Goal: Task Accomplishment & Management: Use online tool/utility

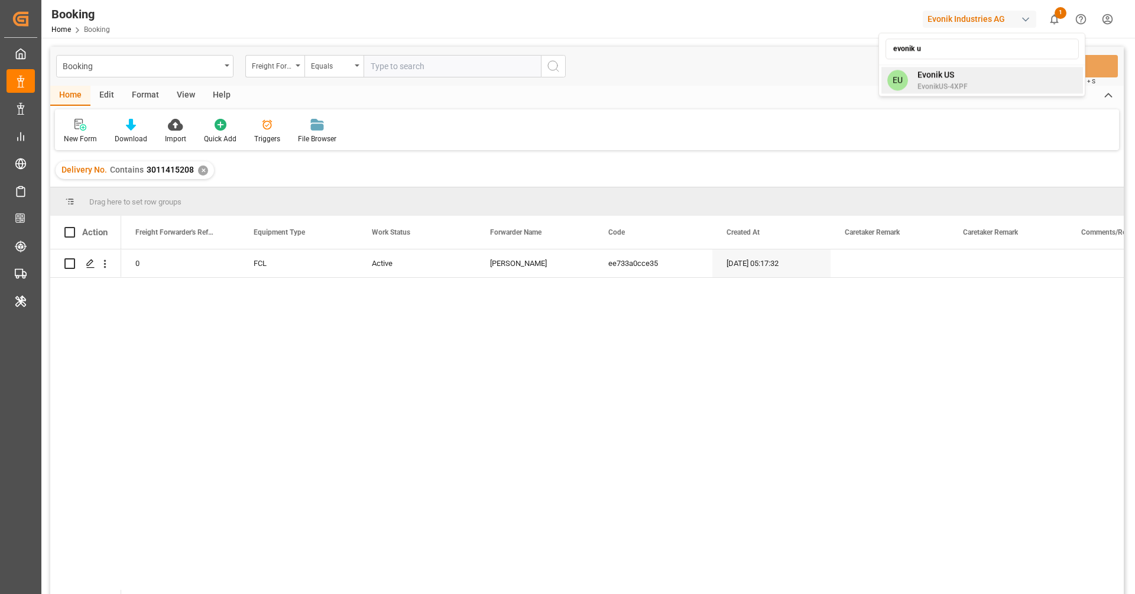
type input "evonik u"
click at [1030, 77] on div "EU Evonik US EvonikUS-4XPF" at bounding box center [982, 80] width 202 height 27
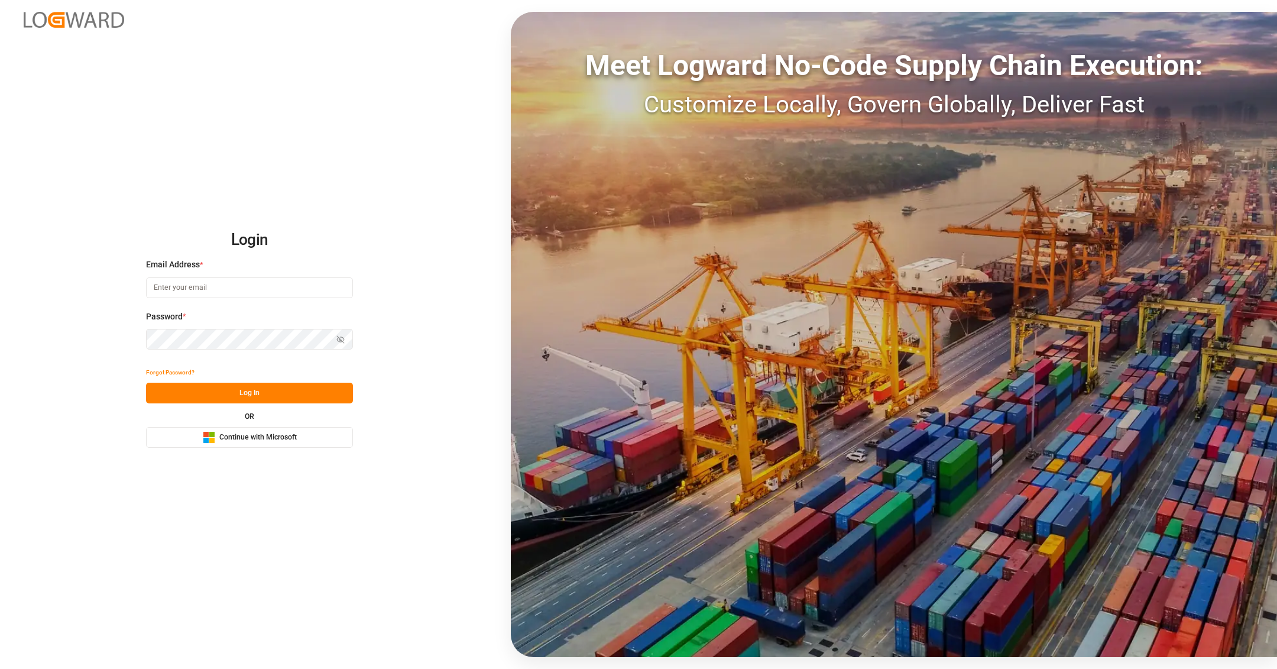
click at [322, 439] on button "Microsoft Logo Continue with Microsoft" at bounding box center [249, 437] width 207 height 21
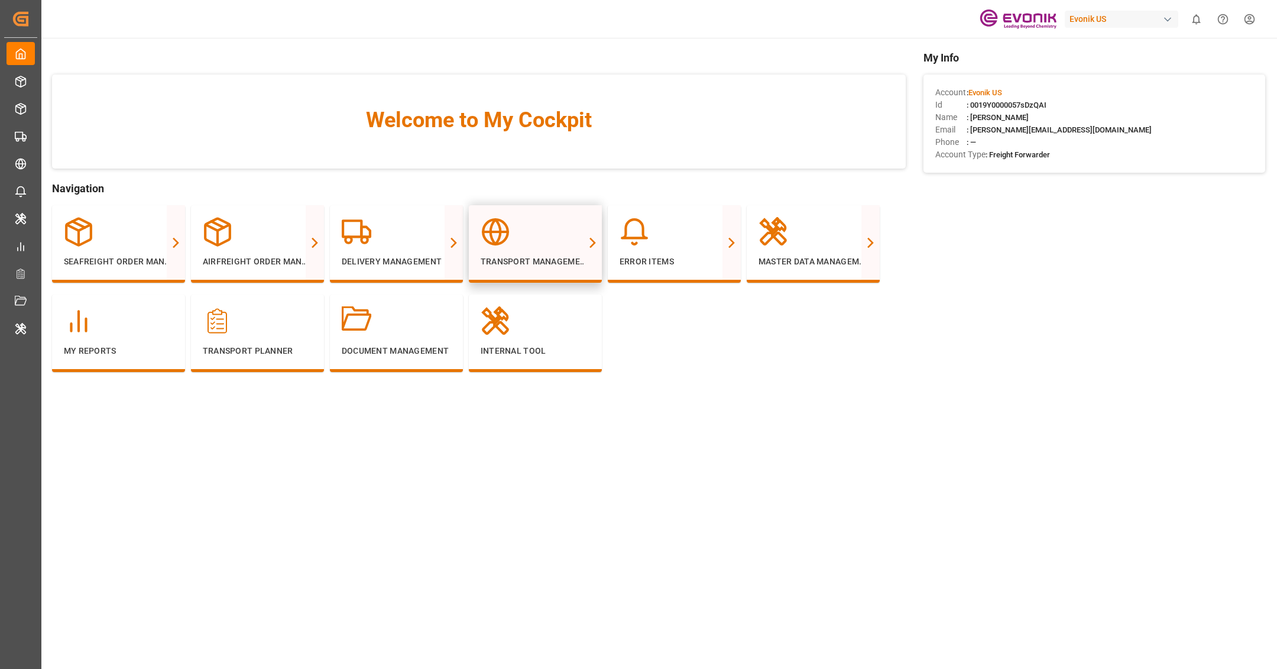
click at [598, 242] on div at bounding box center [592, 242] width 18 height 74
click at [592, 238] on icon at bounding box center [592, 242] width 12 height 12
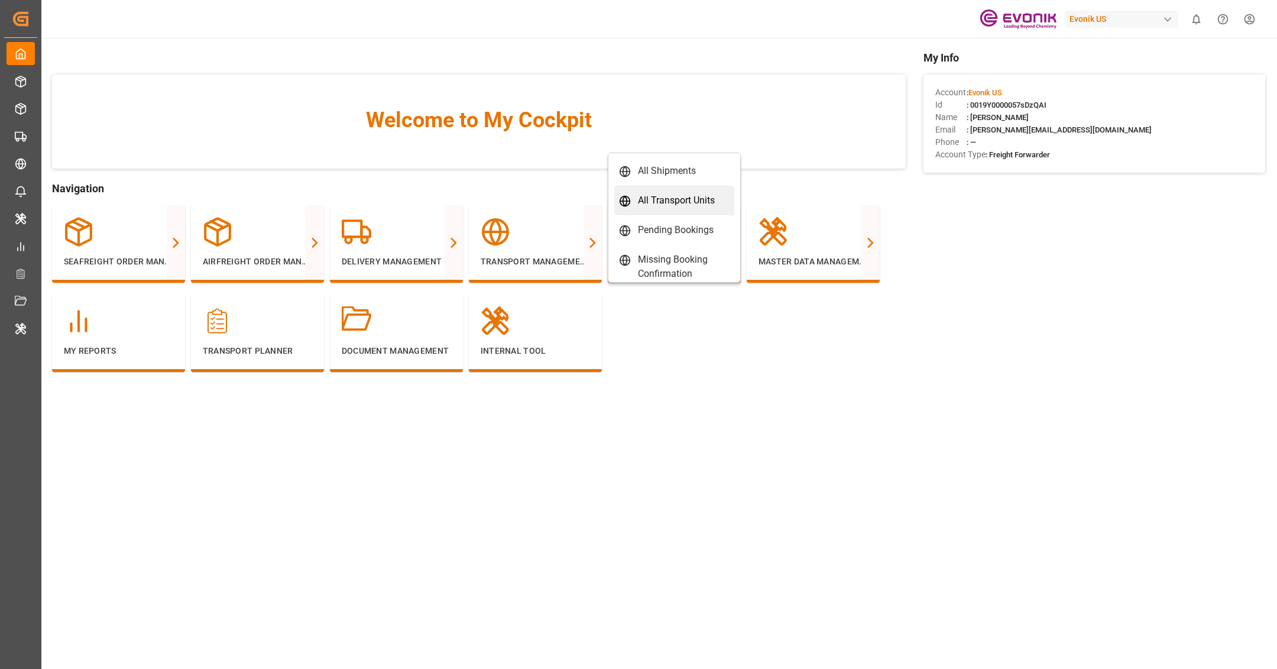
click at [647, 206] on div "All Transport Units" at bounding box center [676, 200] width 77 height 14
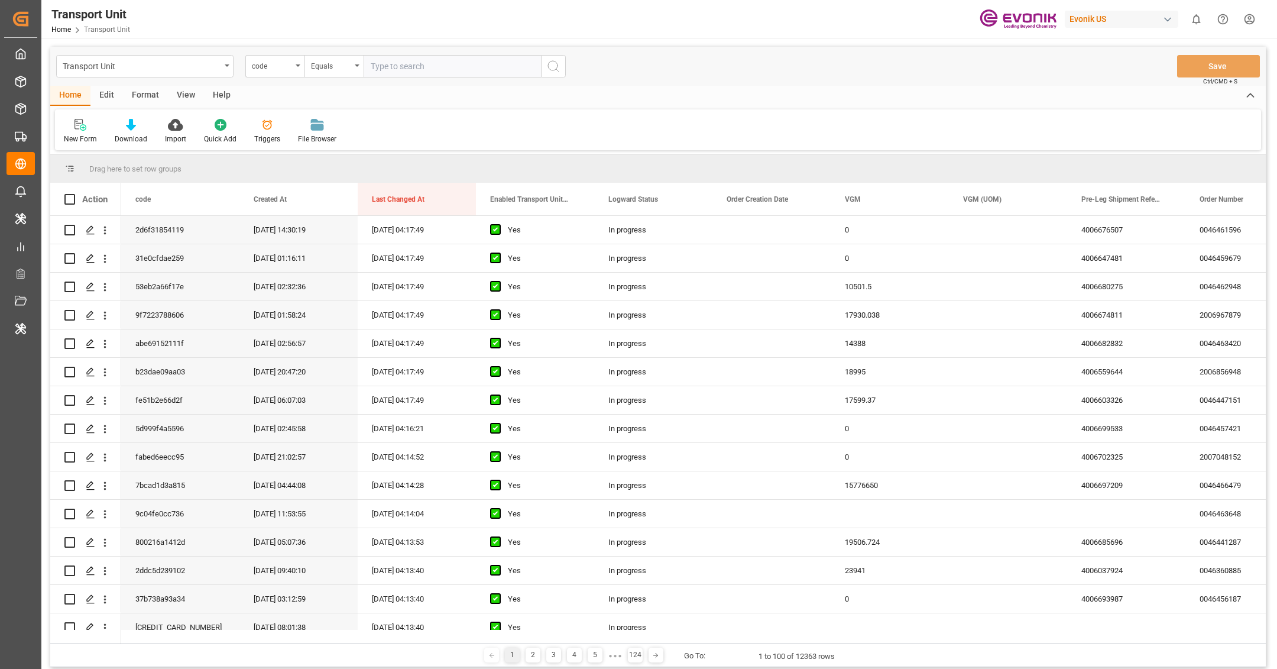
click at [135, 100] on div "Format" at bounding box center [145, 96] width 45 height 20
click at [61, 138] on div "Filter Rows" at bounding box center [81, 131] width 53 height 26
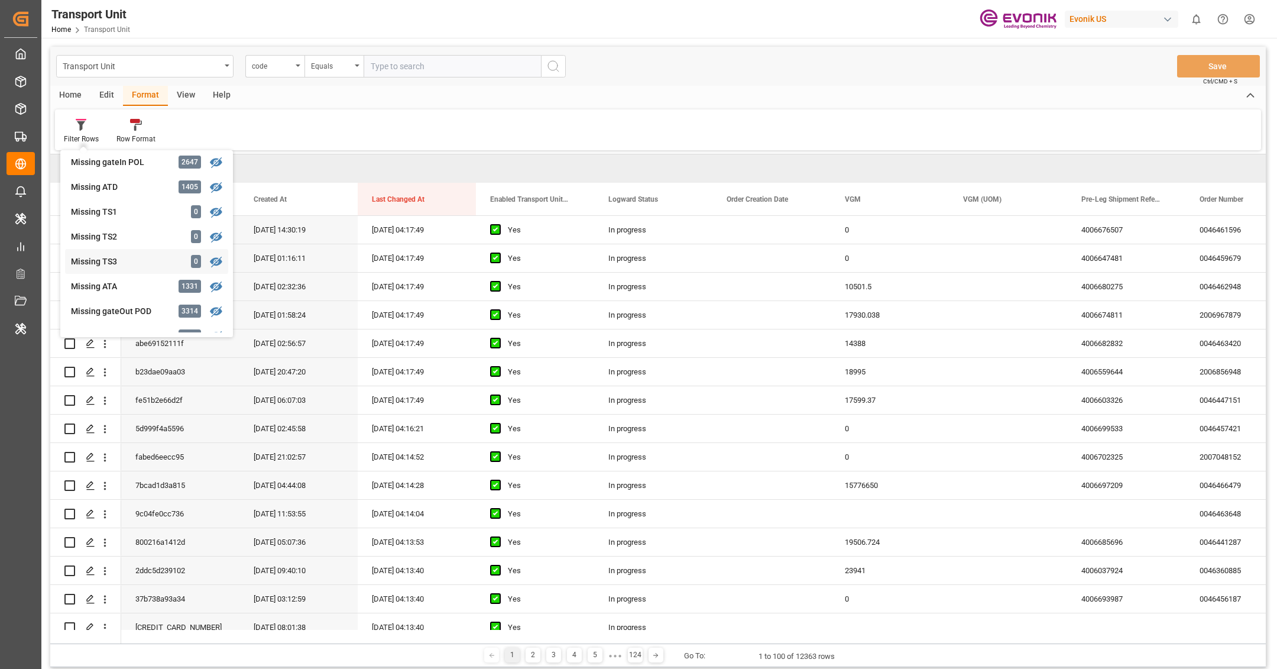
scroll to position [215, 0]
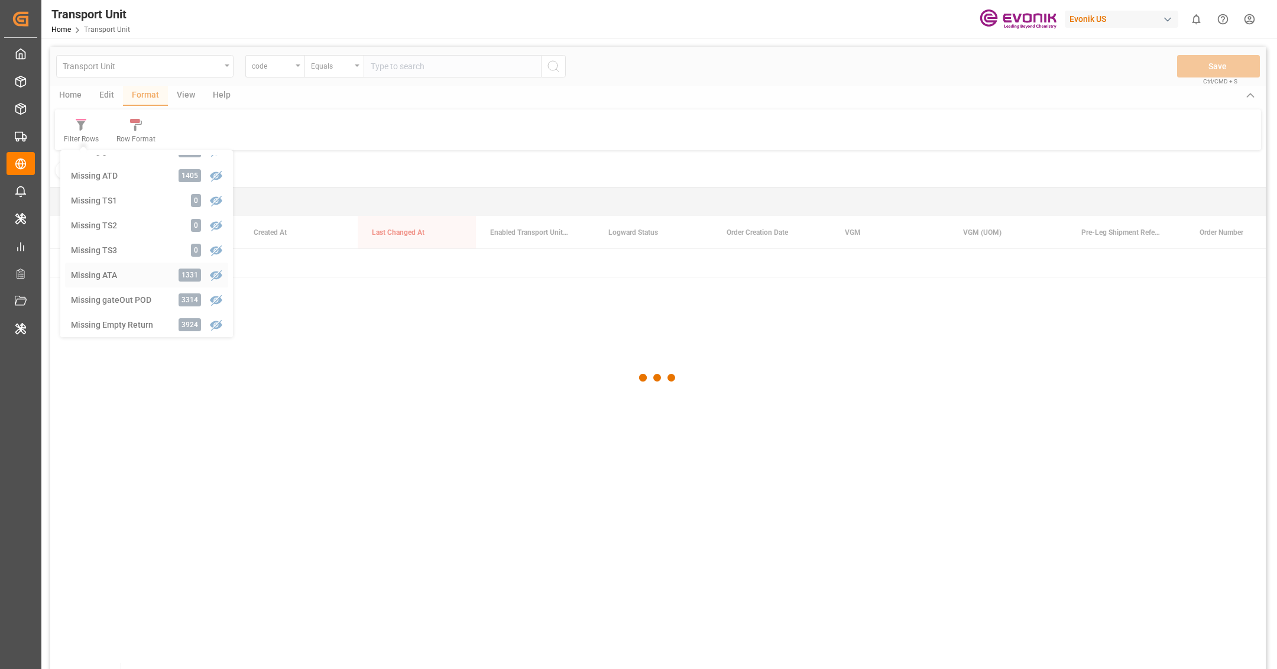
click at [110, 271] on div "Transport Unit code Equals Save Ctrl/CMD + S Home Edit Format View Help Filter …" at bounding box center [657, 373] width 1215 height 653
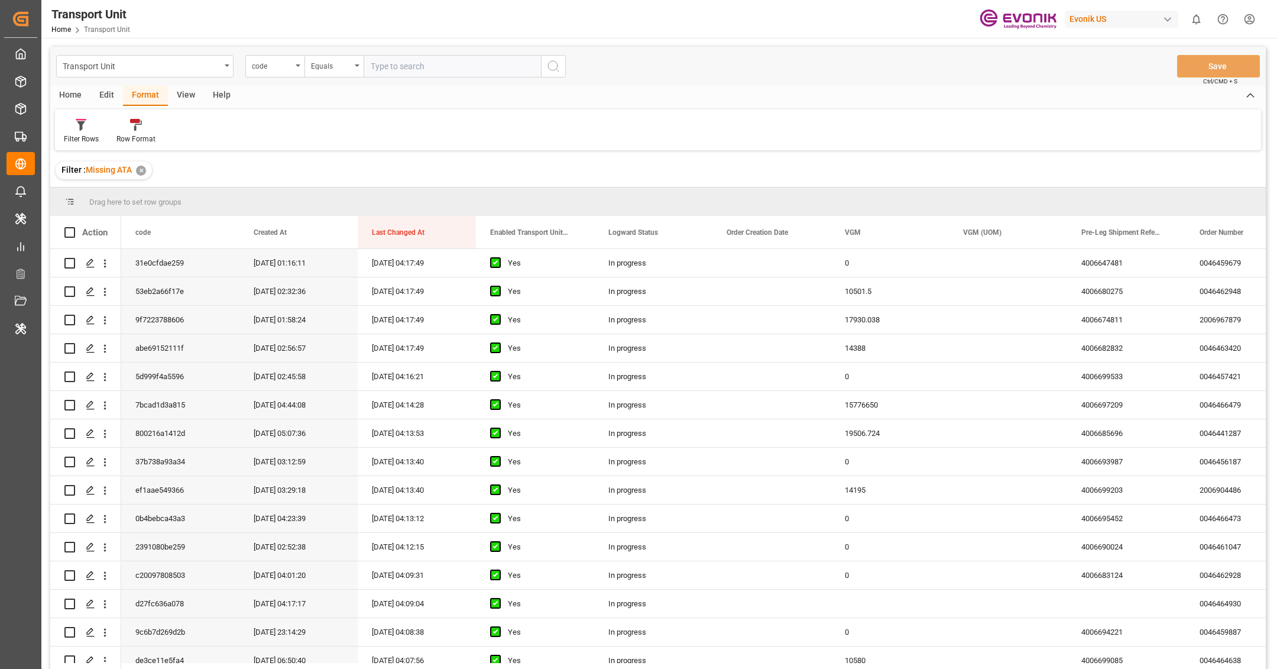
click at [175, 100] on div "View" at bounding box center [186, 96] width 36 height 20
click at [70, 129] on icon at bounding box center [76, 125] width 12 height 12
click at [105, 183] on div "US" at bounding box center [128, 191] width 129 height 24
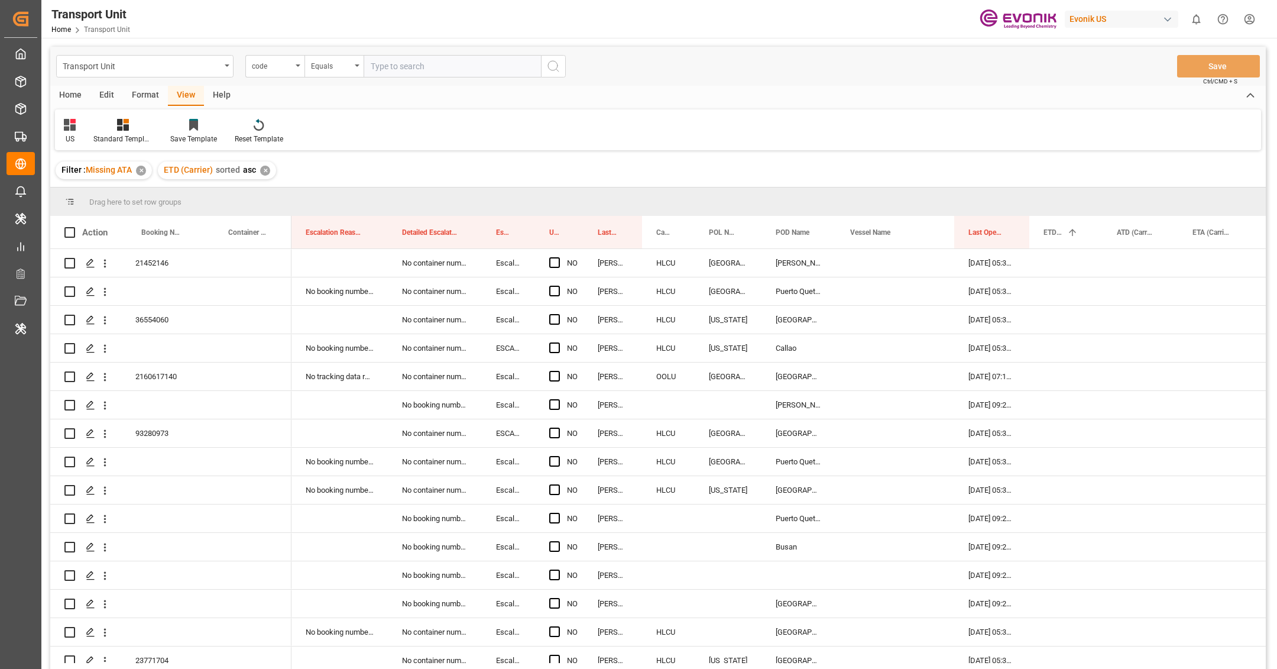
drag, startPoint x: 650, startPoint y: 232, endPoint x: 644, endPoint y: 198, distance: 34.2
click at [644, 198] on div "Drag here to set row groups Drag here to set column labels Action Booking Numbe…" at bounding box center [657, 431] width 1215 height 489
drag, startPoint x: 659, startPoint y: 225, endPoint x: 658, endPoint y: 203, distance: 21.9
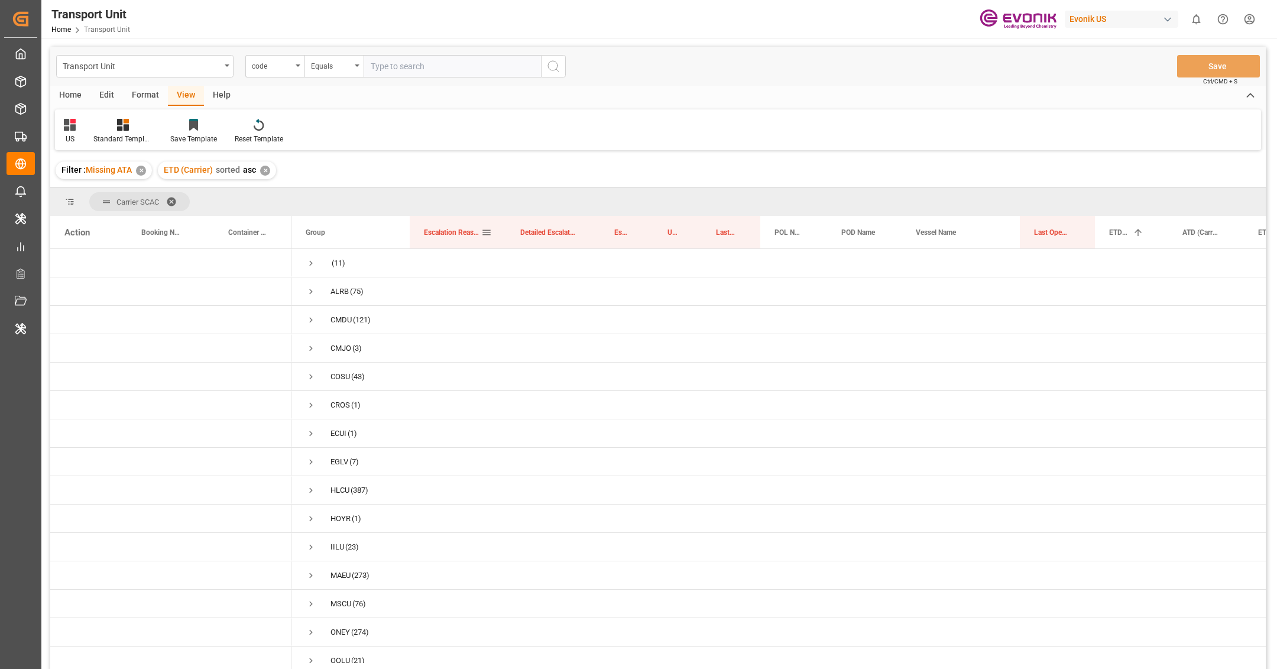
scroll to position [11, 0]
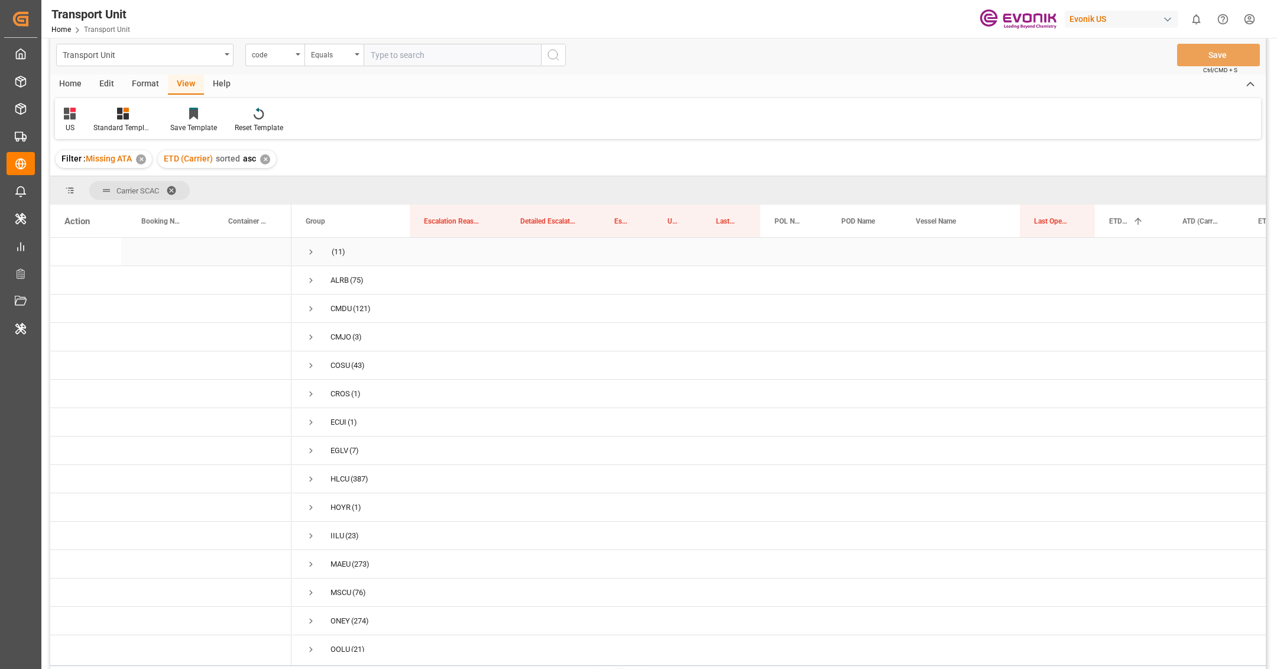
click at [313, 249] on span "Press SPACE to select this row." at bounding box center [311, 251] width 11 height 11
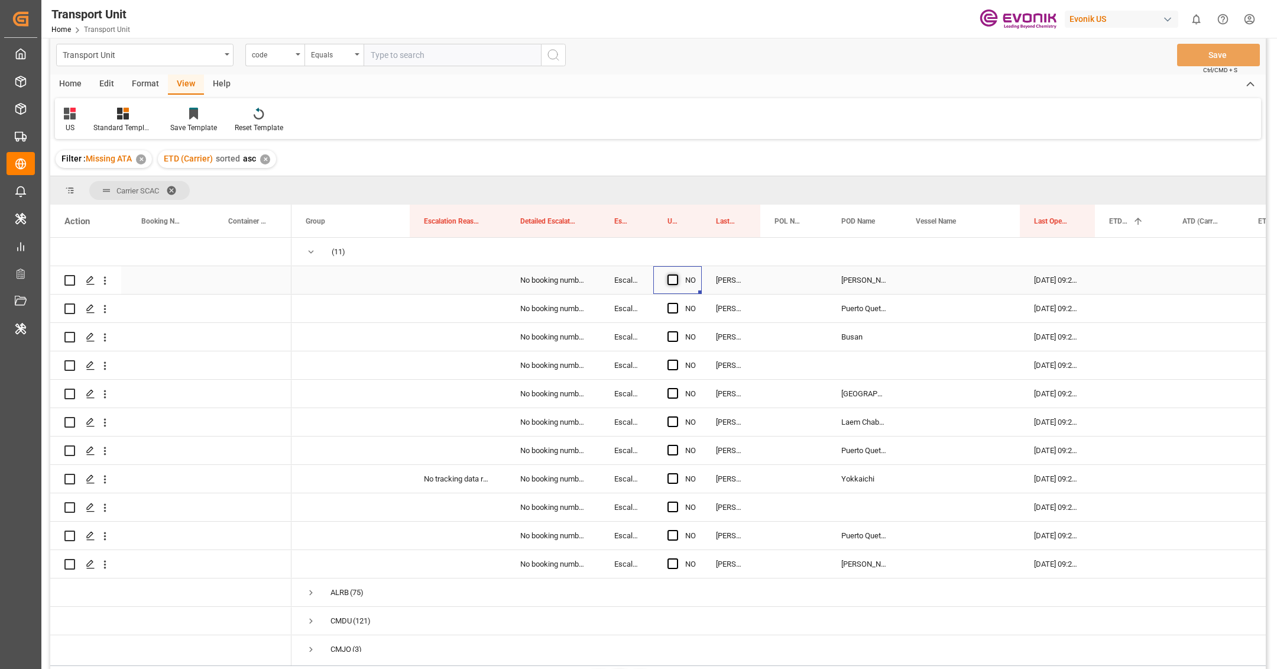
click at [670, 283] on span "Press SPACE to select this row." at bounding box center [672, 279] width 11 height 11
click at [676, 274] on input "Press SPACE to select this row." at bounding box center [676, 274] width 0 height 0
drag, startPoint x: 699, startPoint y: 291, endPoint x: 712, endPoint y: 550, distance: 259.8
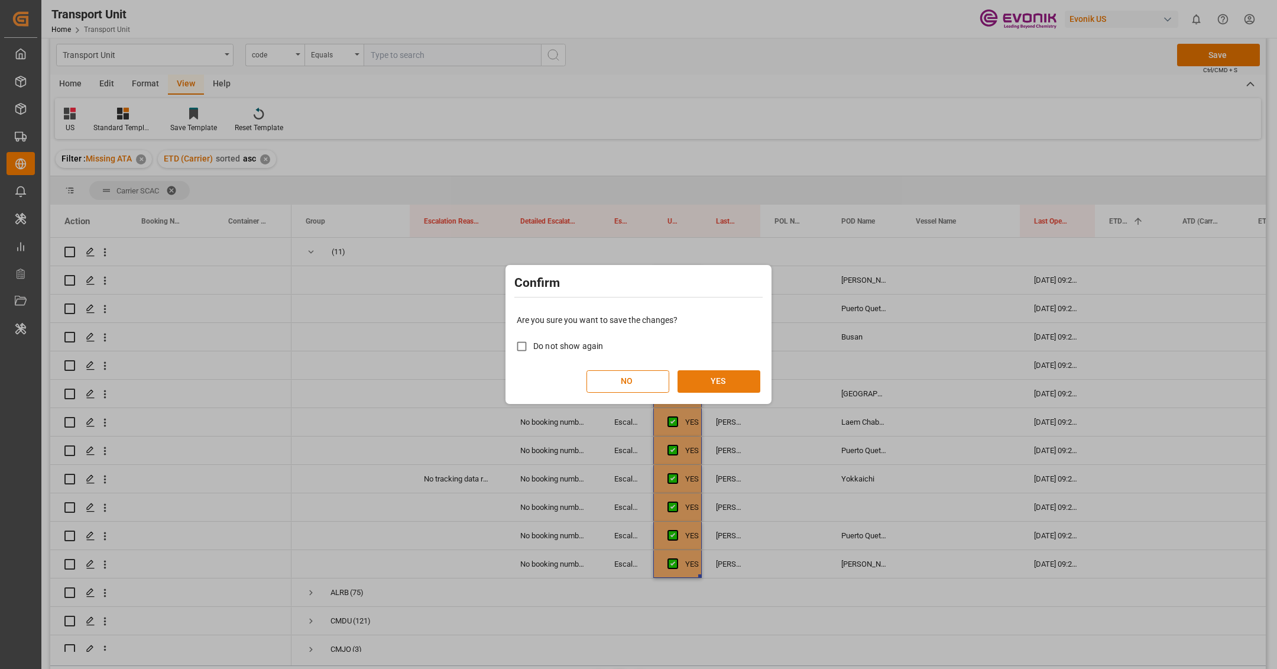
click at [729, 384] on button "YES" at bounding box center [718, 381] width 83 height 22
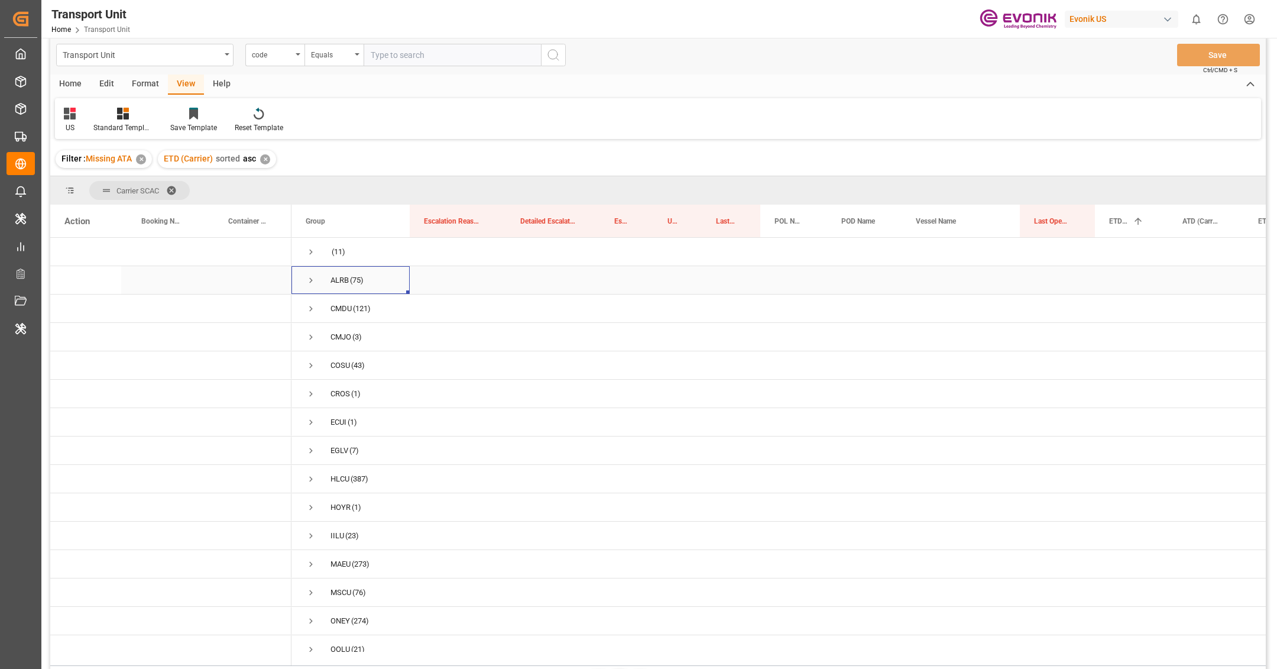
click at [303, 276] on div "ALRB (75)" at bounding box center [350, 280] width 118 height 28
click at [307, 276] on span "Press SPACE to select this row." at bounding box center [311, 280] width 11 height 11
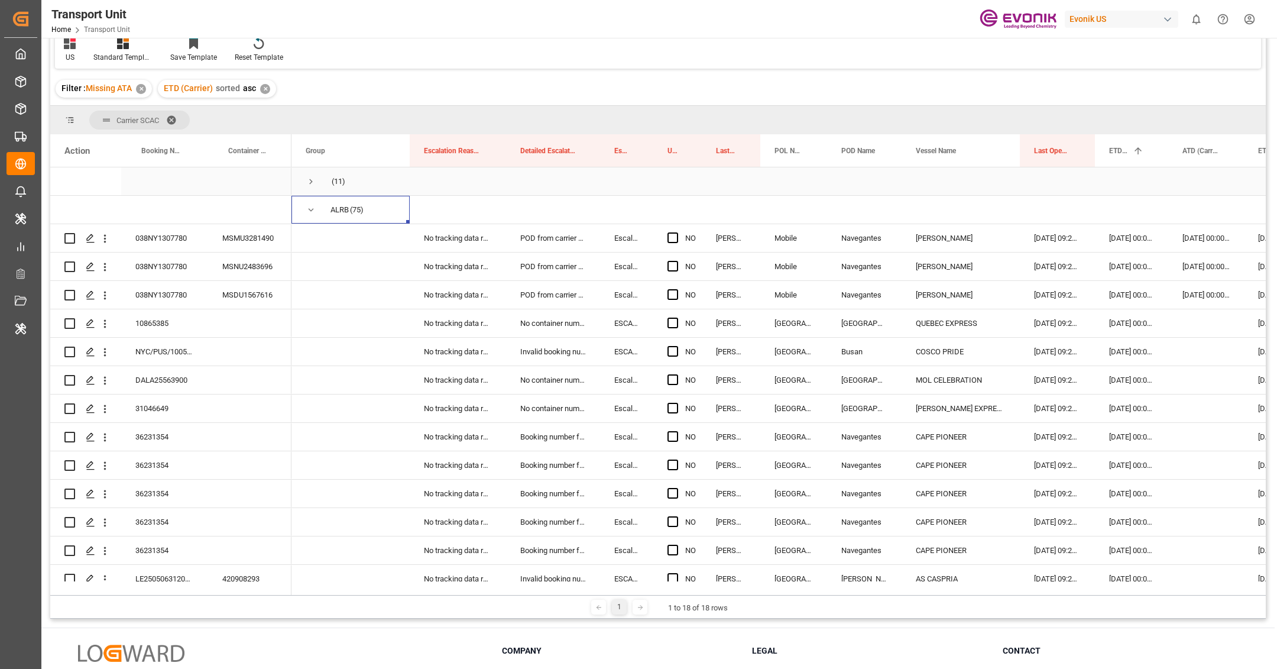
scroll to position [160, 0]
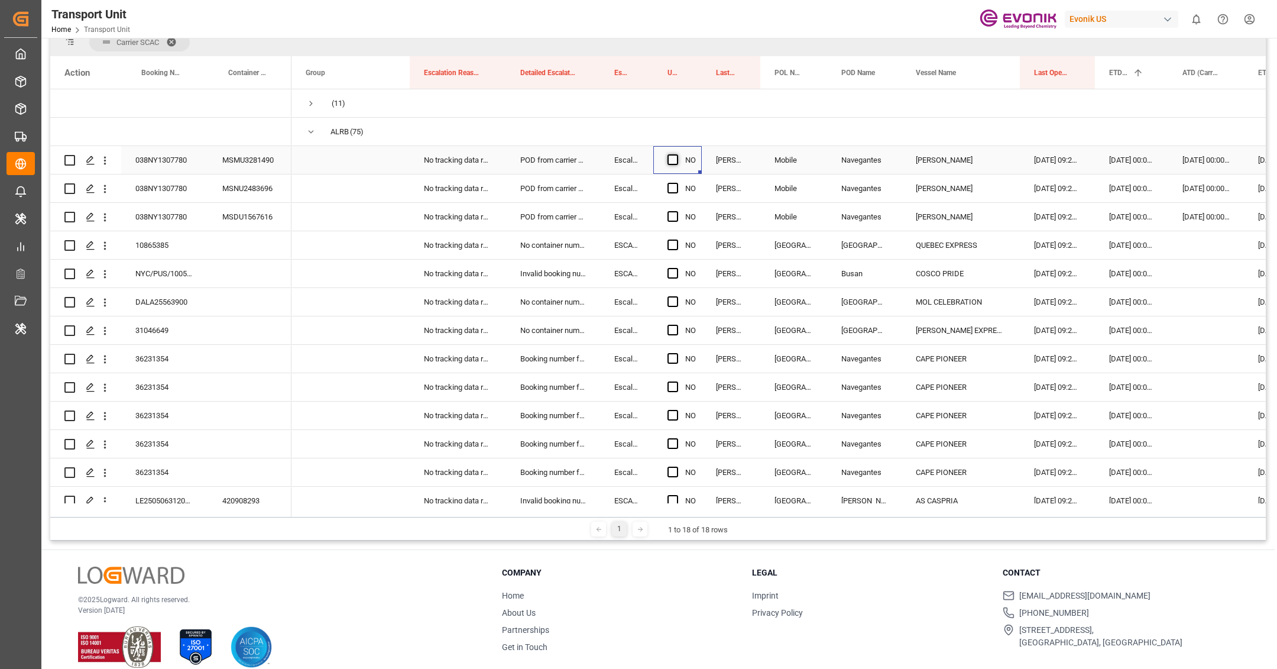
click at [673, 161] on span "Press SPACE to select this row." at bounding box center [672, 159] width 11 height 11
click at [676, 154] on input "Press SPACE to select this row." at bounding box center [676, 154] width 0 height 0
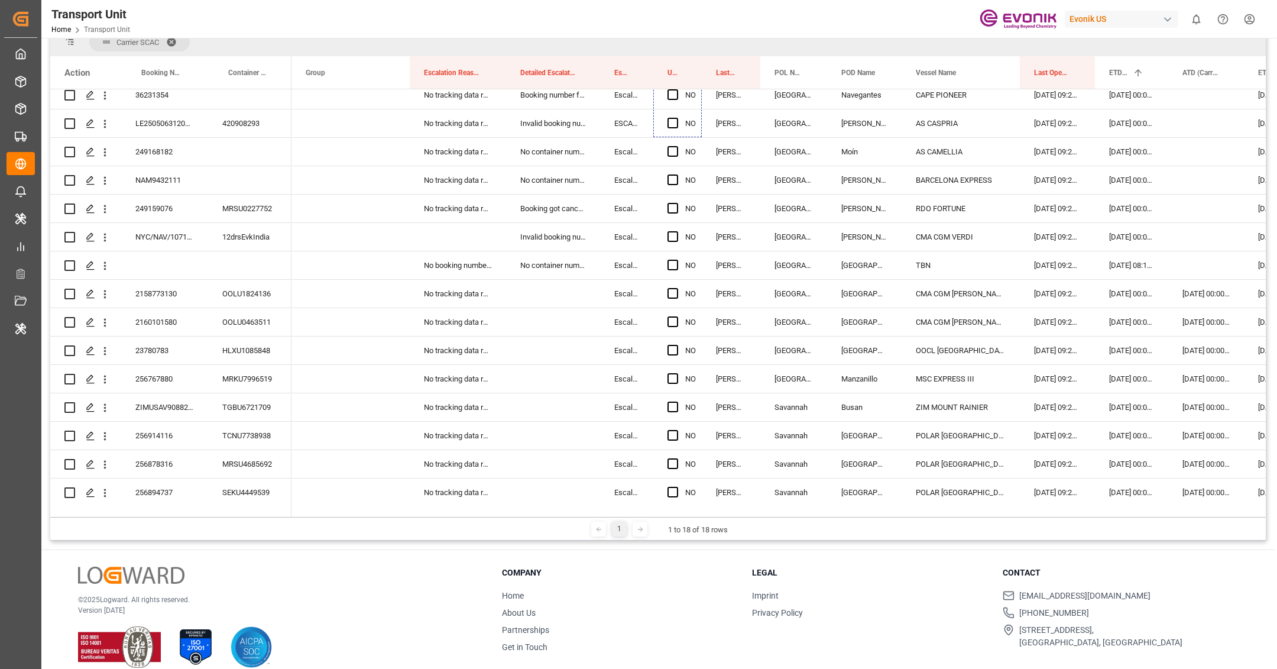
scroll to position [424, 0]
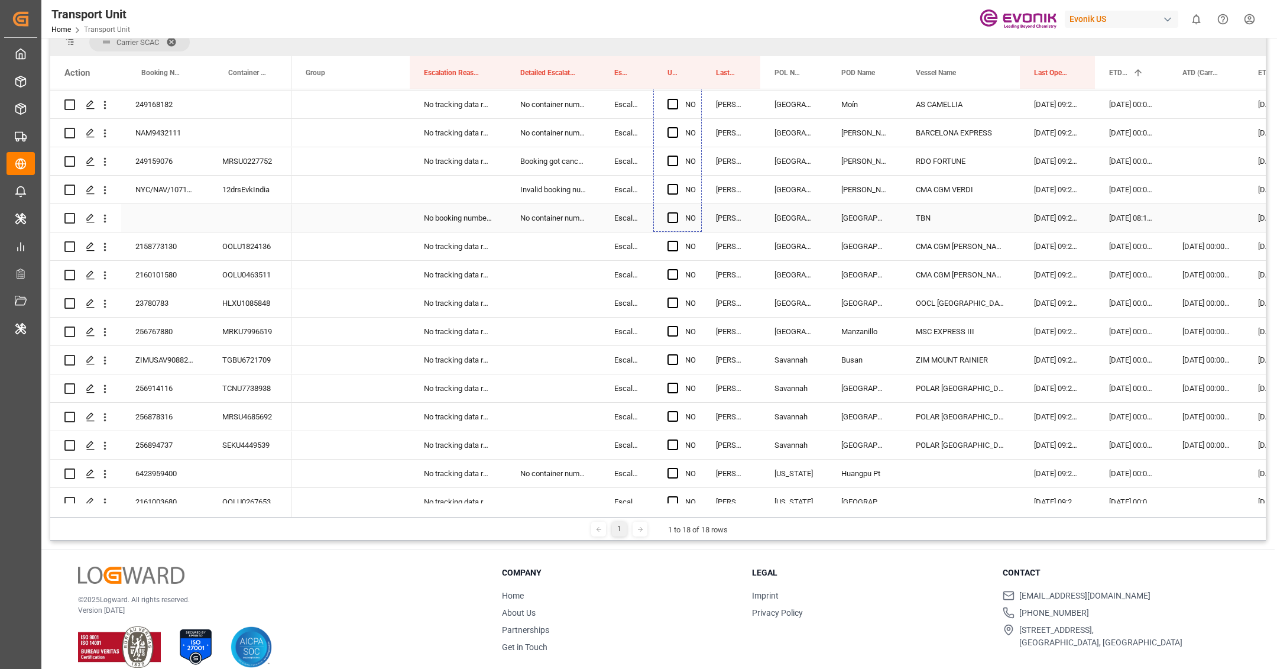
drag, startPoint x: 700, startPoint y: 171, endPoint x: 704, endPoint y: 226, distance: 55.1
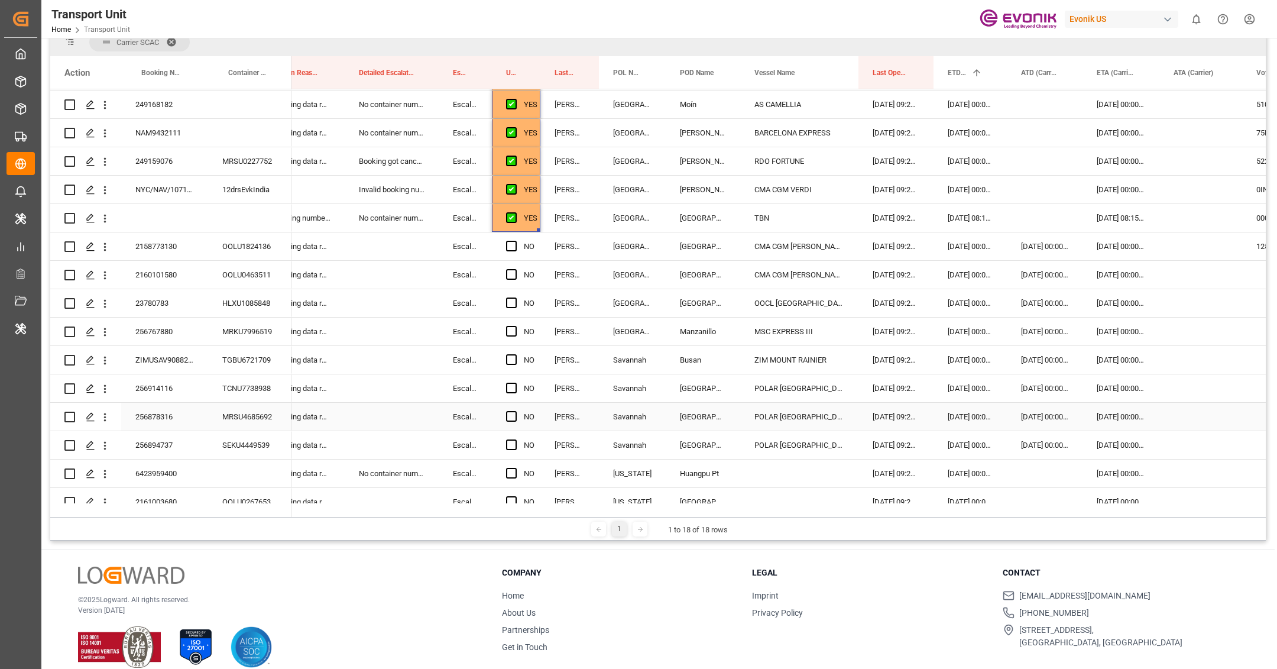
scroll to position [0, 168]
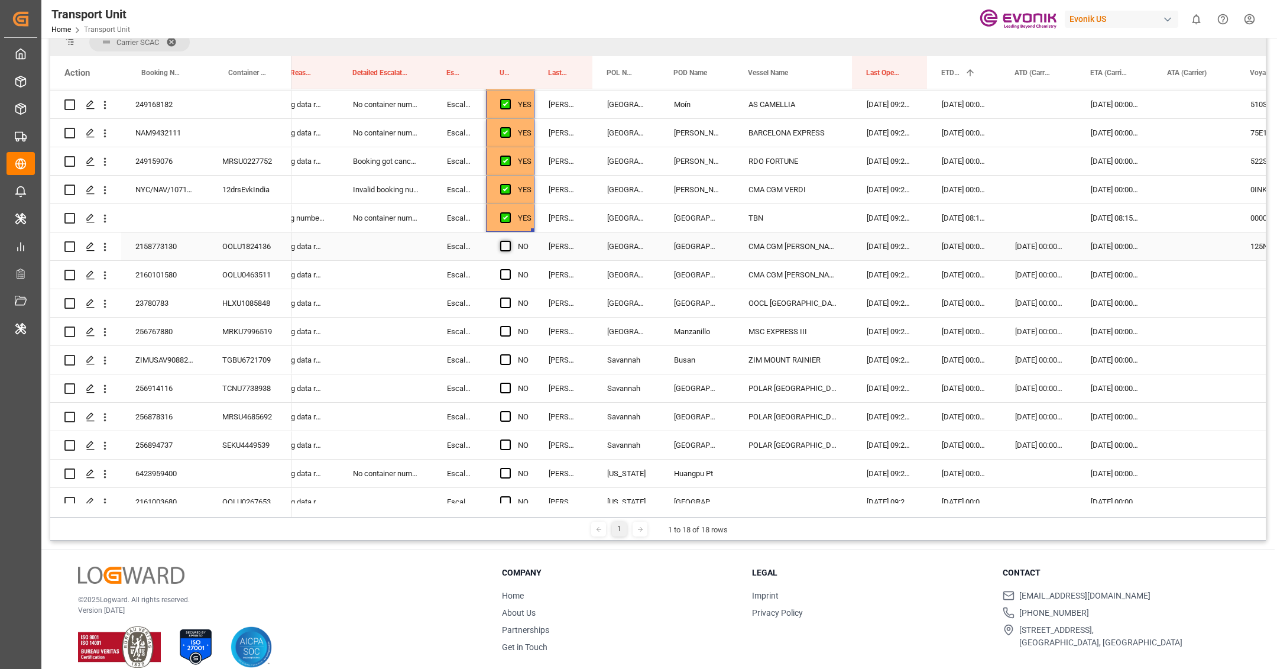
click at [507, 249] on span "Press SPACE to select this row." at bounding box center [505, 246] width 11 height 11
click at [509, 241] on input "Press SPACE to select this row." at bounding box center [509, 241] width 0 height 0
click at [508, 278] on span "Press SPACE to select this row." at bounding box center [505, 274] width 11 height 11
click at [509, 269] on input "Press SPACE to select this row." at bounding box center [509, 269] width 0 height 0
click at [506, 298] on span "Press SPACE to select this row." at bounding box center [505, 302] width 11 height 11
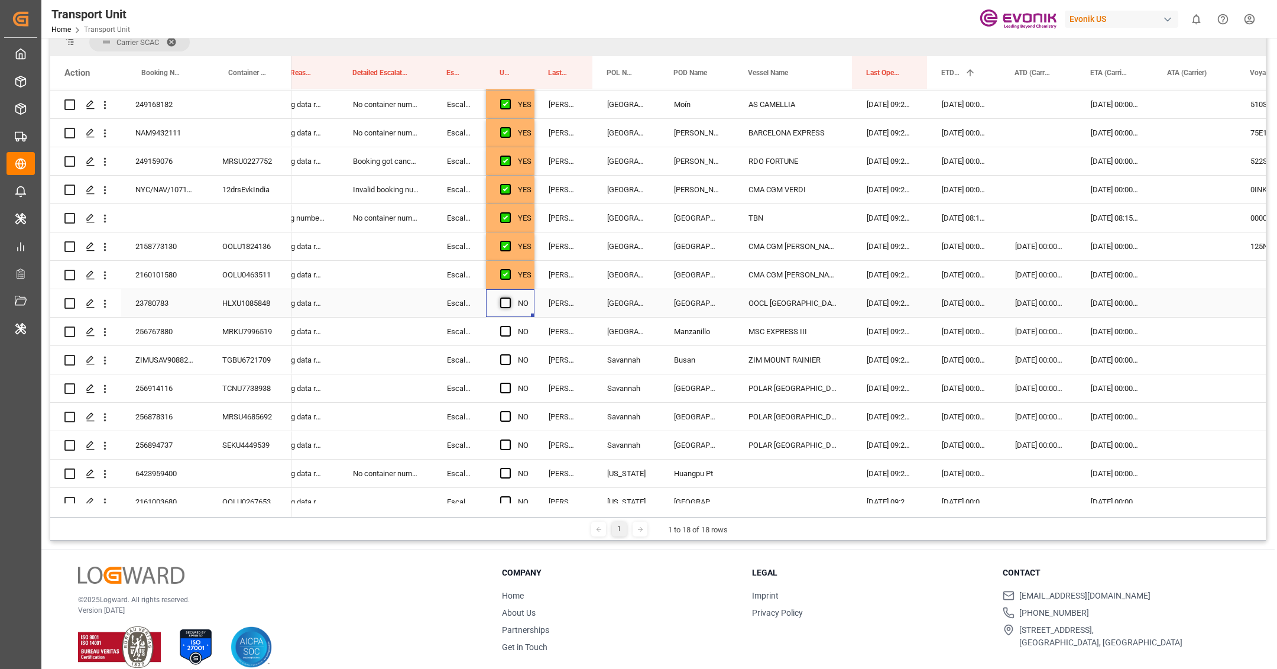
click at [509, 297] on input "Press SPACE to select this row." at bounding box center [509, 297] width 0 height 0
click at [159, 339] on div "256767880" at bounding box center [164, 331] width 87 height 28
click at [1171, 333] on div "Press SPACE to select this row." at bounding box center [1194, 331] width 83 height 28
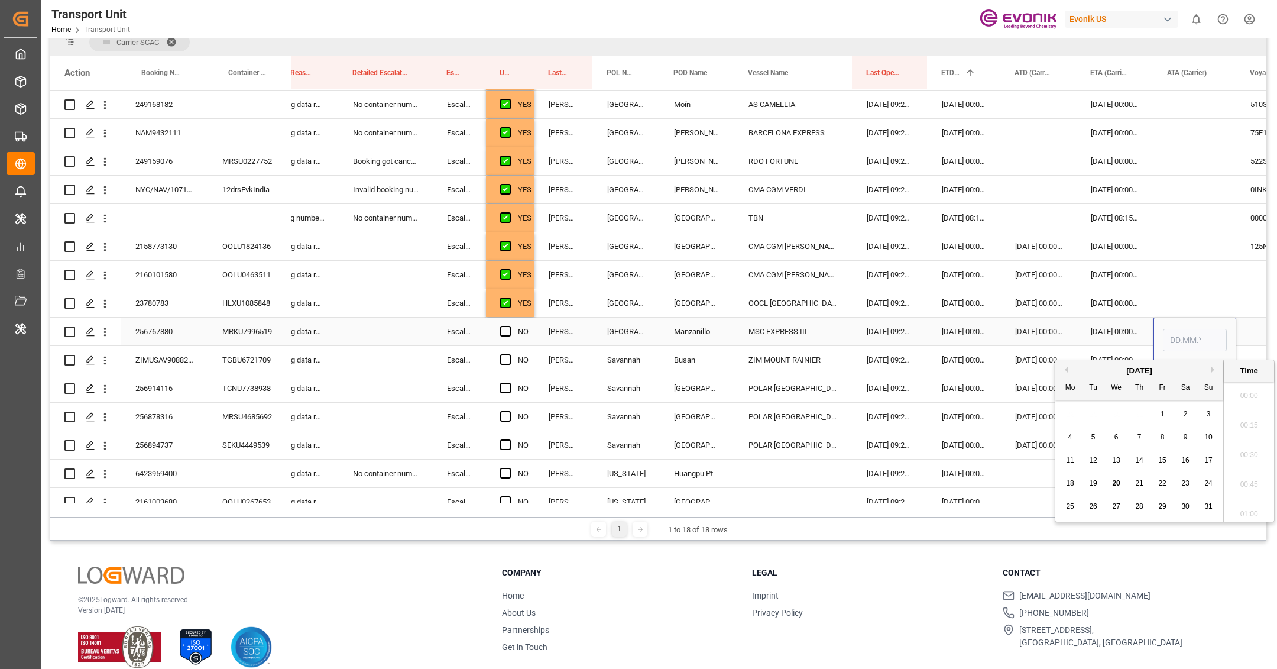
scroll to position [1127, 0]
click at [1073, 486] on span "18" at bounding box center [1070, 483] width 8 height 8
type input "[DATE] 00:00"
click at [506, 335] on span "Press SPACE to select this row." at bounding box center [505, 331] width 11 height 11
click at [509, 326] on input "Press SPACE to select this row." at bounding box center [509, 326] width 0 height 0
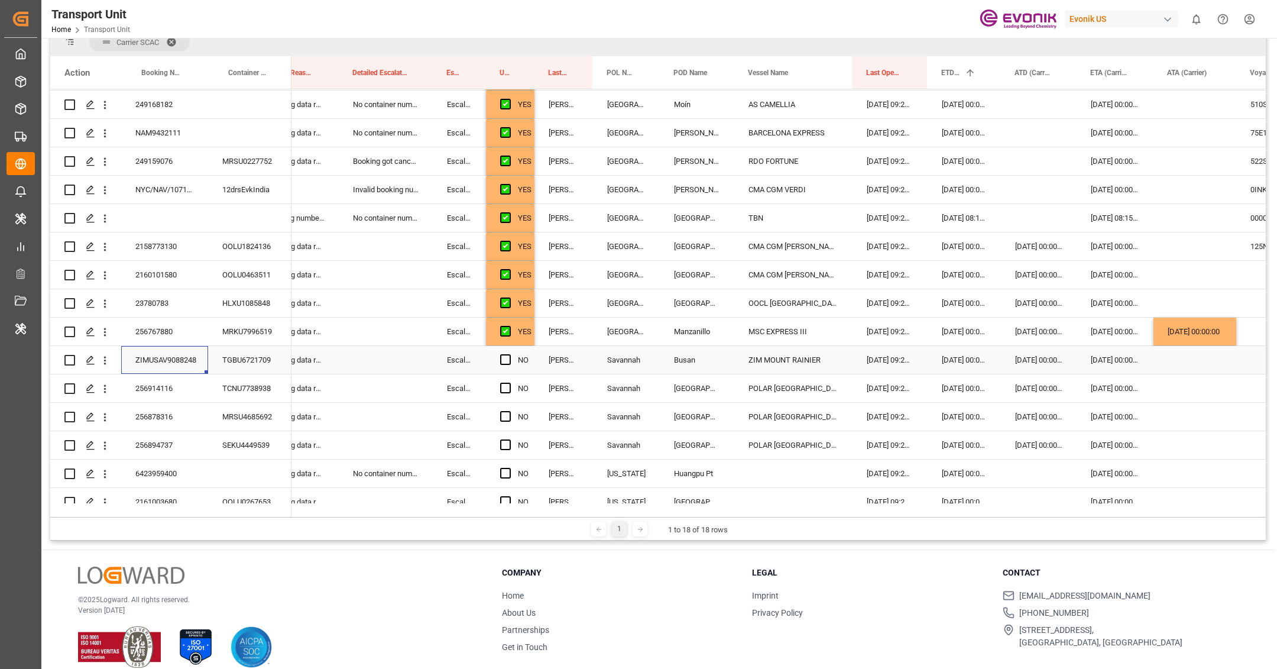
click at [187, 368] on div "ZIMUSAV9088248" at bounding box center [164, 360] width 87 height 28
click at [505, 358] on span "Press SPACE to select this row." at bounding box center [505, 359] width 11 height 11
click at [509, 354] on input "Press SPACE to select this row." at bounding box center [509, 354] width 0 height 0
click at [504, 387] on span "Press SPACE to select this row." at bounding box center [505, 387] width 11 height 11
click at [509, 382] on input "Press SPACE to select this row." at bounding box center [509, 382] width 0 height 0
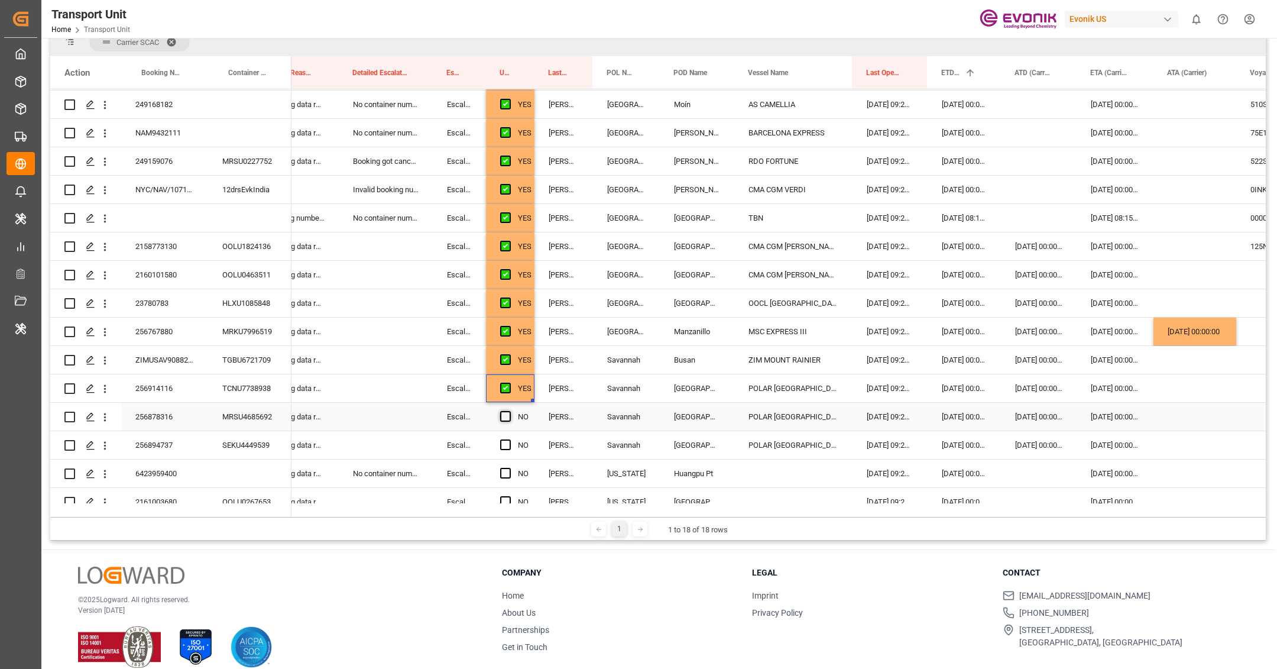
click at [507, 417] on span "Press SPACE to select this row." at bounding box center [505, 416] width 11 height 11
click at [509, 411] on input "Press SPACE to select this row." at bounding box center [509, 411] width 0 height 0
click at [510, 443] on span "Press SPACE to select this row." at bounding box center [505, 444] width 11 height 11
click at [509, 439] on input "Press SPACE to select this row." at bounding box center [509, 439] width 0 height 0
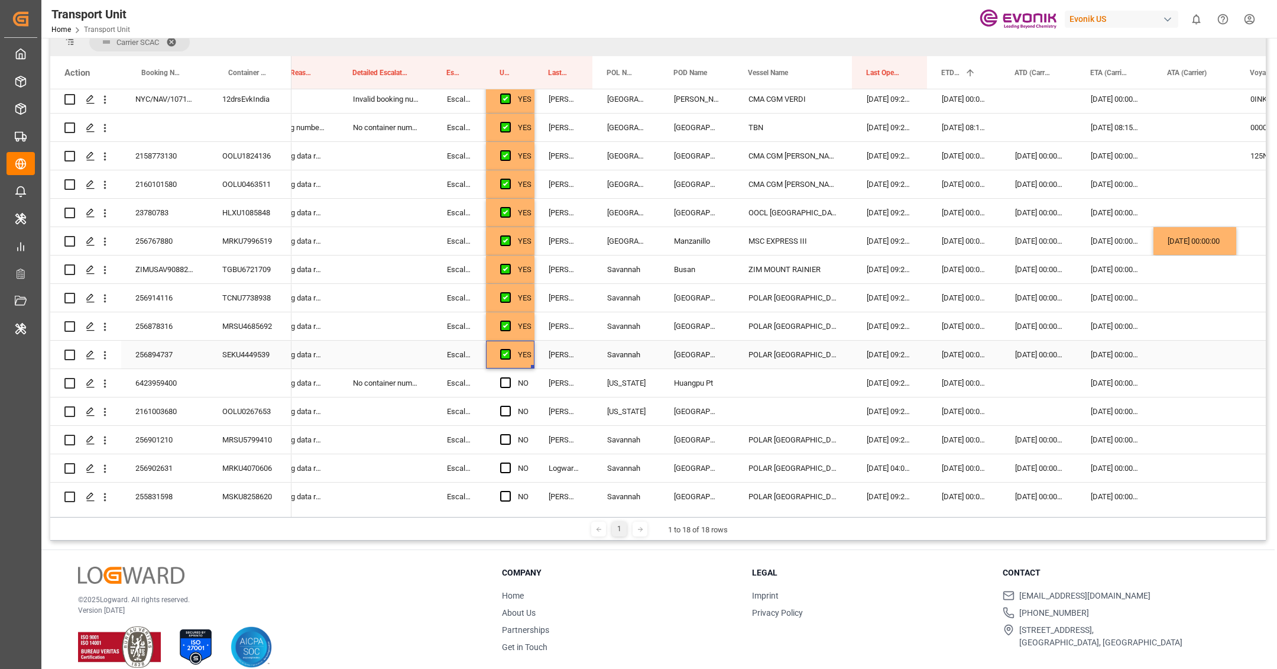
scroll to position [160, 0]
click at [501, 383] on span "Press SPACE to select this row." at bounding box center [505, 382] width 11 height 11
click at [509, 377] on input "Press SPACE to select this row." at bounding box center [509, 377] width 0 height 0
click at [165, 414] on div "2161003680" at bounding box center [164, 411] width 87 height 28
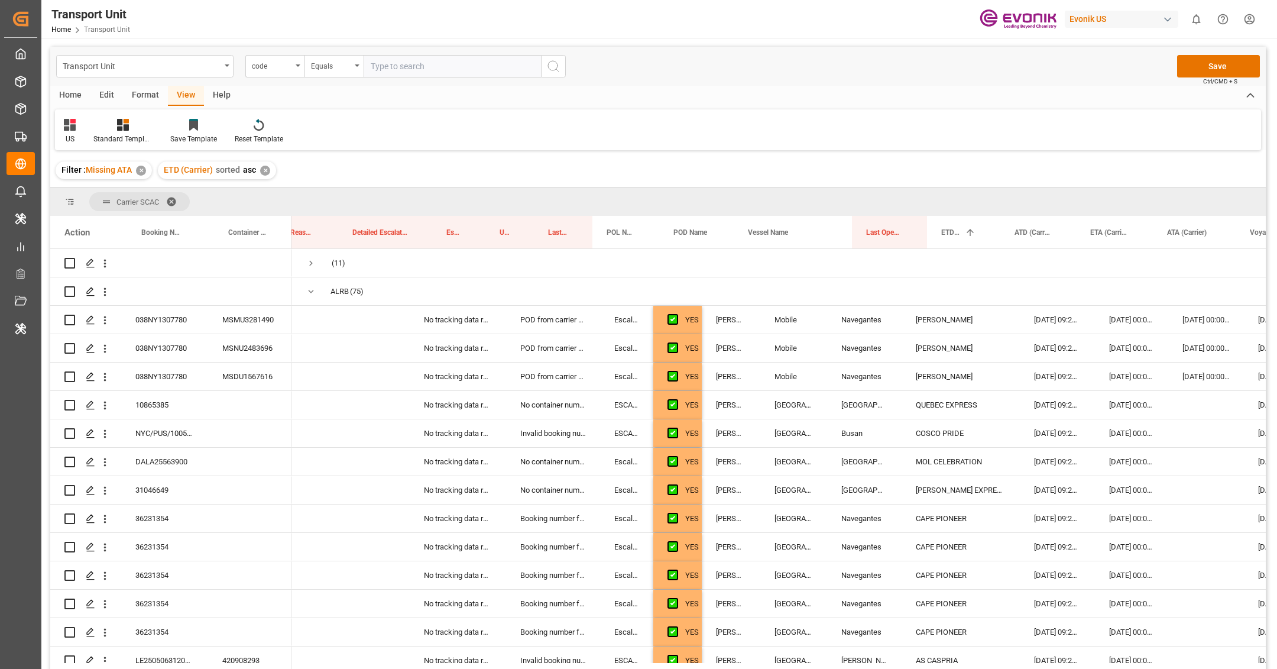
scroll to position [0, 168]
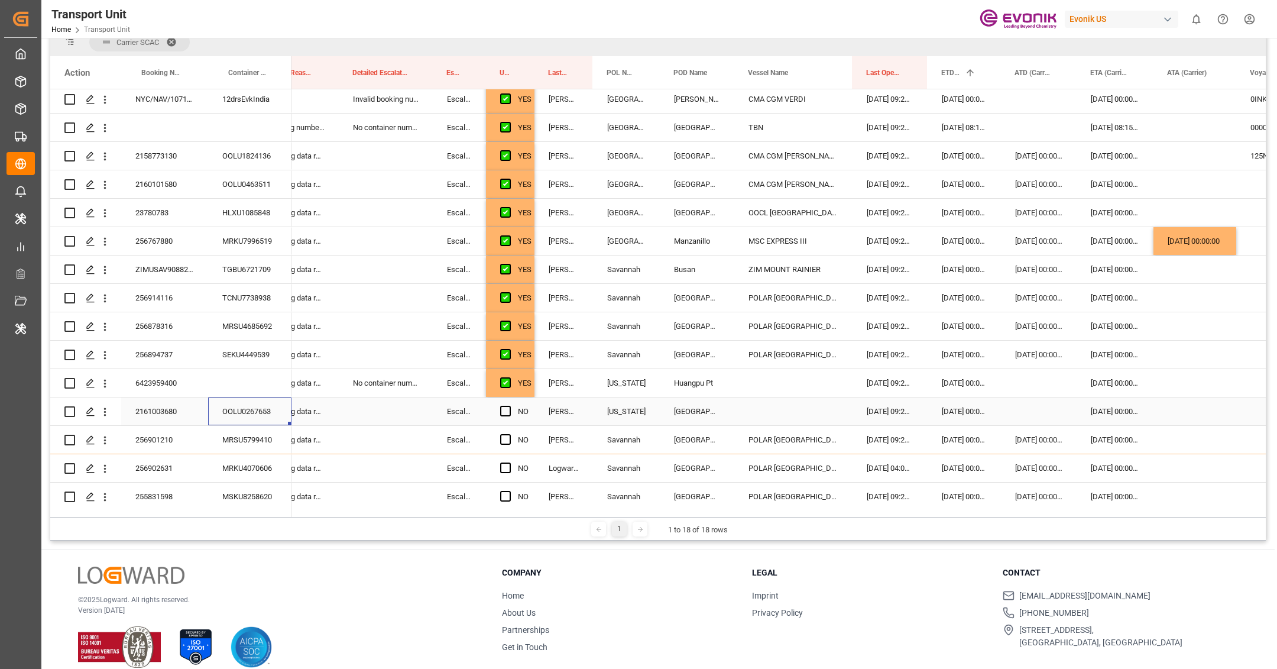
click at [232, 409] on div "OOLU0267653" at bounding box center [249, 411] width 83 height 28
click at [104, 417] on button "open menu" at bounding box center [105, 411] width 12 height 22
click at [135, 433] on span "Open in new tab" at bounding box center [183, 436] width 108 height 12
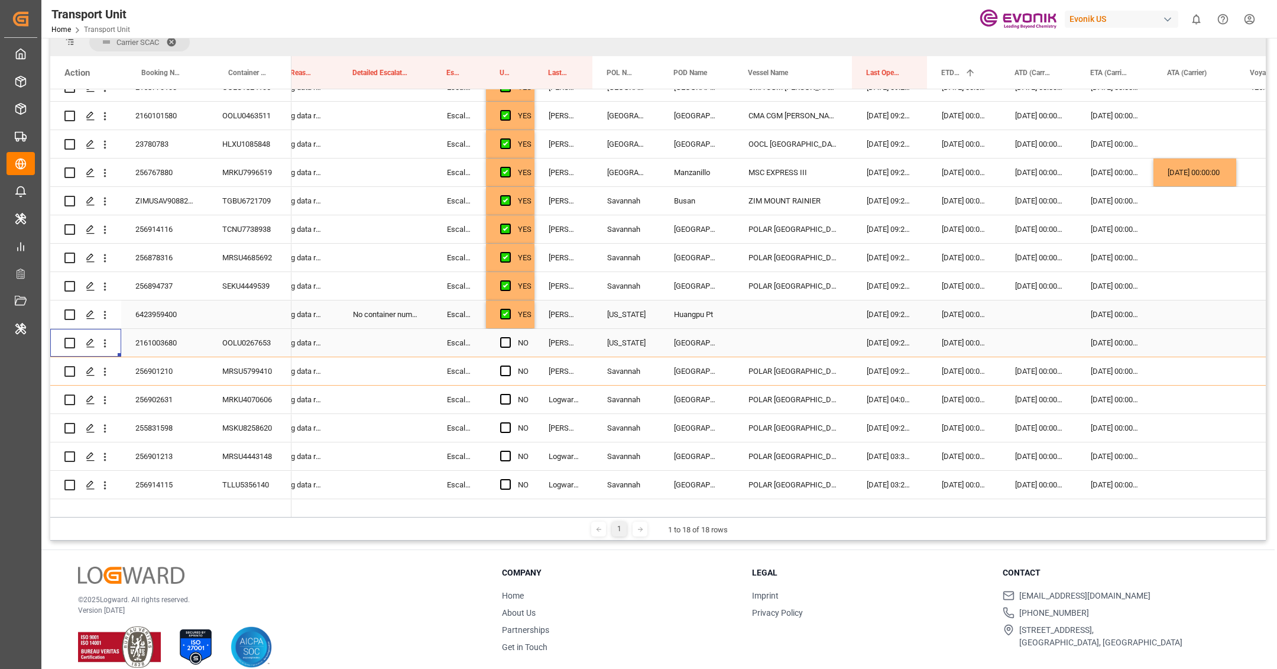
scroll to position [595, 0]
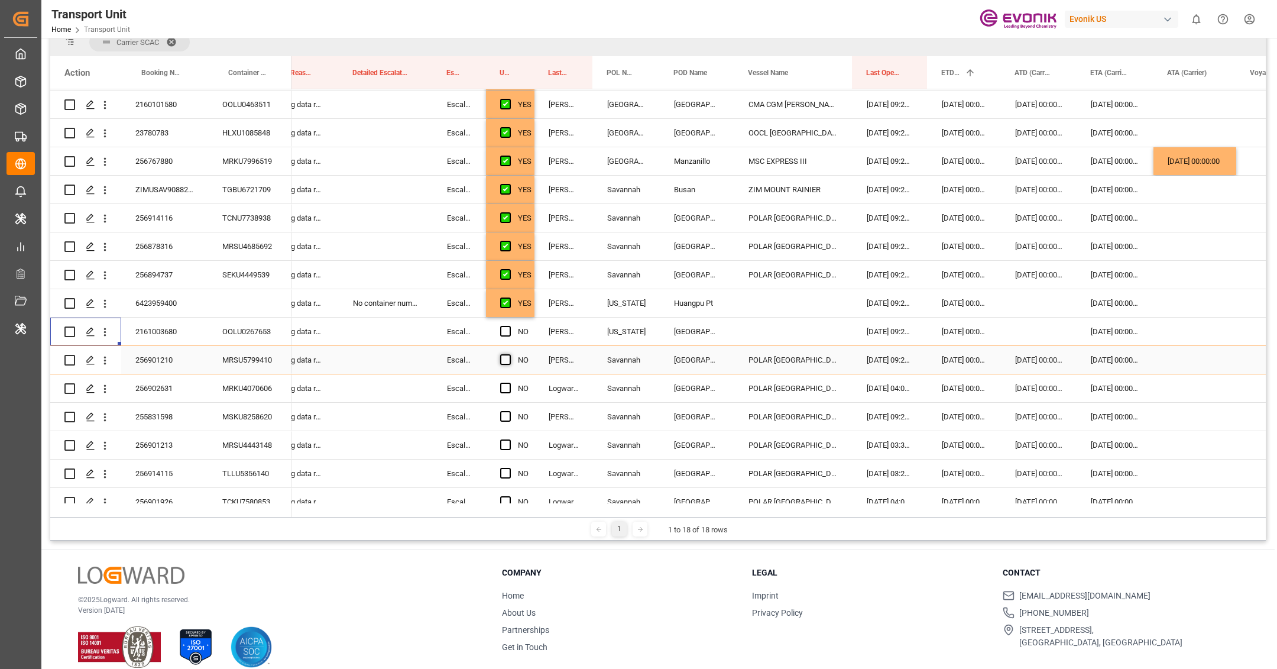
click at [506, 359] on span "Press SPACE to select this row." at bounding box center [505, 359] width 11 height 11
click at [509, 354] on input "Press SPACE to select this row." at bounding box center [509, 354] width 0 height 0
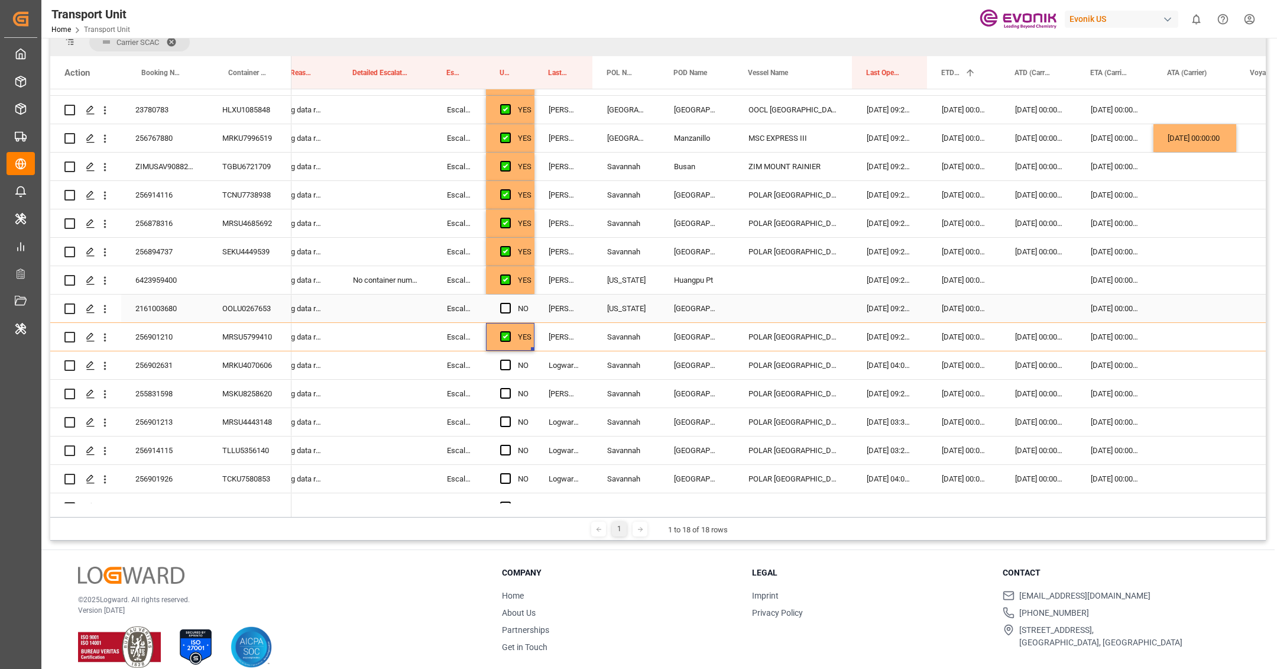
scroll to position [693, 0]
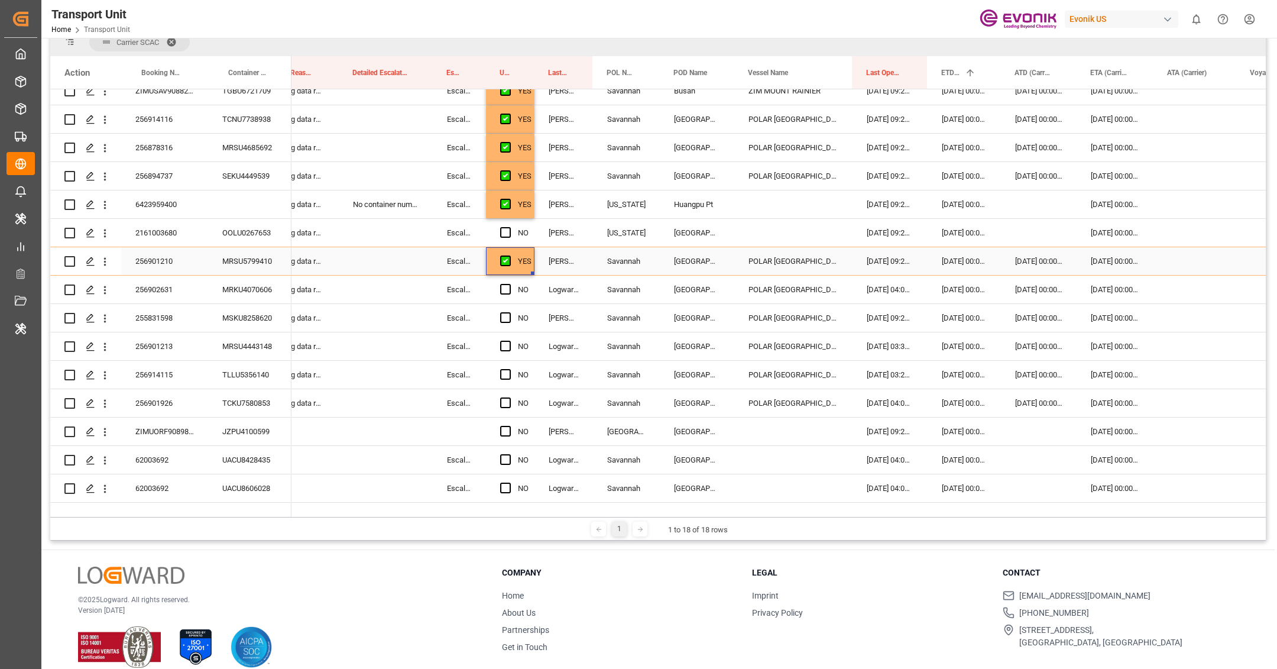
click at [532, 274] on div "Press SPACE to select this row." at bounding box center [533, 273] width 4 height 4
drag, startPoint x: 532, startPoint y: 274, endPoint x: 531, endPoint y: 405, distance: 131.2
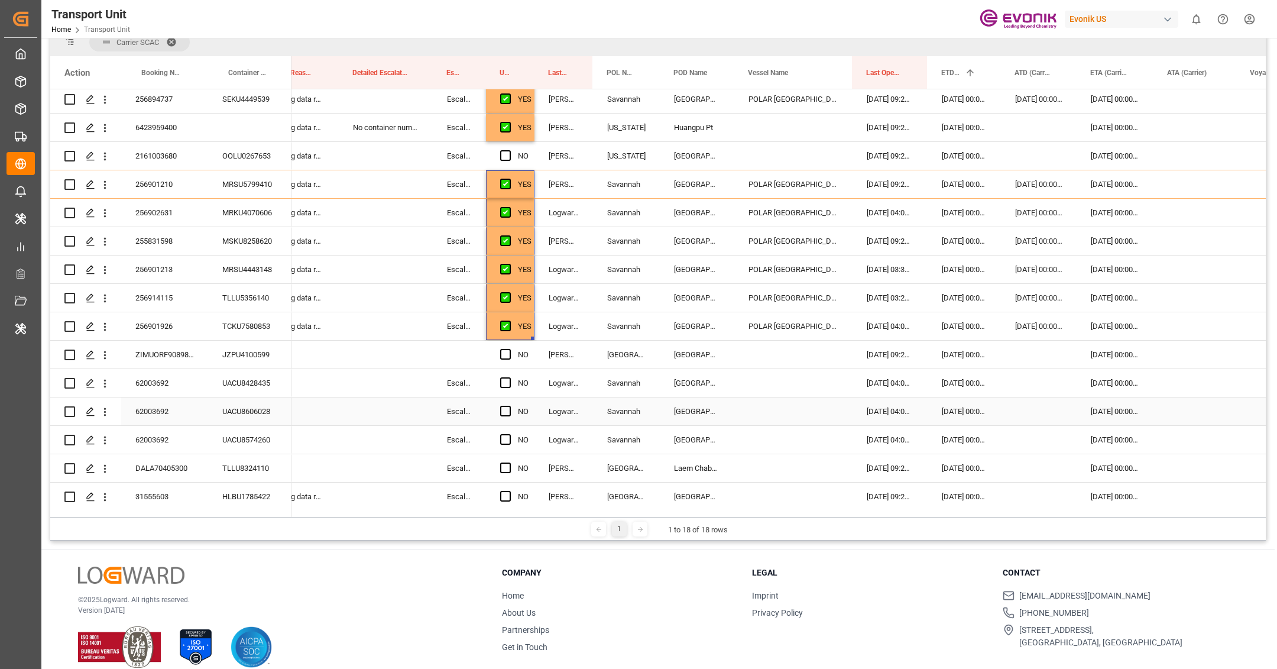
scroll to position [807, 0]
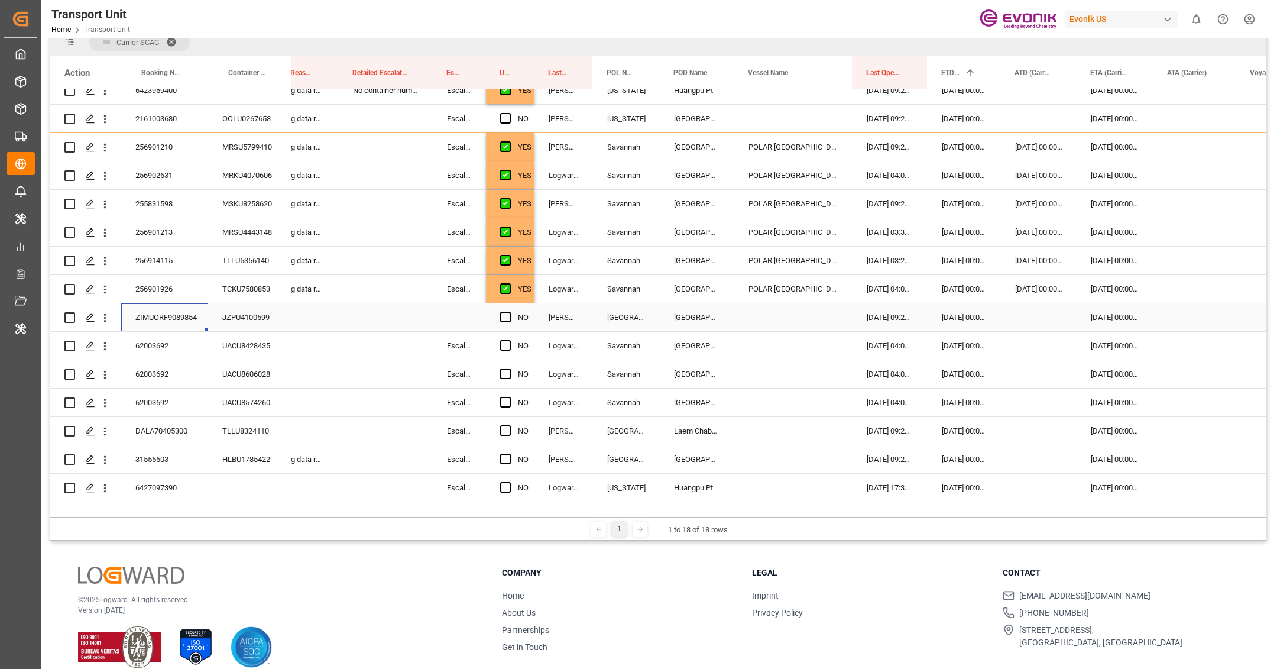
click at [179, 327] on div "ZIMUORF9089854" at bounding box center [164, 317] width 87 height 28
click at [239, 325] on div "JZPU4100599" at bounding box center [249, 317] width 83 height 28
click at [109, 319] on icon "open menu" at bounding box center [105, 318] width 12 height 12
click at [132, 332] on div "Open in new tab" at bounding box center [172, 342] width 146 height 25
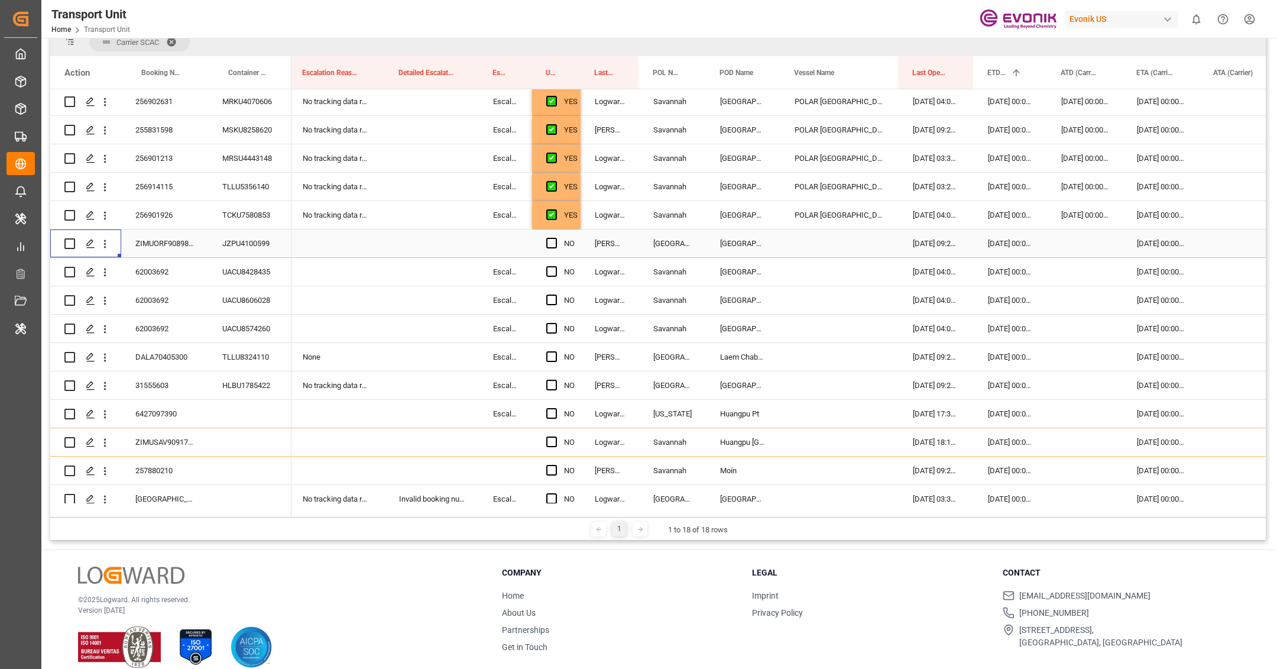
scroll to position [974, 0]
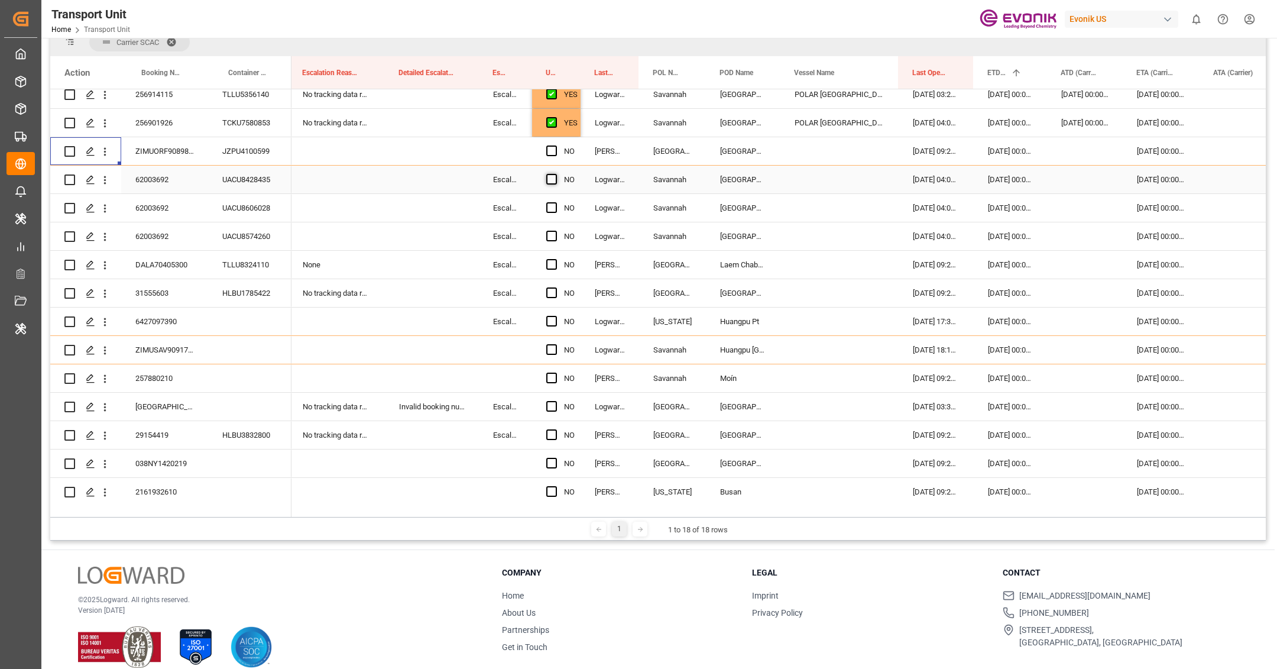
click at [552, 177] on span "Press SPACE to select this row." at bounding box center [551, 179] width 11 height 11
click at [555, 174] on input "Press SPACE to select this row." at bounding box center [555, 174] width 0 height 0
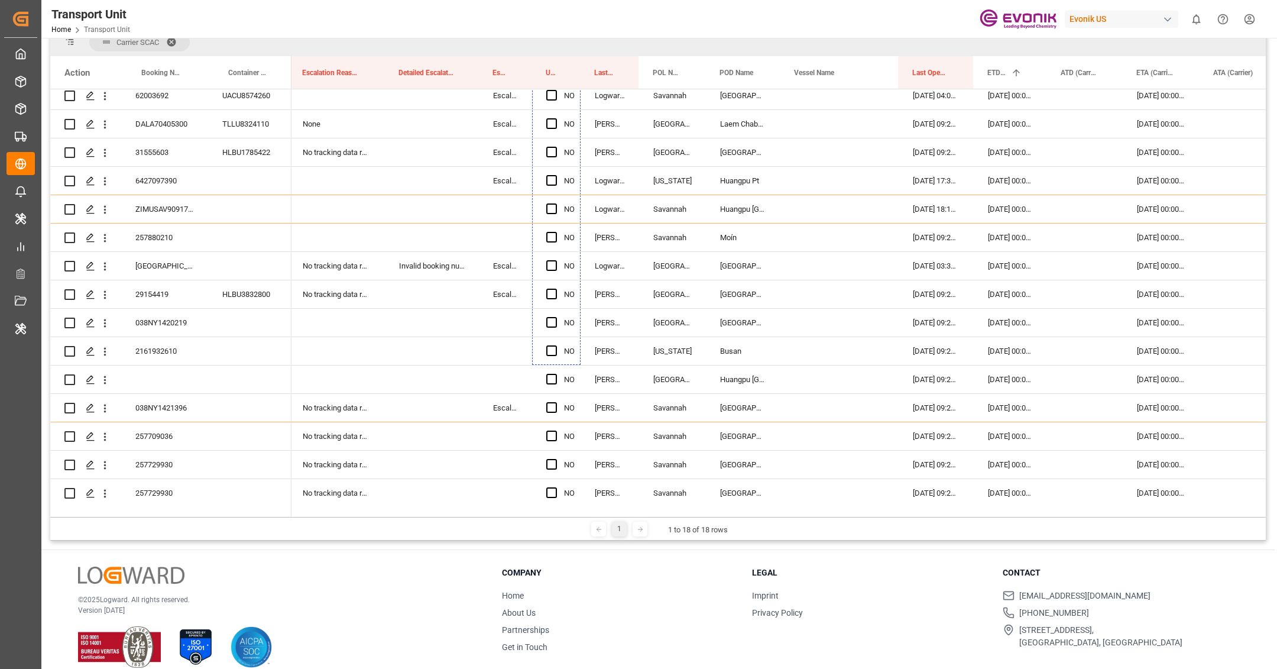
scroll to position [1161, 0]
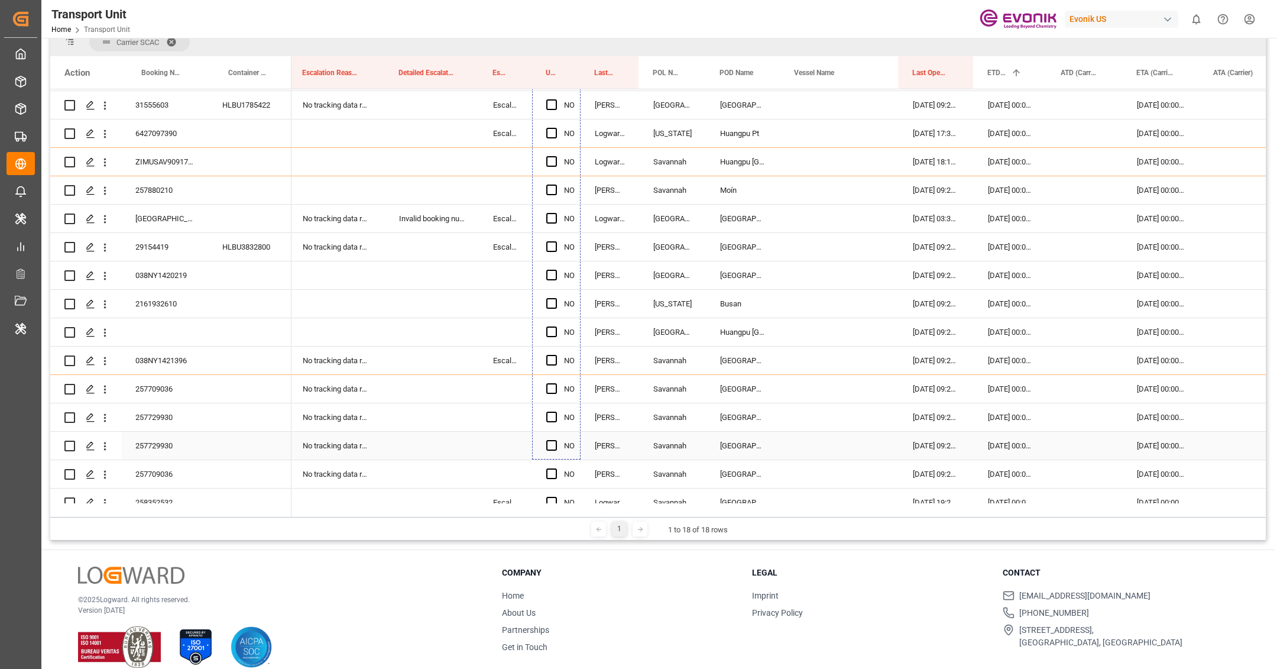
drag, startPoint x: 579, startPoint y: 193, endPoint x: 559, endPoint y: 455, distance: 263.2
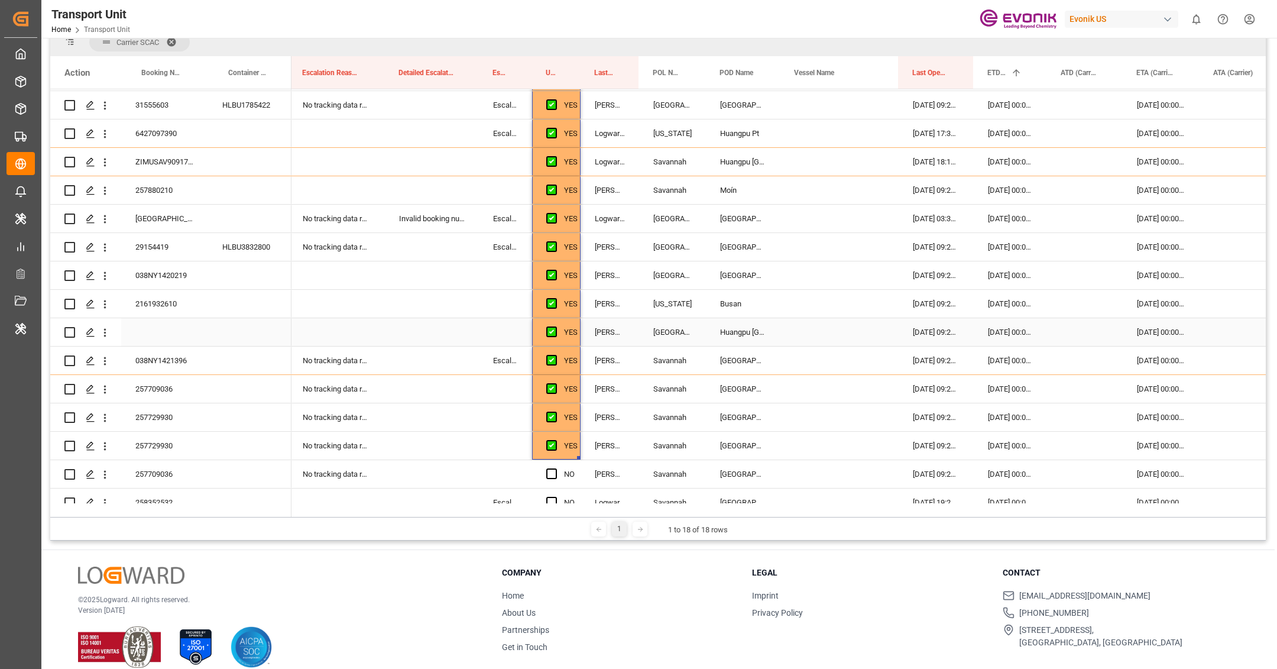
click at [431, 328] on div "Press SPACE to select this row." at bounding box center [432, 332] width 94 height 28
click at [431, 342] on button "Select" at bounding box center [431, 338] width 75 height 22
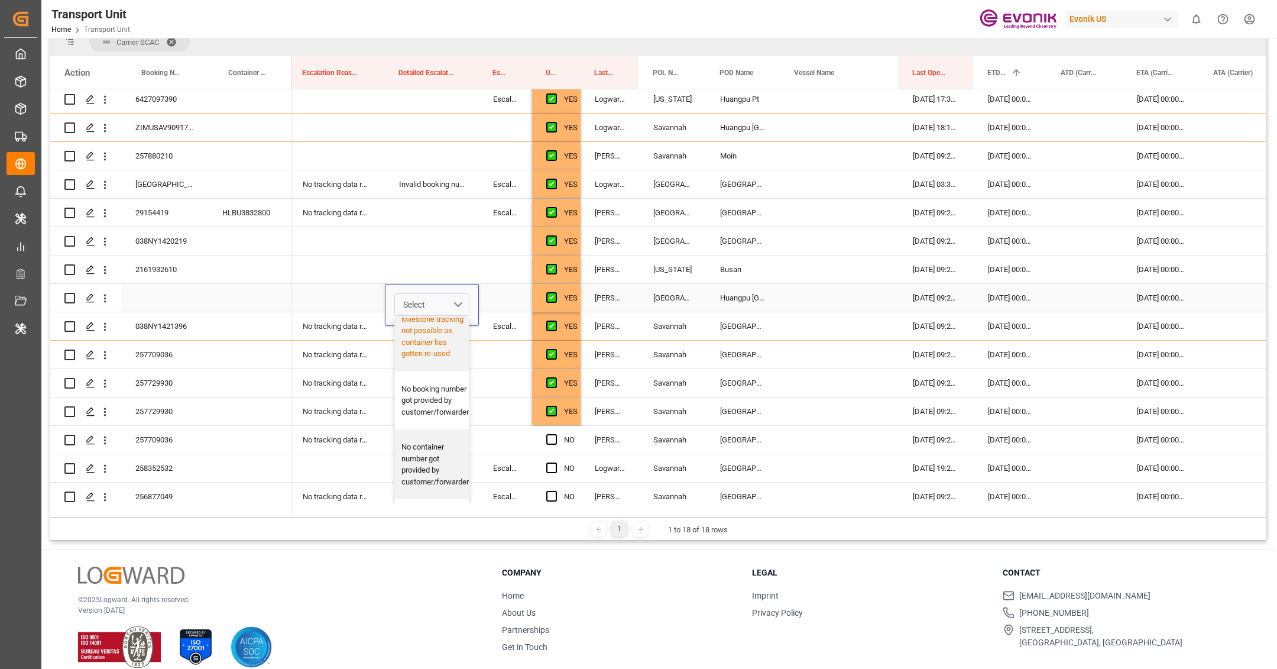
scroll to position [447, 0]
click at [436, 395] on div "No booking number got provided by customer/forwarder" at bounding box center [434, 377] width 67 height 35
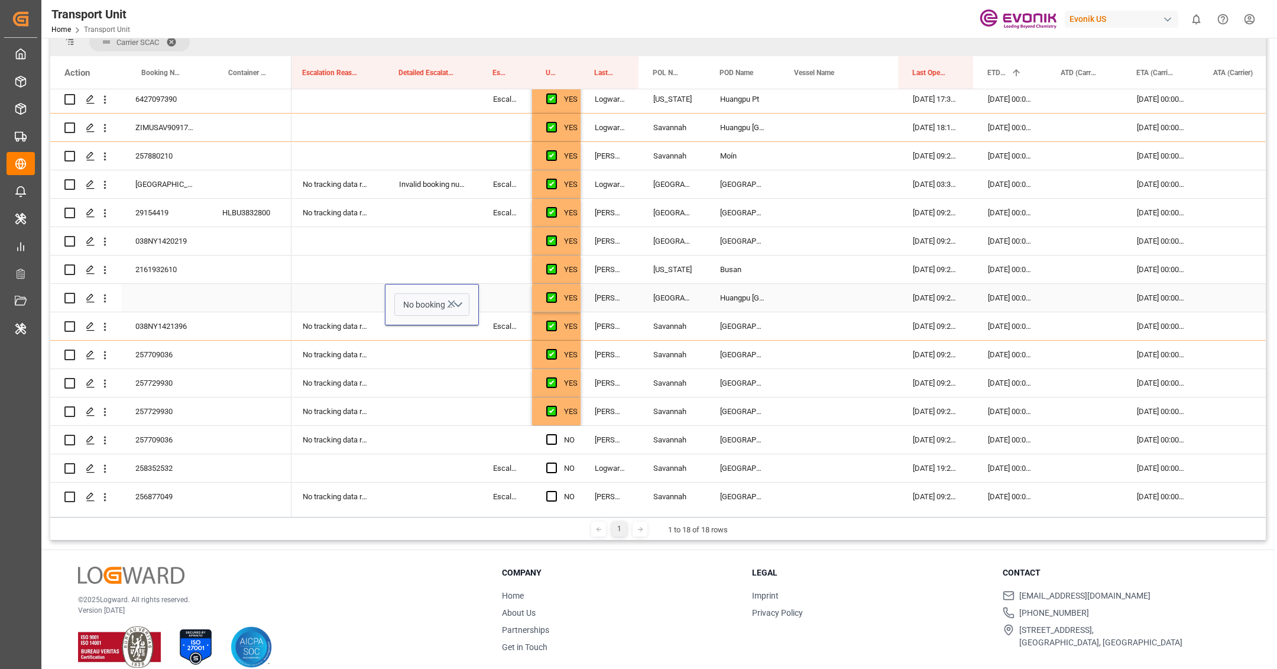
click at [502, 299] on div "Press SPACE to select this row." at bounding box center [505, 298] width 53 height 28
click at [502, 299] on span "Select" at bounding box center [501, 304] width 8 height 12
click at [501, 339] on div "Escalated" at bounding box center [511, 335] width 33 height 12
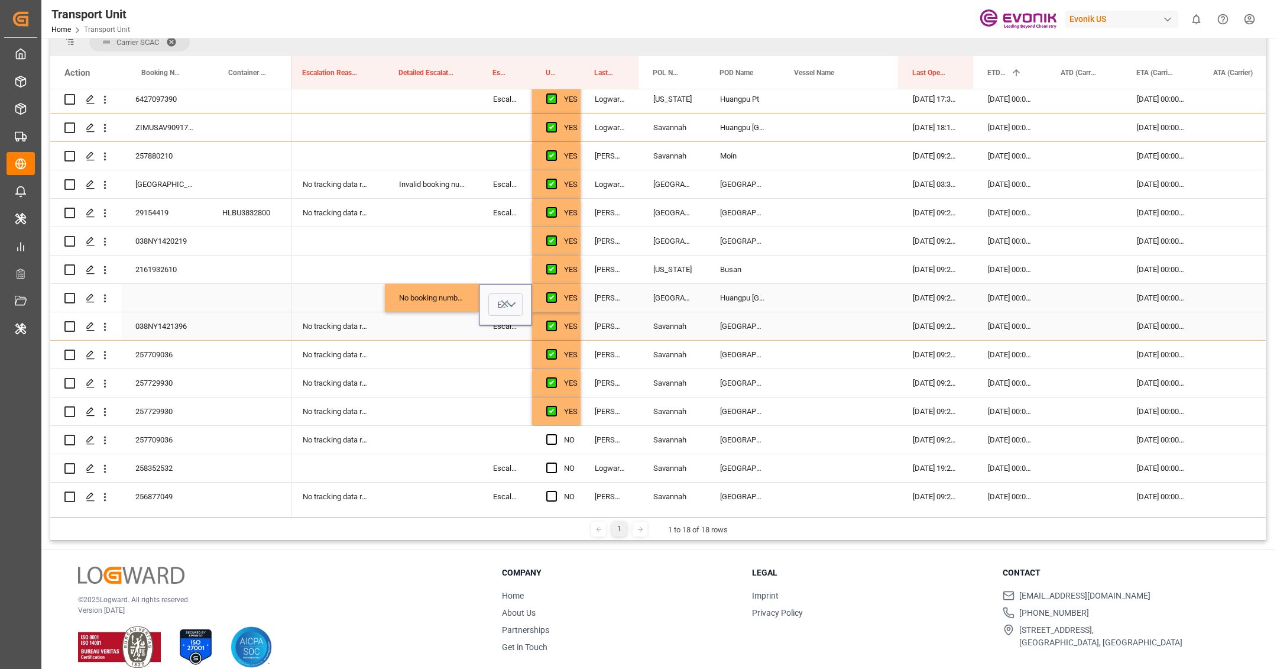
click at [464, 327] on div "Press SPACE to select this row." at bounding box center [432, 326] width 94 height 28
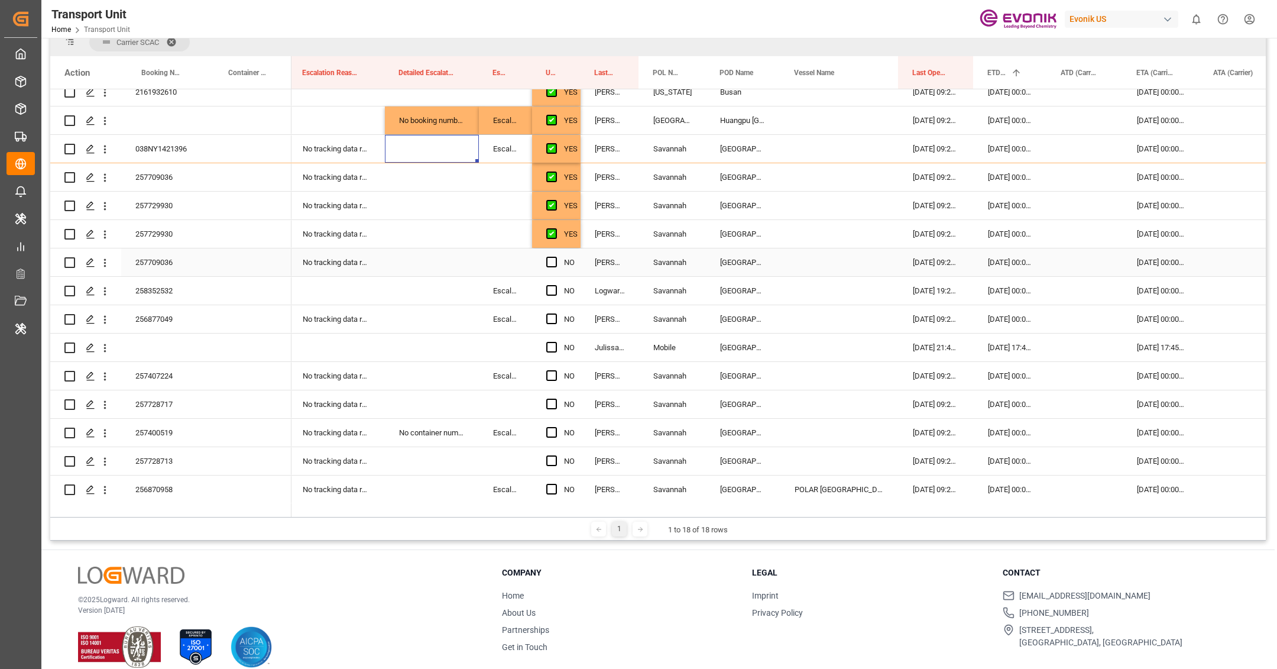
scroll to position [1362, 0]
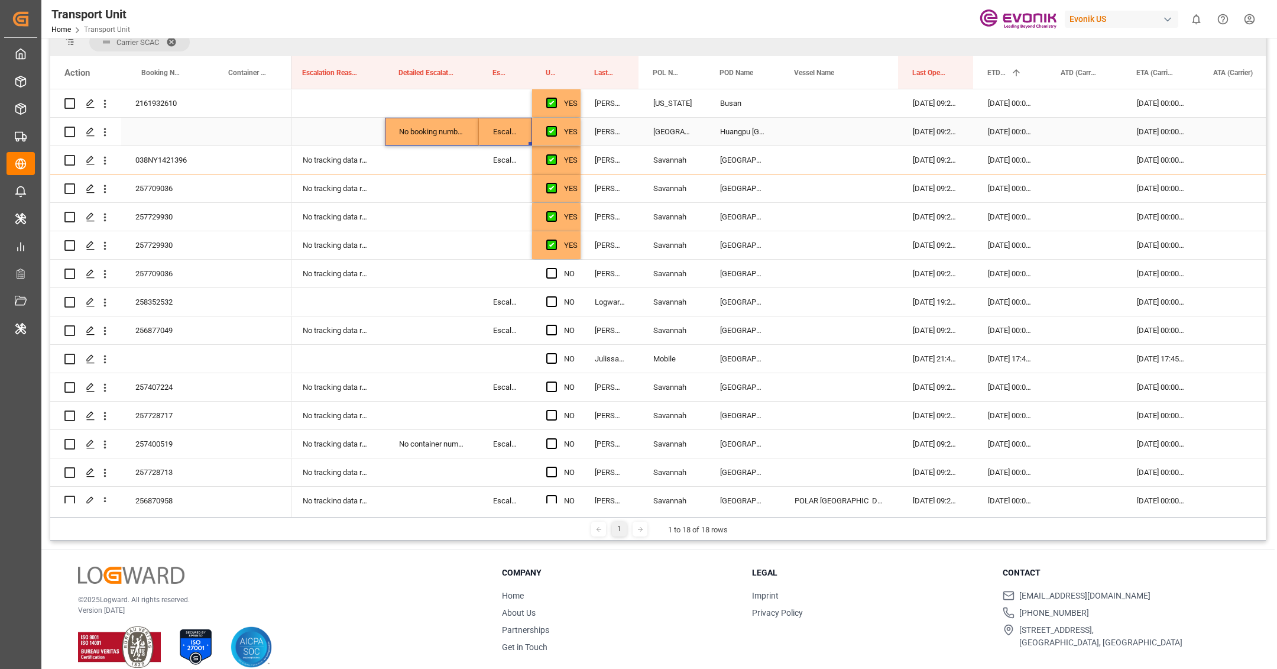
drag, startPoint x: 437, startPoint y: 129, endPoint x: 494, endPoint y: 124, distance: 56.5
click at [449, 363] on div "Press SPACE to select this row." at bounding box center [432, 359] width 94 height 28
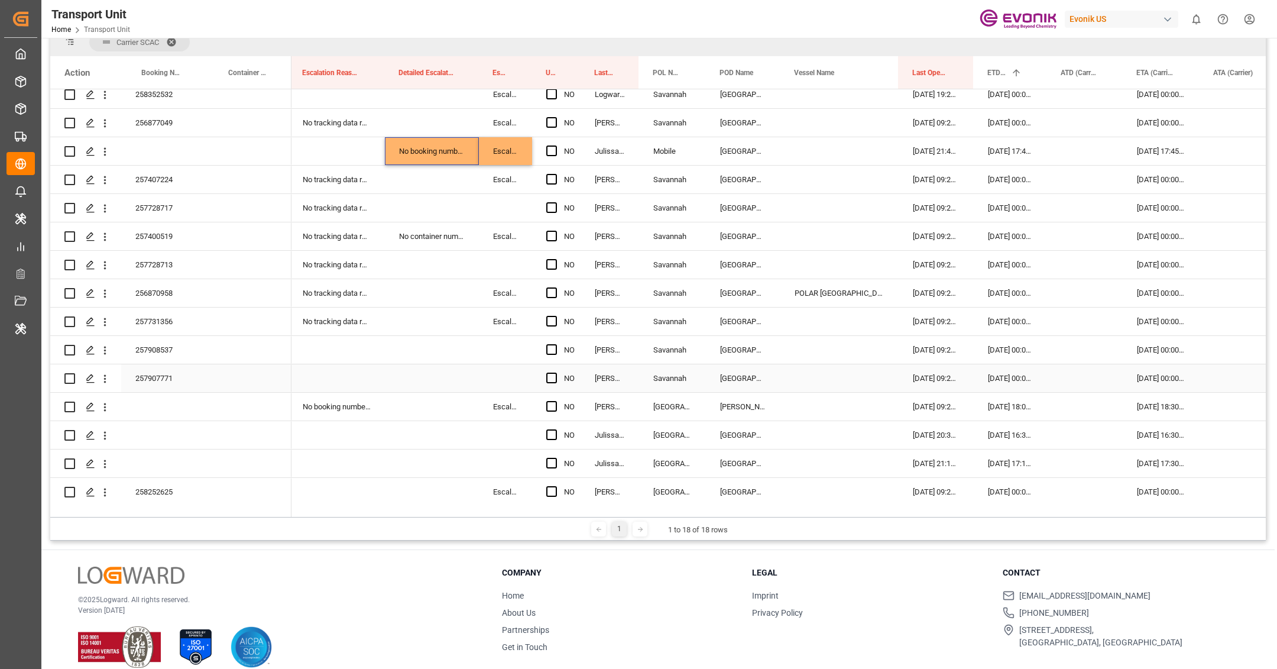
scroll to position [1626, 0]
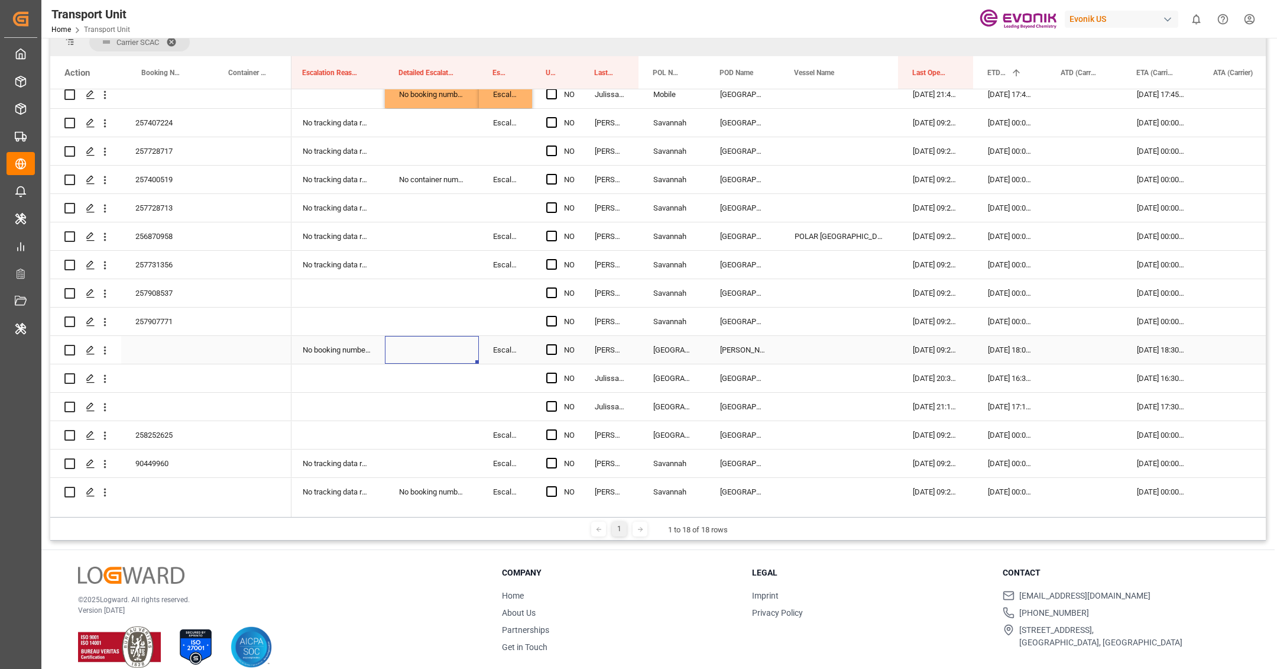
click at [430, 346] on div "Press SPACE to select this row." at bounding box center [432, 350] width 94 height 28
click at [439, 382] on div "Press SPACE to select this row." at bounding box center [432, 378] width 94 height 28
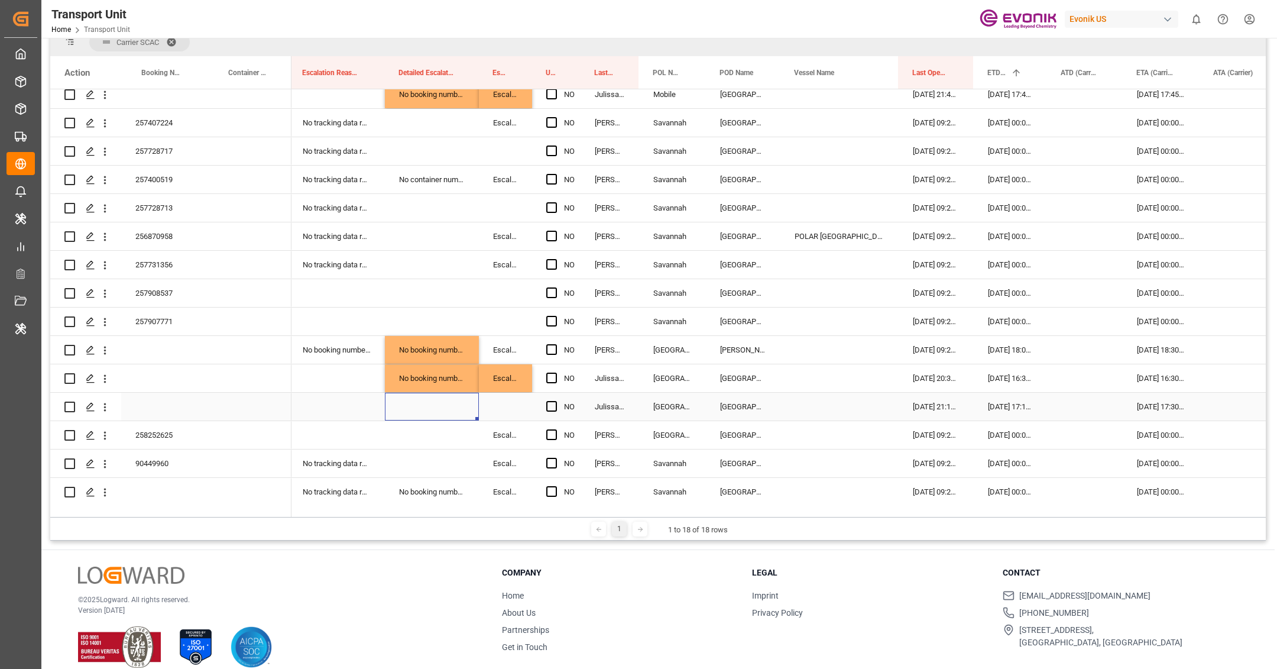
click at [434, 401] on div "Press SPACE to select this row." at bounding box center [432, 406] width 94 height 28
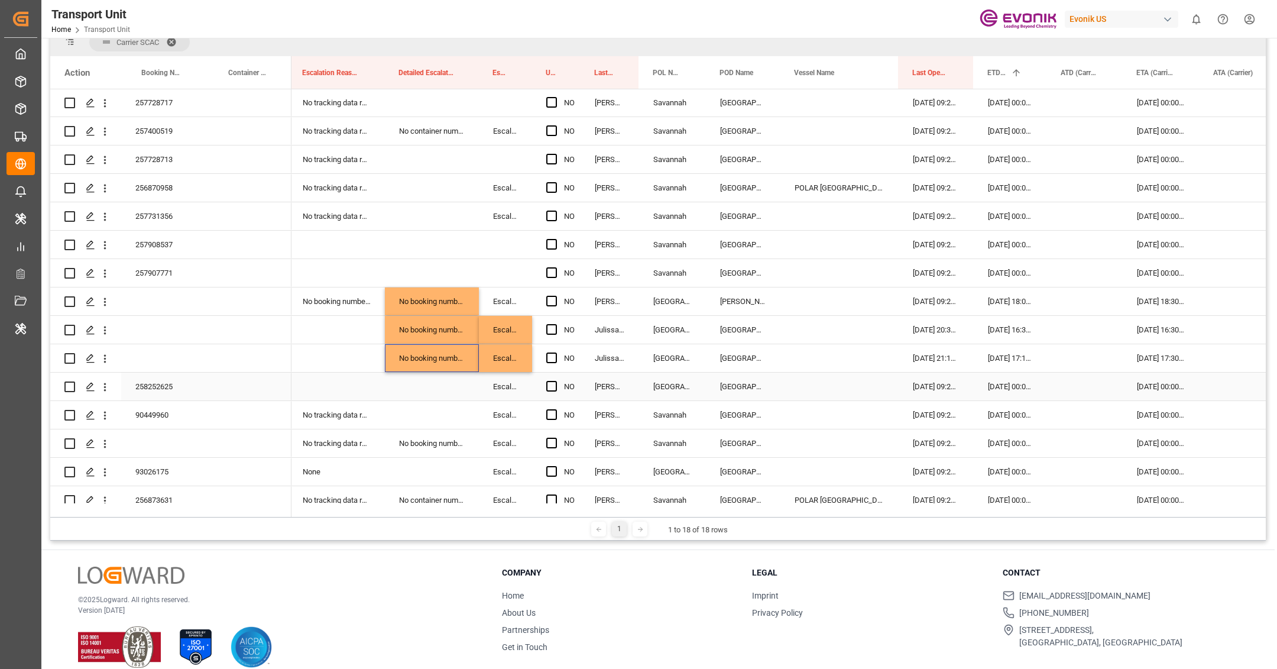
scroll to position [1651, 0]
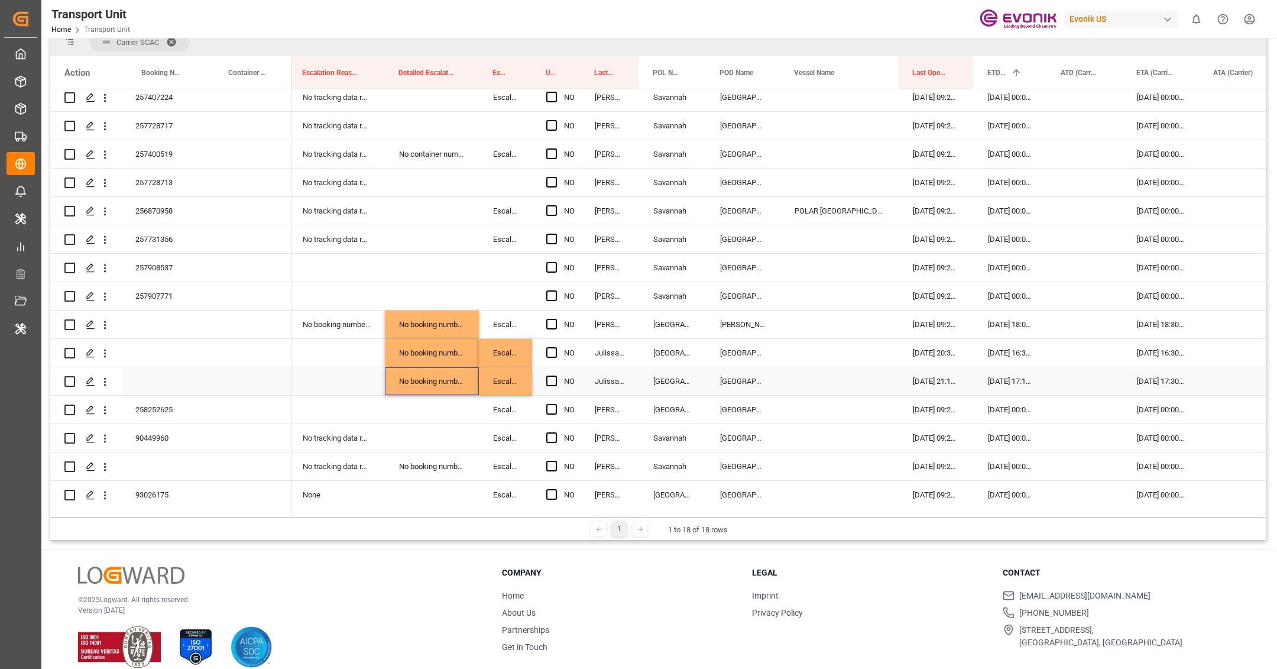
click at [316, 385] on div "Press SPACE to select this row." at bounding box center [336, 381] width 96 height 28
click at [324, 326] on div "No booking number can be assigned to the container" at bounding box center [336, 324] width 96 height 28
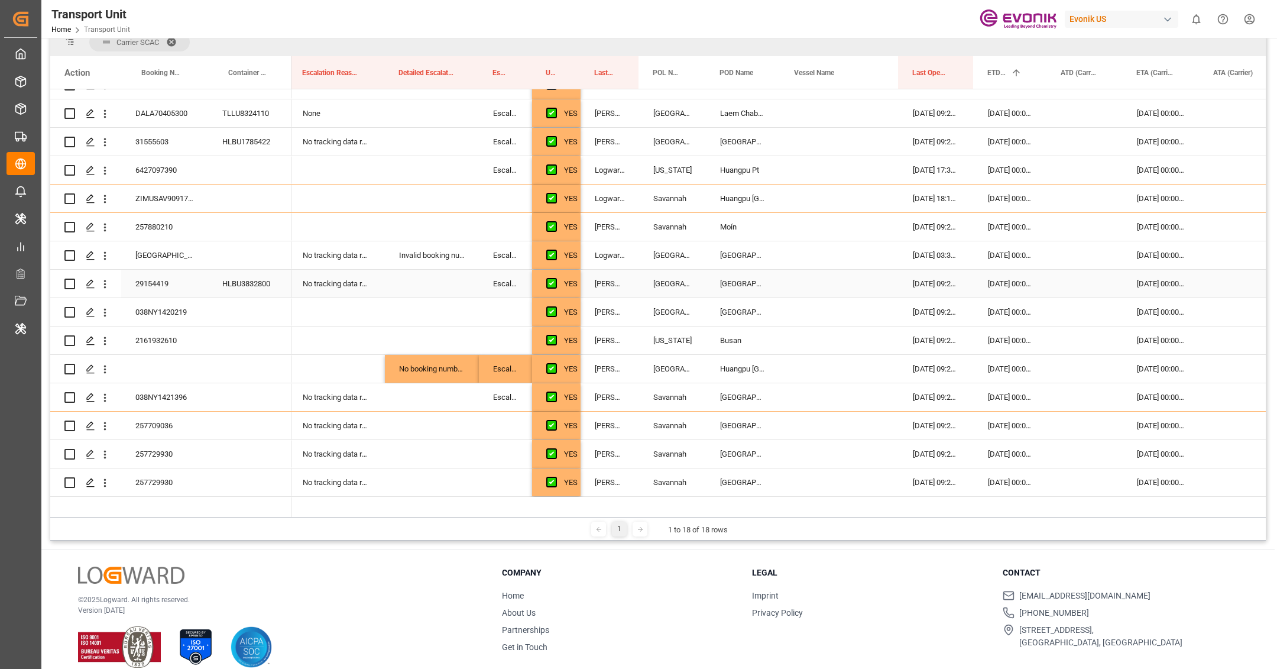
scroll to position [1458, 0]
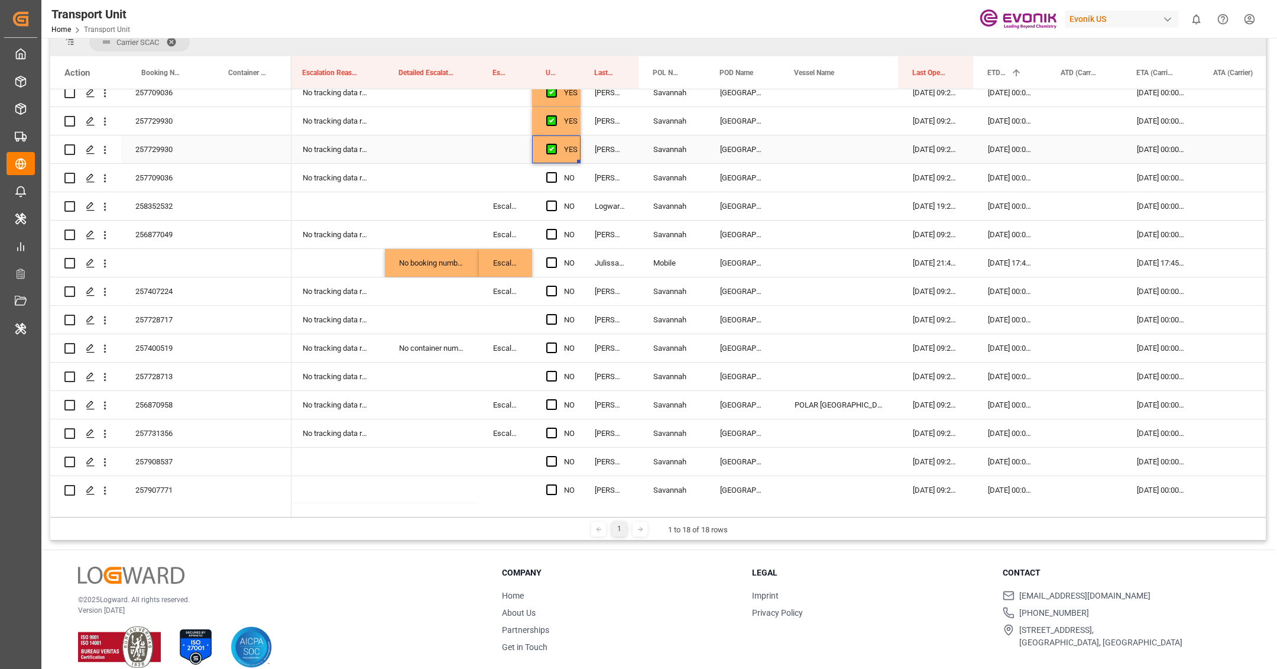
click at [577, 159] on div "YES" at bounding box center [556, 149] width 48 height 28
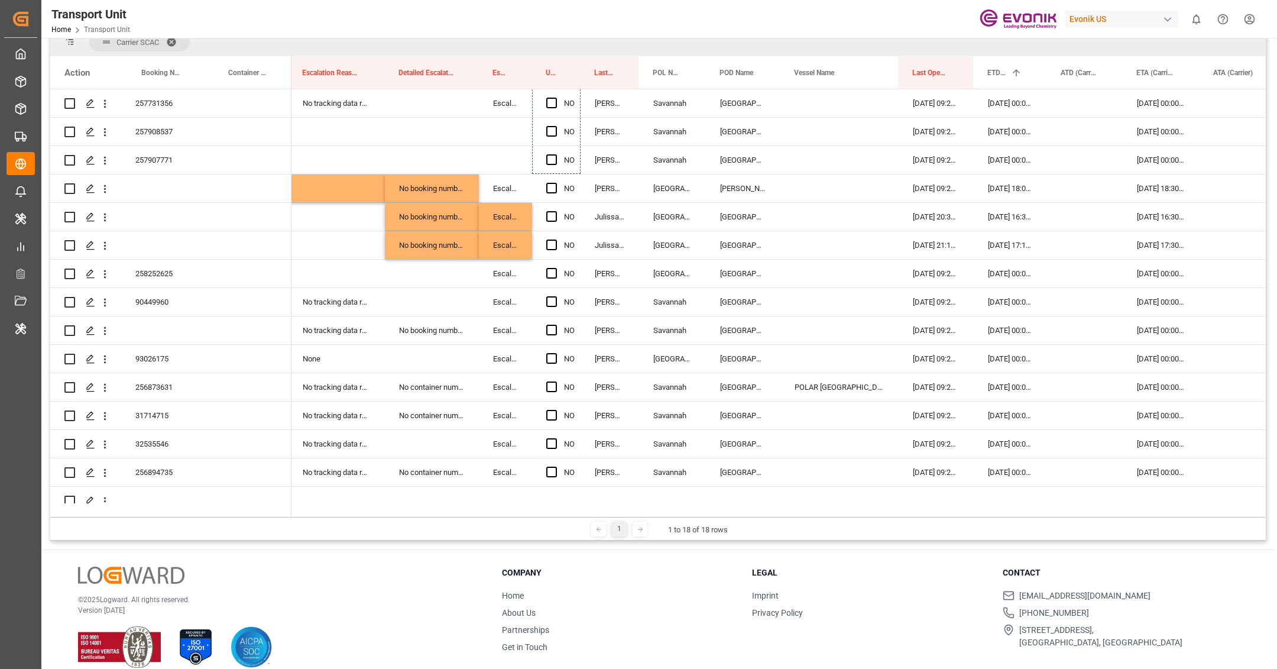
scroll to position [1882, 0]
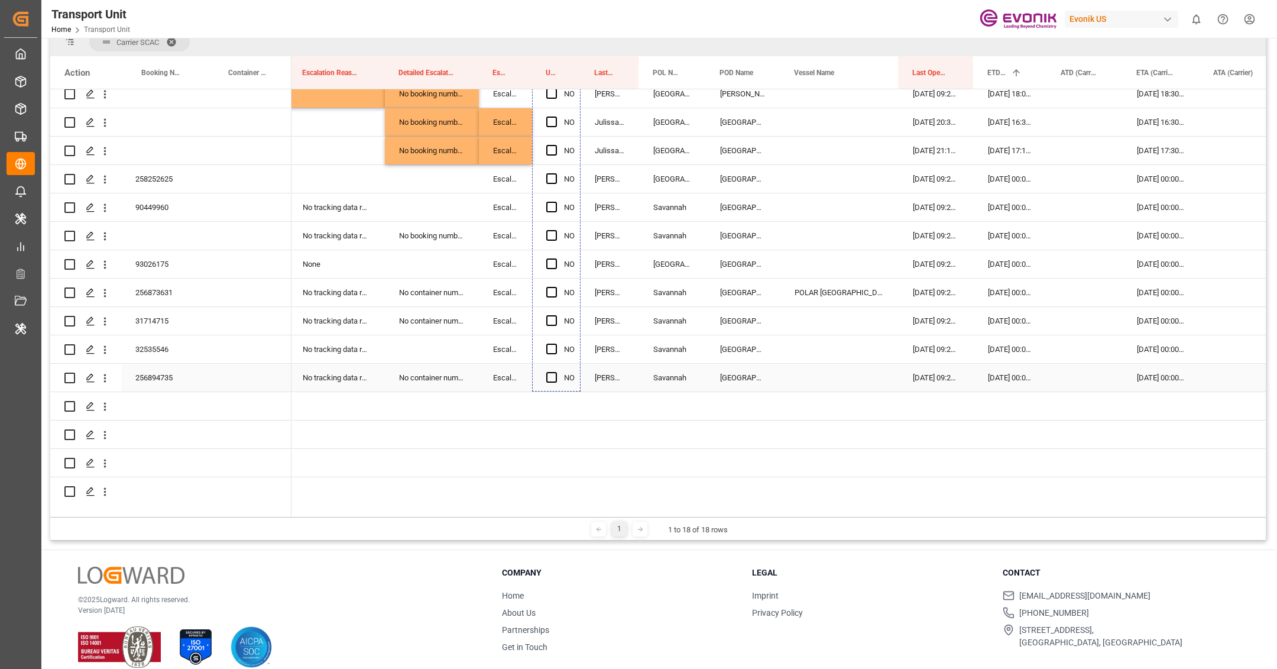
drag, startPoint x: 577, startPoint y: 161, endPoint x: 567, endPoint y: 369, distance: 208.9
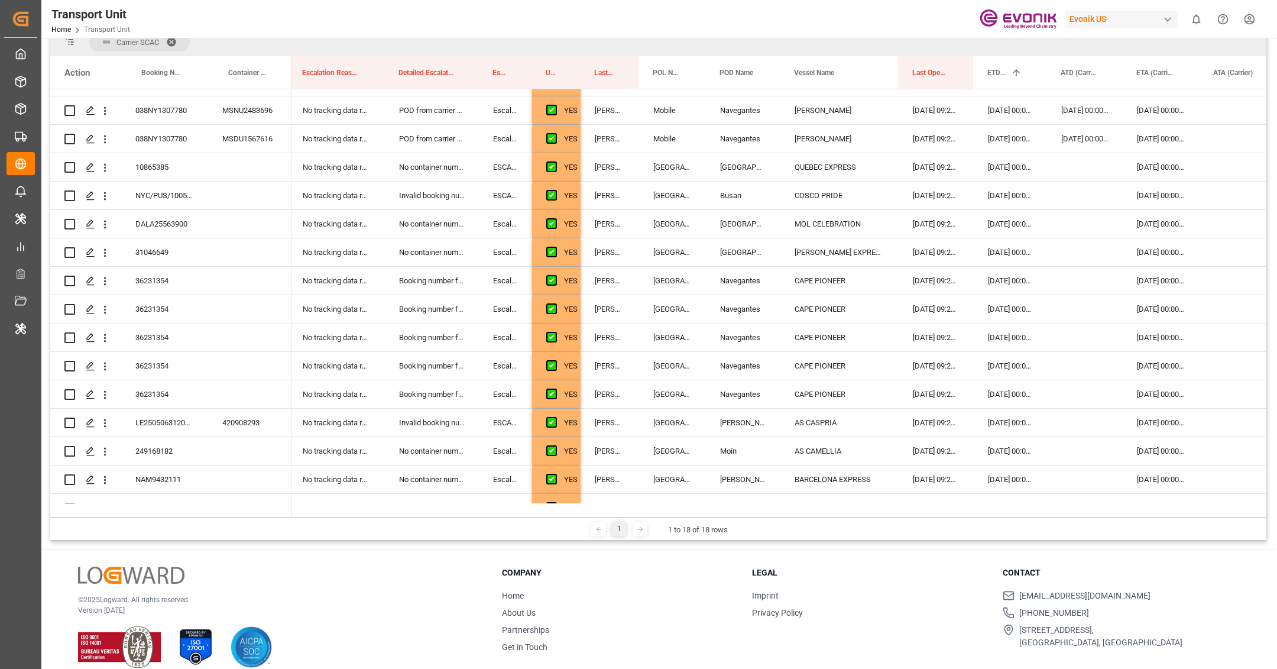
scroll to position [0, 0]
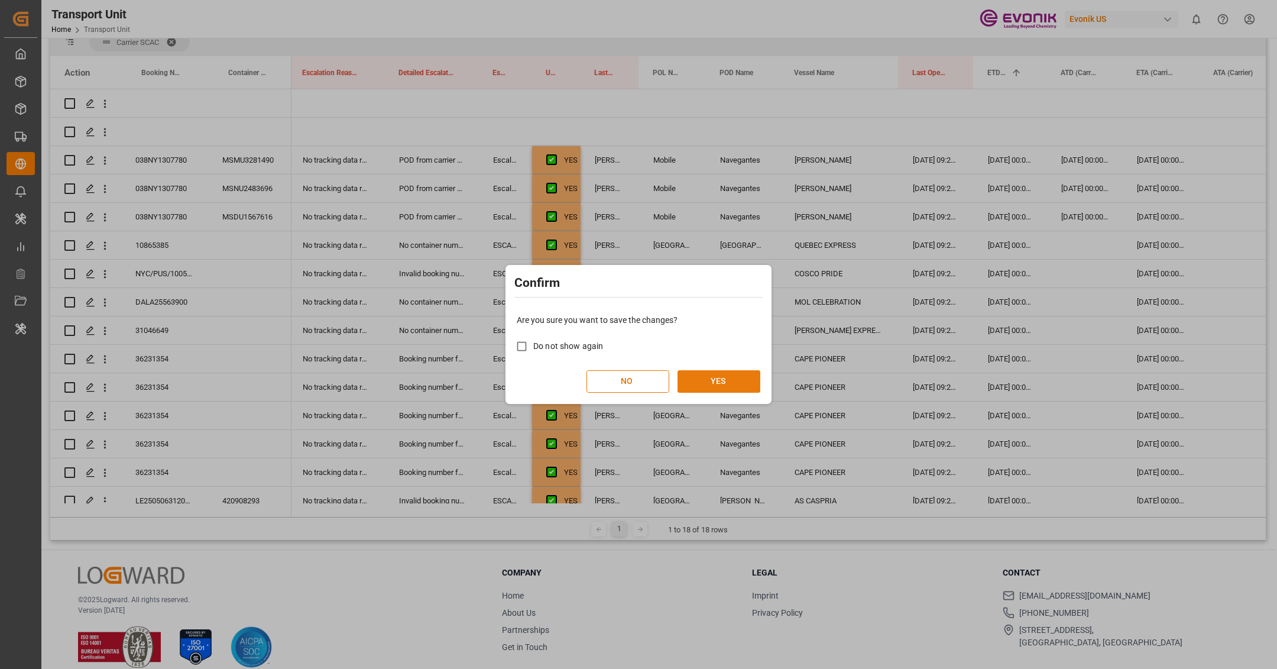
click at [741, 375] on button "YES" at bounding box center [718, 381] width 83 height 22
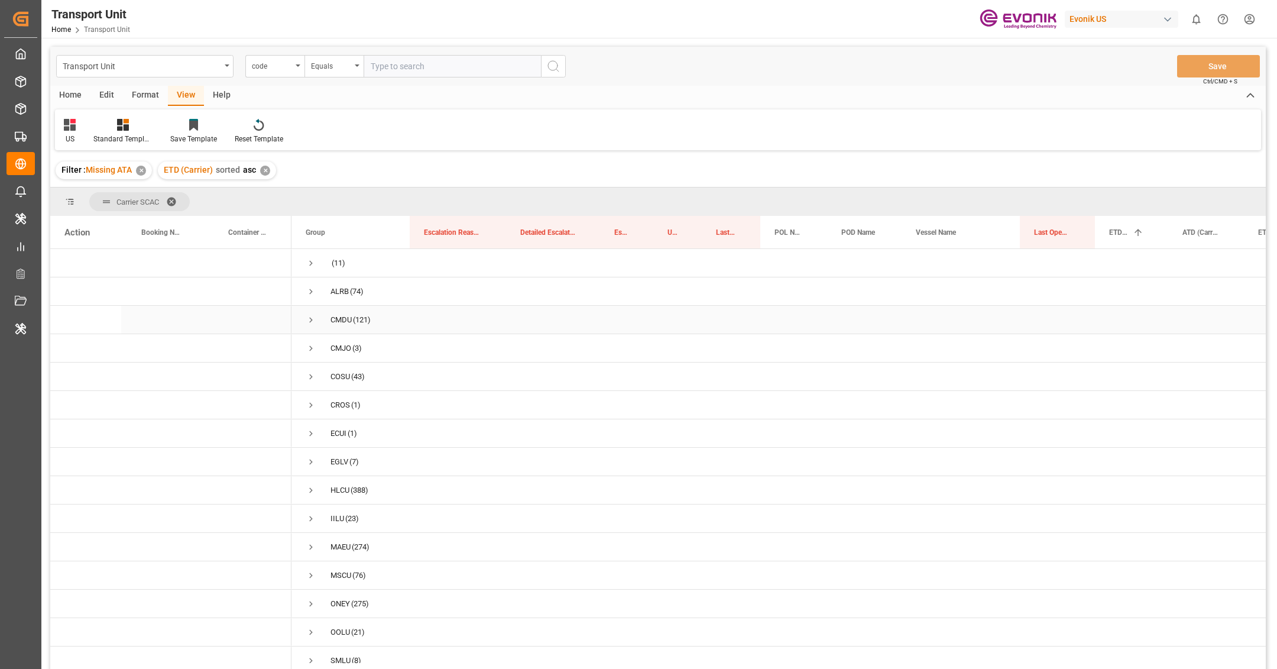
click at [310, 319] on span "Press SPACE to select this row." at bounding box center [311, 319] width 11 height 11
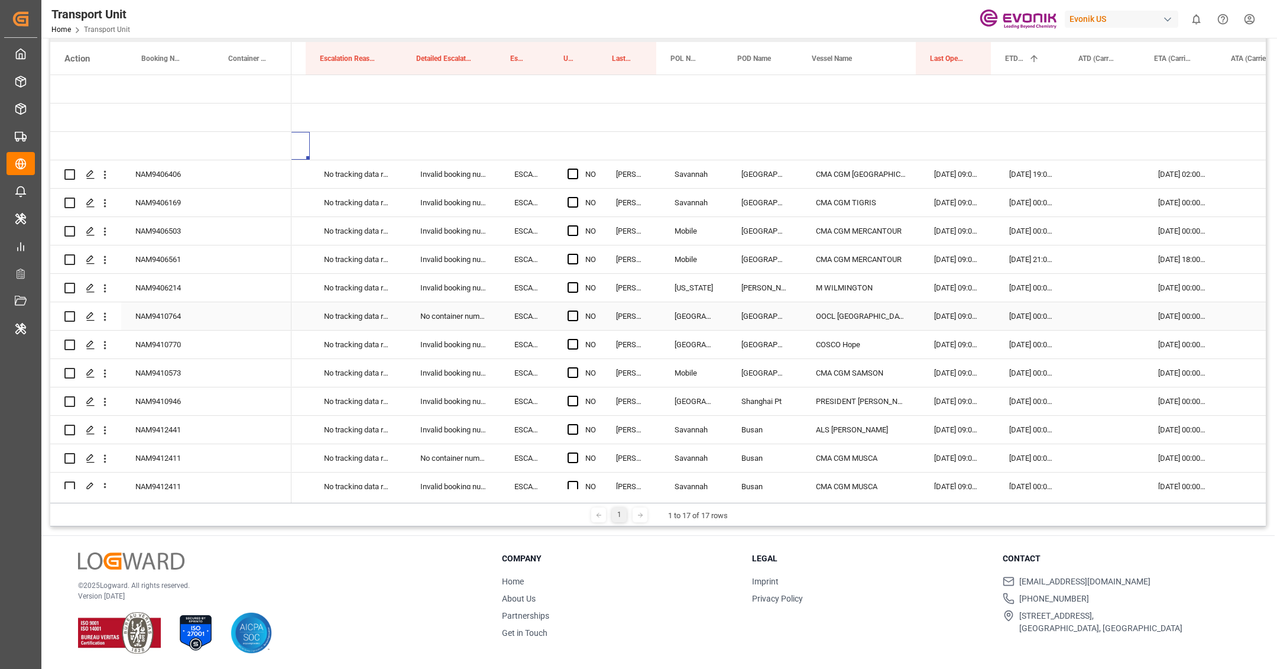
scroll to position [0, 119]
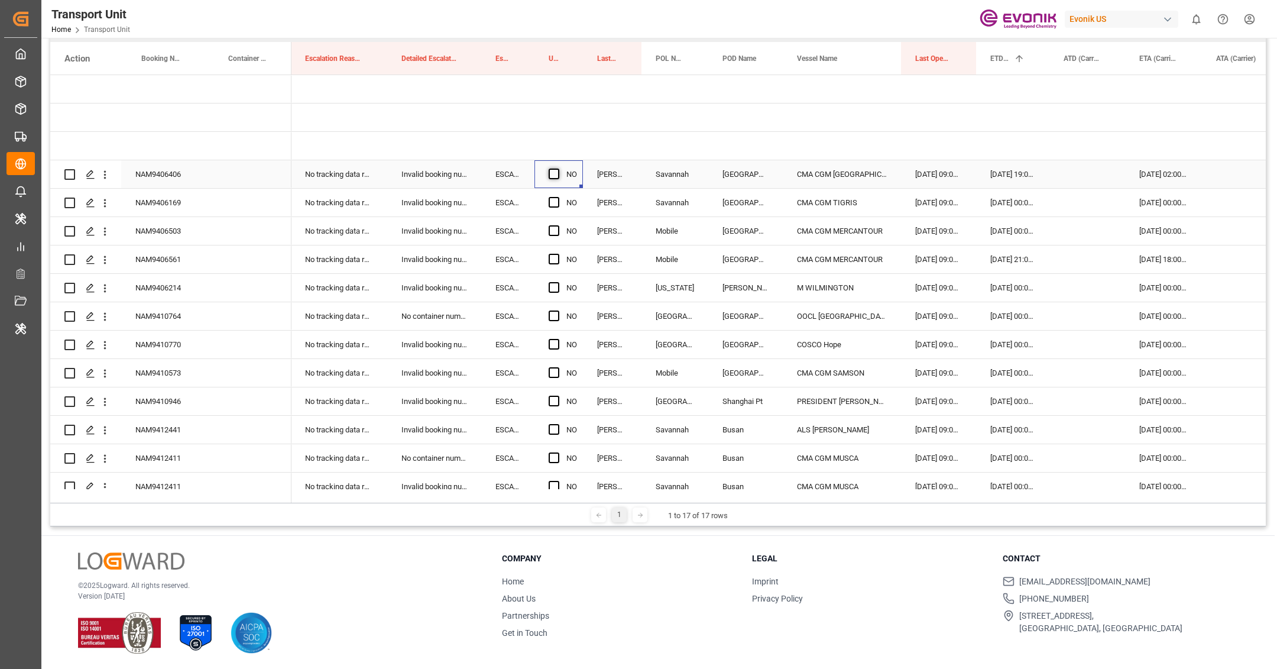
click at [557, 176] on span "Press SPACE to select this row." at bounding box center [554, 173] width 11 height 11
click at [557, 168] on input "Press SPACE to select this row." at bounding box center [557, 168] width 0 height 0
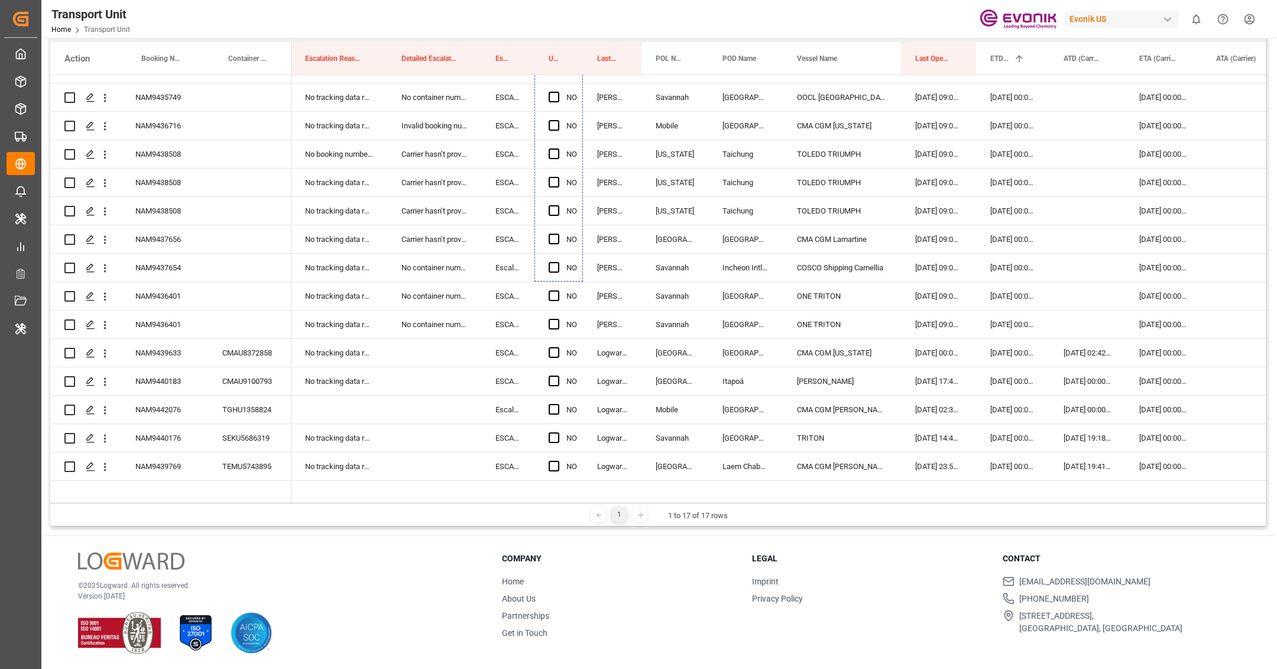
scroll to position [1037, 0]
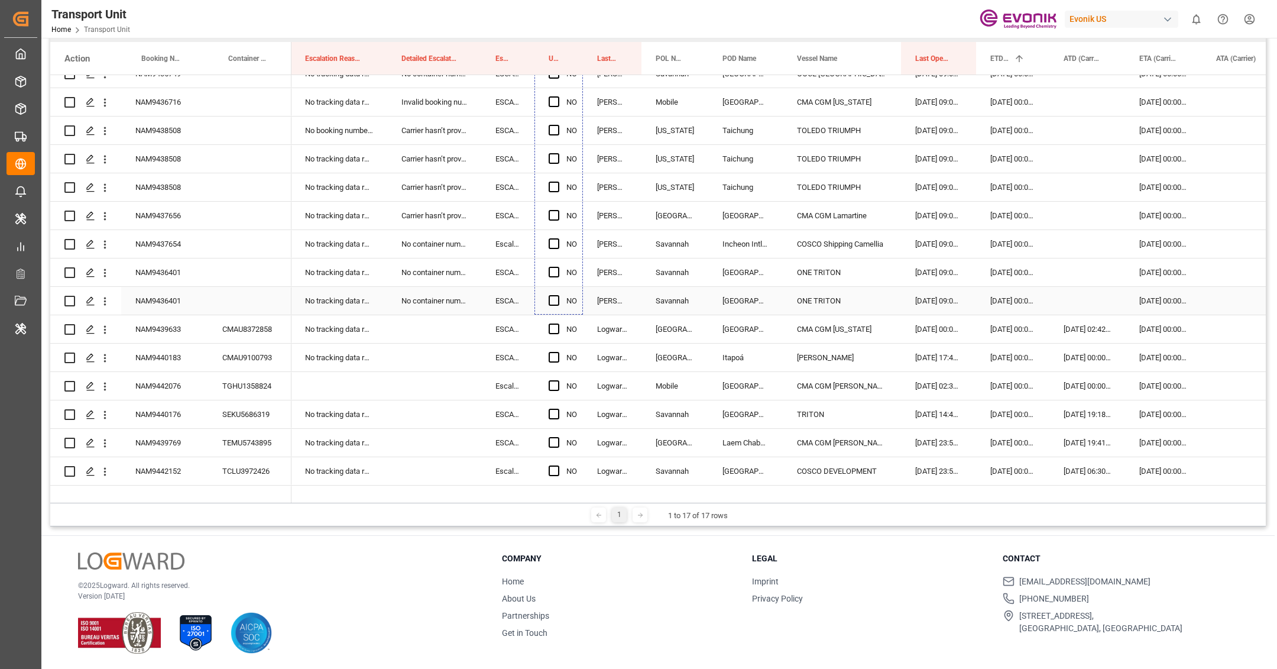
drag, startPoint x: 582, startPoint y: 185, endPoint x: 569, endPoint y: 310, distance: 125.3
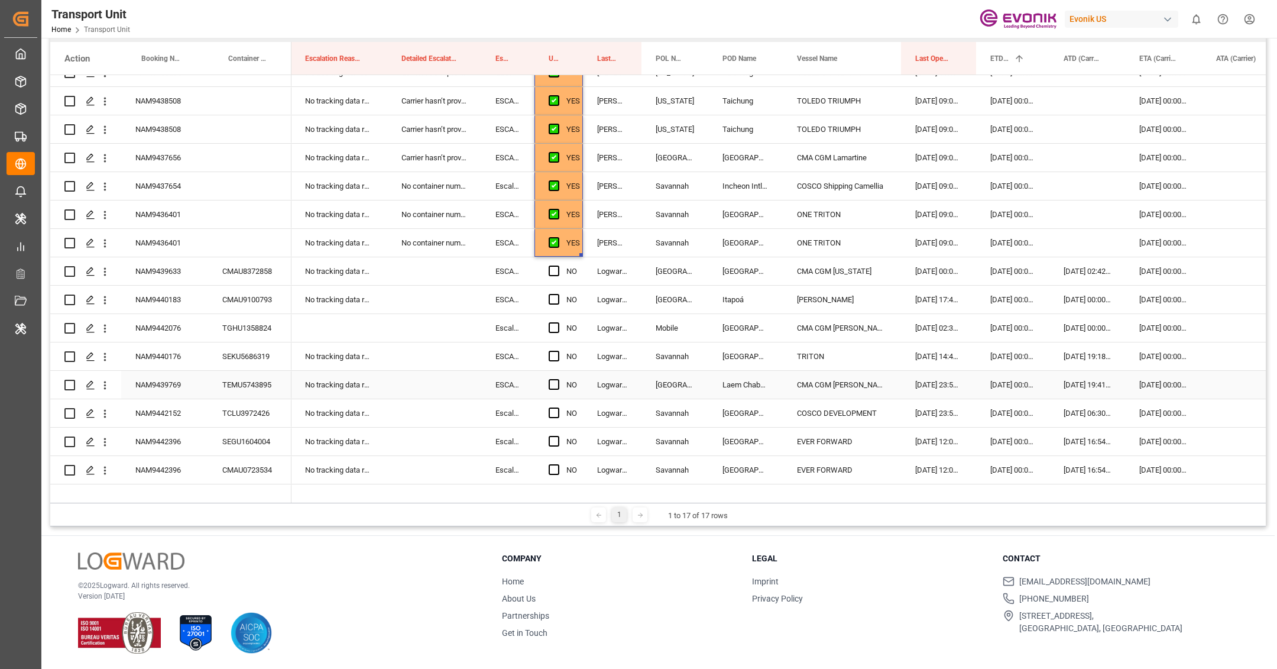
scroll to position [1128, 0]
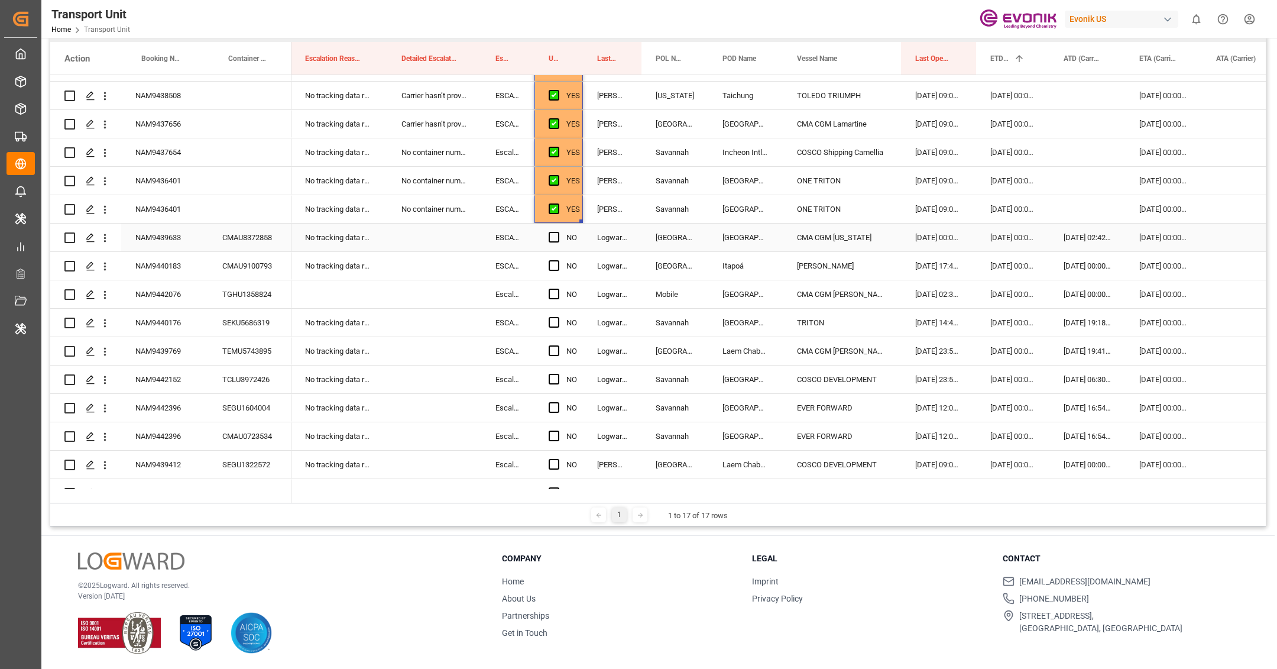
click at [191, 241] on div "NAM9439633" at bounding box center [164, 237] width 87 height 28
click at [554, 238] on span "Press SPACE to select this row." at bounding box center [554, 237] width 11 height 11
click at [557, 232] on input "Press SPACE to select this row." at bounding box center [557, 232] width 0 height 0
click at [193, 269] on div "NAM9440183" at bounding box center [164, 266] width 87 height 28
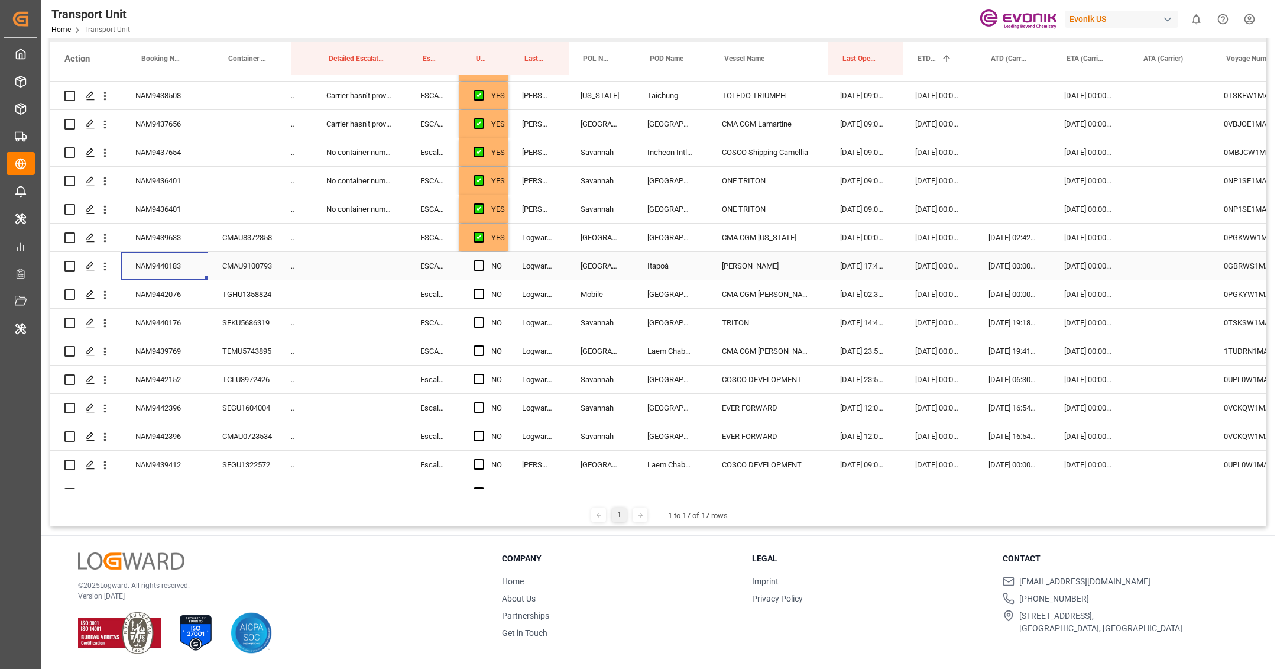
scroll to position [0, 200]
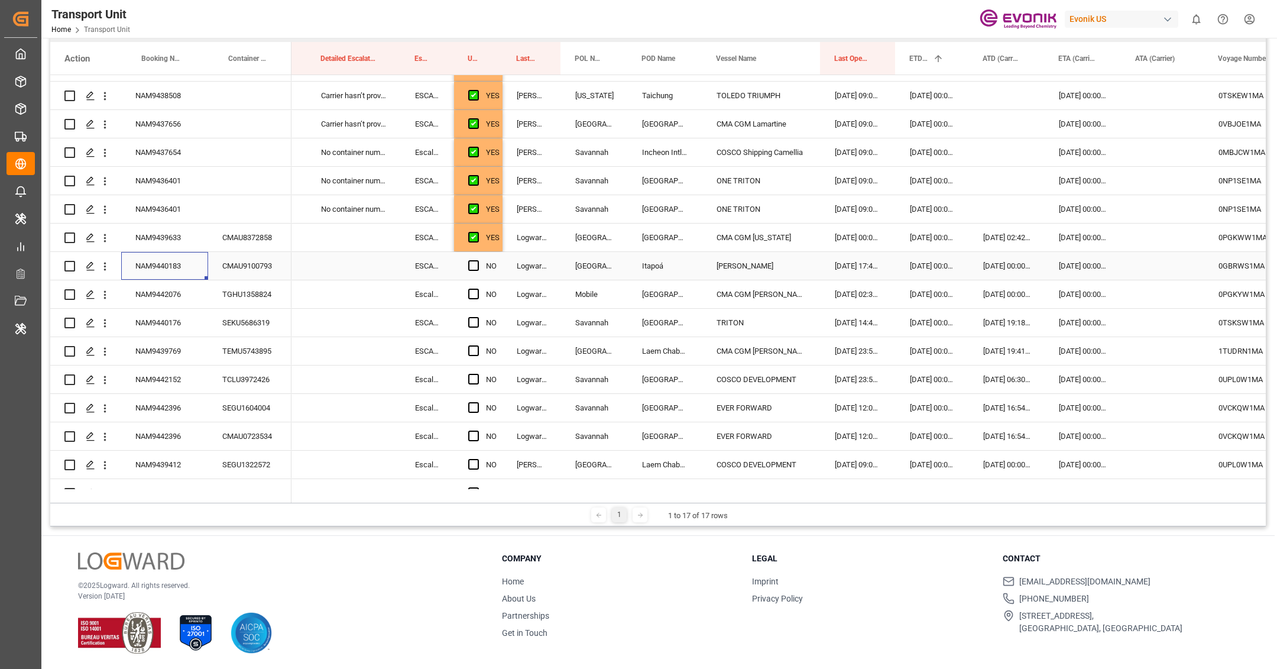
click at [1134, 268] on div "Press SPACE to select this row." at bounding box center [1162, 266] width 83 height 28
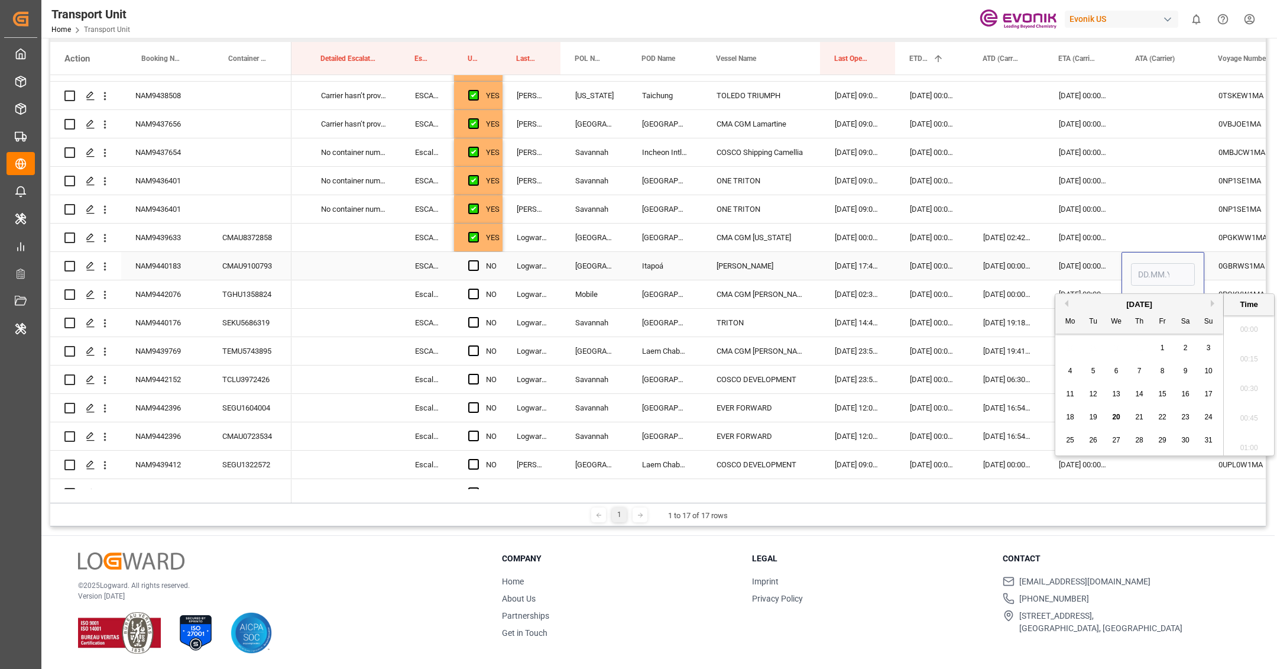
scroll to position [1156, 0]
click at [1121, 416] on div "20" at bounding box center [1116, 417] width 15 height 14
type input "20.08.2025 00:00"
drag, startPoint x: 474, startPoint y: 267, endPoint x: 478, endPoint y: 283, distance: 15.9
click at [474, 267] on span "Press SPACE to select this row." at bounding box center [473, 265] width 11 height 11
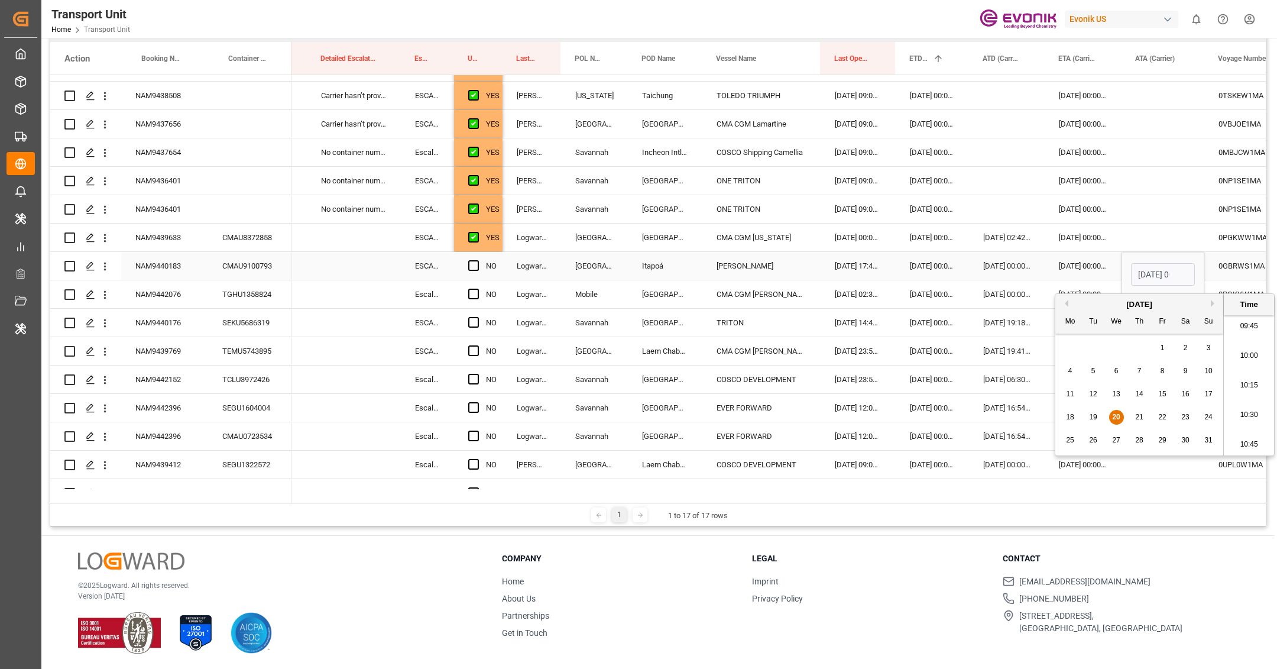
click at [477, 260] on input "Press SPACE to select this row." at bounding box center [477, 260] width 0 height 0
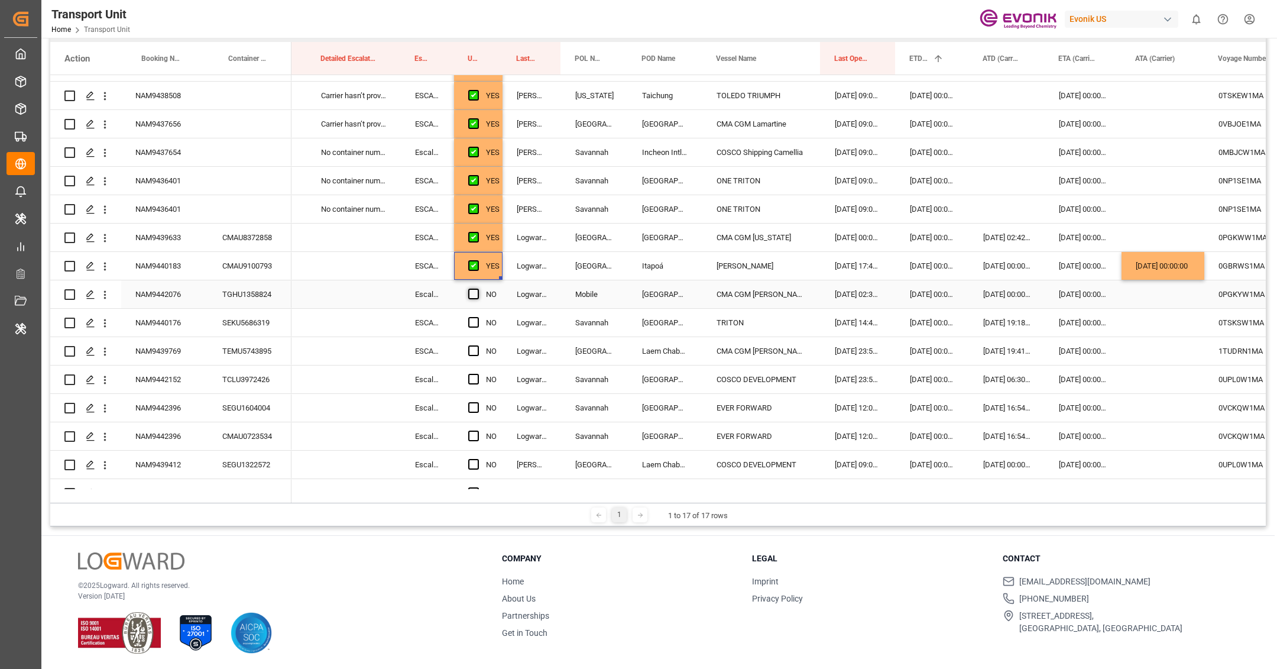
click at [473, 292] on span "Press SPACE to select this row." at bounding box center [473, 293] width 11 height 11
click at [477, 288] on input "Press SPACE to select this row." at bounding box center [477, 288] width 0 height 0
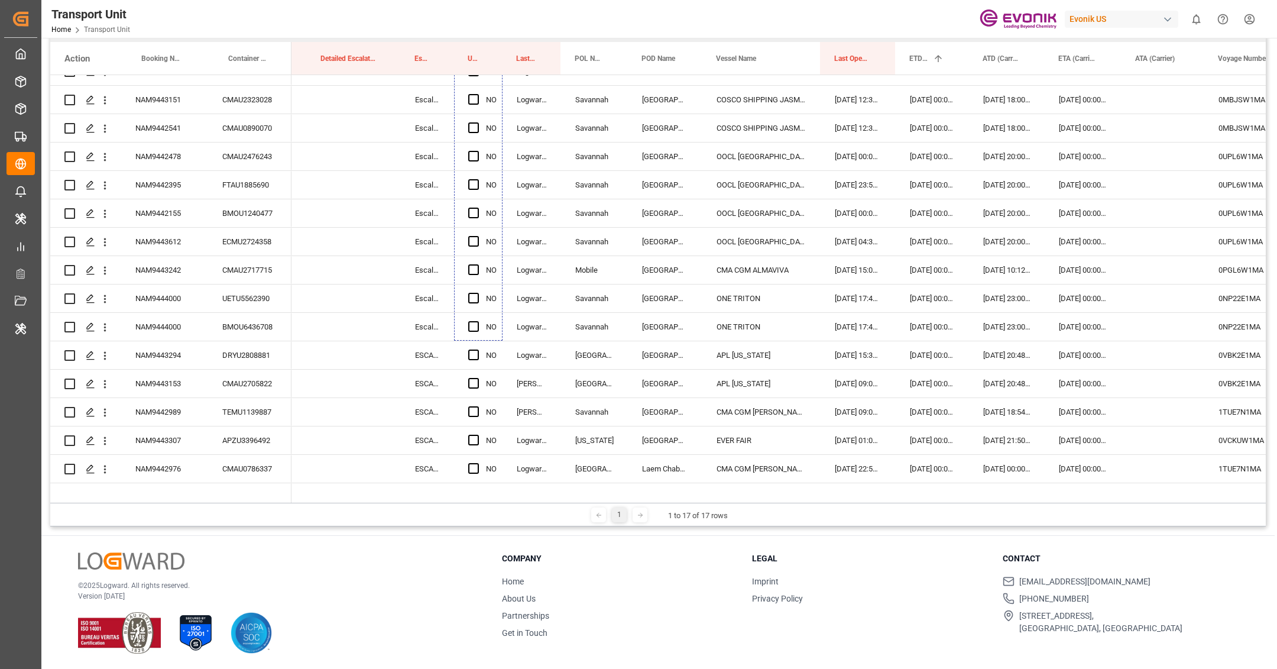
scroll to position [1880, 0]
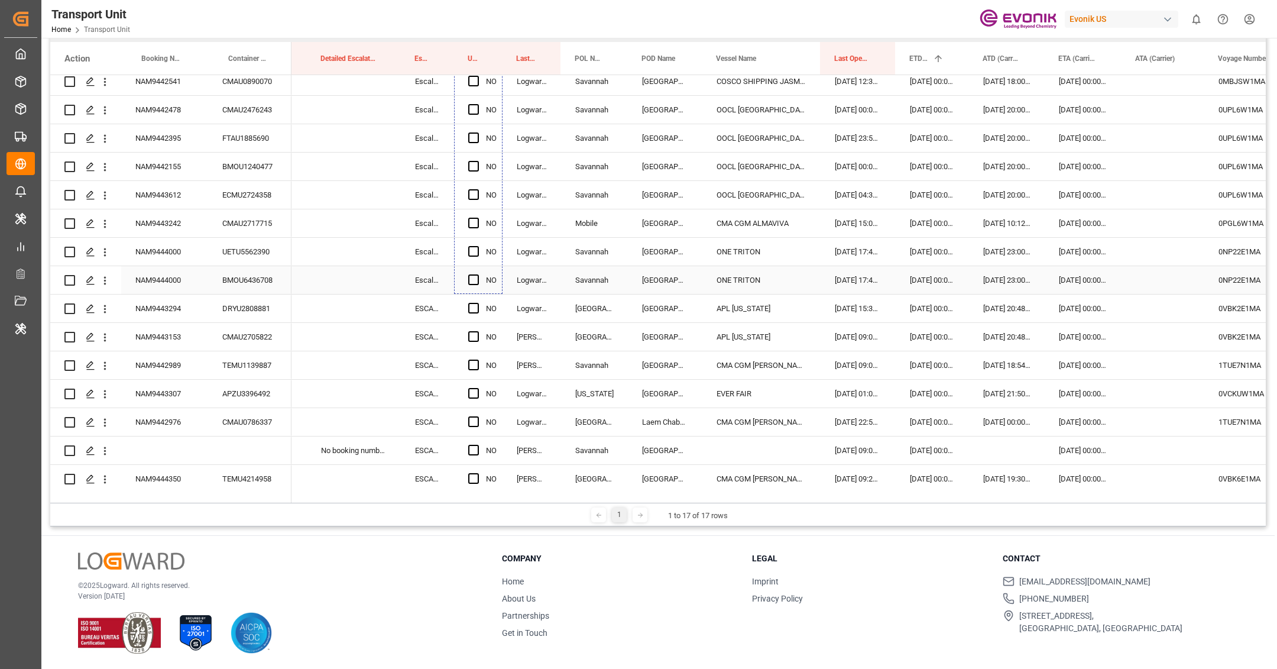
drag, startPoint x: 499, startPoint y: 306, endPoint x: 514, endPoint y: 278, distance: 31.7
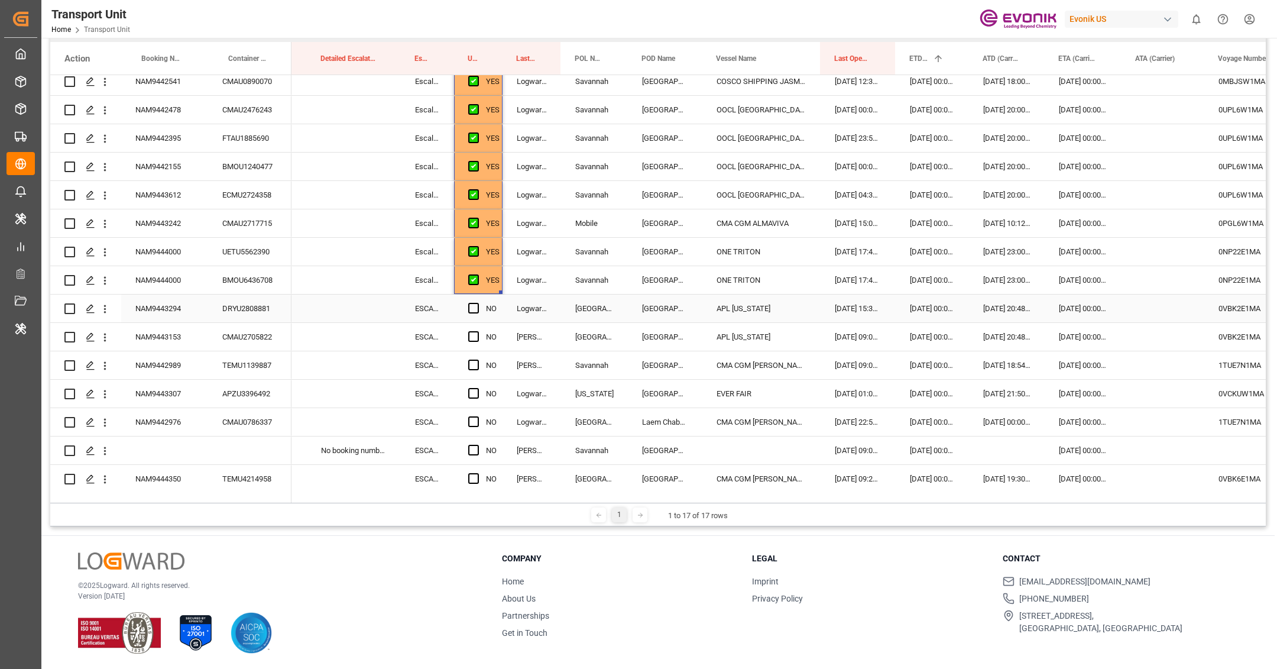
click at [189, 307] on div "NAM9443294" at bounding box center [164, 308] width 87 height 28
click at [475, 308] on span "Press SPACE to select this row." at bounding box center [473, 308] width 11 height 11
click at [477, 303] on input "Press SPACE to select this row." at bounding box center [477, 303] width 0 height 0
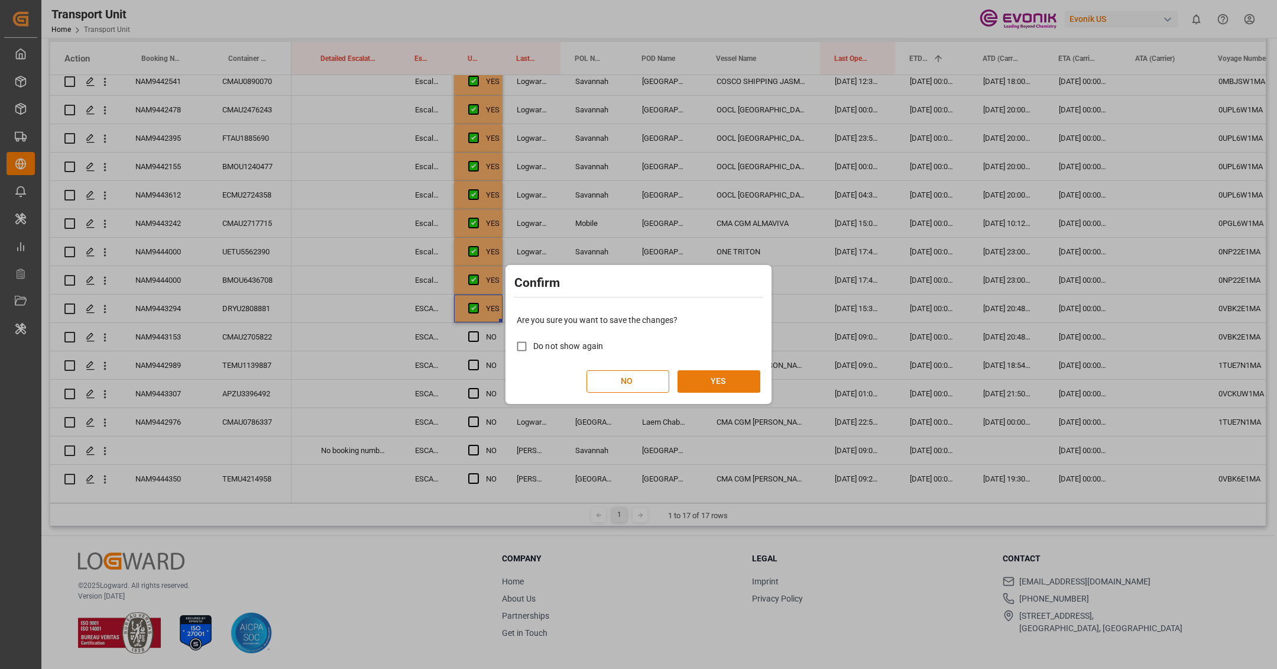
click at [702, 377] on button "YES" at bounding box center [718, 381] width 83 height 22
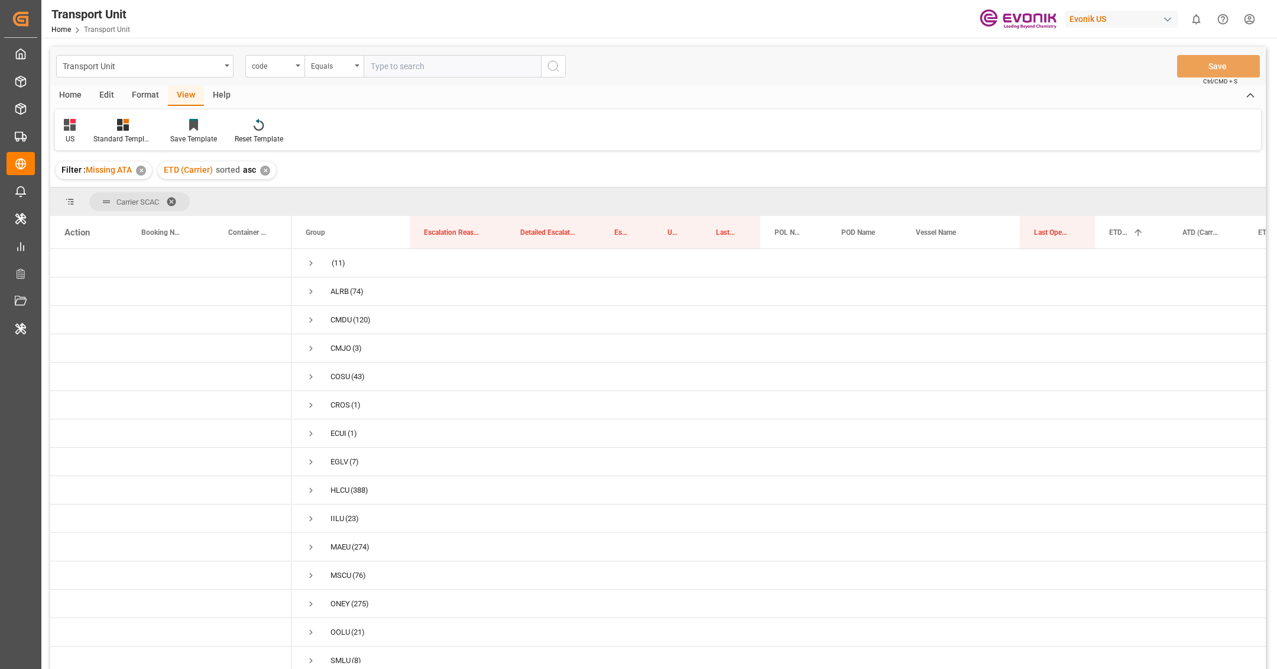
scroll to position [70, 0]
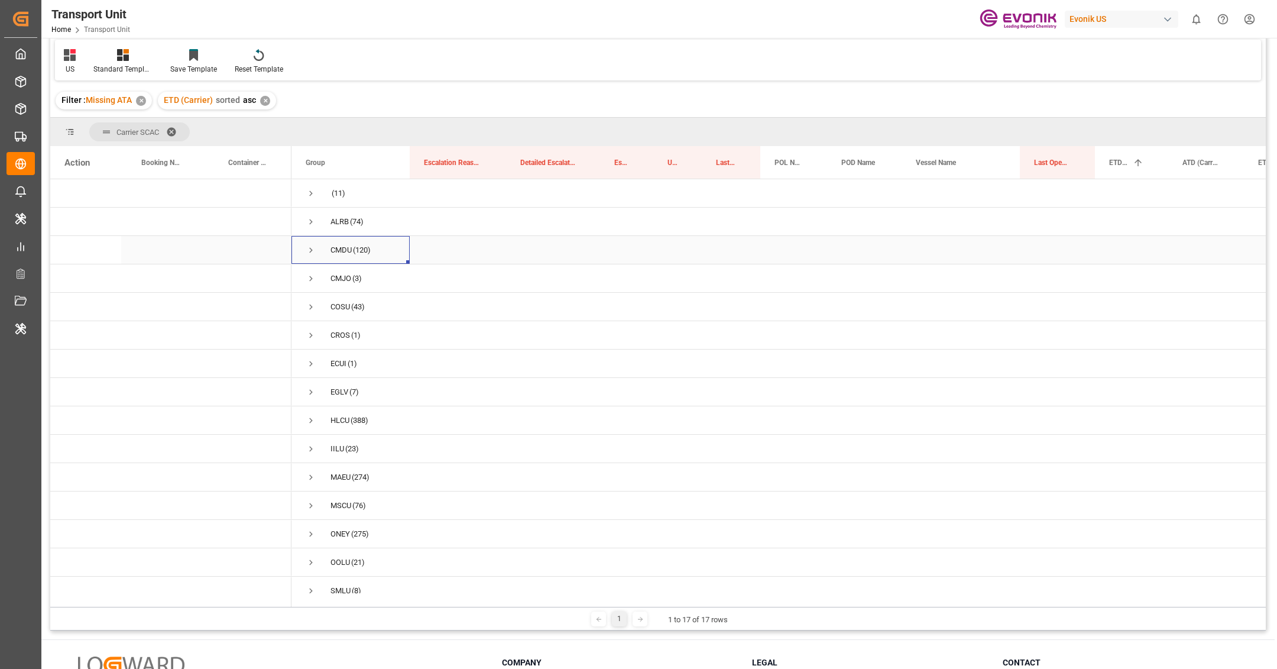
click at [310, 248] on span "Press SPACE to select this row." at bounding box center [311, 250] width 11 height 11
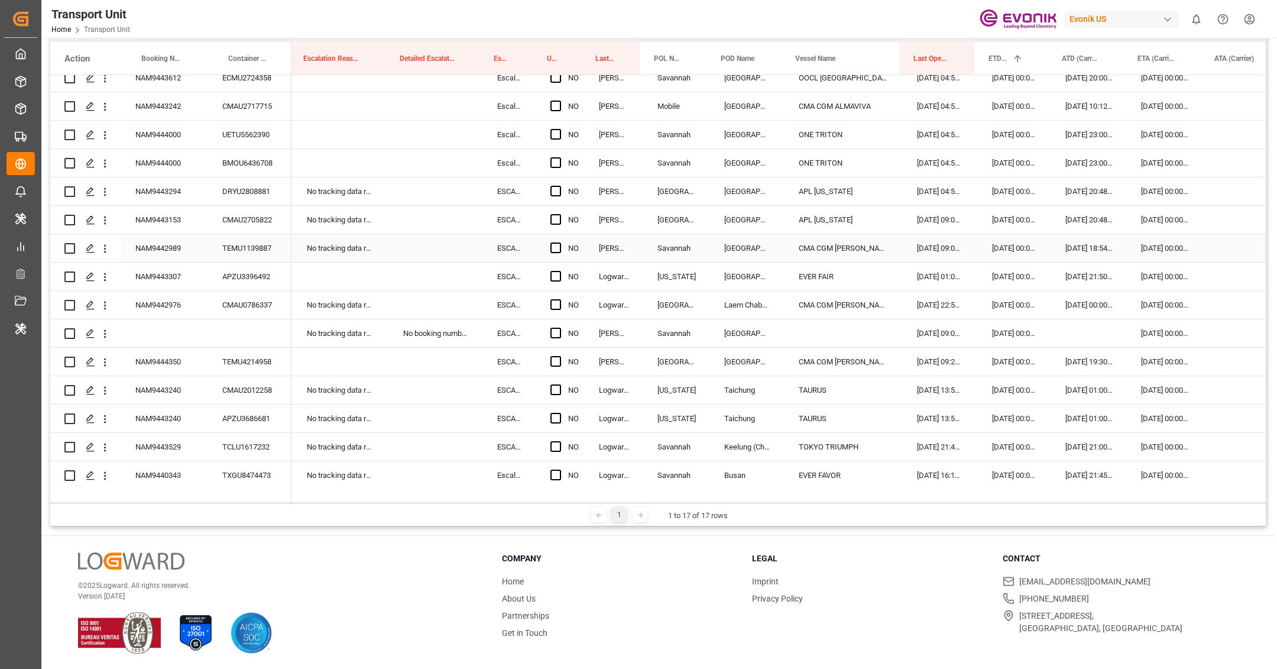
scroll to position [0, 0]
click at [189, 223] on div "NAM9443153" at bounding box center [164, 220] width 87 height 28
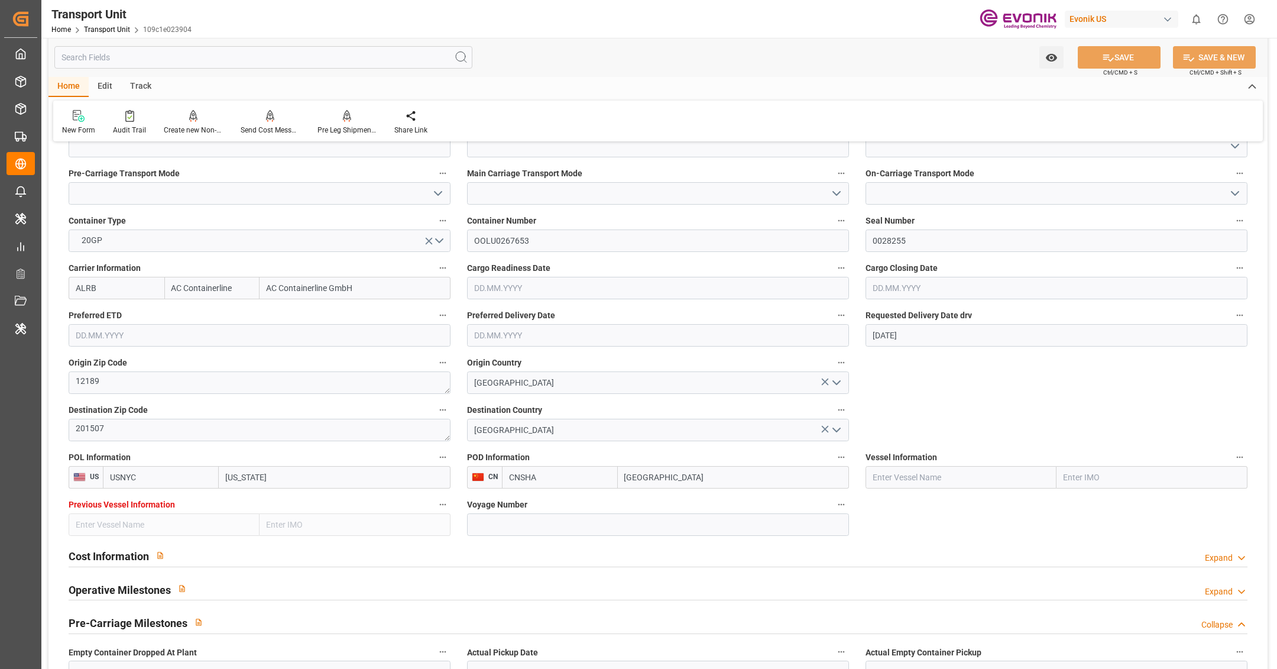
scroll to position [635, 0]
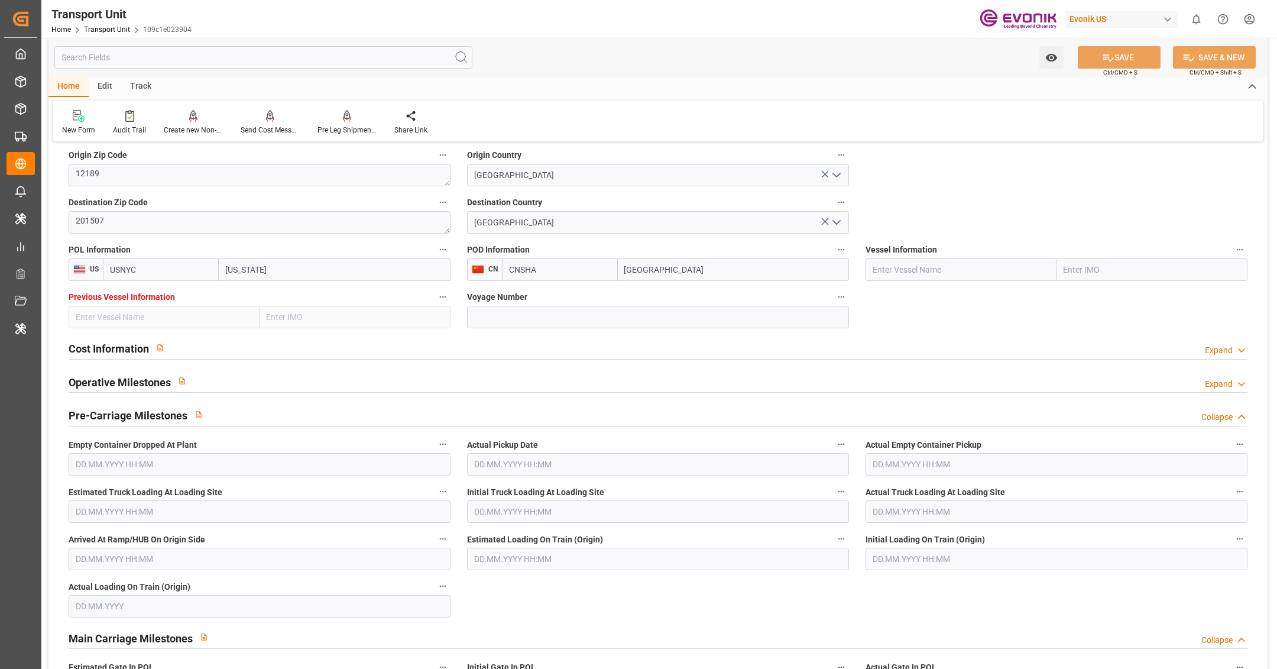
click at [975, 275] on input "text" at bounding box center [960, 269] width 191 height 22
click at [916, 261] on input "text" at bounding box center [960, 269] width 191 height 22
paste input "EVER FAR"
click at [942, 298] on div "Ever Far - 9850862" at bounding box center [906, 296] width 80 height 27
type input "Ever Far"
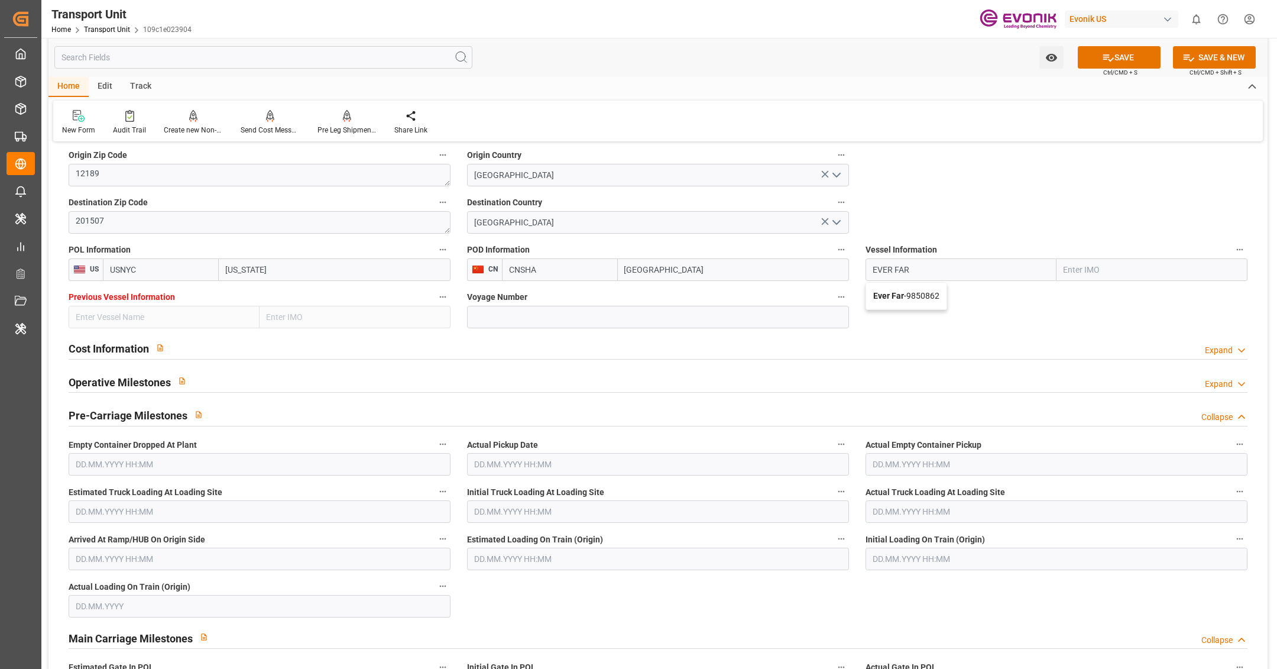
type input "9850862"
type input "Ever Far"
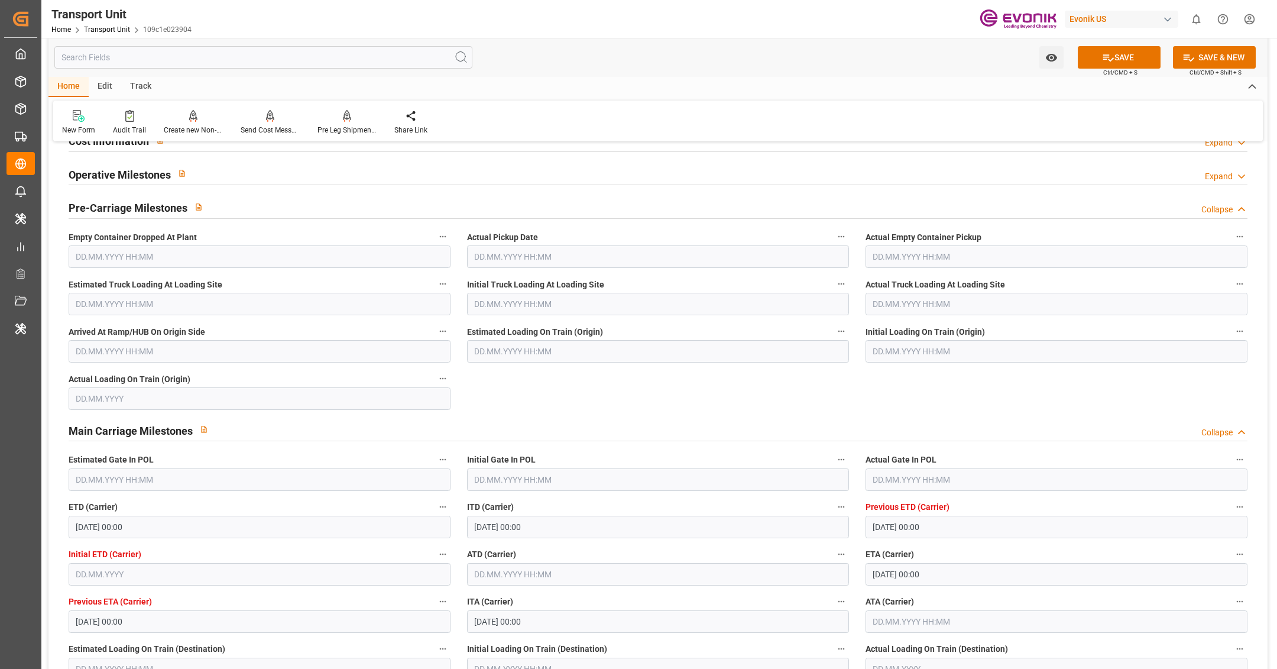
scroll to position [907, 0]
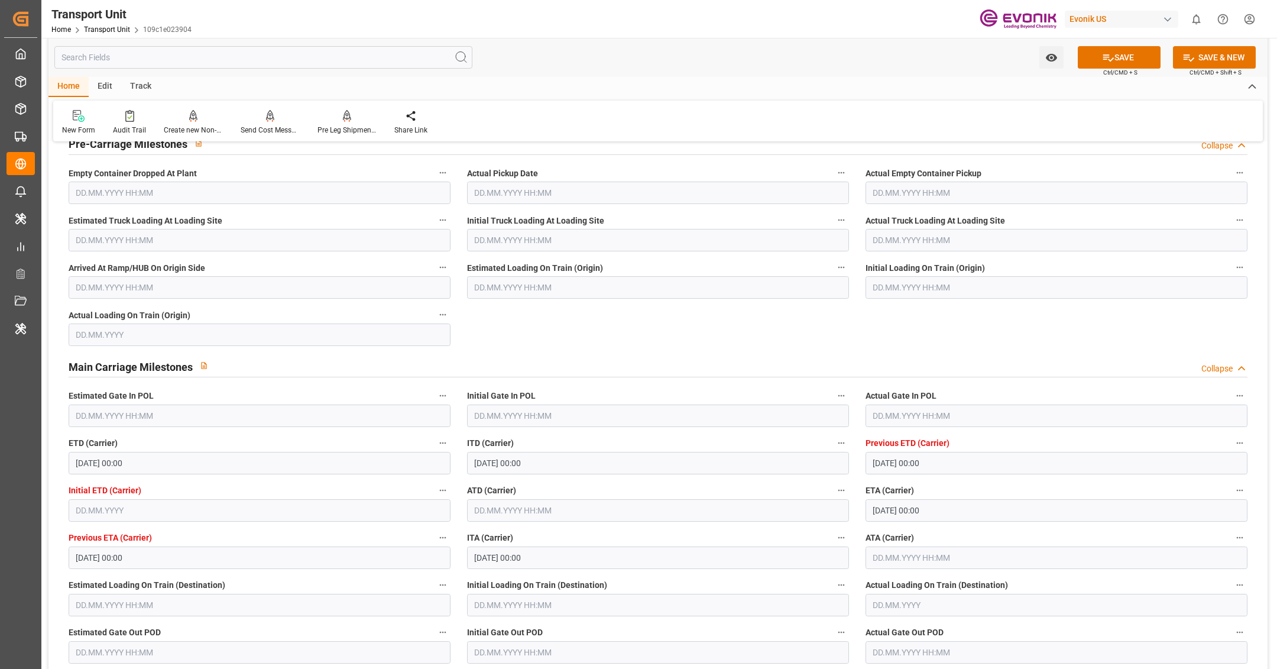
click at [573, 512] on input "text" at bounding box center [658, 510] width 382 height 22
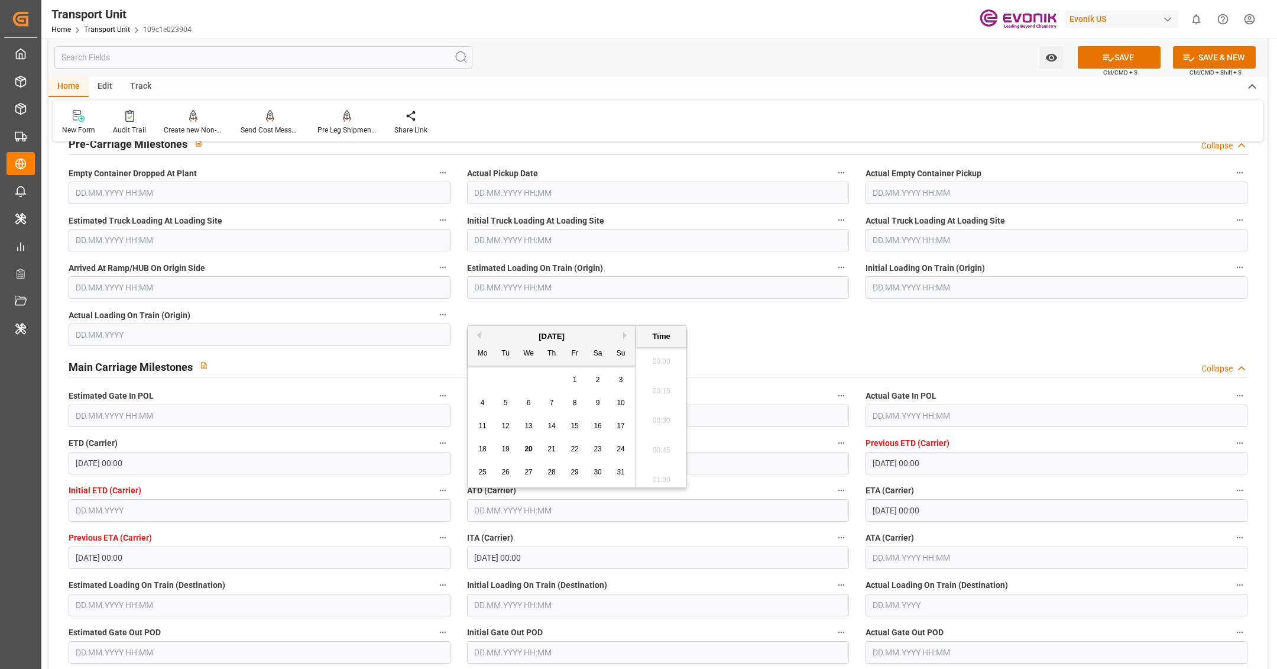
scroll to position [1156, 0]
click at [556, 423] on div "14" at bounding box center [551, 426] width 15 height 14
type input "14.08.2025 00:00"
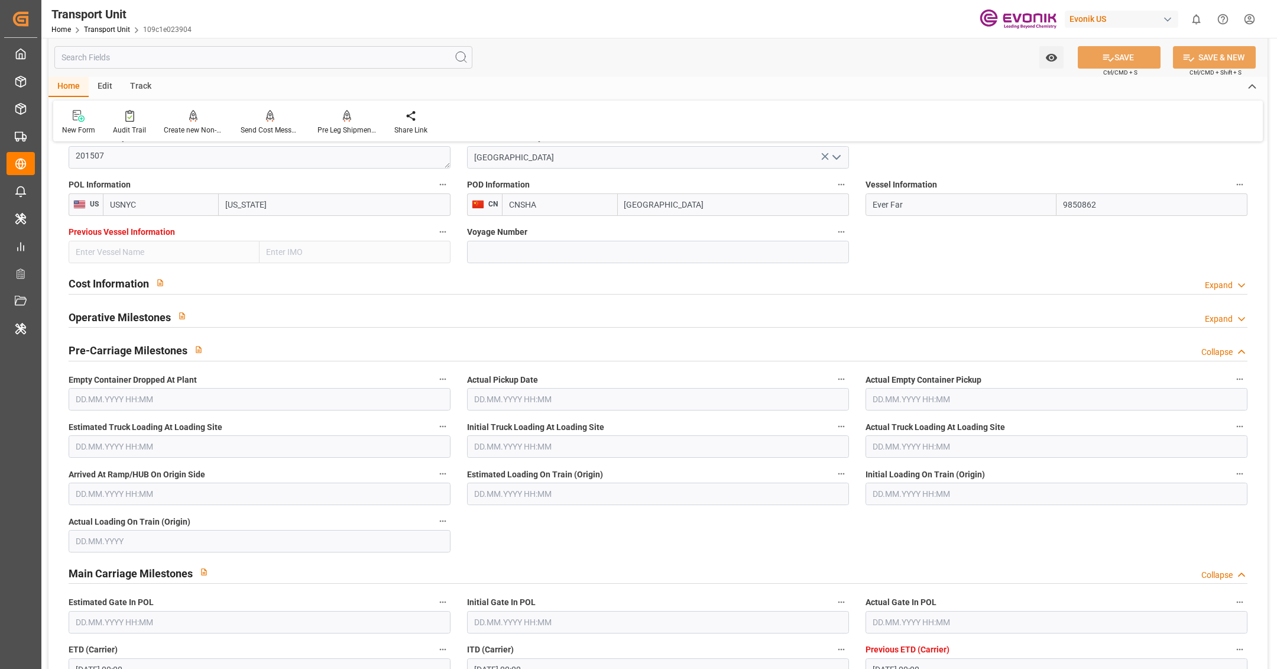
scroll to position [493, 0]
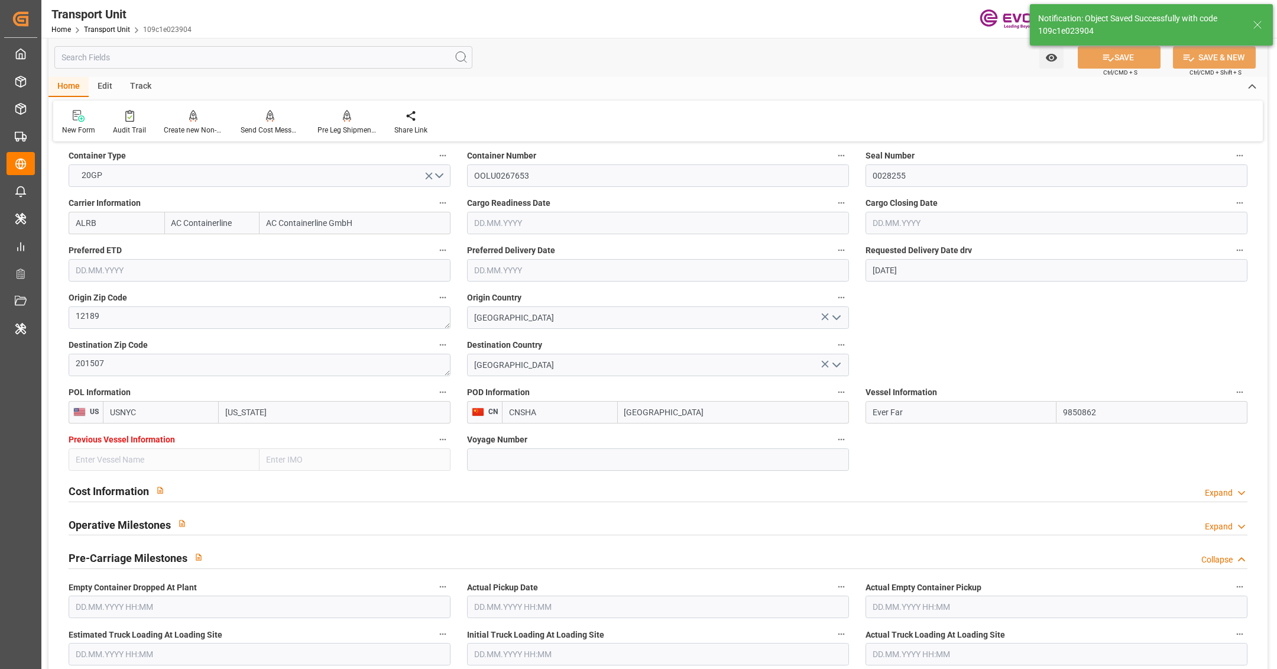
type input "20.08.2025 04:48"
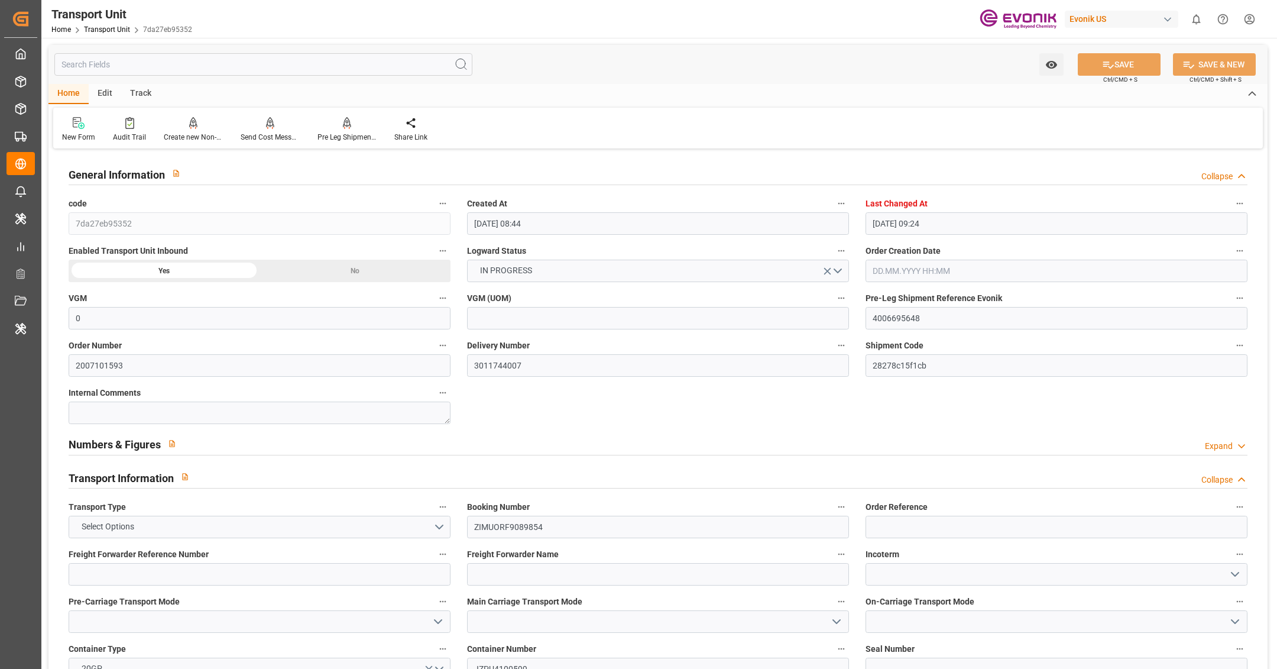
scroll to position [434, 0]
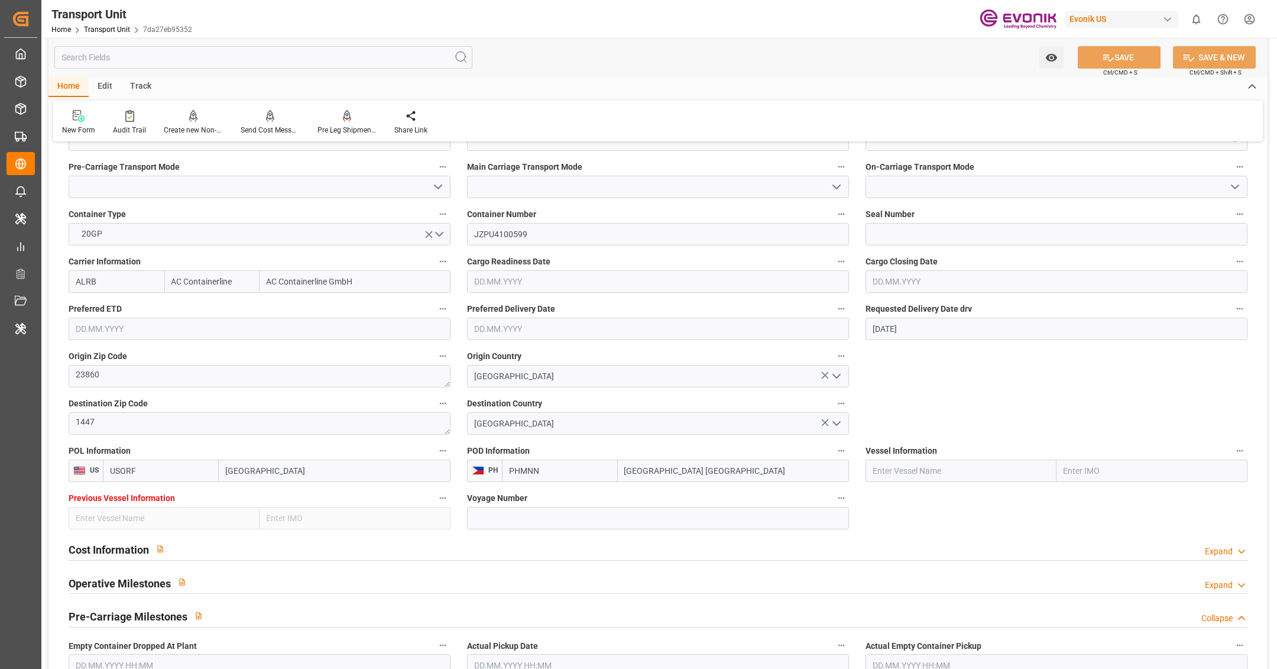
click at [938, 473] on input "text" at bounding box center [960, 470] width 191 height 22
paste input "ZIM MOUNT"
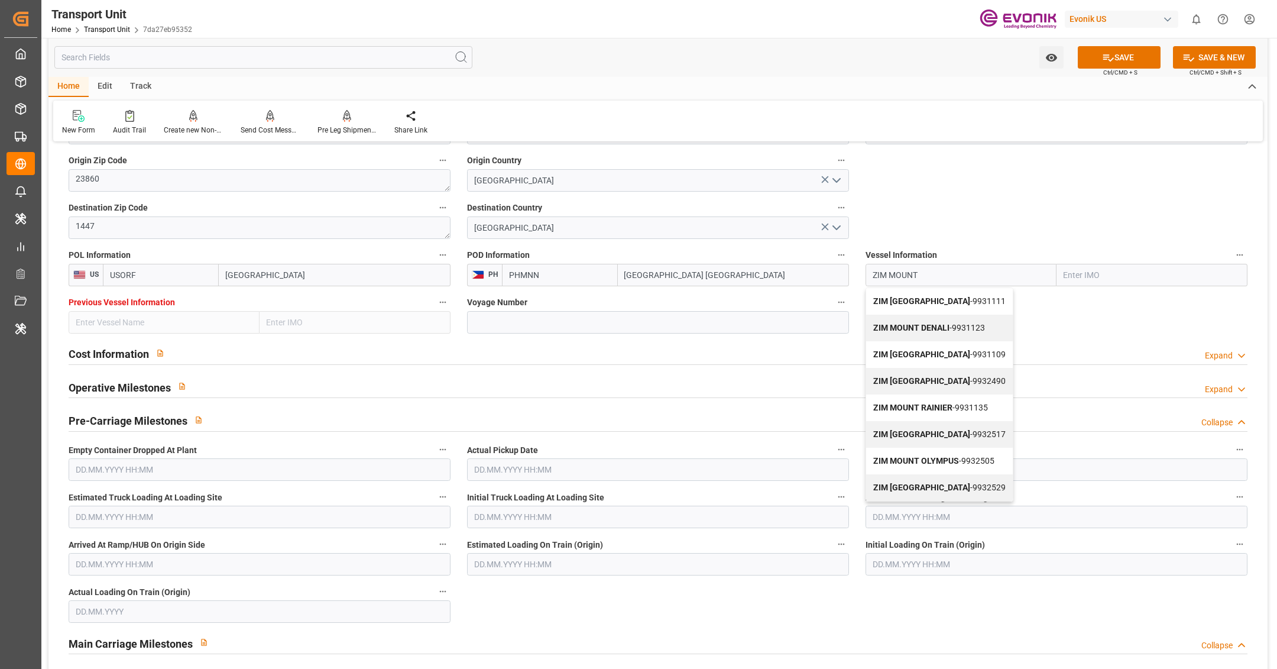
scroll to position [642, 0]
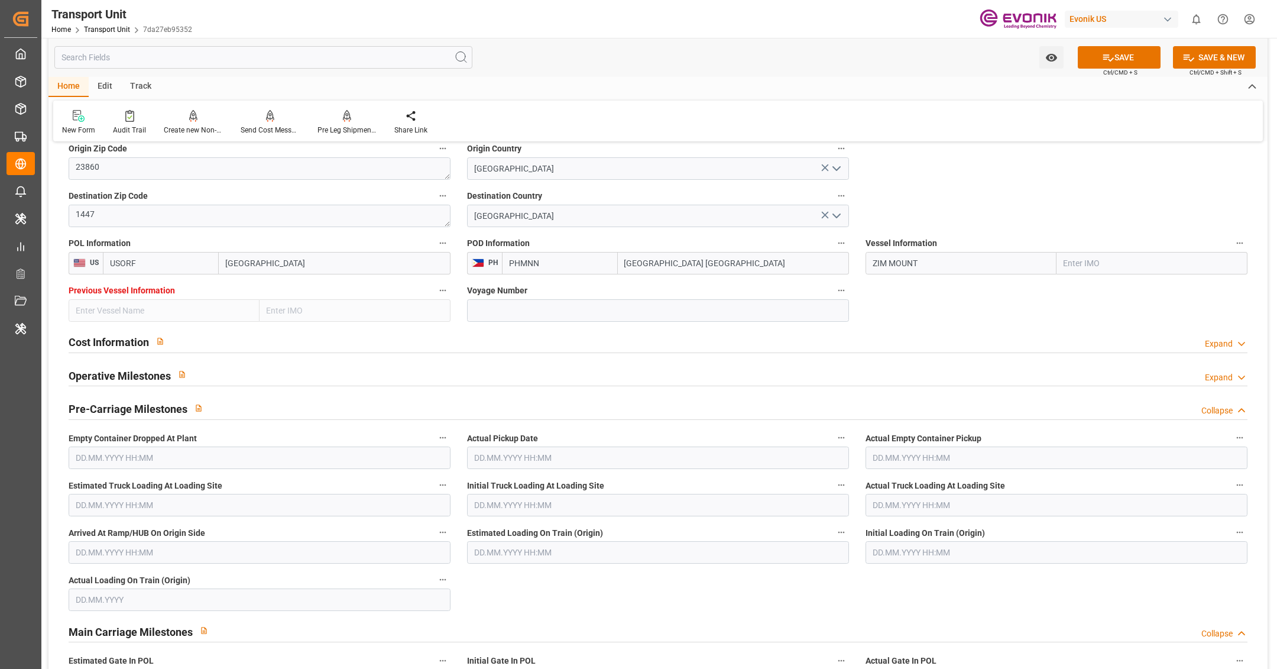
click at [936, 252] on input "ZIM MOUNT" at bounding box center [960, 263] width 191 height 22
click at [936, 261] on input "ZIM MOUNT" at bounding box center [960, 263] width 191 height 22
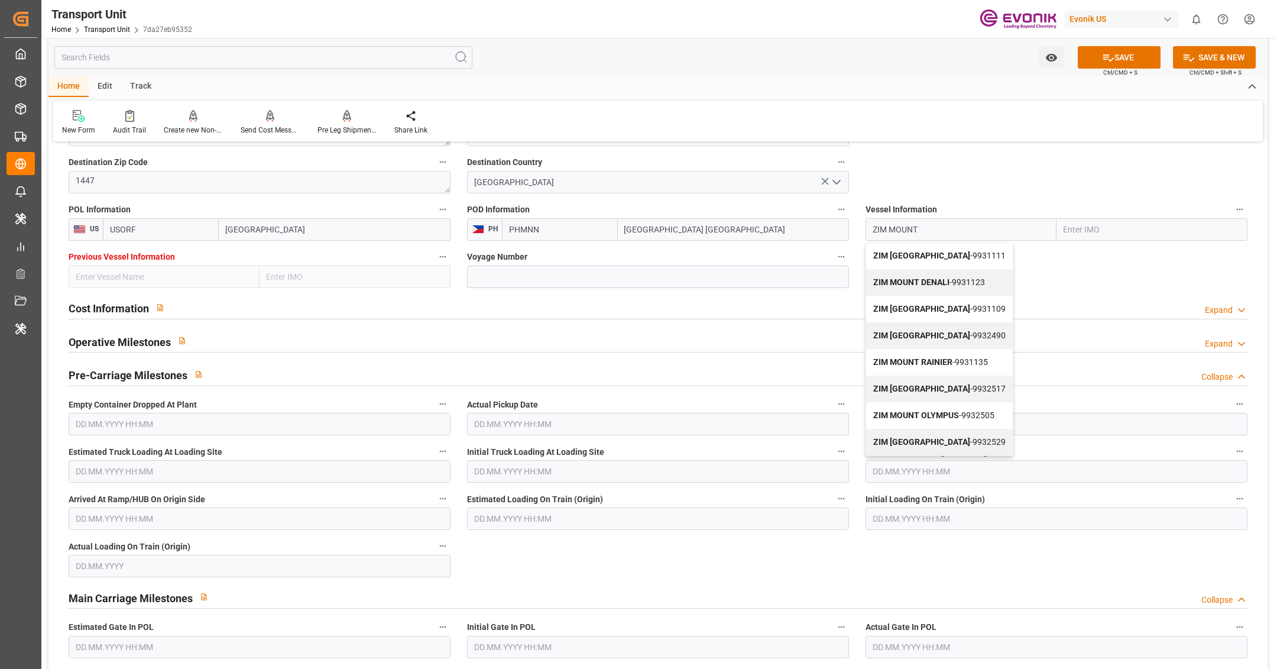
scroll to position [428, 0]
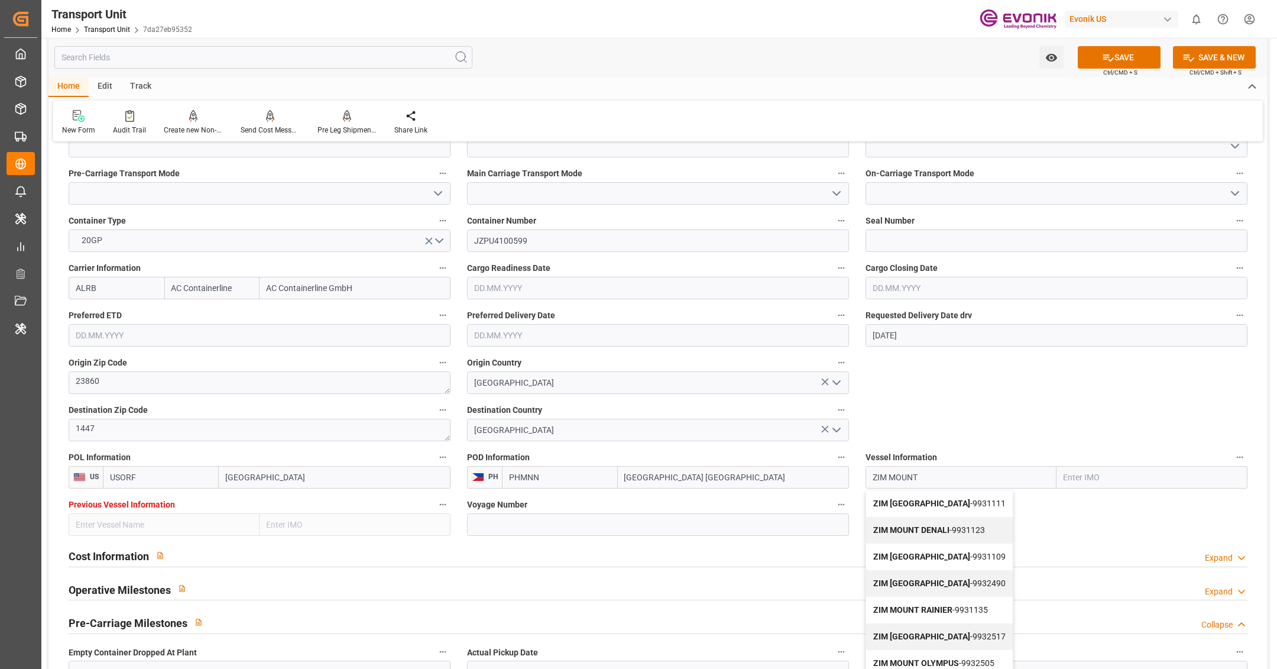
click at [956, 468] on input "ZIM MOUNT" at bounding box center [960, 477] width 191 height 22
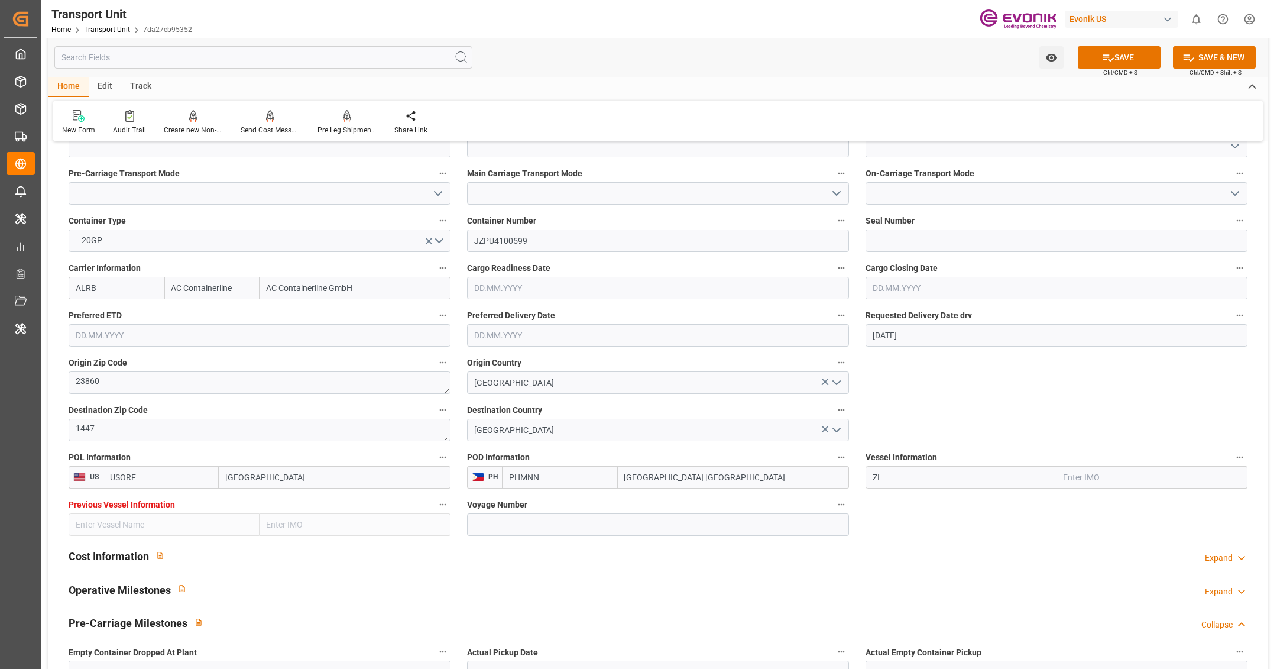
type input "Z"
click at [902, 466] on input "text" at bounding box center [960, 477] width 191 height 22
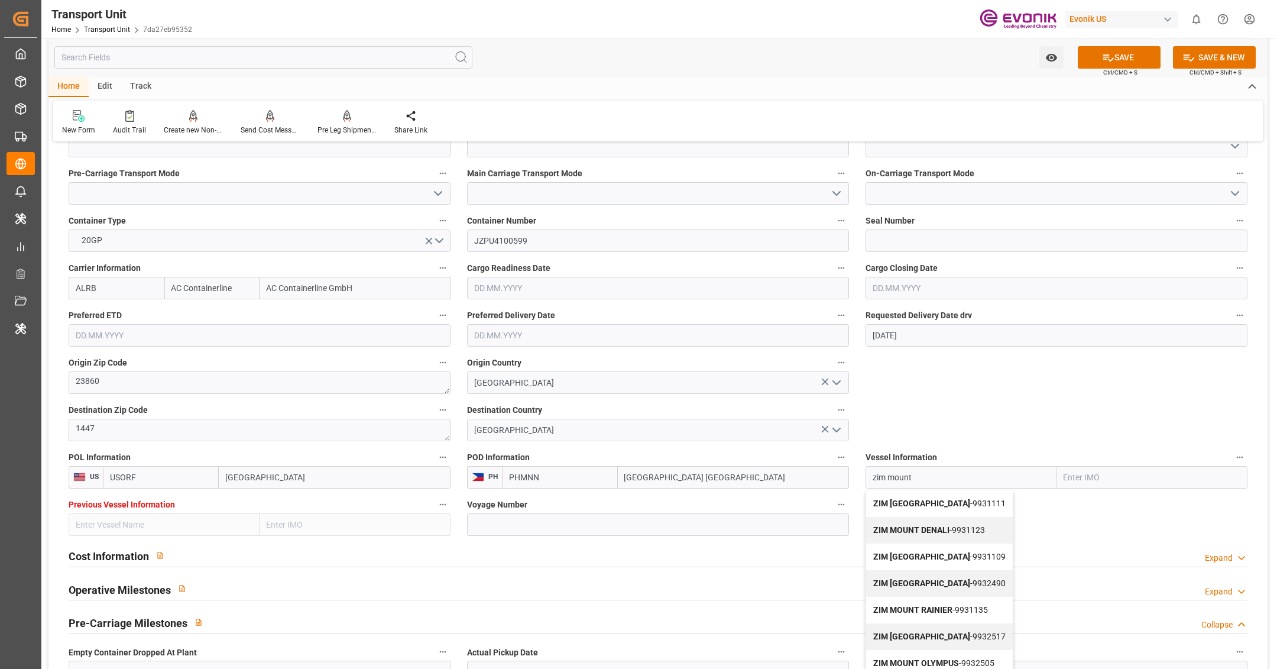
click at [889, 481] on input "zim mount" at bounding box center [960, 477] width 191 height 22
type input "zim mount"
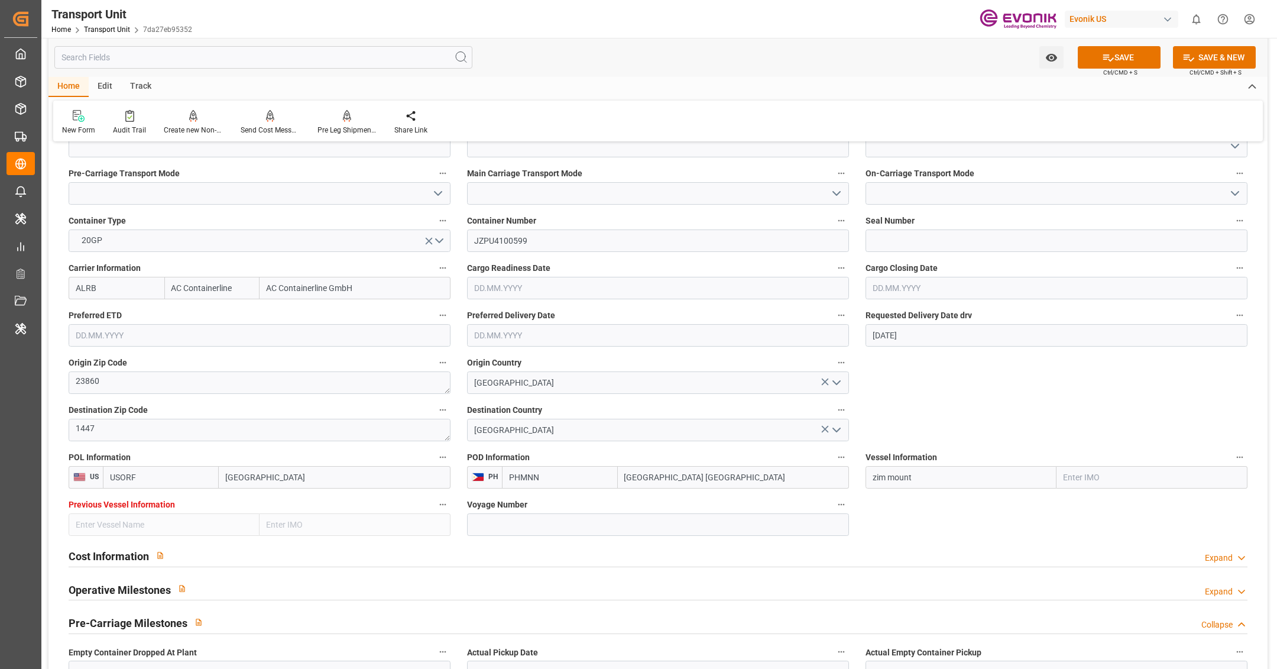
click at [1033, 479] on input "zim mount" at bounding box center [960, 477] width 191 height 22
click at [1091, 473] on input "text" at bounding box center [1151, 477] width 191 height 22
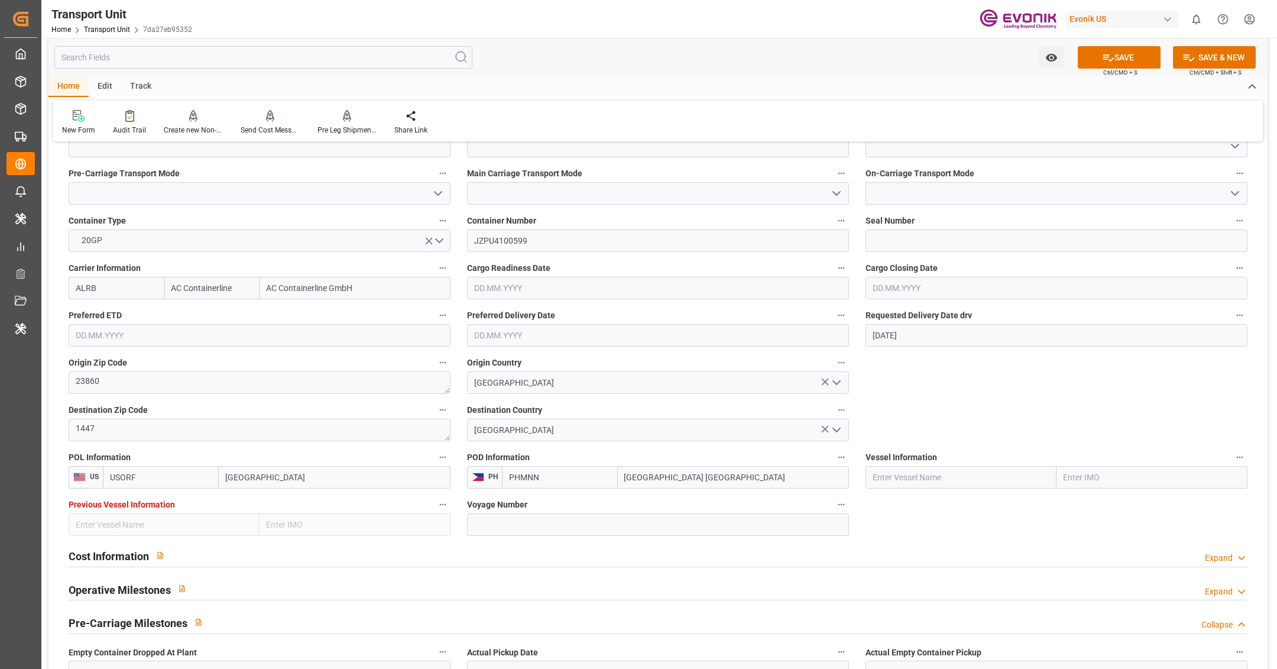
paste input "9932531"
type input "9"
click at [965, 476] on input "text" at bounding box center [960, 477] width 191 height 22
click at [983, 511] on div "ZIM MOUNT VINSON - 9932531" at bounding box center [961, 509] width 190 height 39
type input "ZIM [GEOGRAPHIC_DATA][PERSON_NAME]"
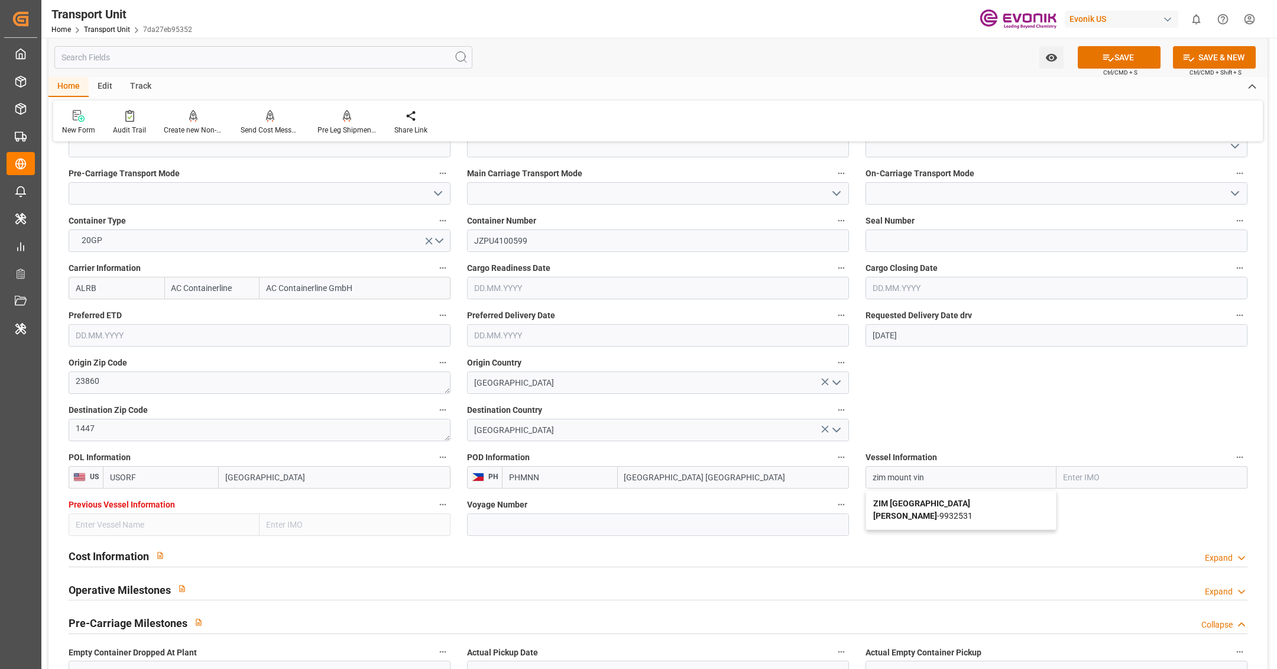
type input "9932531"
type input "ZIM [GEOGRAPHIC_DATA][PERSON_NAME]"
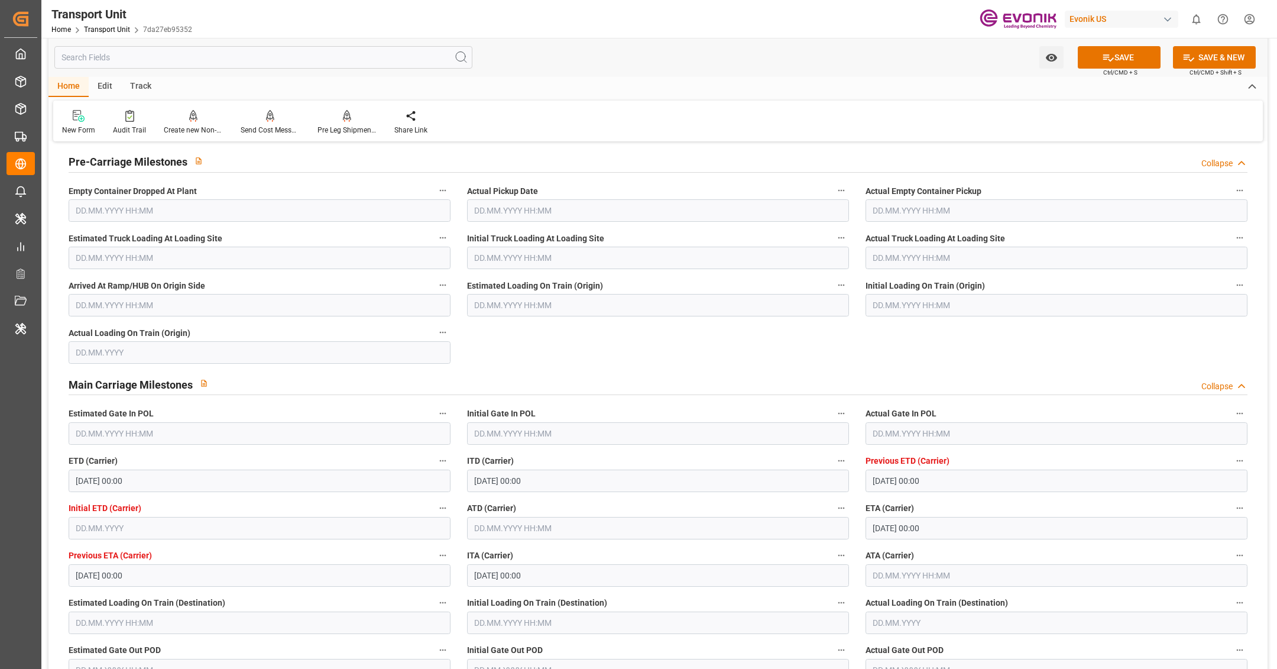
scroll to position [1188, 0]
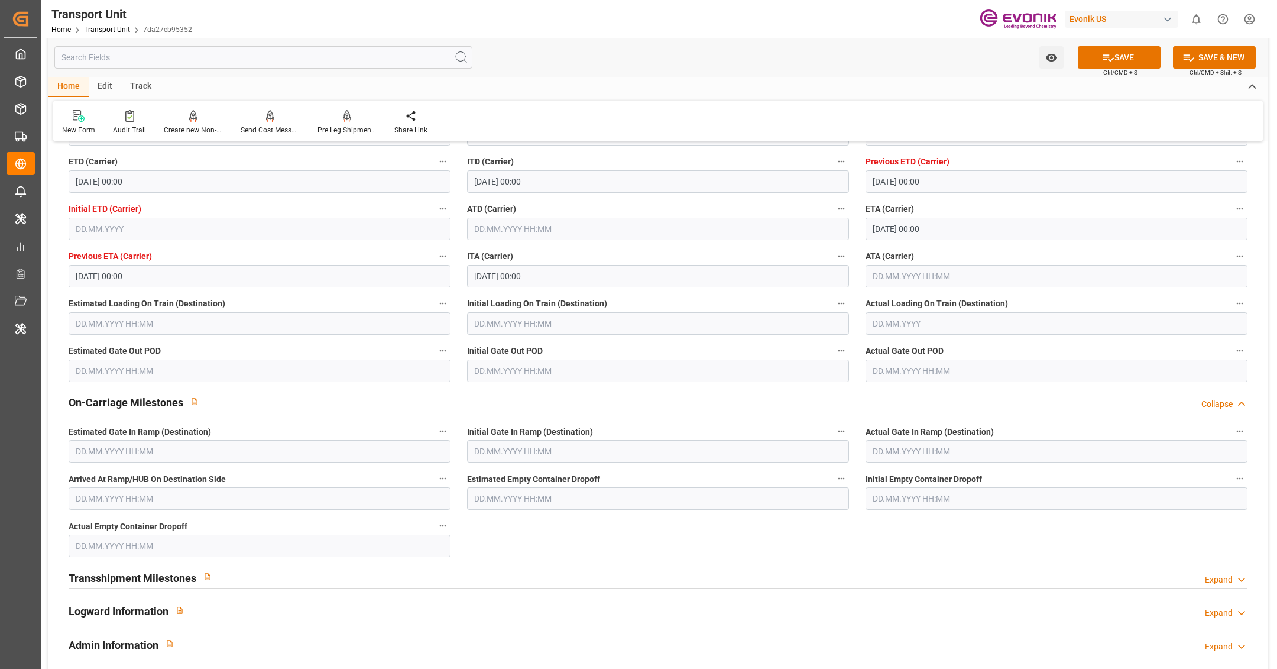
click at [520, 231] on input "text" at bounding box center [658, 229] width 382 height 22
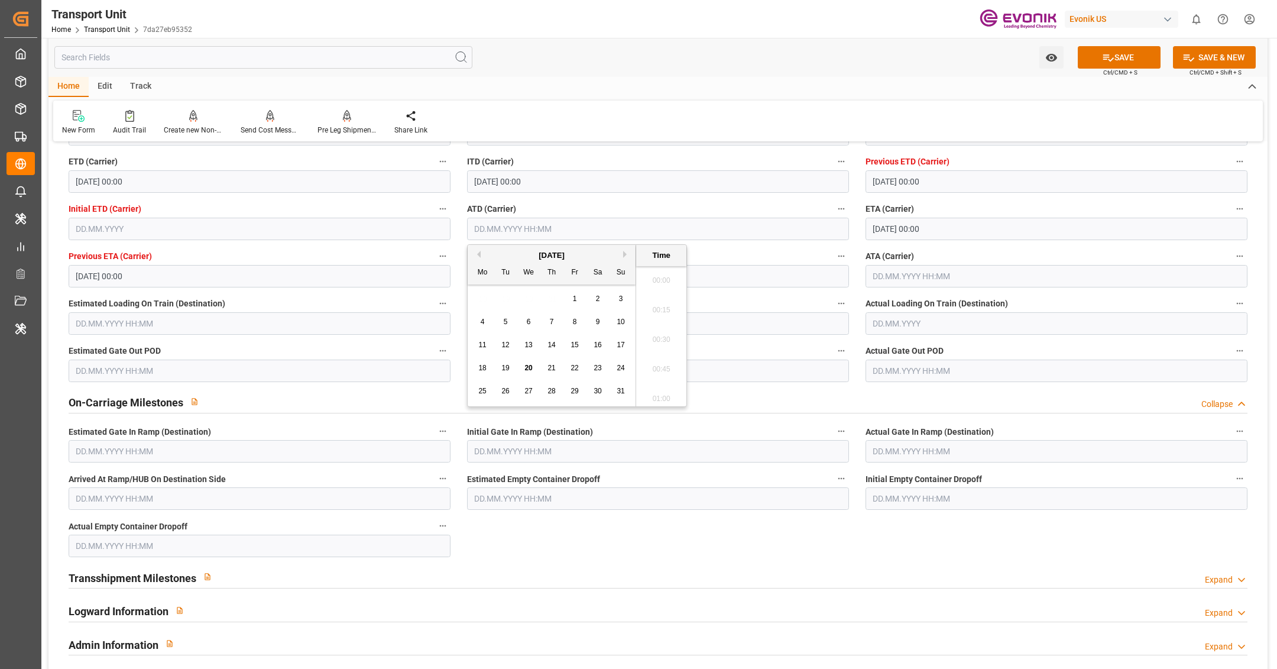
scroll to position [1156, 0]
click at [529, 369] on span "20" at bounding box center [528, 368] width 8 height 8
type input "[DATE] 00:00"
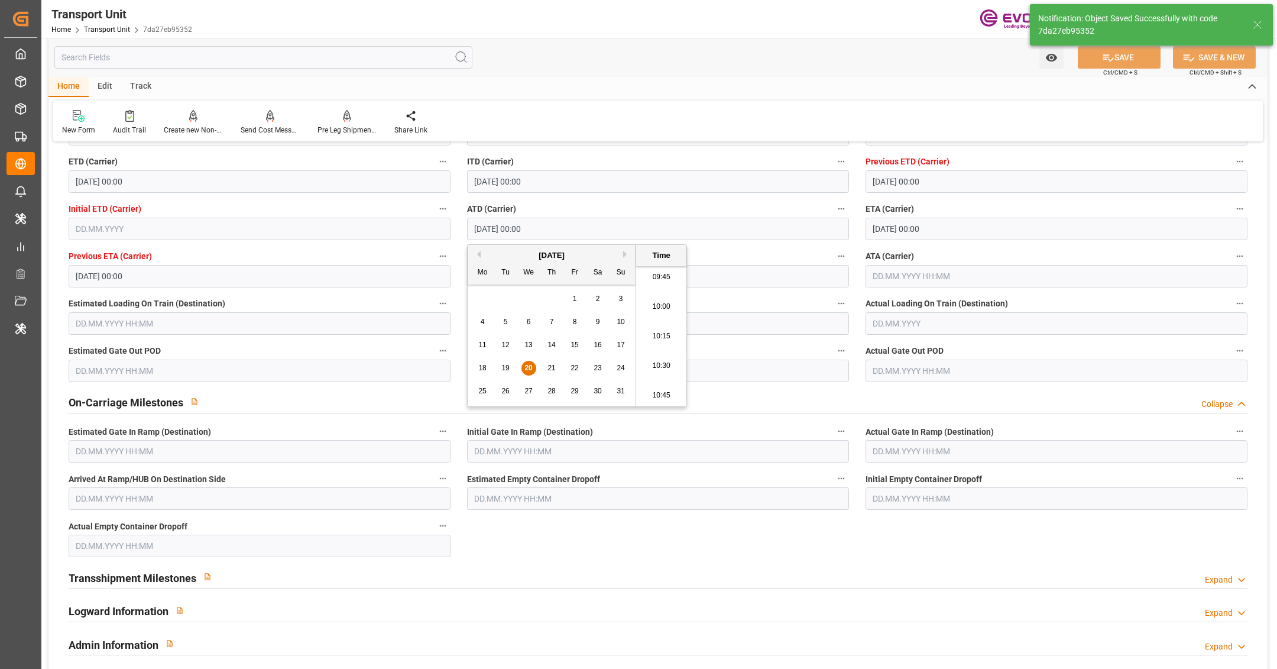
type input "20.08.2025 04:54"
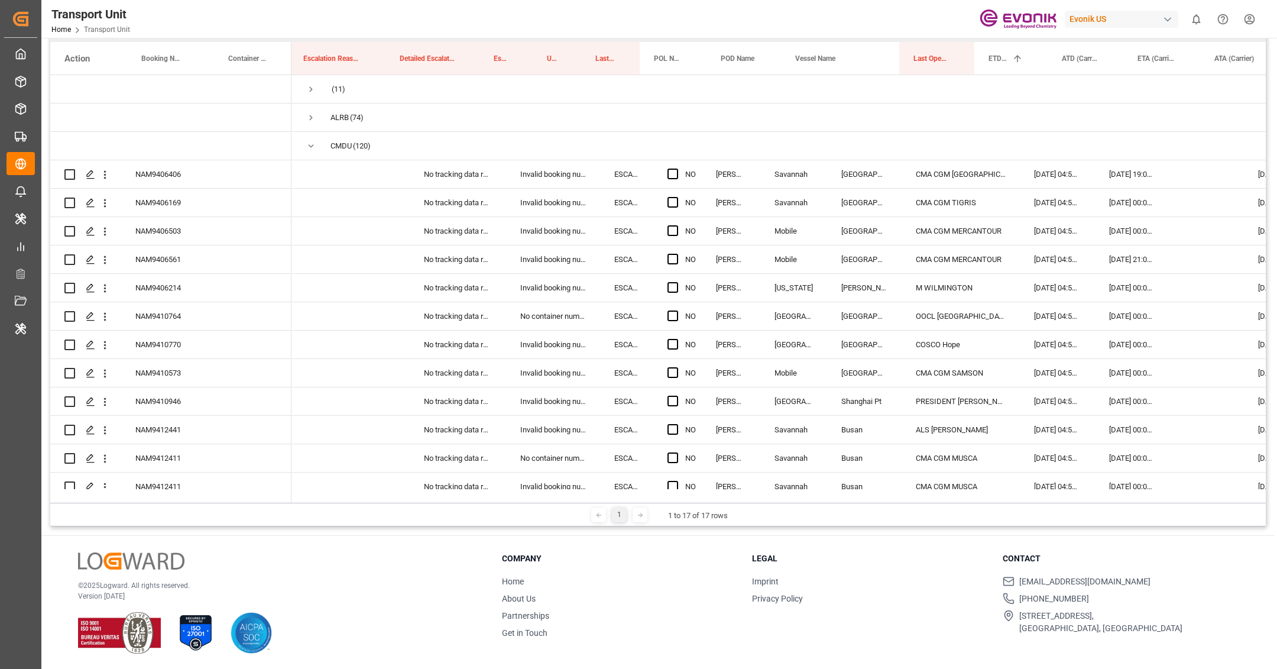
scroll to position [0, 121]
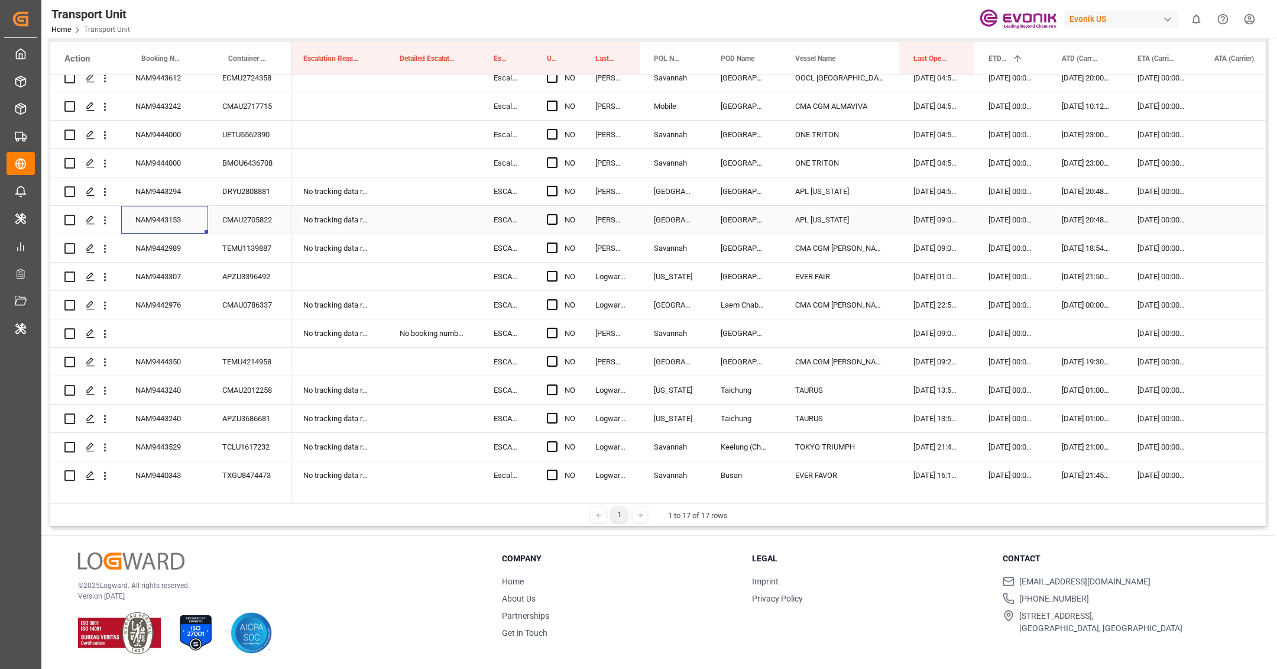
click at [151, 218] on div "NAM9443153" at bounding box center [164, 220] width 87 height 28
click at [554, 219] on span "Press SPACE to select this row." at bounding box center [552, 219] width 11 height 11
click at [556, 214] on input "Press SPACE to select this row." at bounding box center [556, 214] width 0 height 0
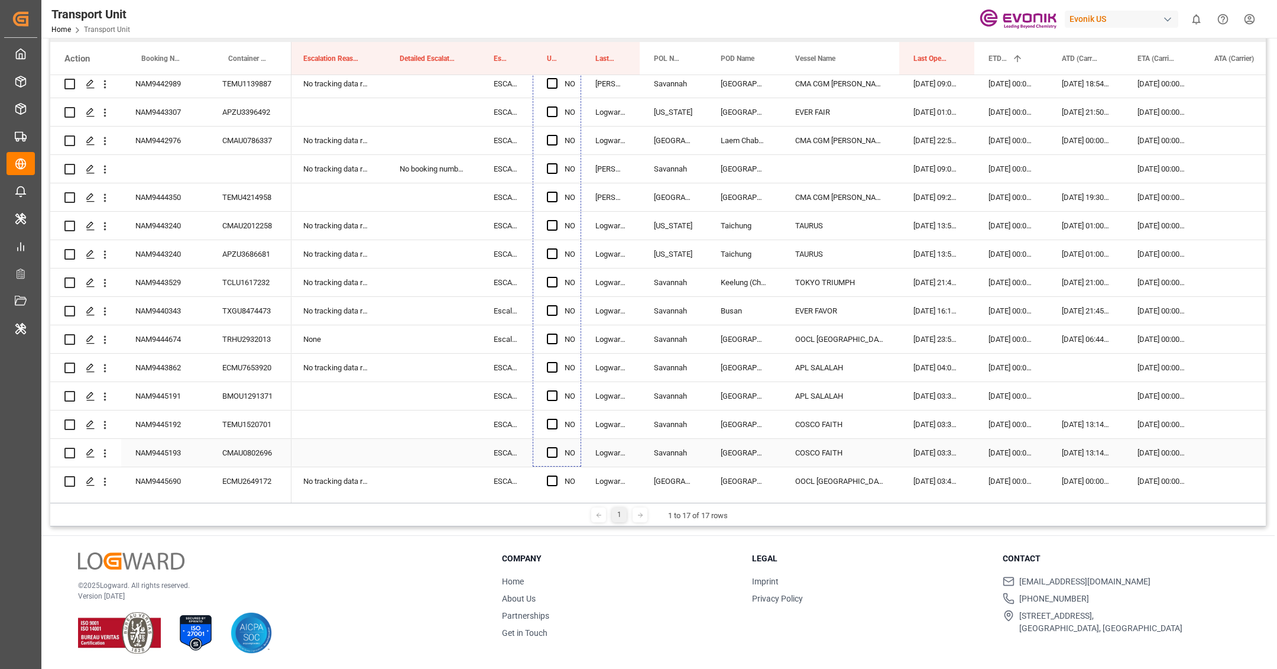
scroll to position [2157, 0]
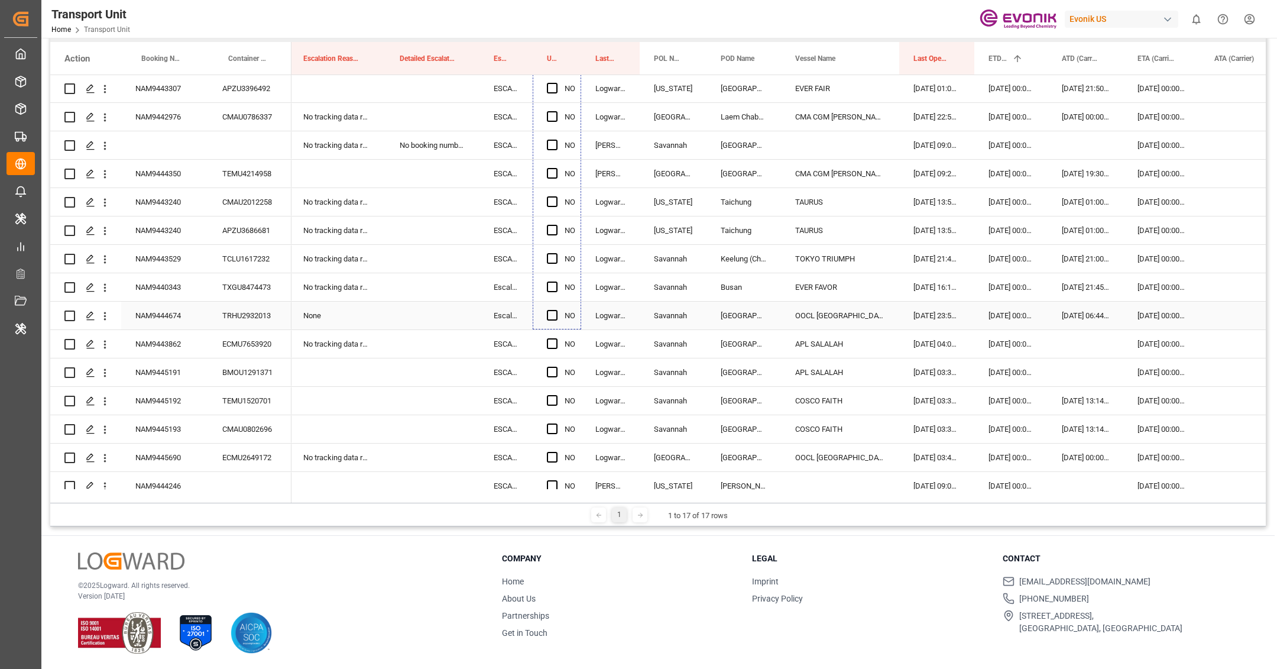
drag, startPoint x: 578, startPoint y: 231, endPoint x: 565, endPoint y: 321, distance: 90.8
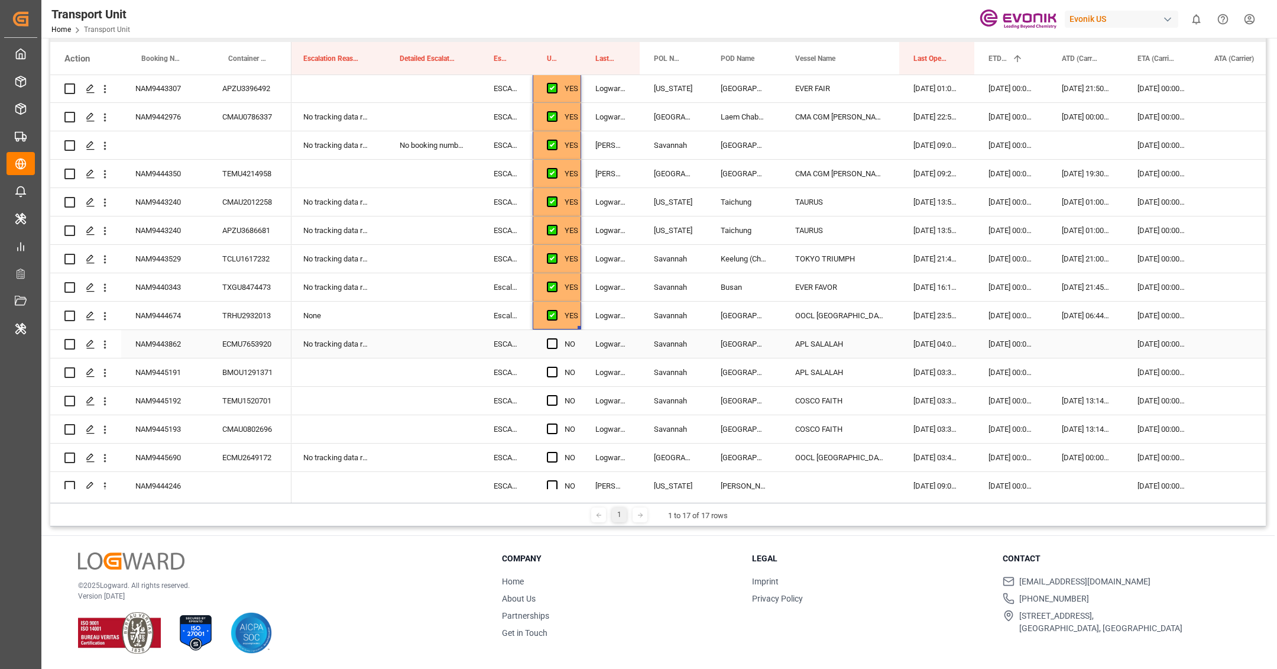
click at [173, 345] on div "NAM9443862" at bounding box center [164, 344] width 87 height 28
click at [1066, 347] on div "Press SPACE to select this row." at bounding box center [1085, 344] width 76 height 28
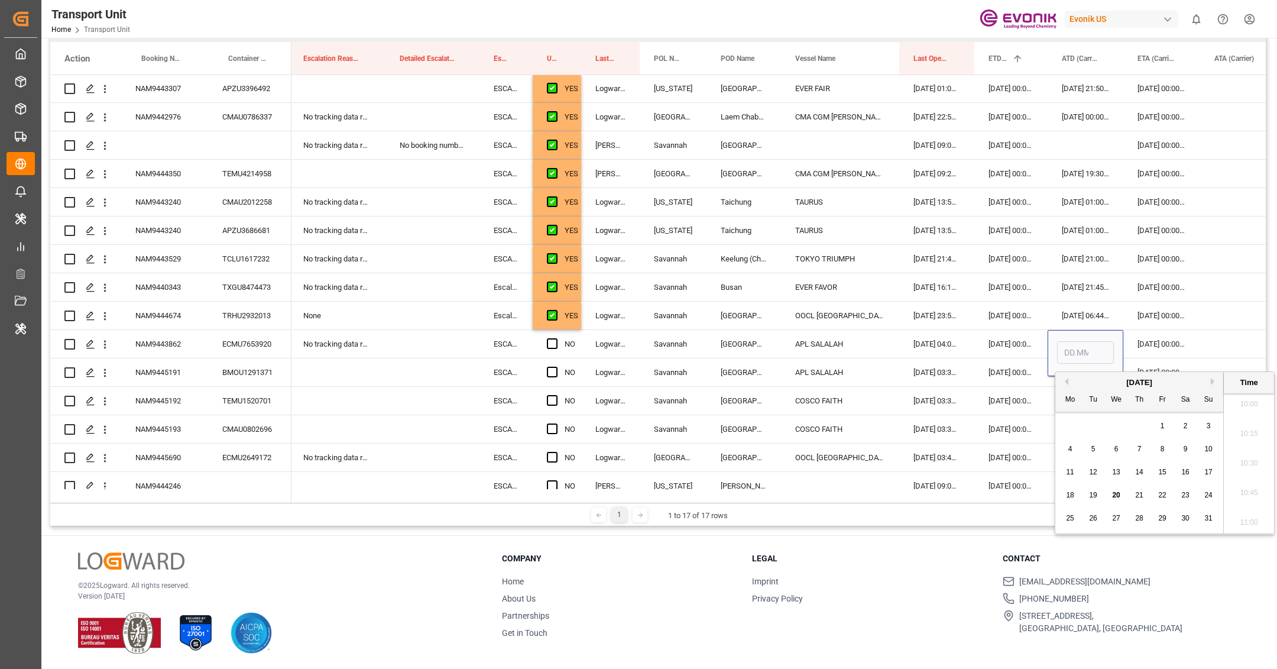
click at [1119, 492] on span "20" at bounding box center [1116, 495] width 8 height 8
type input "[DATE] 00:00"
click at [553, 342] on span "Press SPACE to select this row." at bounding box center [552, 343] width 11 height 11
click at [556, 338] on input "Press SPACE to select this row." at bounding box center [556, 338] width 0 height 0
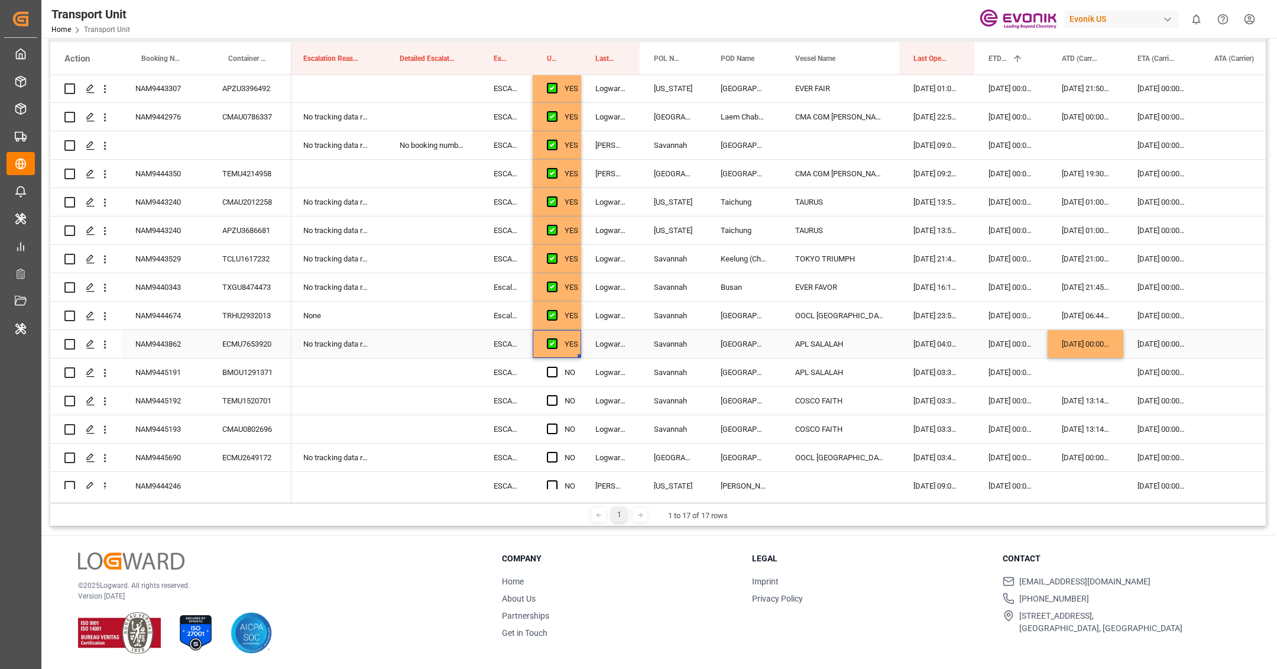
scroll to position [2169, 0]
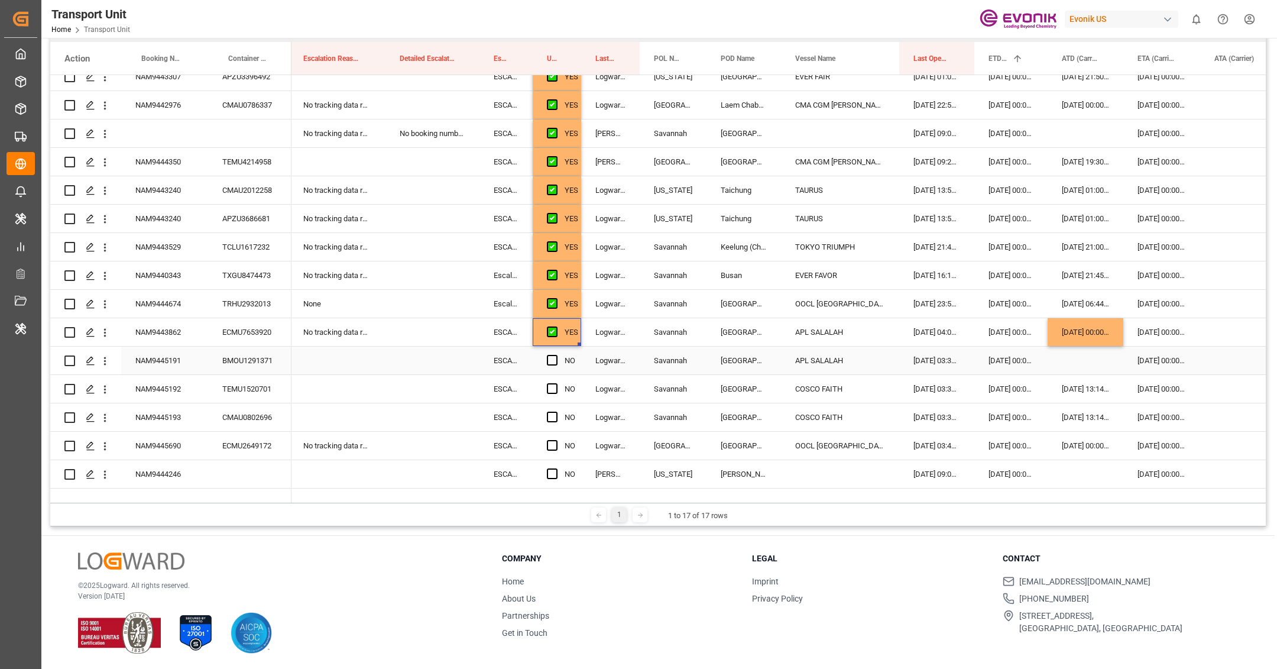
click at [177, 366] on div "NAM9445191" at bounding box center [164, 360] width 87 height 28
click at [1092, 330] on div "[DATE] 00:00:00" at bounding box center [1085, 332] width 76 height 28
click at [554, 361] on span "Press SPACE to select this row." at bounding box center [552, 360] width 11 height 11
click at [556, 355] on input "Press SPACE to select this row." at bounding box center [556, 355] width 0 height 0
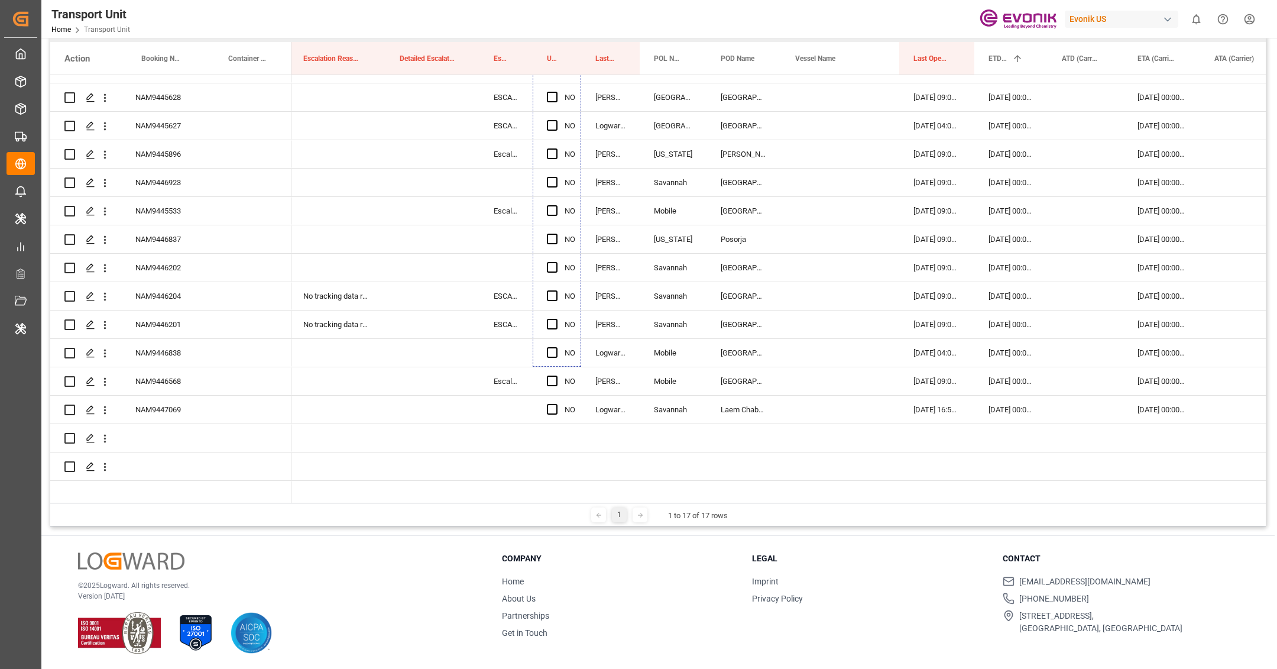
scroll to position [3188, 0]
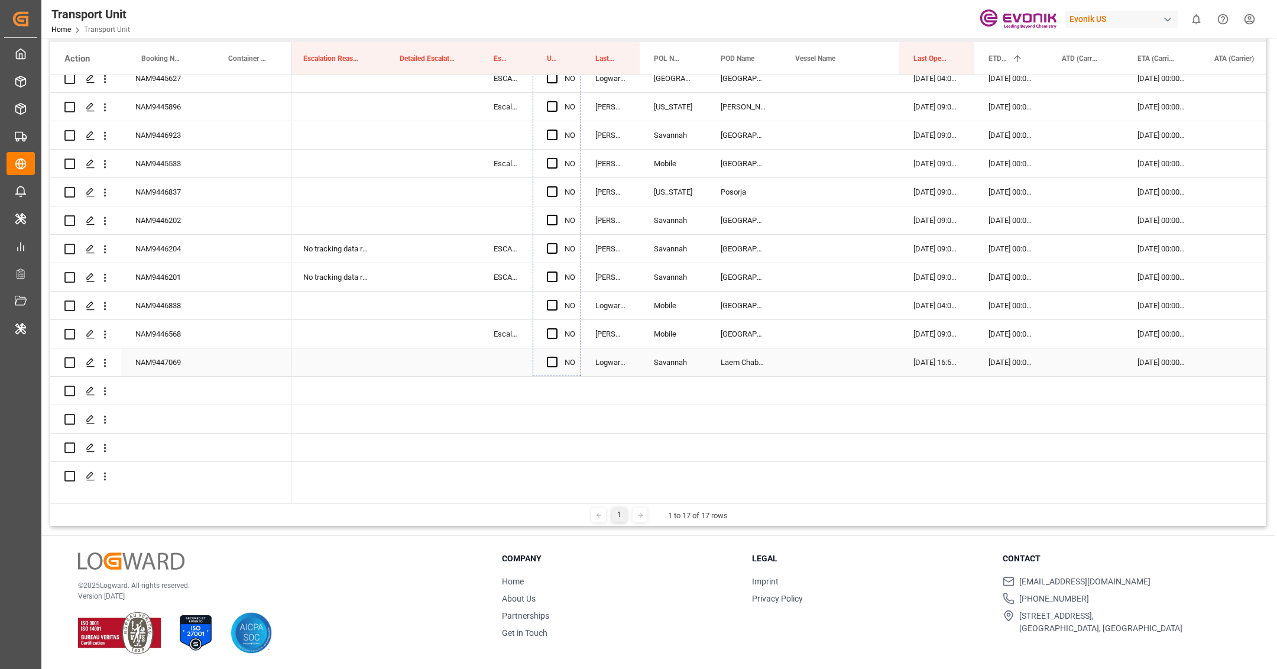
drag, startPoint x: 580, startPoint y: 244, endPoint x: 576, endPoint y: 364, distance: 120.1
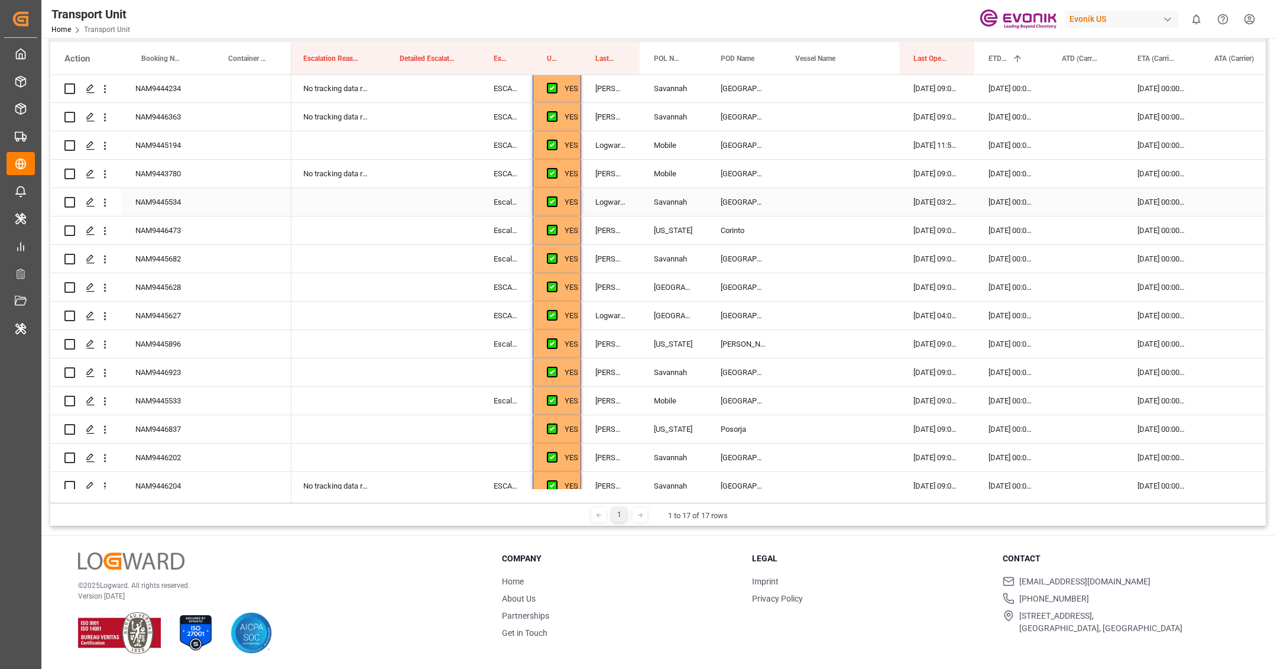
scroll to position [2704, 0]
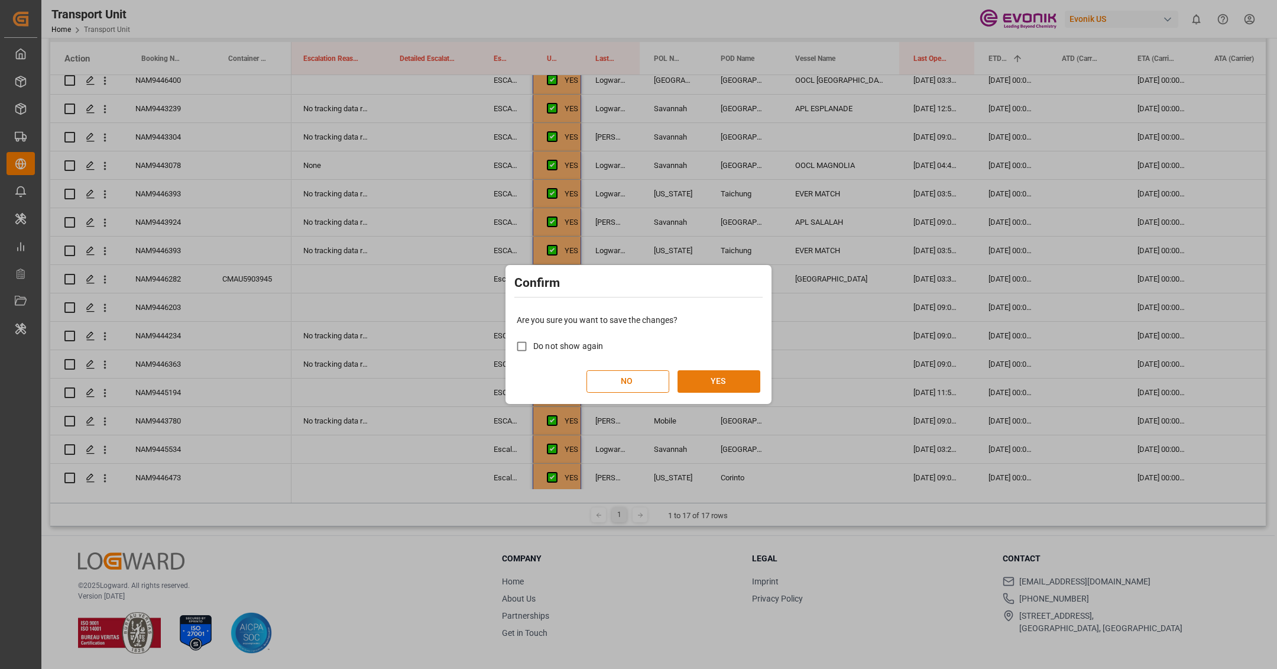
click at [700, 376] on button "YES" at bounding box center [718, 381] width 83 height 22
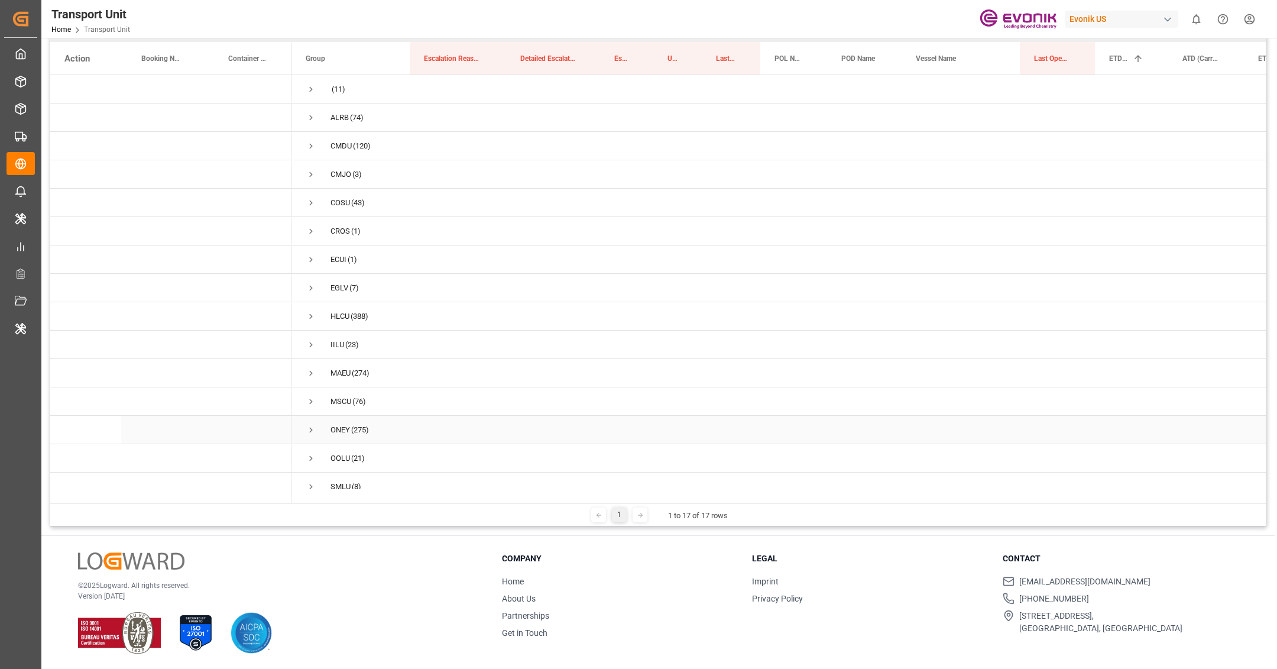
scroll to position [1, 0]
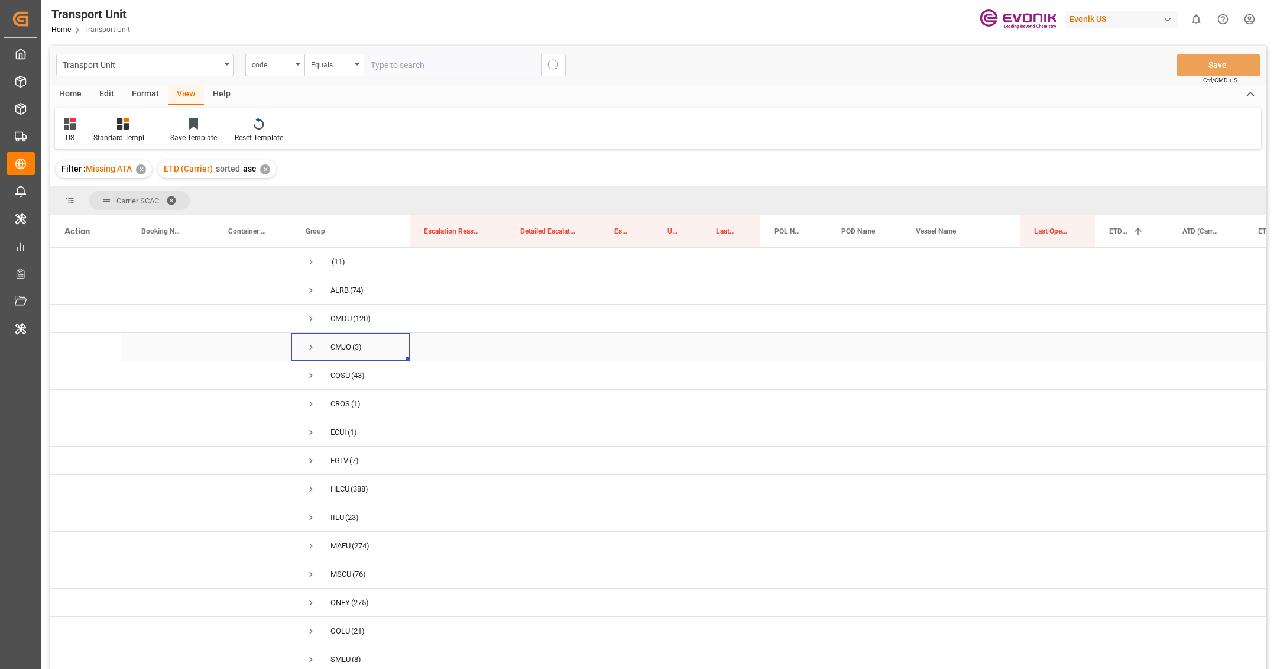
click at [311, 351] on span "Press SPACE to select this row." at bounding box center [311, 347] width 11 height 11
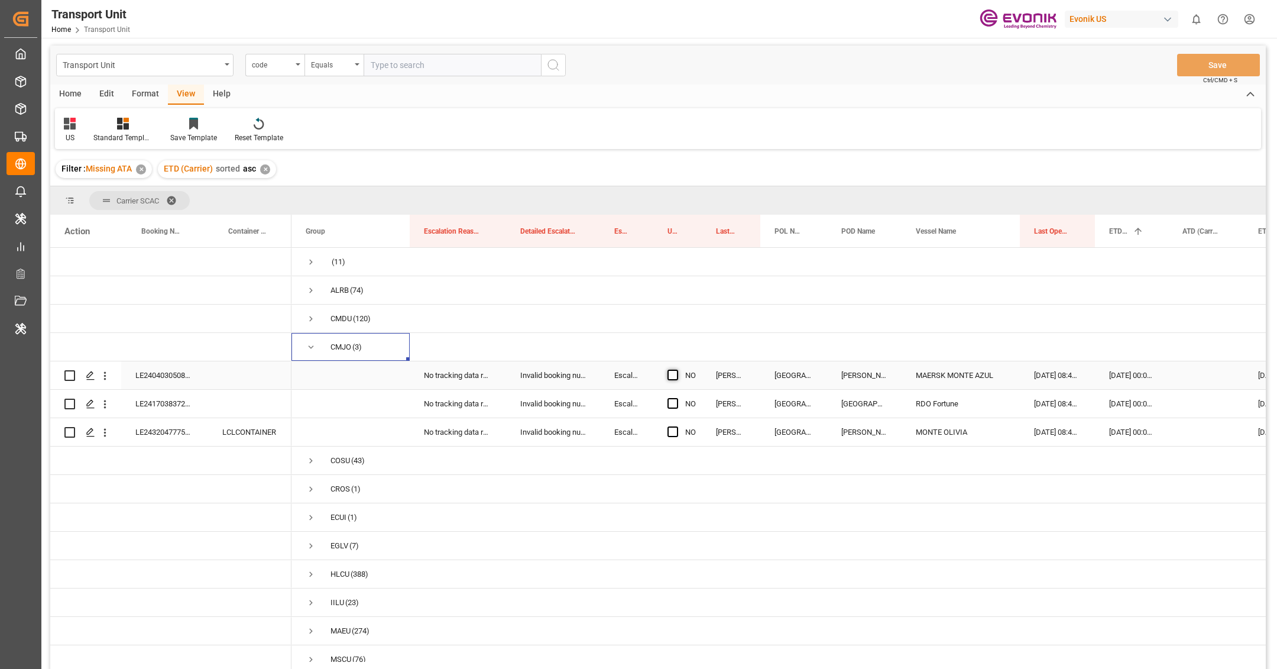
click at [673, 379] on span "Press SPACE to select this row." at bounding box center [672, 374] width 11 height 11
click at [676, 369] on input "Press SPACE to select this row." at bounding box center [676, 369] width 0 height 0
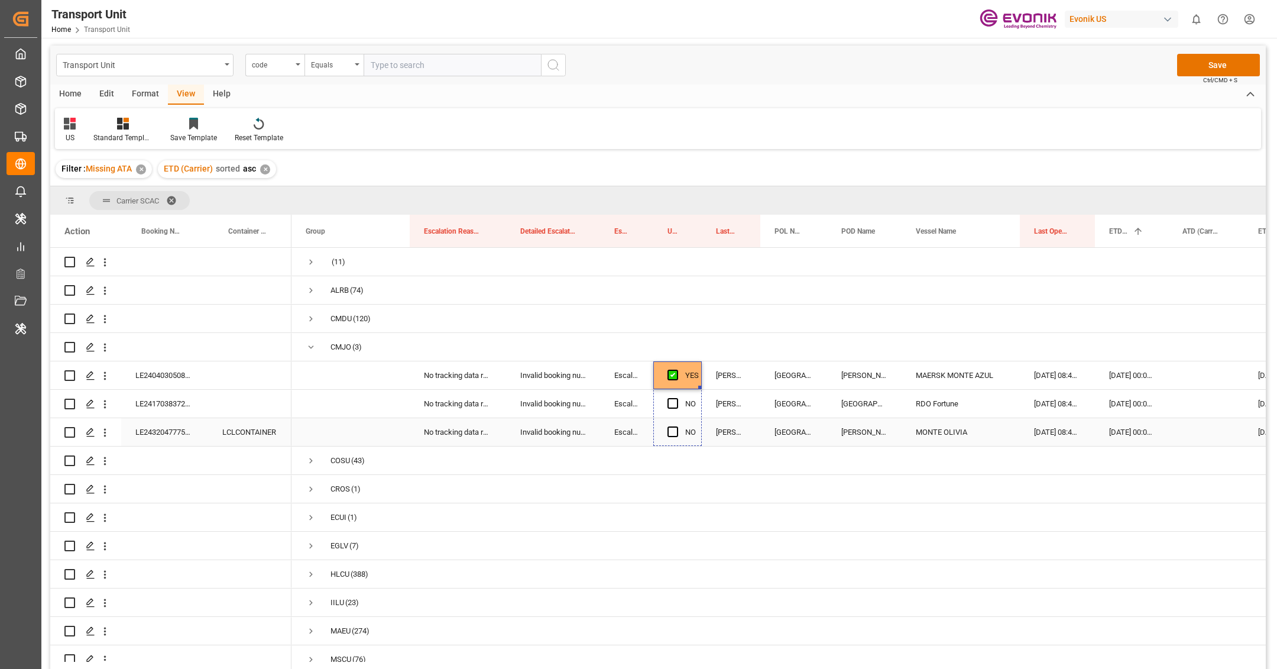
drag, startPoint x: 698, startPoint y: 388, endPoint x: 693, endPoint y: 420, distance: 32.4
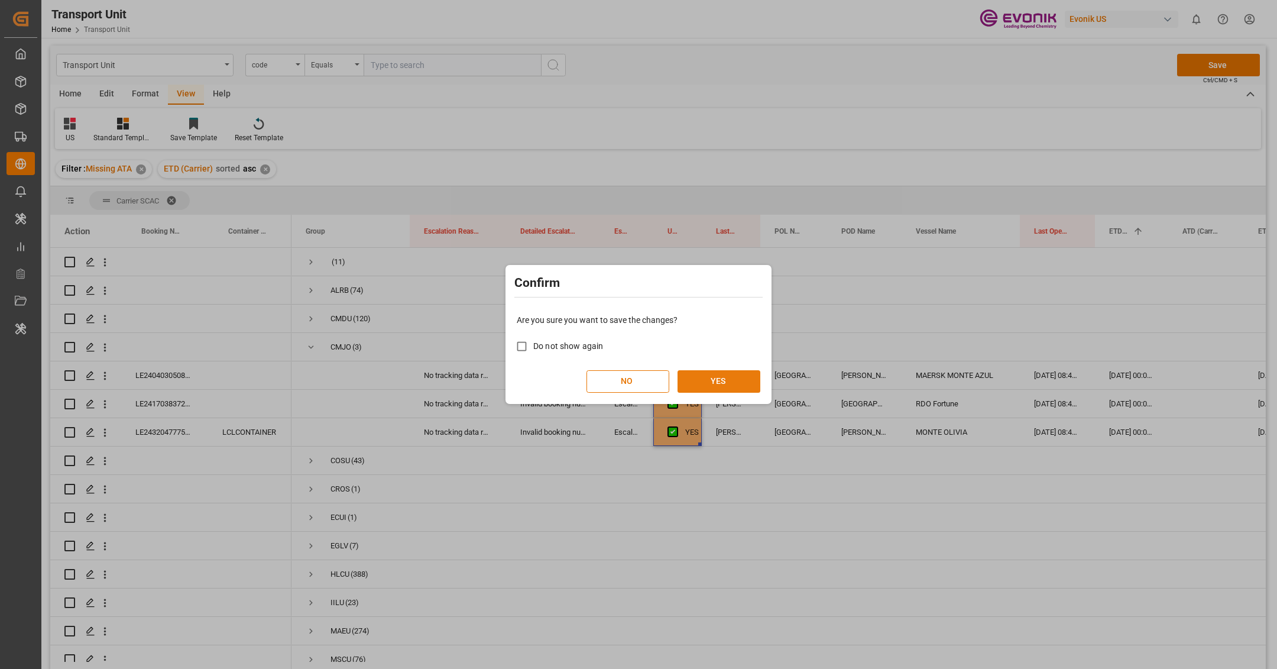
click at [713, 373] on button "YES" at bounding box center [718, 381] width 83 height 22
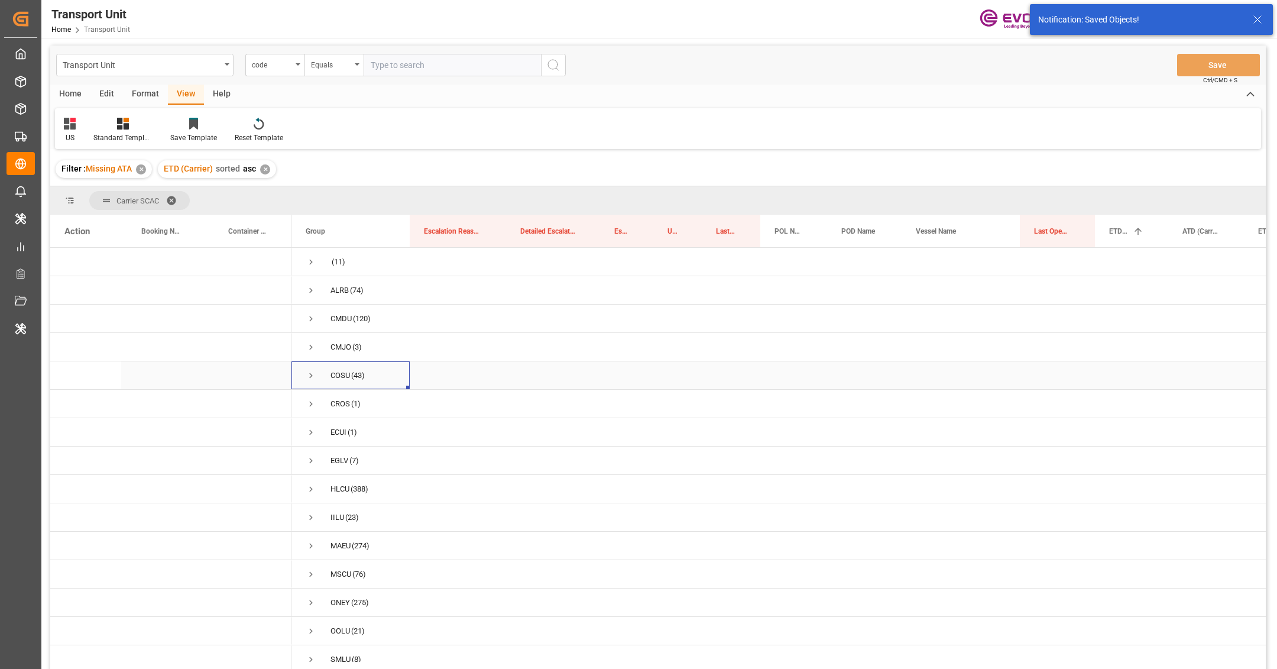
click at [310, 381] on span "Press SPACE to select this row." at bounding box center [311, 375] width 11 height 27
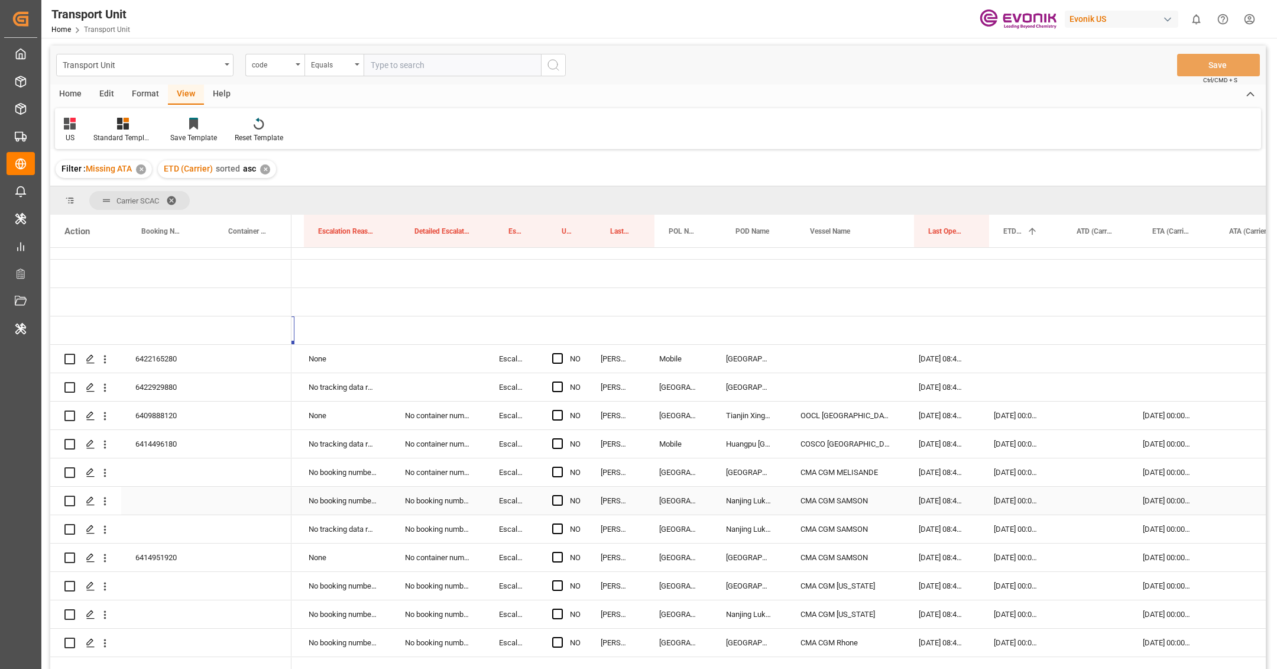
scroll to position [0, 0]
click at [559, 358] on span "Press SPACE to select this row." at bounding box center [555, 358] width 11 height 11
click at [559, 353] on input "Press SPACE to select this row." at bounding box center [559, 353] width 0 height 0
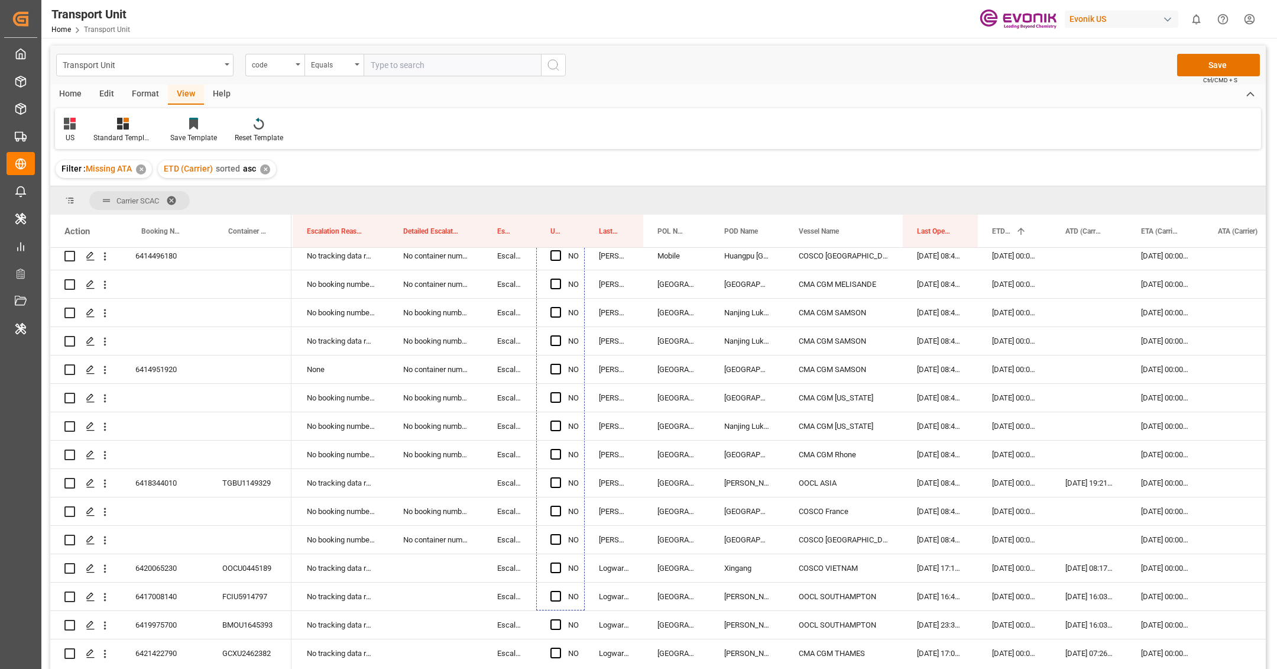
scroll to position [257, 0]
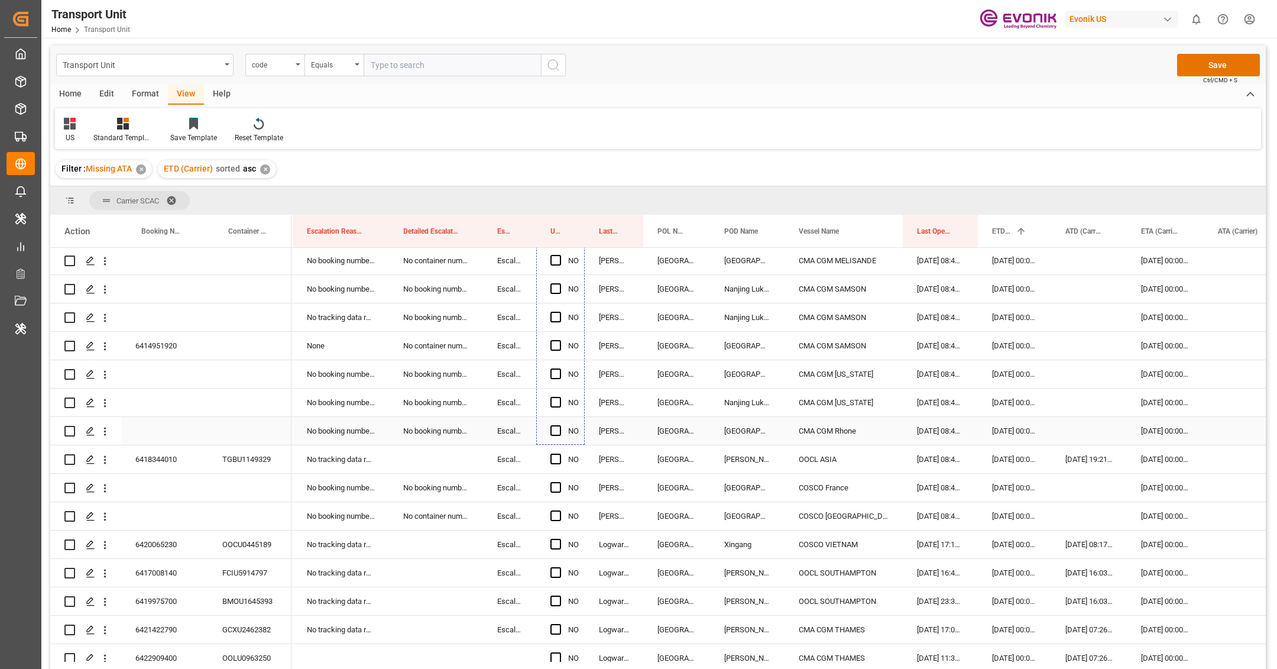
drag, startPoint x: 583, startPoint y: 371, endPoint x: 607, endPoint y: 433, distance: 65.9
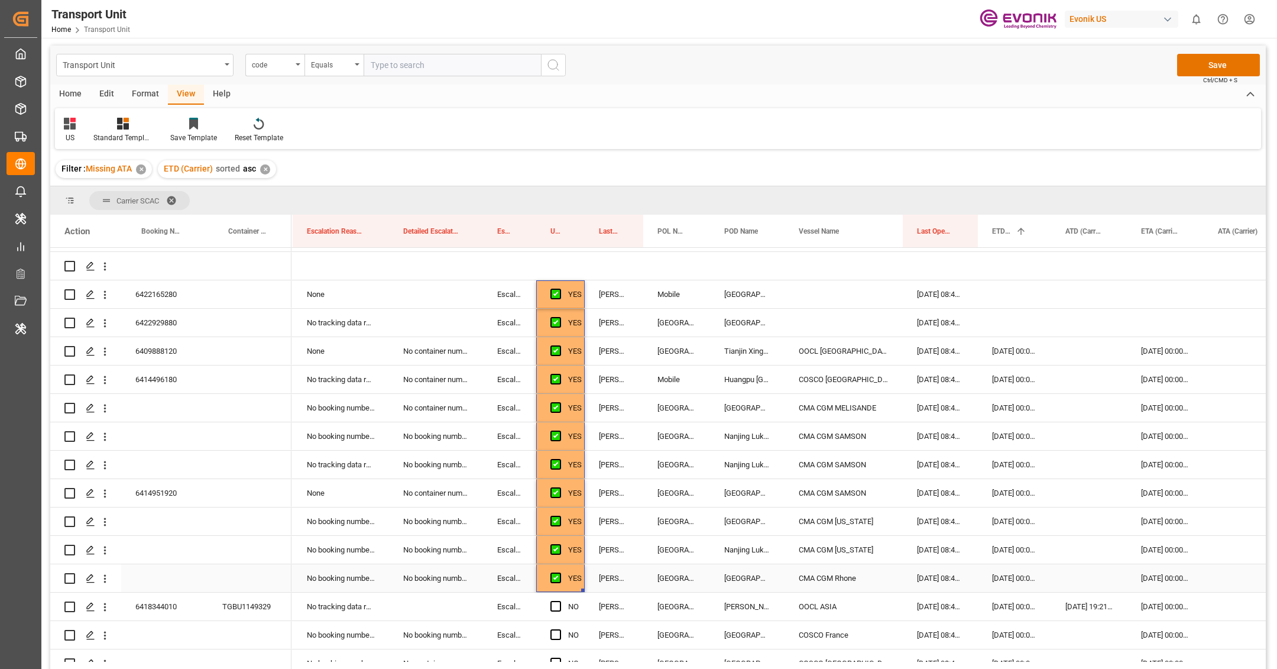
scroll to position [165, 0]
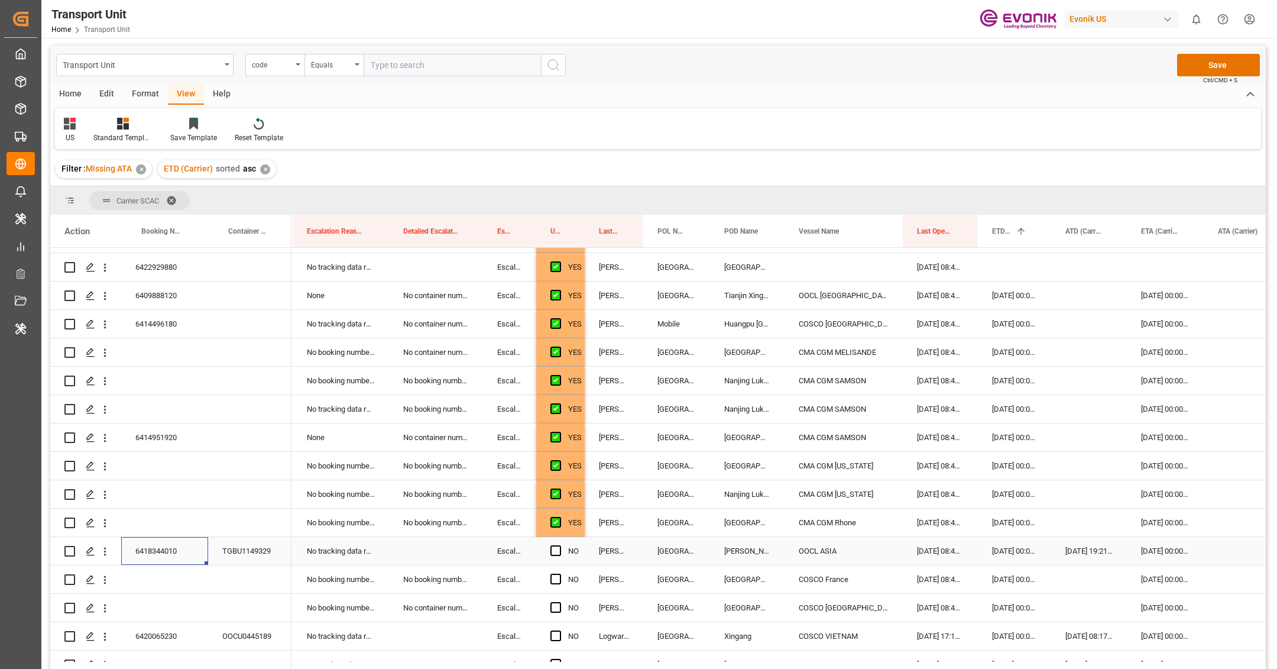
click at [169, 547] on div "6418344010" at bounding box center [164, 551] width 87 height 28
click at [555, 547] on span "Press SPACE to select this row." at bounding box center [555, 550] width 11 height 11
click at [559, 545] on input "Press SPACE to select this row." at bounding box center [559, 545] width 0 height 0
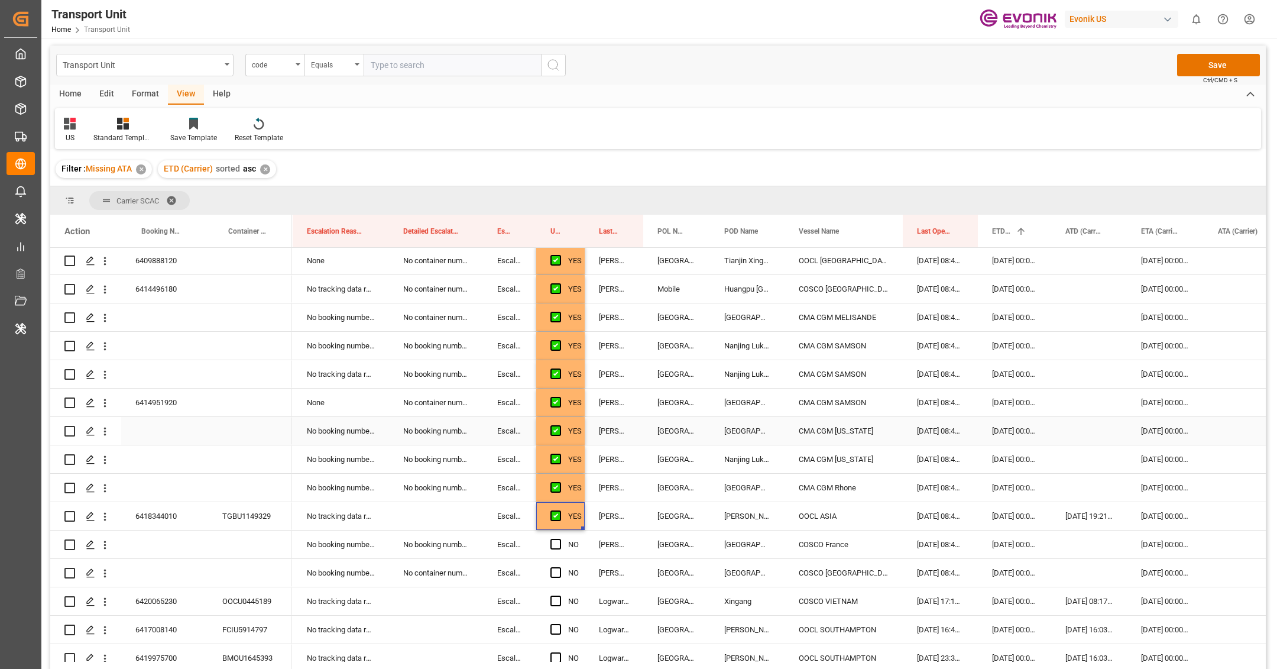
scroll to position [211, 0]
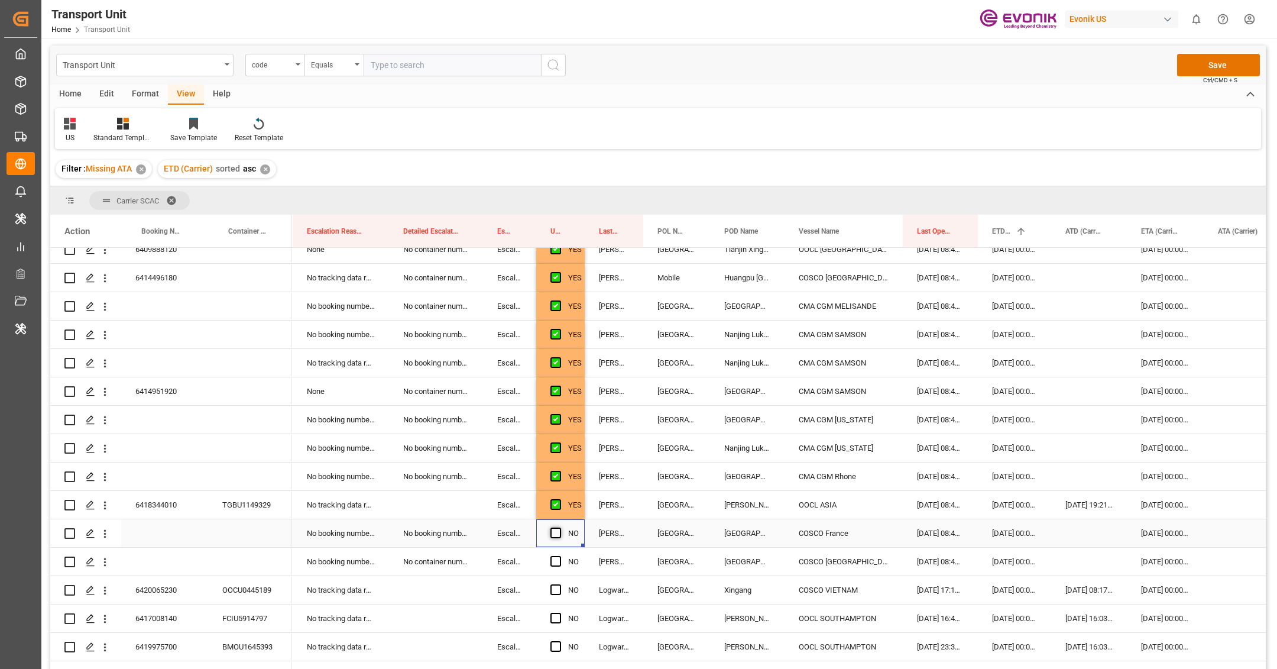
click at [557, 532] on span "Press SPACE to select this row." at bounding box center [555, 532] width 11 height 11
click at [559, 527] on input "Press SPACE to select this row." at bounding box center [559, 527] width 0 height 0
click at [557, 560] on span "Press SPACE to select this row." at bounding box center [555, 561] width 11 height 11
click at [559, 556] on input "Press SPACE to select this row." at bounding box center [559, 556] width 0 height 0
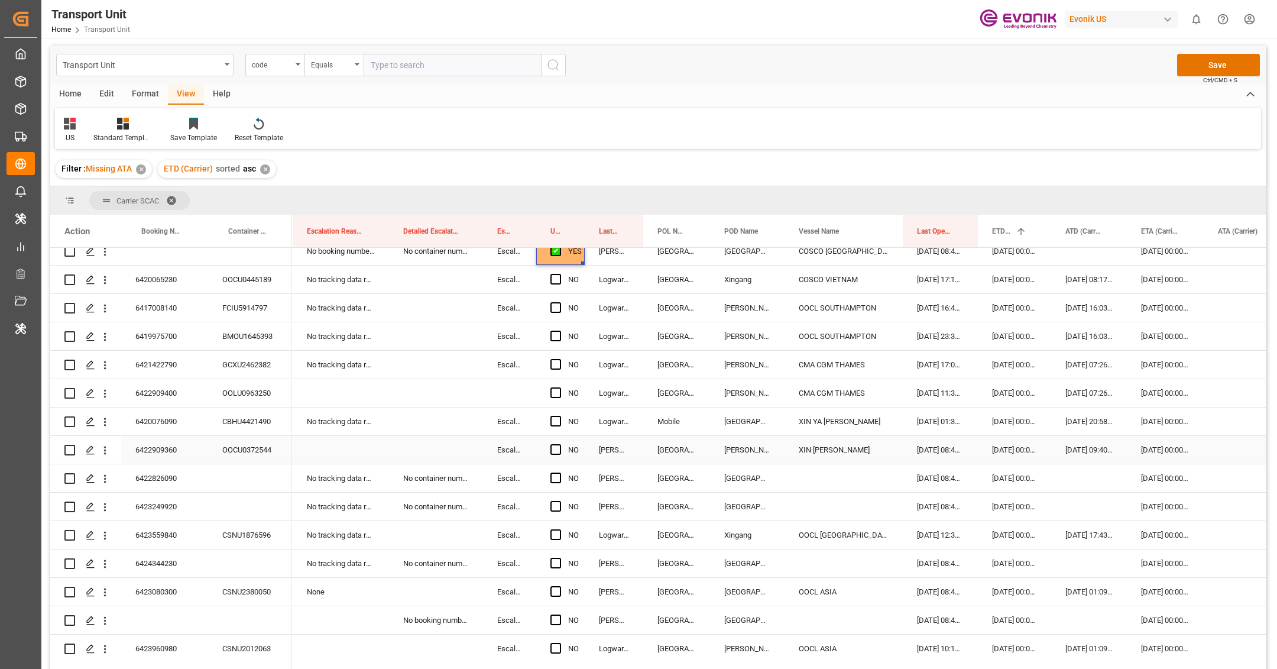
scroll to position [472, 0]
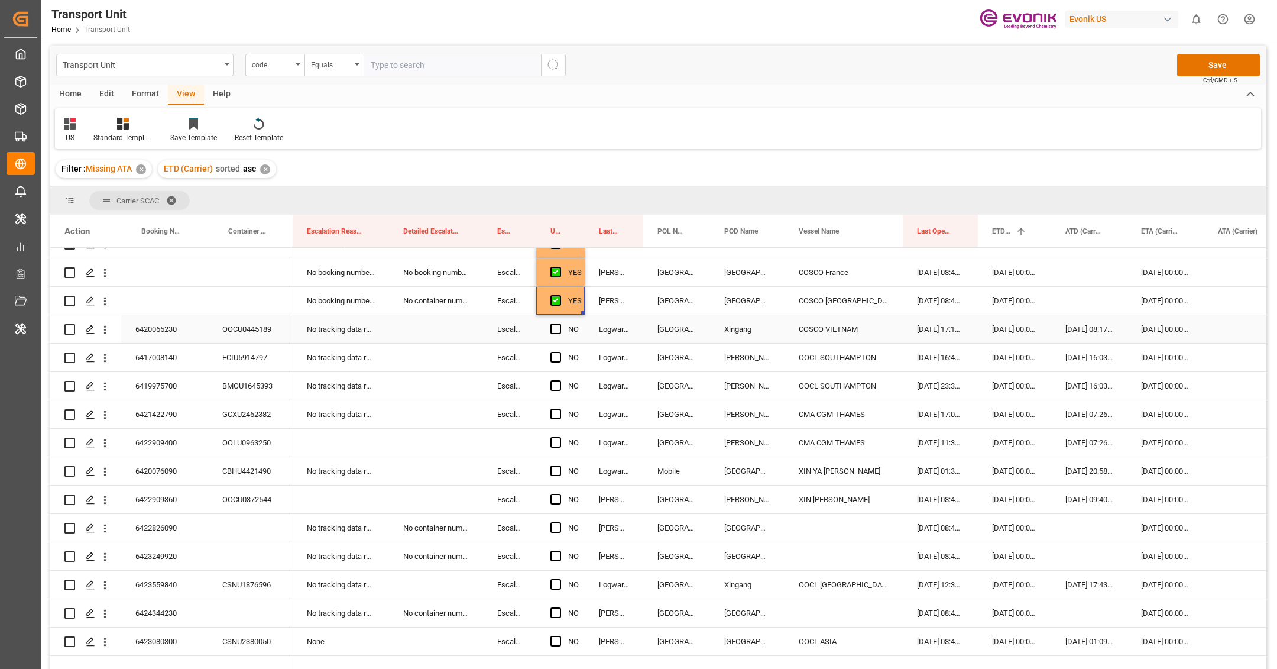
click at [193, 336] on div "6420065230" at bounding box center [164, 329] width 87 height 28
click at [559, 327] on span "Press SPACE to select this row." at bounding box center [555, 328] width 11 height 11
click at [559, 323] on input "Press SPACE to select this row." at bounding box center [559, 323] width 0 height 0
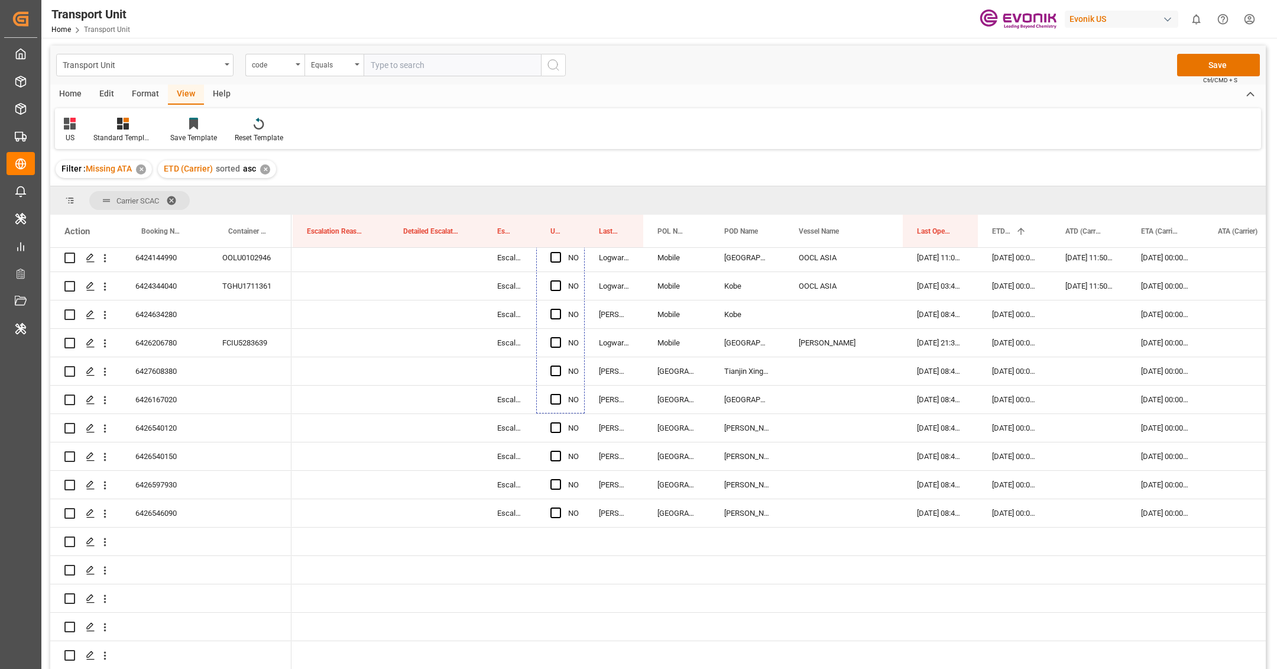
scroll to position [1130, 0]
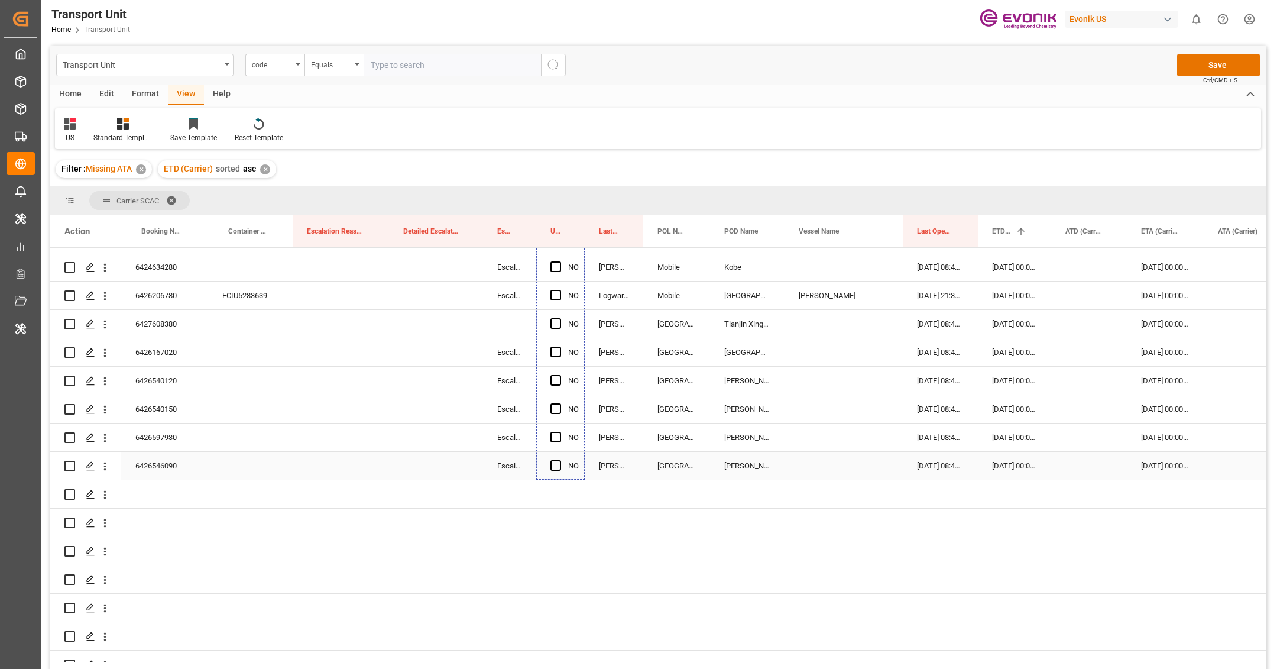
drag, startPoint x: 580, startPoint y: 339, endPoint x: 582, endPoint y: 470, distance: 130.6
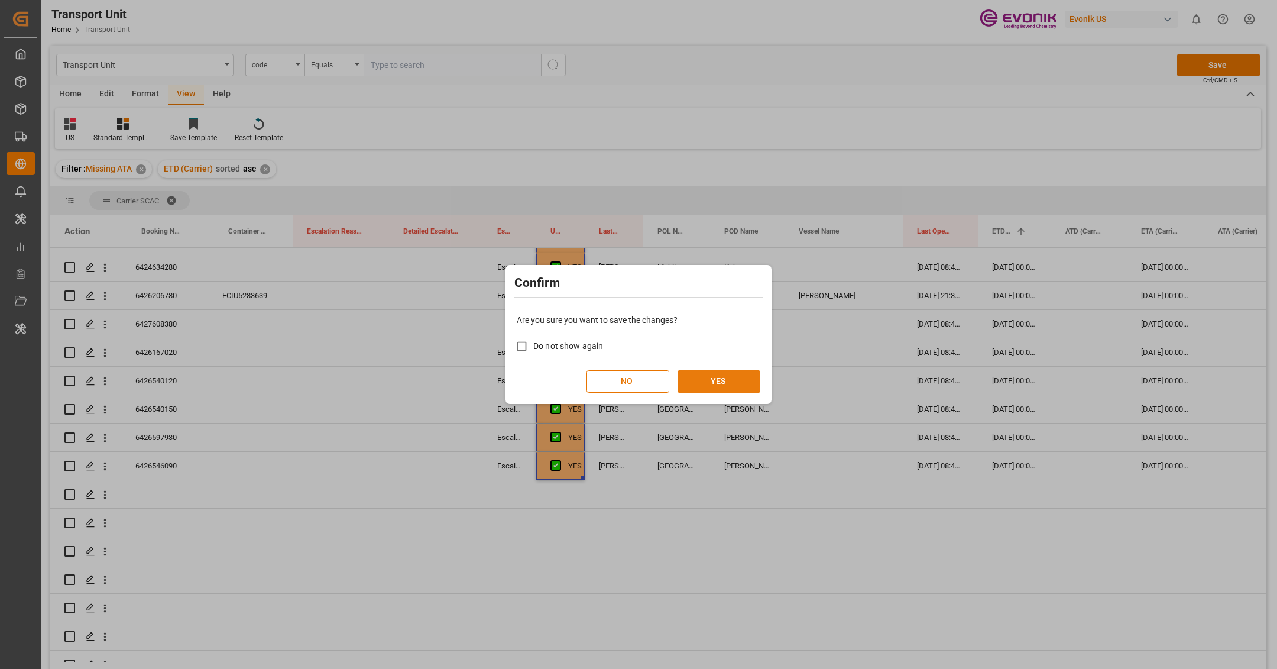
click at [725, 374] on button "YES" at bounding box center [718, 381] width 83 height 22
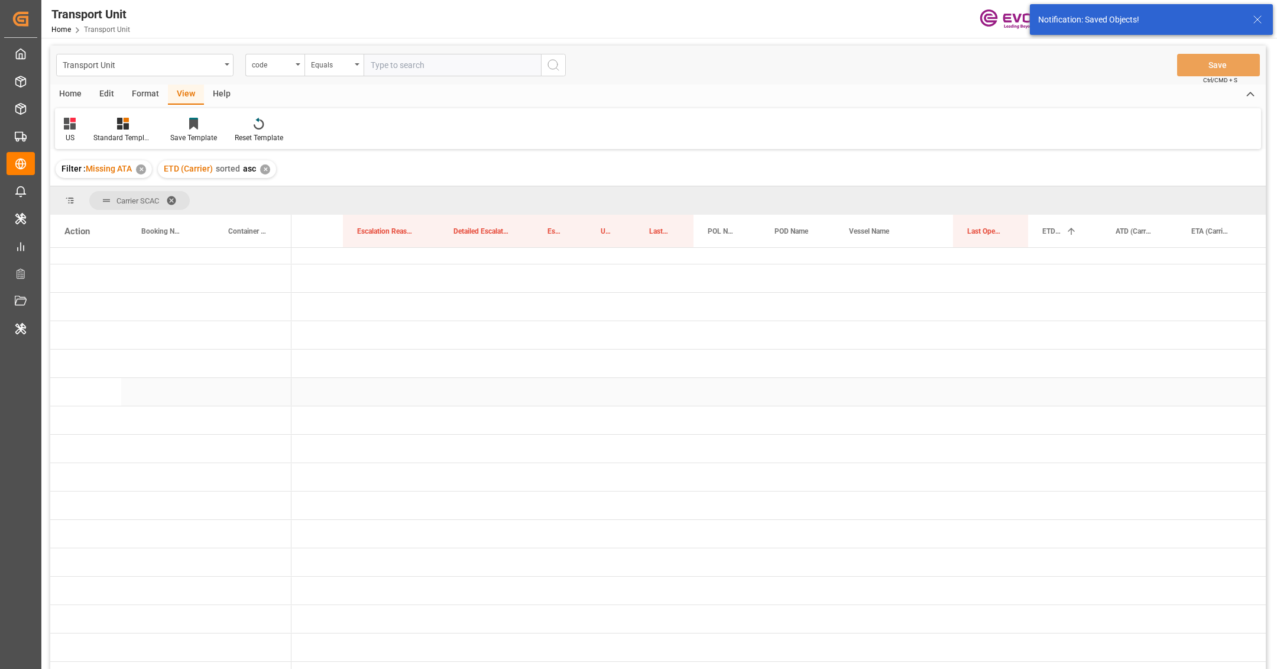
scroll to position [0, 0]
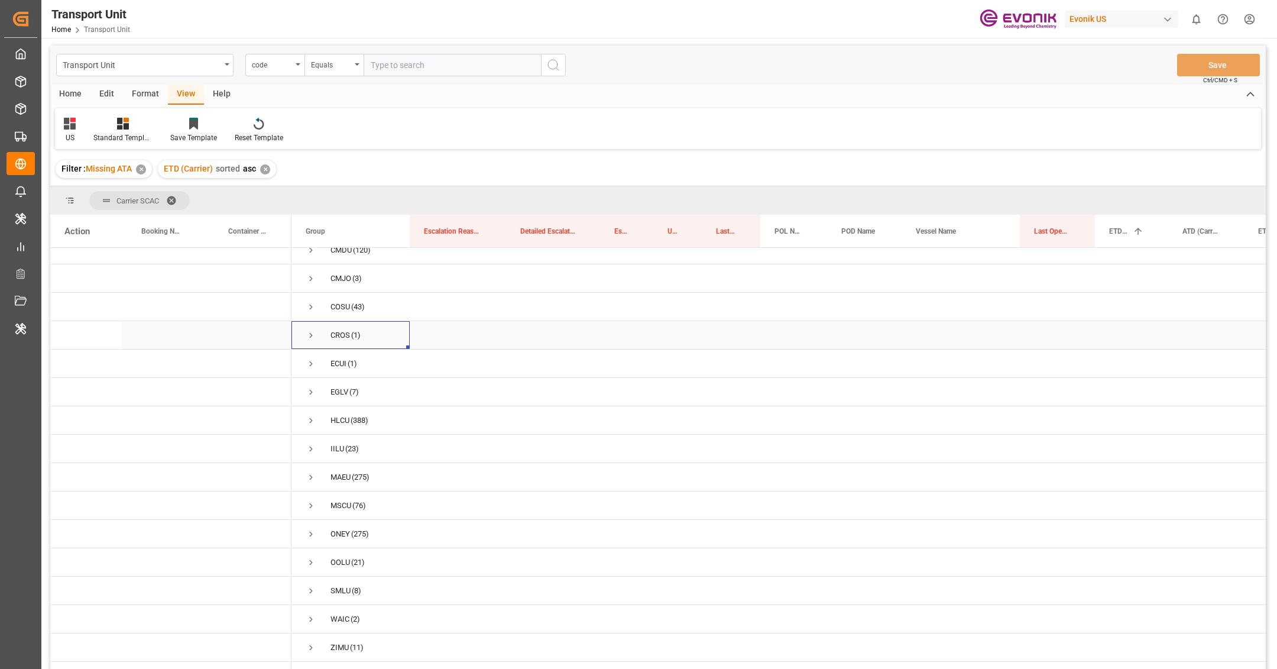
click at [313, 330] on span "Press SPACE to select this row." at bounding box center [311, 335] width 11 height 11
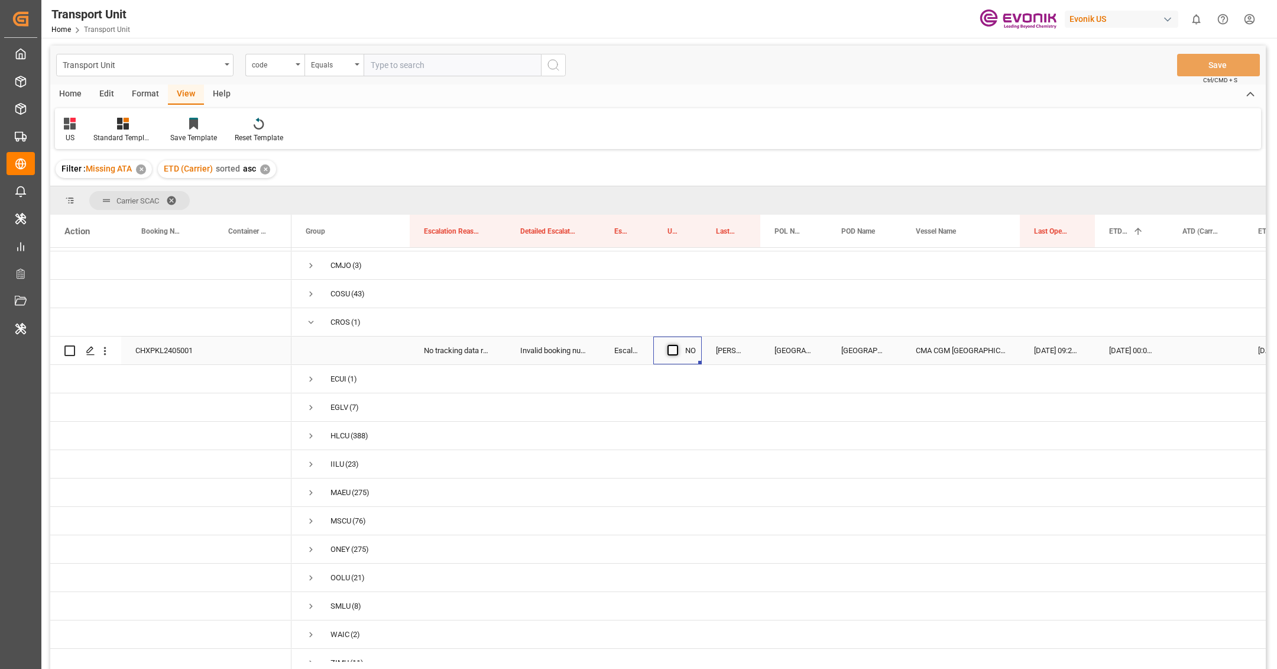
click at [667, 352] on span "Press SPACE to select this row." at bounding box center [672, 350] width 11 height 11
click at [676, 345] on input "Press SPACE to select this row." at bounding box center [676, 345] width 0 height 0
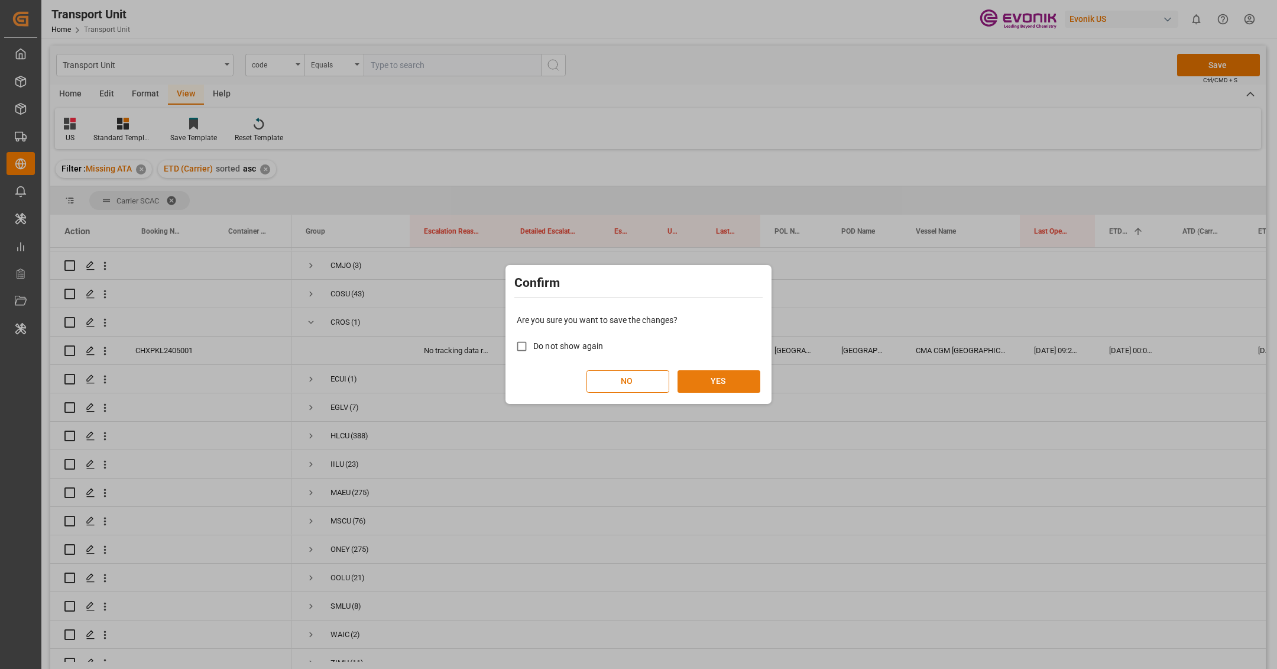
click at [736, 370] on button "YES" at bounding box center [718, 381] width 83 height 22
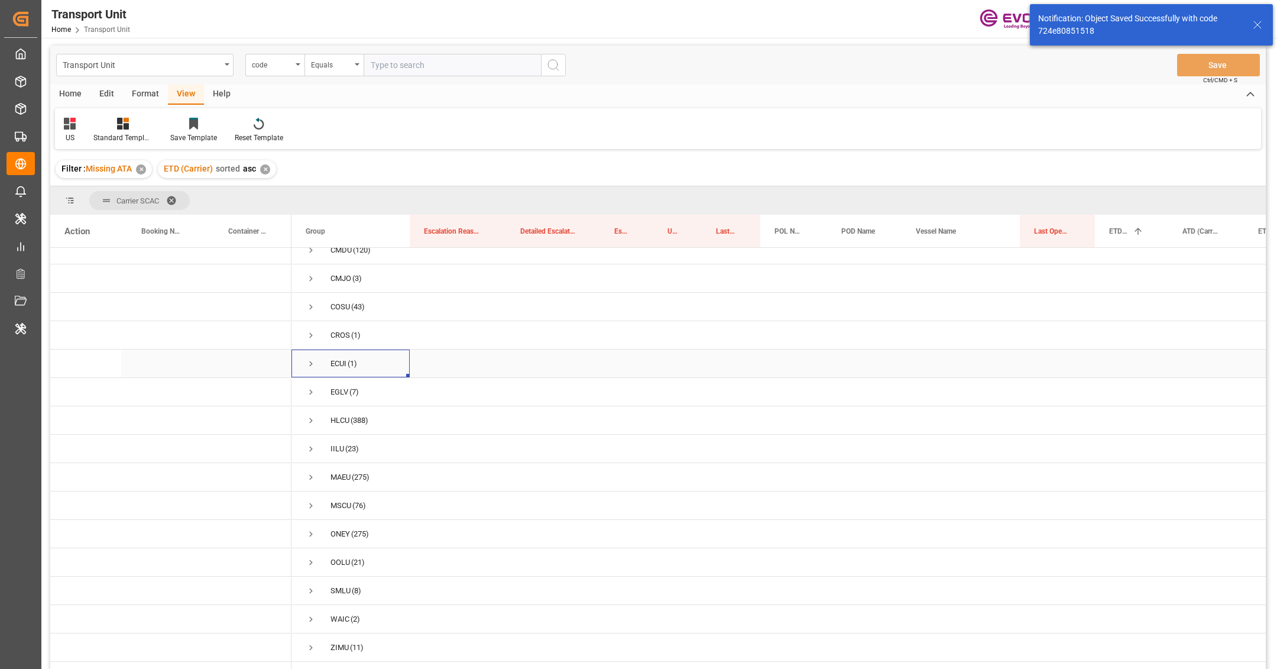
click at [312, 358] on span "Press SPACE to select this row." at bounding box center [311, 363] width 11 height 11
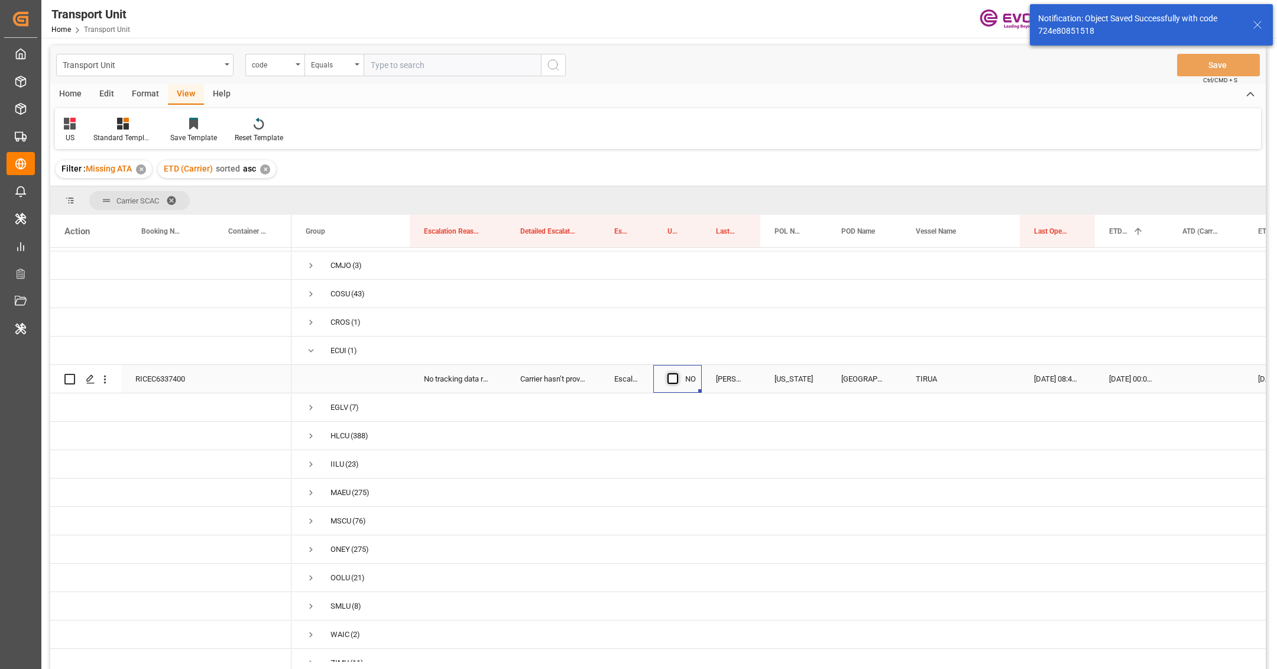
click at [677, 379] on span "Press SPACE to select this row." at bounding box center [672, 378] width 11 height 11
click at [676, 373] on input "Press SPACE to select this row." at bounding box center [676, 373] width 0 height 0
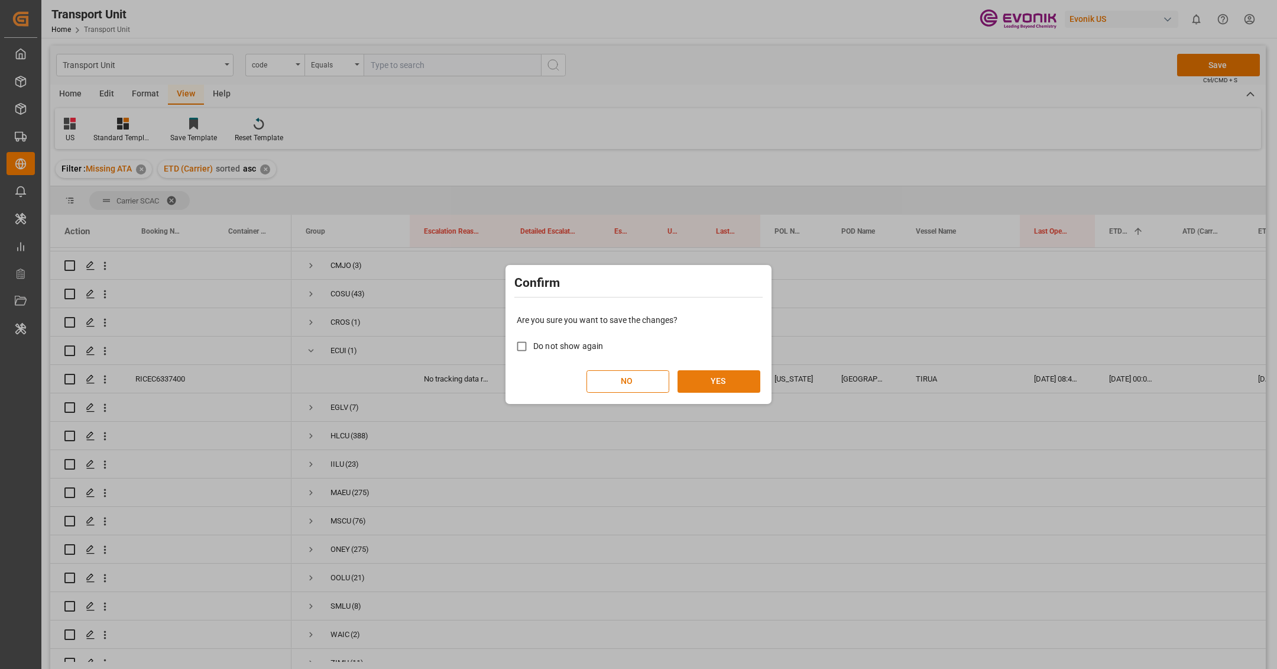
click at [699, 386] on button "YES" at bounding box center [718, 381] width 83 height 22
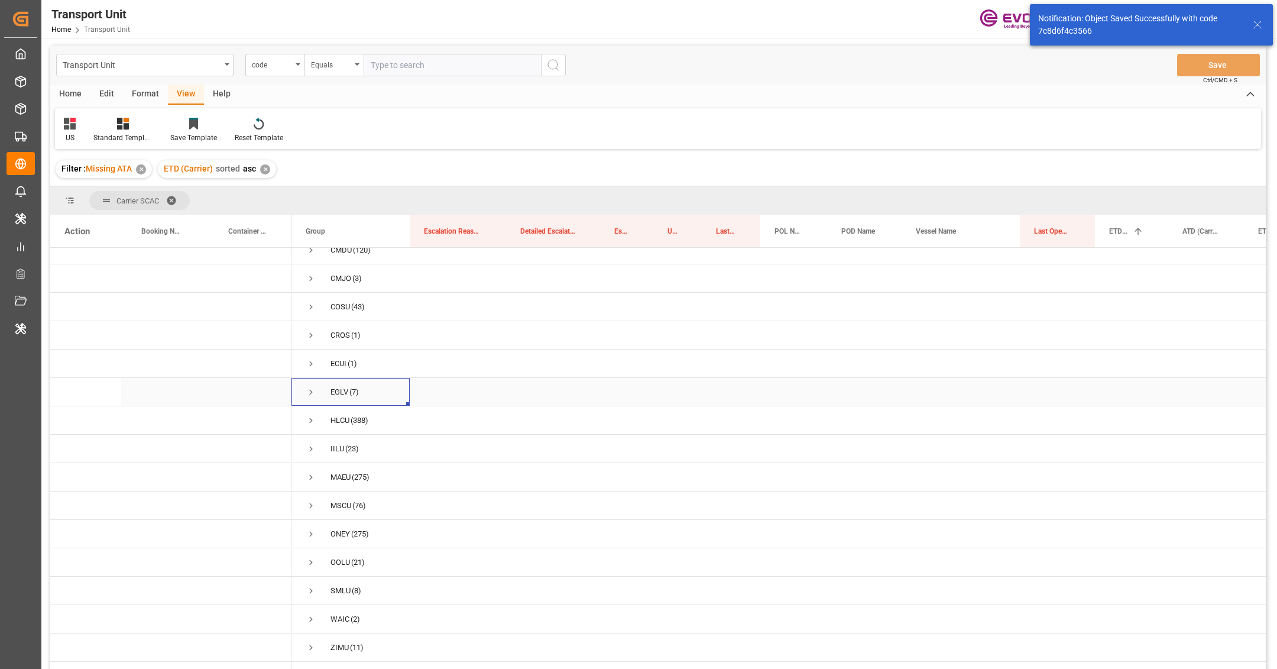
click at [311, 384] on span "Press SPACE to select this row." at bounding box center [311, 391] width 11 height 27
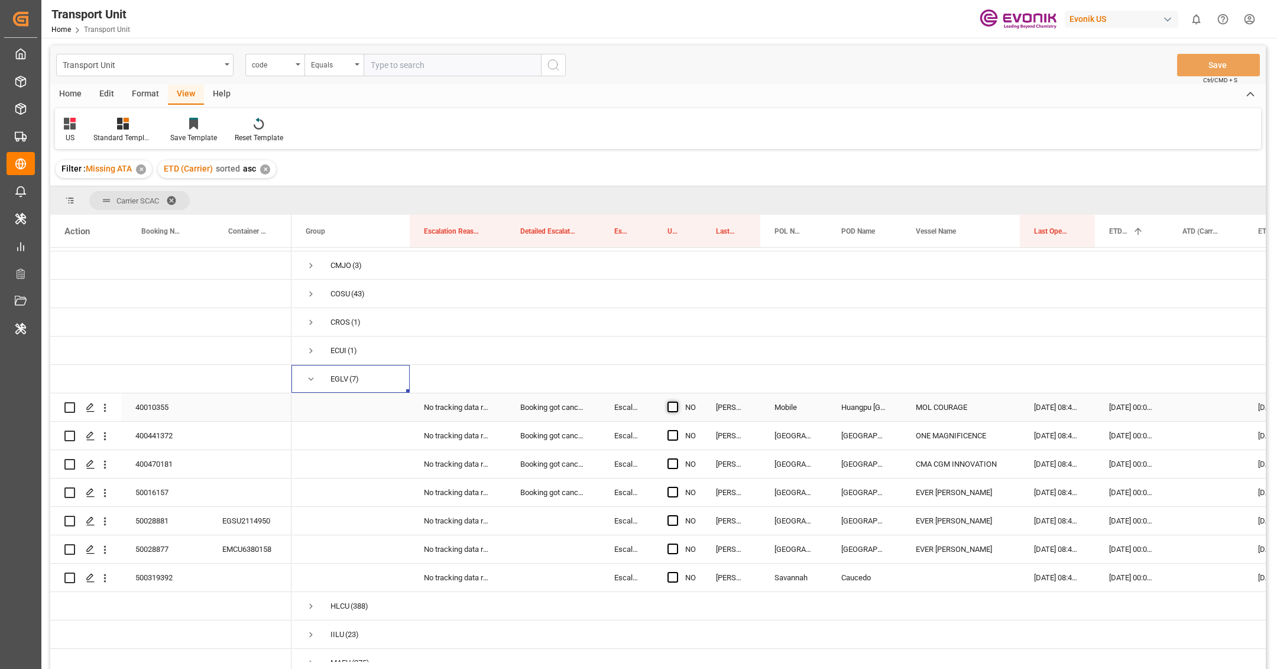
click at [675, 405] on span "Press SPACE to select this row." at bounding box center [672, 406] width 11 height 11
click at [676, 401] on input "Press SPACE to select this row." at bounding box center [676, 401] width 0 height 0
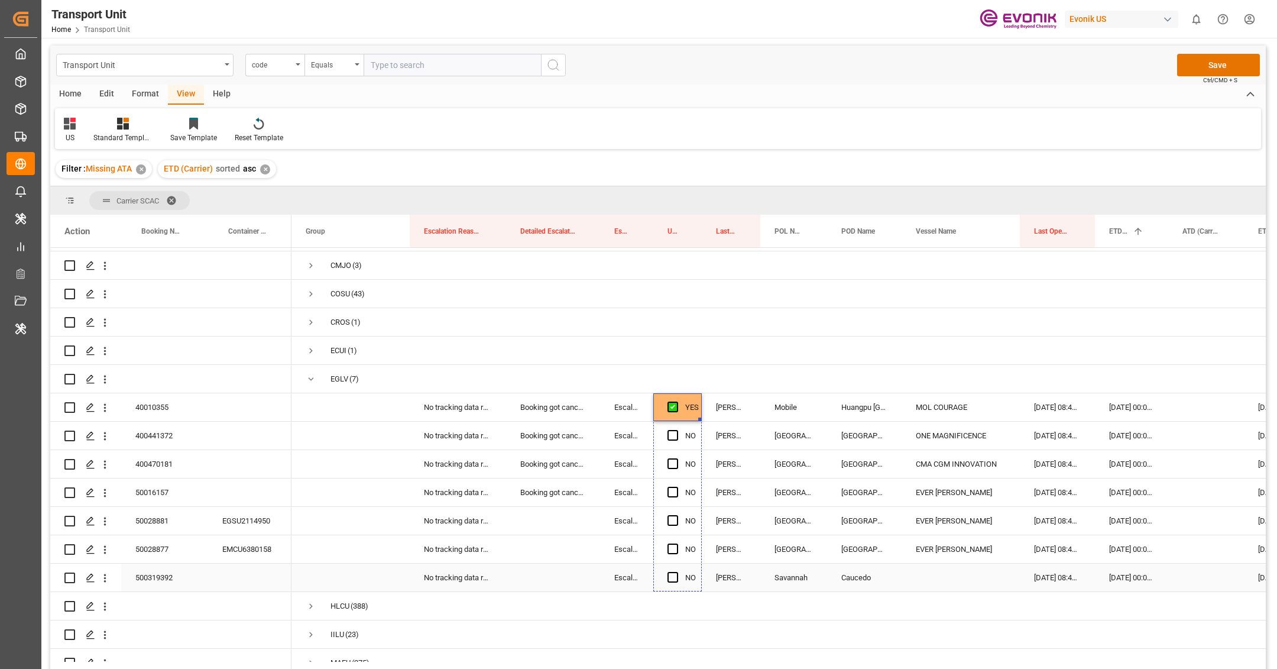
drag, startPoint x: 697, startPoint y: 419, endPoint x: 706, endPoint y: 583, distance: 164.5
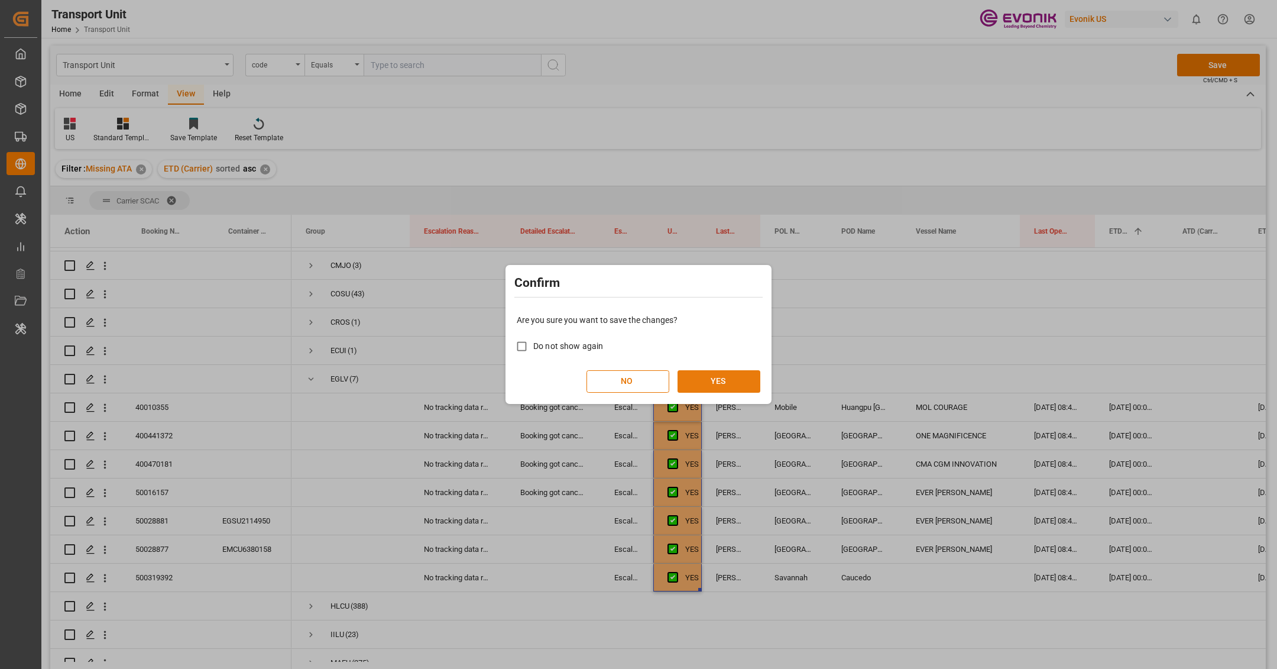
click at [744, 378] on button "YES" at bounding box center [718, 381] width 83 height 22
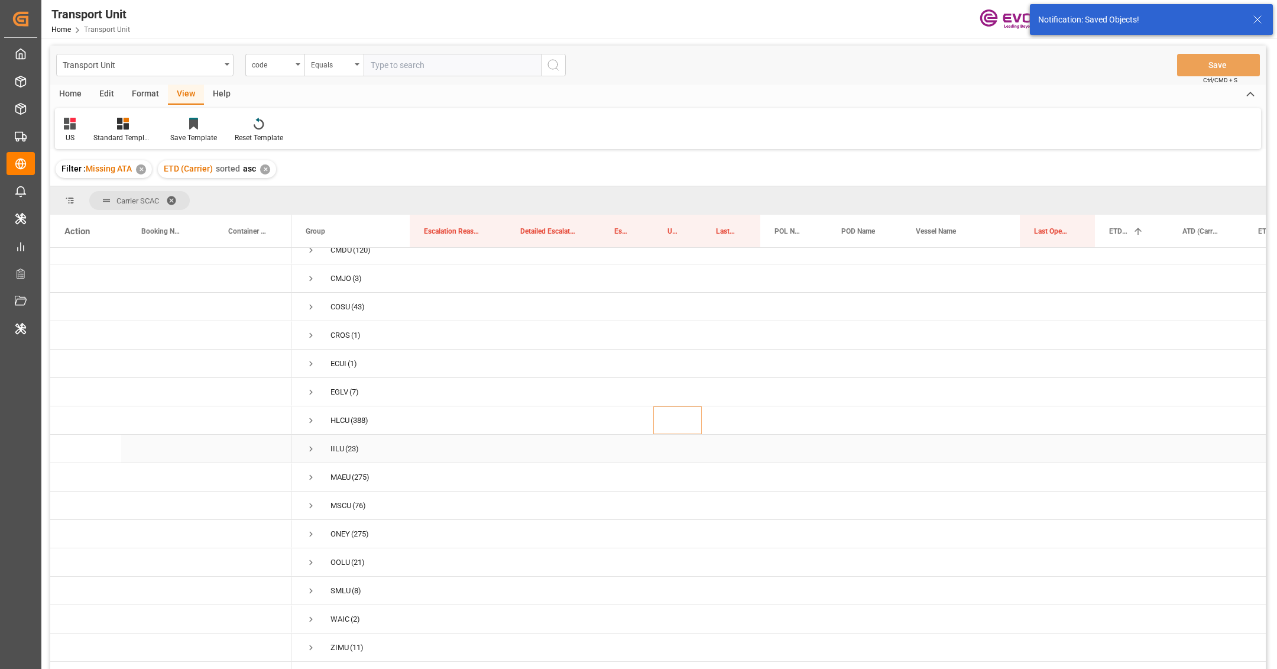
click at [310, 435] on span "Press SPACE to select this row." at bounding box center [311, 448] width 11 height 27
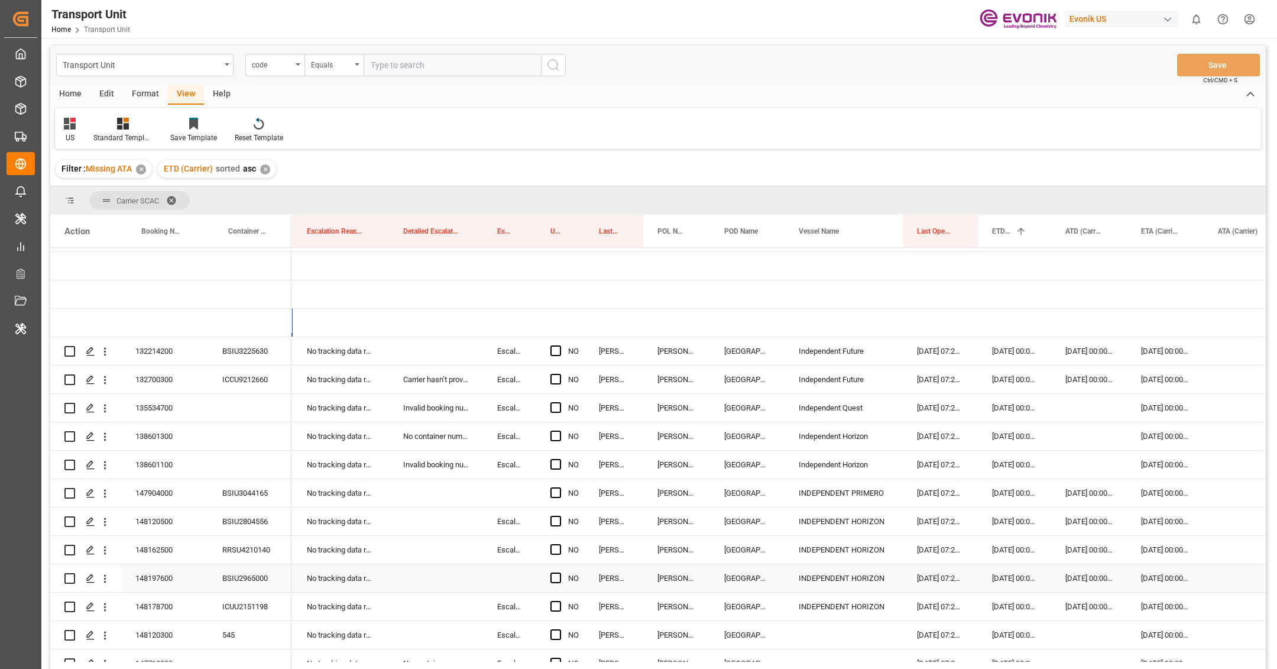
scroll to position [0, 122]
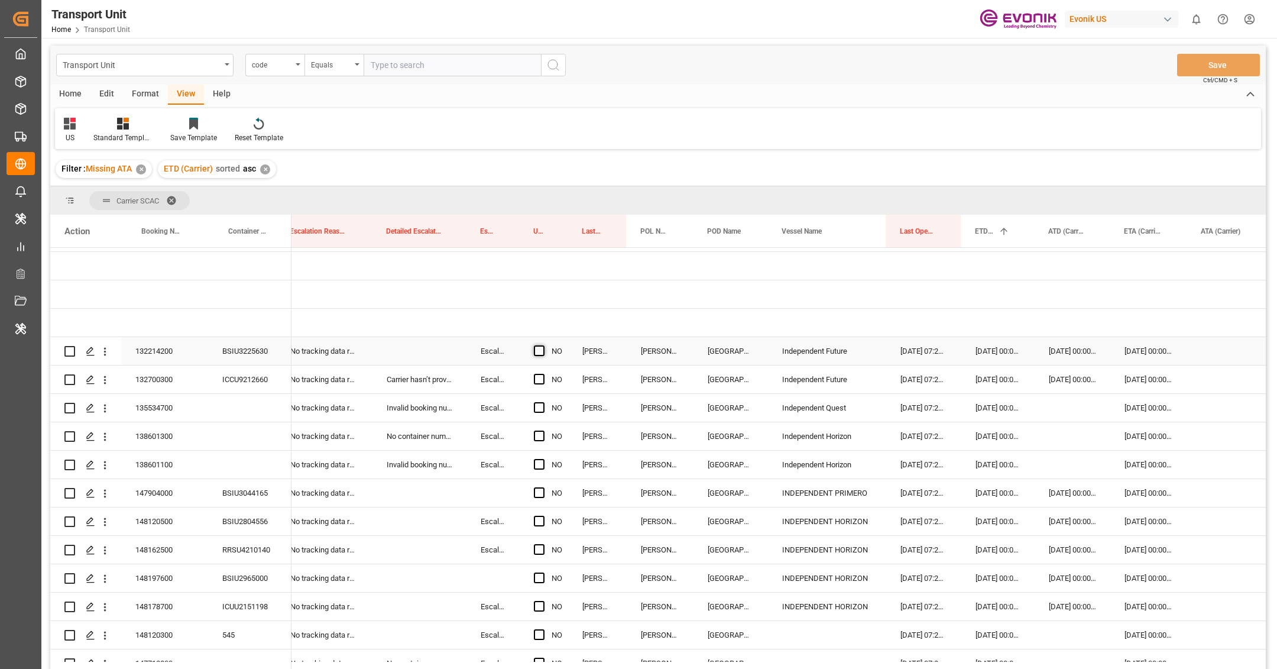
click at [538, 353] on span "Press SPACE to select this row." at bounding box center [539, 350] width 11 height 11
click at [543, 345] on input "Press SPACE to select this row." at bounding box center [543, 345] width 0 height 0
drag, startPoint x: 565, startPoint y: 364, endPoint x: 558, endPoint y: 426, distance: 62.5
click at [559, 362] on div "YES" at bounding box center [558, 351] width 14 height 27
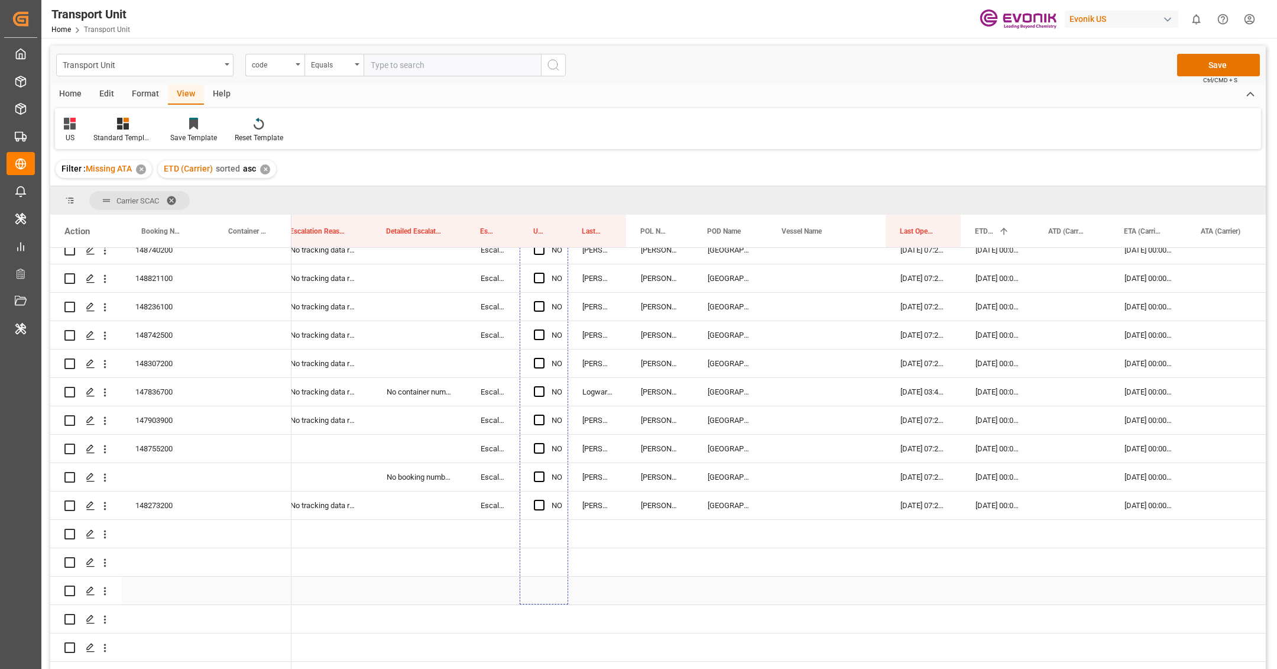
scroll to position [688, 0]
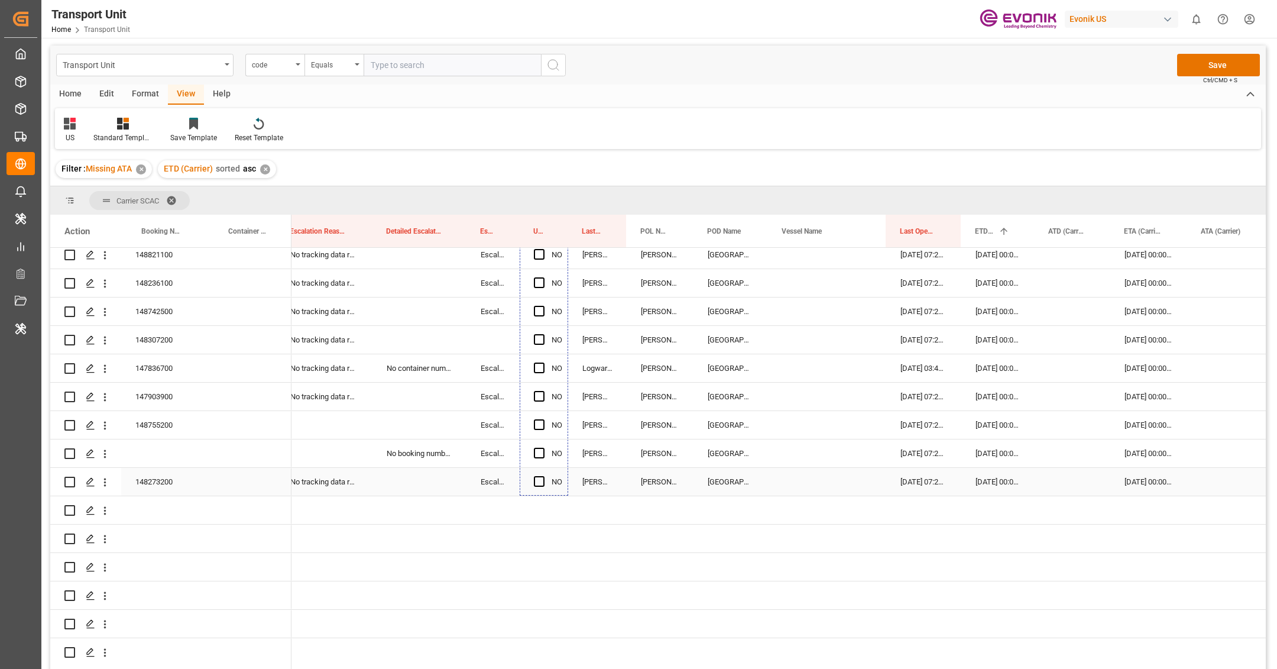
drag, startPoint x: 566, startPoint y: 362, endPoint x: 553, endPoint y: 484, distance: 121.9
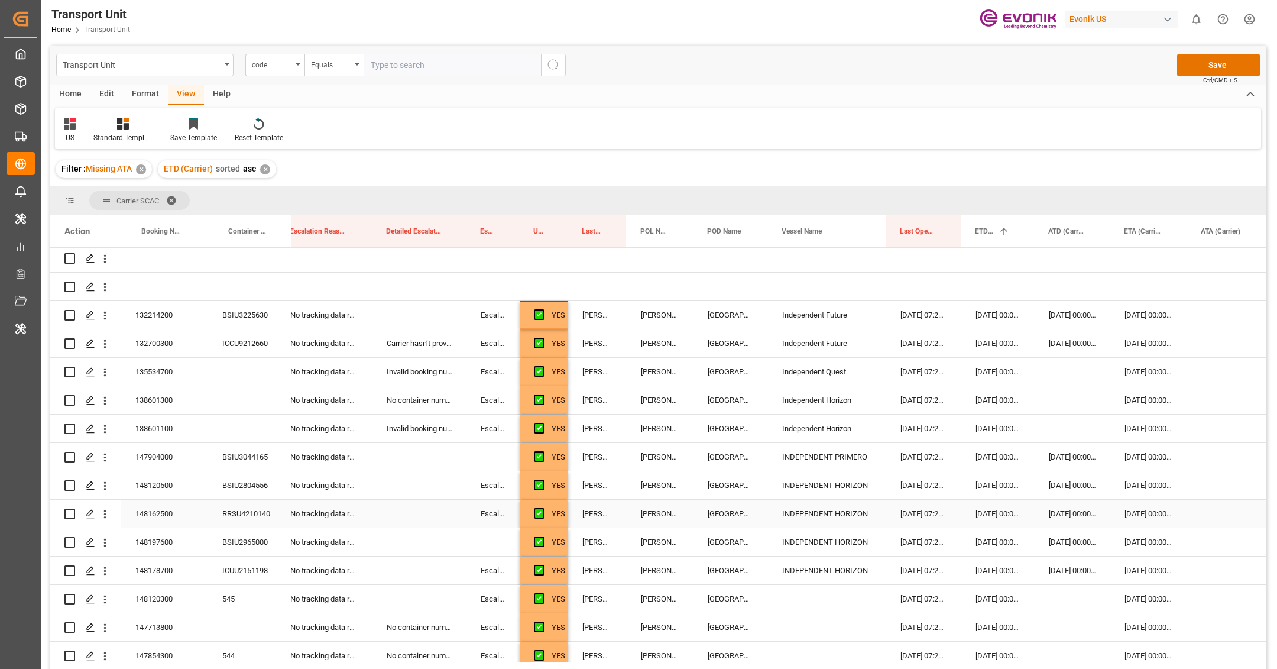
scroll to position [219, 0]
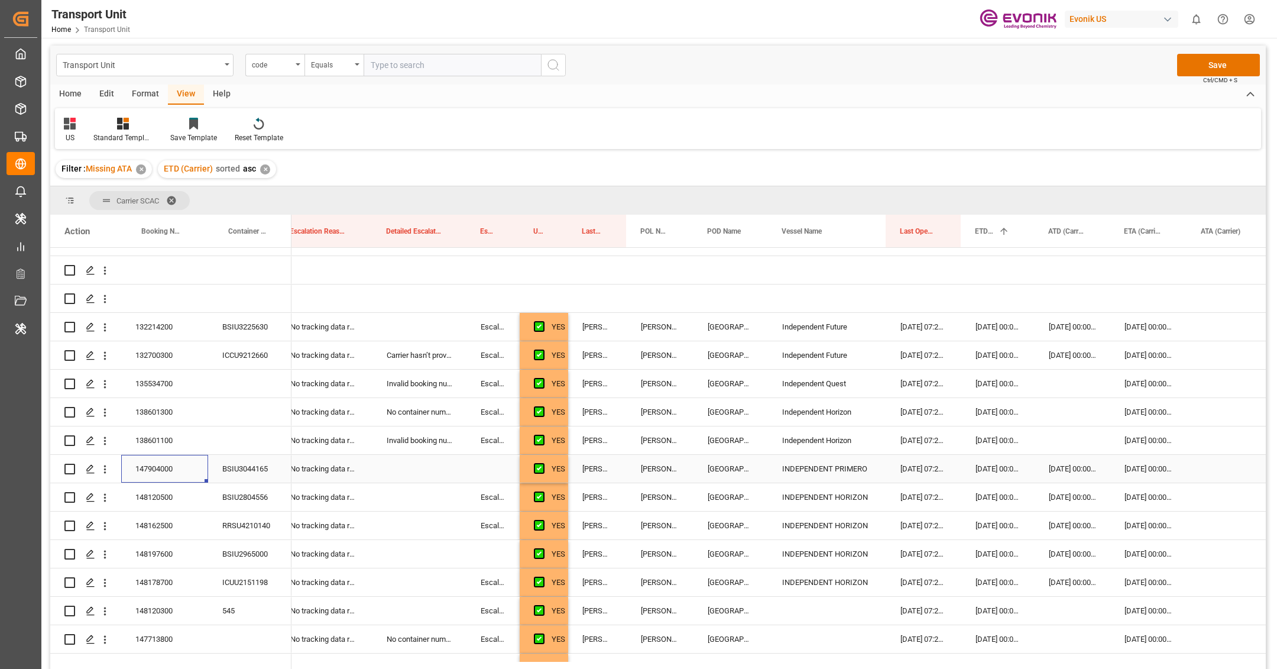
click at [154, 473] on div "147904000" at bounding box center [164, 469] width 87 height 28
click at [1207, 477] on div "Press SPACE to select this row." at bounding box center [1228, 469] width 83 height 28
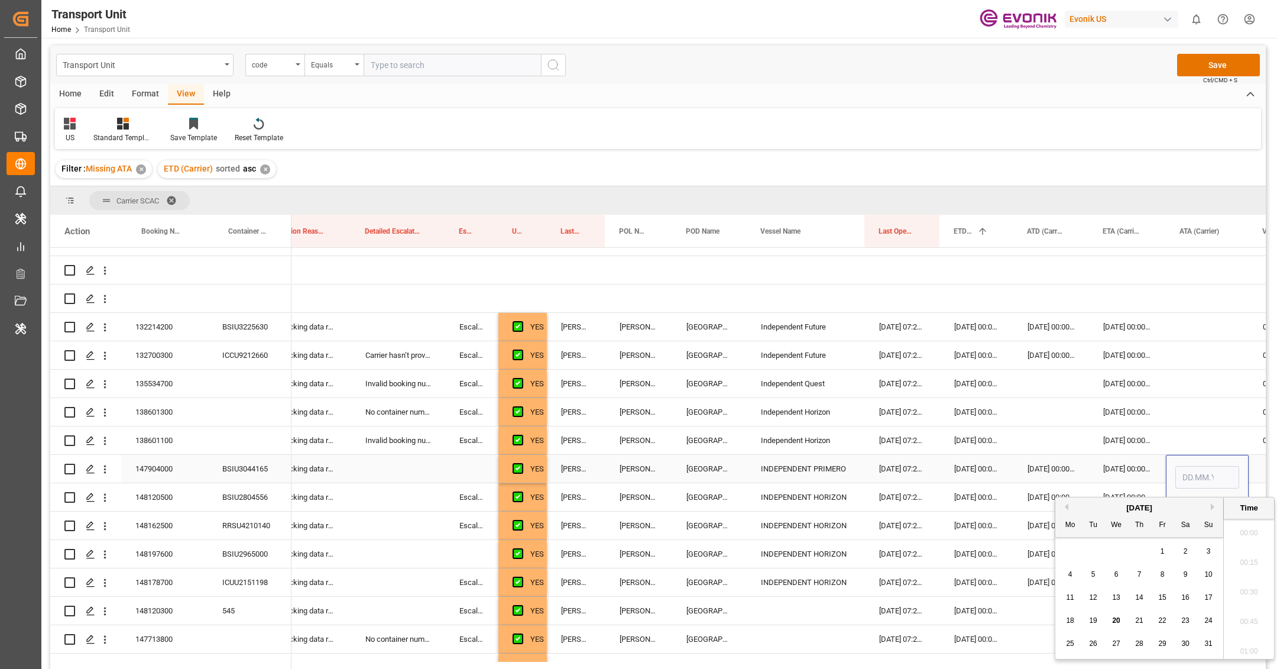
scroll to position [1186, 0]
click at [1095, 622] on span "19" at bounding box center [1093, 620] width 8 height 8
type input "19.08.2025 00:00"
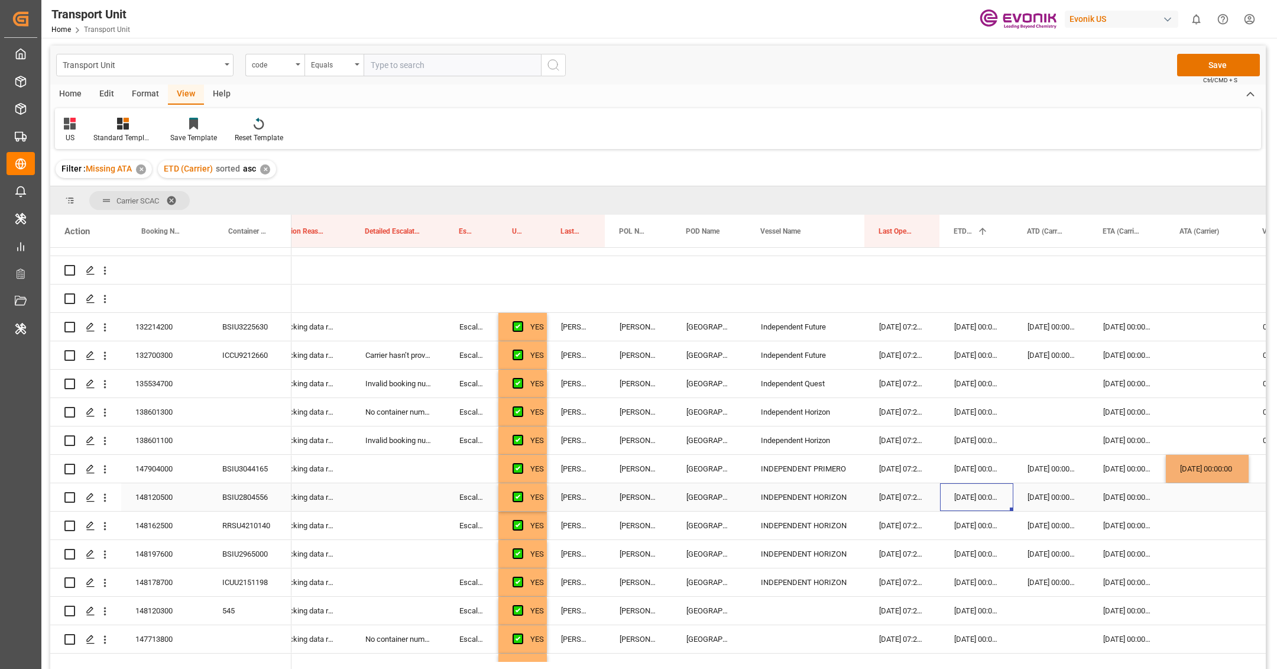
click at [979, 494] on div "[DATE] 00:00:00" at bounding box center [976, 497] width 73 height 28
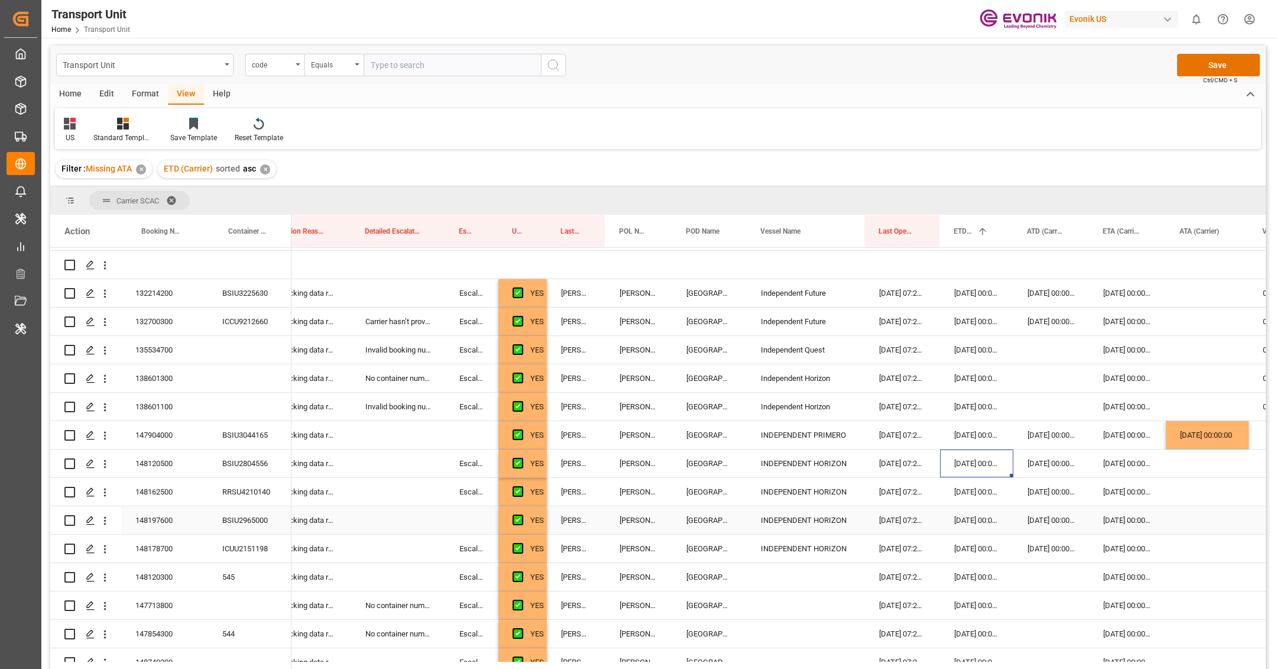
scroll to position [264, 0]
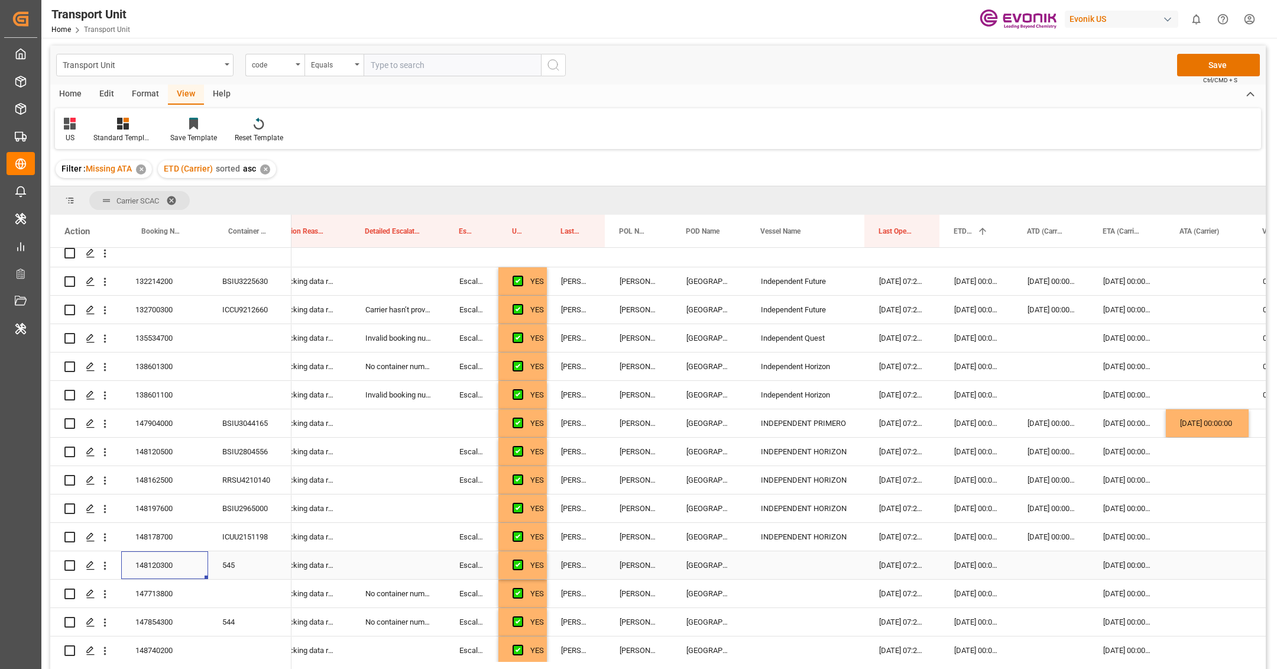
click at [164, 569] on div "148120300" at bounding box center [164, 565] width 87 height 28
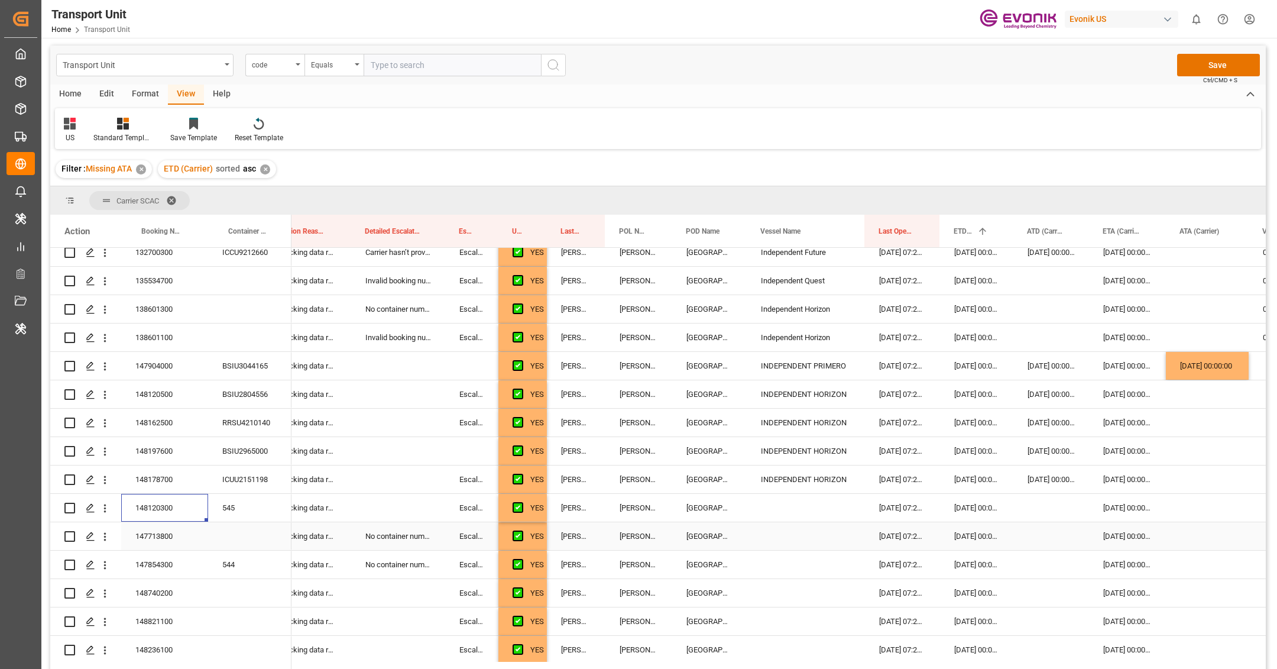
scroll to position [345, 0]
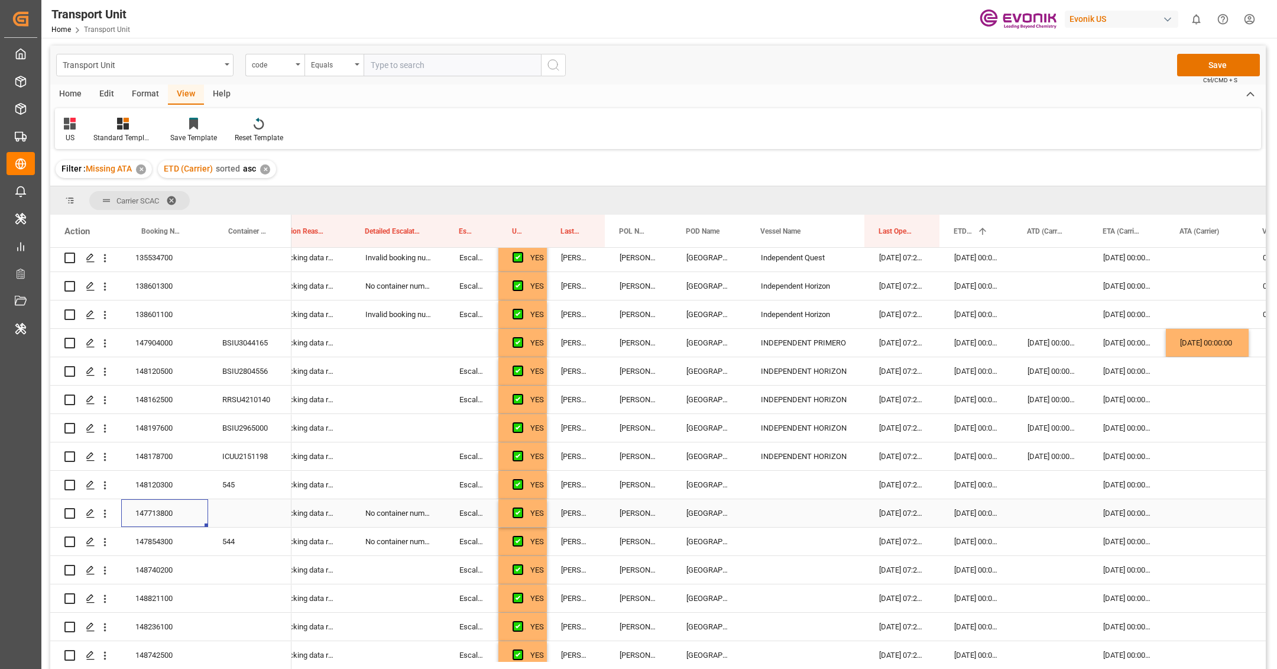
click at [175, 516] on div "147713800" at bounding box center [164, 513] width 87 height 28
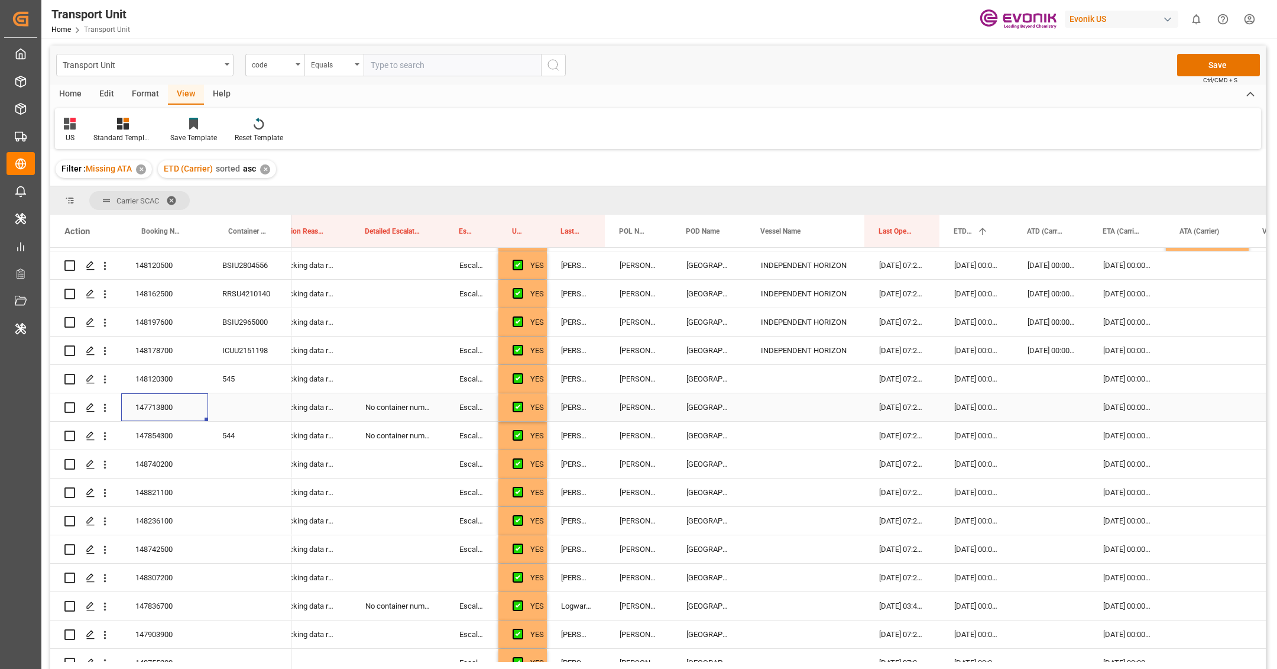
scroll to position [520, 0]
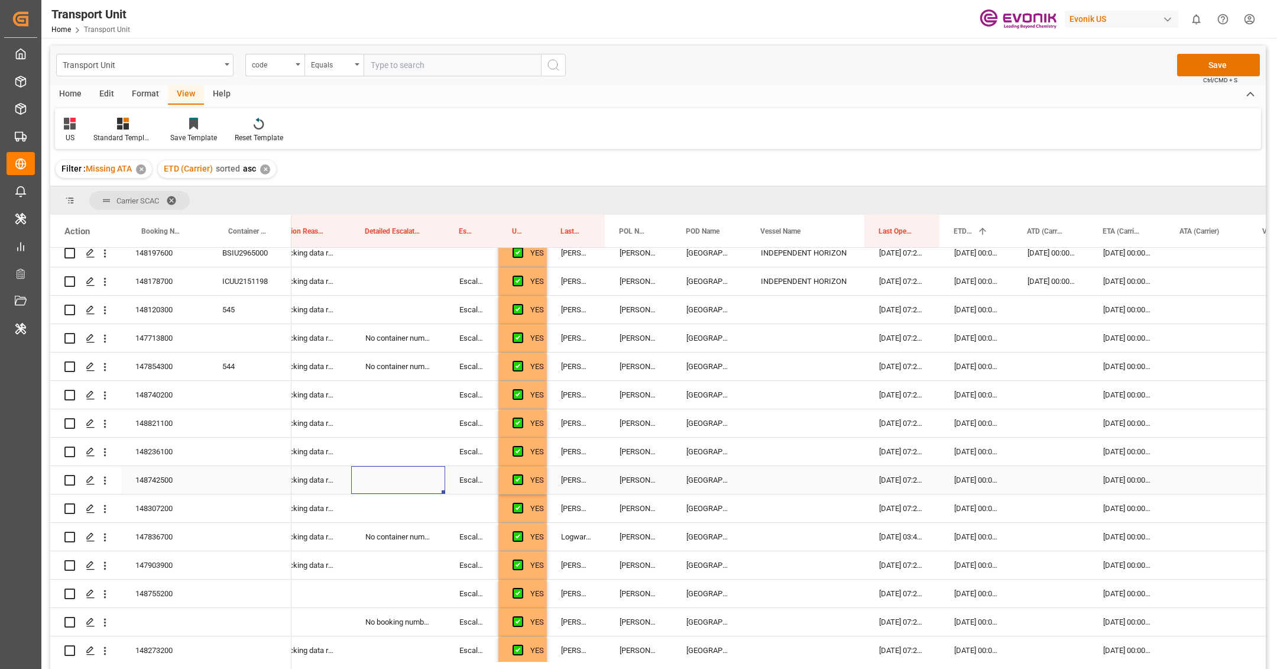
click at [431, 476] on div "Press SPACE to select this row." at bounding box center [398, 480] width 94 height 28
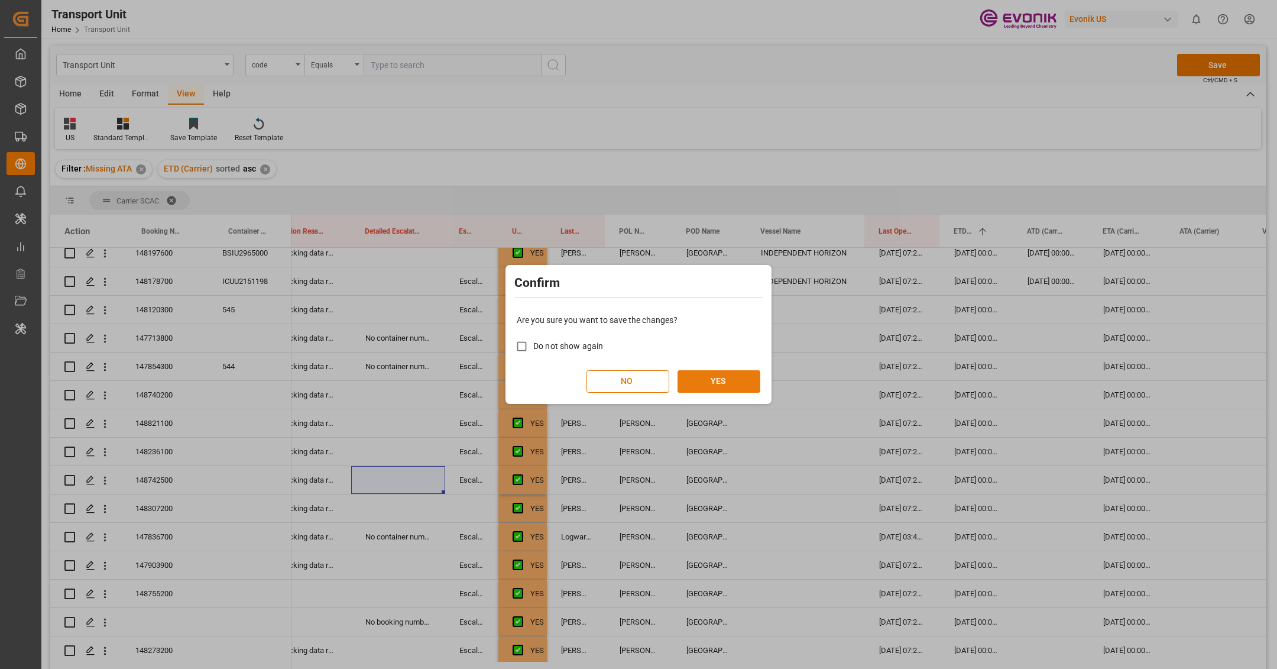
click at [729, 384] on button "YES" at bounding box center [718, 381] width 83 height 22
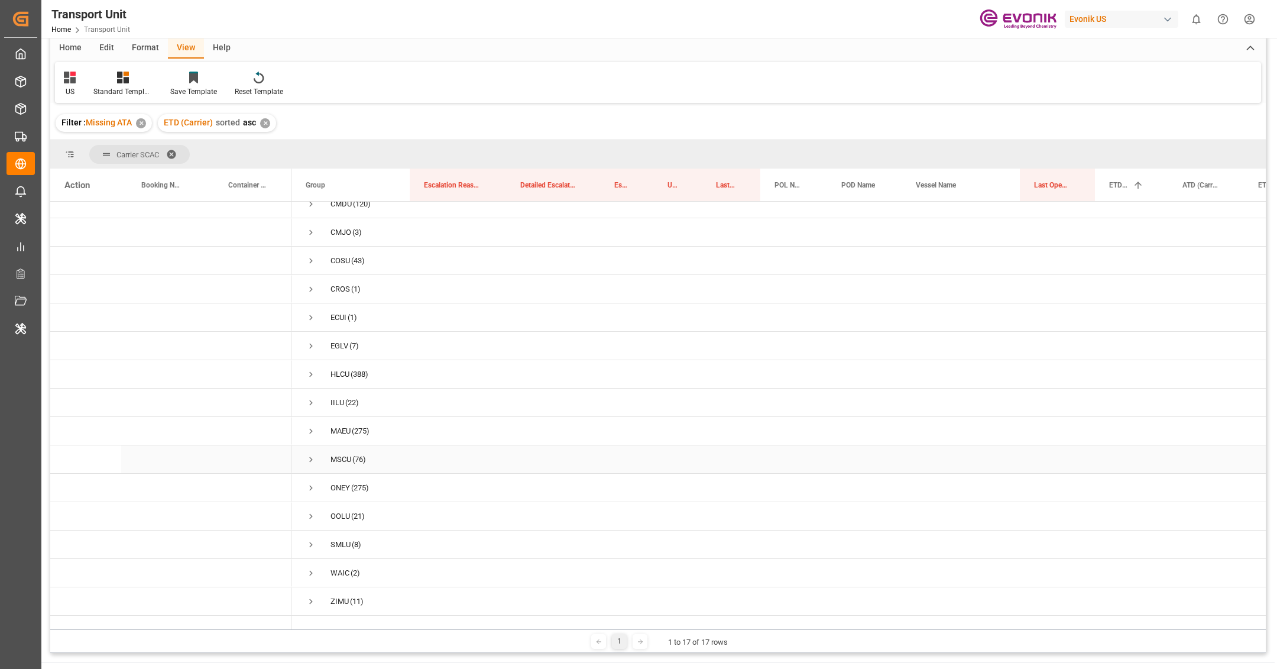
scroll to position [48, 0]
click at [310, 453] on span "Press SPACE to select this row." at bounding box center [311, 458] width 11 height 11
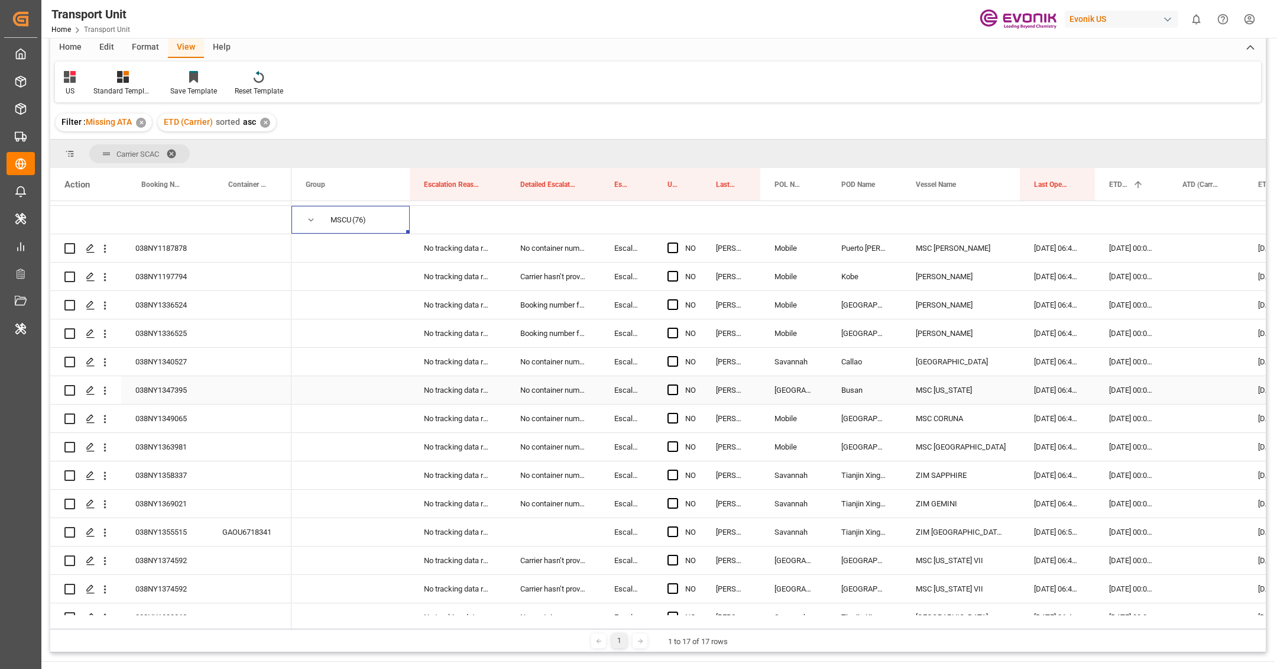
scroll to position [296, 0]
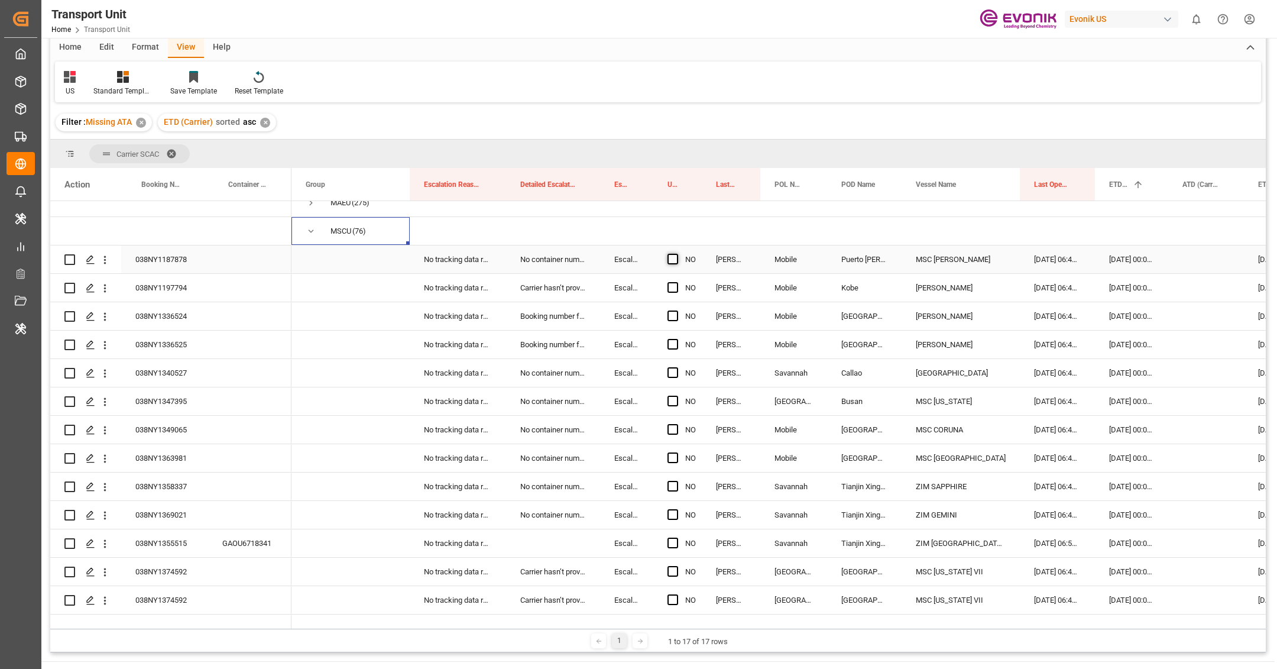
click at [673, 263] on span "Press SPACE to select this row." at bounding box center [672, 259] width 11 height 11
click at [676, 254] on input "Press SPACE to select this row." at bounding box center [676, 254] width 0 height 0
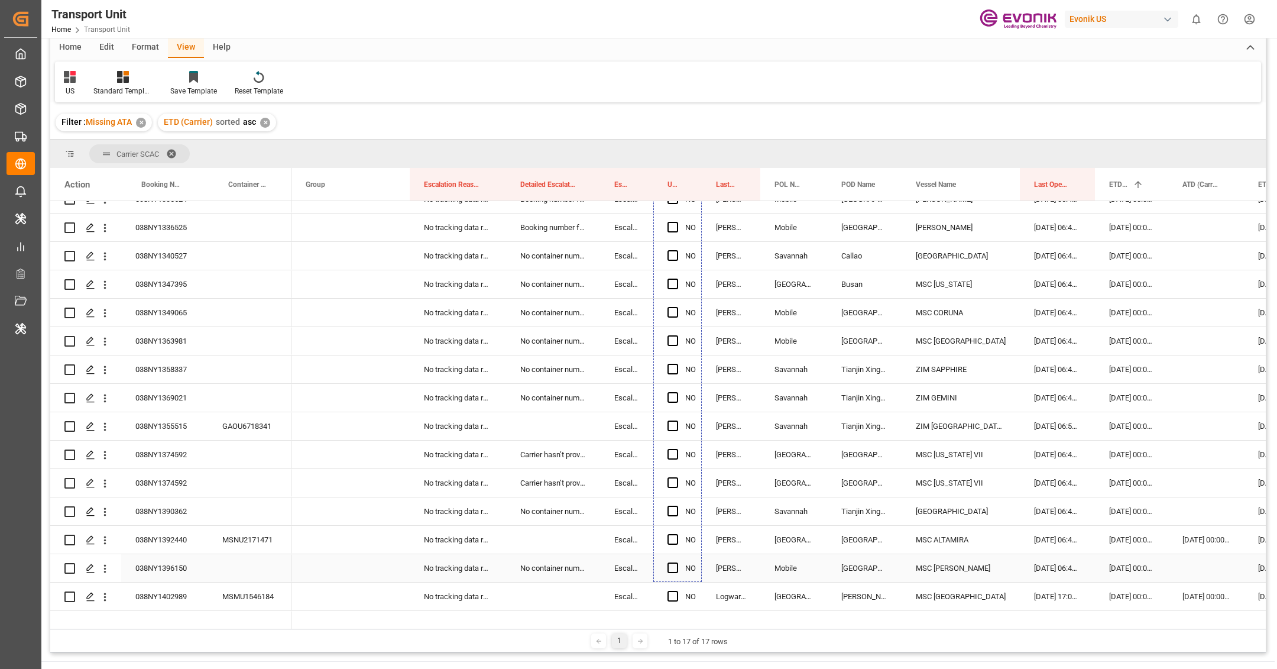
scroll to position [437, 0]
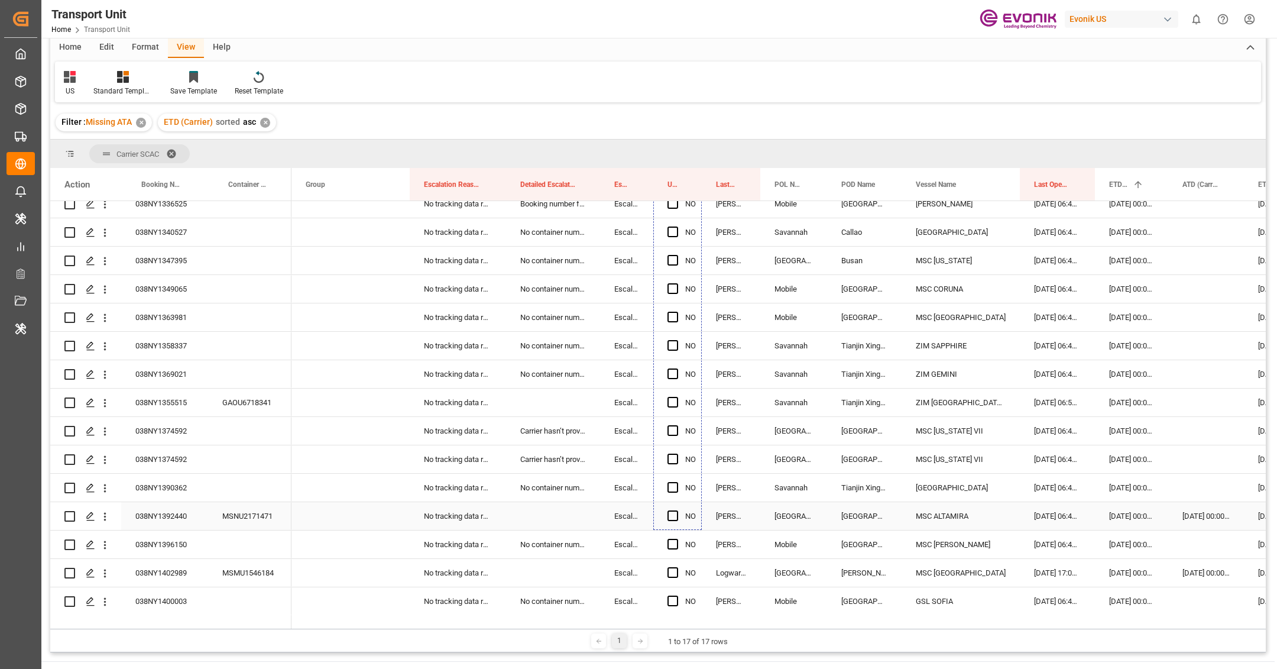
drag, startPoint x: 700, startPoint y: 271, endPoint x: 682, endPoint y: 527, distance: 256.6
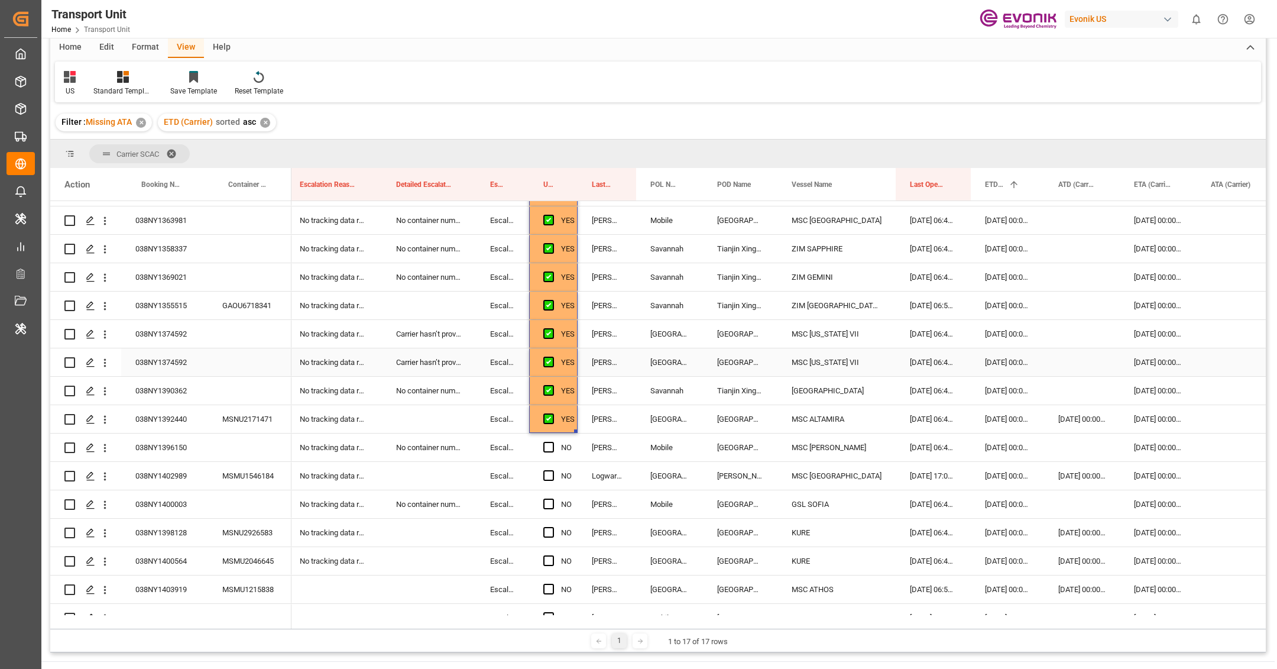
scroll to position [596, 0]
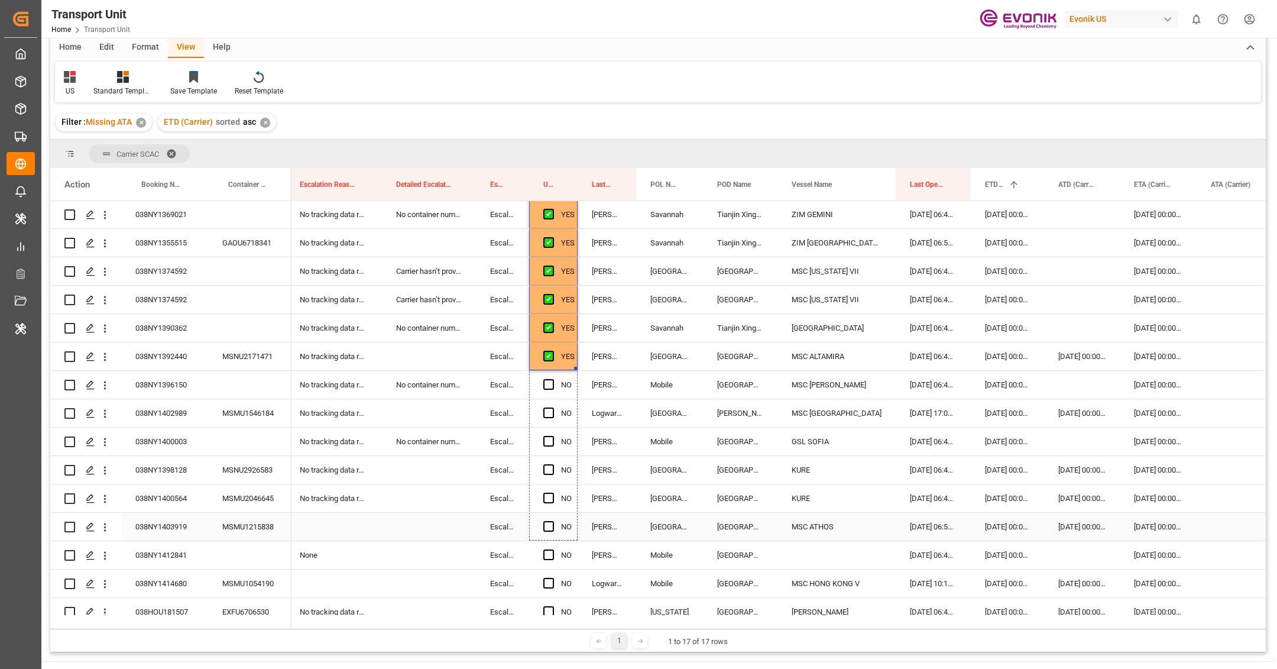
drag, startPoint x: 576, startPoint y: 367, endPoint x: 567, endPoint y: 512, distance: 145.7
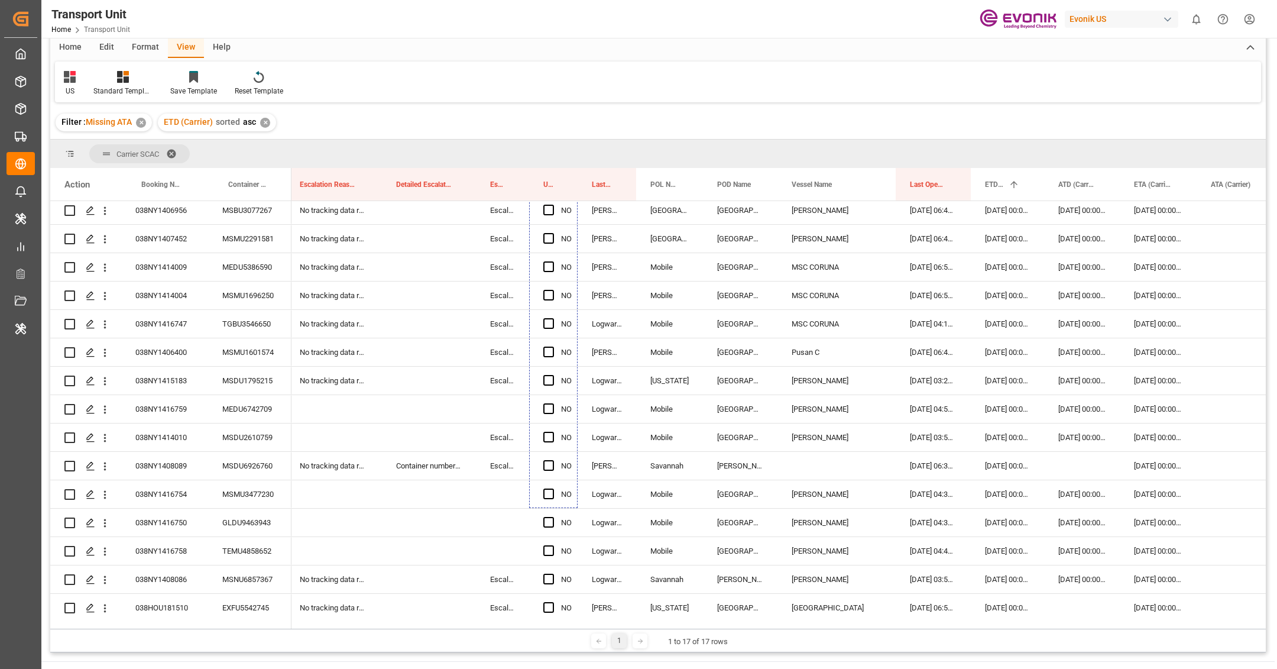
scroll to position [1238, 0]
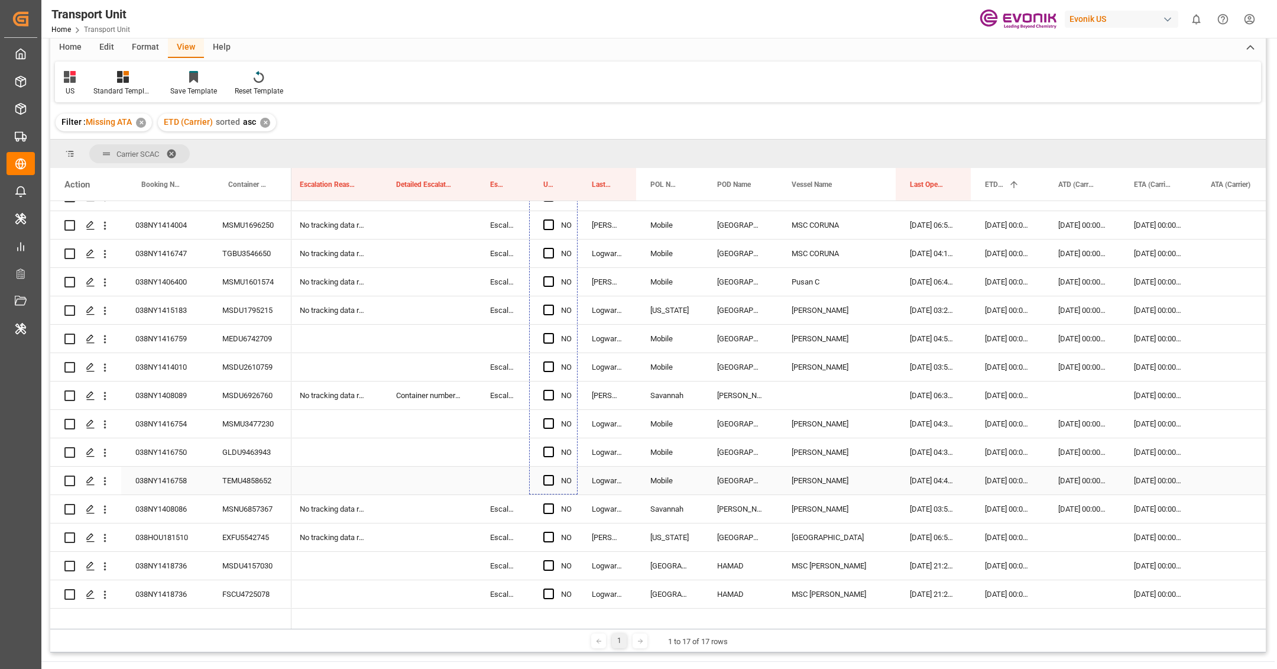
drag, startPoint x: 574, startPoint y: 413, endPoint x: 556, endPoint y: 486, distance: 74.8
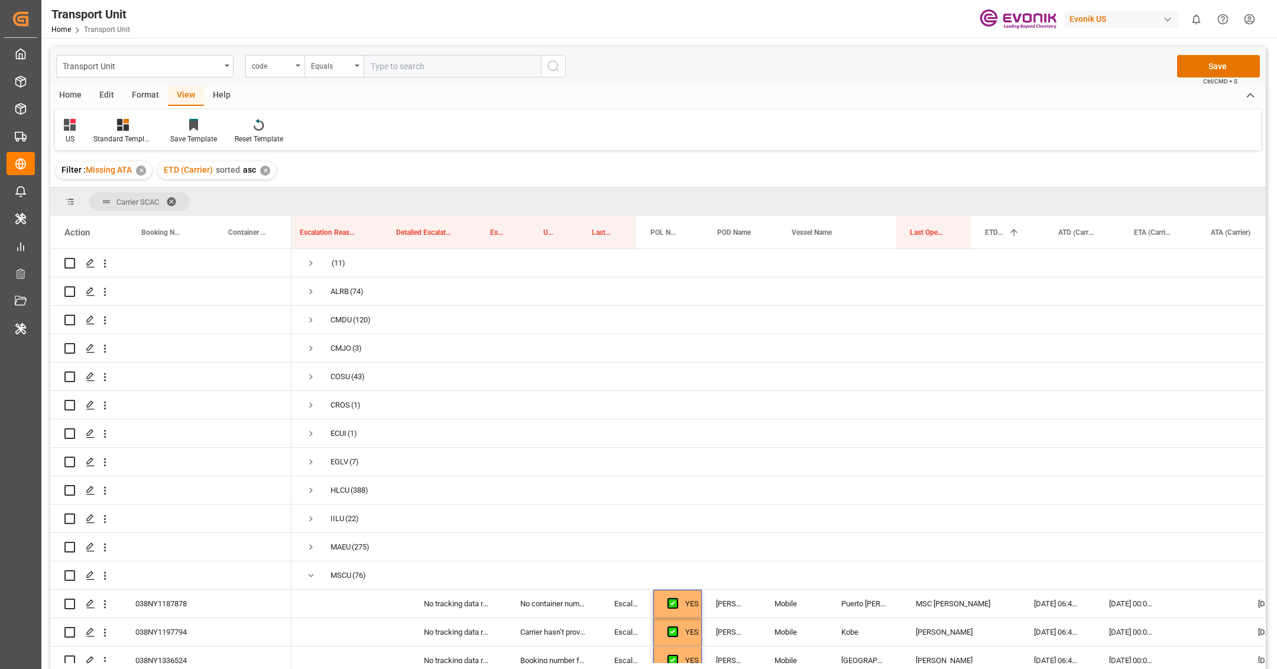
scroll to position [0, 124]
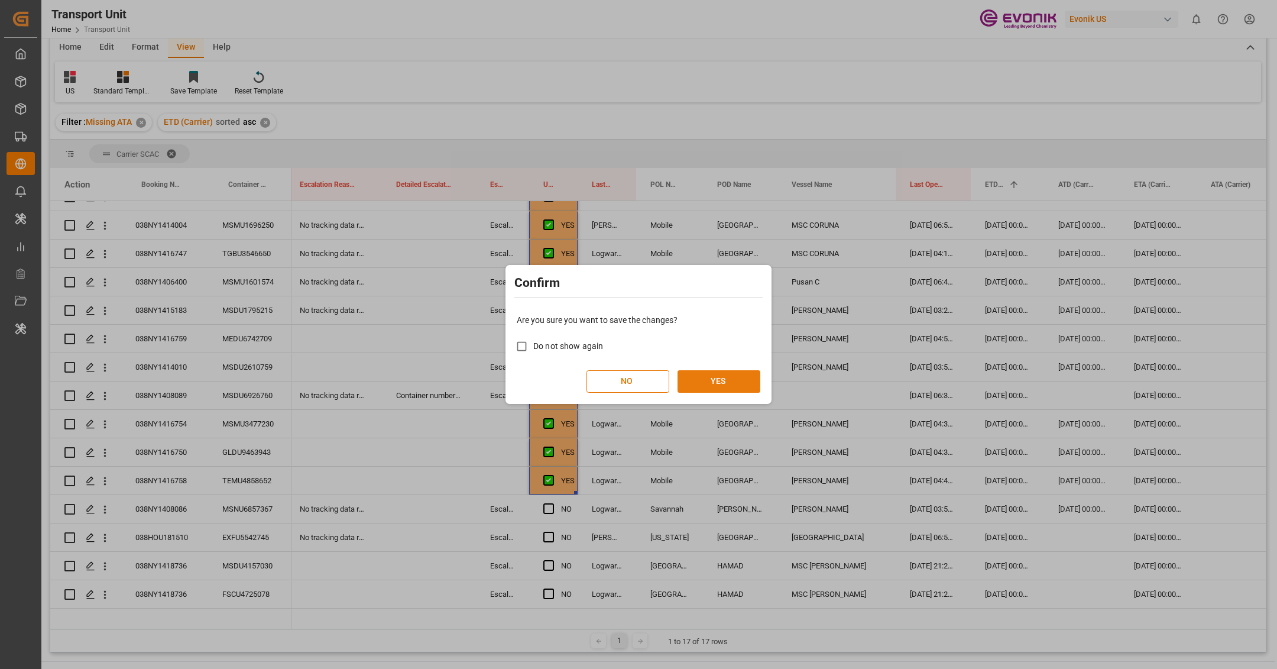
click at [717, 381] on button "YES" at bounding box center [718, 381] width 83 height 22
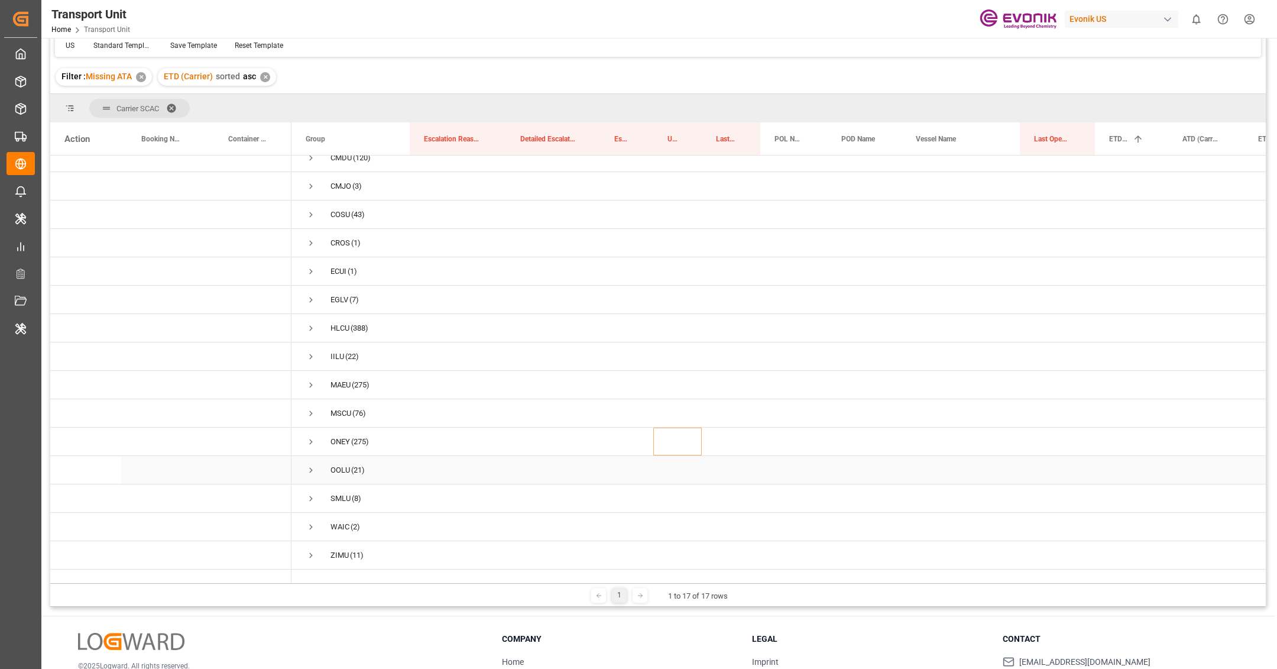
scroll to position [94, 0]
click at [312, 407] on span "Press SPACE to select this row." at bounding box center [311, 412] width 11 height 11
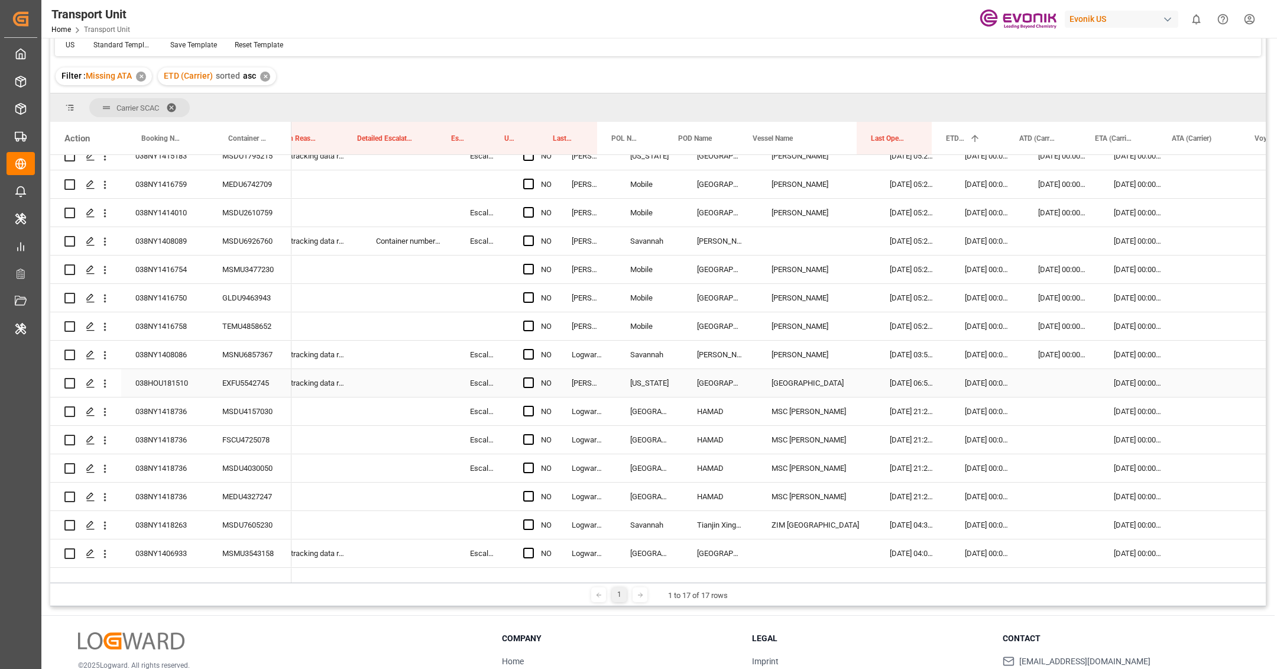
scroll to position [0, 183]
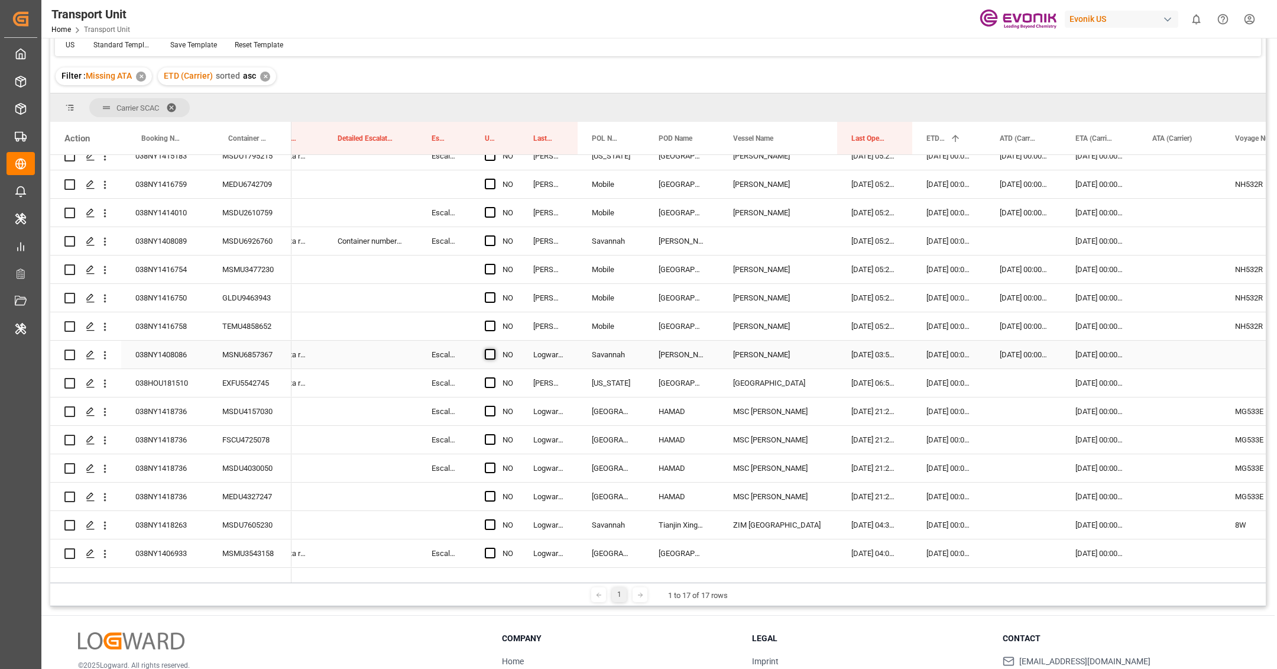
click at [492, 351] on span "Press SPACE to select this row." at bounding box center [490, 354] width 11 height 11
click at [494, 349] on input "Press SPACE to select this row." at bounding box center [494, 349] width 0 height 0
click at [146, 392] on div "038HOU181510" at bounding box center [164, 383] width 87 height 28
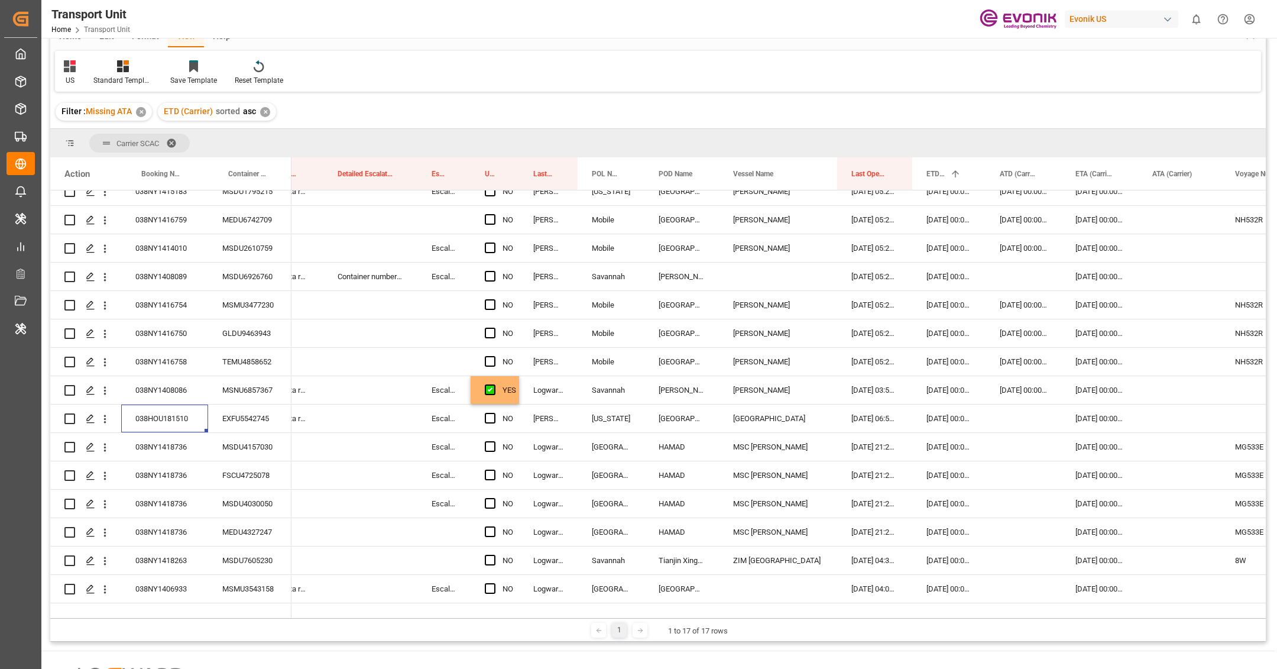
scroll to position [129, 0]
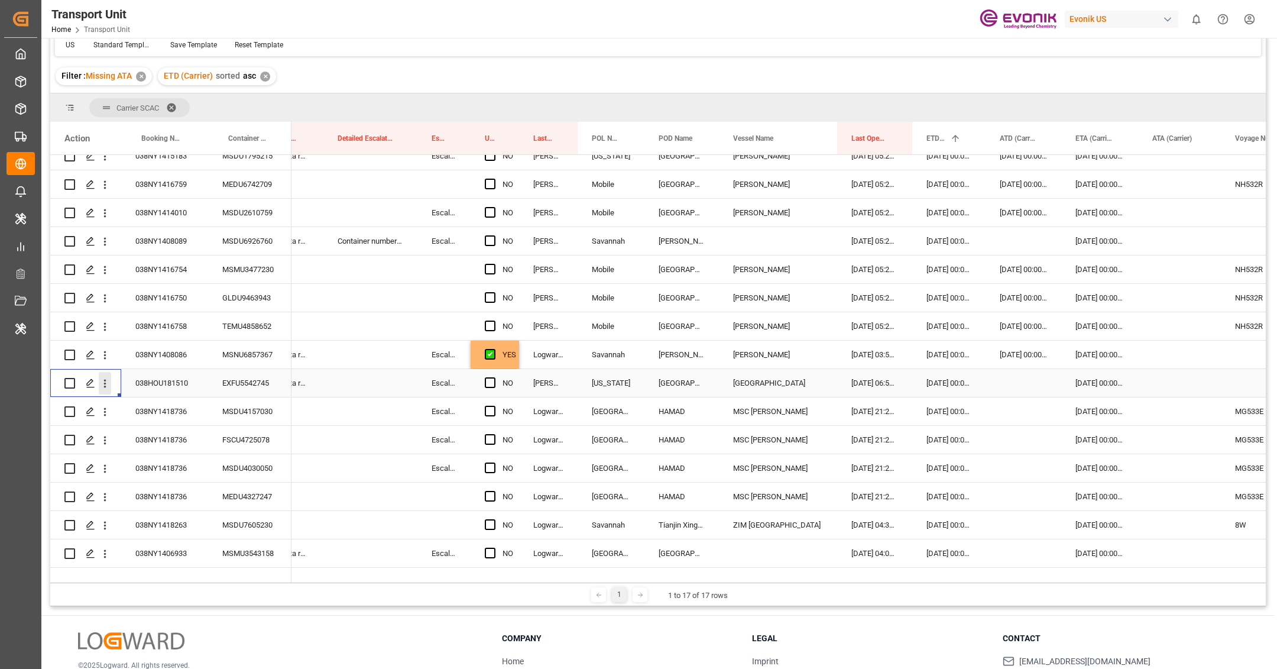
click at [109, 386] on icon "open menu" at bounding box center [105, 383] width 12 height 12
click at [141, 402] on span "Open in new tab" at bounding box center [183, 408] width 108 height 12
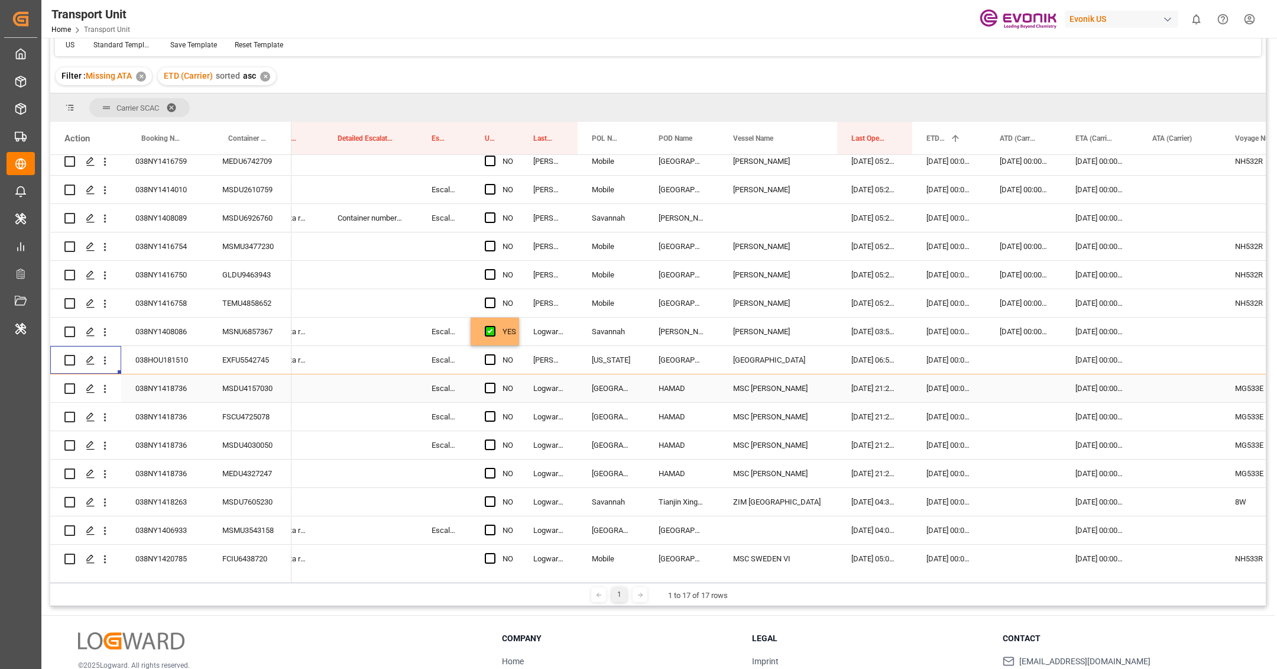
scroll to position [1404, 0]
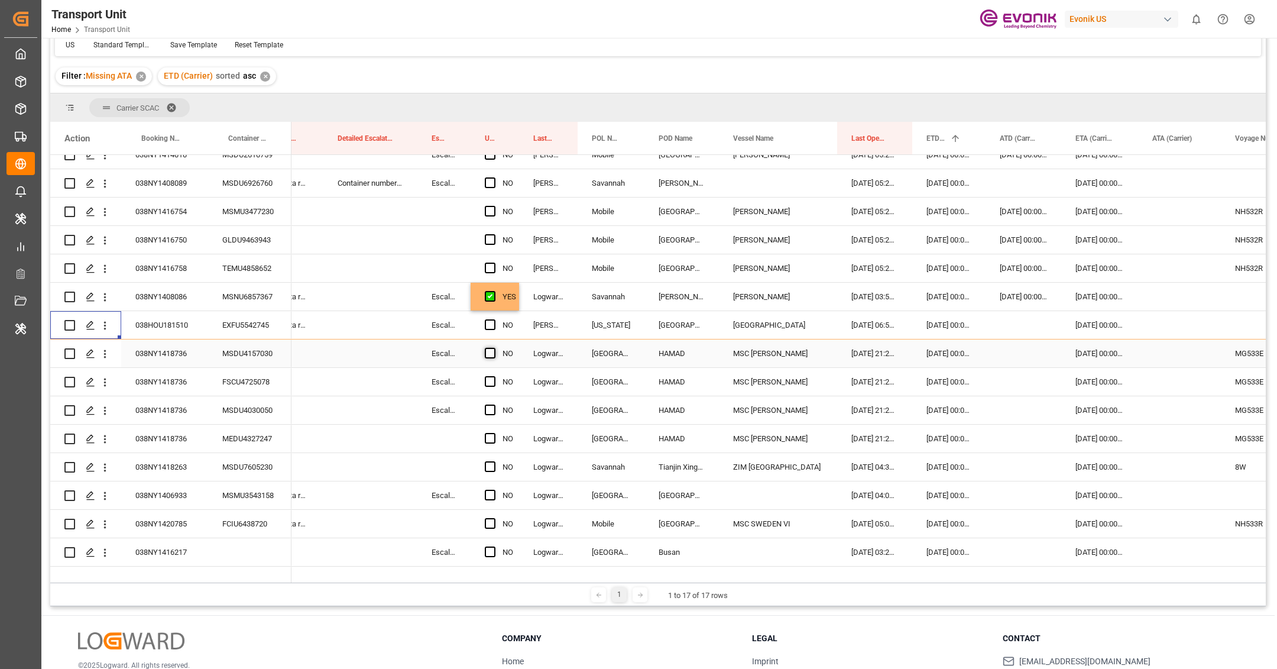
click at [492, 352] on span "Press SPACE to select this row." at bounding box center [490, 353] width 11 height 11
click at [494, 348] on input "Press SPACE to select this row." at bounding box center [494, 348] width 0 height 0
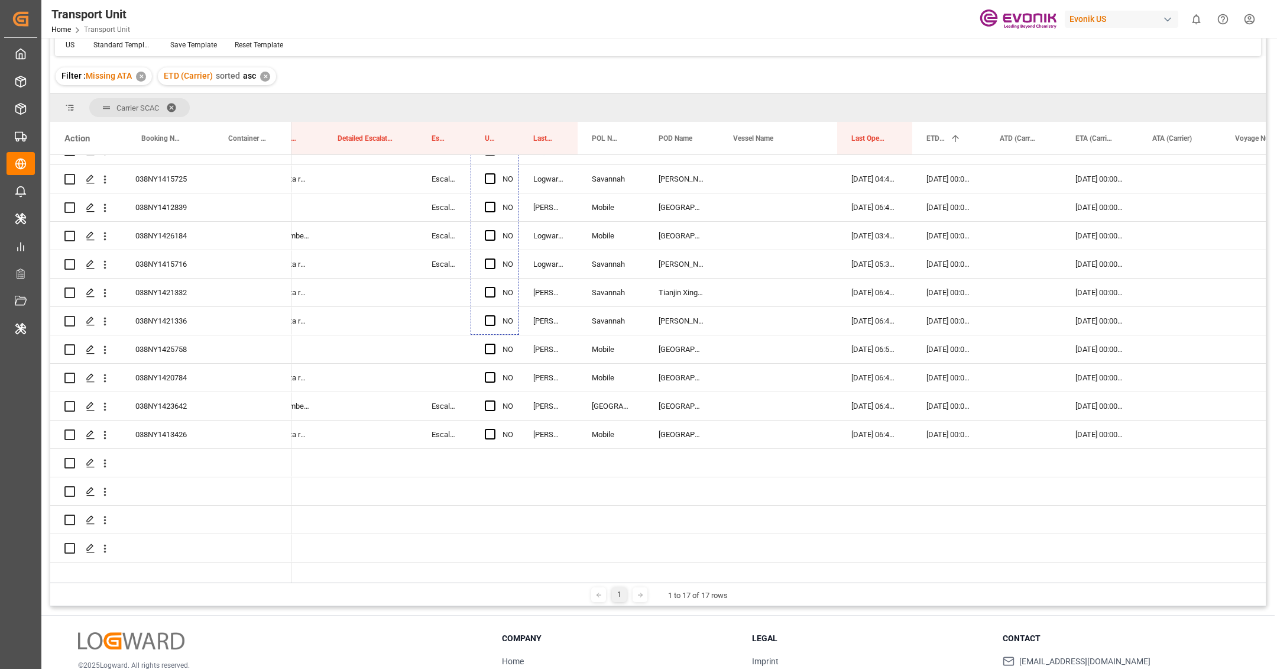
scroll to position [2238, 0]
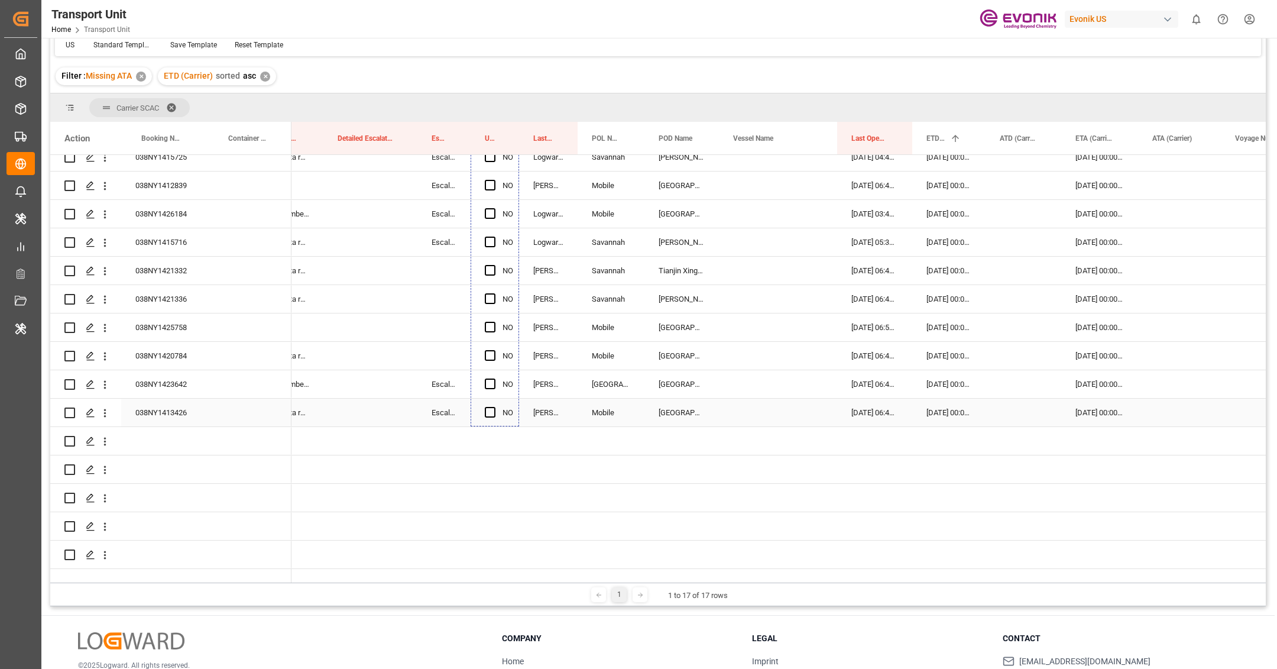
drag, startPoint x: 516, startPoint y: 365, endPoint x: 507, endPoint y: 410, distance: 46.4
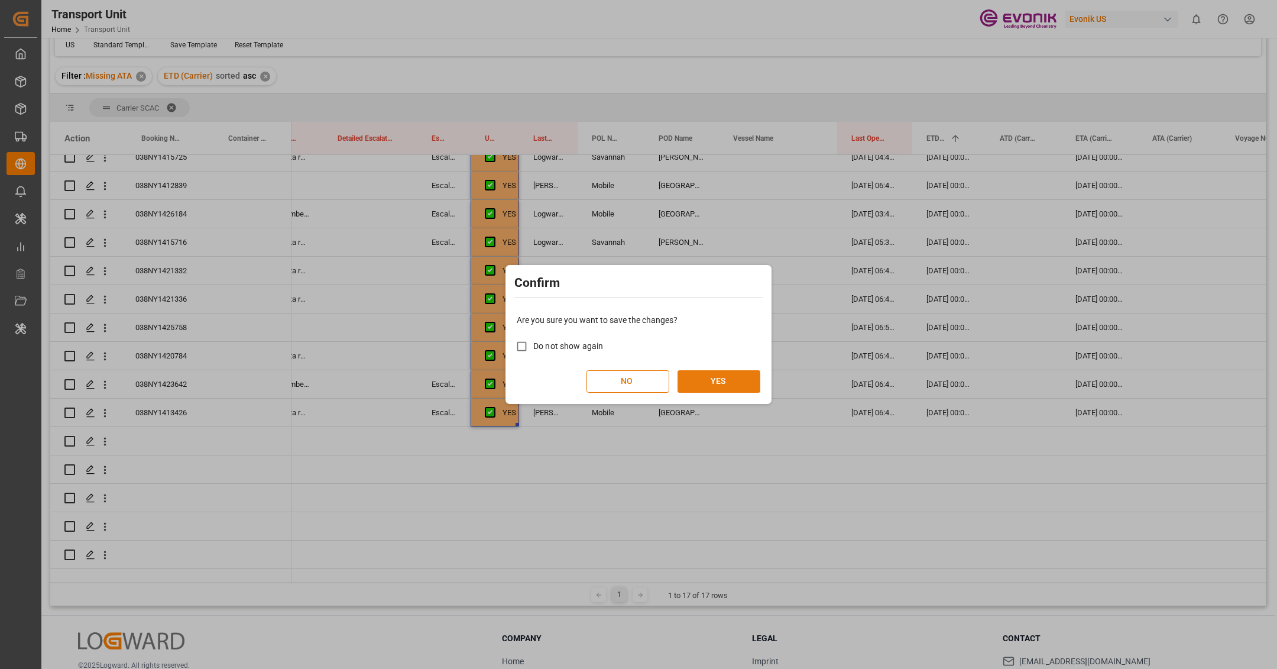
click at [741, 381] on button "YES" at bounding box center [718, 381] width 83 height 22
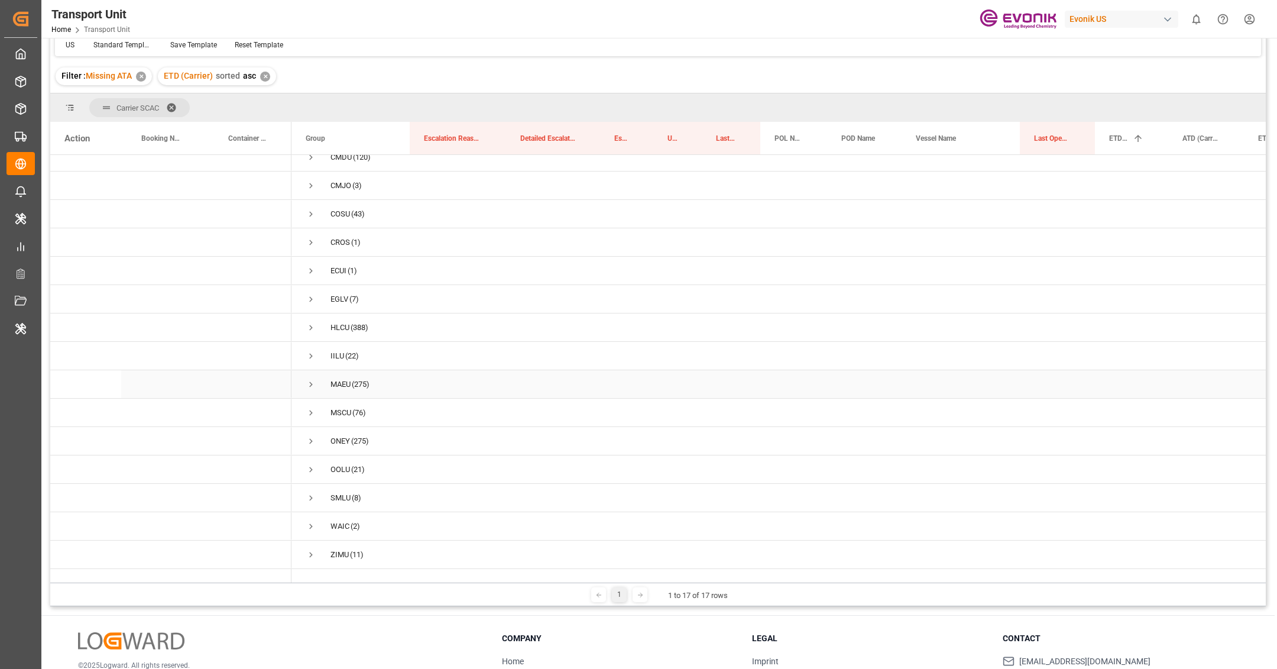
scroll to position [174, 0]
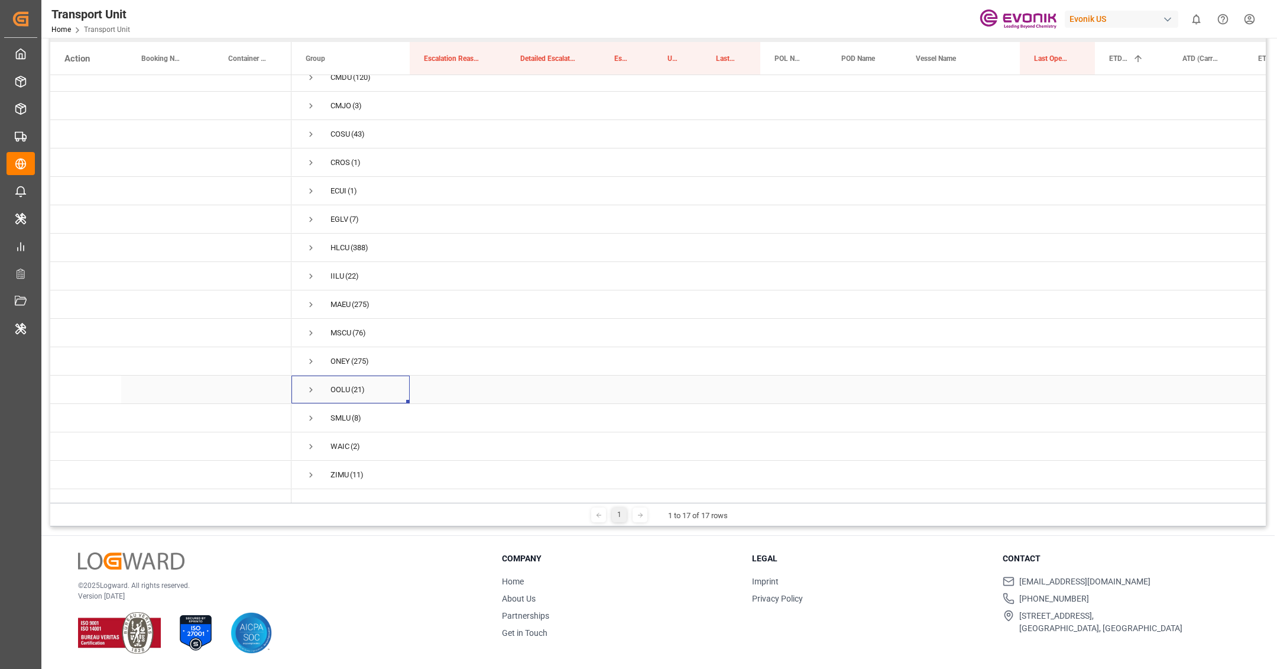
click at [309, 384] on span "Press SPACE to select this row." at bounding box center [311, 389] width 11 height 11
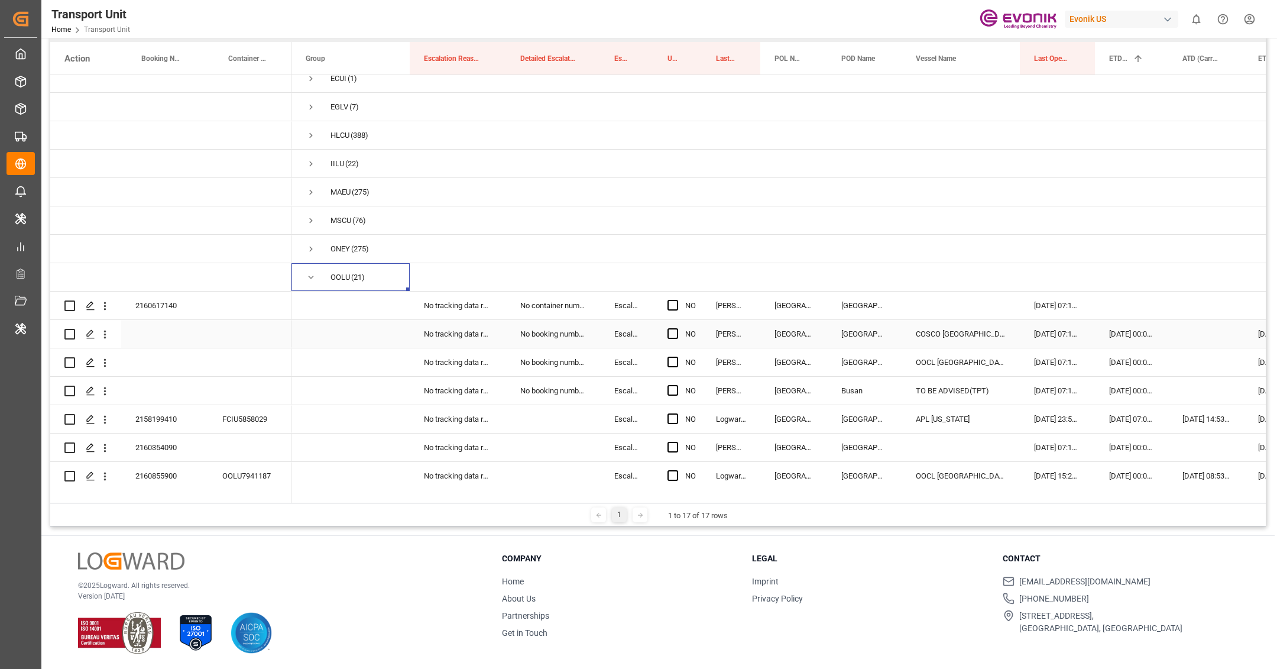
scroll to position [305, 0]
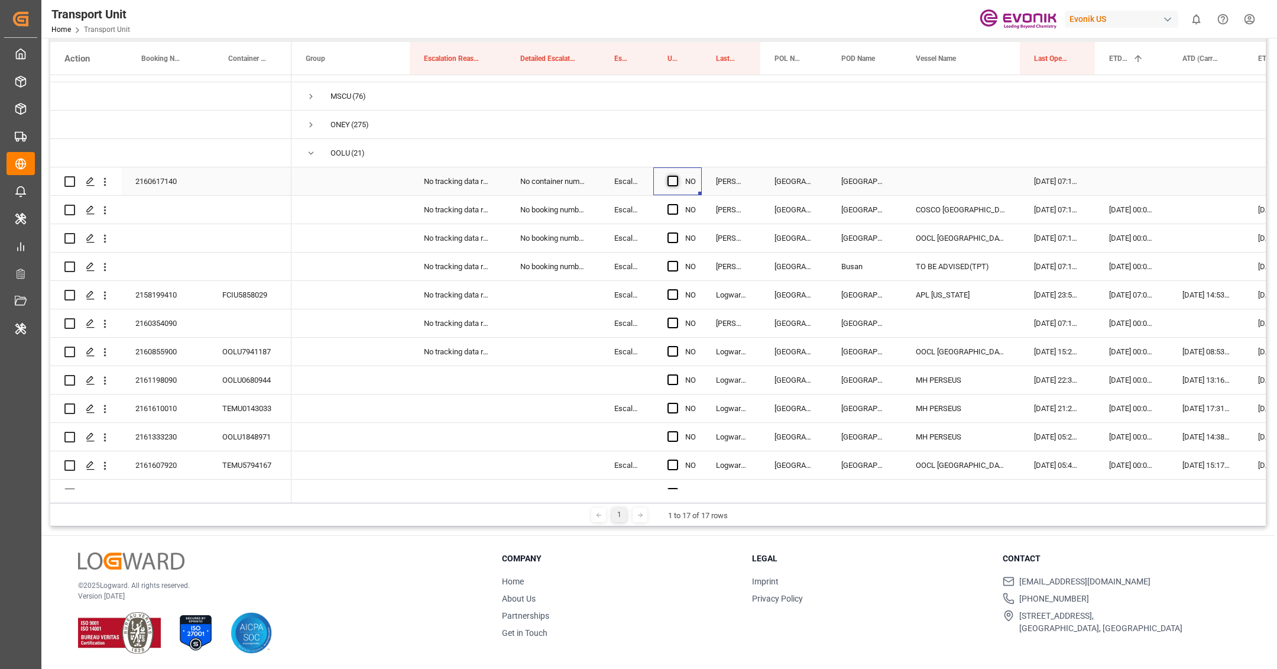
click at [673, 181] on span "Press SPACE to select this row." at bounding box center [672, 181] width 11 height 11
click at [676, 176] on input "Press SPACE to select this row." at bounding box center [676, 176] width 0 height 0
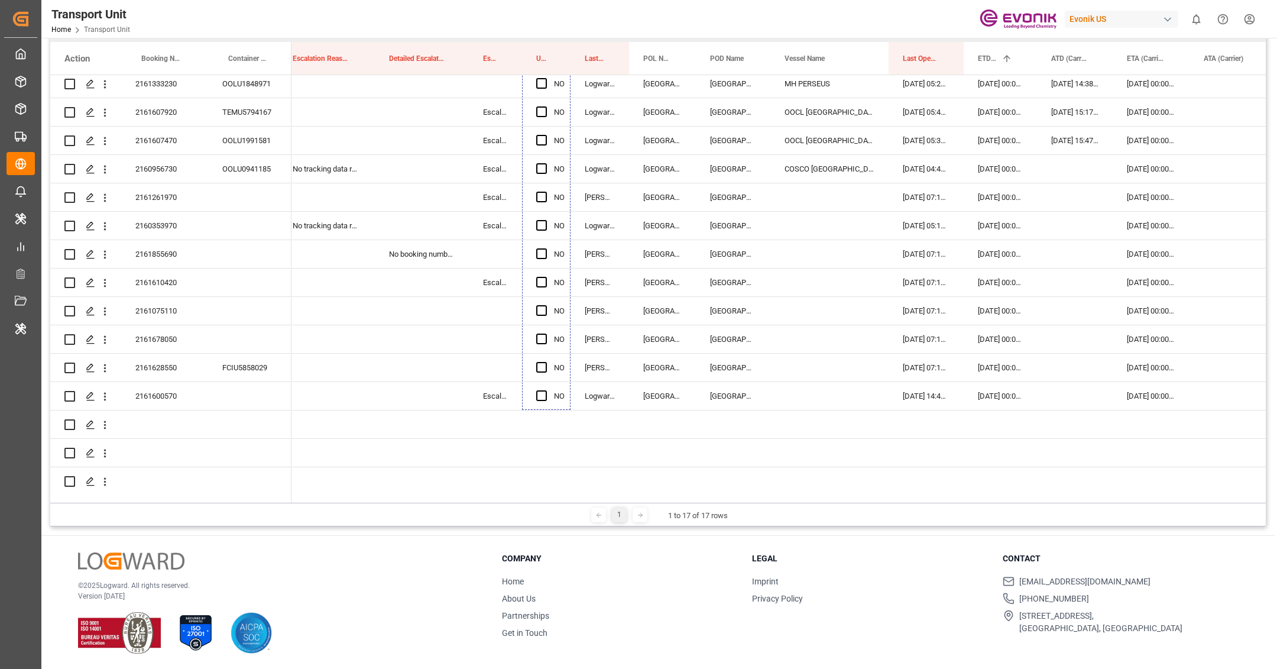
scroll to position [677, 0]
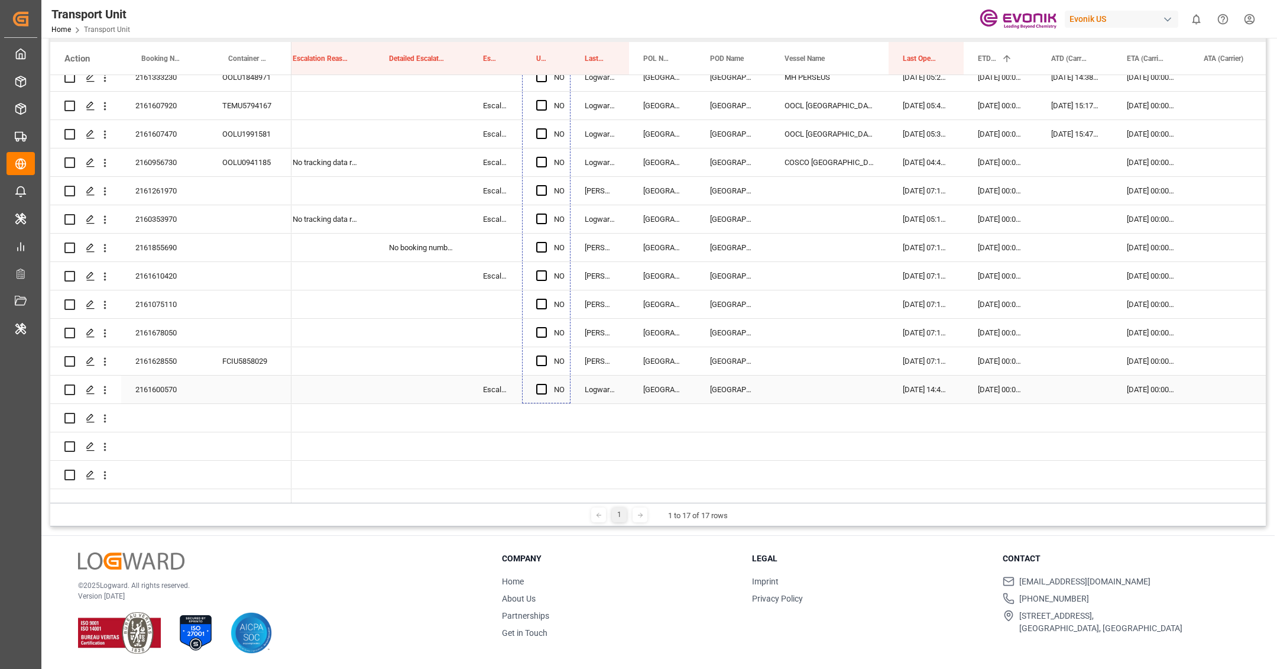
drag, startPoint x: 568, startPoint y: 192, endPoint x: 553, endPoint y: 377, distance: 185.6
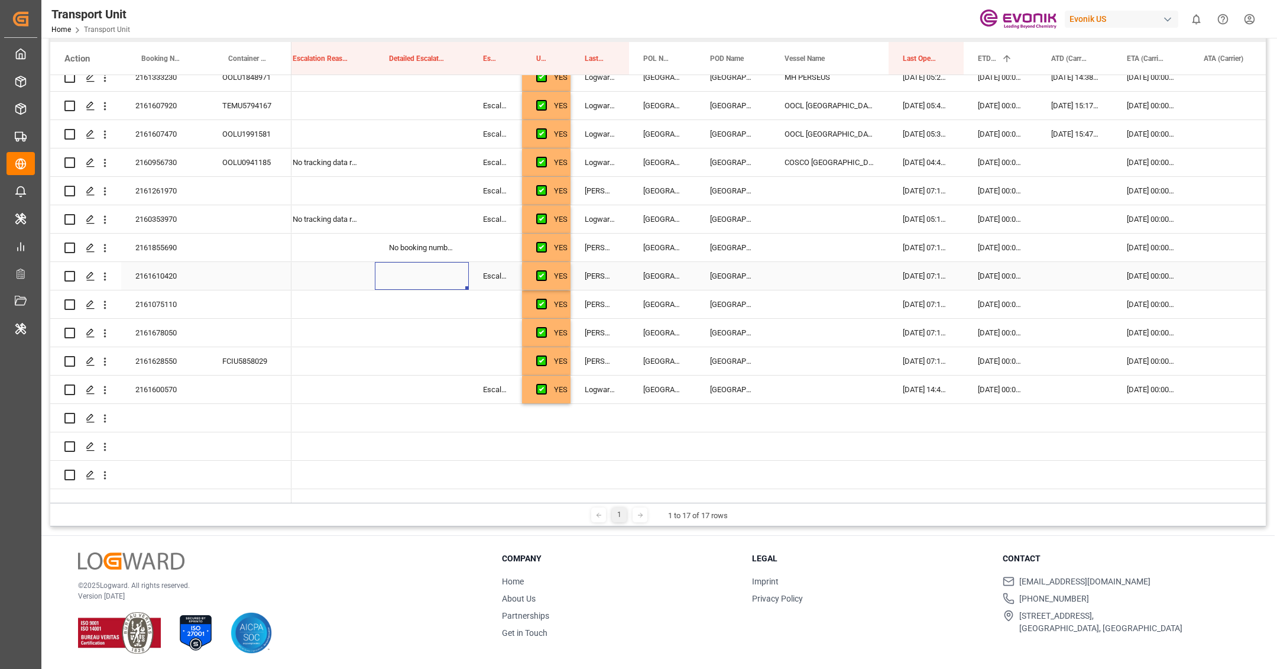
click at [408, 262] on div "Press SPACE to select this row." at bounding box center [422, 276] width 94 height 28
click at [416, 233] on div "No booking number got provided by customer/forwarder" at bounding box center [422, 247] width 94 height 28
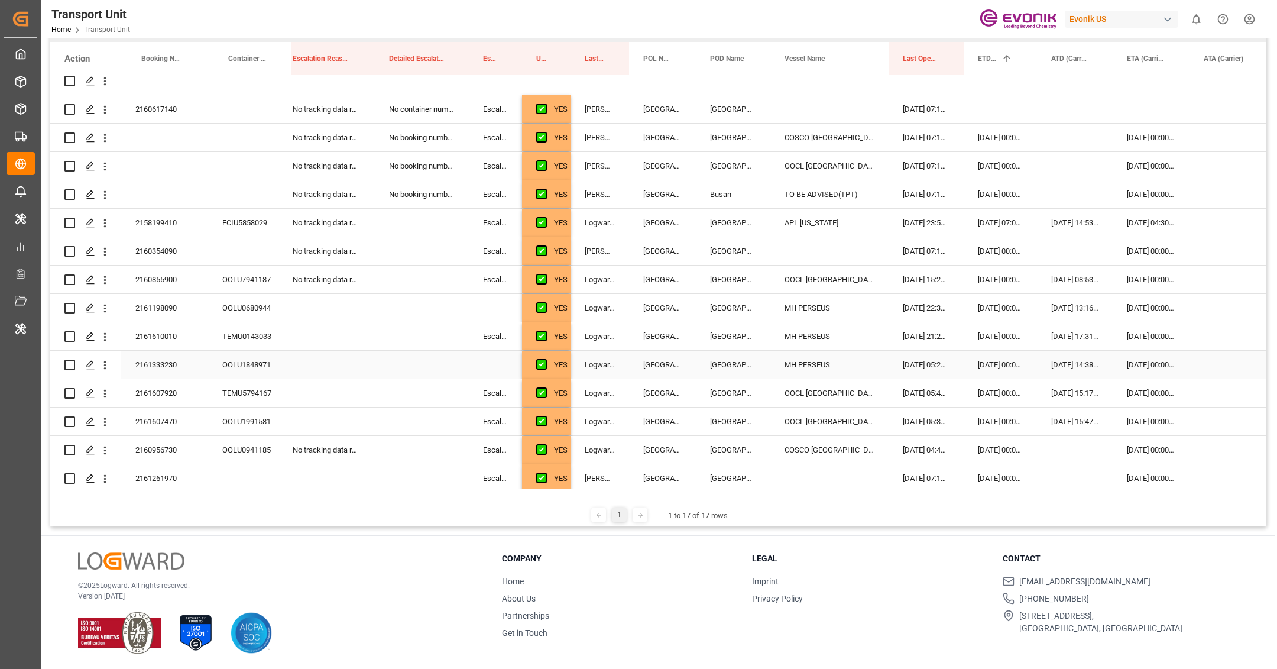
scroll to position [330, 0]
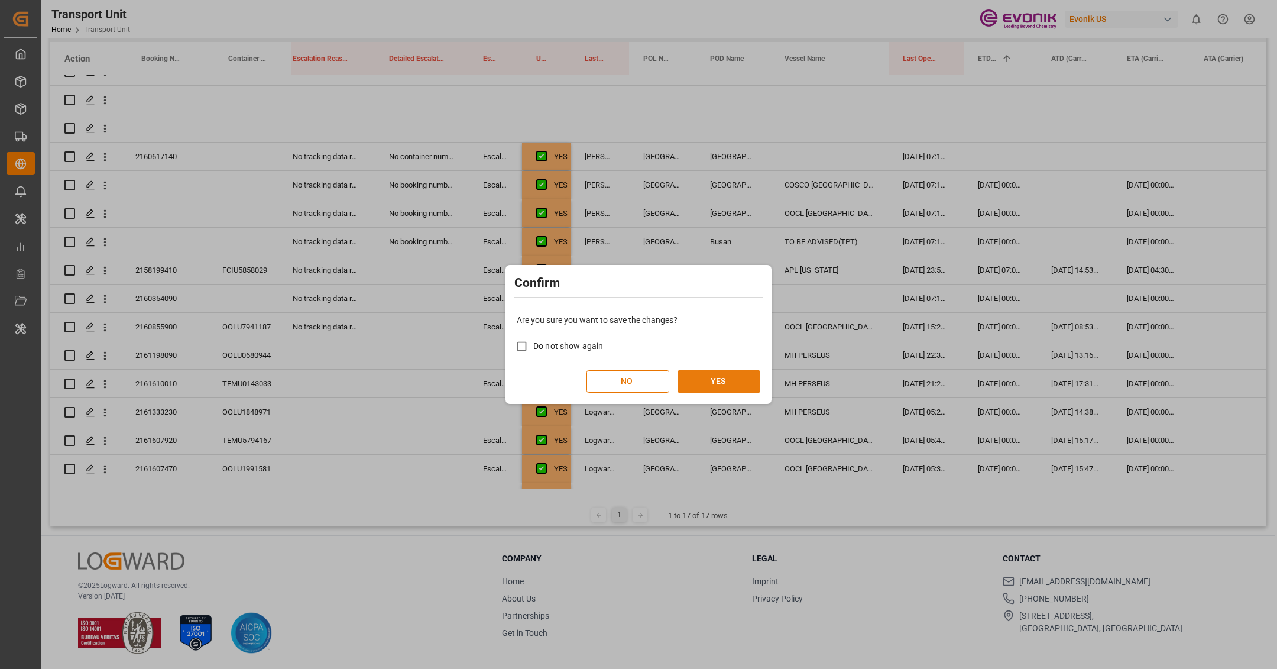
click at [709, 379] on button "YES" at bounding box center [718, 381] width 83 height 22
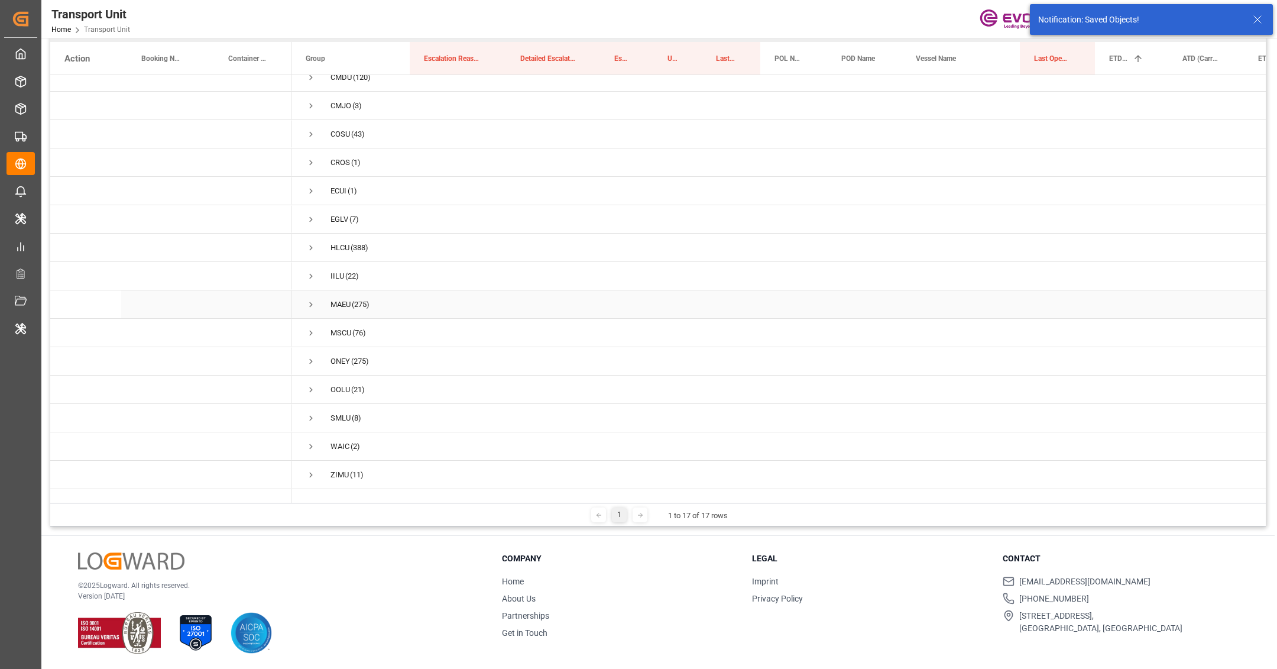
scroll to position [82, 0]
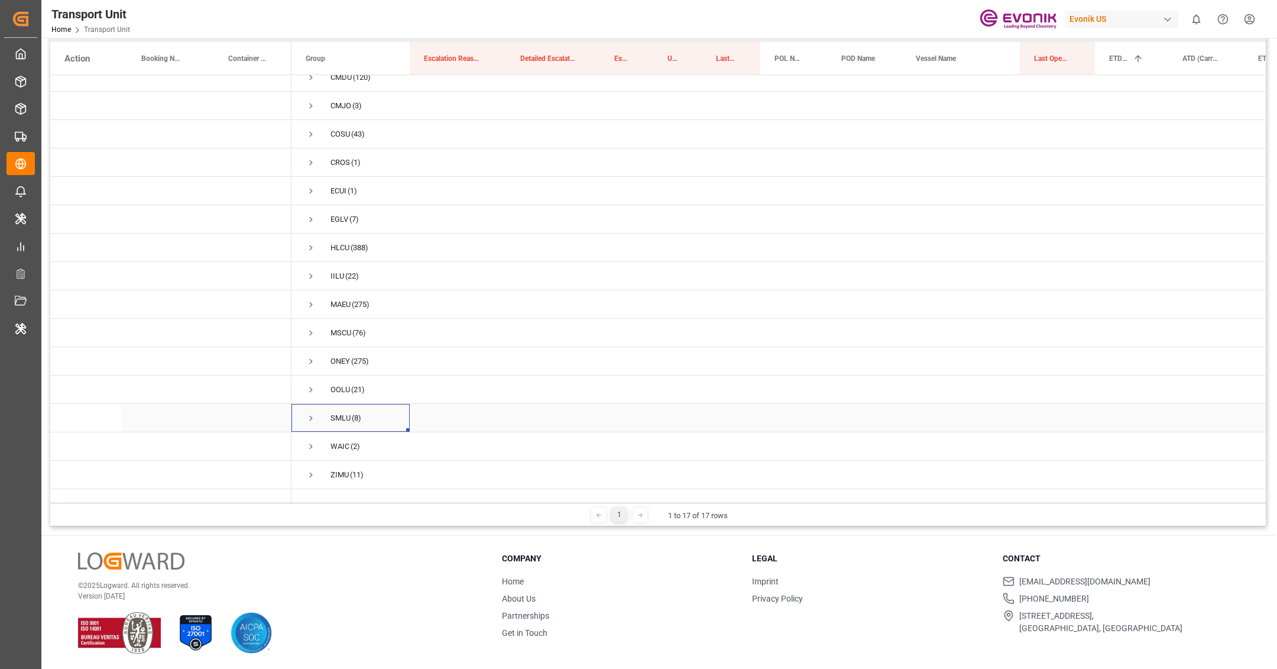
click at [313, 413] on span "Press SPACE to select this row." at bounding box center [311, 418] width 11 height 11
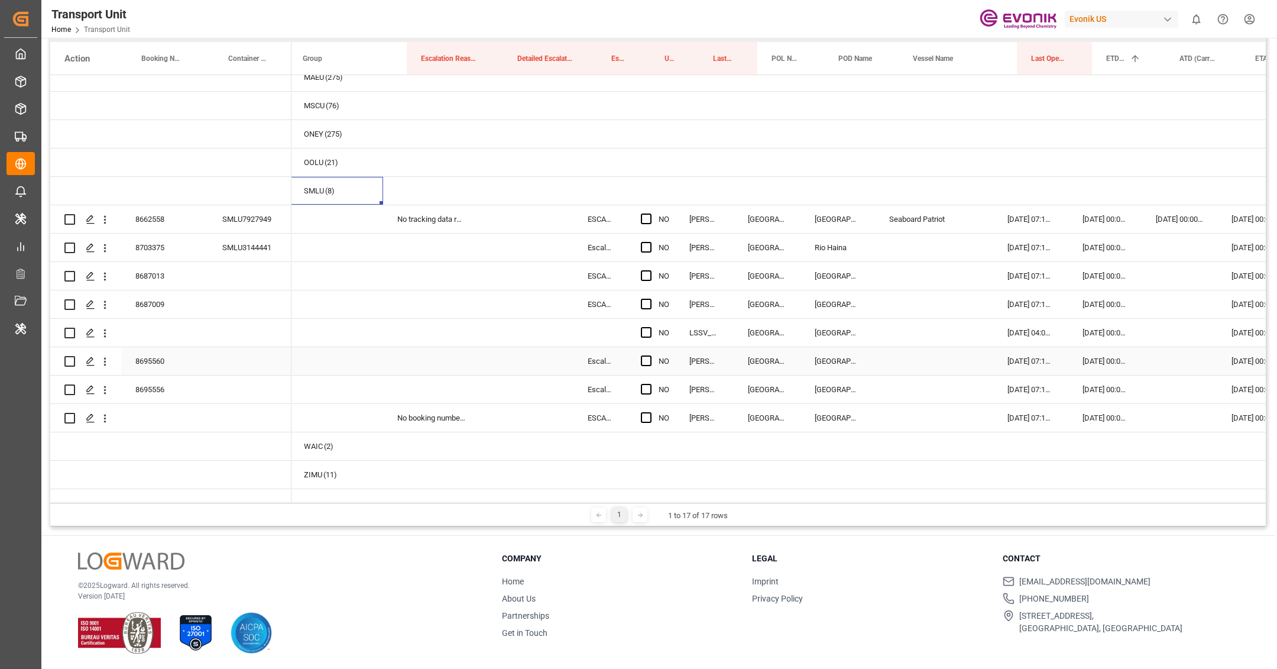
scroll to position [0, 76]
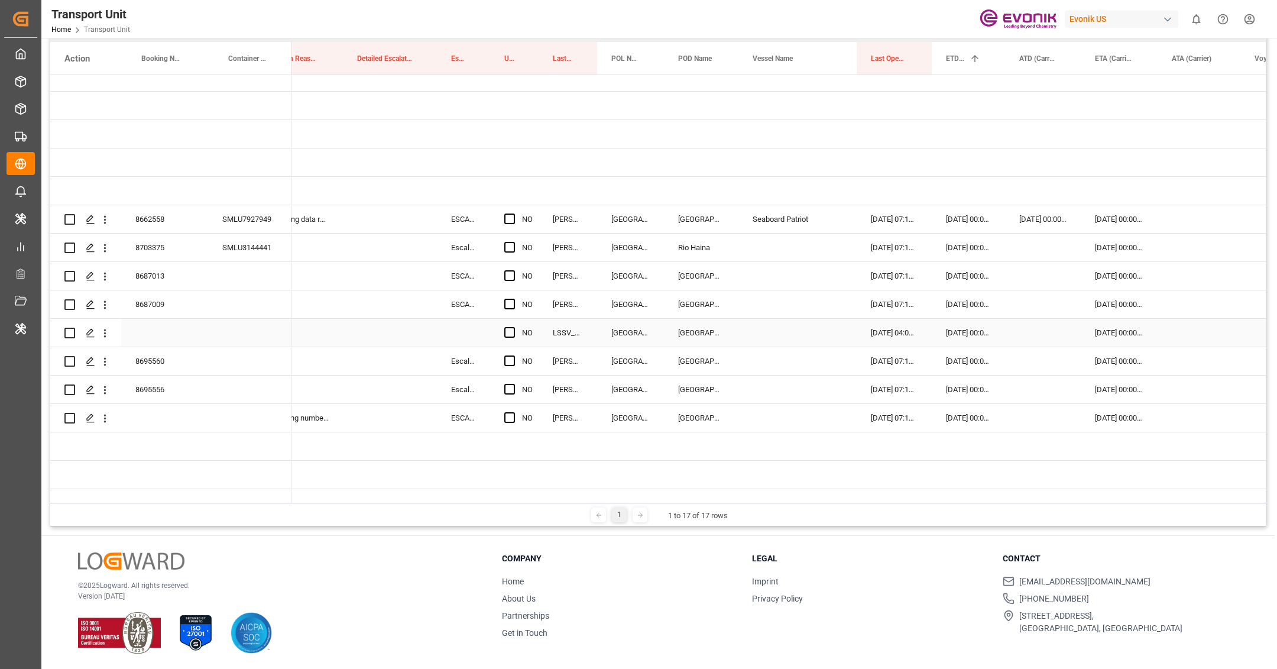
click at [399, 322] on div "Press SPACE to select this row." at bounding box center [390, 333] width 94 height 28
click at [399, 328] on button "Select" at bounding box center [389, 339] width 75 height 22
click at [390, 431] on div "No booking number got provided by customer/forwarder" at bounding box center [392, 425] width 67 height 35
click at [455, 325] on div "Press SPACE to select this row." at bounding box center [463, 333] width 53 height 28
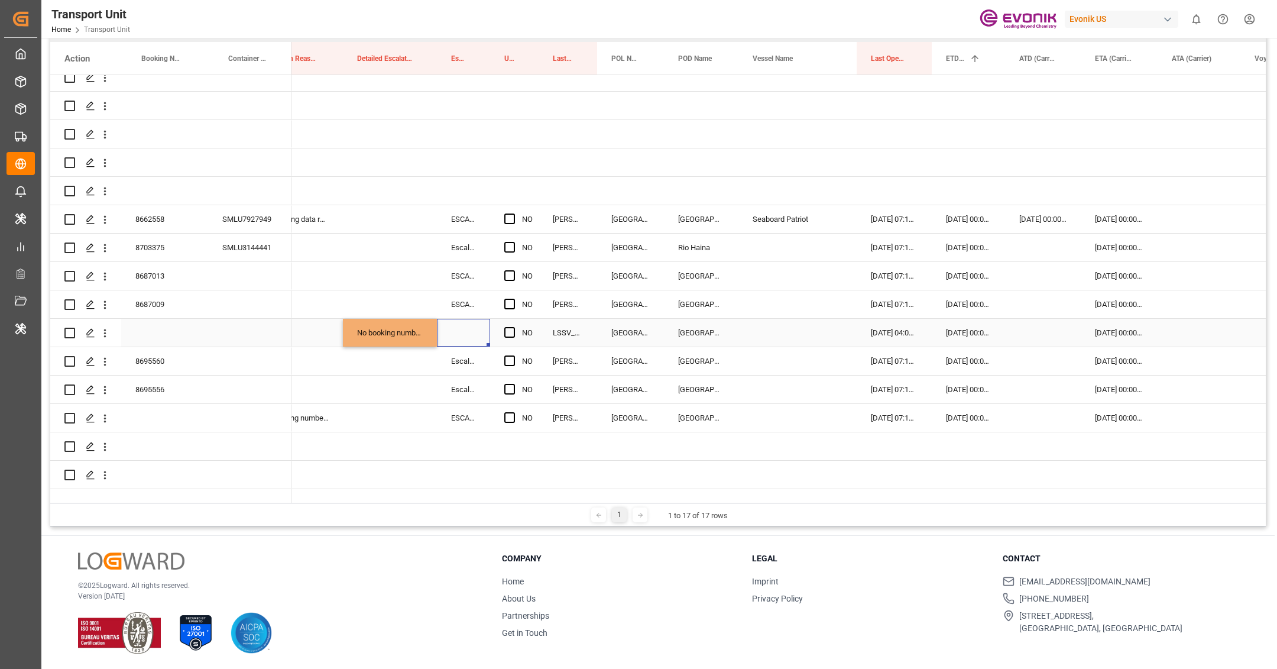
click at [455, 325] on div "Press SPACE to select this row." at bounding box center [463, 333] width 53 height 28
click at [461, 364] on div "Escalated" at bounding box center [469, 370] width 33 height 12
click at [426, 351] on div "Press SPACE to select this row." at bounding box center [390, 361] width 94 height 28
click at [508, 213] on span "Press SPACE to select this row." at bounding box center [509, 218] width 11 height 11
click at [513, 213] on input "Press SPACE to select this row." at bounding box center [513, 213] width 0 height 0
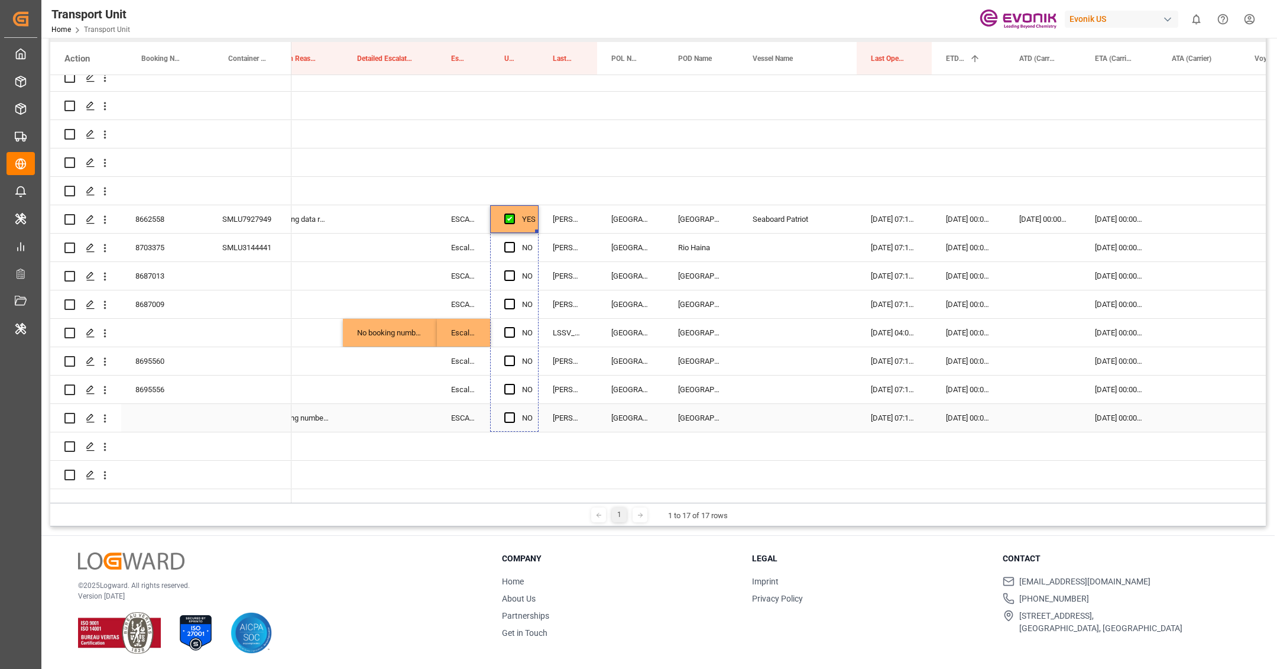
drag, startPoint x: 536, startPoint y: 217, endPoint x: 519, endPoint y: 390, distance: 173.4
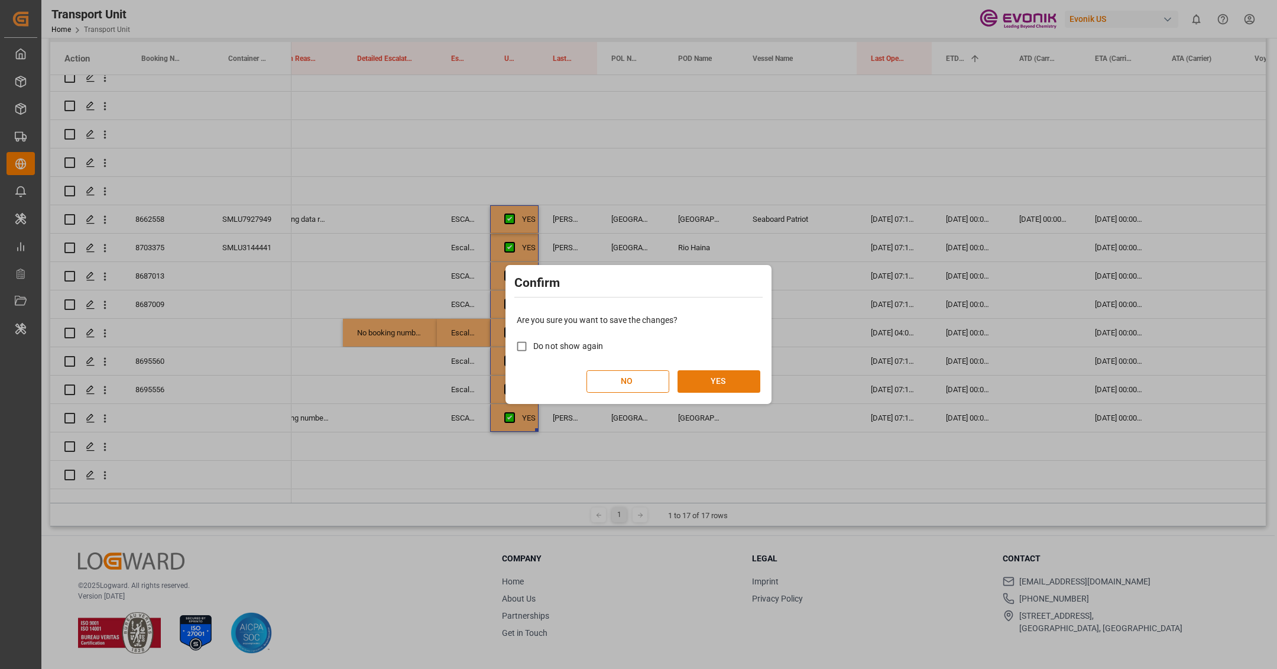
click at [716, 375] on button "YES" at bounding box center [718, 381] width 83 height 22
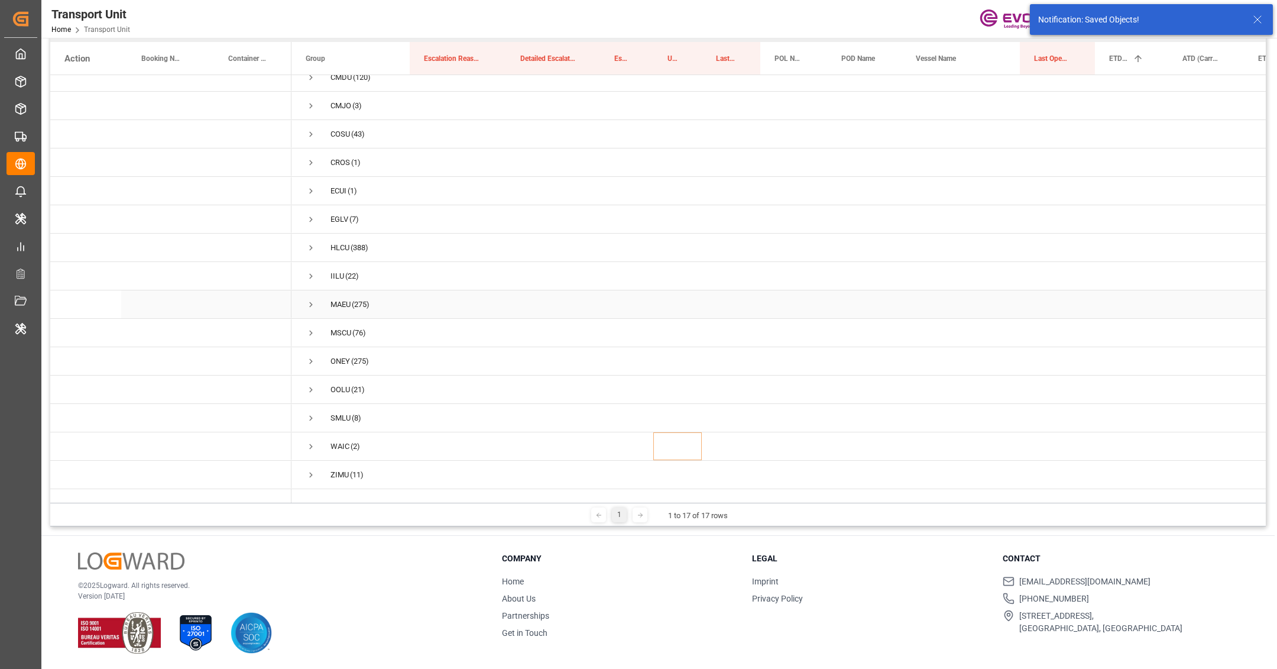
scroll to position [82, 0]
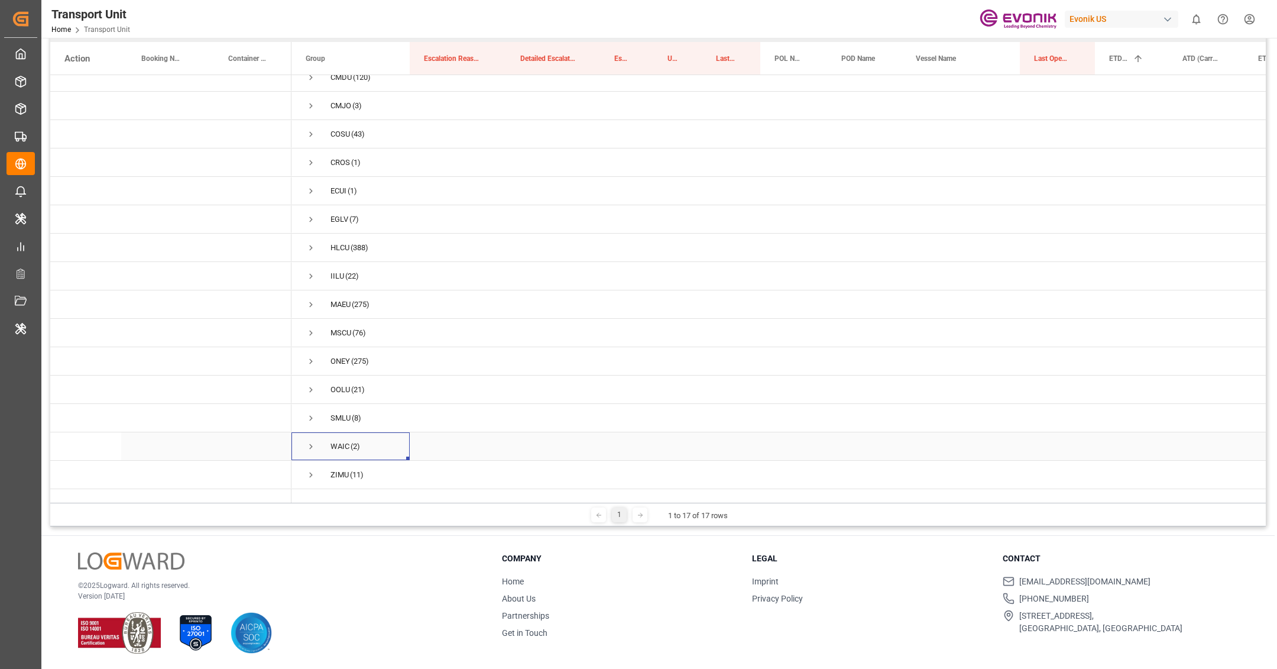
click at [309, 441] on span "Press SPACE to select this row." at bounding box center [311, 446] width 11 height 11
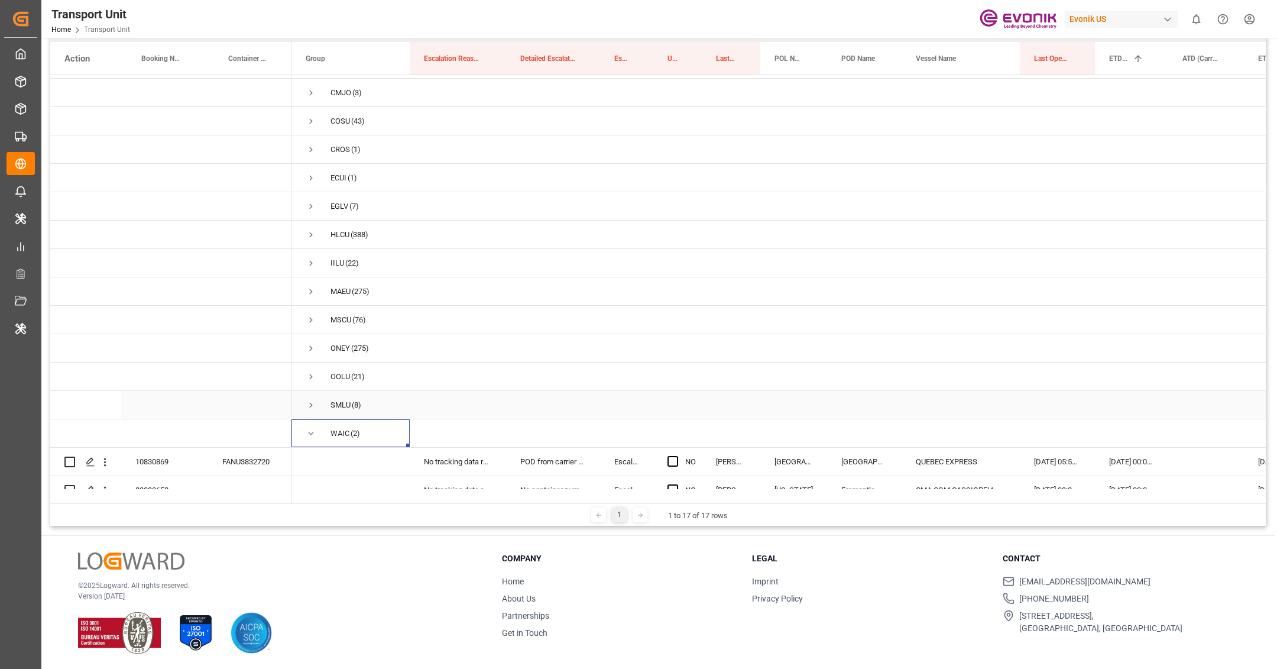
scroll to position [138, 0]
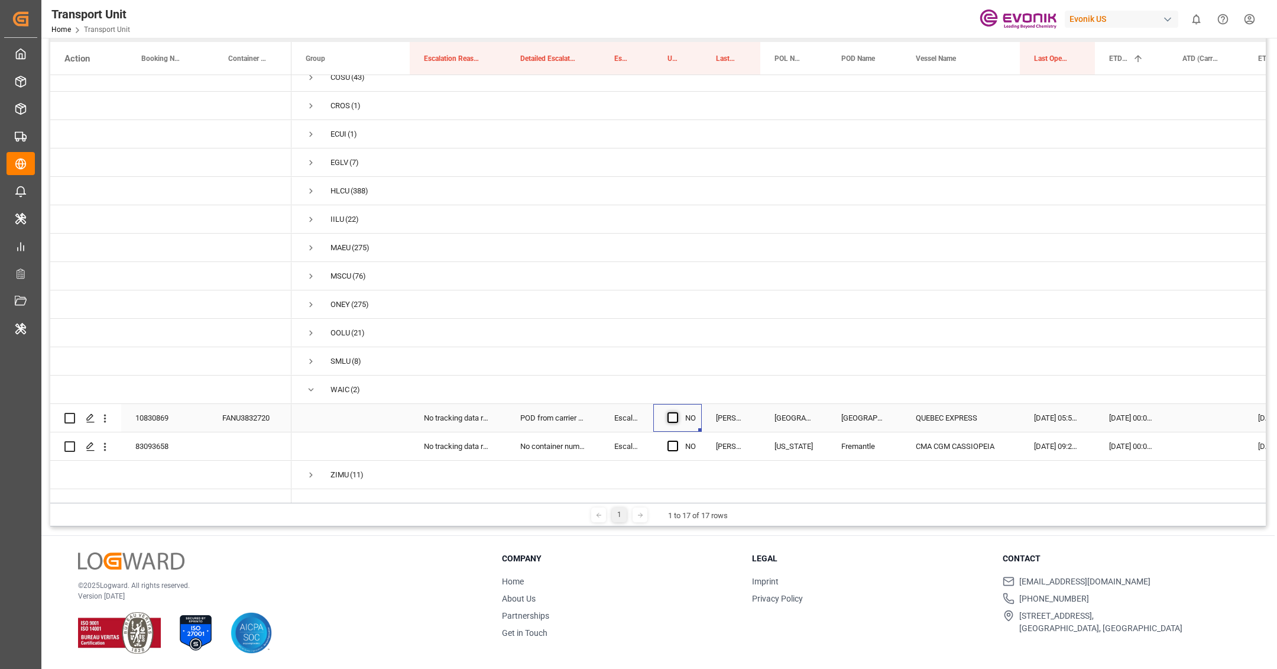
click at [669, 412] on span "Press SPACE to select this row." at bounding box center [672, 417] width 11 height 11
click at [676, 412] on input "Press SPACE to select this row." at bounding box center [676, 412] width 0 height 0
click at [674, 443] on div "Press SPACE to select this row." at bounding box center [676, 446] width 18 height 27
click at [674, 440] on span "Press SPACE to select this row." at bounding box center [672, 445] width 11 height 11
click at [676, 440] on input "Press SPACE to select this row." at bounding box center [676, 440] width 0 height 0
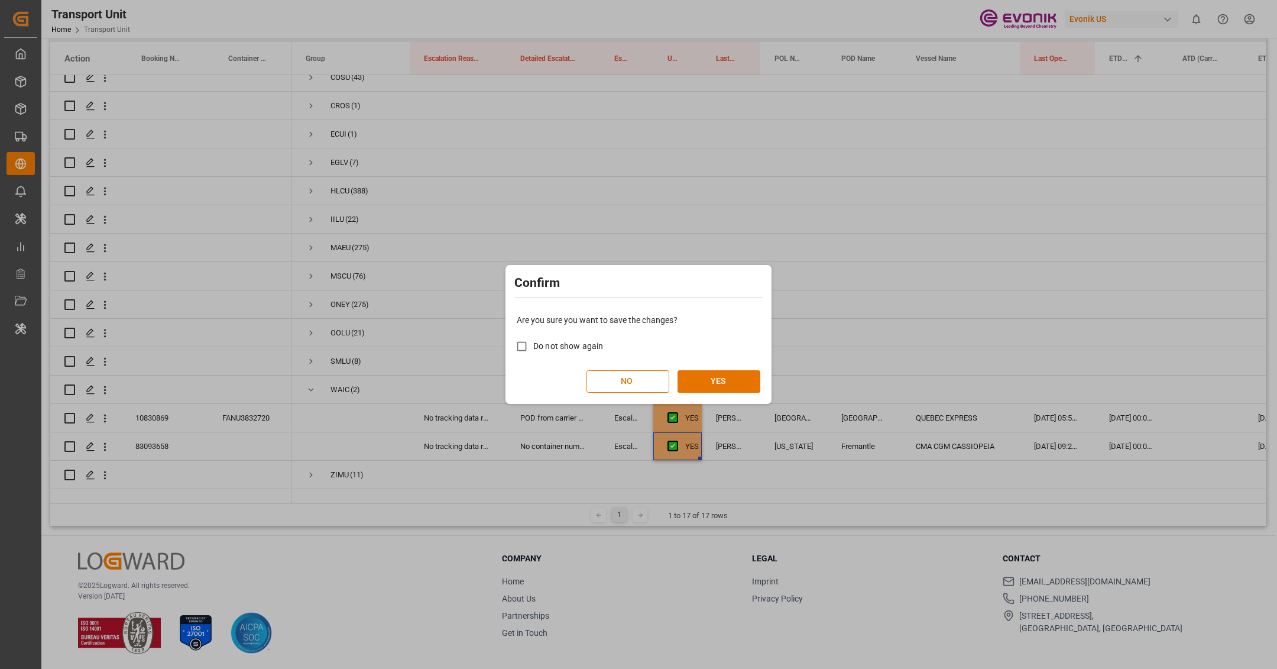
click at [733, 363] on div "Are you sure you want to save the changes? Do not show again NO YES" at bounding box center [638, 353] width 260 height 95
click at [729, 375] on button "YES" at bounding box center [718, 381] width 83 height 22
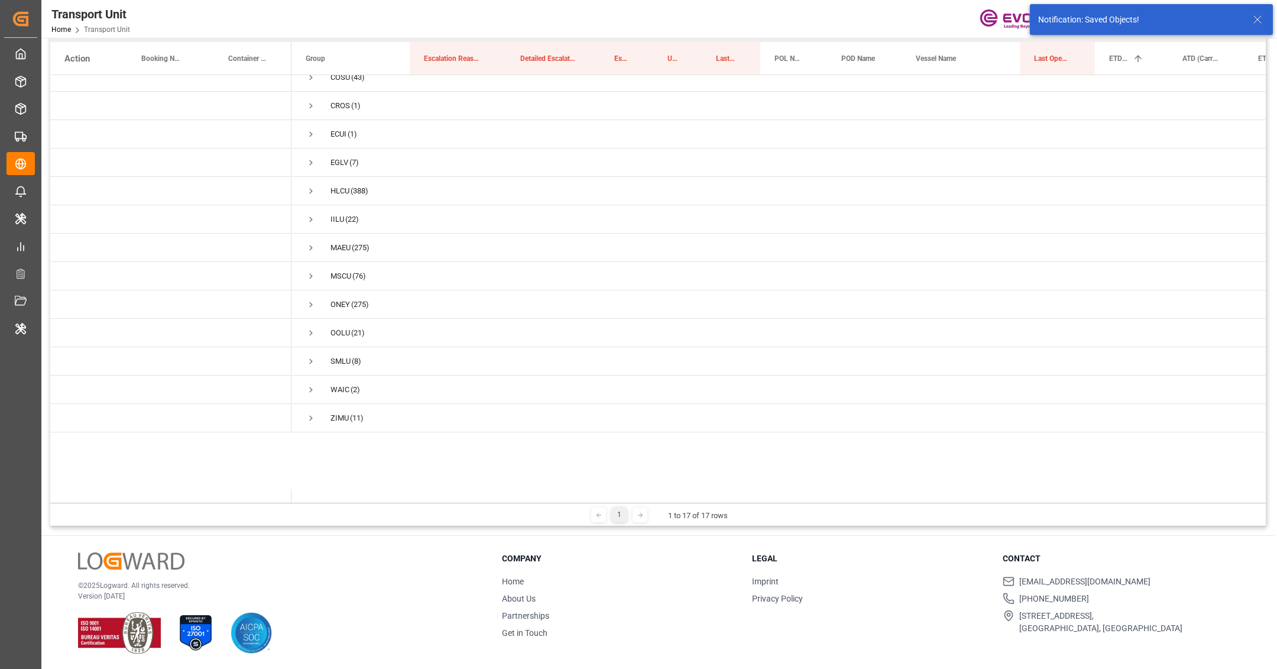
scroll to position [82, 0]
click at [313, 469] on span "Press SPACE to select this row." at bounding box center [311, 474] width 11 height 11
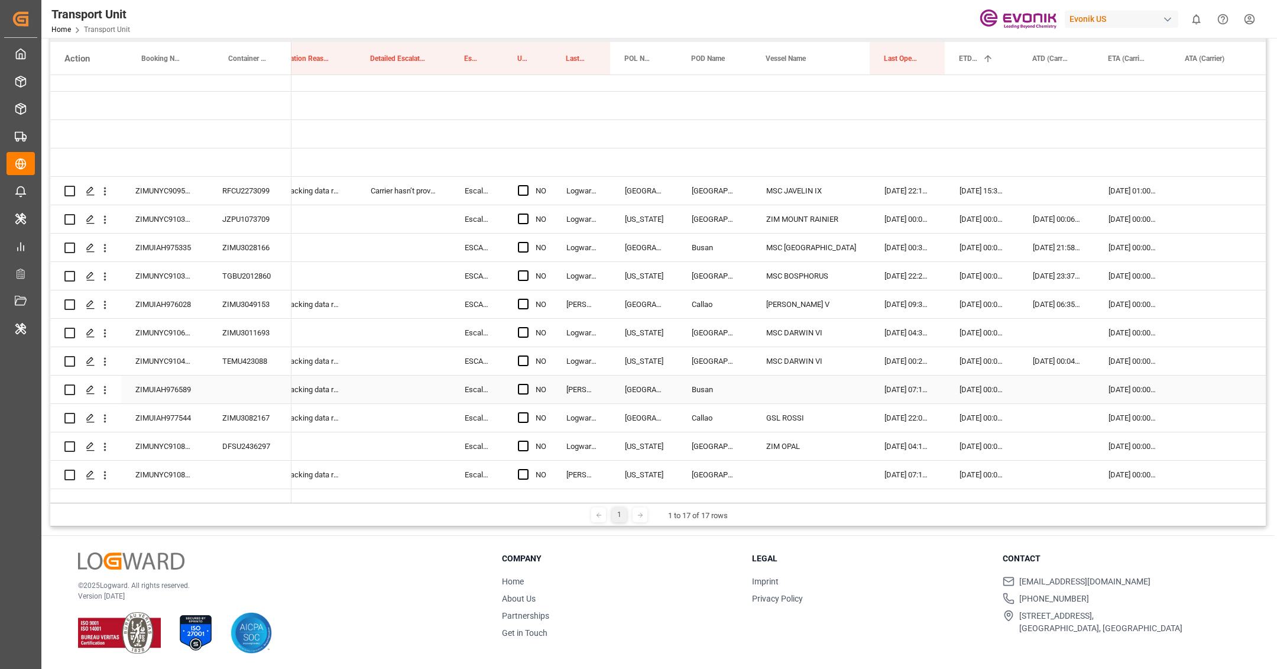
scroll to position [0, 151]
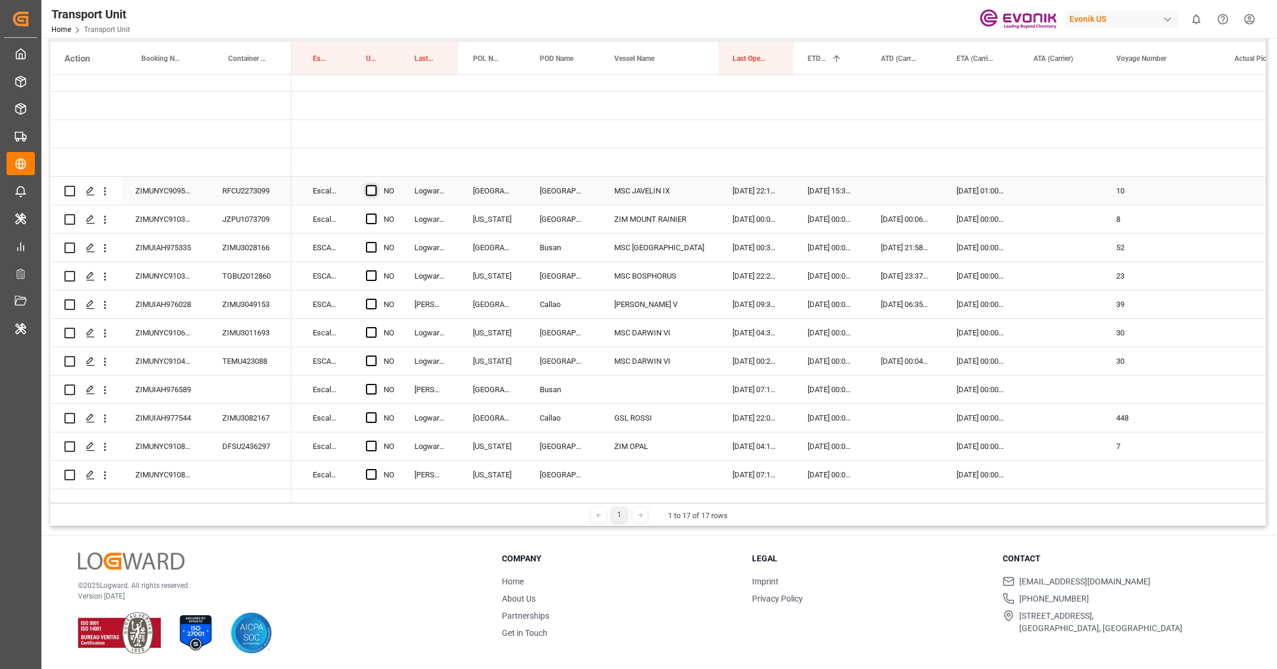
click at [374, 185] on span "Press SPACE to select this row." at bounding box center [371, 190] width 11 height 11
click at [375, 185] on input "Press SPACE to select this row." at bounding box center [375, 185] width 0 height 0
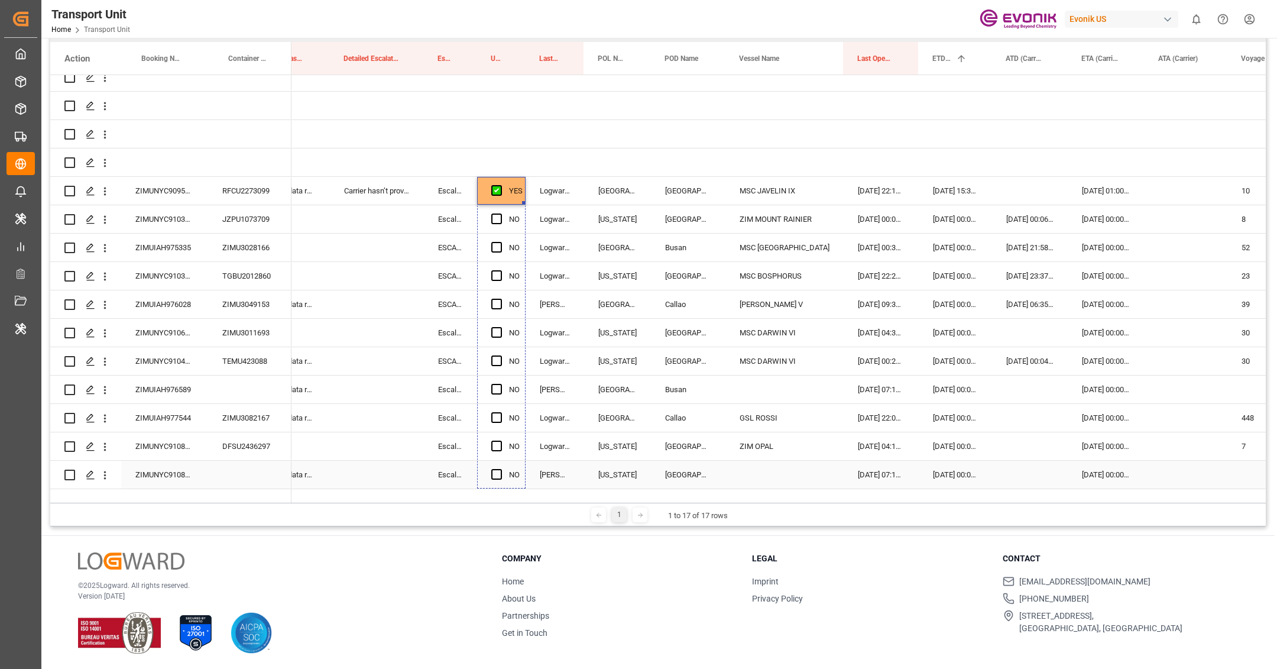
drag, startPoint x: 524, startPoint y: 188, endPoint x: 518, endPoint y: 460, distance: 272.6
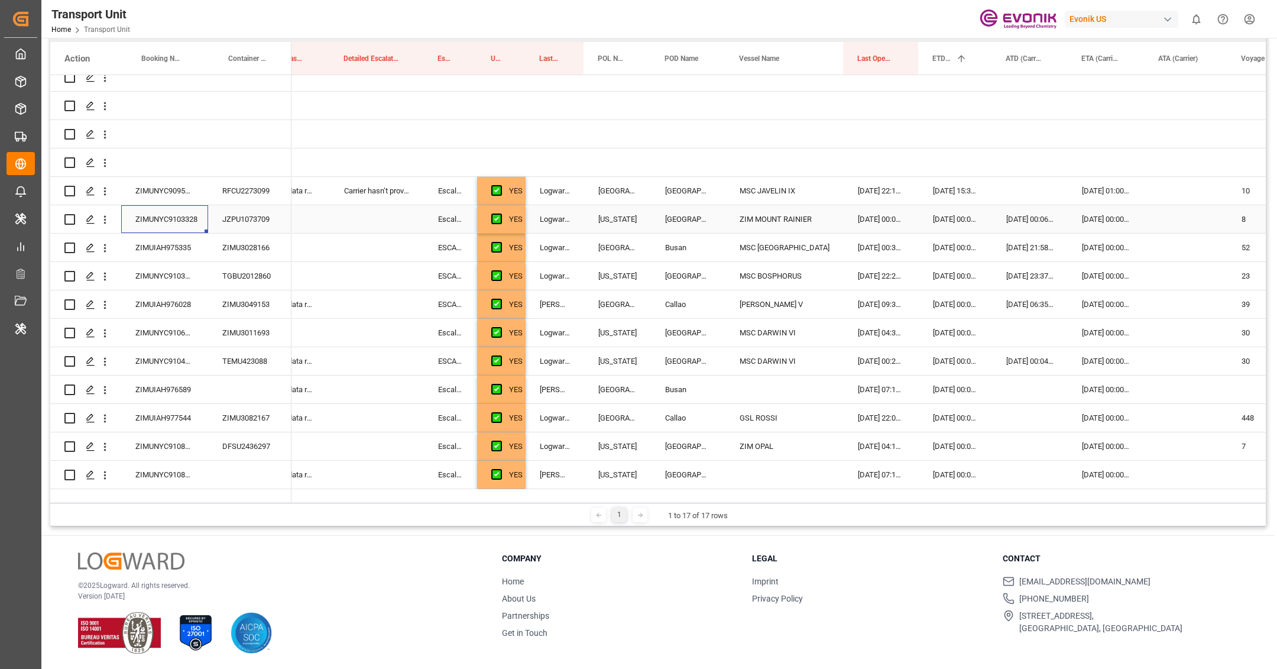
click at [169, 214] on div "ZIMUNYC9103328" at bounding box center [164, 219] width 87 height 28
click at [1187, 205] on div "Press SPACE to select this row." at bounding box center [1185, 219] width 83 height 28
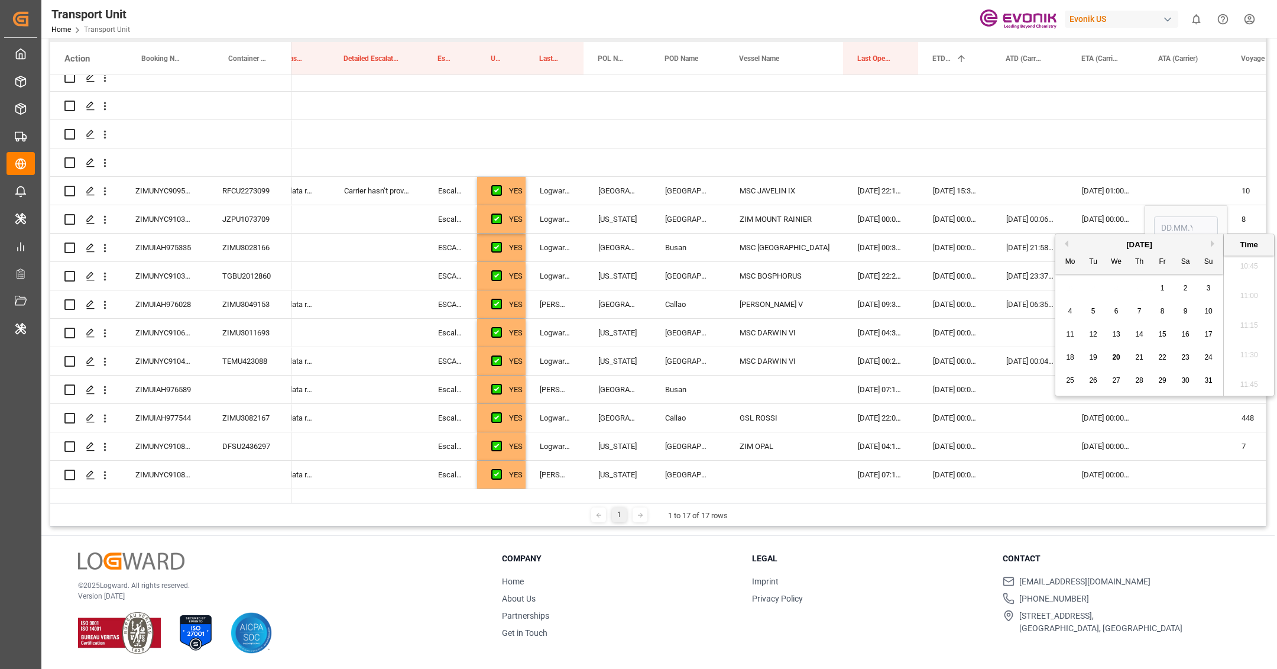
click at [1183, 339] on div "16" at bounding box center [1185, 334] width 15 height 14
type input "16.08.2025 00:00"
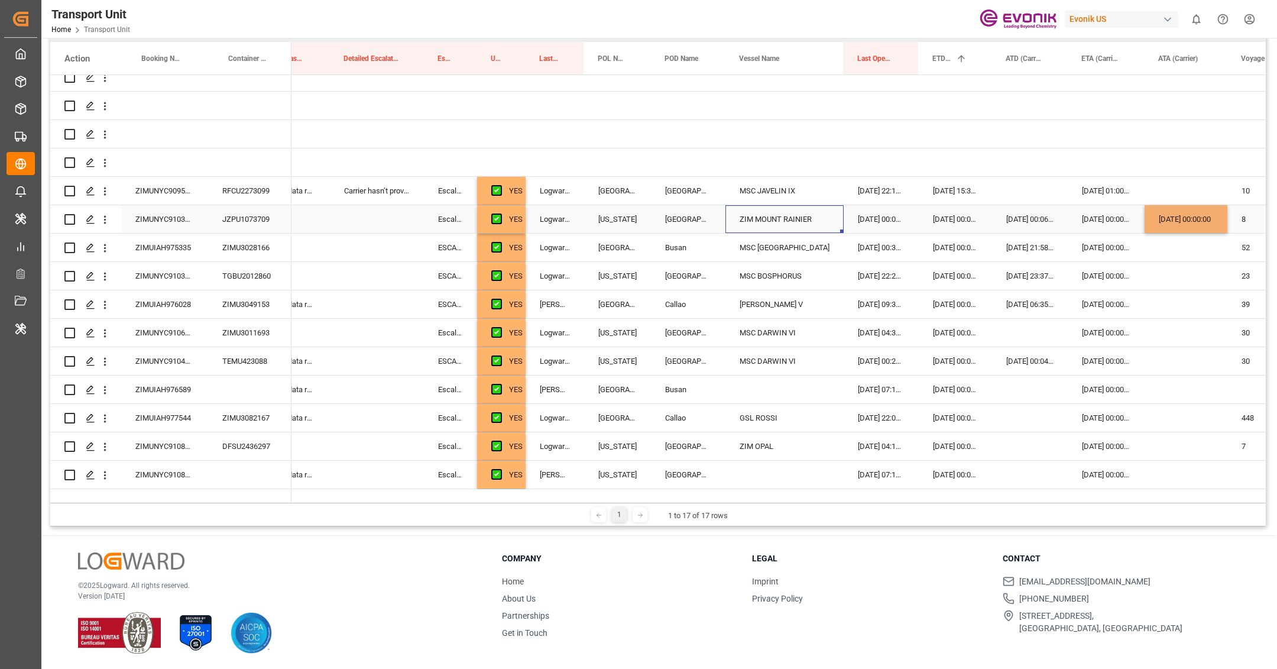
click at [789, 206] on div "ZIM MOUNT RAINIER" at bounding box center [784, 219] width 118 height 28
click at [148, 322] on div "ZIMUNYC9106656" at bounding box center [164, 333] width 87 height 28
click at [1041, 322] on div "Press SPACE to select this row." at bounding box center [1030, 333] width 76 height 28
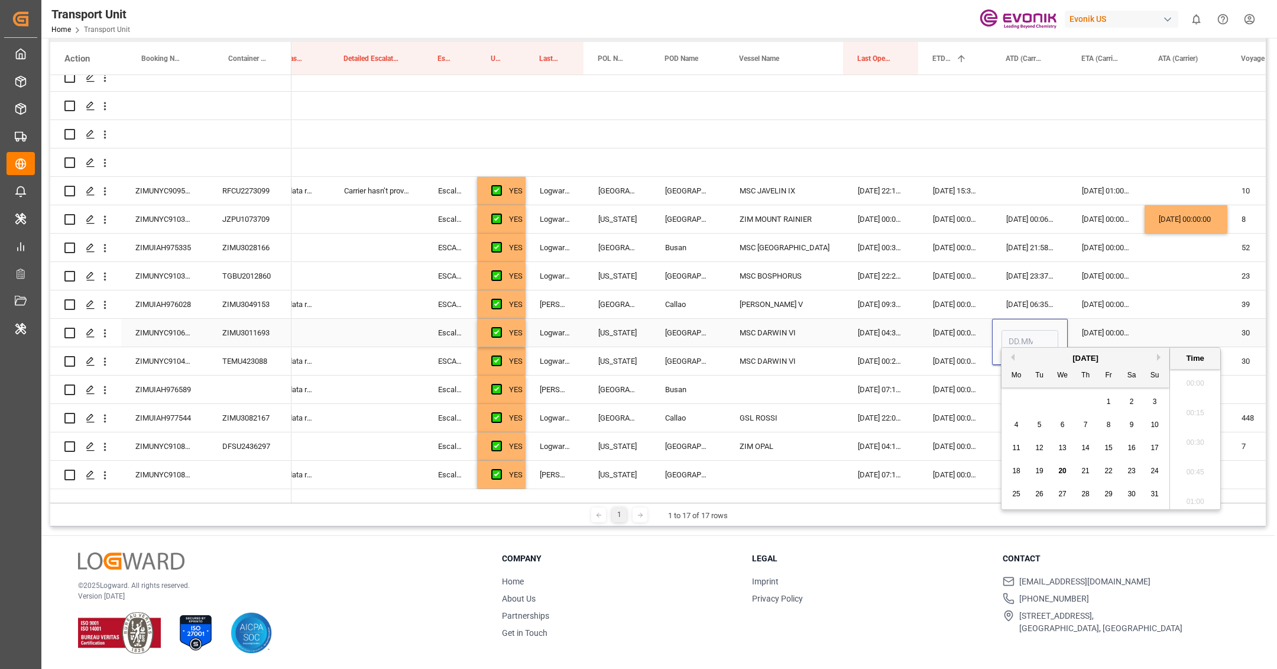
scroll to position [1274, 0]
click at [1060, 472] on span "20" at bounding box center [1062, 470] width 8 height 8
type input "20.08.2025 00:00"
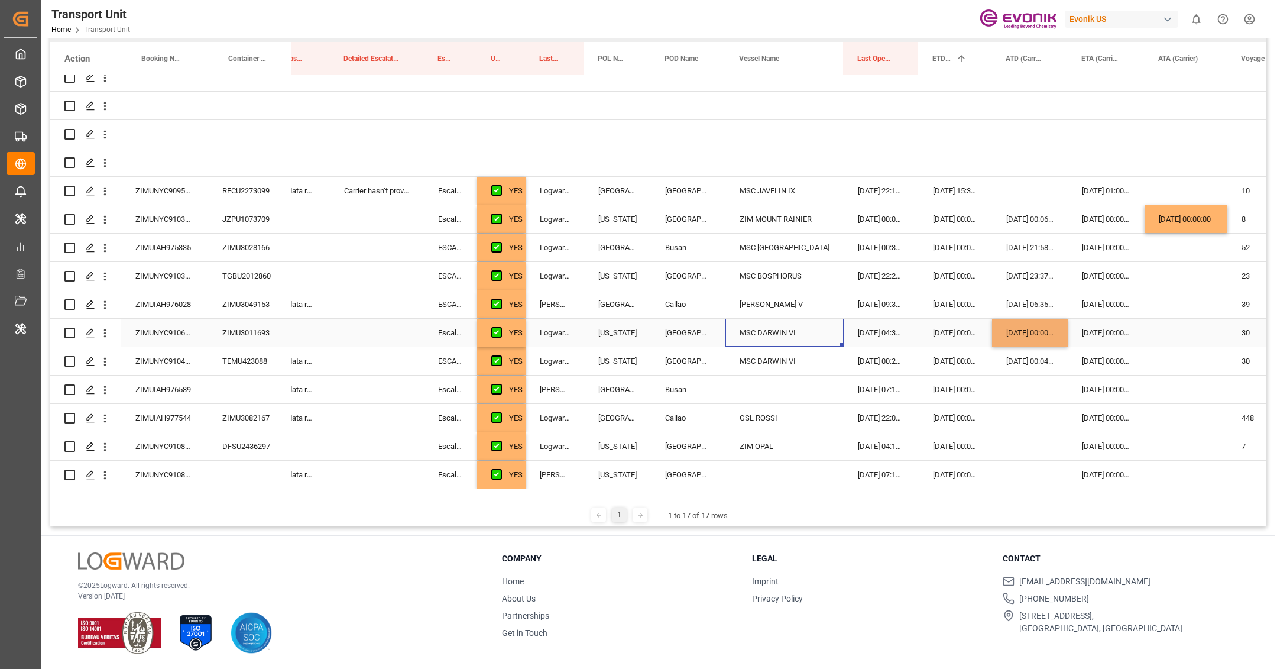
click at [737, 323] on div "MSC DARWIN VI" at bounding box center [784, 333] width 118 height 28
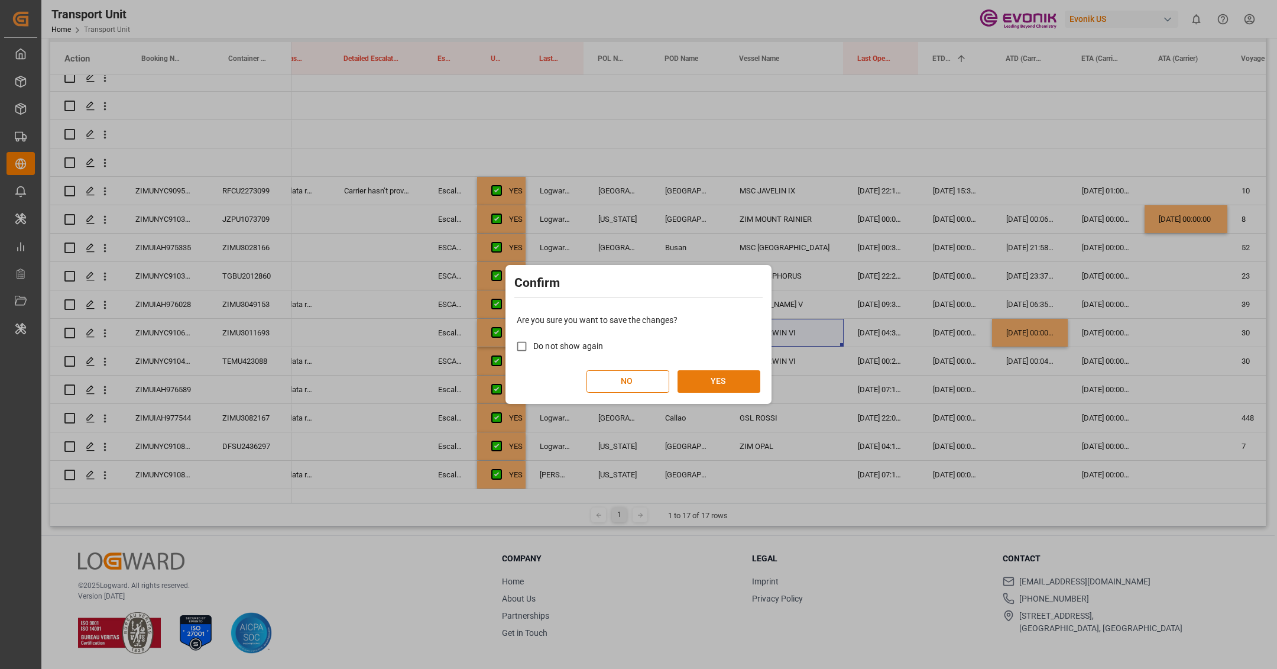
click at [706, 387] on button "YES" at bounding box center [718, 381] width 83 height 22
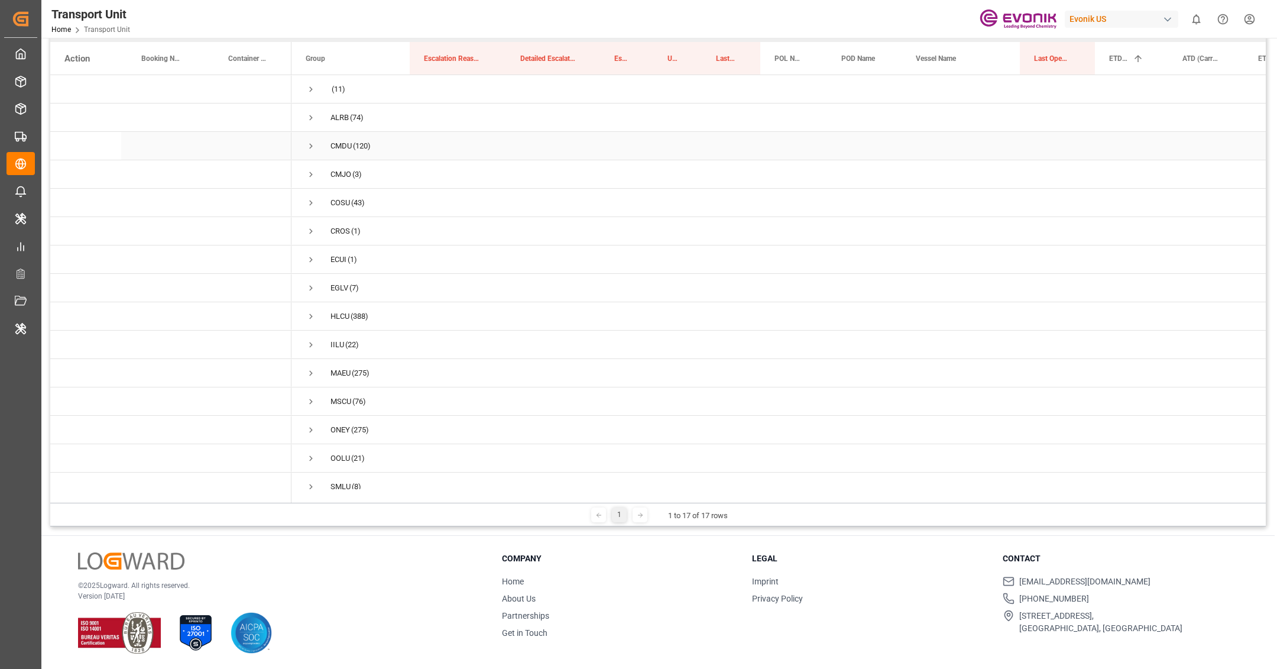
scroll to position [61, 0]
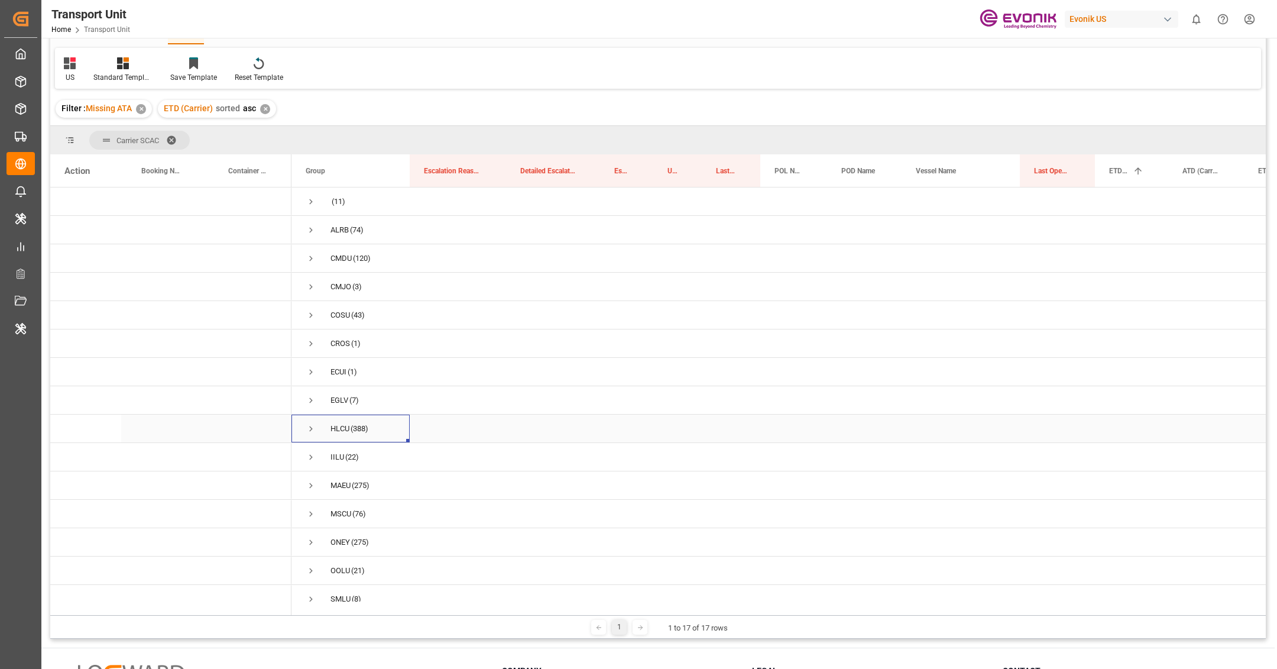
click at [335, 429] on div "HLCU" at bounding box center [339, 428] width 19 height 27
click at [396, 414] on div "MAEU (275)" at bounding box center [350, 417] width 118 height 28
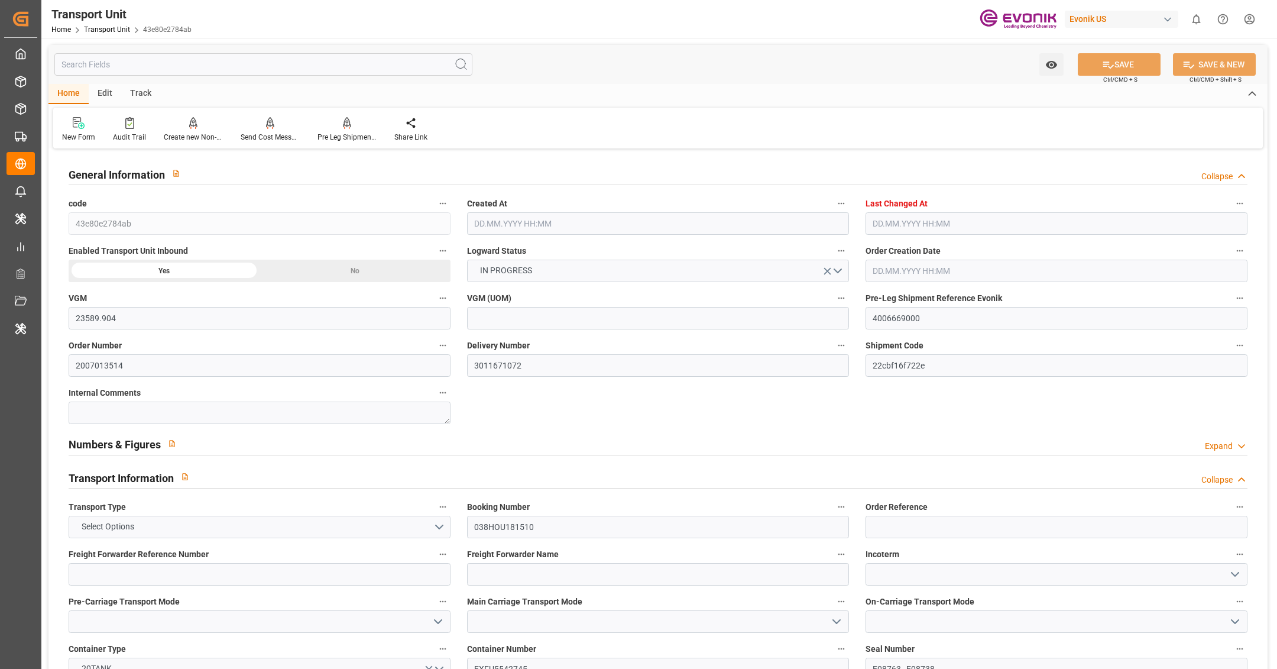
type input "23589.904"
type input "MSC"
type input "Mediterranean Shipping Company"
type input "USNYC"
type input "BRRIO"
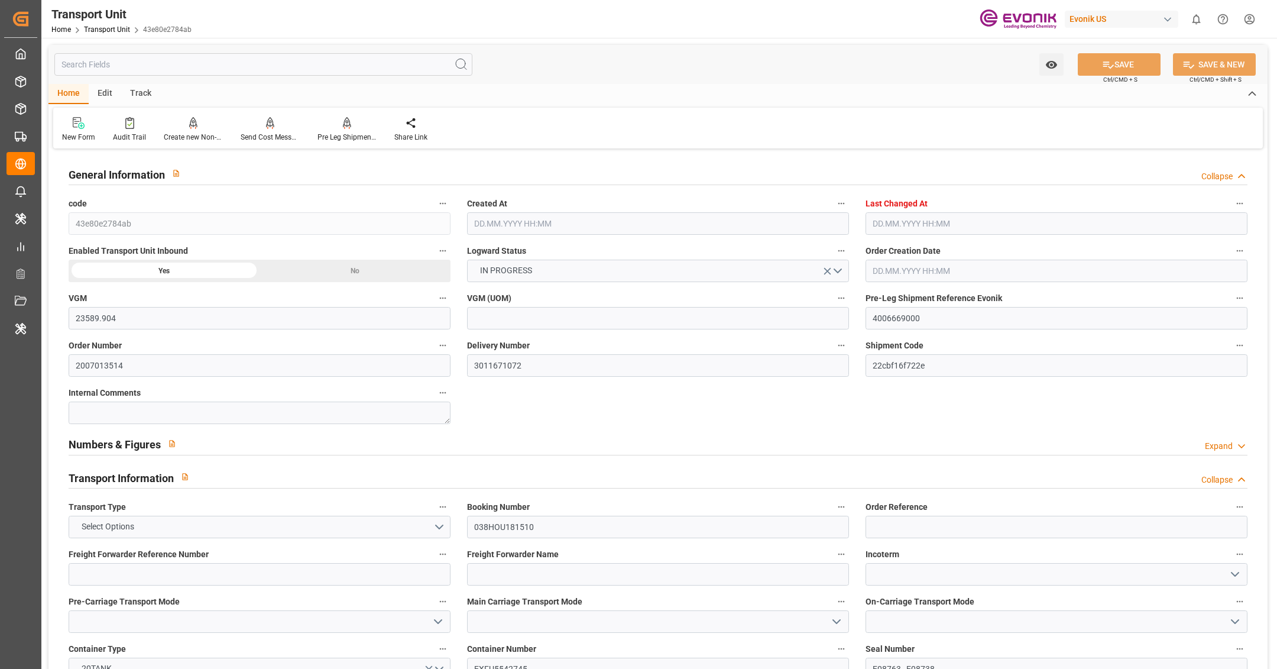
type input "9734264"
type input "34817.722"
type input "[DATE] 12:37"
type input "[DATE] 06:57"
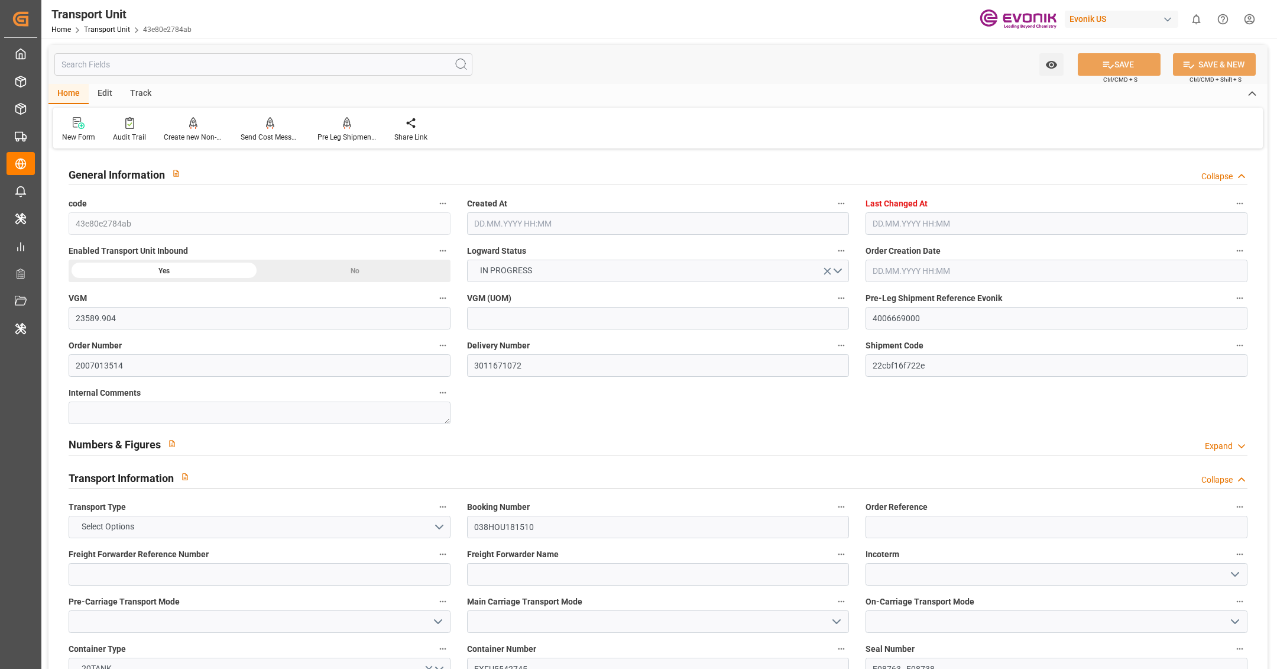
type input "[DATE]"
type input "[DATE] 00:00"
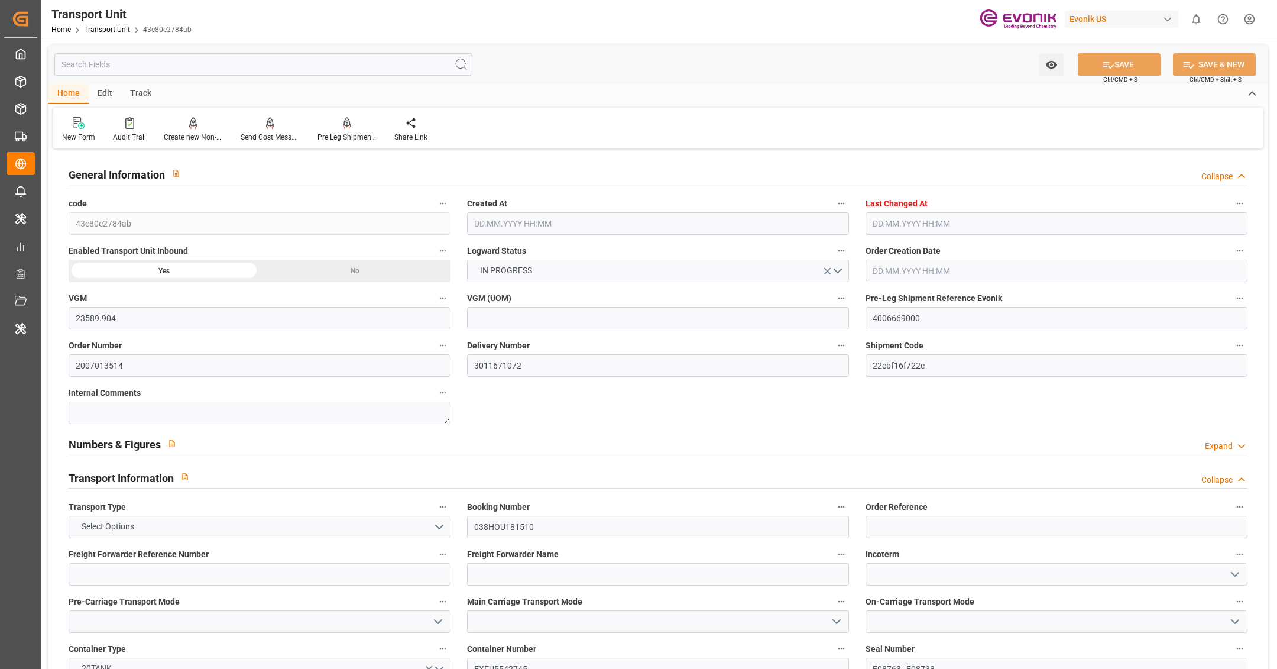
type input "[DATE] 00:00"
type input "[DATE]"
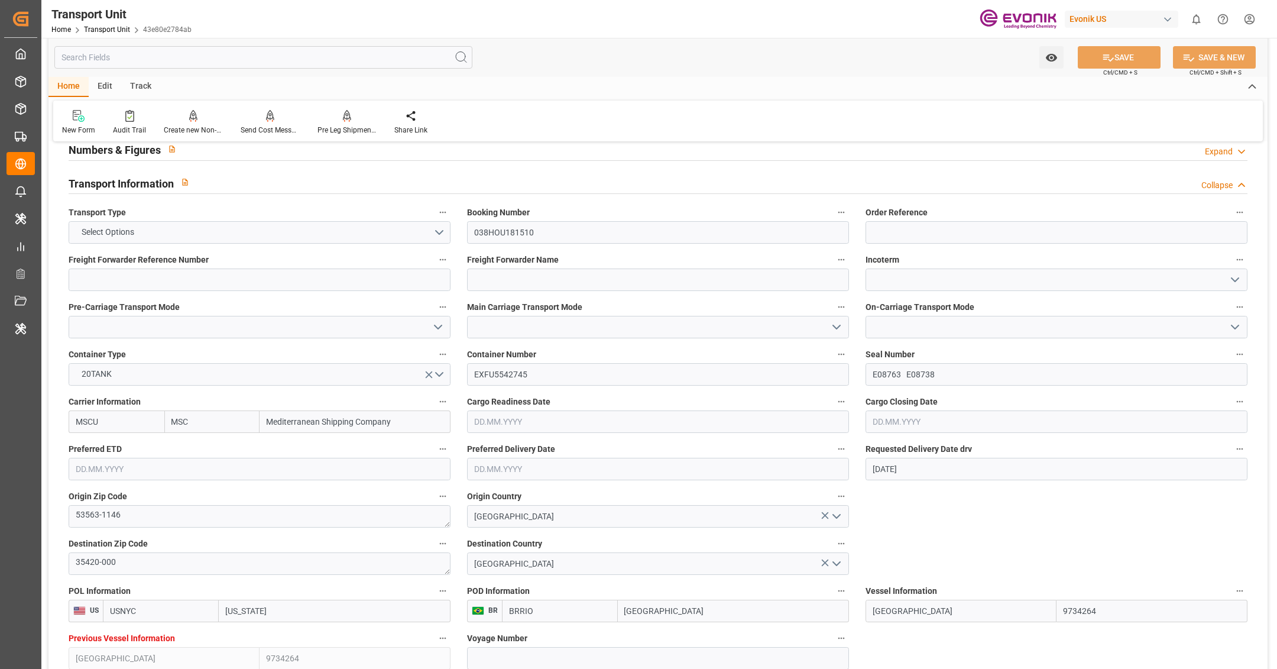
scroll to position [504, 0]
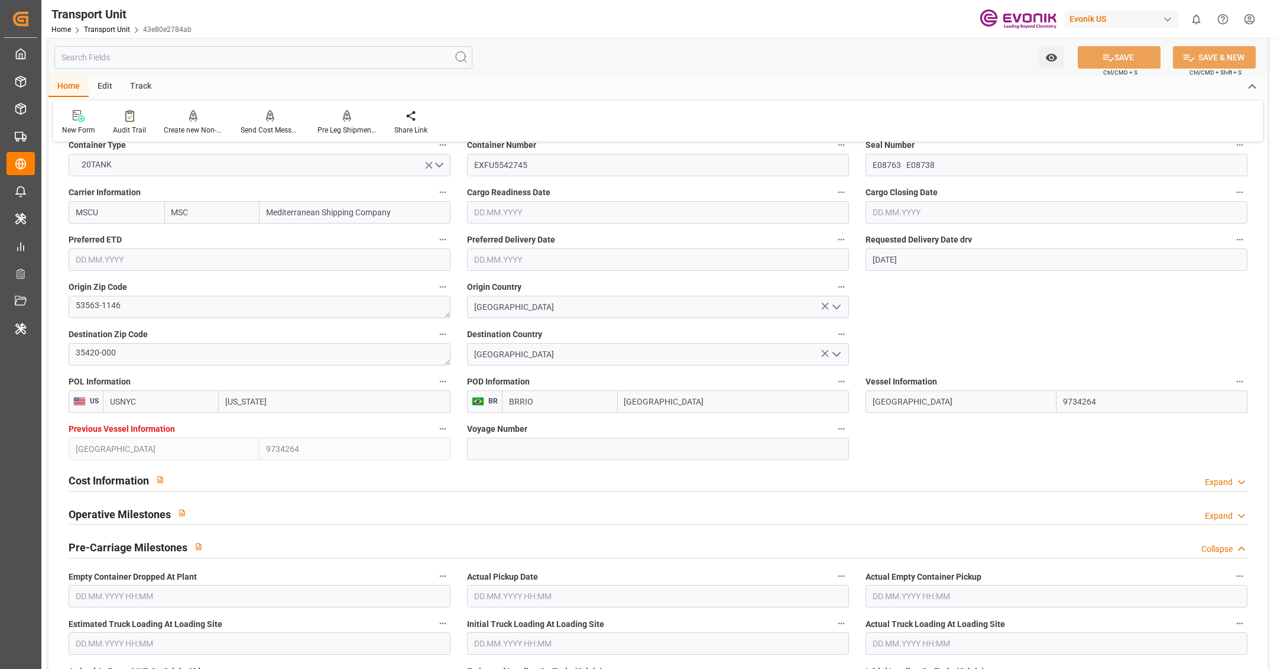
click at [942, 403] on input "GREENLAND" at bounding box center [960, 401] width 191 height 22
paste input "MSC NERISSA V"
type input "MSC NERISSA"
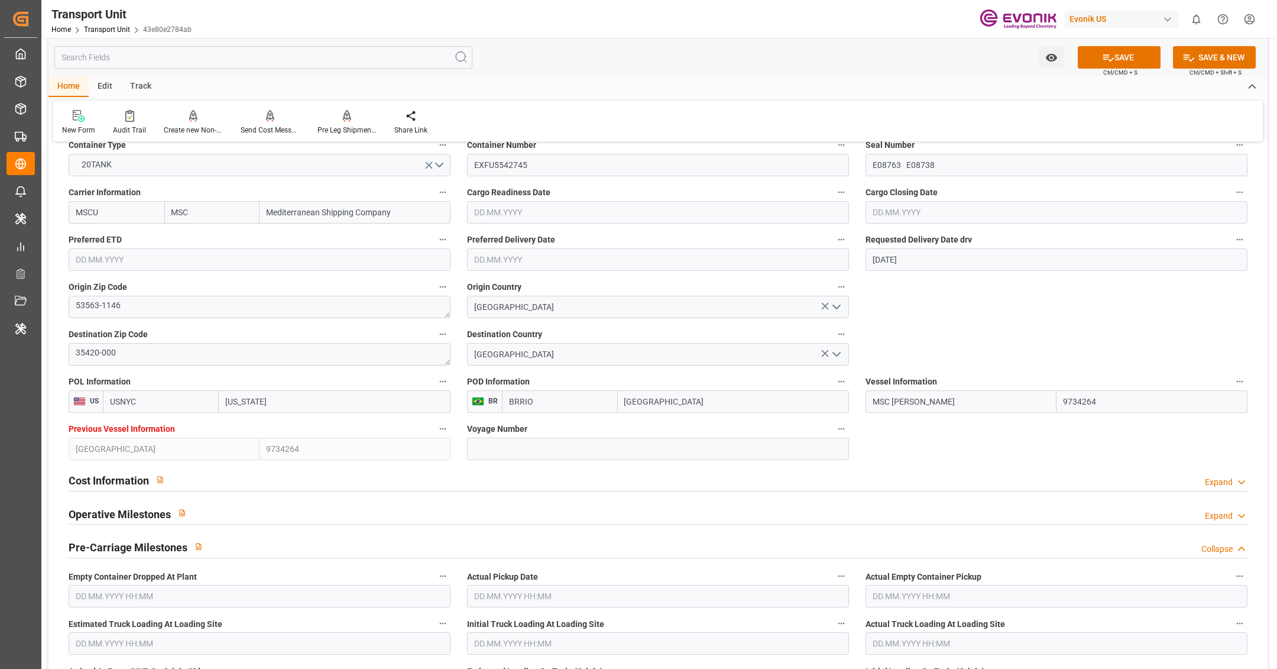
click at [1117, 406] on input "9734264" at bounding box center [1151, 401] width 191 height 22
paste input "278155"
type input "9278155"
click at [1124, 427] on span "9278155 - MSC NERISSA" at bounding box center [1123, 427] width 118 height 9
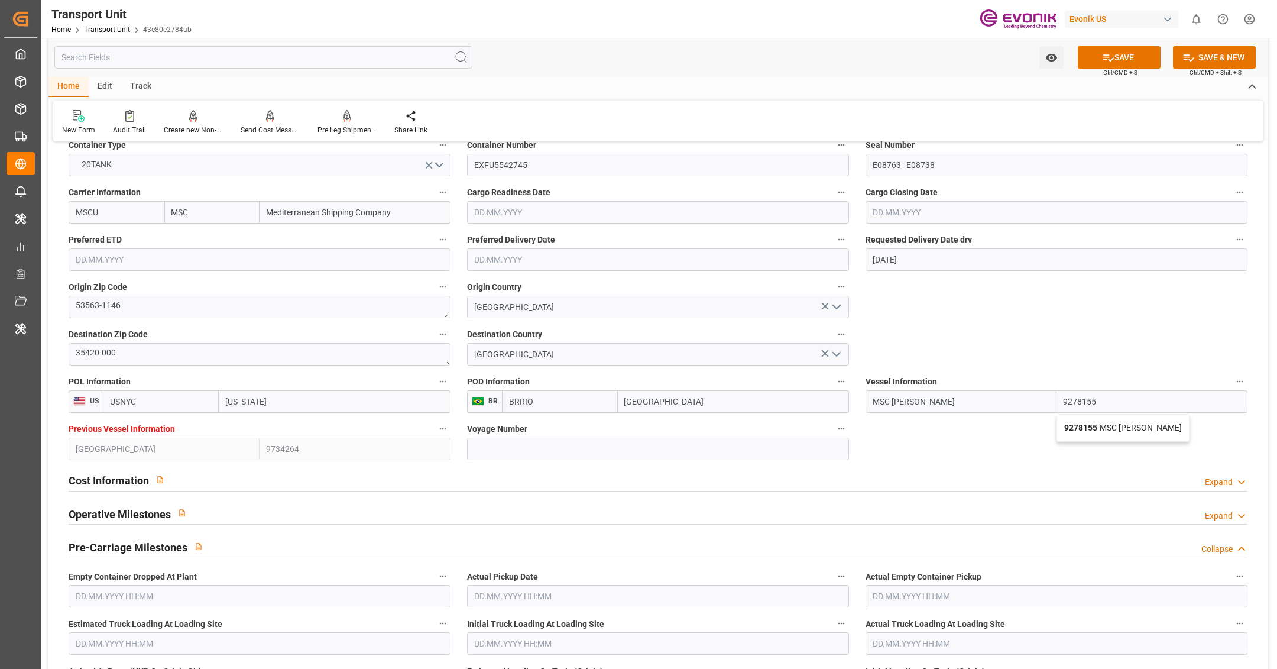
type input "MSC NERISSA"
type input "9278155"
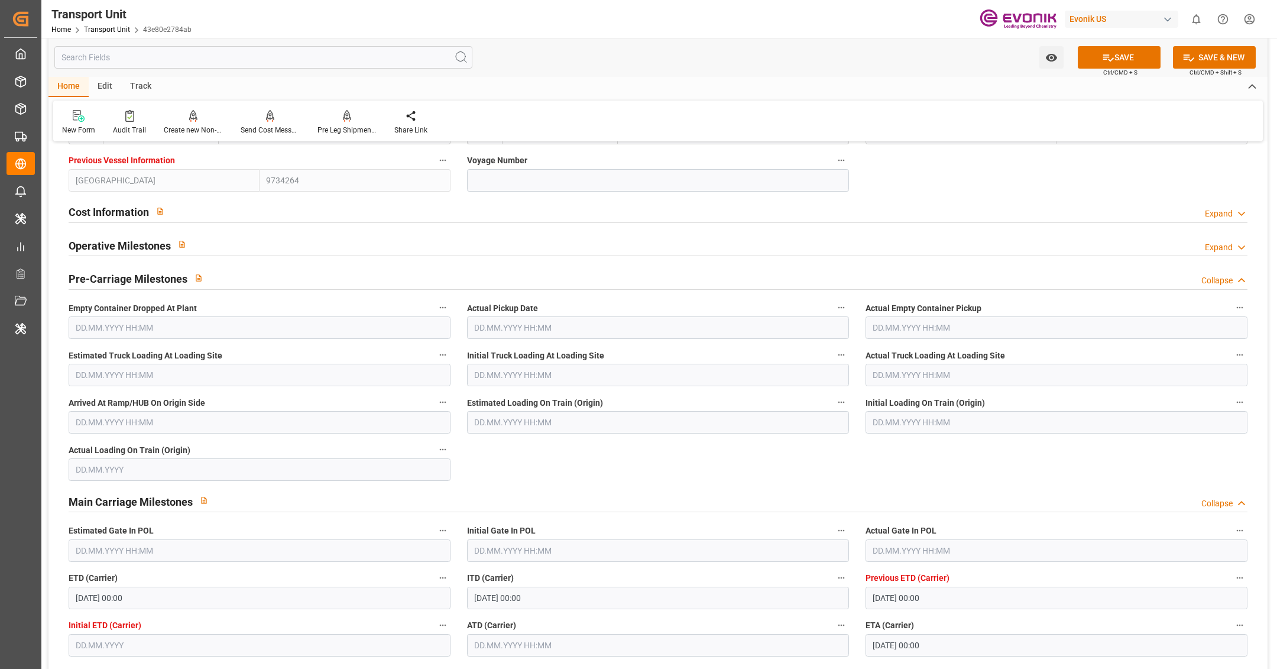
scroll to position [986, 0]
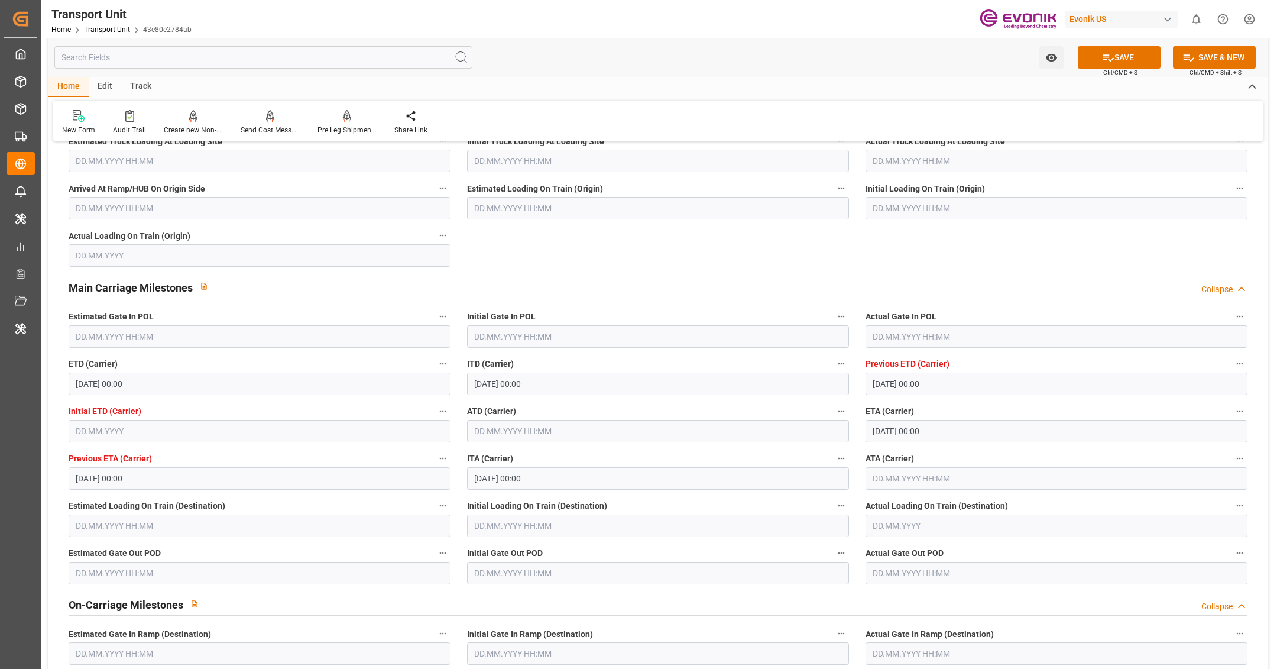
click at [662, 421] on input "text" at bounding box center [658, 431] width 382 height 22
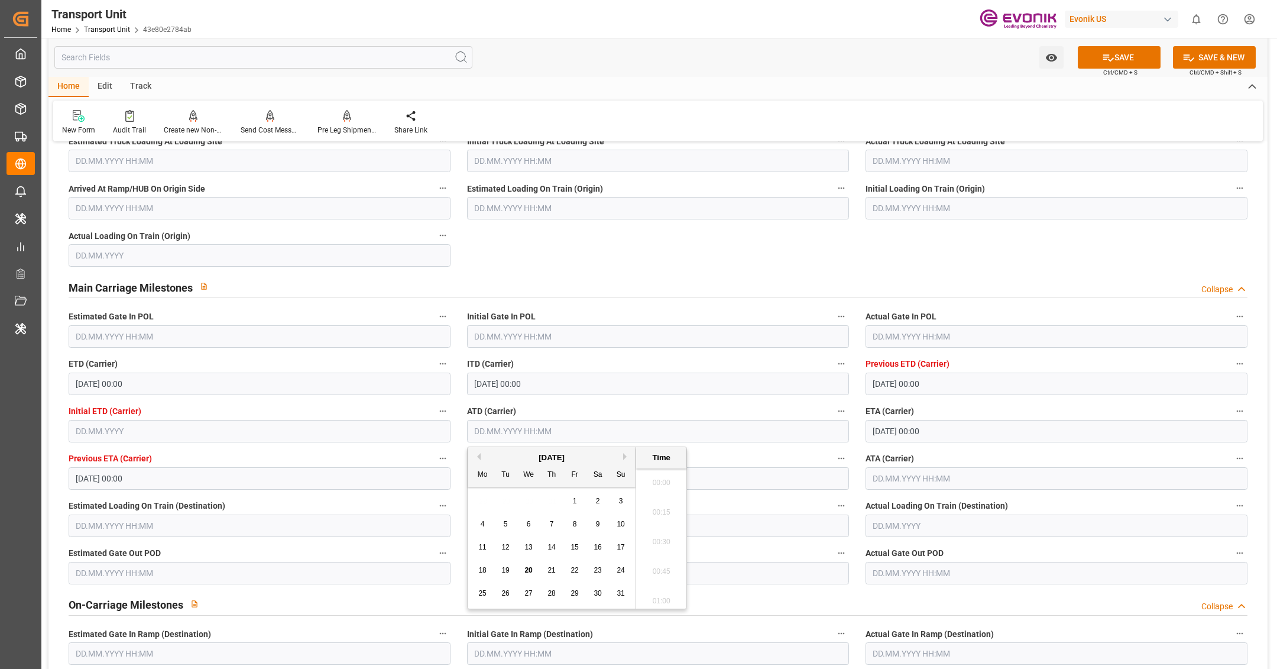
scroll to position [1245, 0]
click at [579, 543] on div "15" at bounding box center [574, 547] width 15 height 14
type input "15.08.2025 00:00"
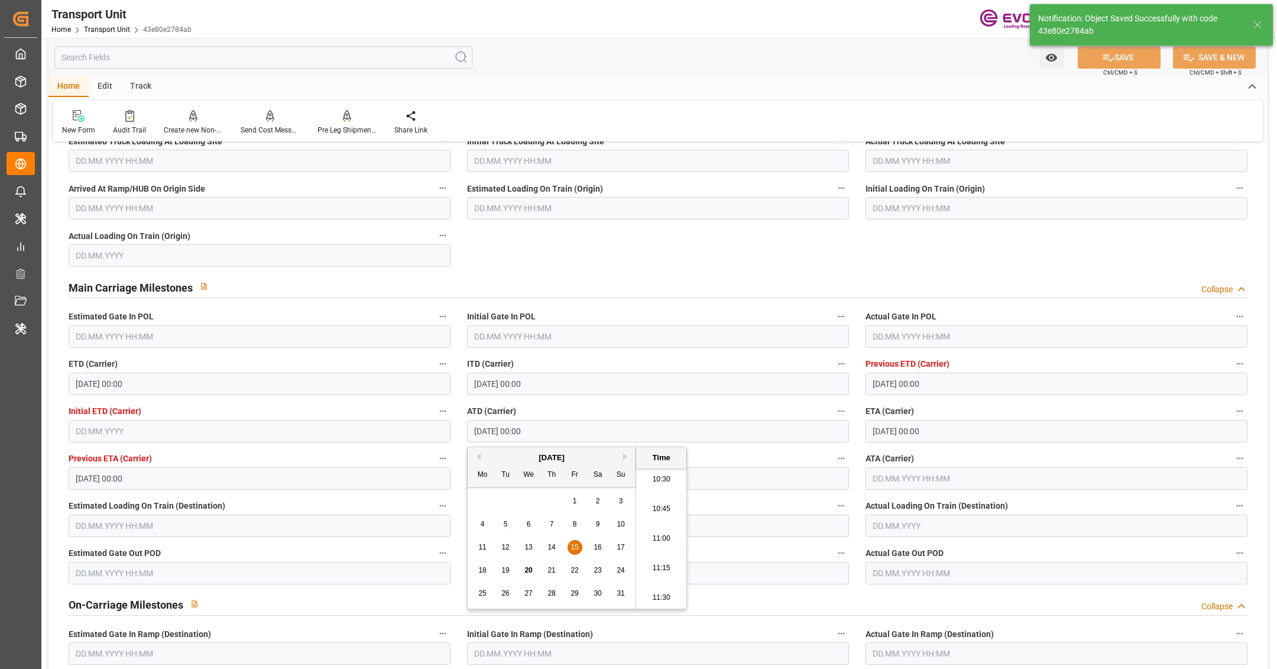
type input "20.08.2025 05:42"
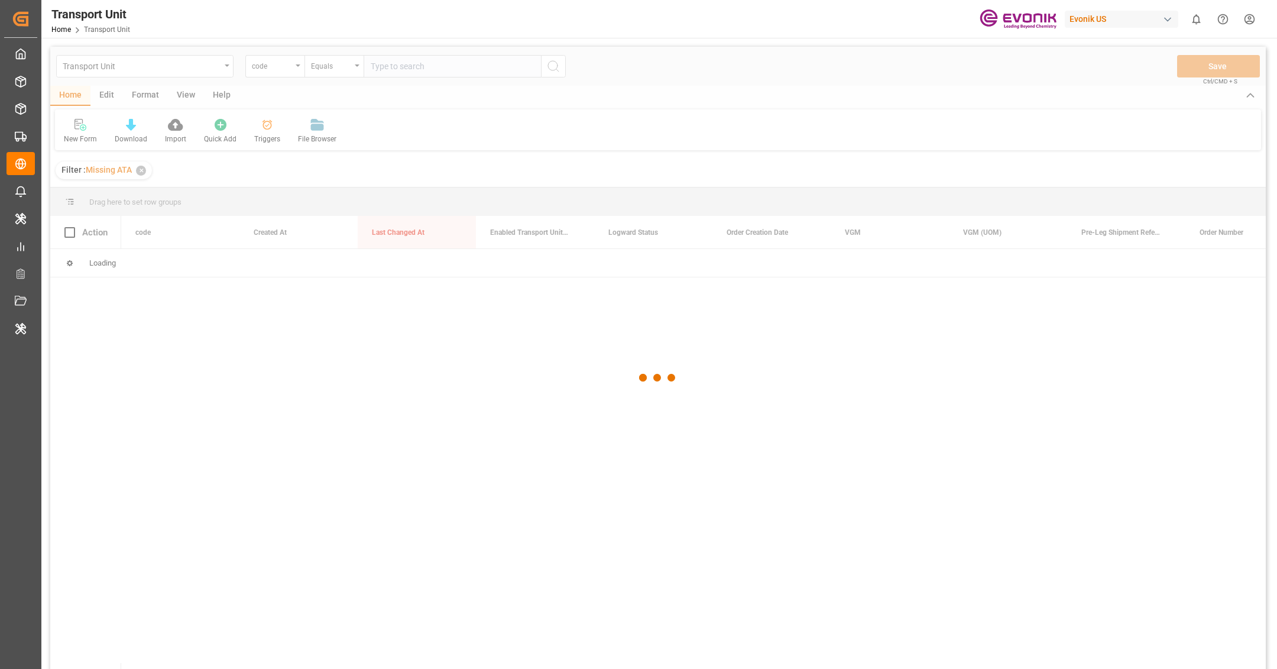
click at [290, 72] on div at bounding box center [657, 377] width 1215 height 661
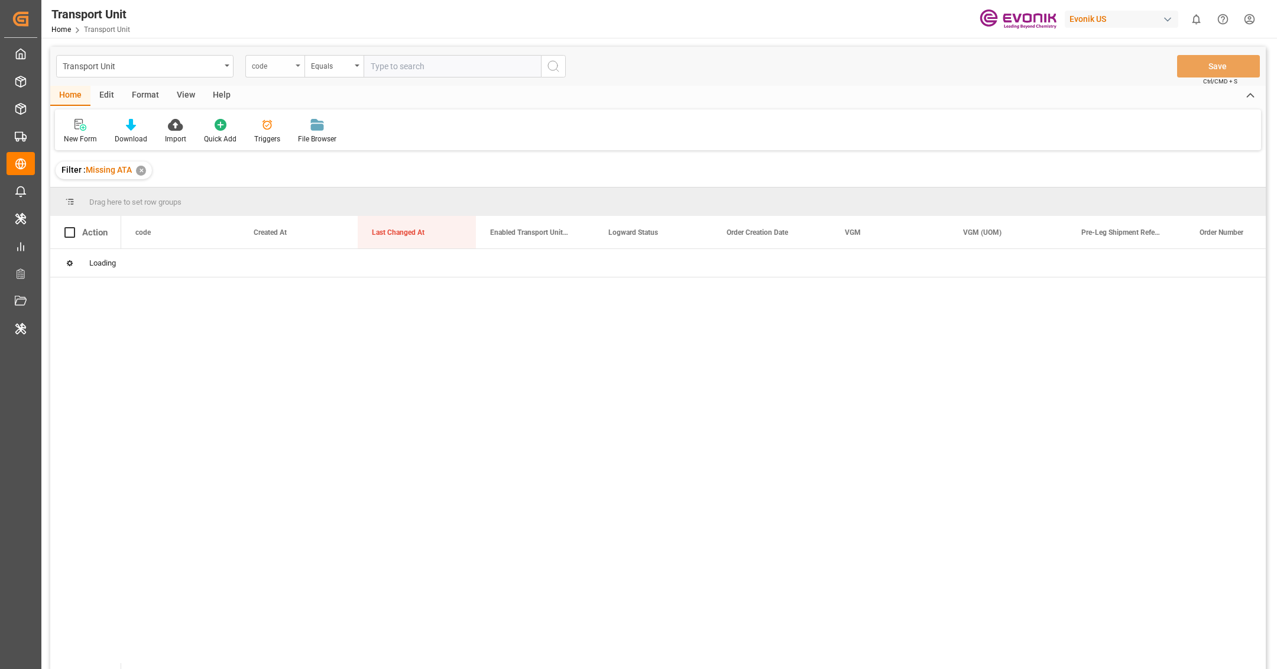
click at [271, 64] on div "code" at bounding box center [272, 65] width 40 height 14
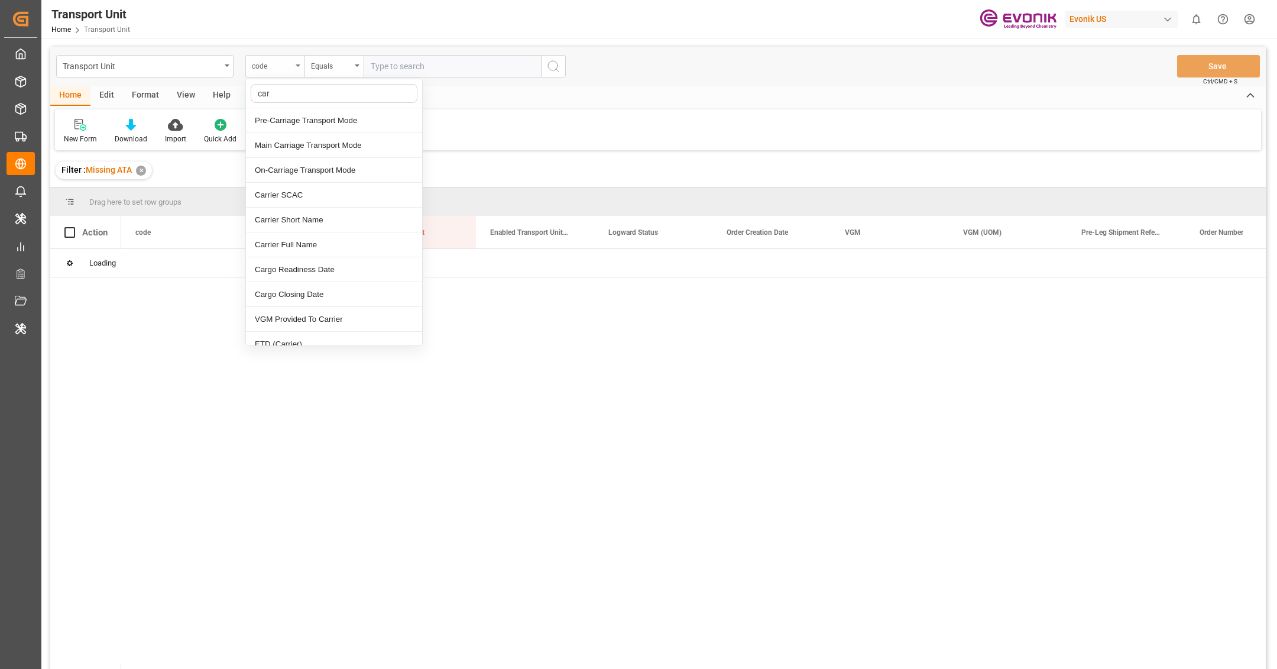
type input "[PERSON_NAME]"
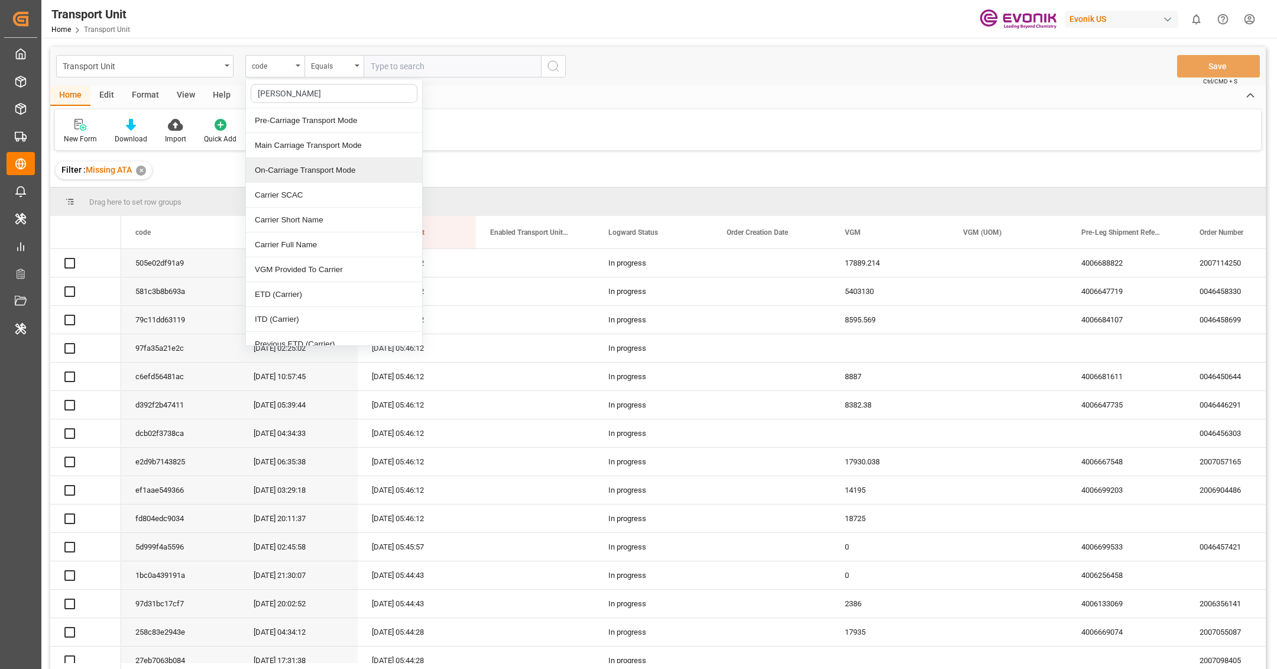
click at [309, 181] on div "On-Carriage Transport Mode" at bounding box center [334, 170] width 176 height 25
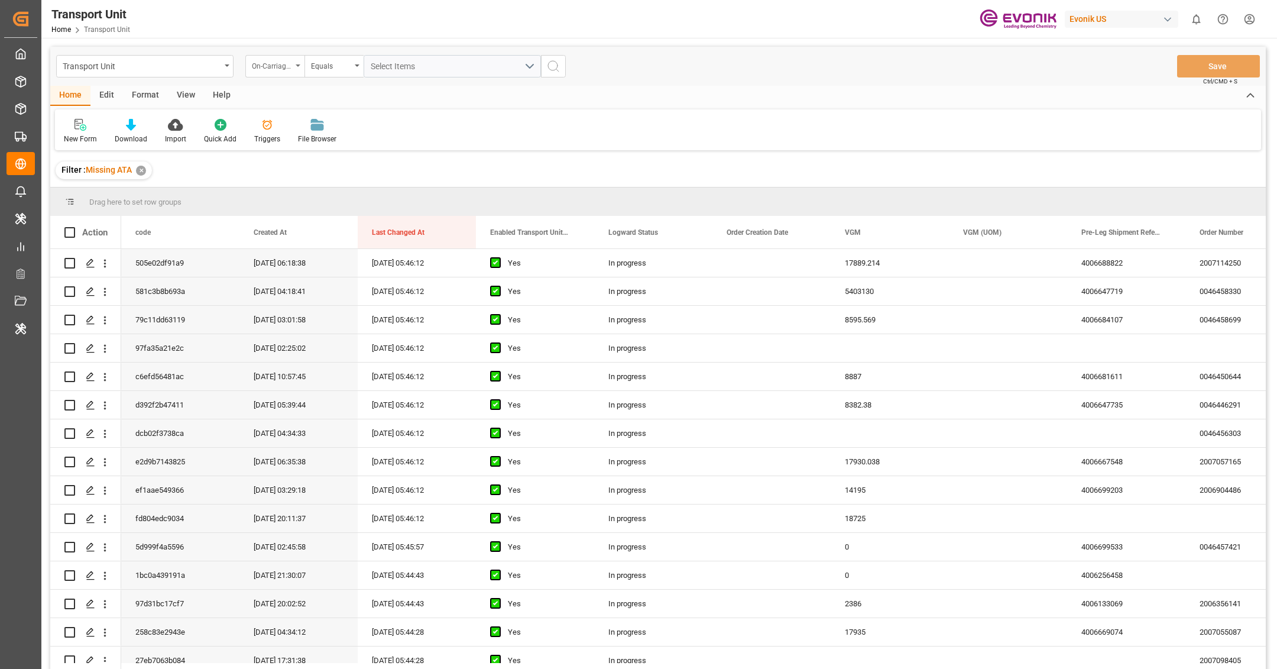
click at [284, 74] on div "On-Carriage Transport Mode" at bounding box center [274, 66] width 59 height 22
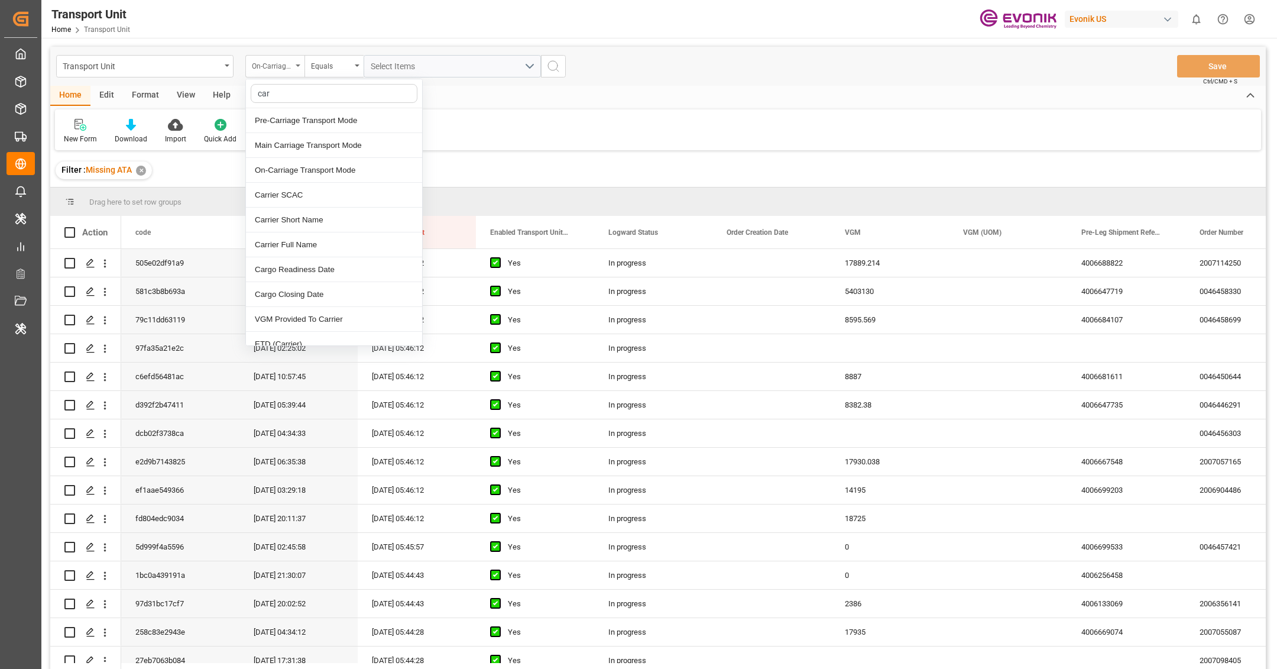
type input "[PERSON_NAME]"
click at [300, 183] on div "Carrier SCAC" at bounding box center [334, 195] width 176 height 25
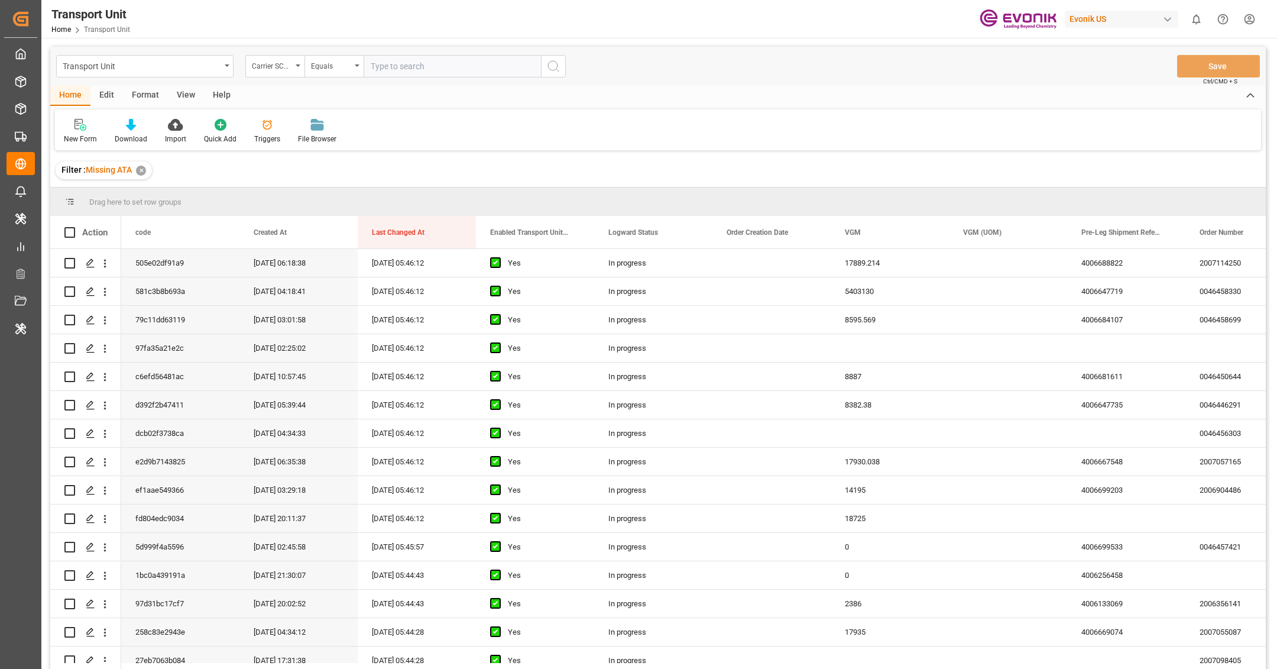
click at [423, 63] on input "text" at bounding box center [452, 66] width 177 height 22
type input "HLCU"
click at [556, 63] on icon "search button" at bounding box center [553, 66] width 14 height 14
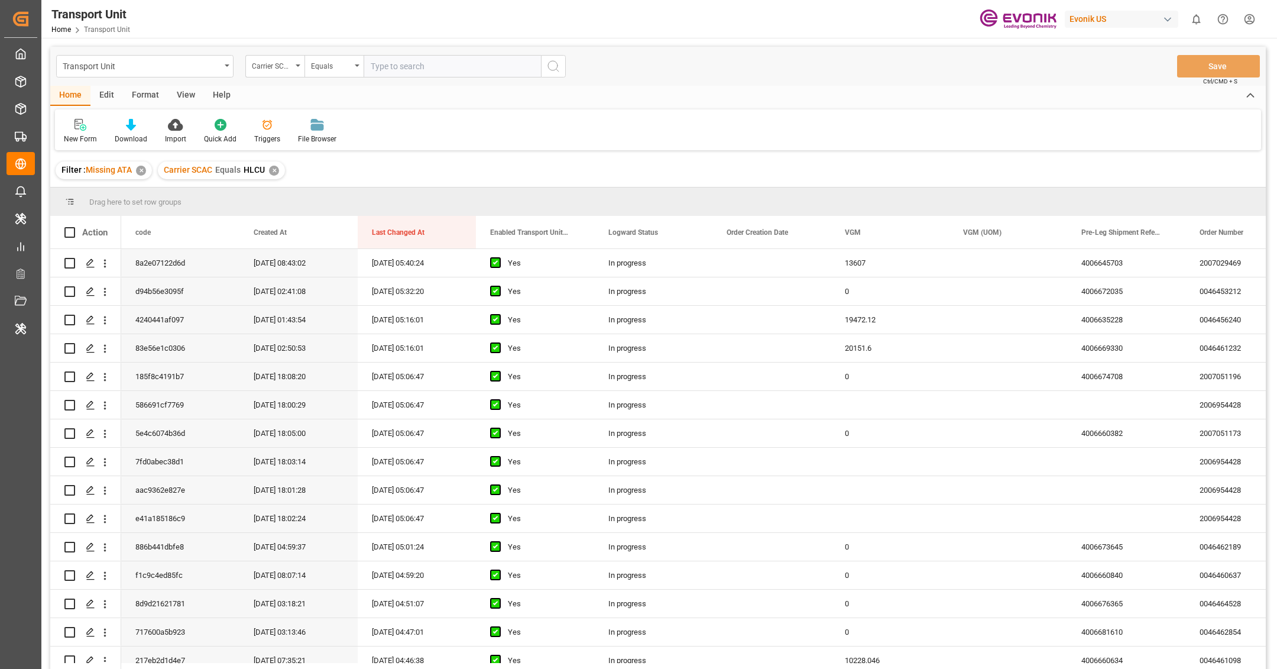
click at [189, 98] on div "View" at bounding box center [186, 96] width 36 height 20
click at [73, 139] on div "Default" at bounding box center [75, 139] width 23 height 11
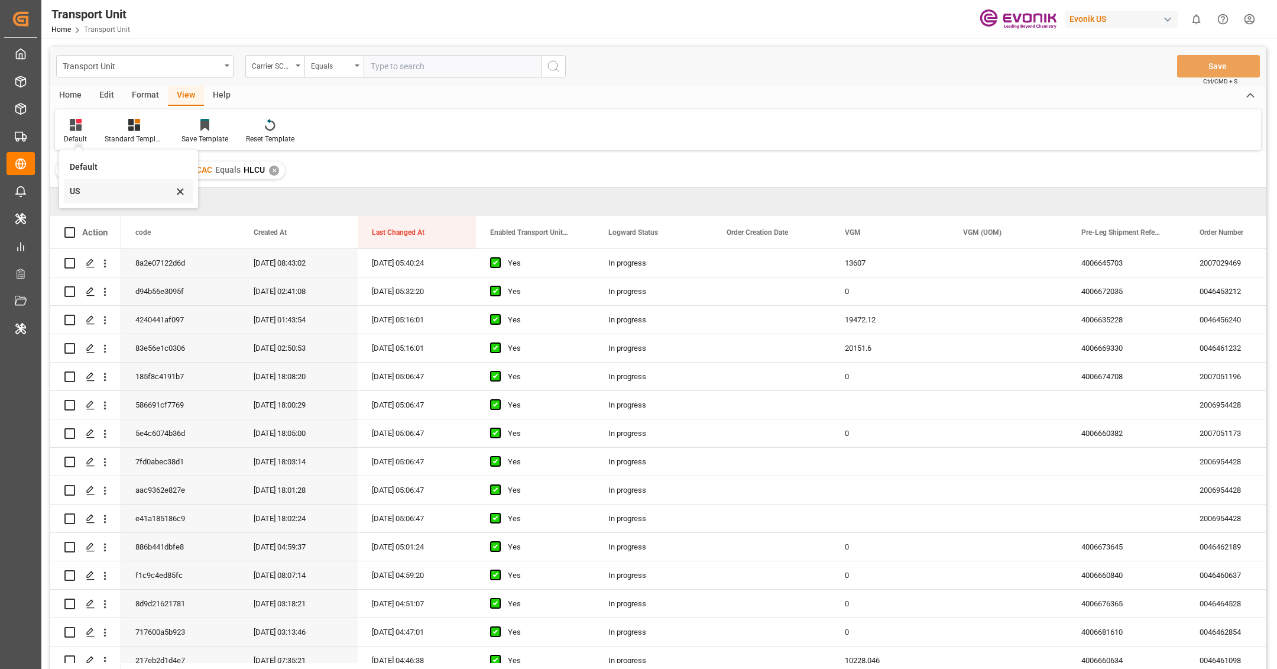
click at [86, 184] on div "US" at bounding box center [128, 191] width 129 height 24
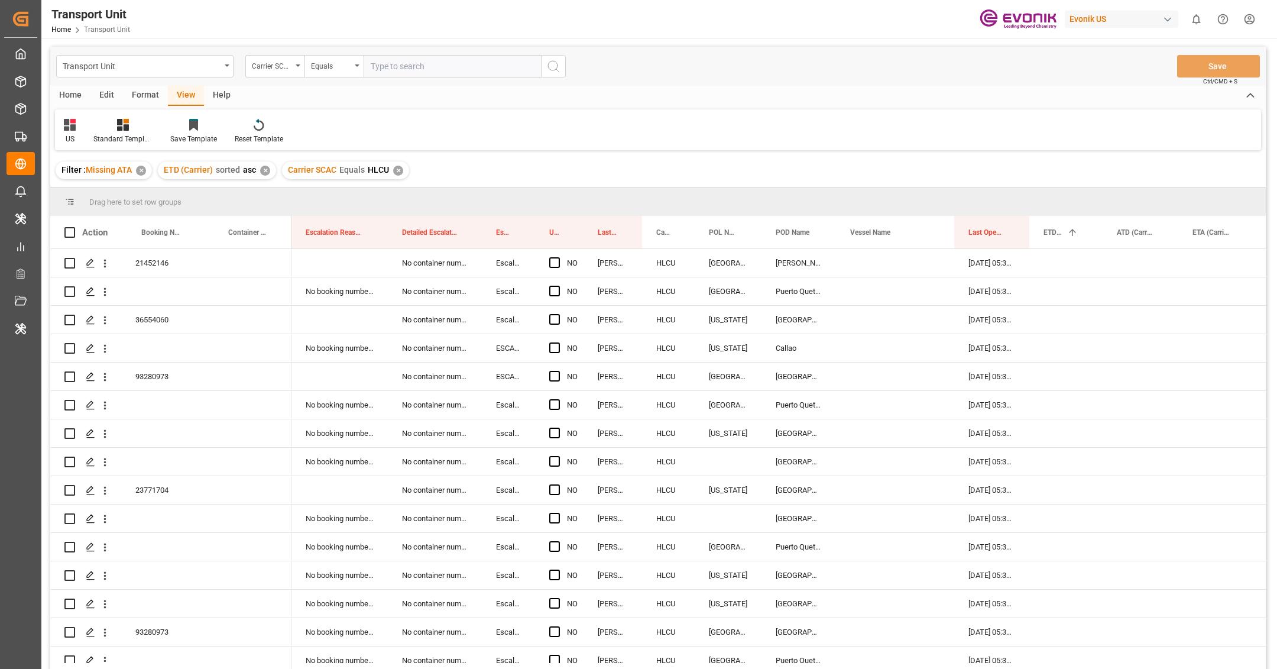
scroll to position [134, 0]
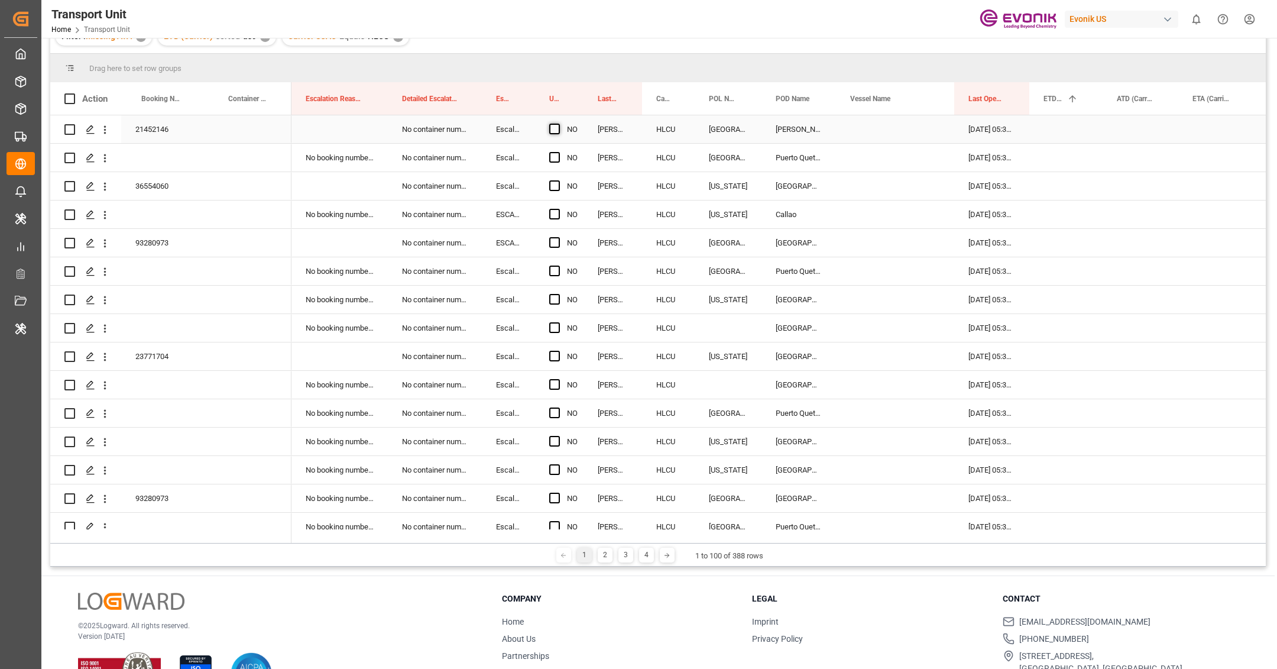
click at [553, 131] on span "Press SPACE to select this row." at bounding box center [554, 129] width 11 height 11
click at [558, 124] on input "Press SPACE to select this row." at bounding box center [558, 124] width 0 height 0
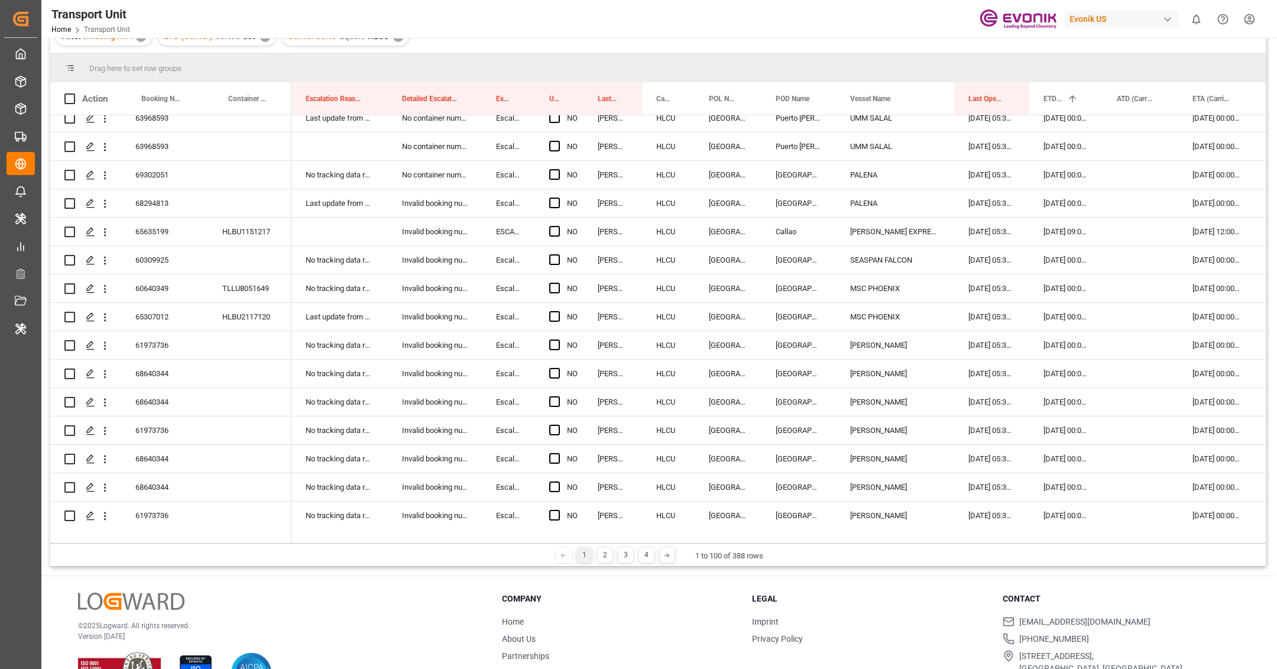
scroll to position [2436, 0]
drag, startPoint x: 580, startPoint y: 141, endPoint x: 586, endPoint y: 506, distance: 364.7
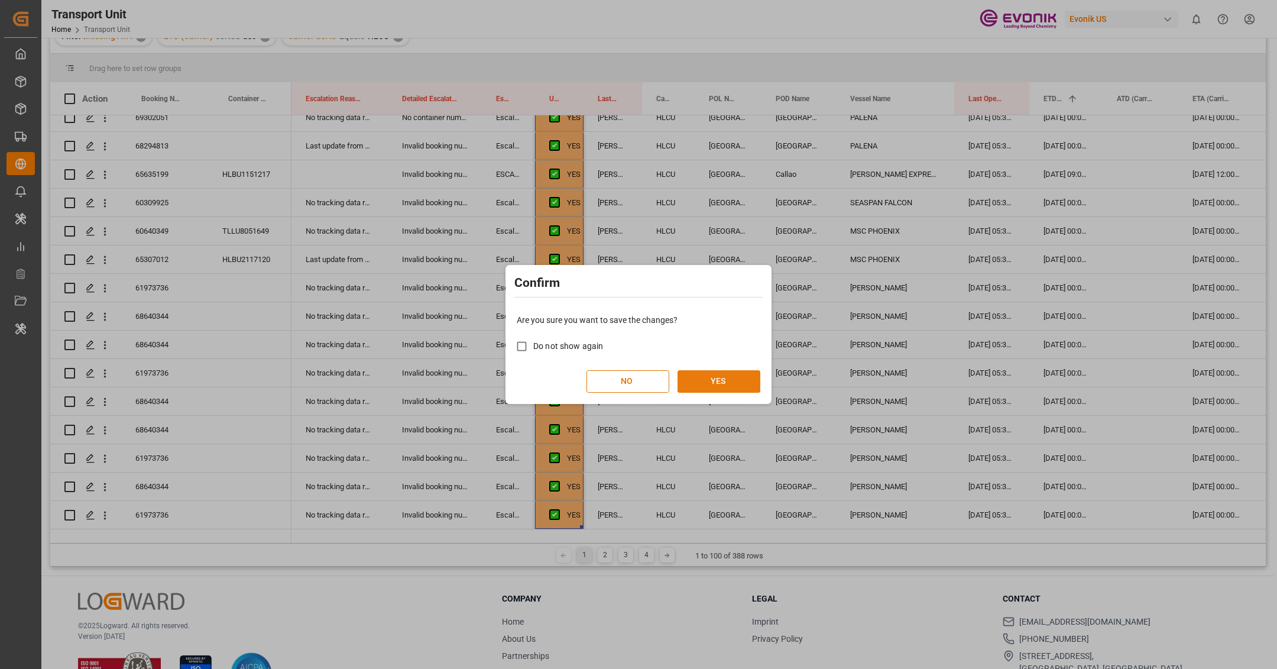
click at [745, 374] on button "YES" at bounding box center [718, 381] width 83 height 22
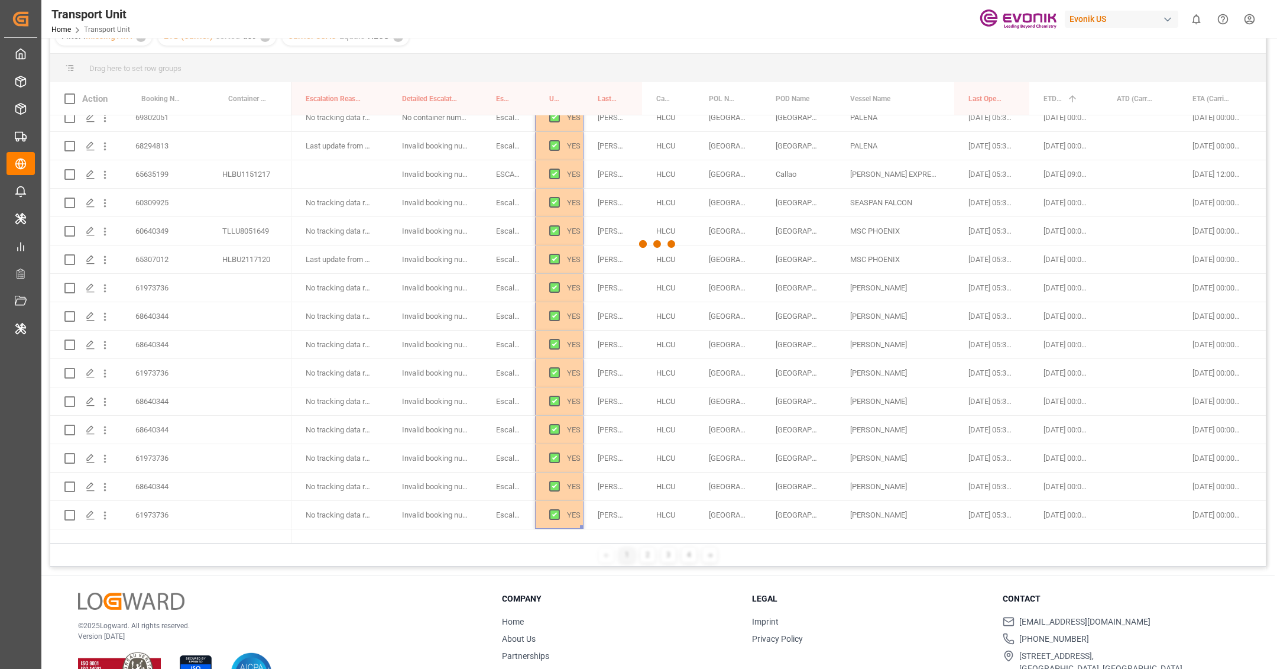
scroll to position [0, 0]
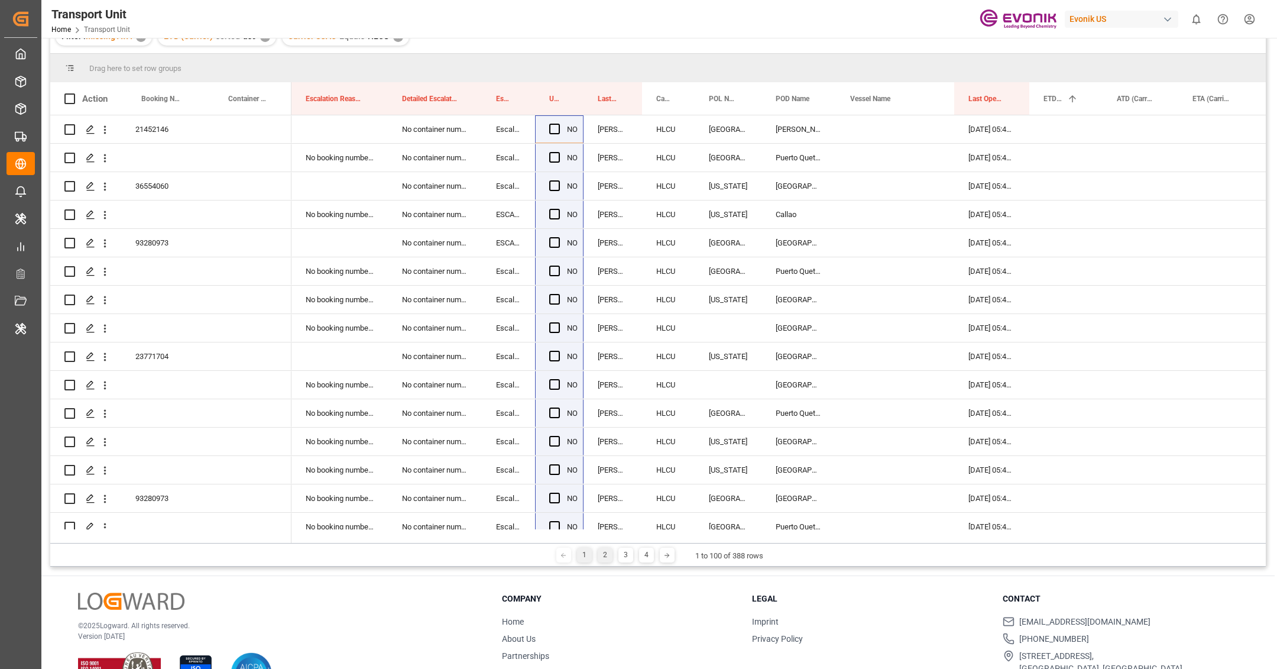
click at [608, 552] on div "2" at bounding box center [605, 554] width 15 height 15
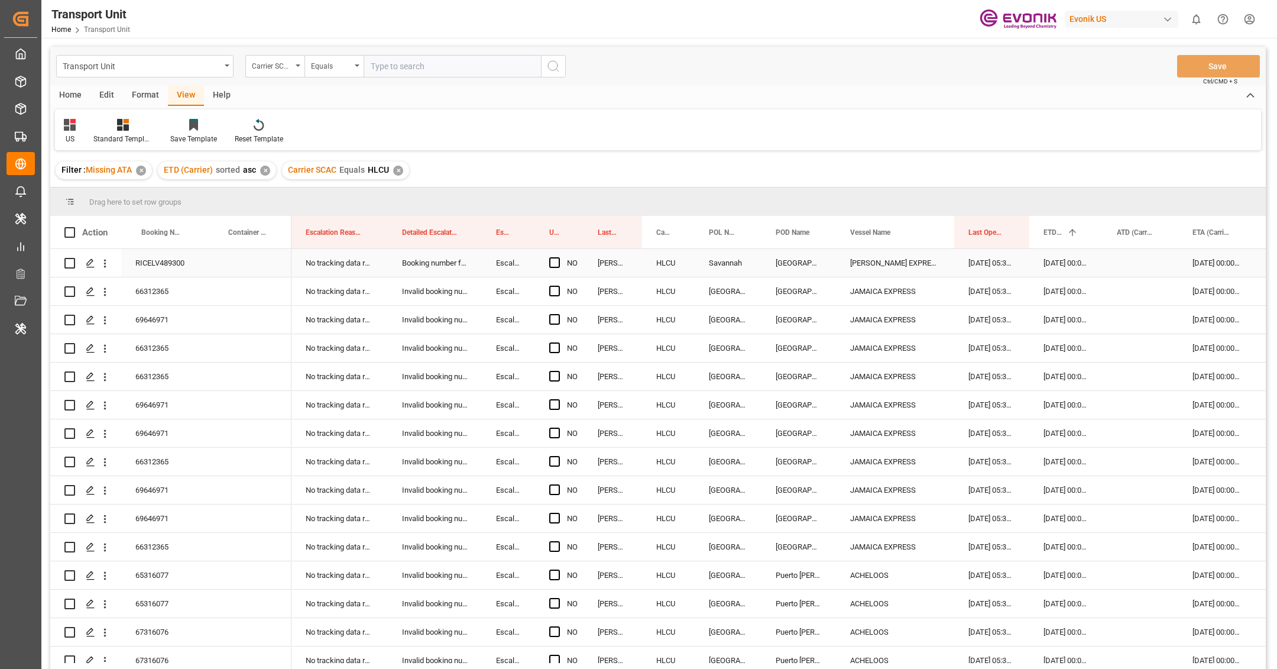
click at [554, 258] on span "Press SPACE to select this row." at bounding box center [554, 262] width 11 height 11
click at [558, 257] on input "Press SPACE to select this row." at bounding box center [558, 257] width 0 height 0
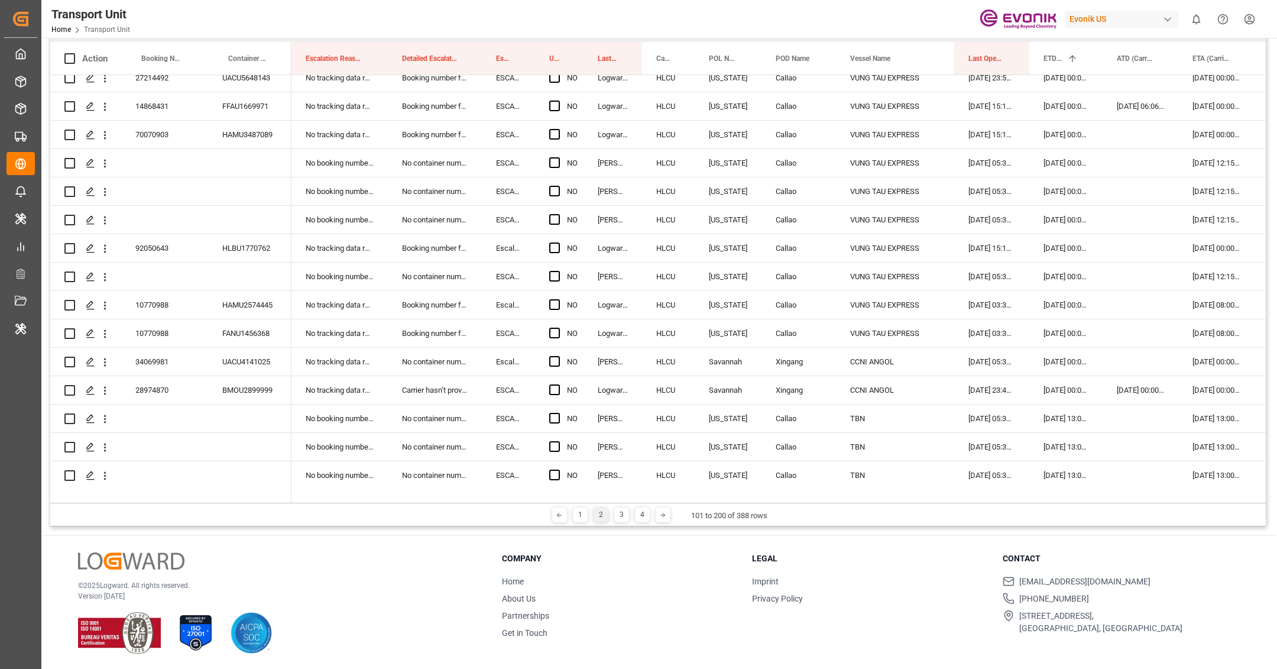
scroll to position [2436, 0]
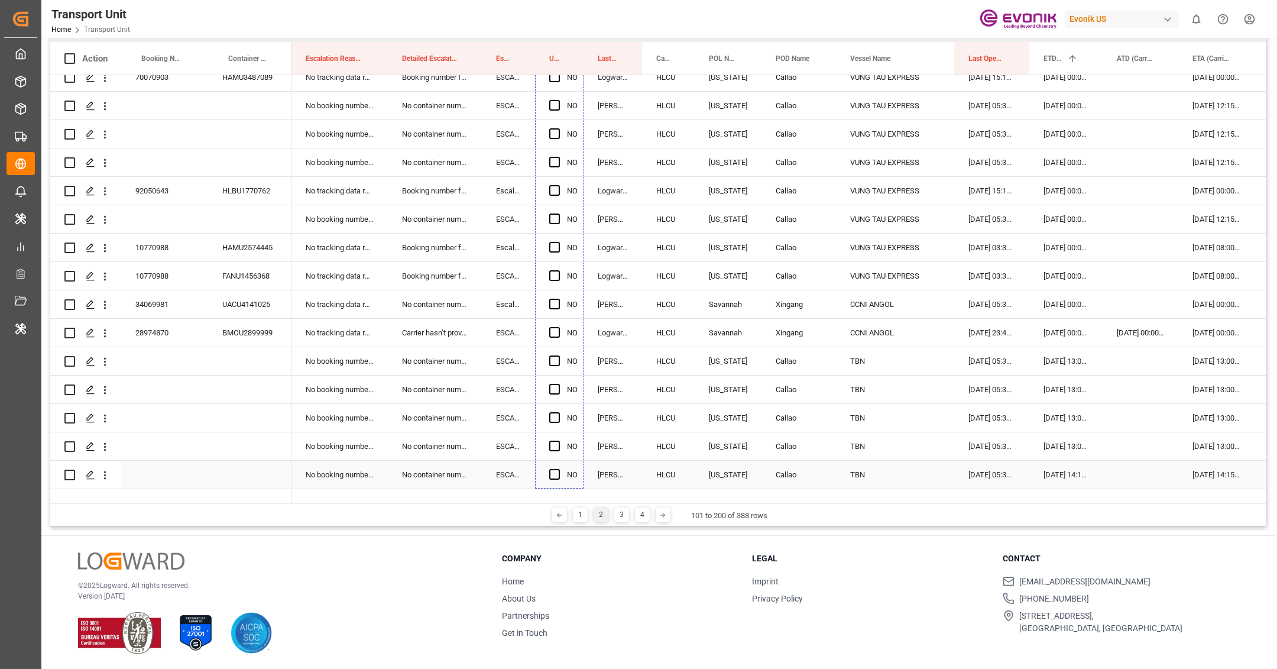
drag, startPoint x: 582, startPoint y: 100, endPoint x: 579, endPoint y: 466, distance: 366.5
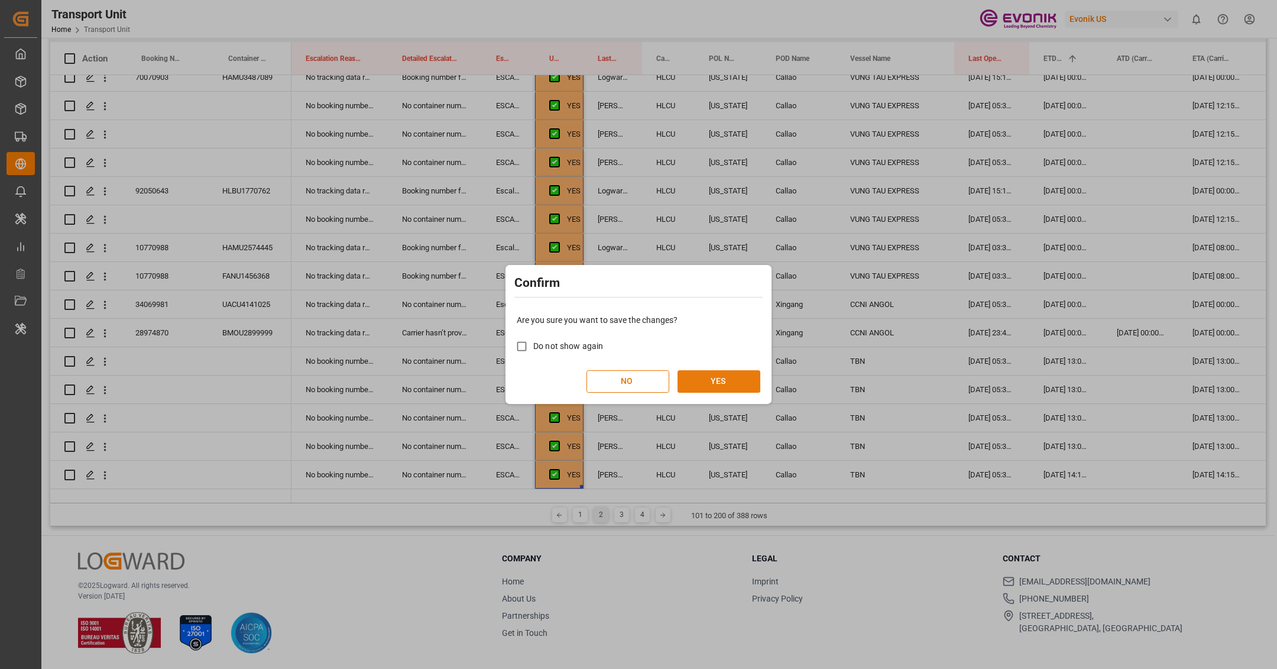
click at [736, 375] on button "YES" at bounding box center [718, 381] width 83 height 22
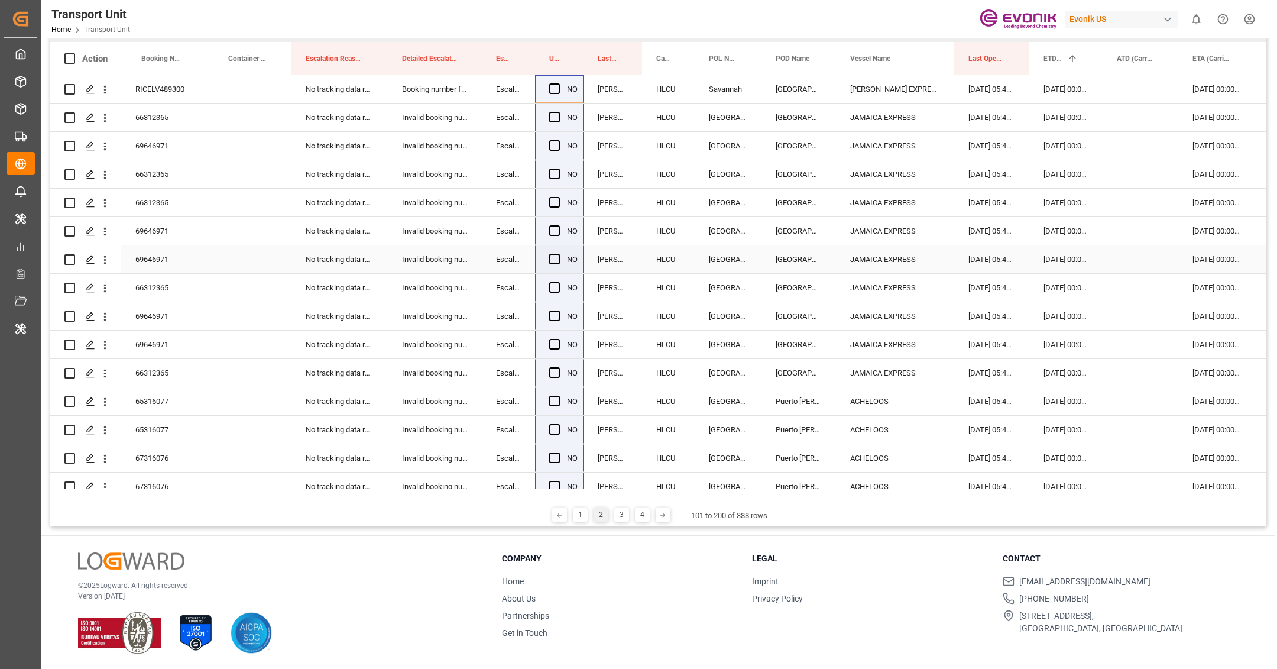
scroll to position [148, 0]
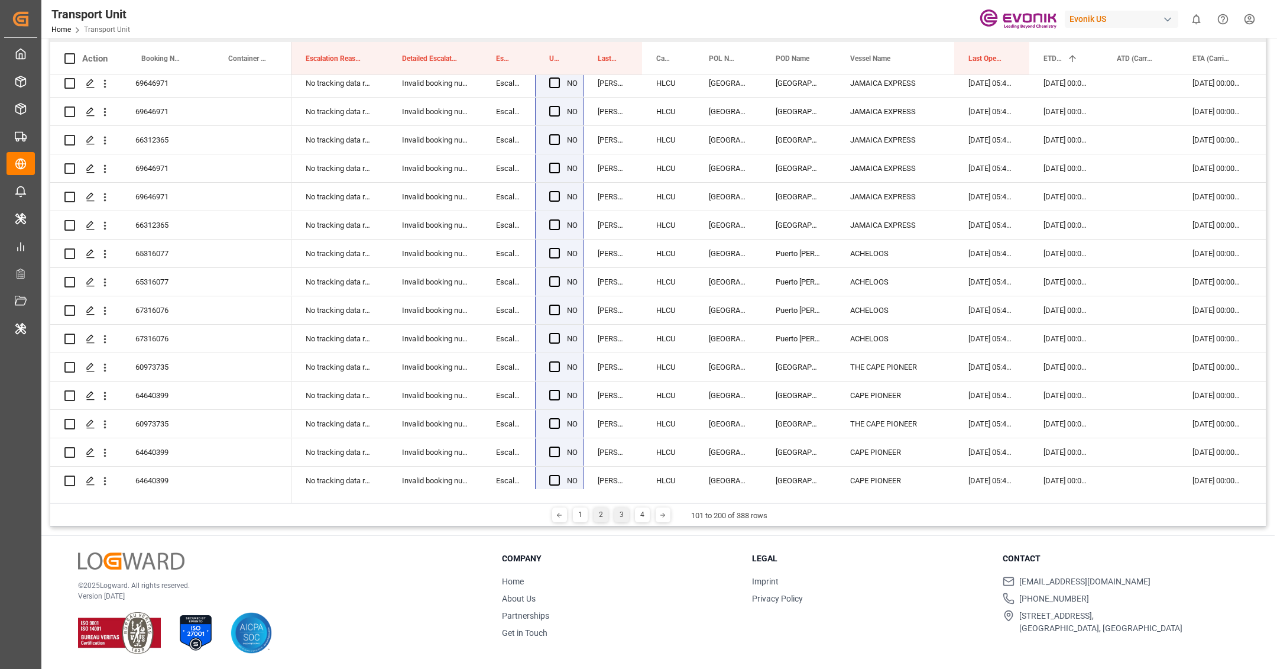
click at [620, 521] on div "3" at bounding box center [621, 514] width 15 height 15
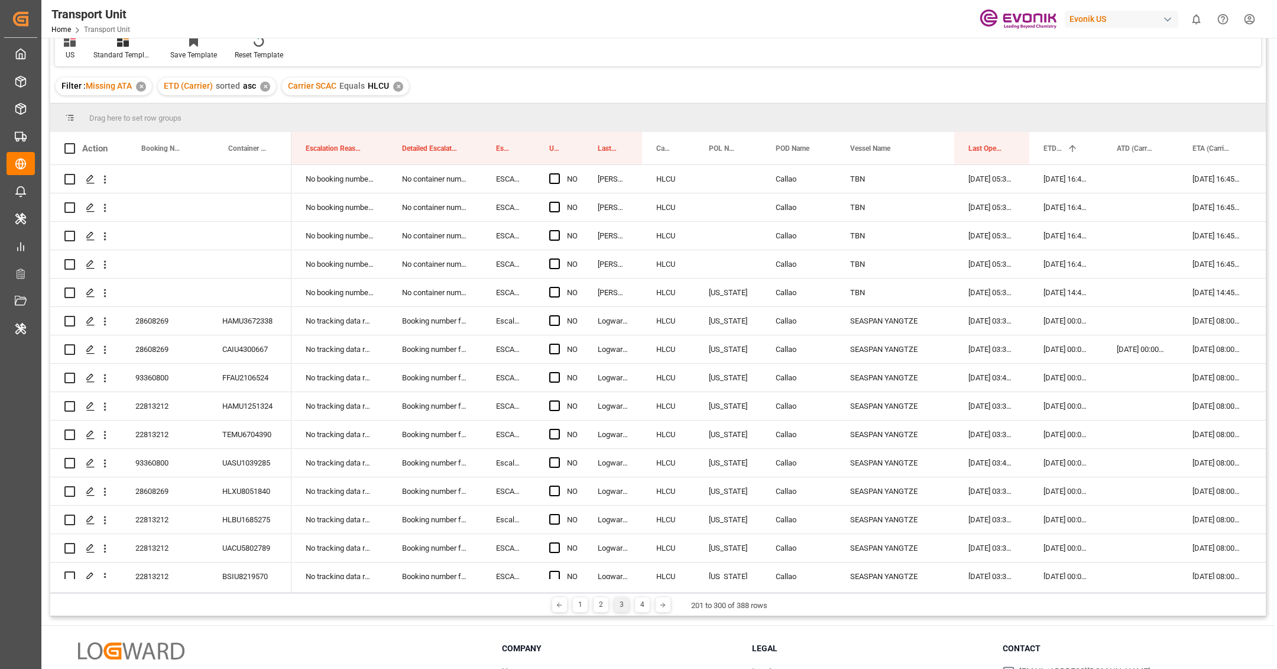
scroll to position [156, 0]
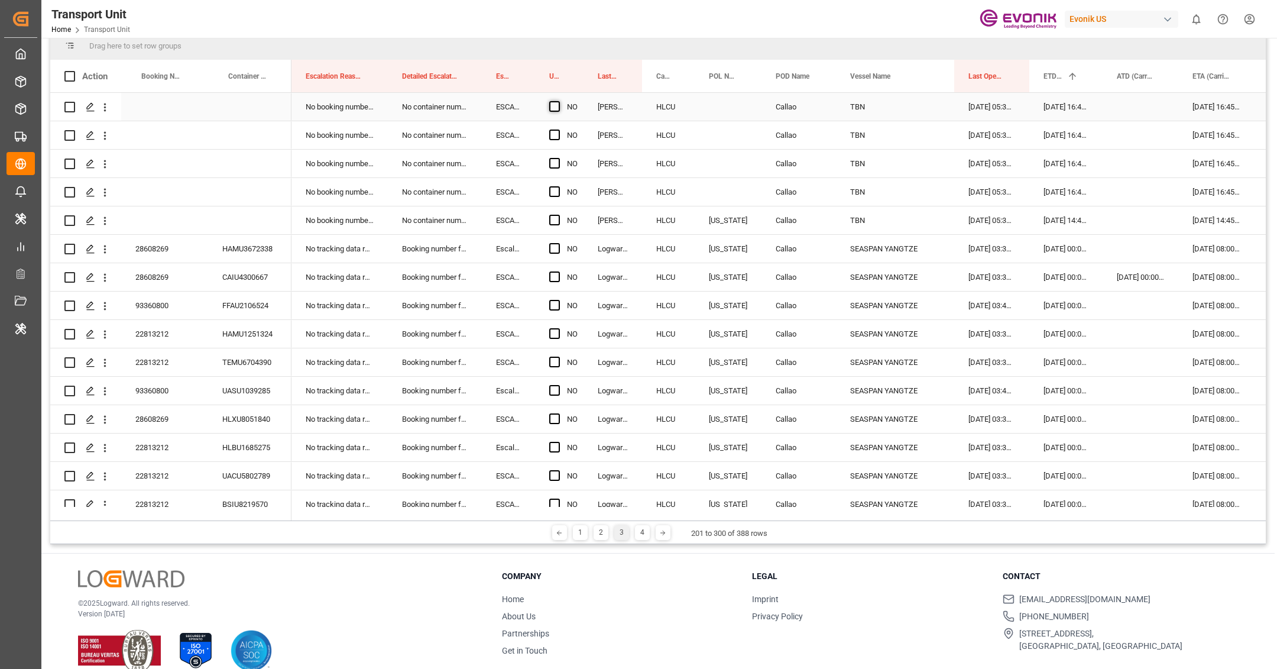
click at [554, 103] on span "Press SPACE to select this row." at bounding box center [554, 106] width 11 height 11
click at [558, 101] on input "Press SPACE to select this row." at bounding box center [558, 101] width 0 height 0
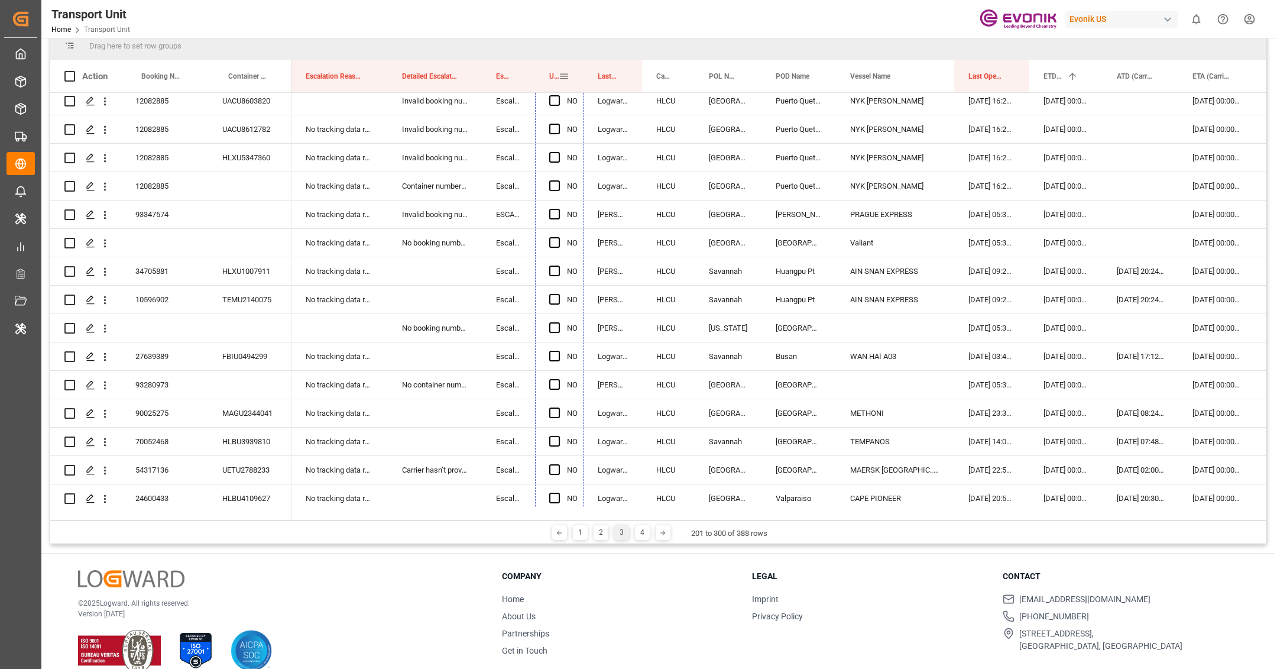
scroll to position [923, 0]
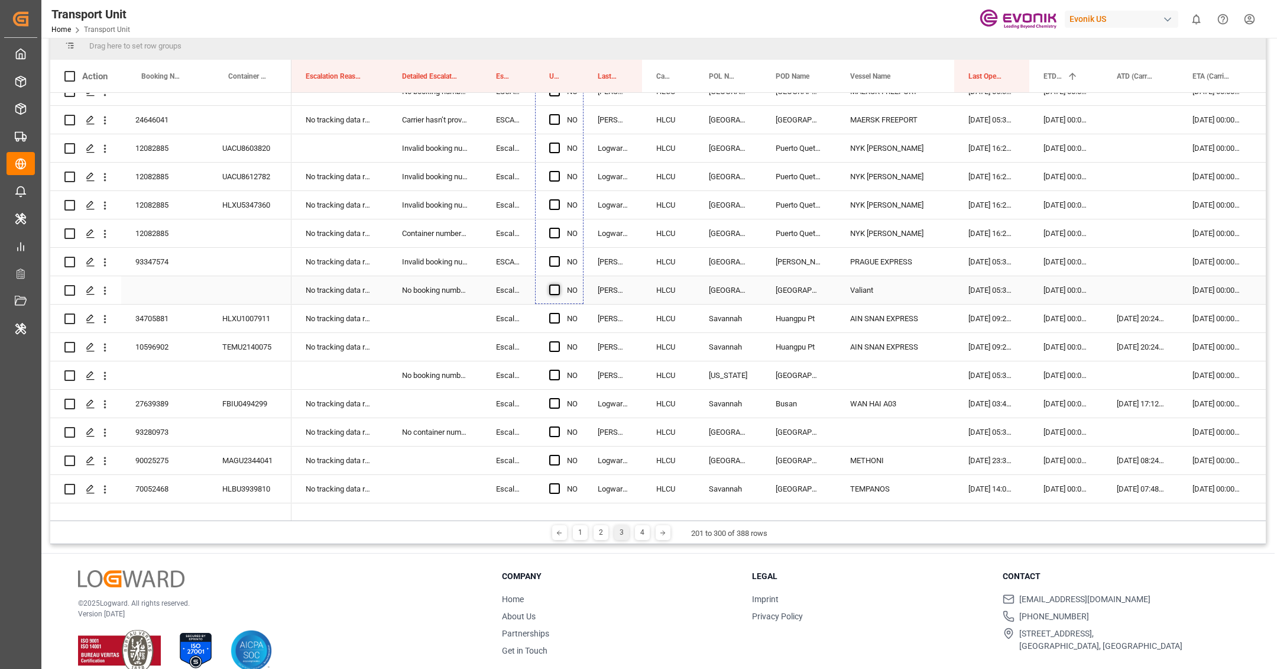
drag, startPoint x: 582, startPoint y: 119, endPoint x: 553, endPoint y: 293, distance: 176.7
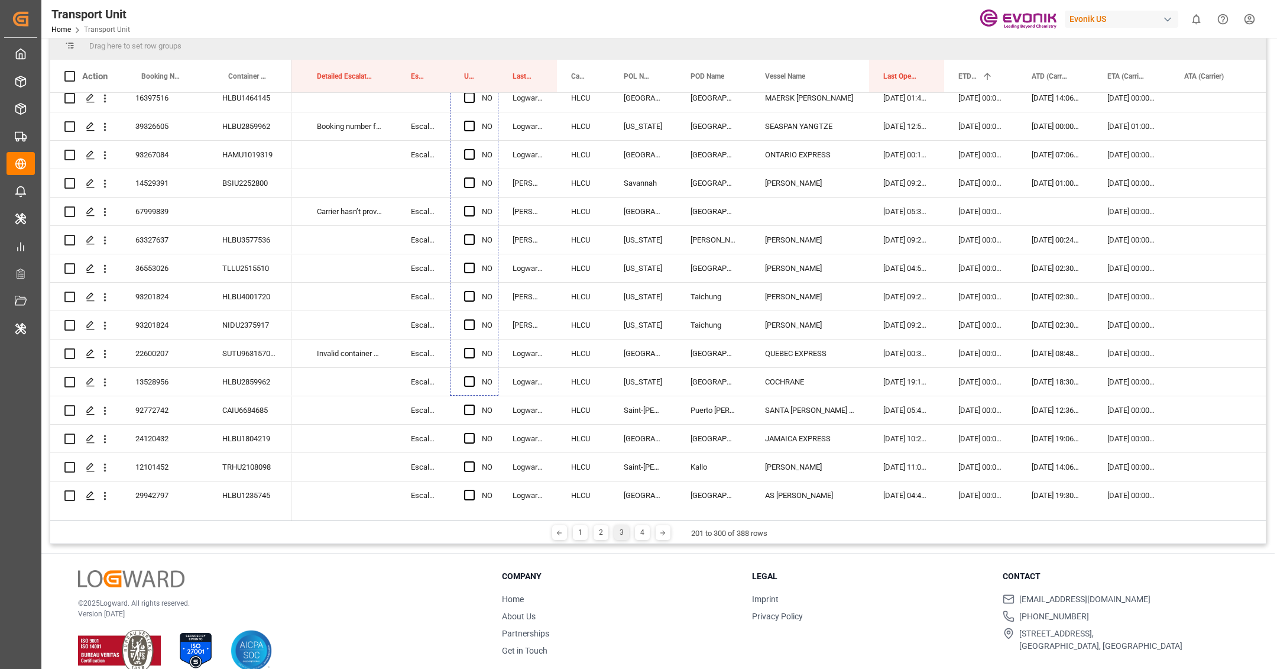
scroll to position [1933, 0]
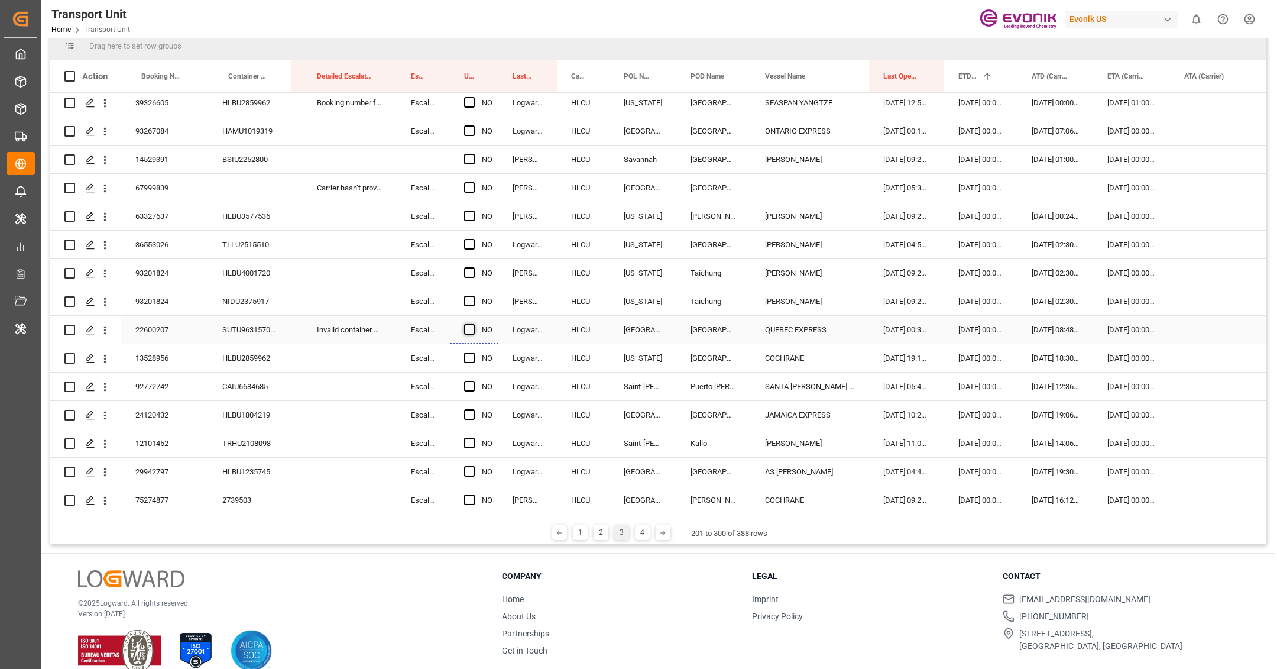
drag, startPoint x: 495, startPoint y: 302, endPoint x: 463, endPoint y: 333, distance: 44.3
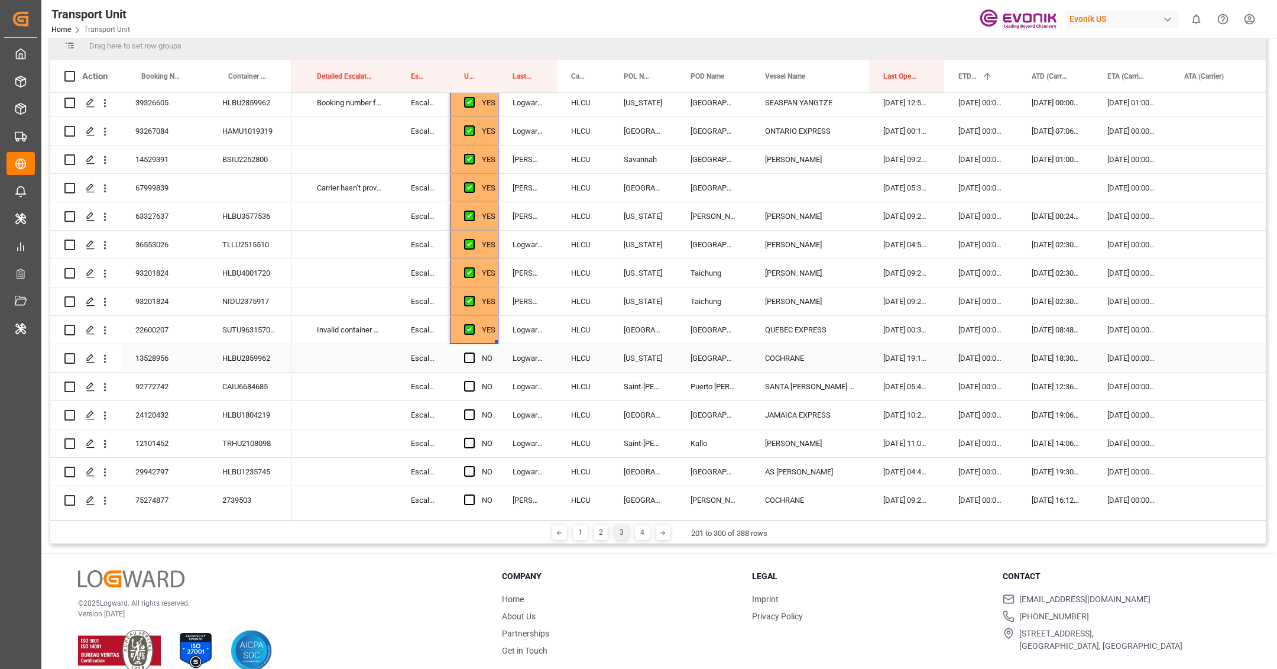
click at [188, 356] on div "13528956" at bounding box center [164, 358] width 87 height 28
click at [474, 356] on span "Press SPACE to select this row." at bounding box center [469, 357] width 11 height 11
click at [473, 352] on input "Press SPACE to select this row." at bounding box center [473, 352] width 0 height 0
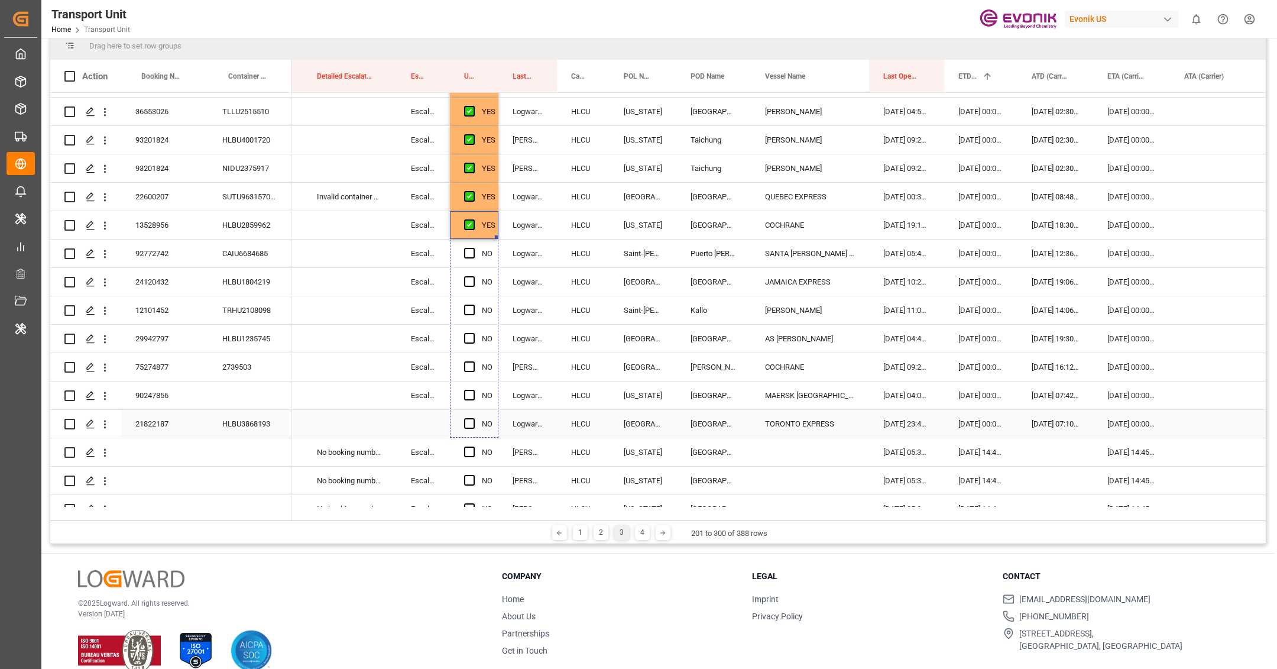
drag, startPoint x: 495, startPoint y: 237, endPoint x: 478, endPoint y: 426, distance: 189.9
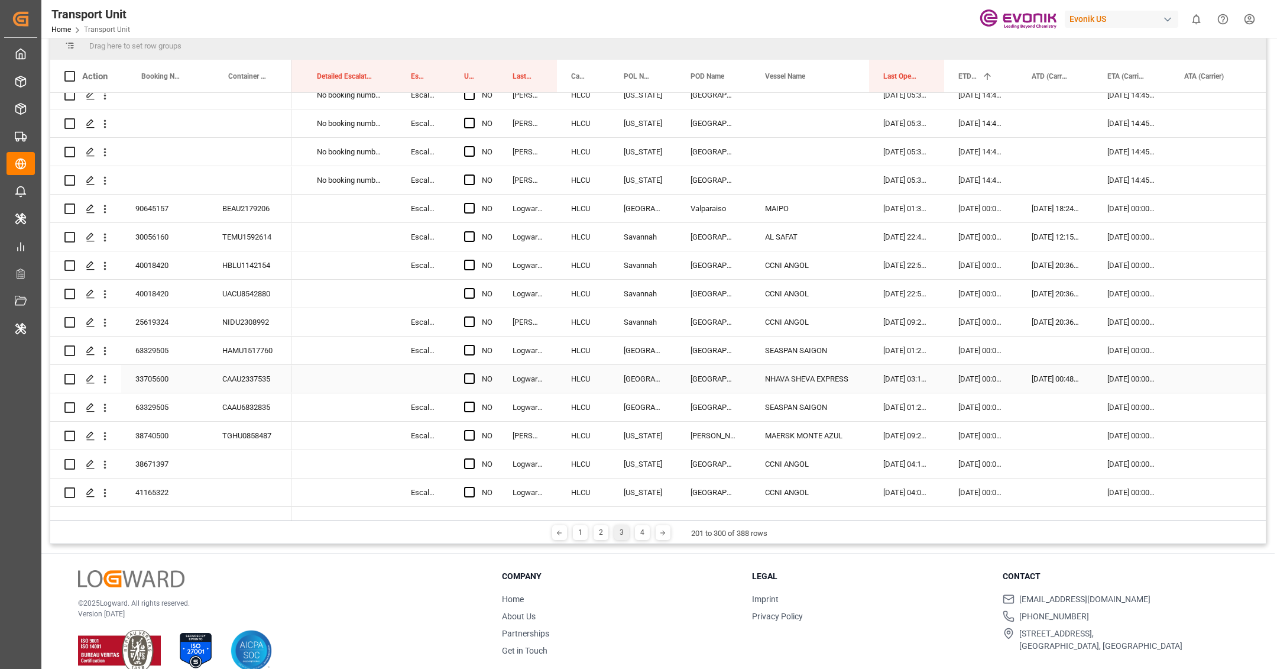
scroll to position [2364, 0]
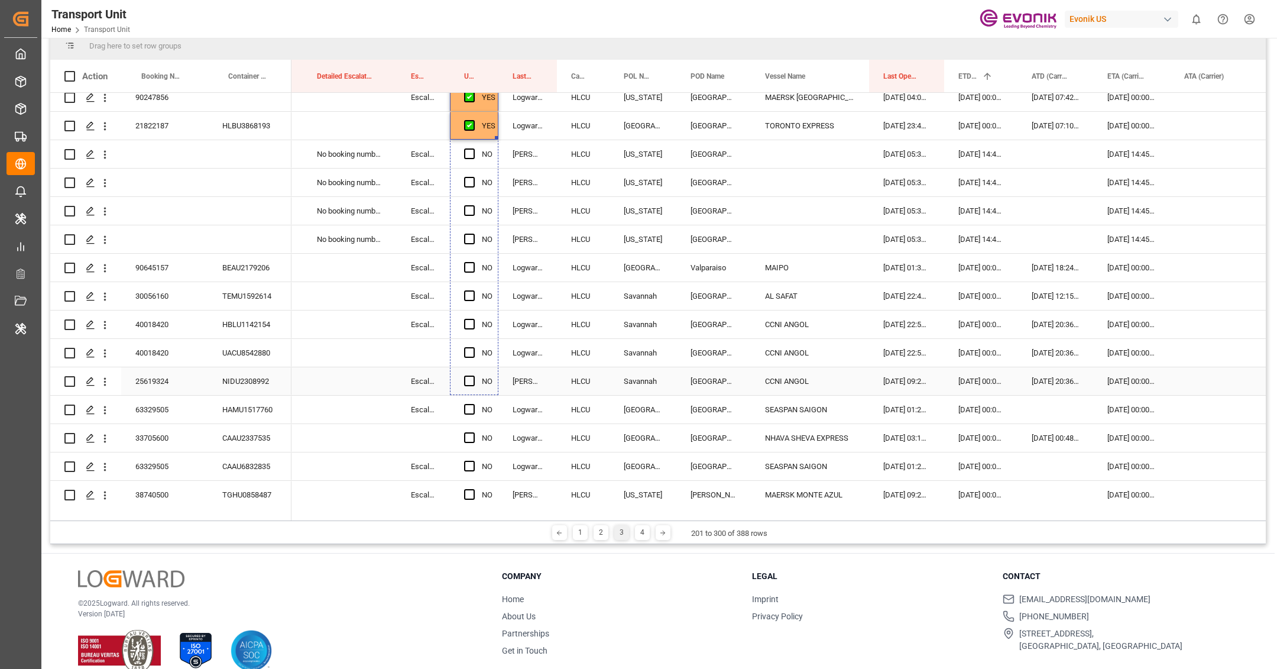
drag, startPoint x: 495, startPoint y: 138, endPoint x: 489, endPoint y: 388, distance: 250.1
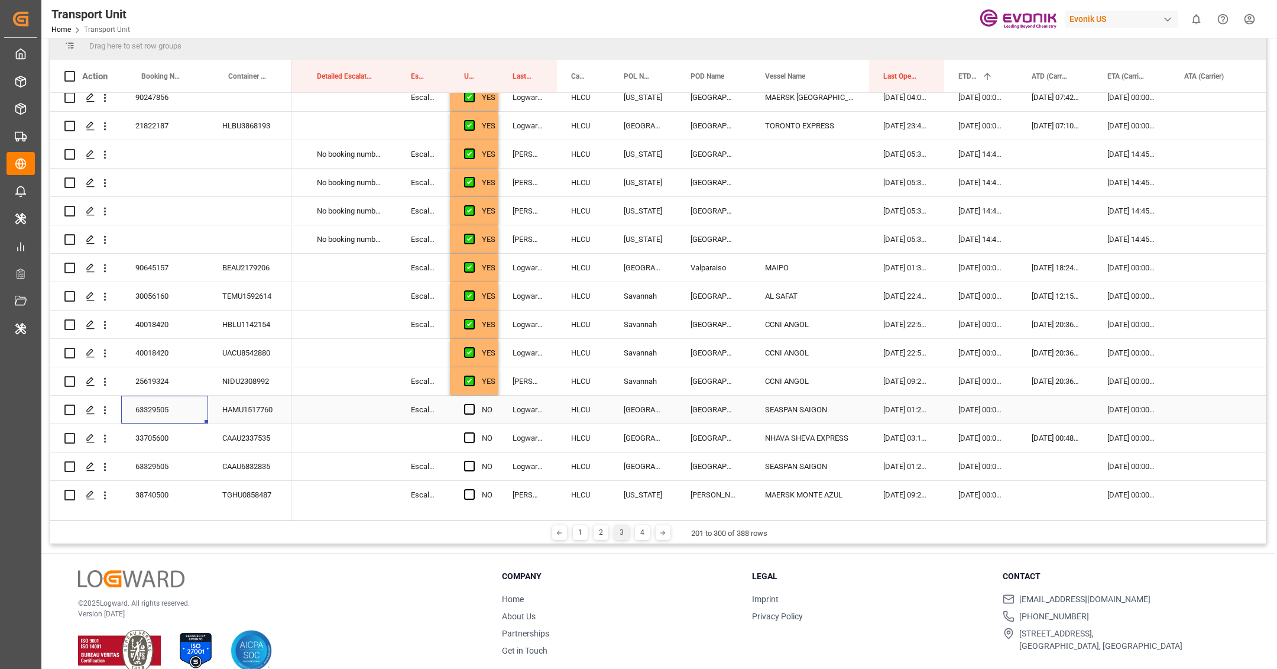
click at [180, 413] on div "63329505" at bounding box center [164, 409] width 87 height 28
click at [972, 410] on div "[DATE] 00:00:00" at bounding box center [980, 409] width 73 height 28
click at [1070, 399] on div "Press SPACE to select this row." at bounding box center [1055, 409] width 76 height 28
click at [1062, 404] on div "Press SPACE to select this row." at bounding box center [1055, 409] width 76 height 28
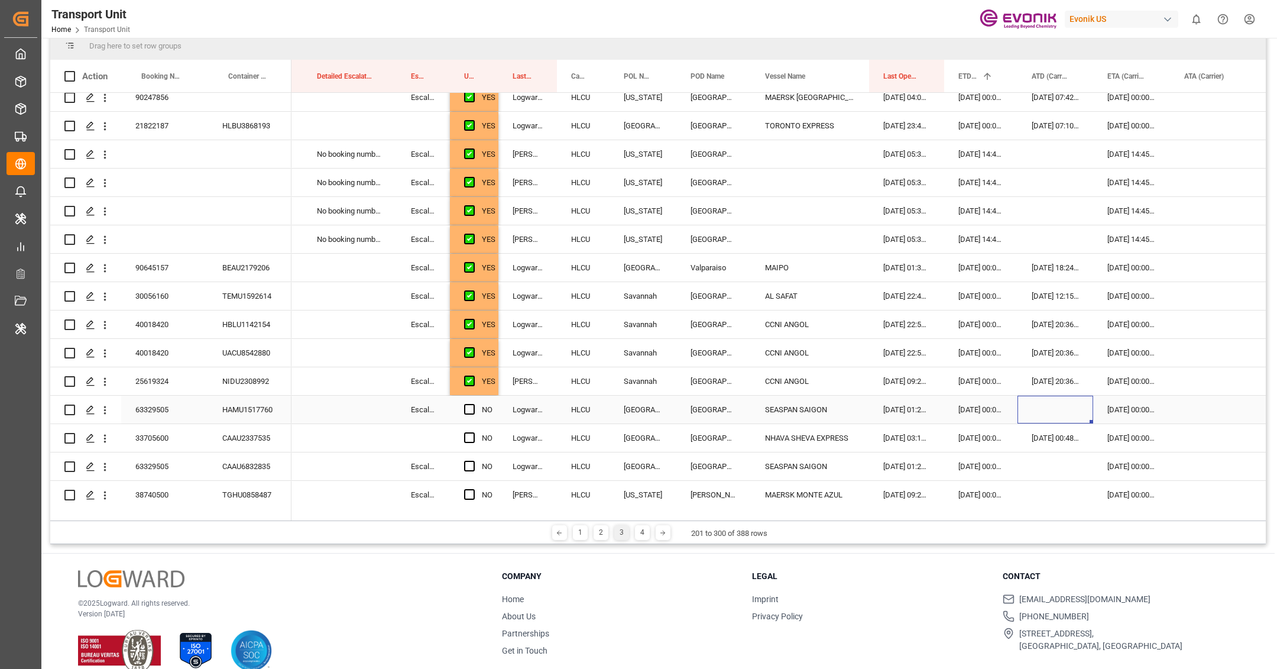
click at [1062, 404] on div "Press SPACE to select this row." at bounding box center [1055, 409] width 76 height 28
click at [1068, 557] on span "19" at bounding box center [1065, 561] width 8 height 8
type input "19.08.2025 00:00"
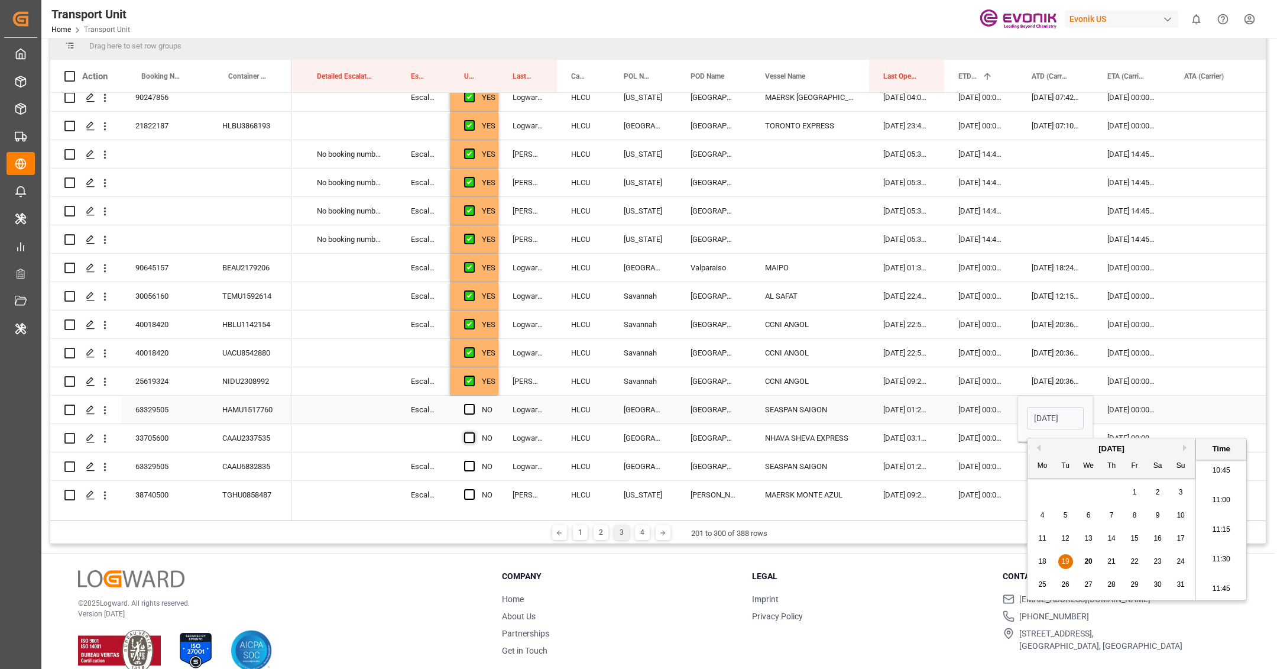
click at [471, 407] on span "Press SPACE to select this row." at bounding box center [469, 409] width 11 height 11
click at [473, 404] on input "Press SPACE to select this row." at bounding box center [473, 404] width 0 height 0
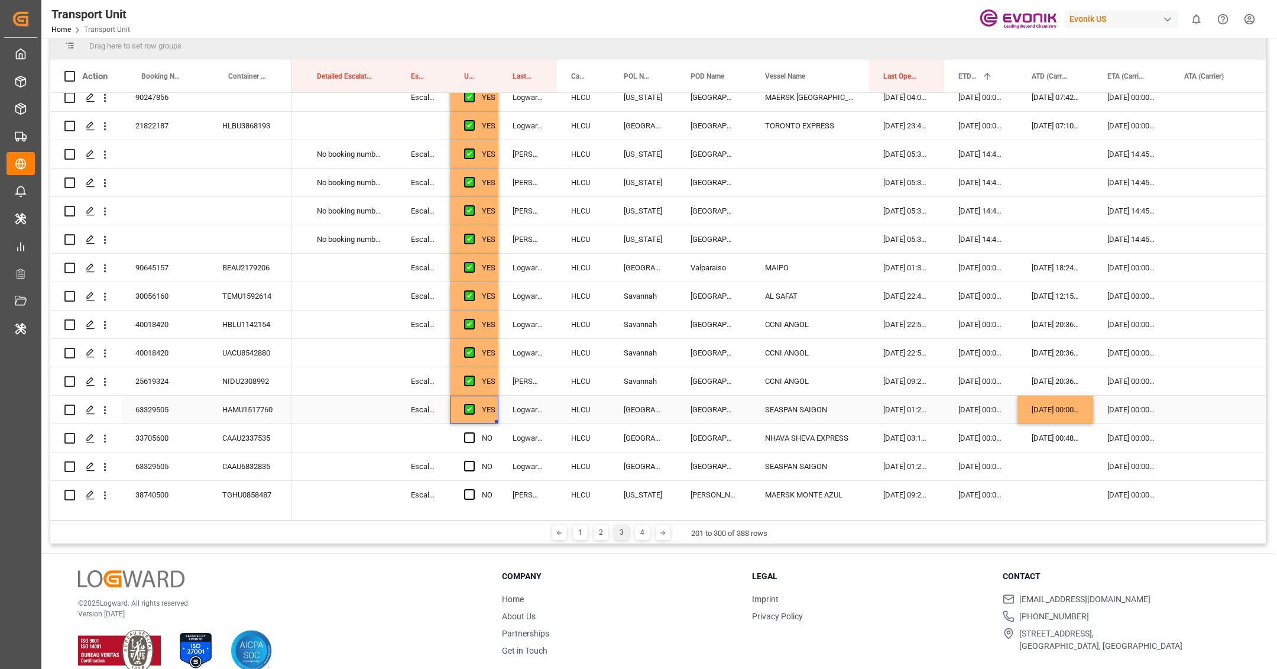
click at [1057, 413] on div "[DATE] 00:00:00" at bounding box center [1055, 409] width 76 height 28
click at [1050, 469] on div "Press SPACE to select this row." at bounding box center [1055, 466] width 76 height 28
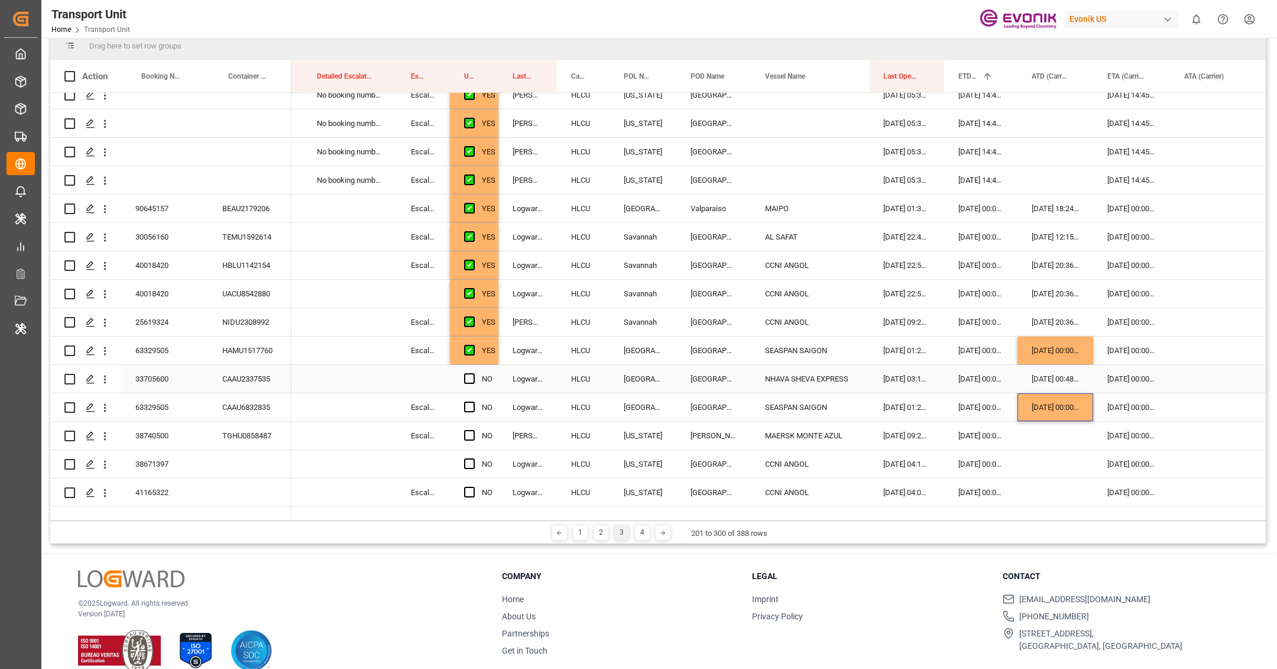
scroll to position [174, 0]
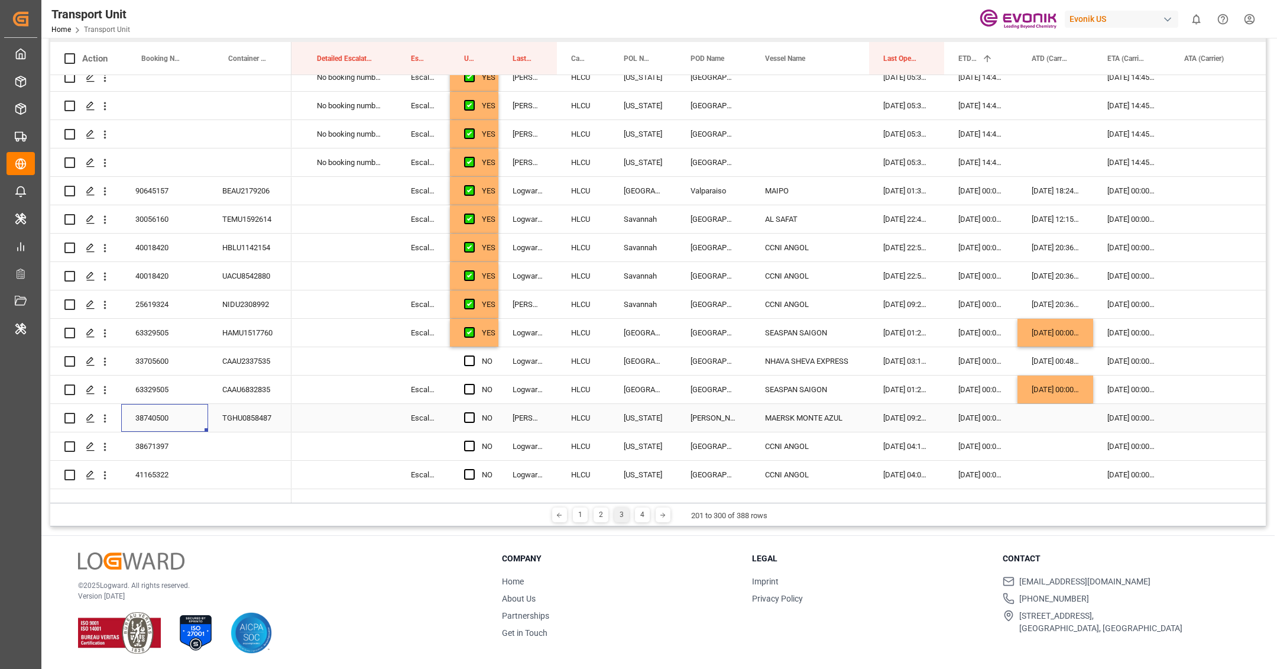
click at [161, 411] on div "38740500" at bounding box center [164, 418] width 87 height 28
click at [495, 330] on div "YES" at bounding box center [489, 332] width 14 height 27
drag, startPoint x: 497, startPoint y: 330, endPoint x: 498, endPoint y: 465, distance: 134.8
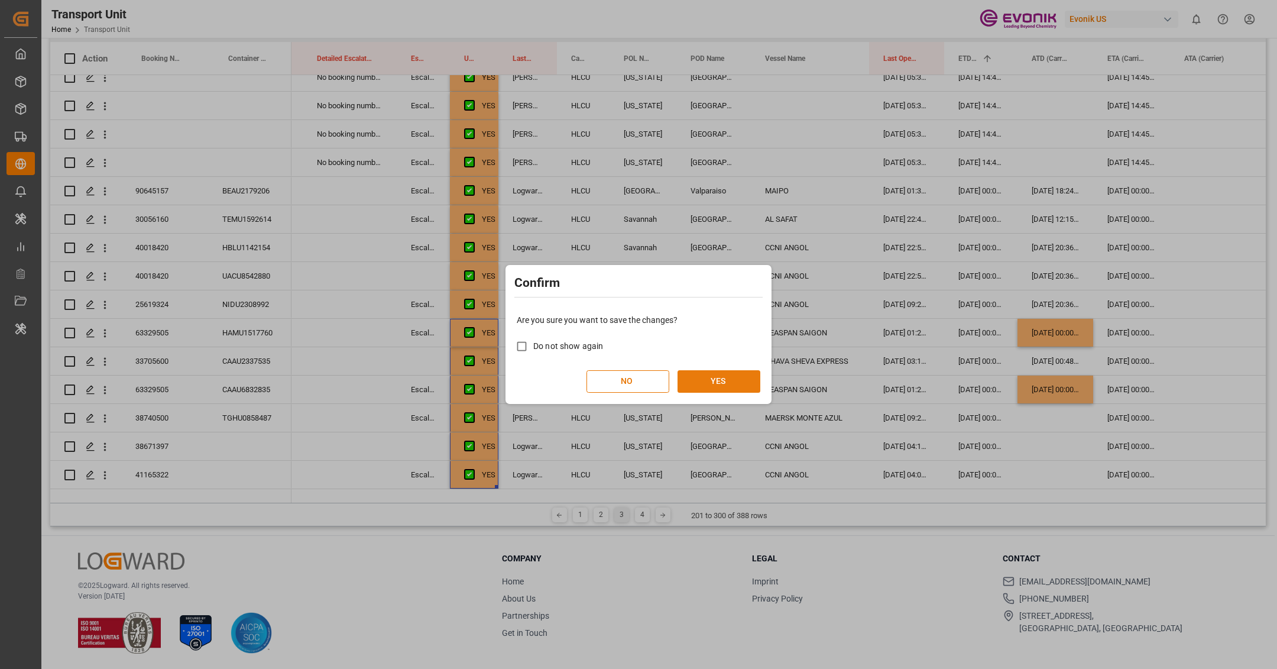
click at [705, 379] on button "YES" at bounding box center [718, 381] width 83 height 22
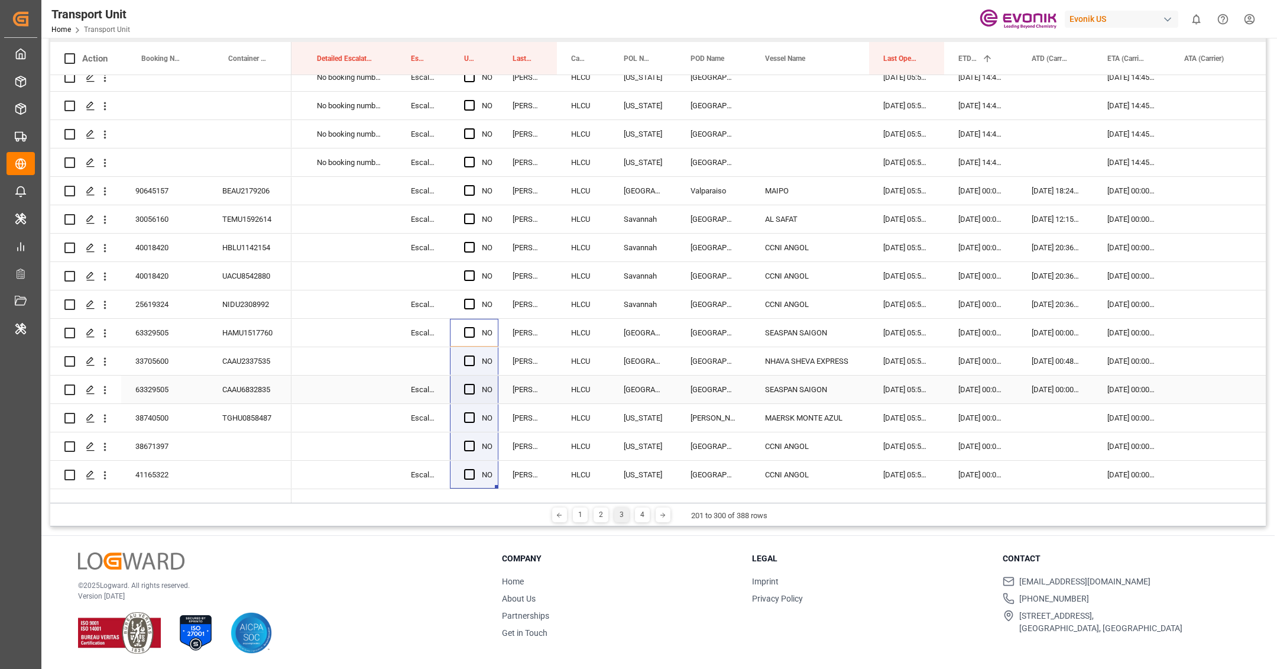
scroll to position [254, 0]
click at [642, 512] on div "4" at bounding box center [642, 514] width 15 height 15
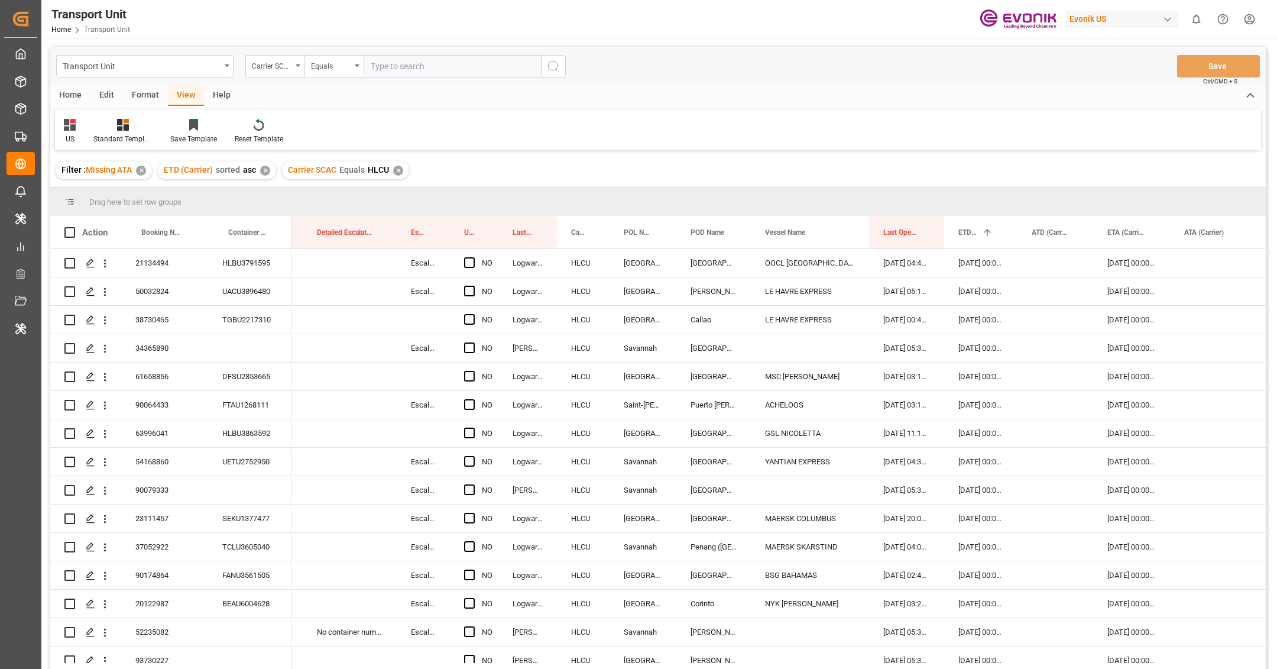
scroll to position [22, 0]
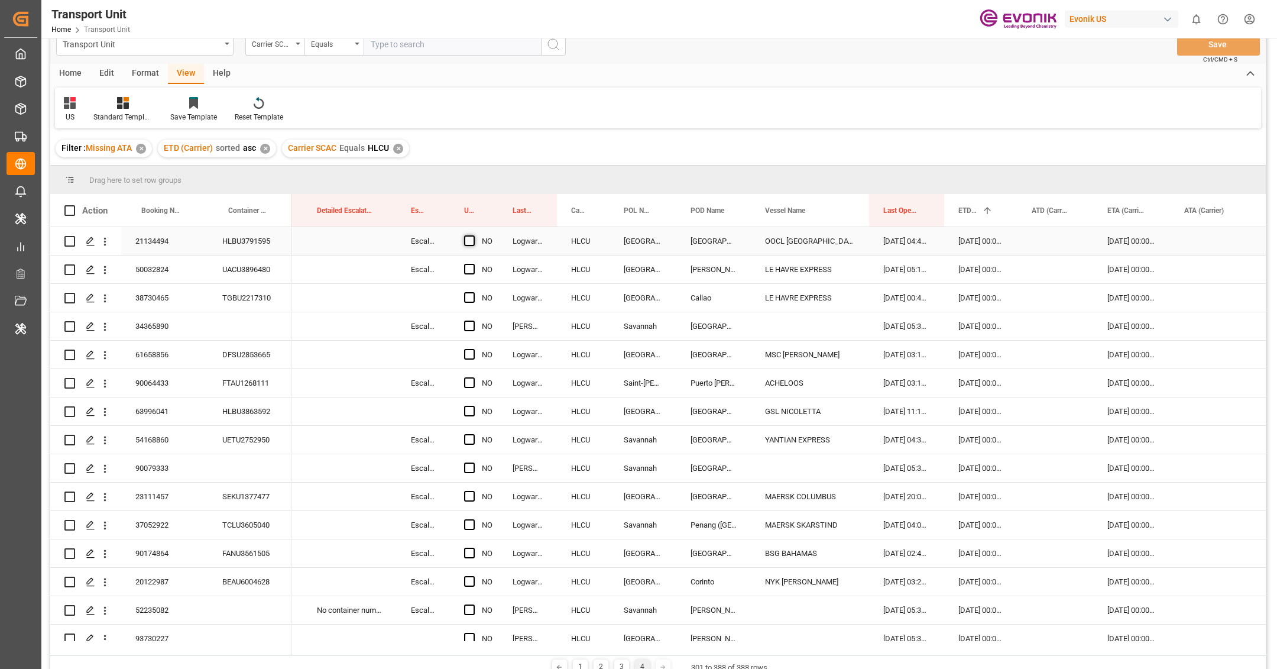
click at [468, 239] on span "Press SPACE to select this row." at bounding box center [469, 240] width 11 height 11
click at [473, 235] on input "Press SPACE to select this row." at bounding box center [473, 235] width 0 height 0
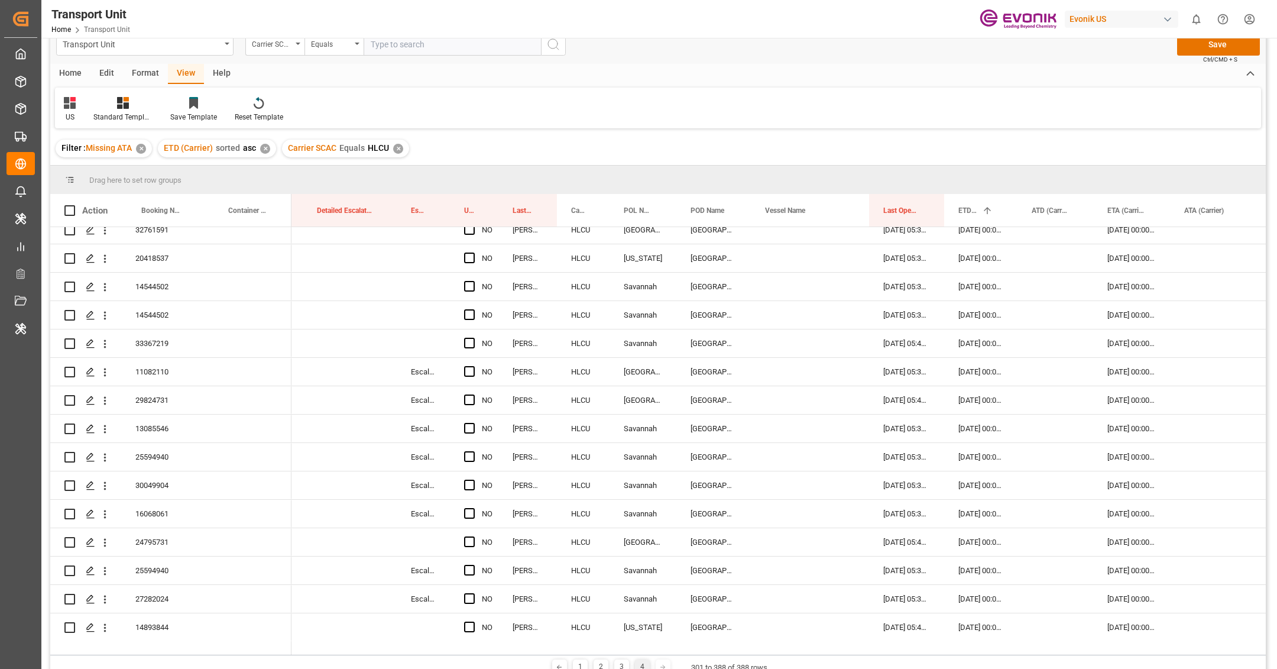
scroll to position [1959, 0]
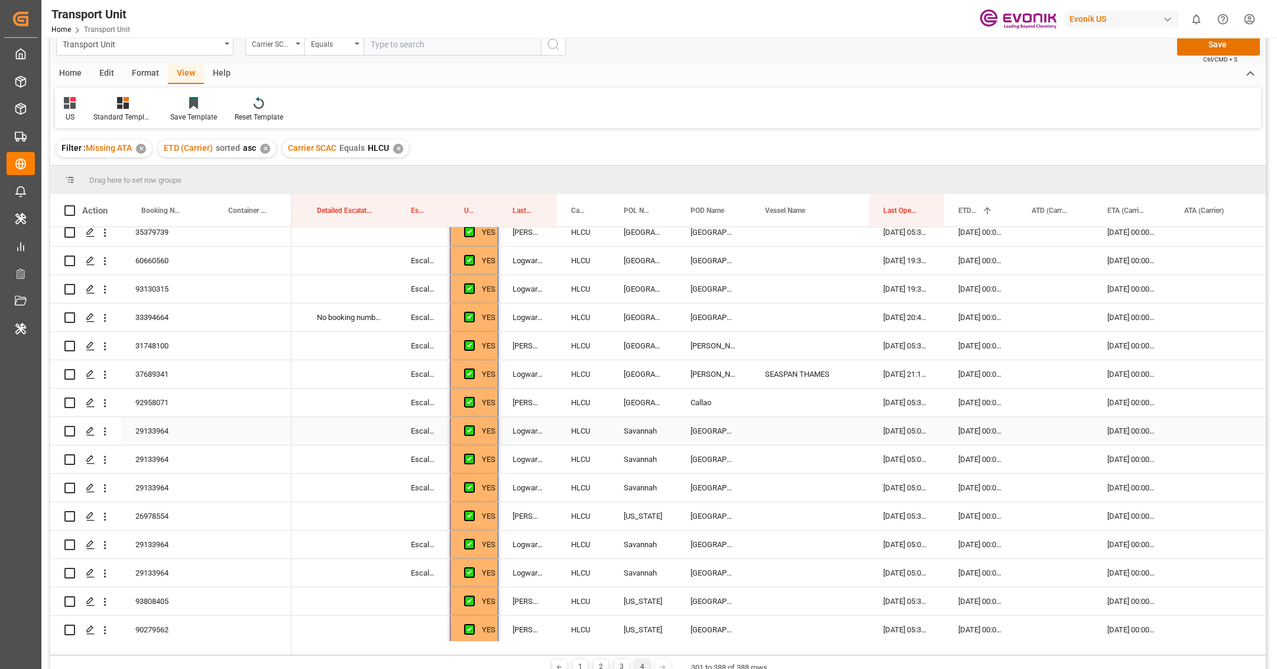
scroll to position [1083, 0]
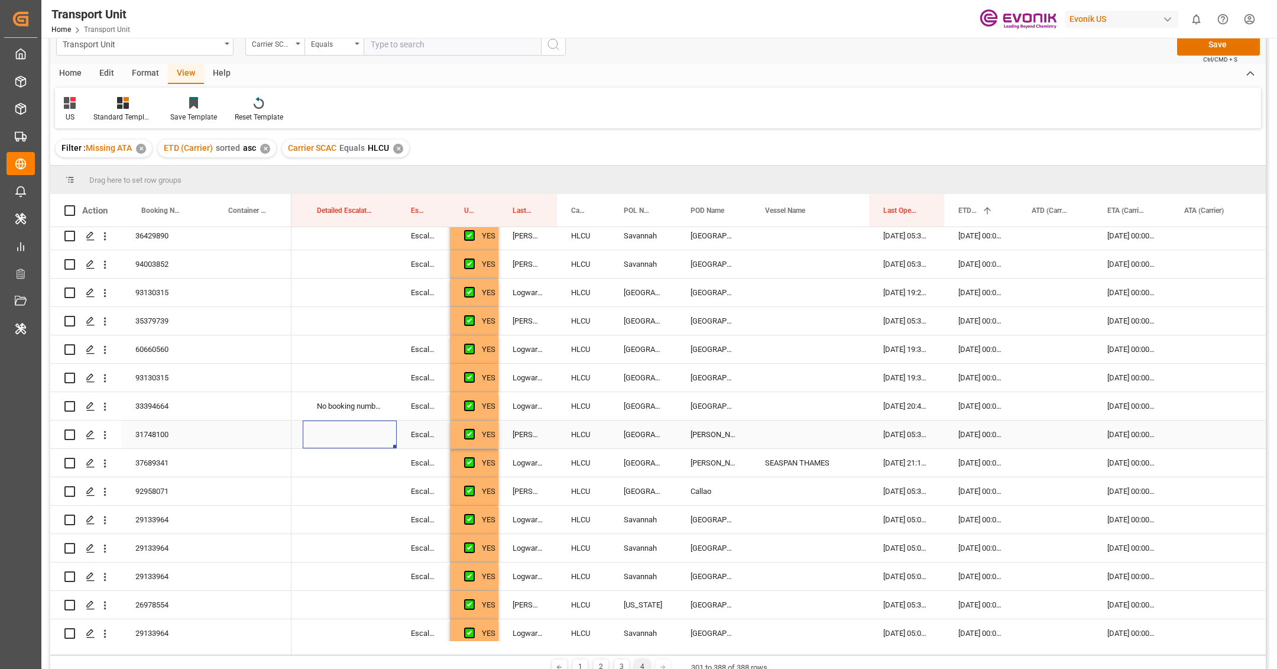
click at [362, 435] on div "Press SPACE to select this row." at bounding box center [350, 434] width 94 height 28
click at [355, 404] on div "No booking number got provided by customer/forwarder" at bounding box center [350, 406] width 94 height 28
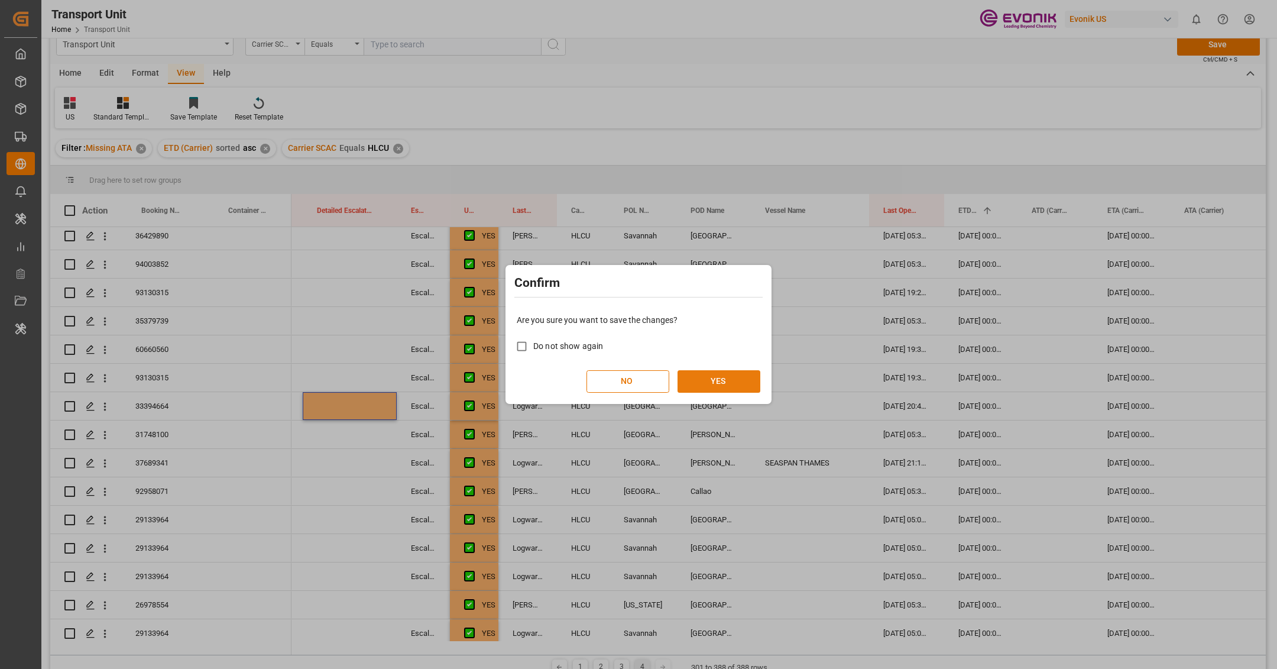
click at [743, 374] on button "YES" at bounding box center [718, 381] width 83 height 22
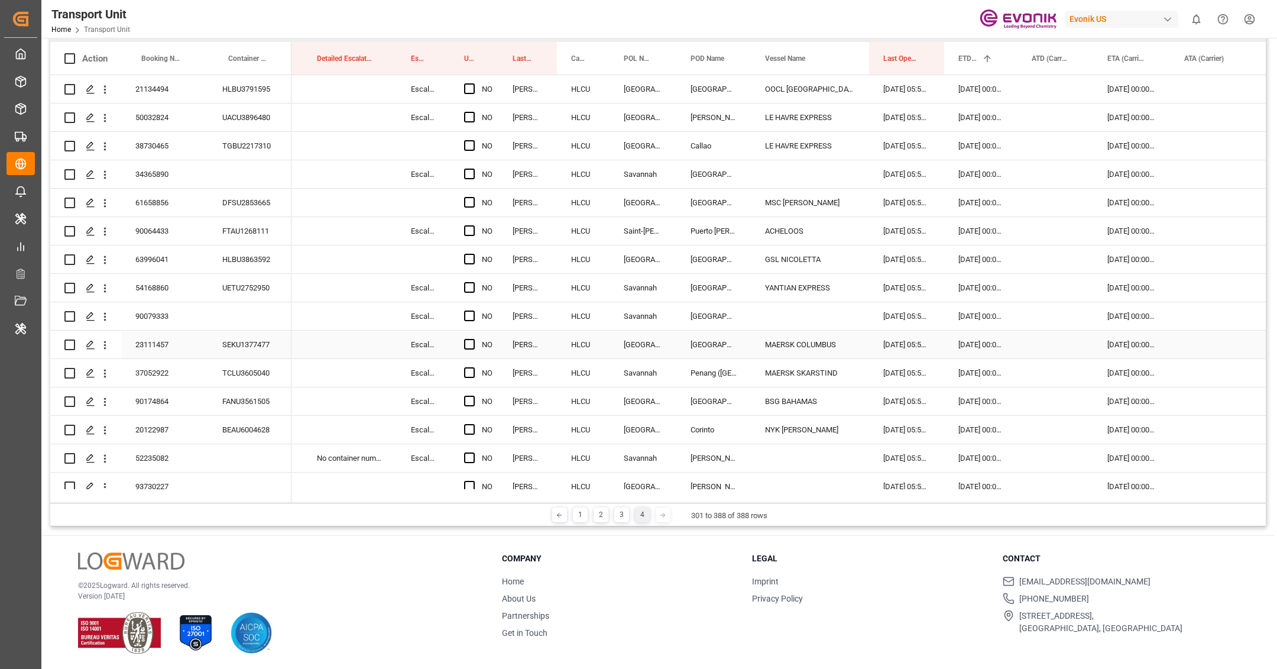
scroll to position [0, 0]
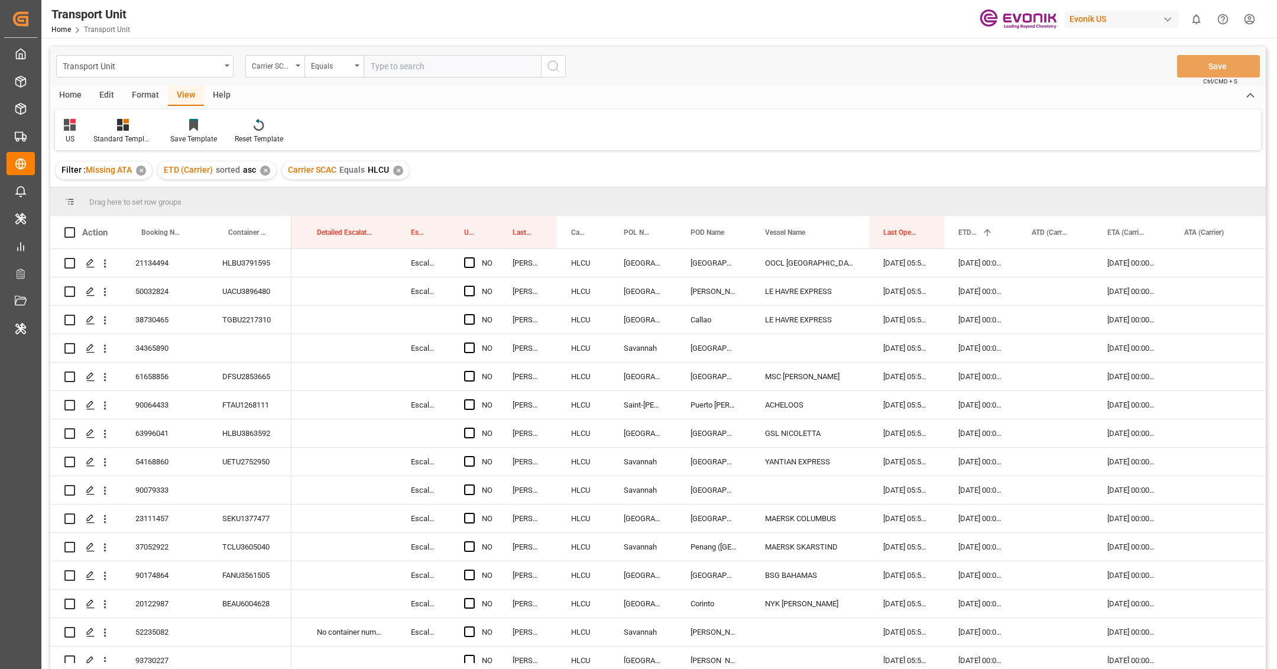
click at [400, 168] on div "✕" at bounding box center [398, 171] width 10 height 10
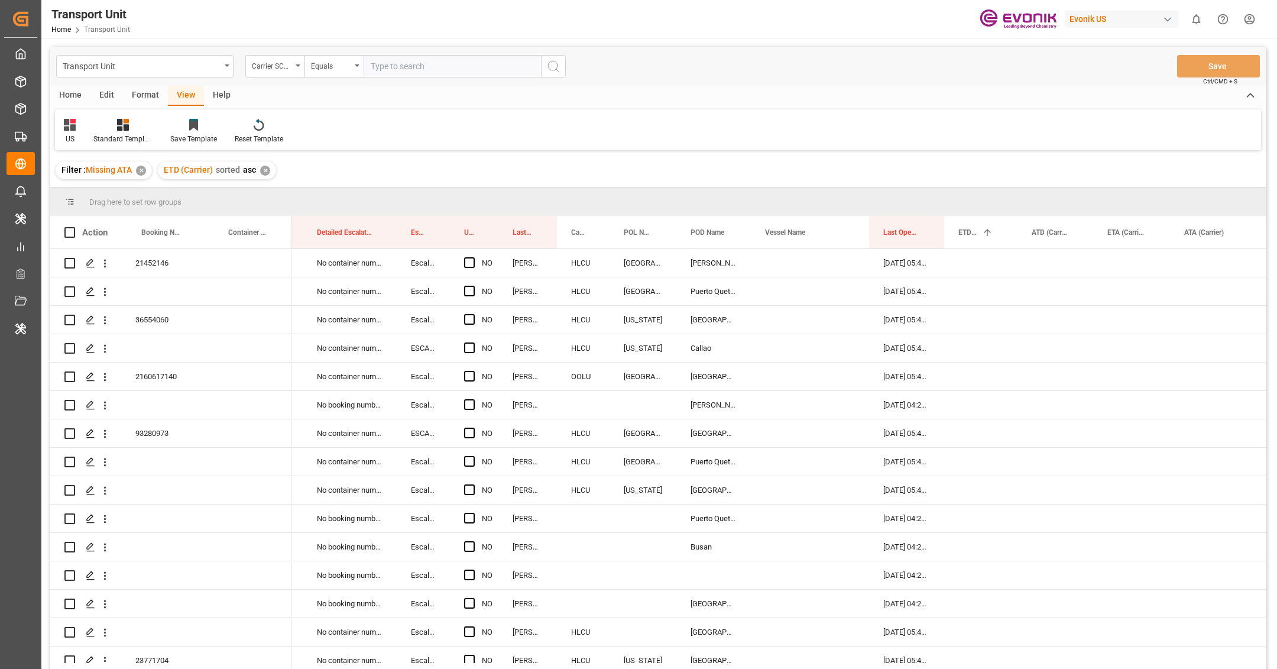
click at [421, 70] on input "text" at bounding box center [452, 66] width 177 height 22
paste input "MAEU"
type input "MAEU"
click at [554, 61] on circle "search button" at bounding box center [552, 65] width 9 height 9
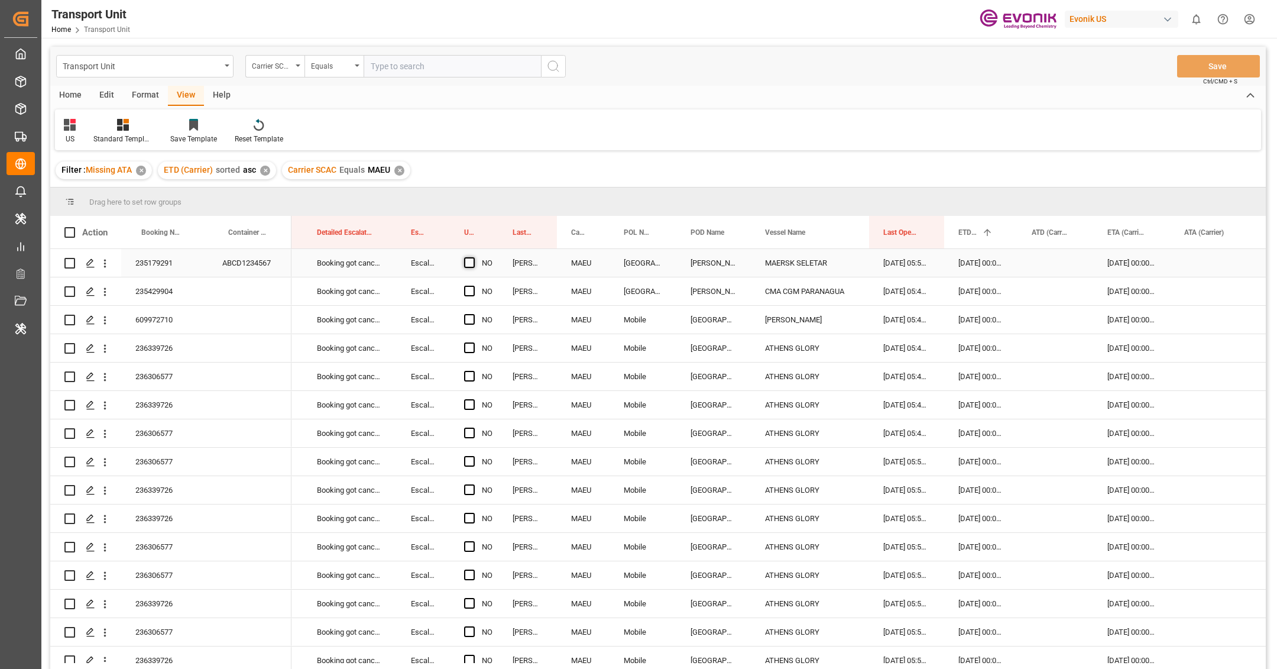
click at [468, 265] on span "Press SPACE to select this row." at bounding box center [469, 262] width 11 height 11
click at [473, 257] on input "Press SPACE to select this row." at bounding box center [473, 257] width 0 height 0
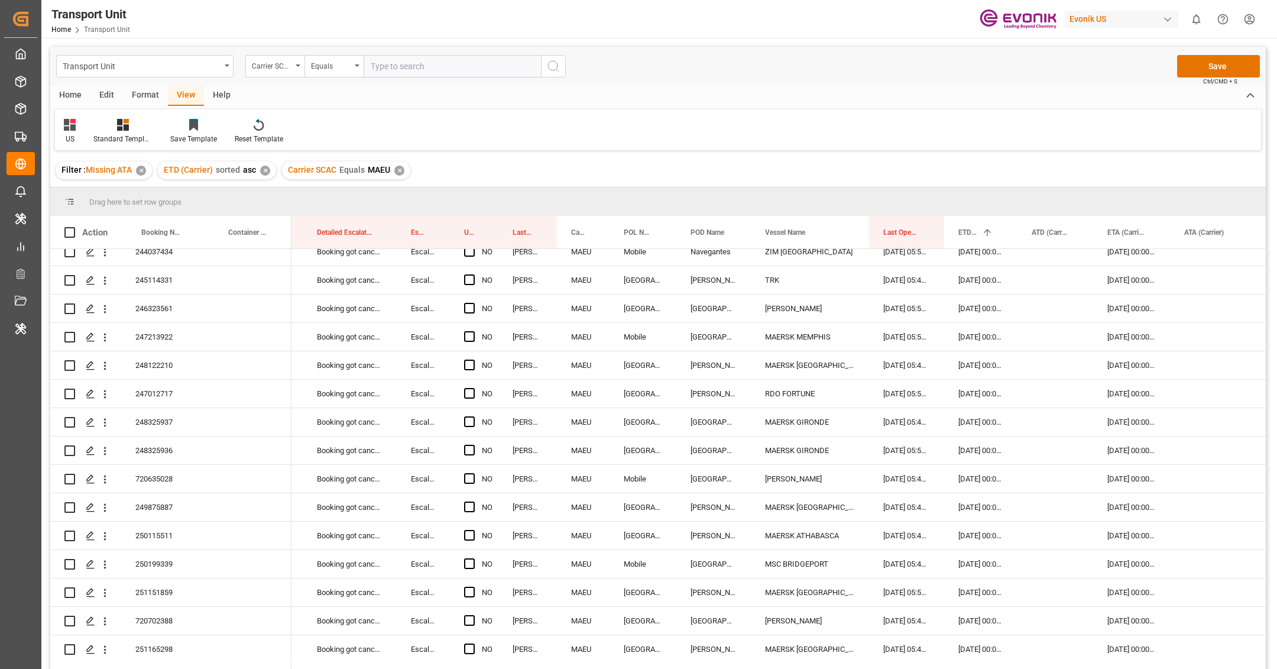
scroll to position [2436, 0]
drag, startPoint x: 497, startPoint y: 275, endPoint x: 504, endPoint y: 643, distance: 367.7
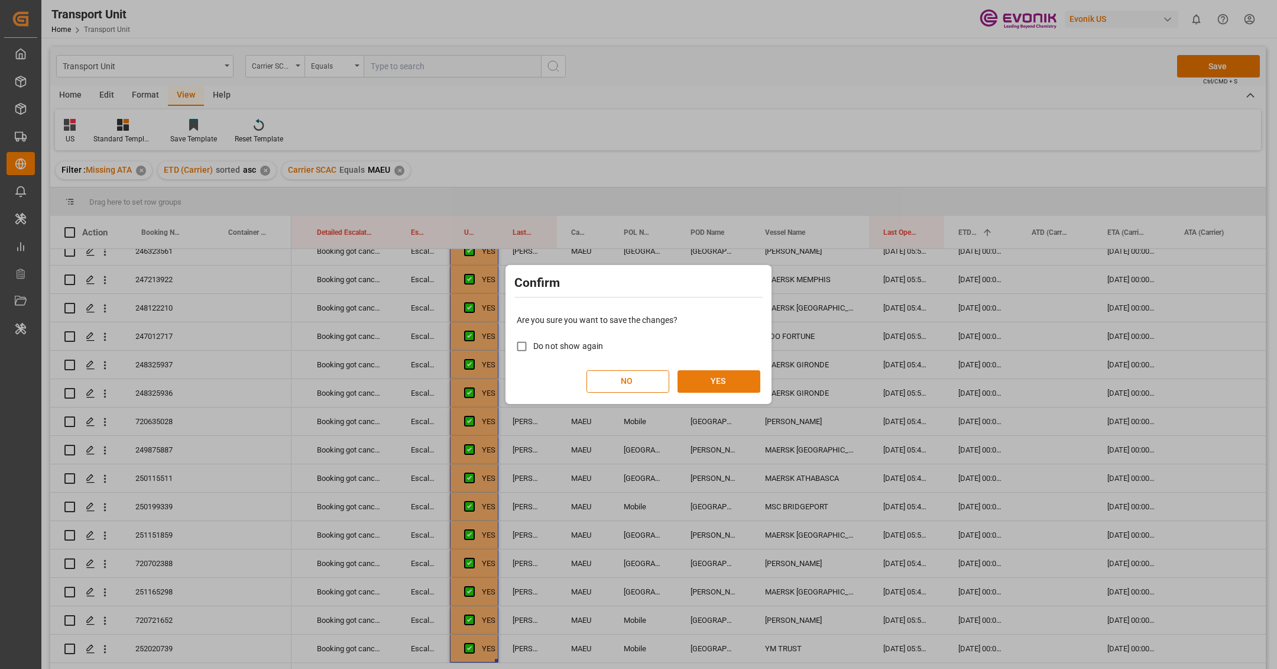
click at [705, 384] on button "YES" at bounding box center [718, 381] width 83 height 22
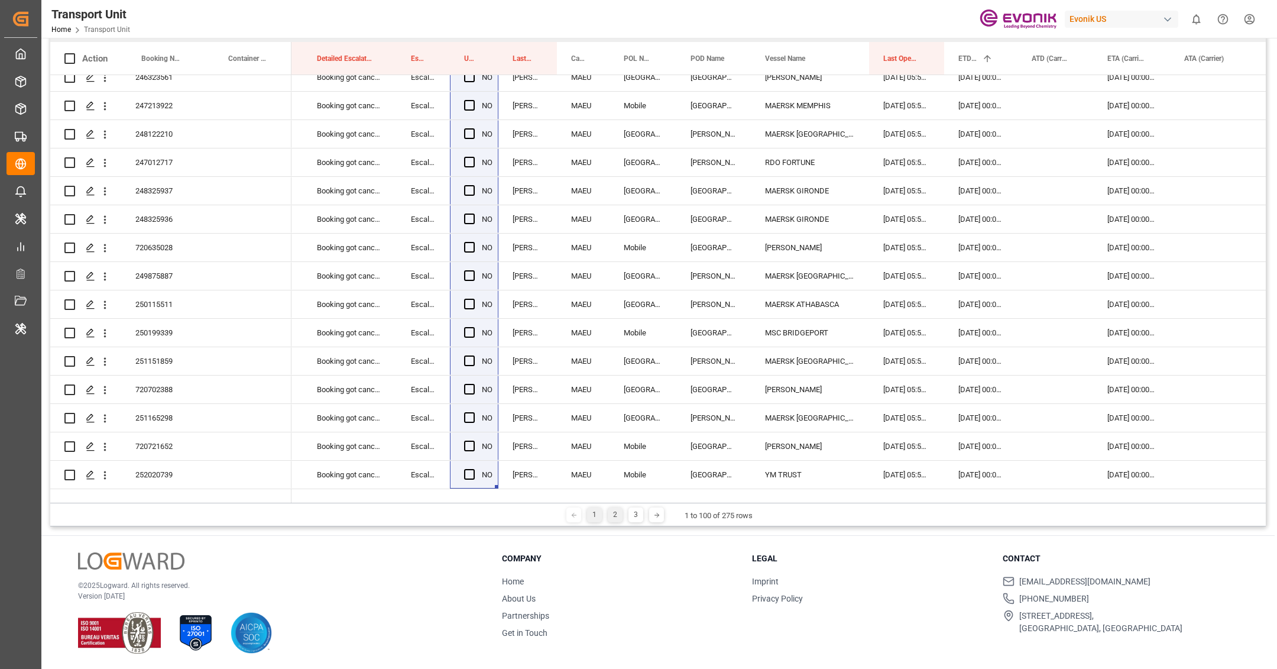
click at [616, 515] on div "2" at bounding box center [615, 514] width 15 height 15
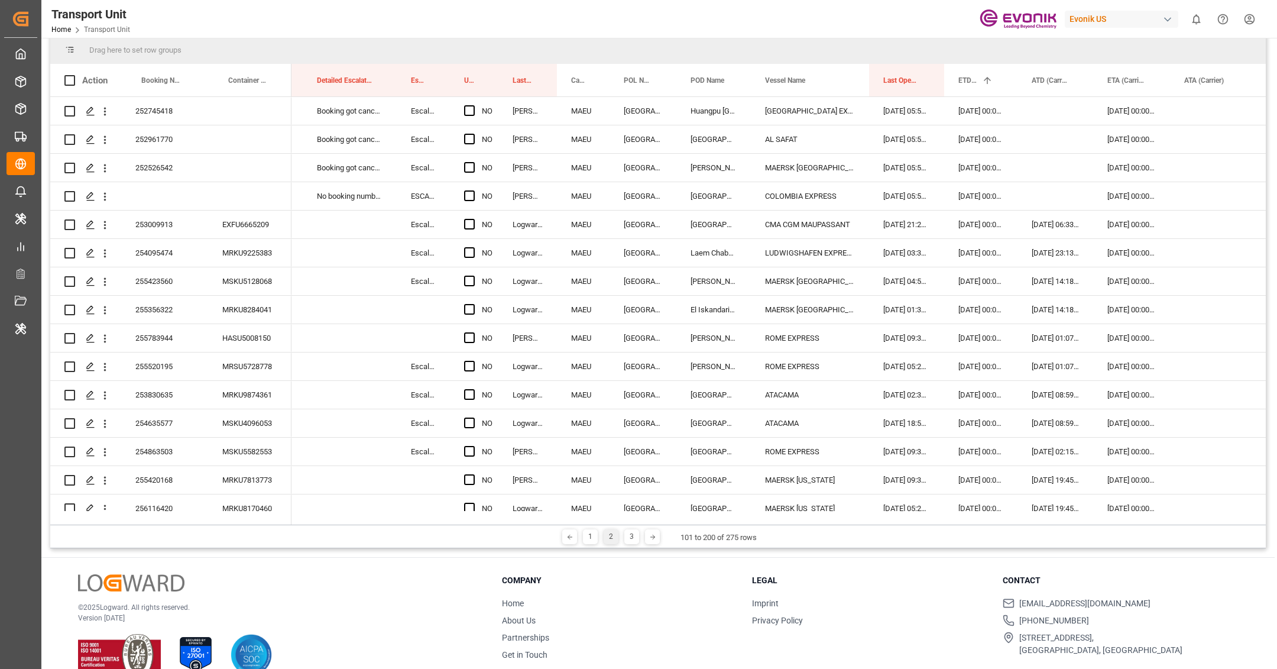
scroll to position [129, 0]
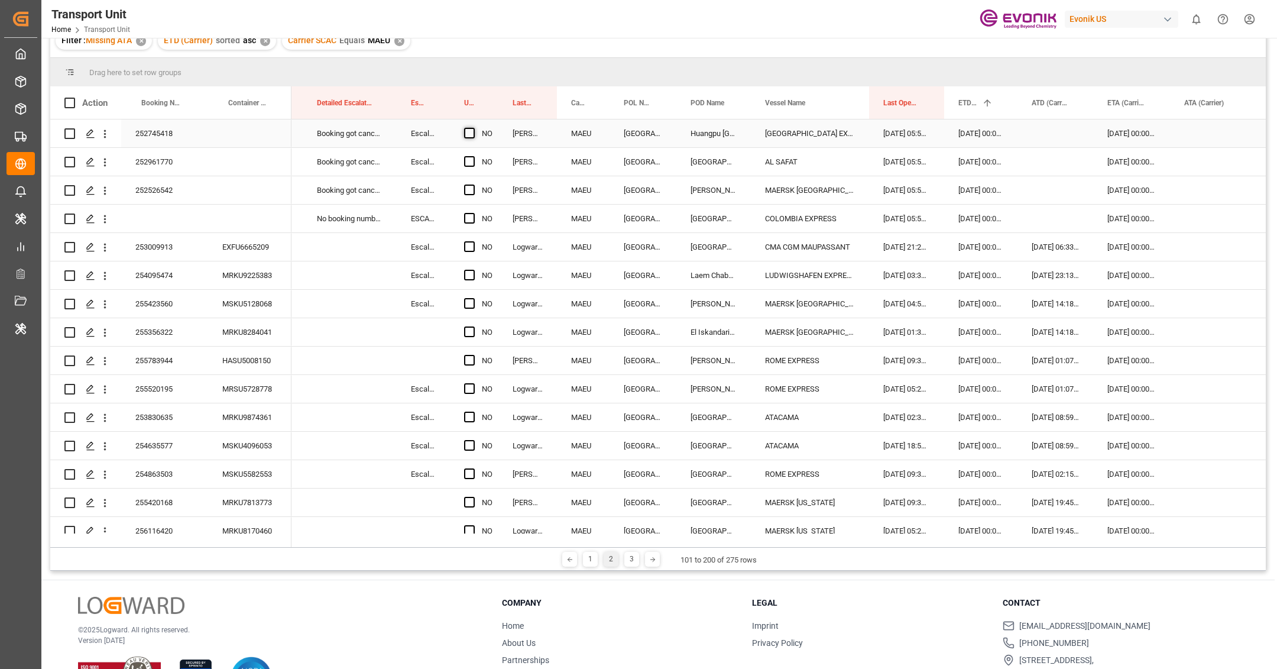
click at [471, 132] on span "Press SPACE to select this row." at bounding box center [469, 133] width 11 height 11
click at [473, 128] on input "Press SPACE to select this row." at bounding box center [473, 128] width 0 height 0
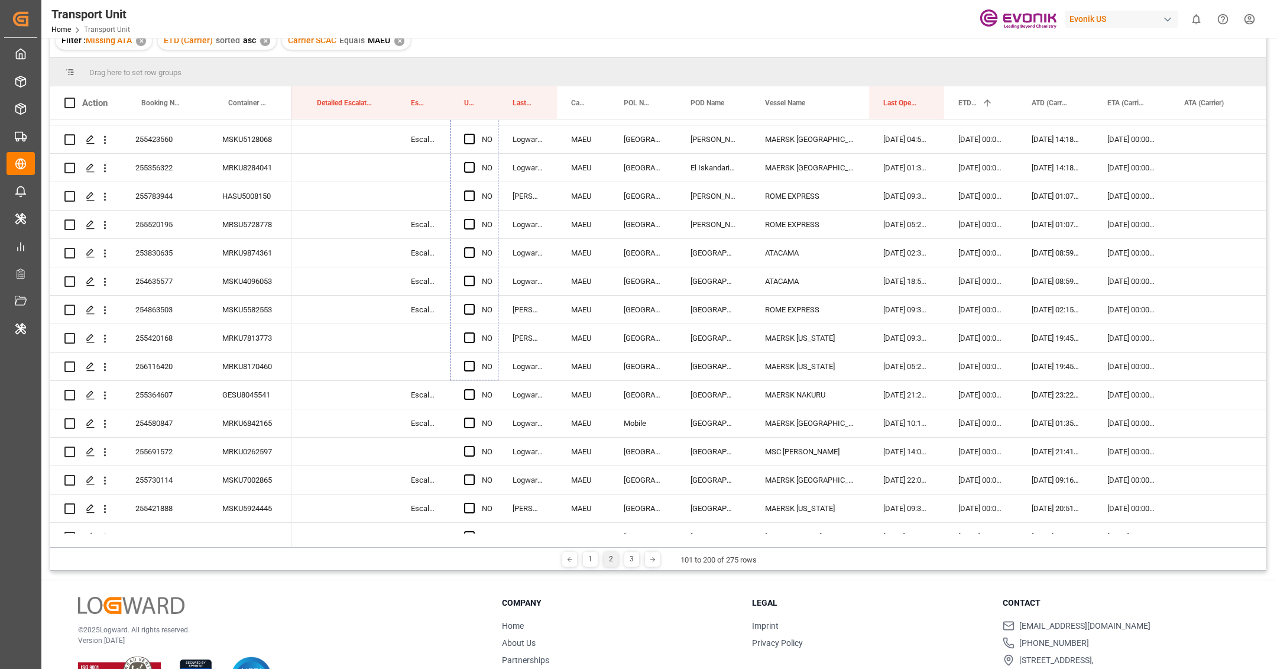
scroll to position [211, 0]
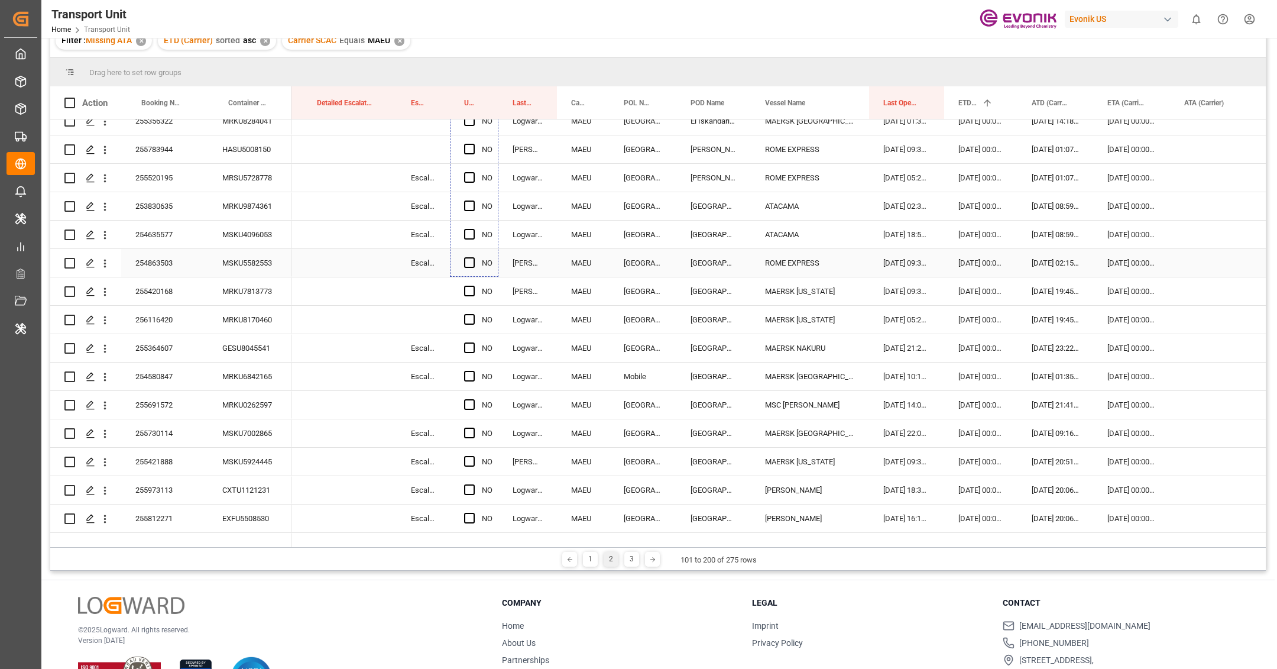
drag, startPoint x: 495, startPoint y: 146, endPoint x: 484, endPoint y: 271, distance: 125.2
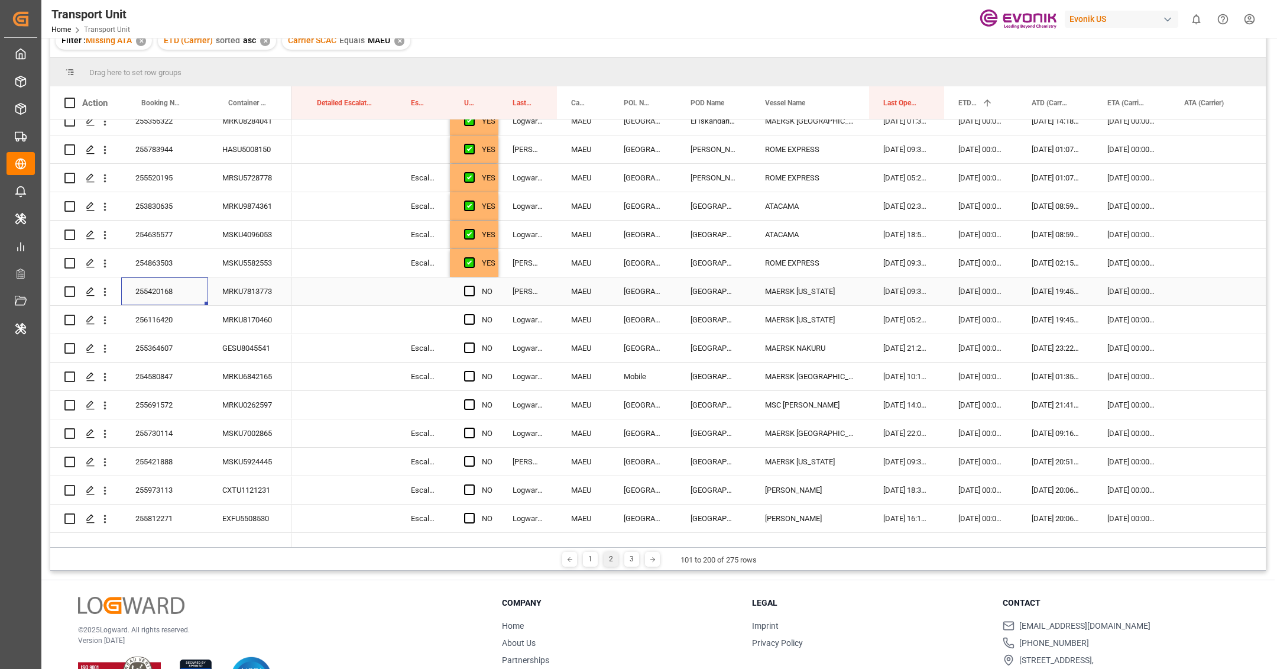
click at [147, 300] on div "255420168" at bounding box center [164, 291] width 87 height 28
click at [474, 290] on div "Press SPACE to select this row." at bounding box center [473, 291] width 18 height 27
click at [470, 290] on span "Press SPACE to select this row." at bounding box center [469, 290] width 11 height 11
click at [473, 285] on input "Press SPACE to select this row." at bounding box center [473, 285] width 0 height 0
click at [180, 317] on div "256116420" at bounding box center [164, 320] width 87 height 28
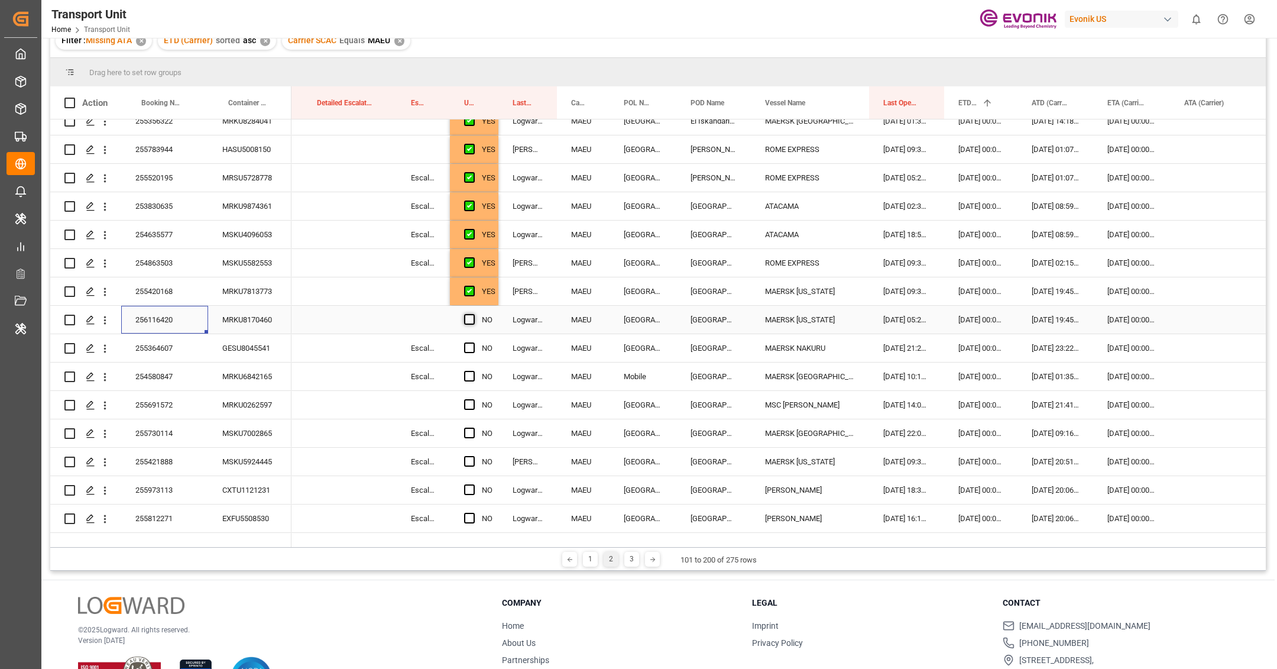
click at [471, 322] on span "Press SPACE to select this row." at bounding box center [469, 319] width 11 height 11
click at [473, 314] on input "Press SPACE to select this row." at bounding box center [473, 314] width 0 height 0
click at [469, 348] on span "Press SPACE to select this row." at bounding box center [469, 347] width 11 height 11
click at [473, 342] on input "Press SPACE to select this row." at bounding box center [473, 342] width 0 height 0
click at [469, 377] on span "Press SPACE to select this row." at bounding box center [469, 376] width 11 height 11
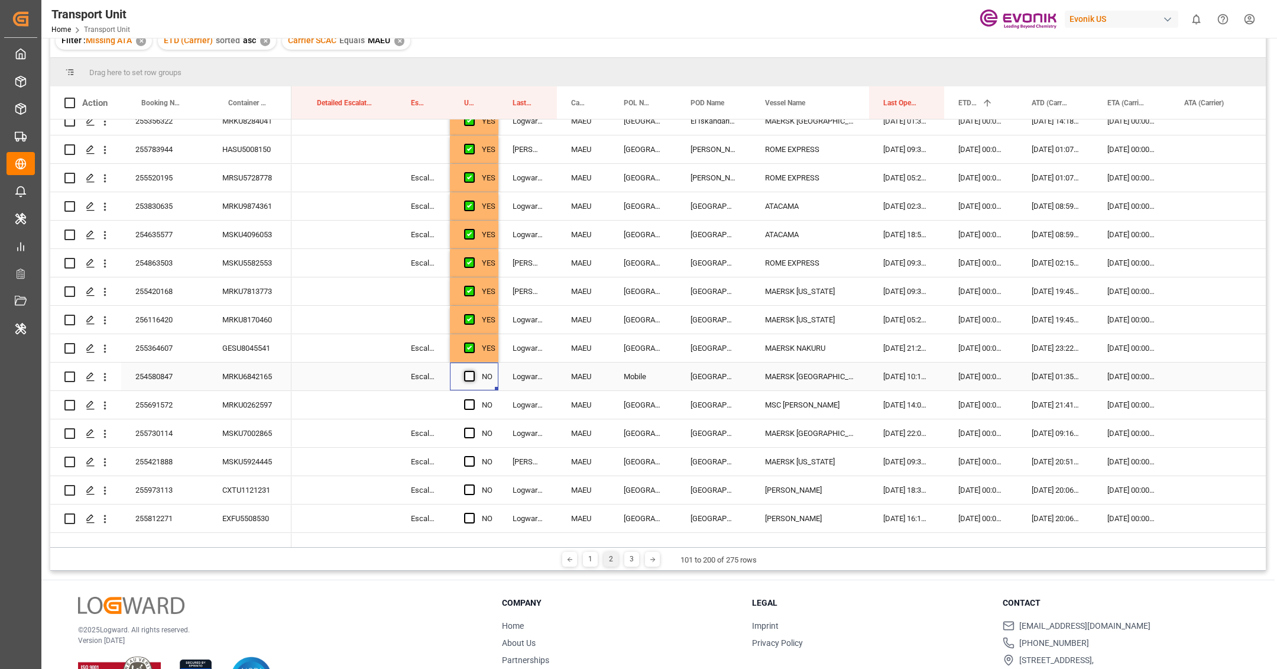
click at [473, 371] on input "Press SPACE to select this row." at bounding box center [473, 371] width 0 height 0
click at [196, 404] on div "255691572" at bounding box center [164, 405] width 87 height 28
click at [468, 405] on span "Press SPACE to select this row." at bounding box center [469, 404] width 11 height 11
click at [473, 399] on input "Press SPACE to select this row." at bounding box center [473, 399] width 0 height 0
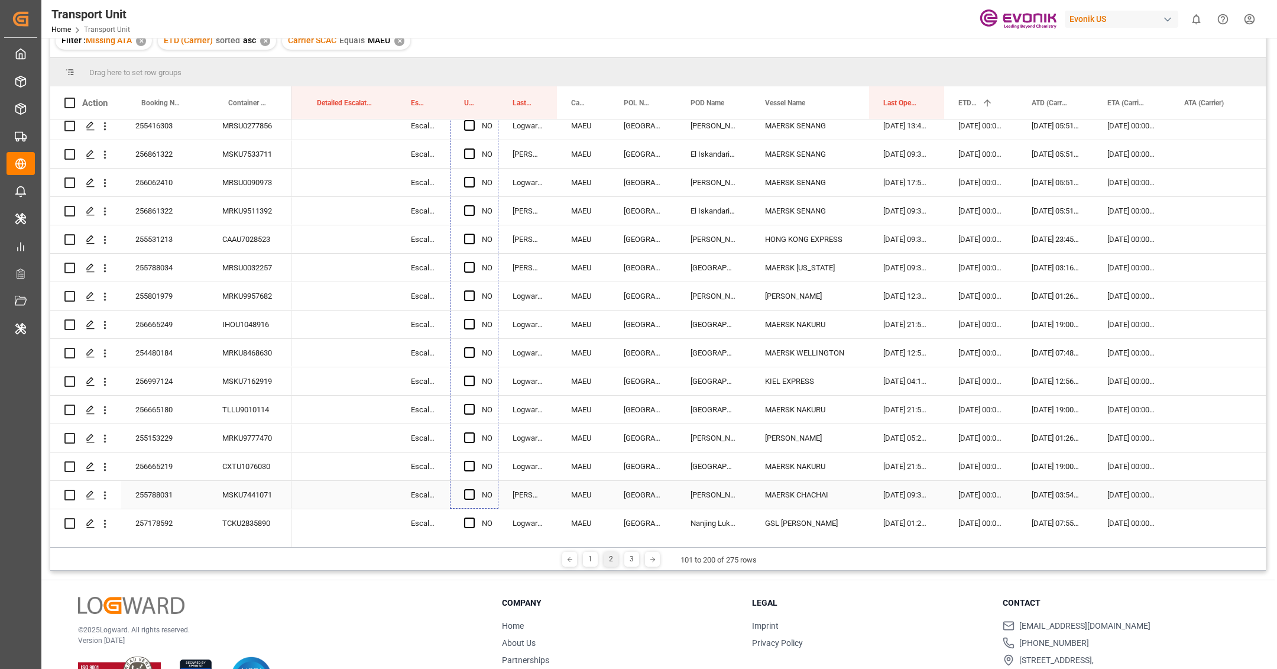
scroll to position [172, 0]
drag, startPoint x: 497, startPoint y: 336, endPoint x: 486, endPoint y: 487, distance: 151.1
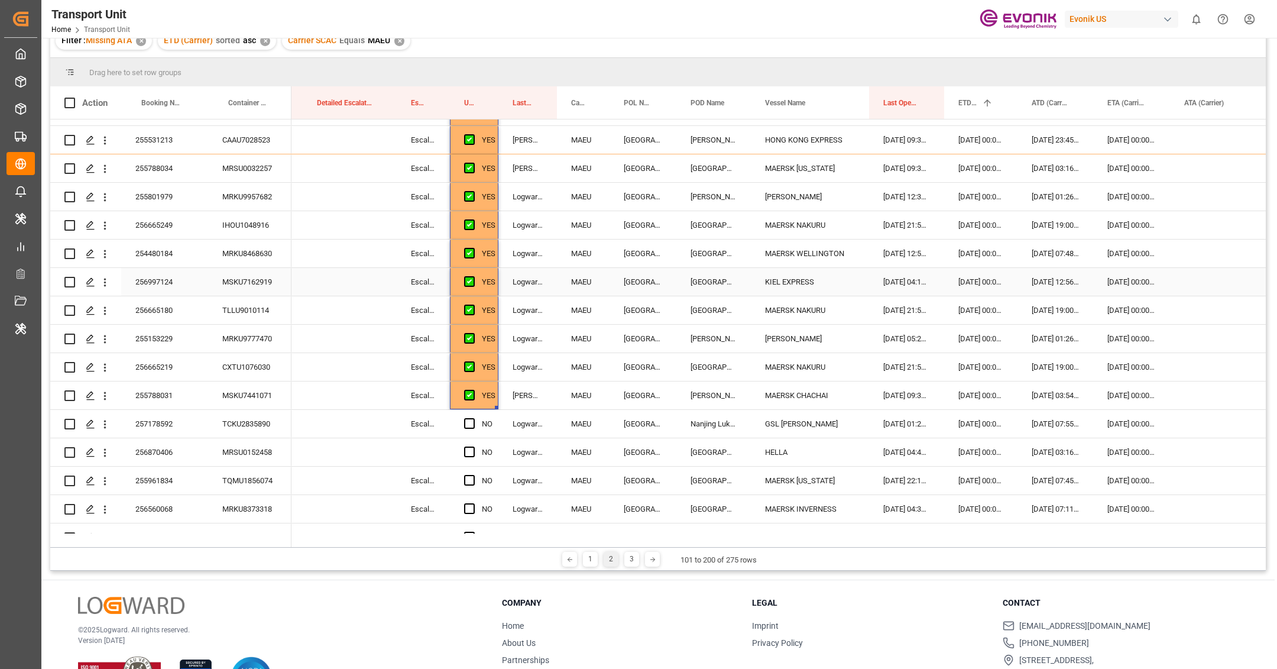
scroll to position [1309, 0]
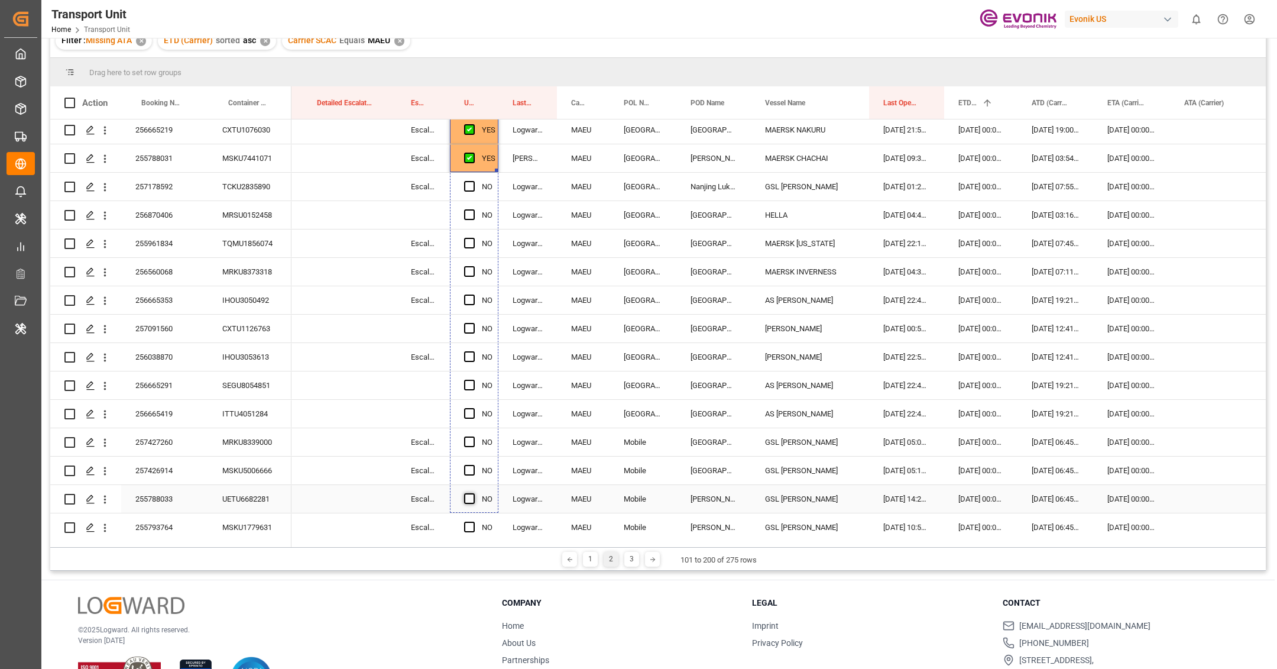
drag, startPoint x: 496, startPoint y: 170, endPoint x: 472, endPoint y: 495, distance: 326.0
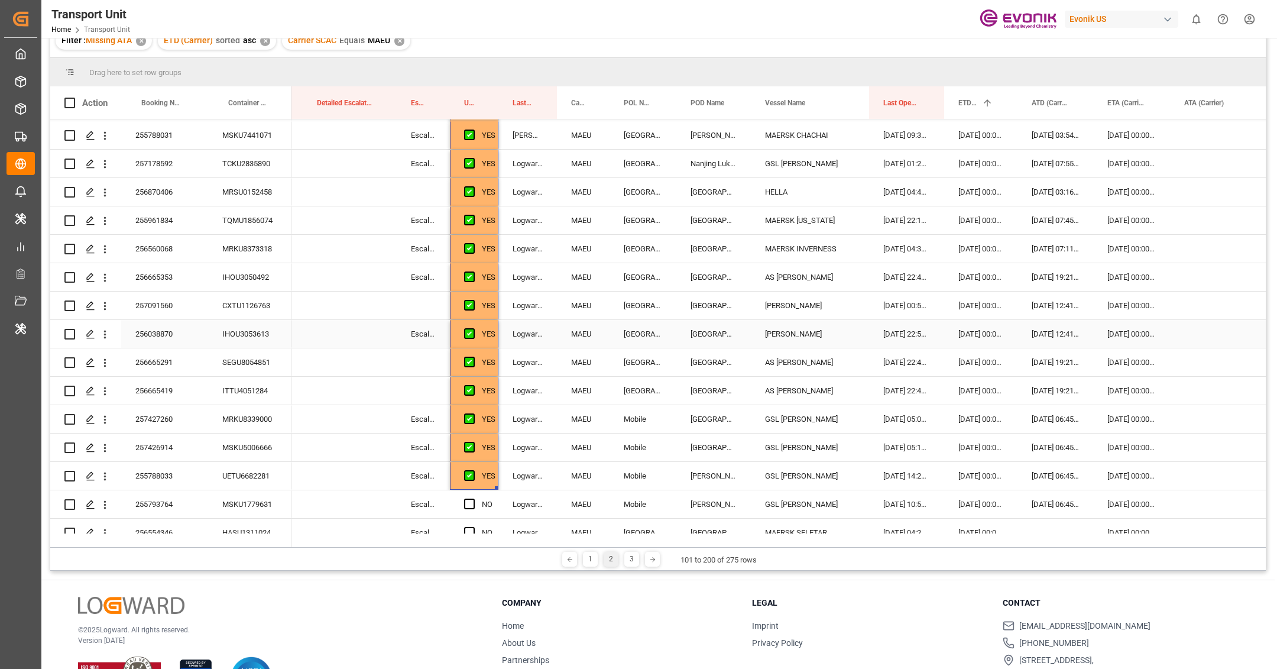
scroll to position [1682, 0]
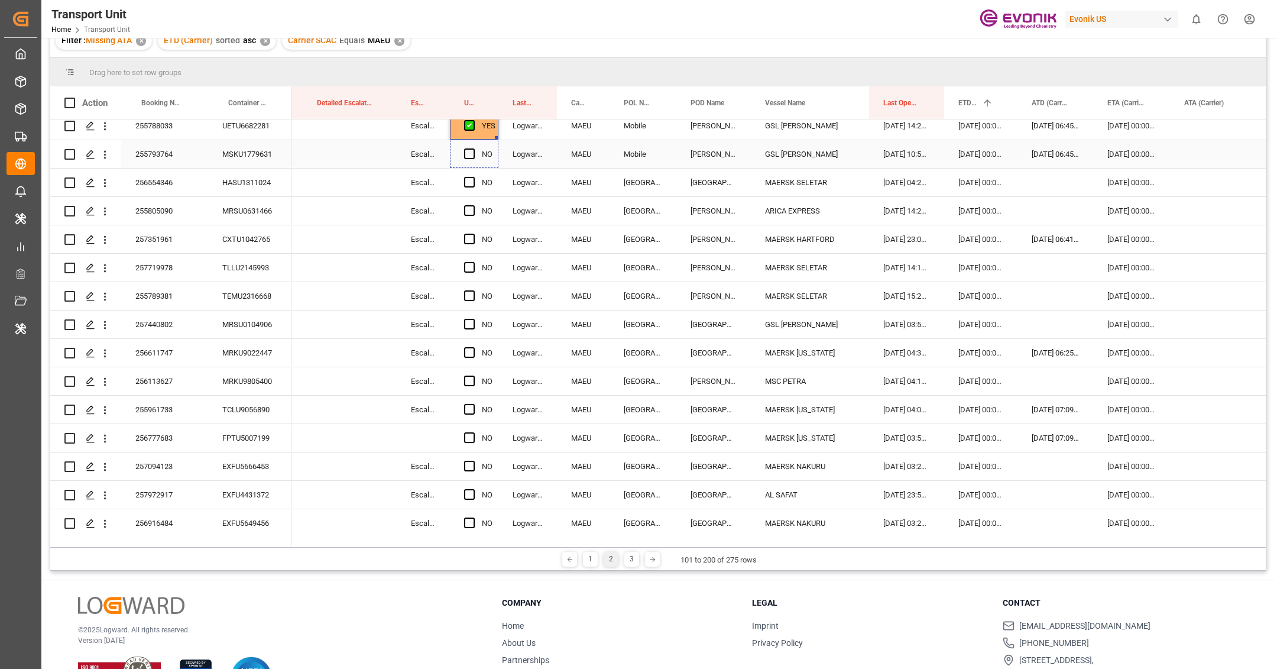
drag, startPoint x: 497, startPoint y: 138, endPoint x: 490, endPoint y: 158, distance: 21.9
click at [211, 182] on div "HASU1311024" at bounding box center [249, 182] width 83 height 28
click at [199, 186] on div "256554346" at bounding box center [164, 182] width 87 height 28
click at [466, 182] on span "Press SPACE to select this row." at bounding box center [469, 182] width 11 height 11
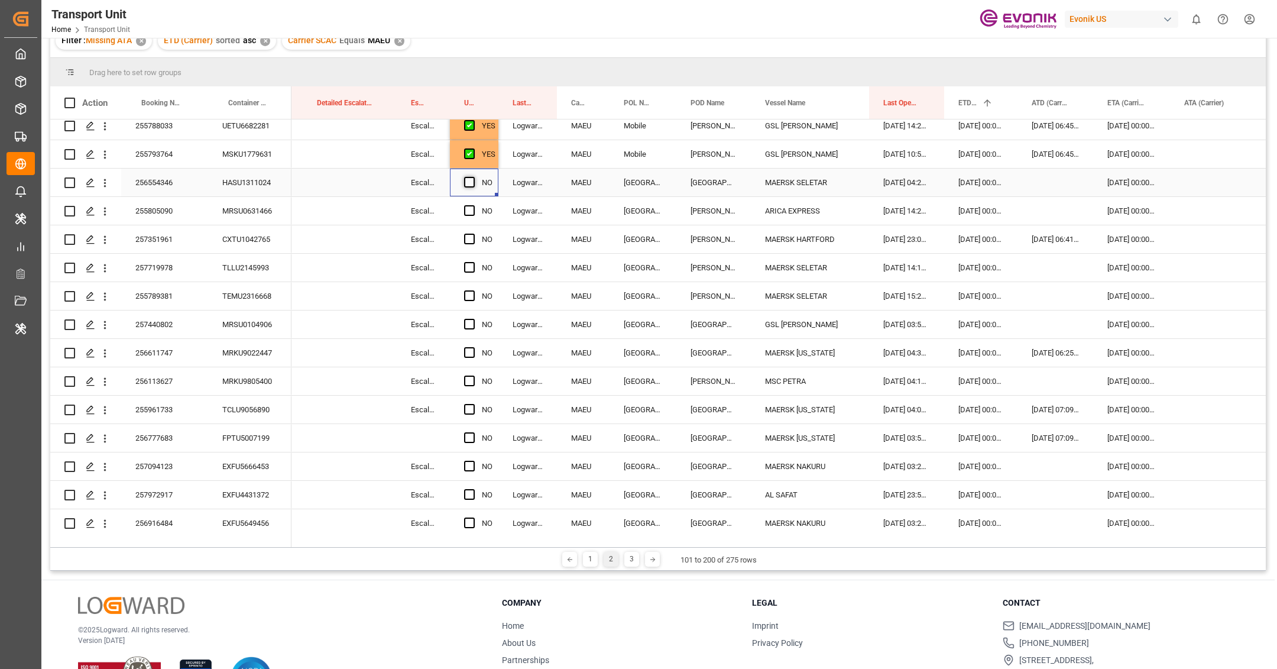
click at [473, 177] on input "Press SPACE to select this row." at bounding box center [473, 177] width 0 height 0
click at [470, 210] on span "Press SPACE to select this row." at bounding box center [469, 210] width 11 height 11
click at [473, 205] on input "Press SPACE to select this row." at bounding box center [473, 205] width 0 height 0
click at [211, 212] on div "MRSU0631466" at bounding box center [249, 211] width 83 height 28
click at [187, 211] on div "255805090" at bounding box center [164, 211] width 87 height 28
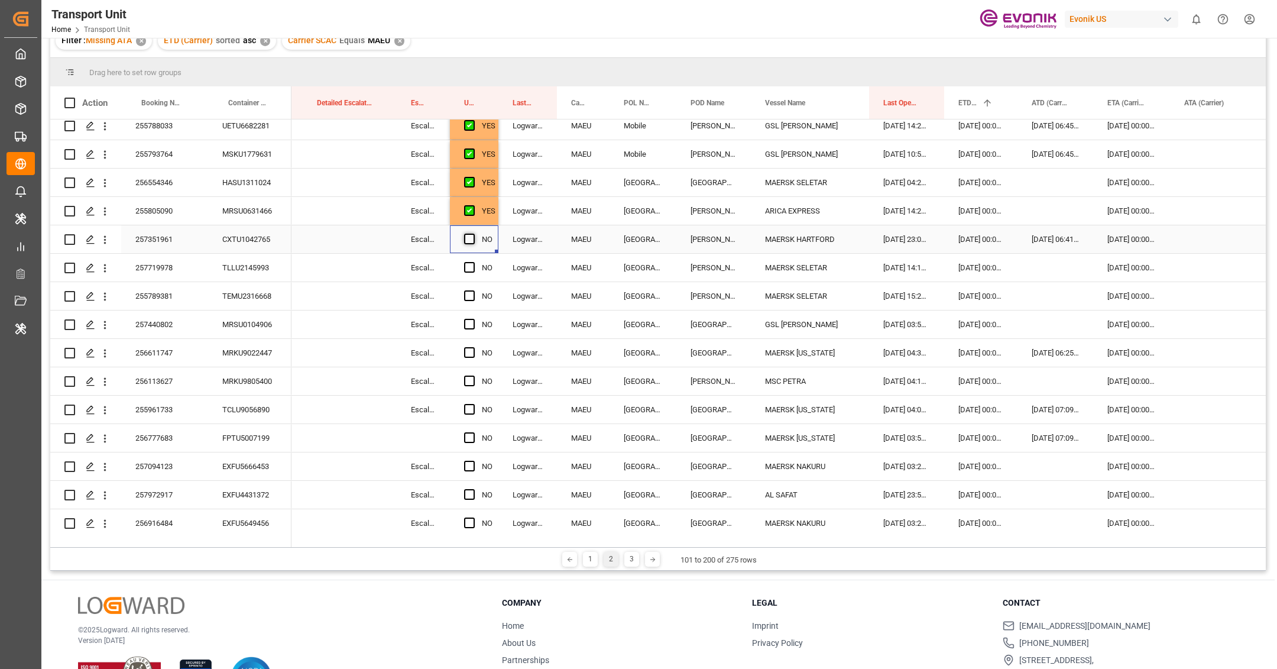
click at [465, 238] on span "Press SPACE to select this row." at bounding box center [469, 238] width 11 height 11
click at [473, 233] on input "Press SPACE to select this row." at bounding box center [473, 233] width 0 height 0
click at [147, 277] on div "257719978" at bounding box center [164, 268] width 87 height 28
click at [473, 264] on span "Press SPACE to select this row." at bounding box center [469, 267] width 11 height 11
click at [473, 262] on input "Press SPACE to select this row." at bounding box center [473, 262] width 0 height 0
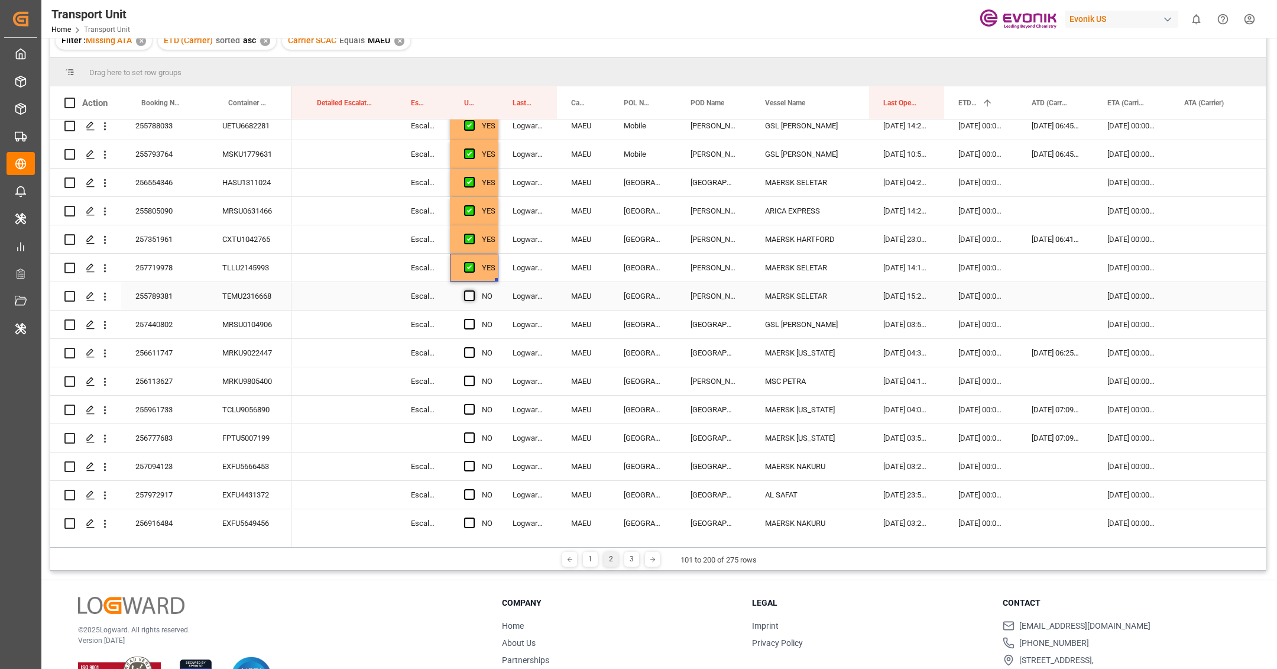
click at [469, 292] on span "Press SPACE to select this row." at bounding box center [469, 295] width 11 height 11
click at [473, 290] on input "Press SPACE to select this row." at bounding box center [473, 290] width 0 height 0
click at [472, 321] on span "Press SPACE to select this row." at bounding box center [469, 324] width 11 height 11
click at [473, 319] on input "Press SPACE to select this row." at bounding box center [473, 319] width 0 height 0
click at [472, 350] on span "Press SPACE to select this row." at bounding box center [469, 352] width 11 height 11
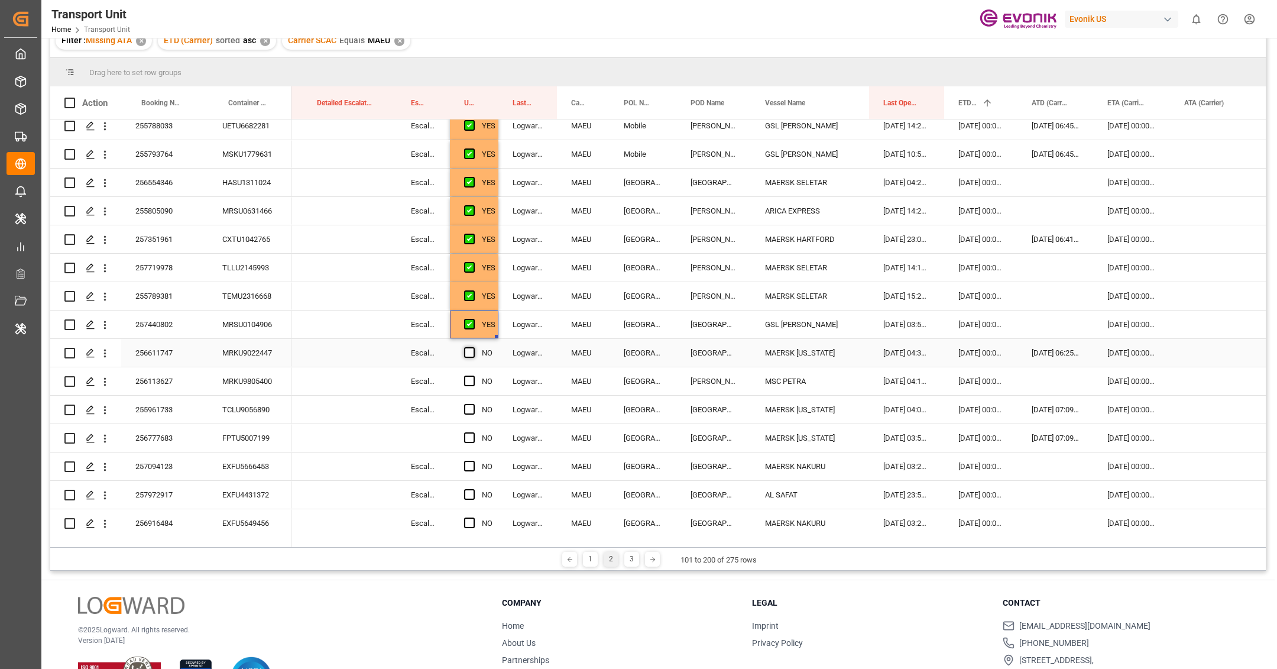
click at [473, 347] on input "Press SPACE to select this row." at bounding box center [473, 347] width 0 height 0
click at [154, 375] on div "256113627" at bounding box center [164, 381] width 87 height 28
click at [468, 379] on span "Press SPACE to select this row." at bounding box center [469, 380] width 11 height 11
click at [473, 375] on input "Press SPACE to select this row." at bounding box center [473, 375] width 0 height 0
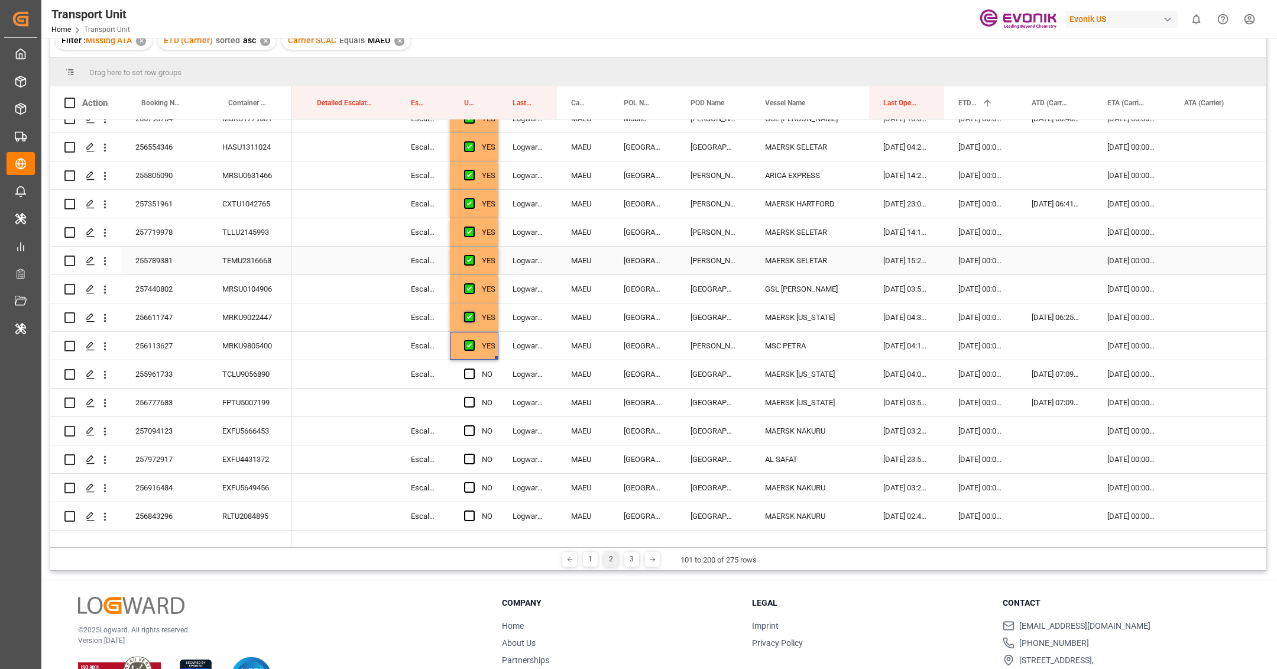
scroll to position [1752, 0]
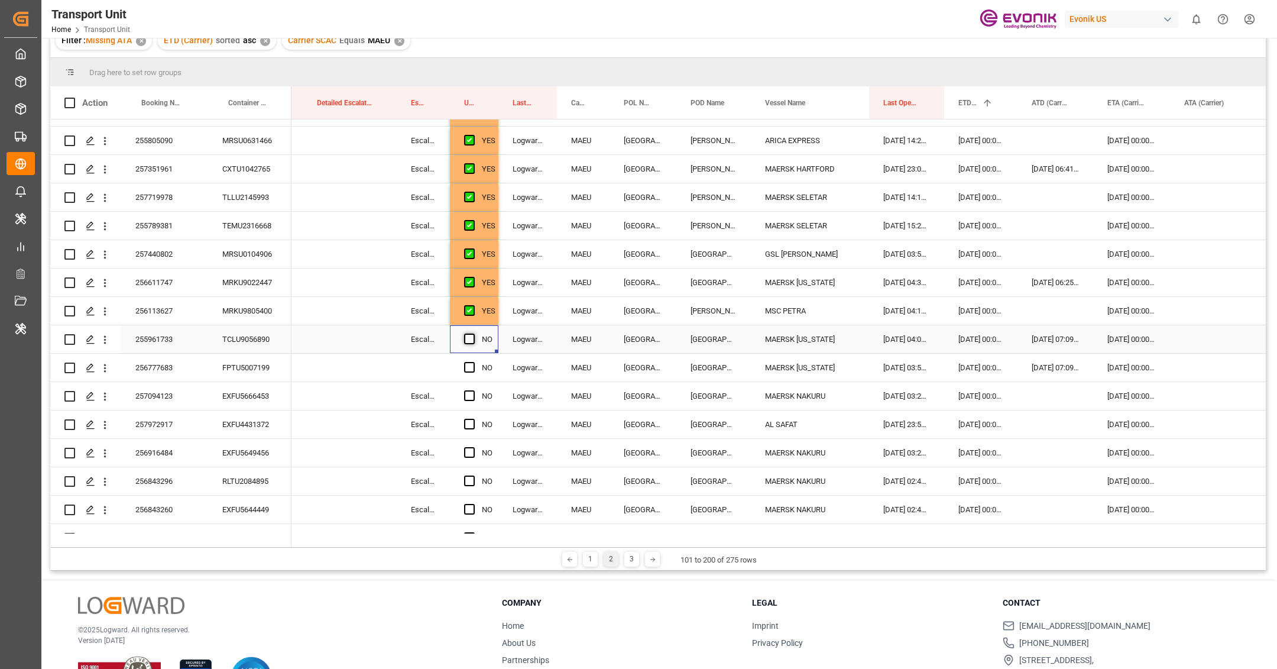
click at [471, 340] on span "Press SPACE to select this row." at bounding box center [469, 338] width 11 height 11
click at [473, 333] on input "Press SPACE to select this row." at bounding box center [473, 333] width 0 height 0
click at [471, 365] on span "Press SPACE to select this row." at bounding box center [469, 367] width 11 height 11
click at [473, 362] on input "Press SPACE to select this row." at bounding box center [473, 362] width 0 height 0
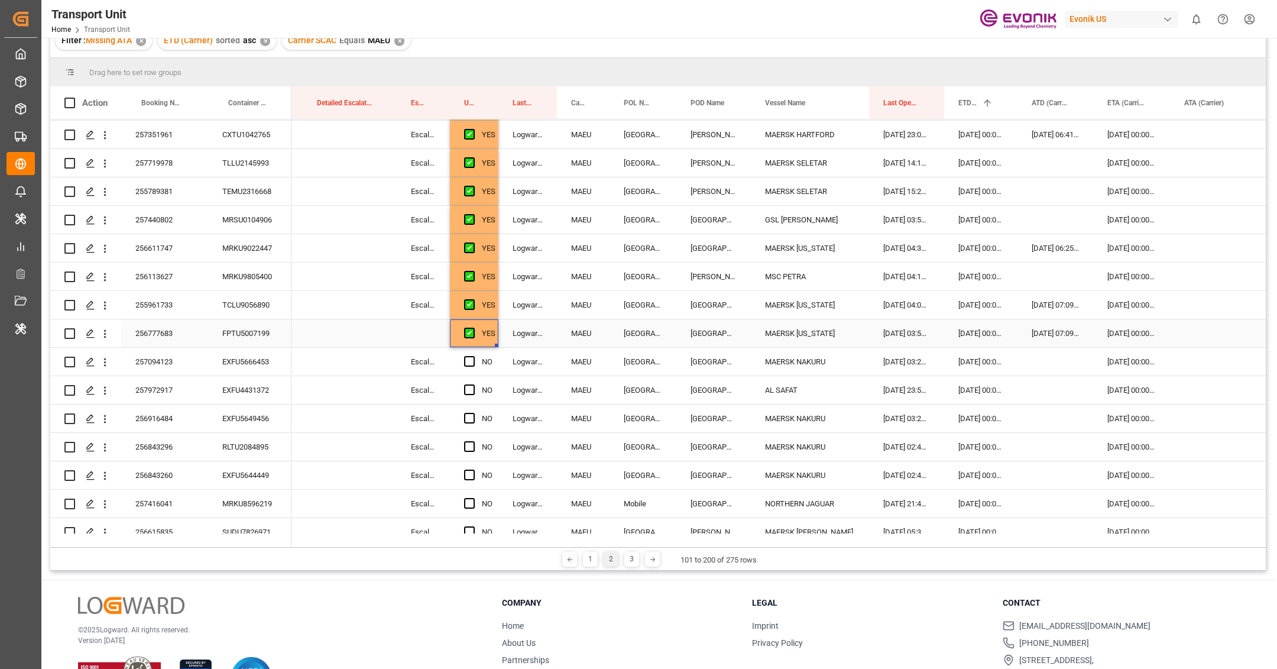
scroll to position [1834, 0]
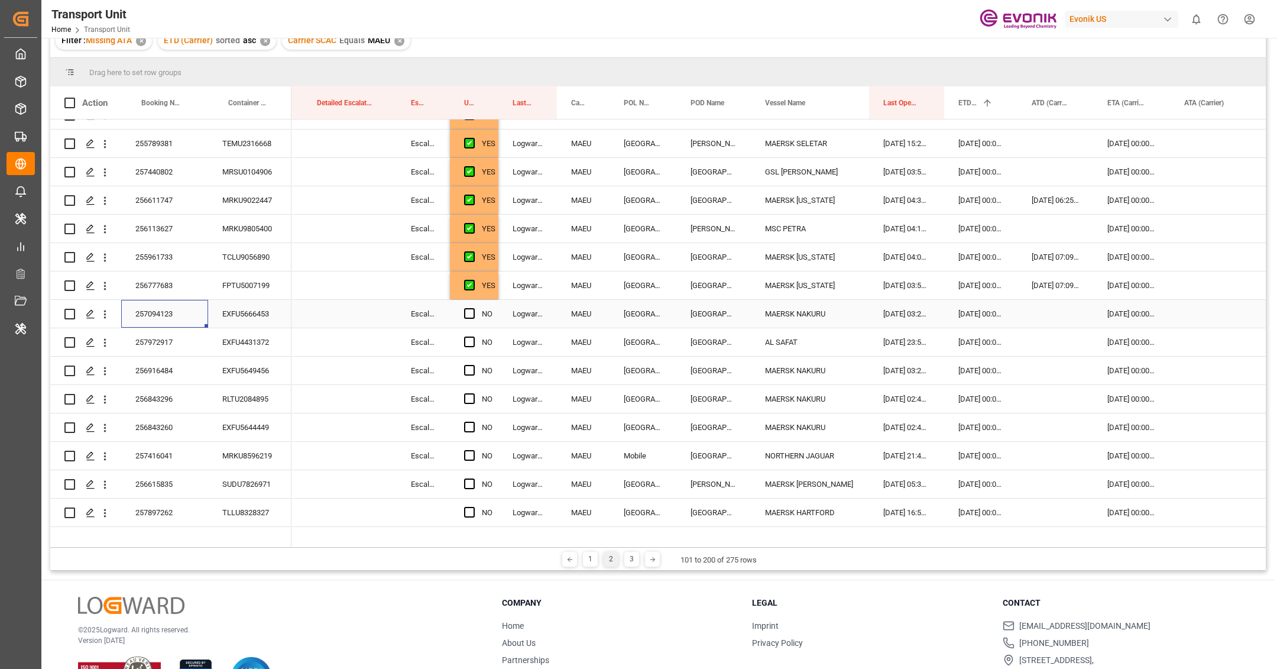
click at [194, 318] on div "257094123" at bounding box center [164, 314] width 87 height 28
click at [473, 315] on span "Press SPACE to select this row." at bounding box center [469, 313] width 11 height 11
click at [473, 308] on input "Press SPACE to select this row." at bounding box center [473, 308] width 0 height 0
click at [151, 343] on div "257972917" at bounding box center [164, 342] width 87 height 28
click at [471, 336] on span "Press SPACE to select this row." at bounding box center [469, 341] width 11 height 11
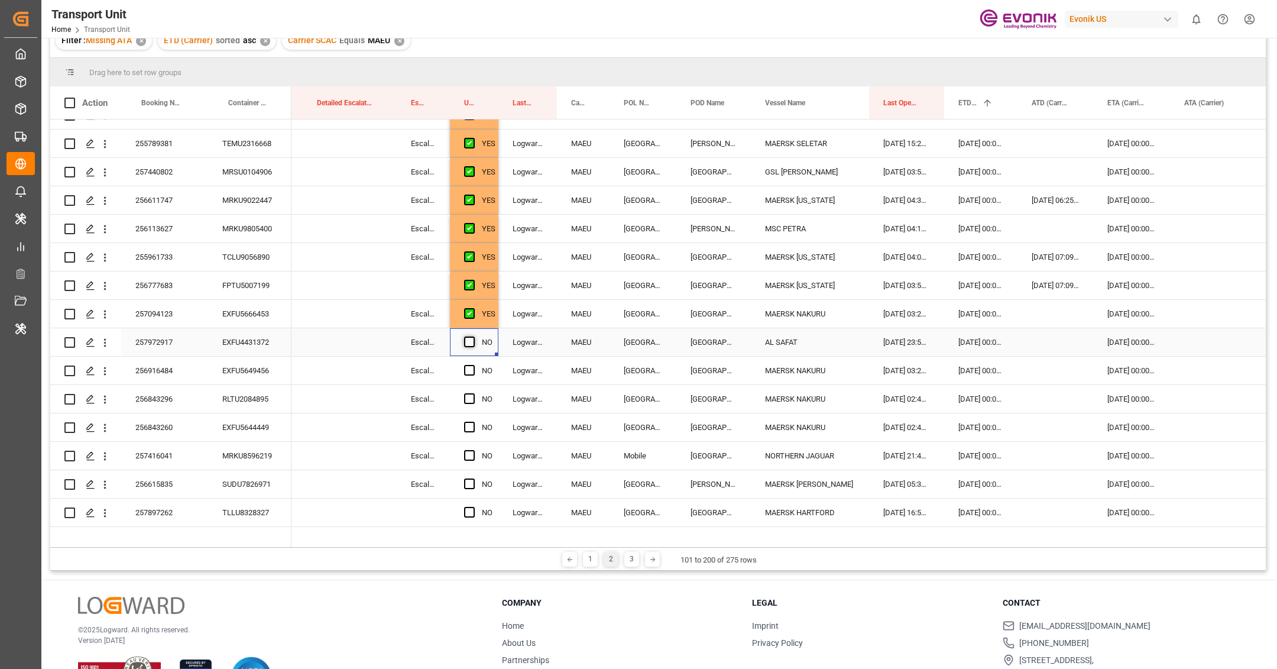
click at [473, 336] on input "Press SPACE to select this row." at bounding box center [473, 336] width 0 height 0
click at [185, 378] on div "256916484" at bounding box center [164, 370] width 87 height 28
click at [469, 369] on span "Press SPACE to select this row." at bounding box center [469, 370] width 11 height 11
click at [473, 365] on input "Press SPACE to select this row." at bounding box center [473, 365] width 0 height 0
click at [137, 409] on div "256843296" at bounding box center [164, 399] width 87 height 28
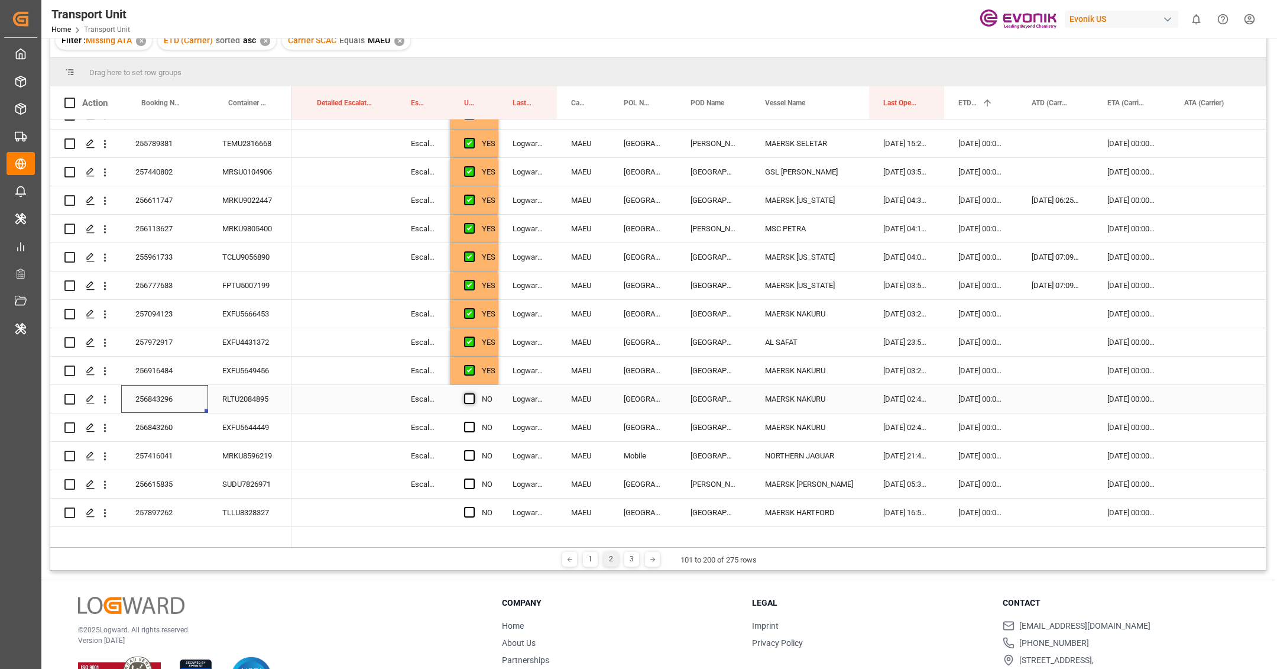
click at [466, 400] on span "Press SPACE to select this row." at bounding box center [469, 398] width 11 height 11
click at [473, 393] on input "Press SPACE to select this row." at bounding box center [473, 393] width 0 height 0
click at [164, 439] on div "256843260" at bounding box center [164, 427] width 87 height 28
click at [471, 429] on span "Press SPACE to select this row." at bounding box center [469, 426] width 11 height 11
click at [473, 421] on input "Press SPACE to select this row." at bounding box center [473, 421] width 0 height 0
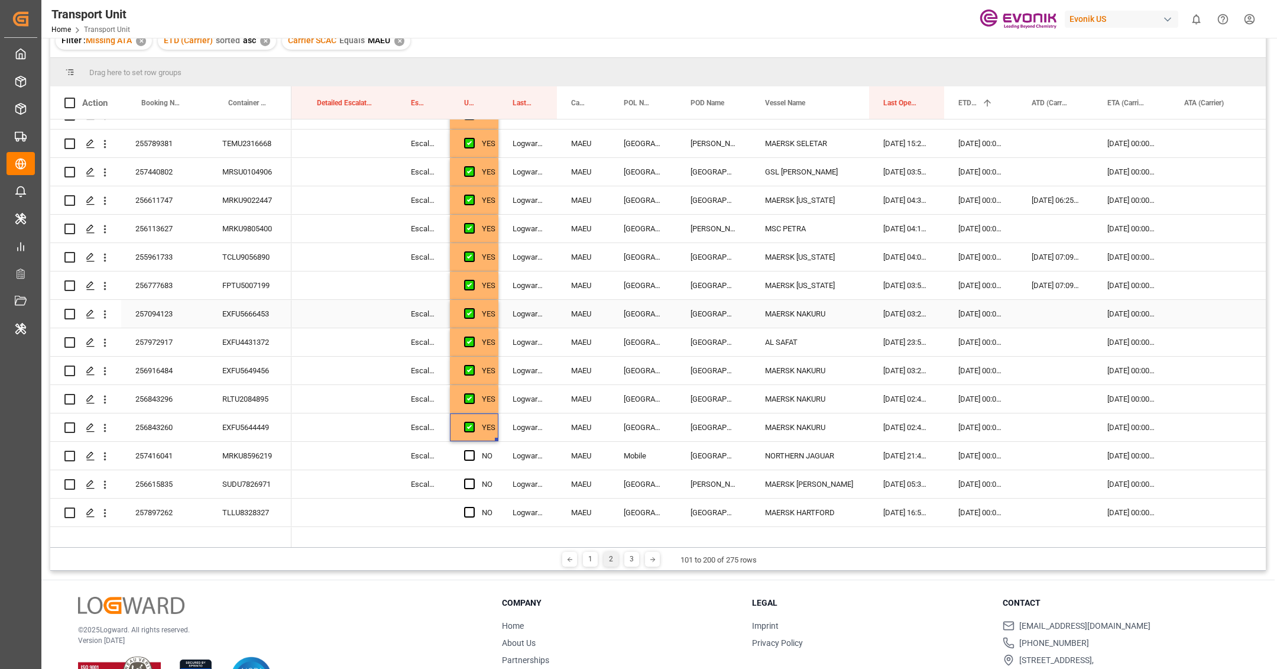
scroll to position [2139, 0]
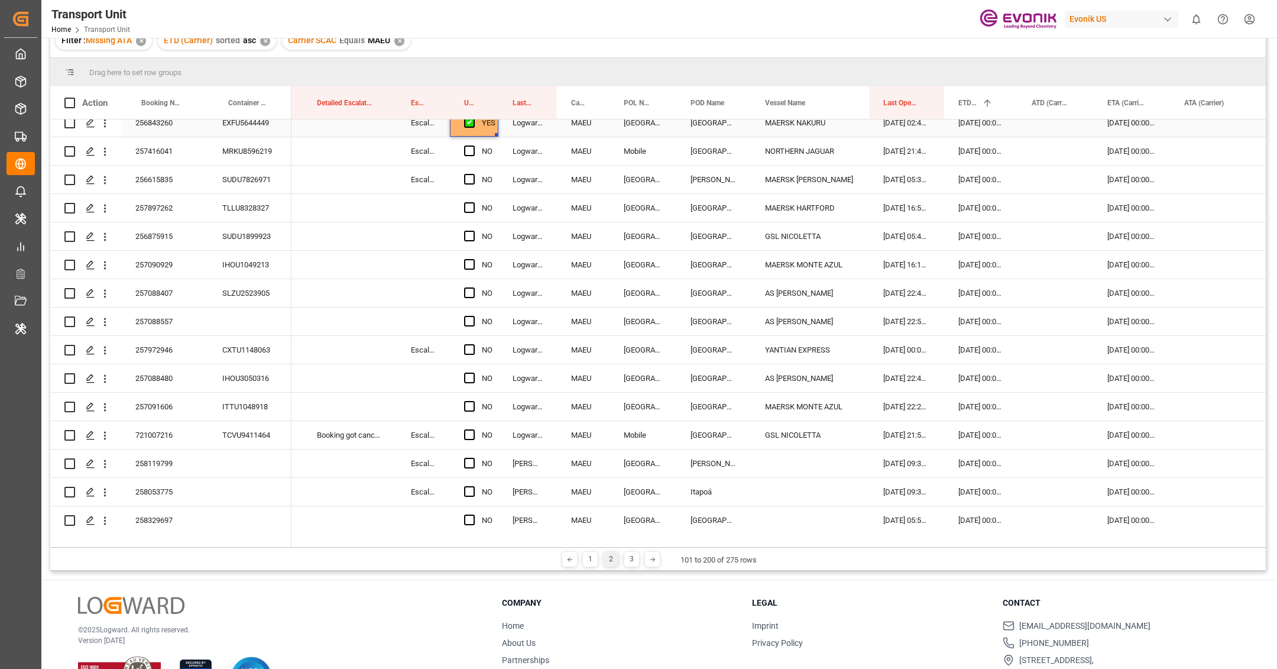
click at [496, 136] on div "YES" at bounding box center [474, 123] width 48 height 28
click at [493, 132] on div "YES" at bounding box center [489, 122] width 14 height 27
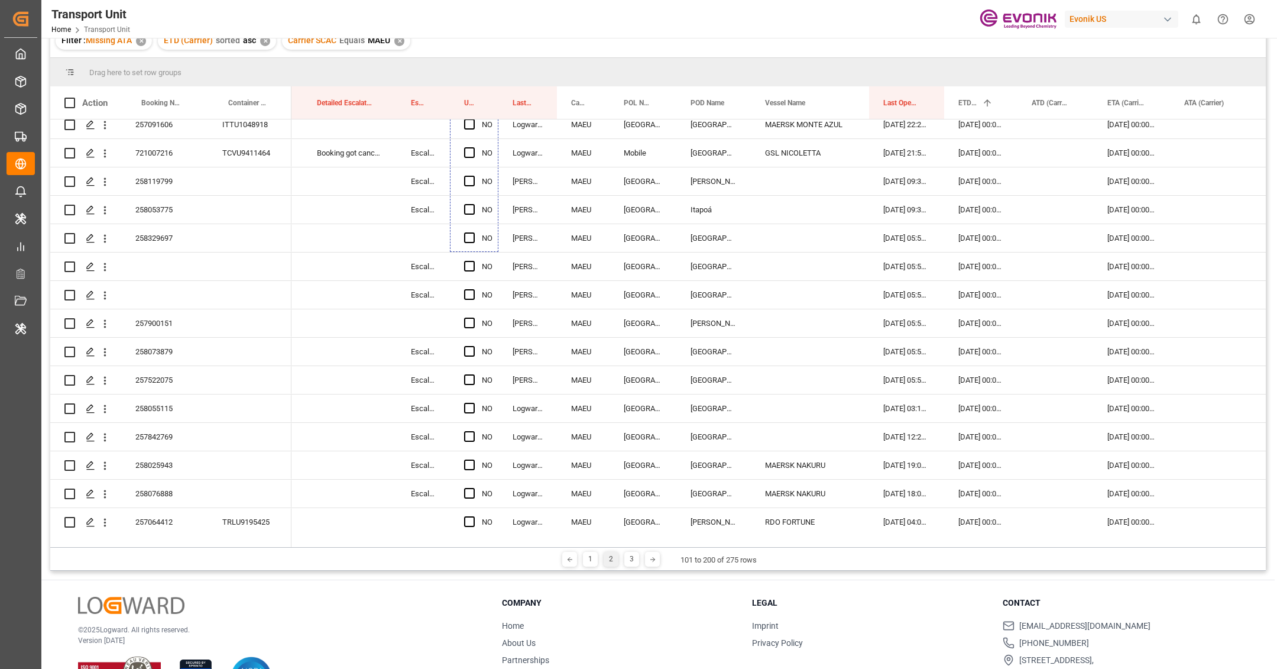
scroll to position [2436, 0]
drag, startPoint x: 496, startPoint y: 134, endPoint x: 482, endPoint y: 512, distance: 378.6
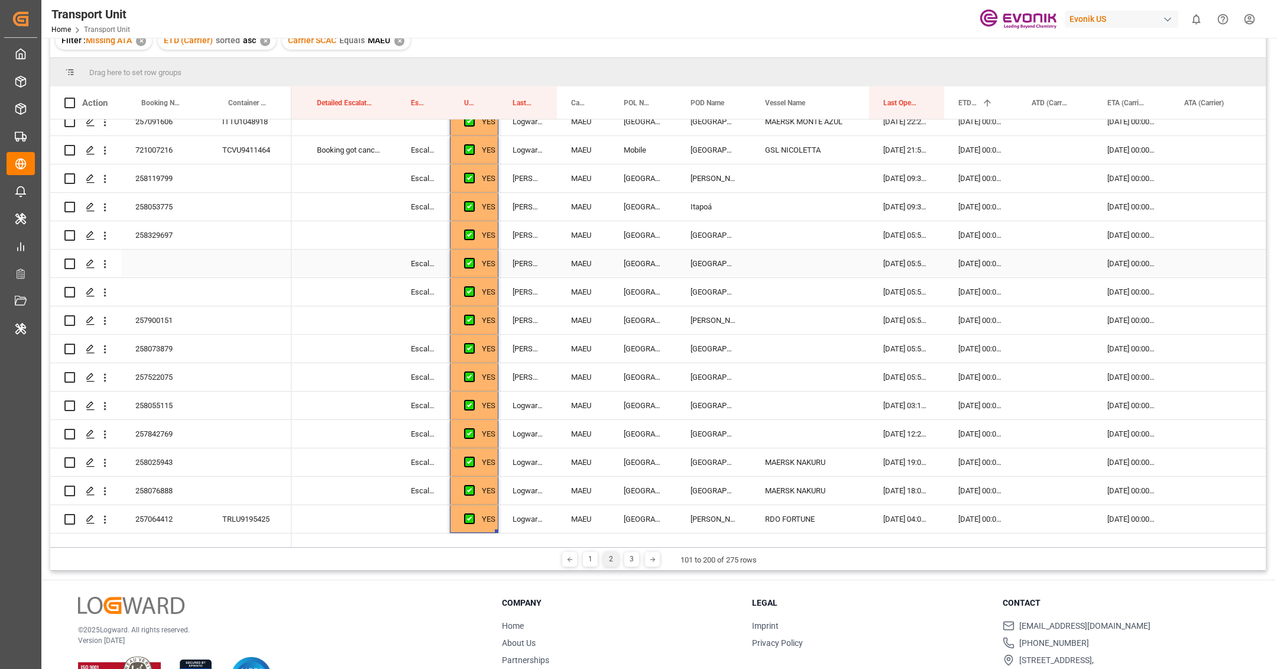
click at [349, 254] on div "Press SPACE to select this row." at bounding box center [350, 263] width 94 height 28
click at [349, 259] on button "Select" at bounding box center [349, 270] width 75 height 22
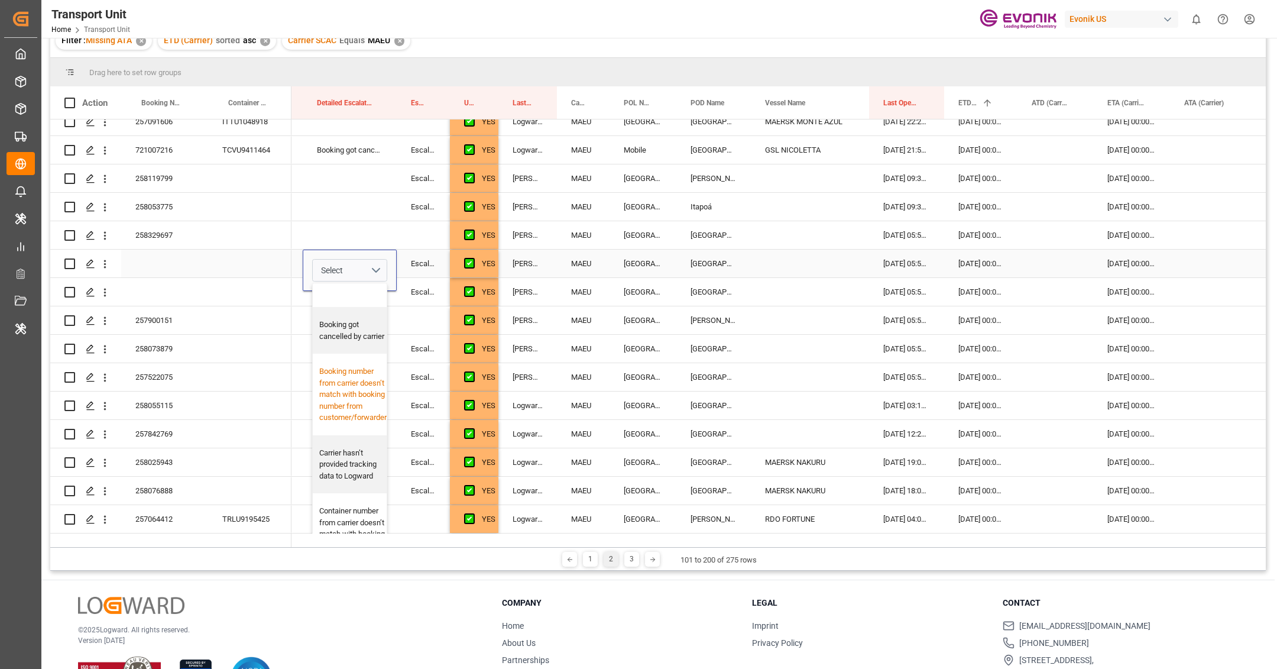
scroll to position [297, 0]
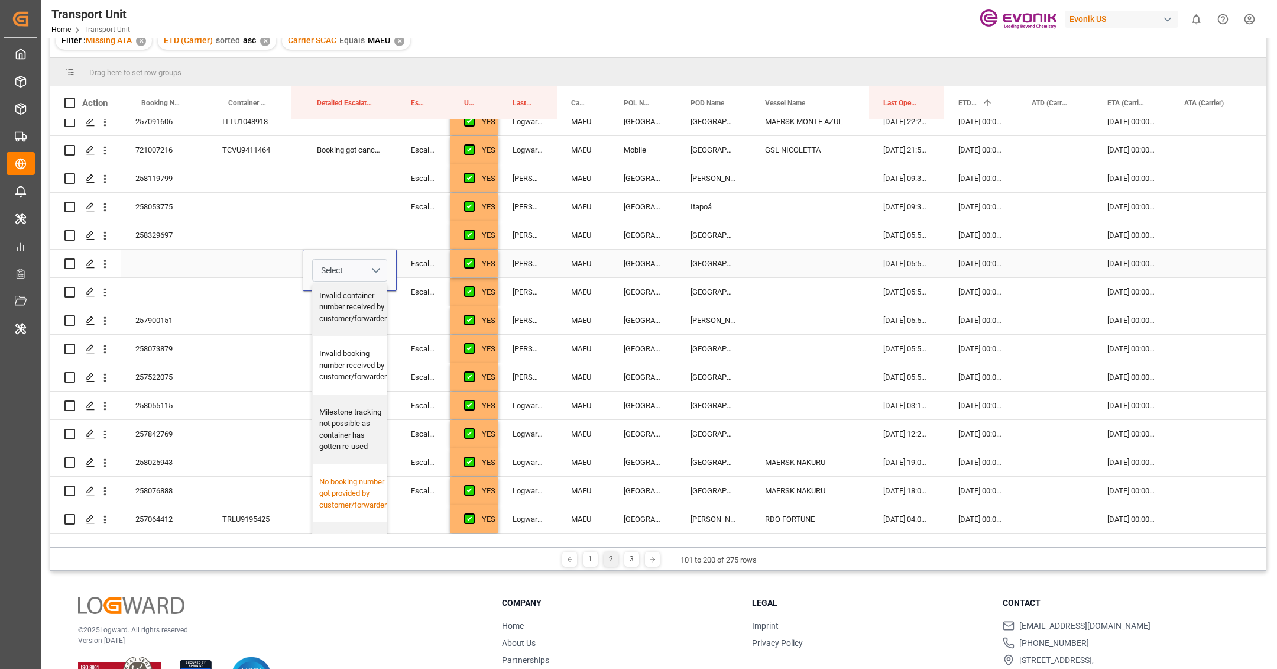
click at [342, 484] on div "No booking number got provided by customer/forwarder" at bounding box center [352, 493] width 67 height 35
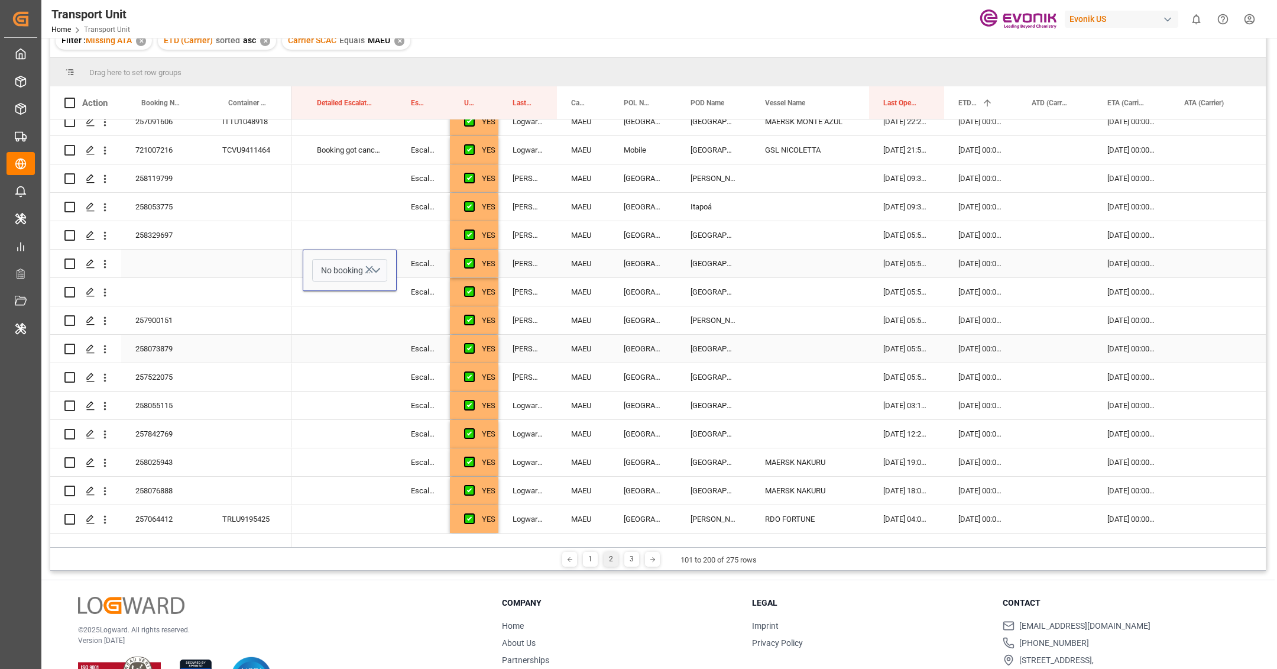
click at [336, 335] on div "Press SPACE to select this row." at bounding box center [350, 349] width 94 height 28
click at [348, 259] on div "No booking number got provided by customer/forwarder" at bounding box center [350, 263] width 94 height 28
click at [352, 278] on div "Press SPACE to select this row." at bounding box center [350, 292] width 94 height 28
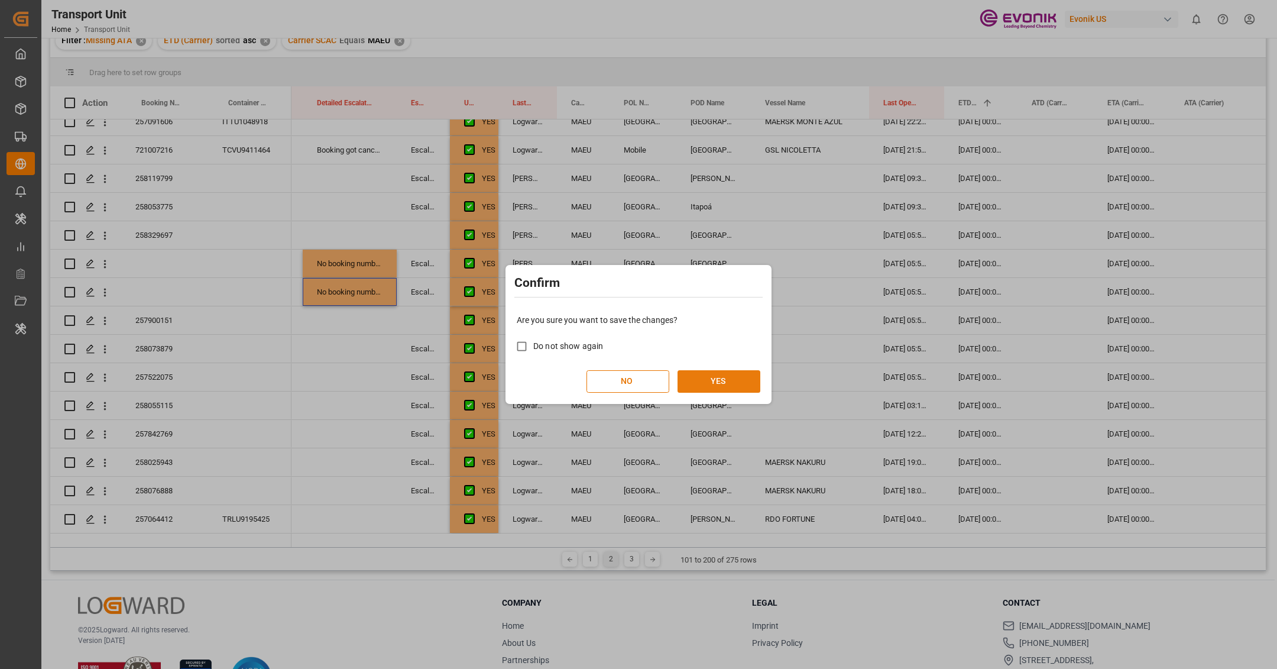
click at [749, 376] on button "YES" at bounding box center [718, 381] width 83 height 22
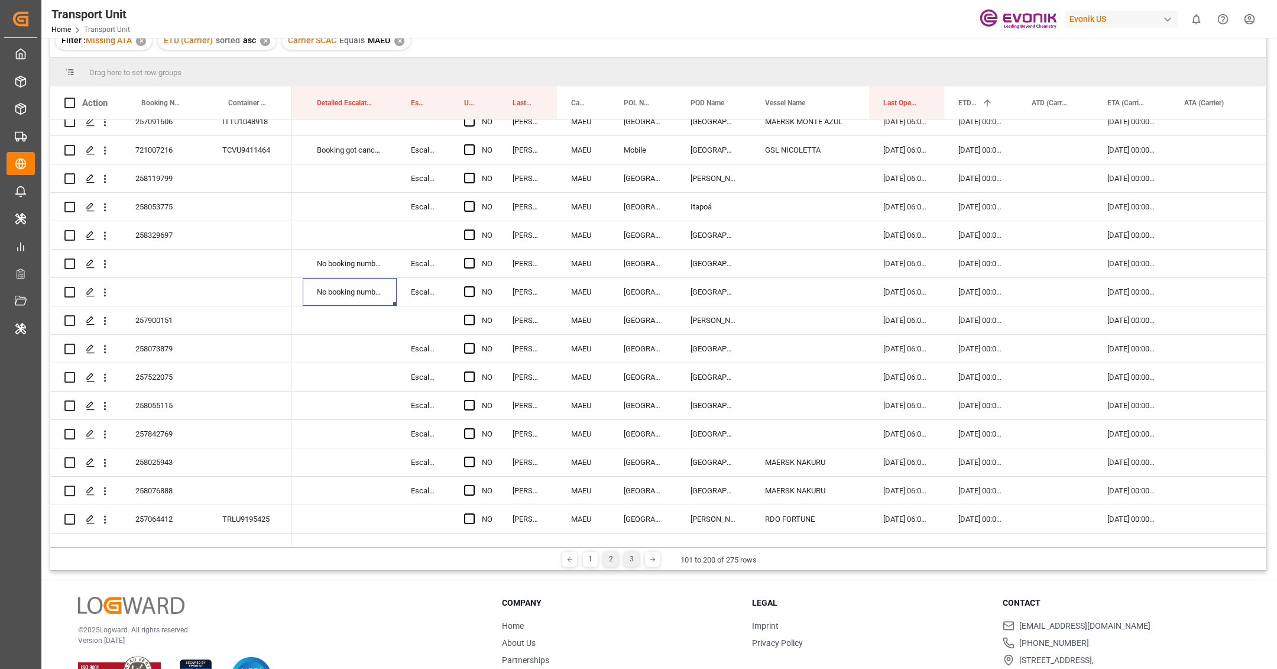
click at [631, 557] on div "3" at bounding box center [631, 558] width 15 height 15
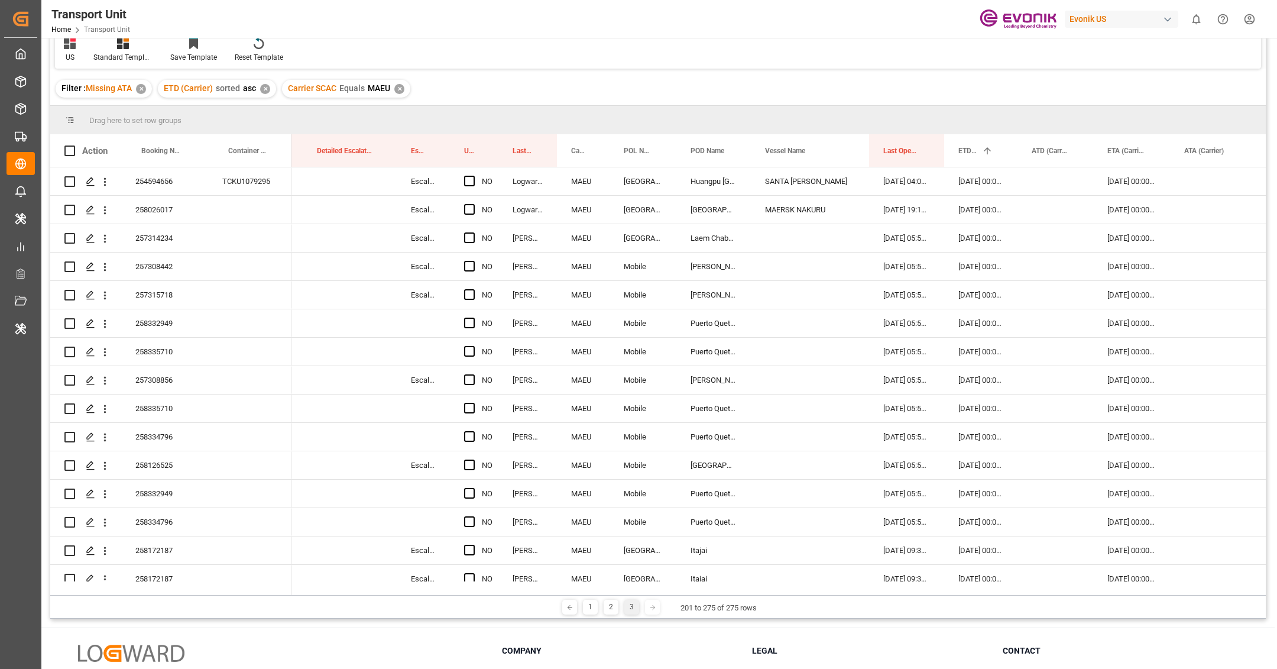
scroll to position [93, 0]
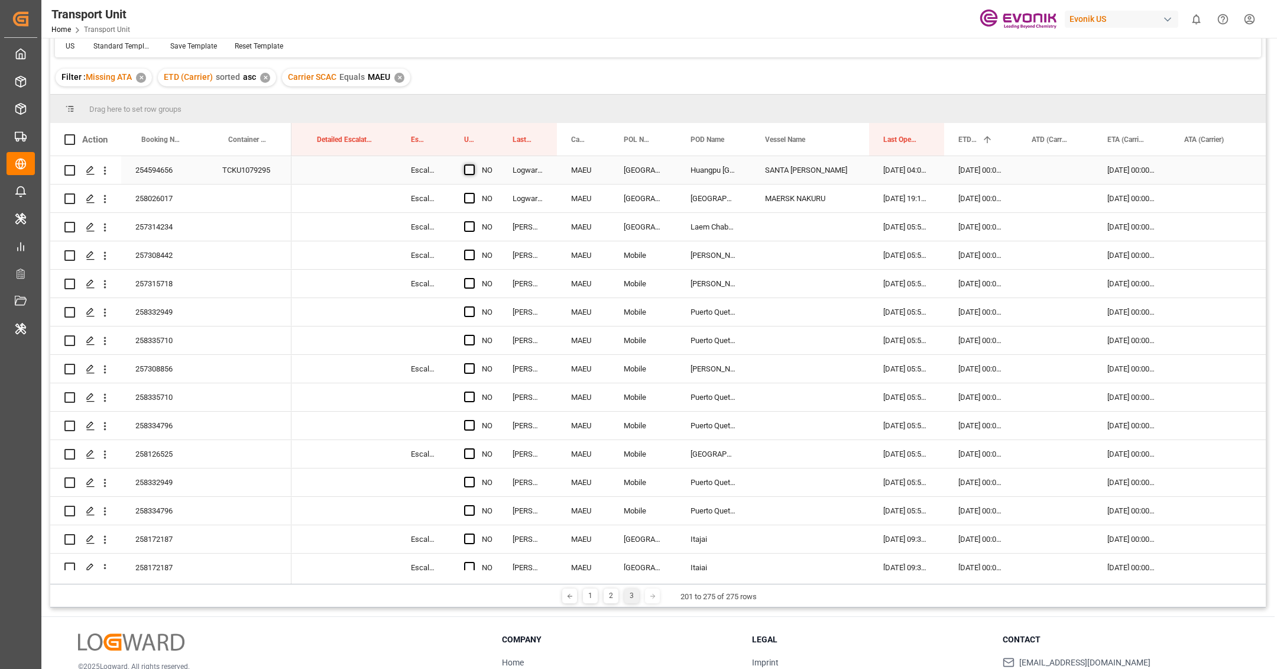
click at [468, 171] on span "Press SPACE to select this row." at bounding box center [469, 169] width 11 height 11
click at [473, 164] on input "Press SPACE to select this row." at bounding box center [473, 164] width 0 height 0
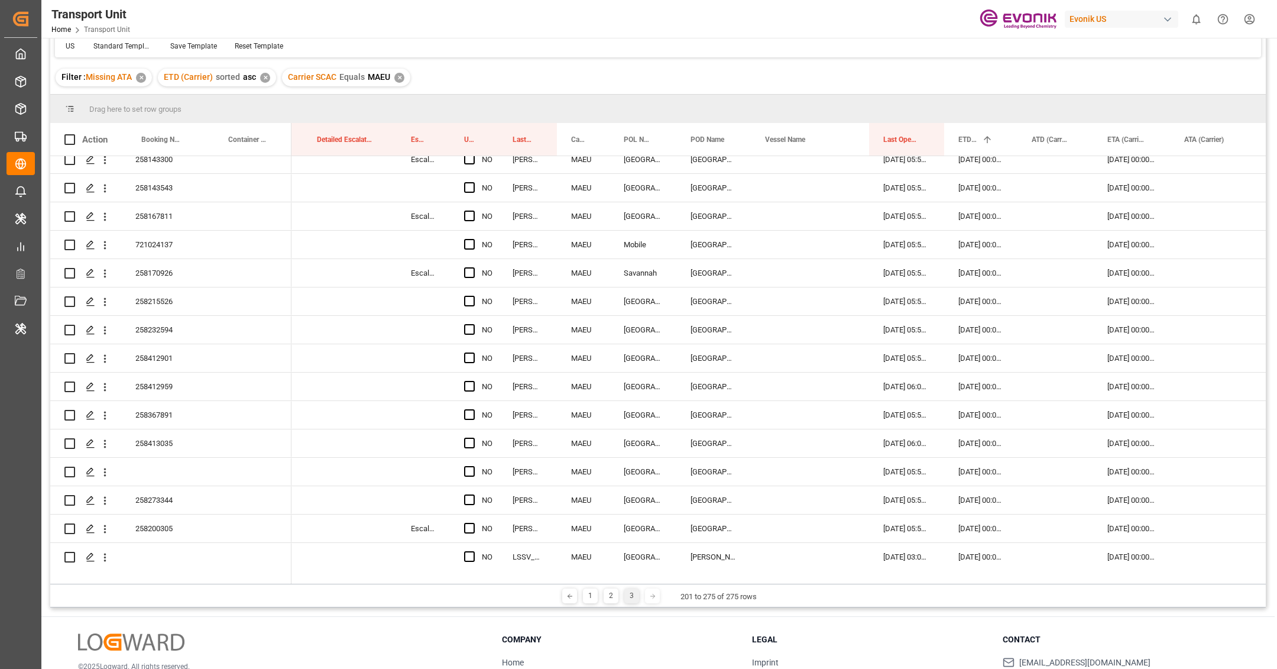
scroll to position [1727, 0]
drag, startPoint x: 495, startPoint y: 182, endPoint x: 489, endPoint y: 536, distance: 353.5
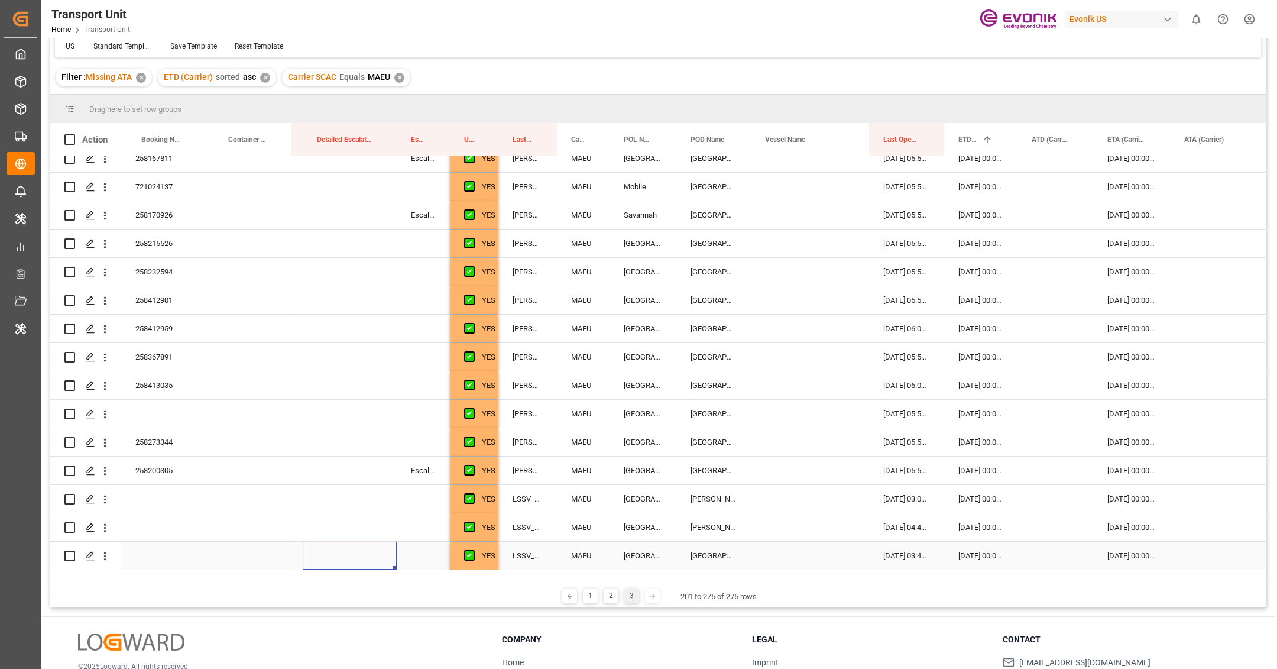
click at [359, 544] on div "Press SPACE to select this row." at bounding box center [350, 555] width 94 height 28
click at [358, 537] on button "Select" at bounding box center [349, 548] width 75 height 22
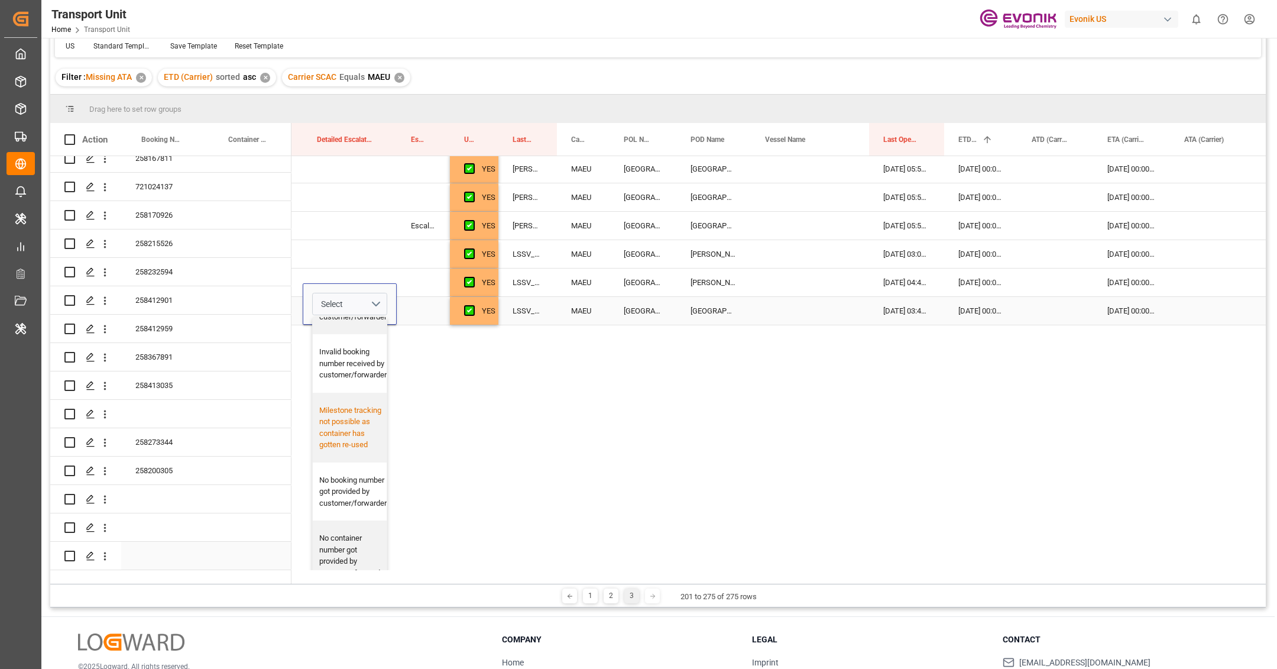
scroll to position [344, 0]
click at [346, 491] on div "No booking number got provided by customer/forwarder" at bounding box center [352, 479] width 67 height 35
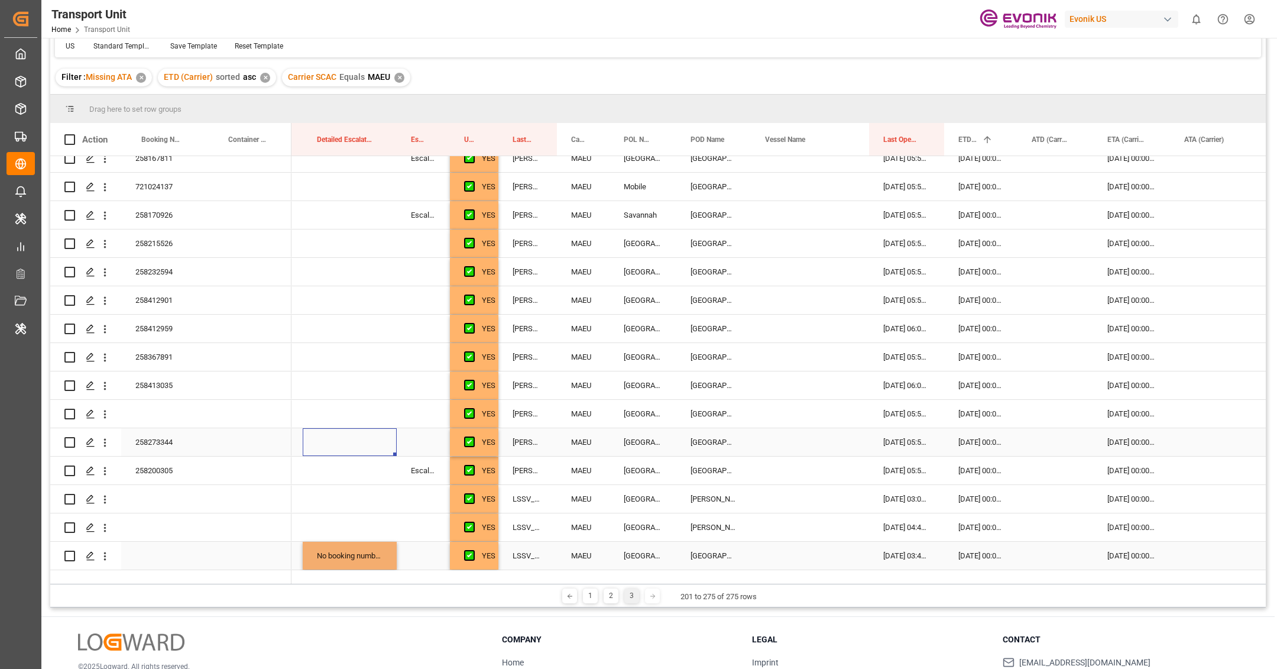
click at [348, 436] on div "Press SPACE to select this row." at bounding box center [350, 442] width 94 height 28
click at [420, 545] on div "Press SPACE to select this row." at bounding box center [423, 555] width 53 height 28
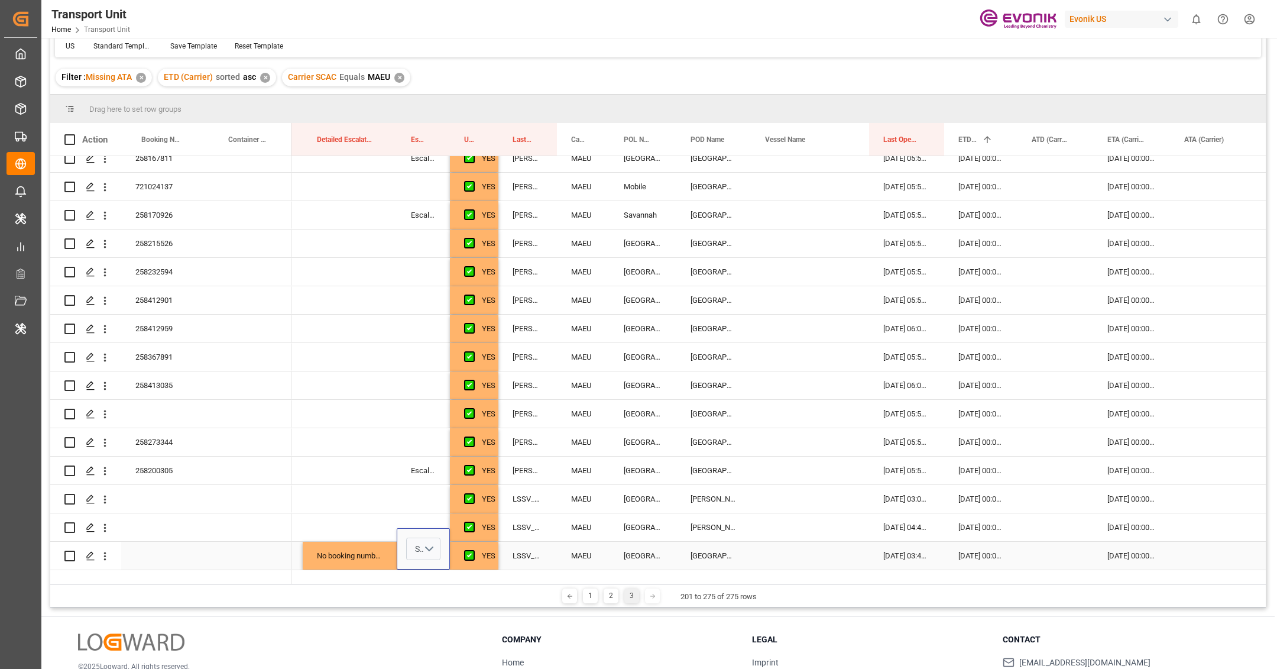
click at [420, 545] on button "Select" at bounding box center [423, 548] width 34 height 22
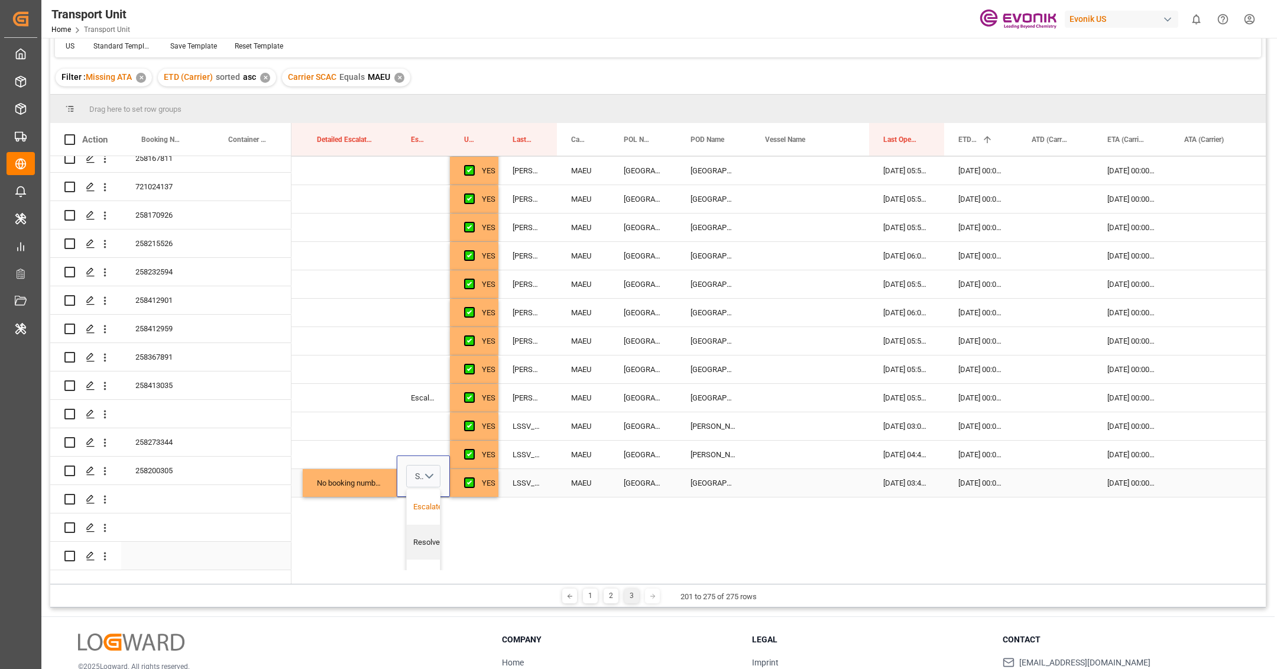
click at [418, 489] on div "Escalated" at bounding box center [430, 506] width 46 height 35
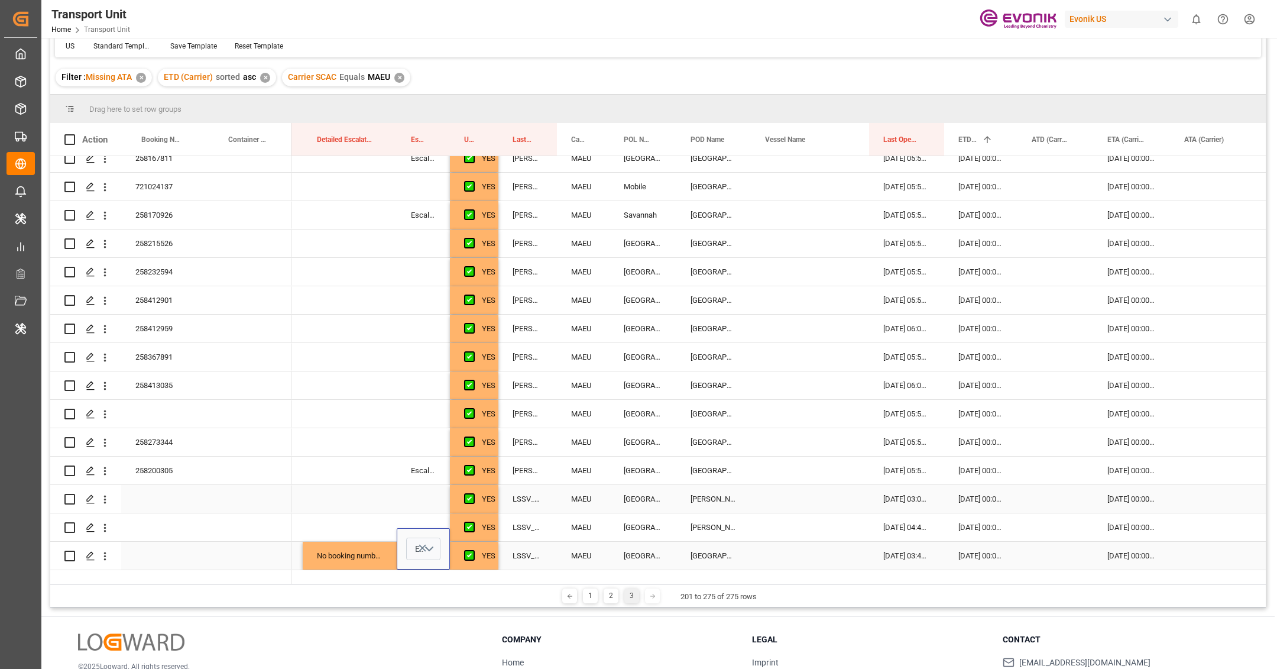
scroll to position [0, 85]
click at [390, 485] on div "Press SPACE to select this row." at bounding box center [350, 499] width 94 height 28
drag, startPoint x: 370, startPoint y: 538, endPoint x: 401, endPoint y: 542, distance: 31.0
click at [369, 518] on div "Press SPACE to select this row." at bounding box center [350, 527] width 94 height 28
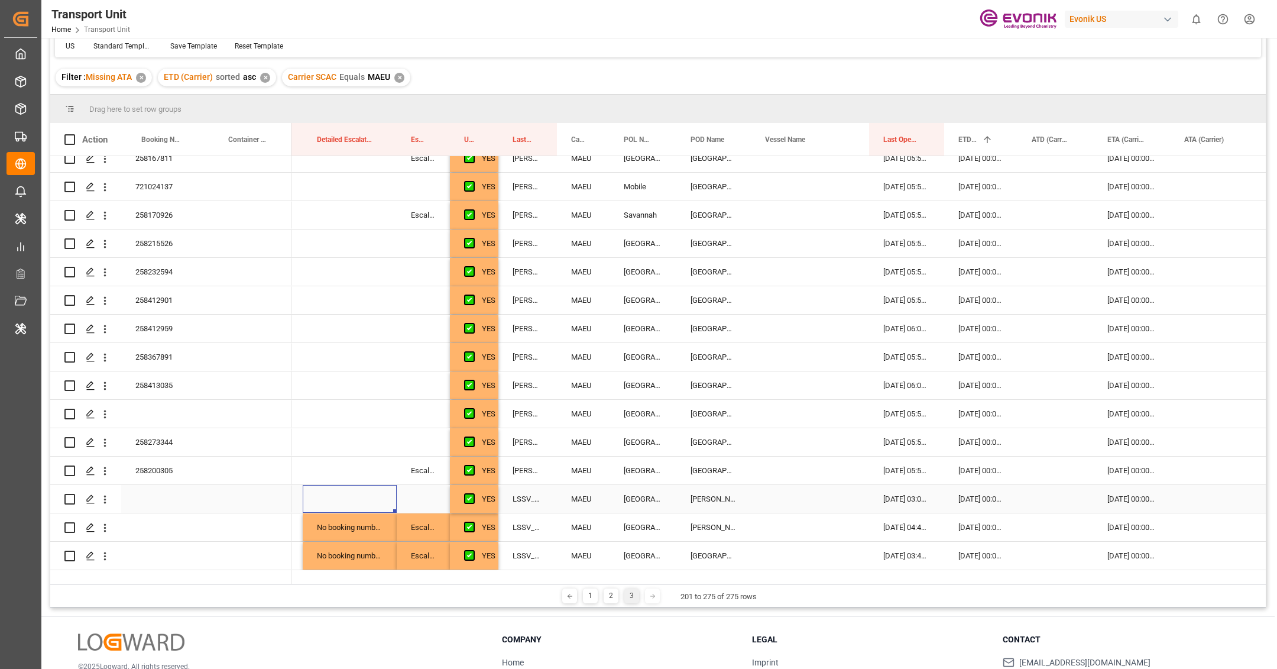
click at [346, 486] on div "Press SPACE to select this row." at bounding box center [350, 499] width 94 height 28
click at [353, 403] on div "Press SPACE to select this row." at bounding box center [350, 414] width 94 height 28
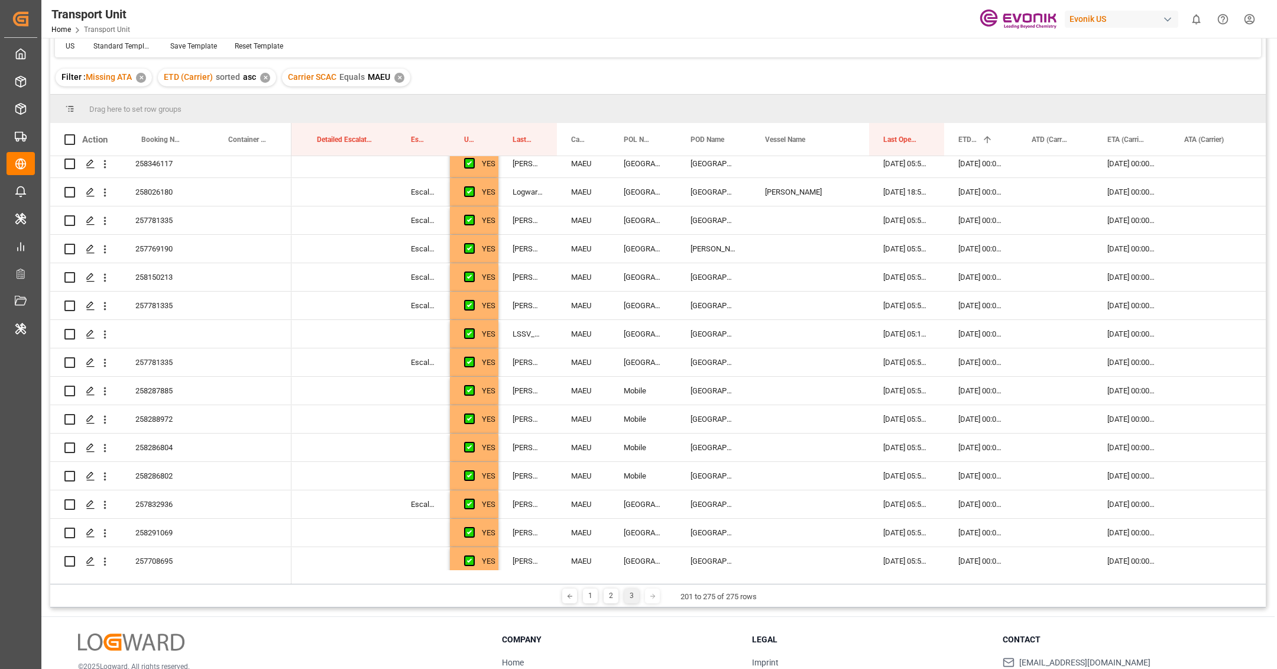
scroll to position [730, 0]
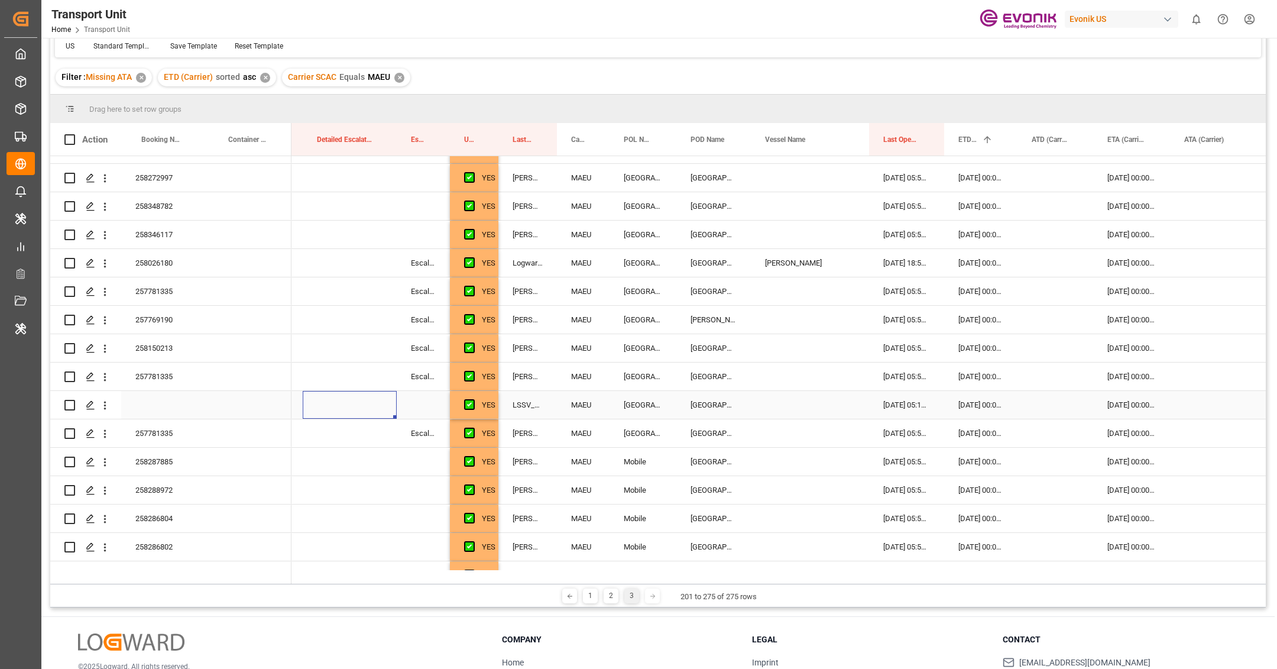
click at [339, 410] on div "Press SPACE to select this row." at bounding box center [350, 405] width 94 height 28
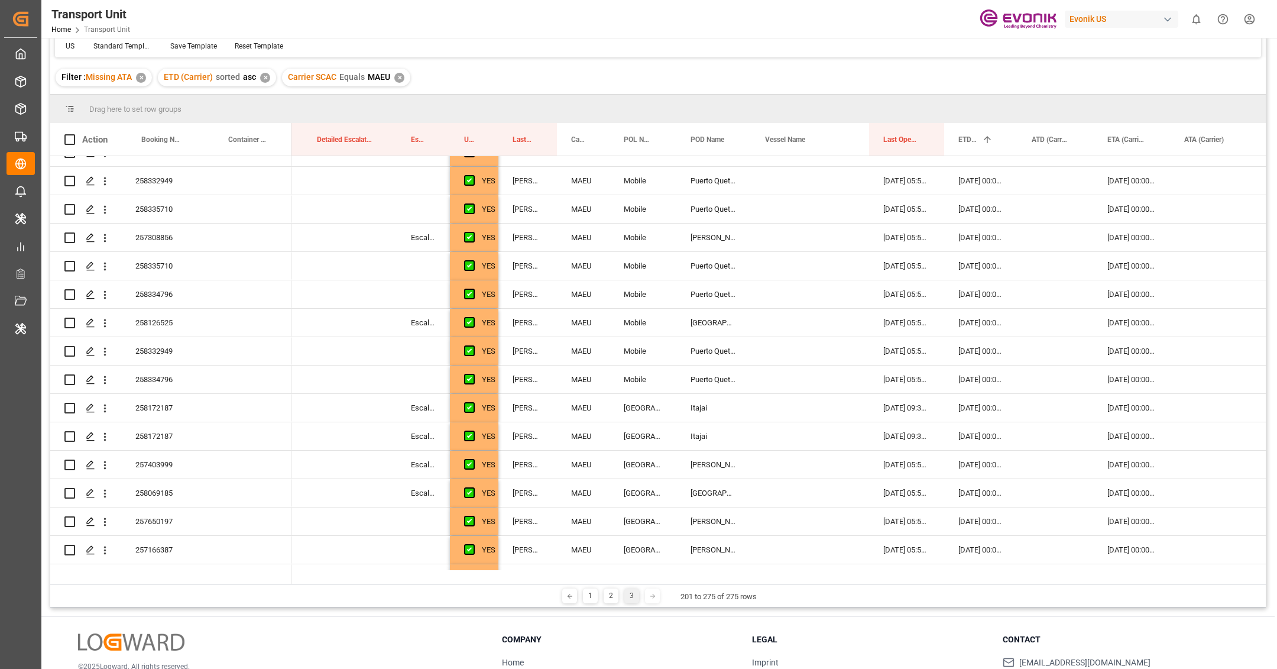
scroll to position [0, 0]
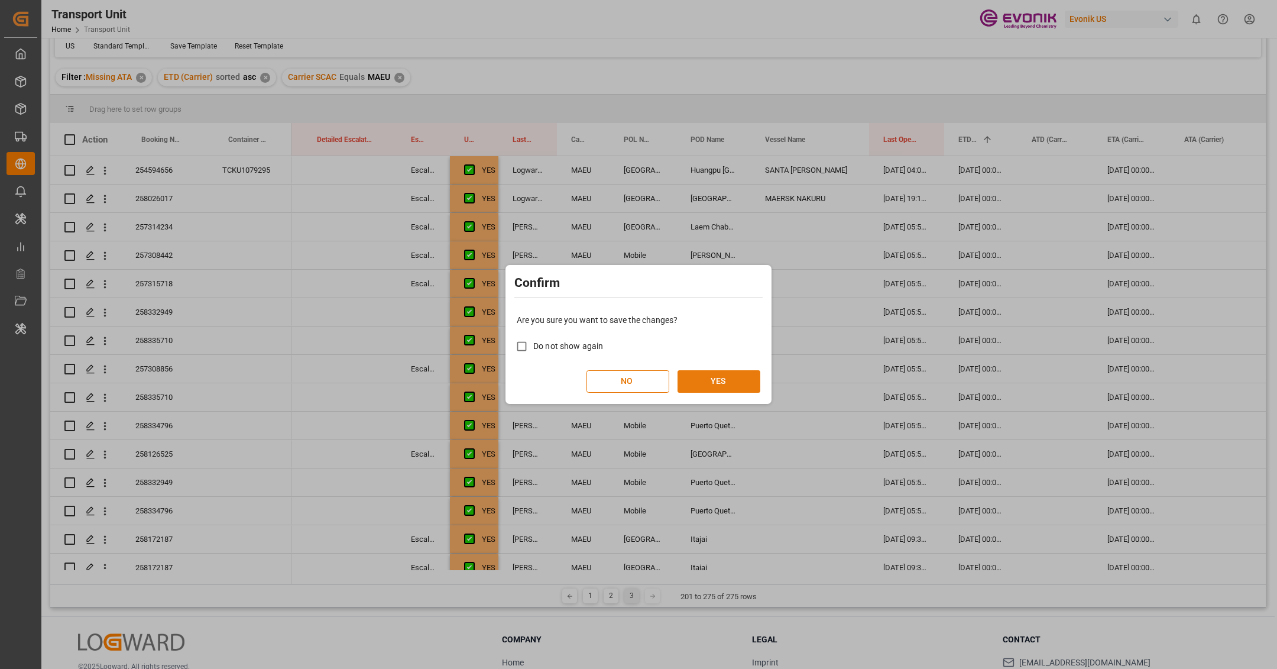
click at [737, 376] on button "YES" at bounding box center [718, 381] width 83 height 22
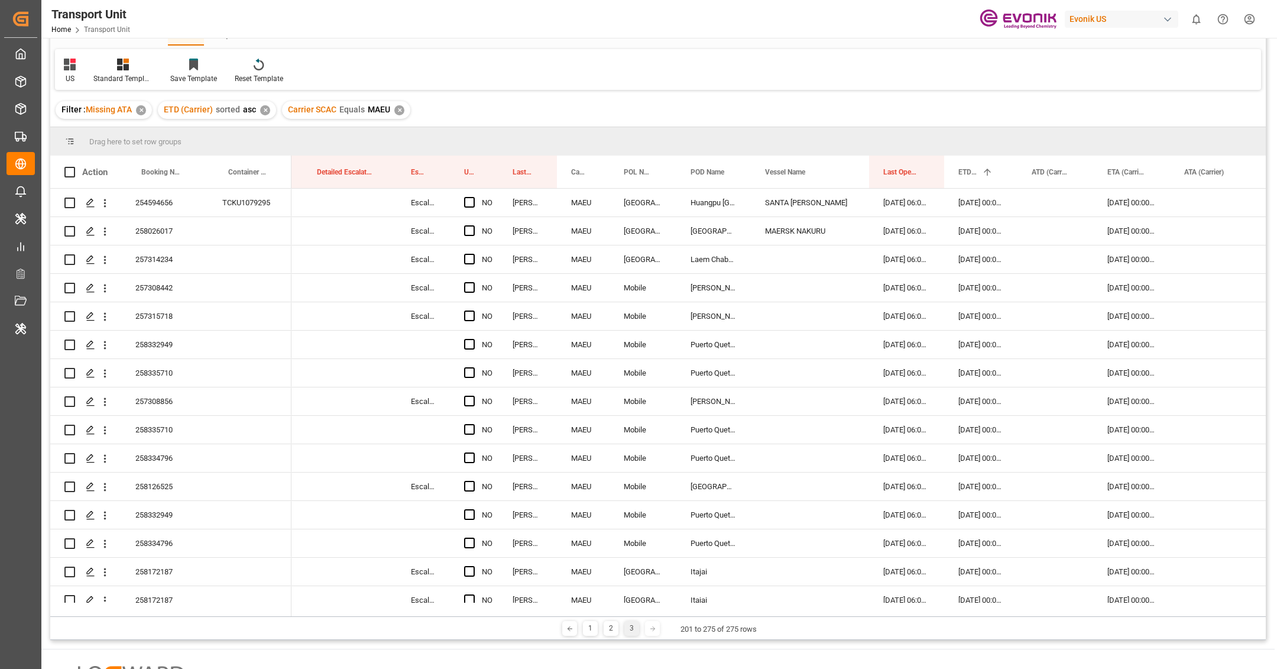
scroll to position [116, 0]
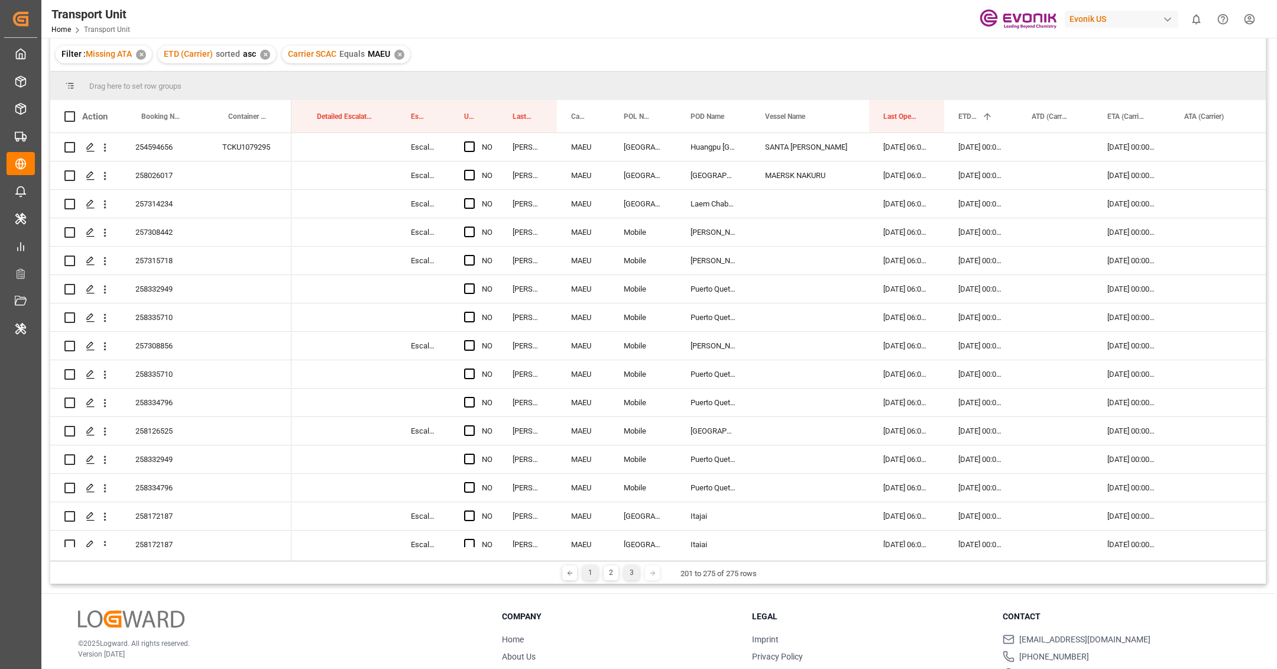
click at [591, 573] on div "1" at bounding box center [590, 572] width 15 height 15
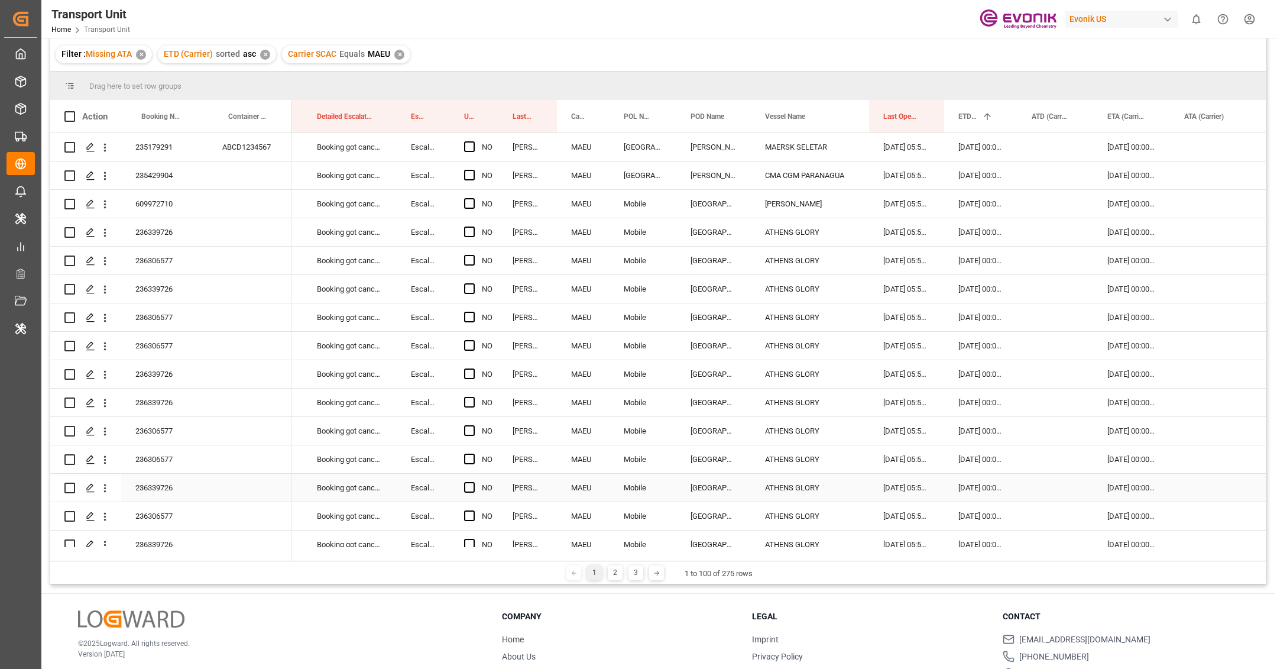
scroll to position [0, 0]
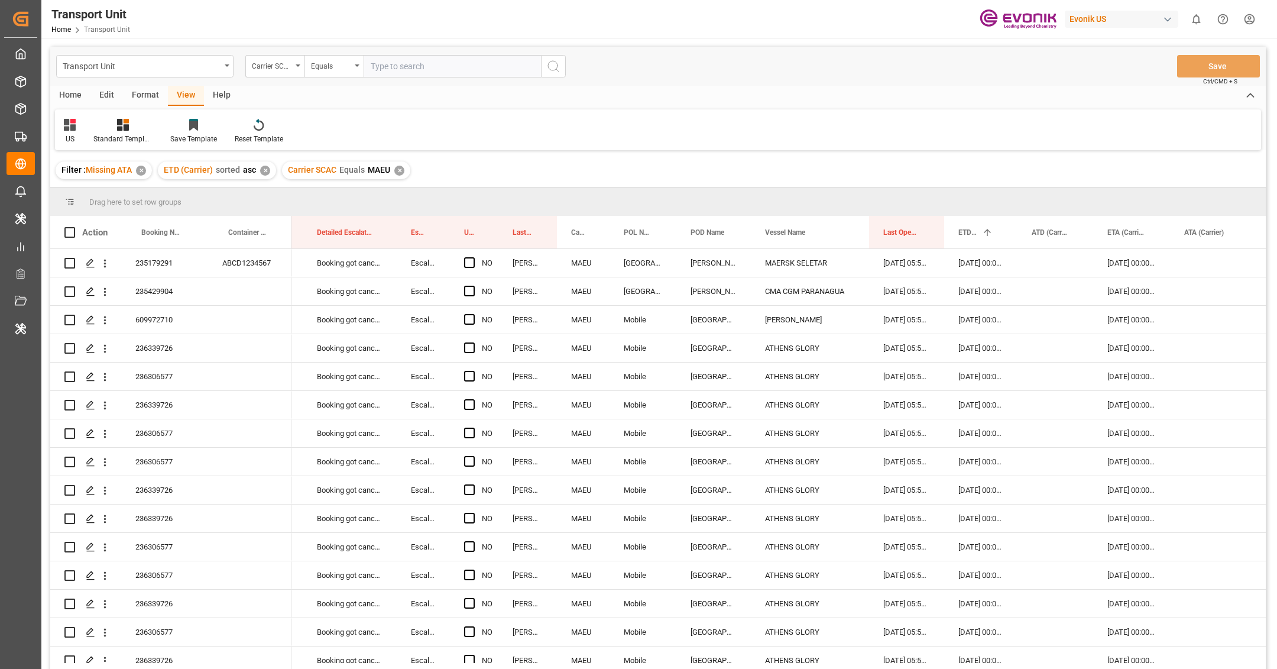
click at [403, 170] on div "✕" at bounding box center [399, 171] width 10 height 10
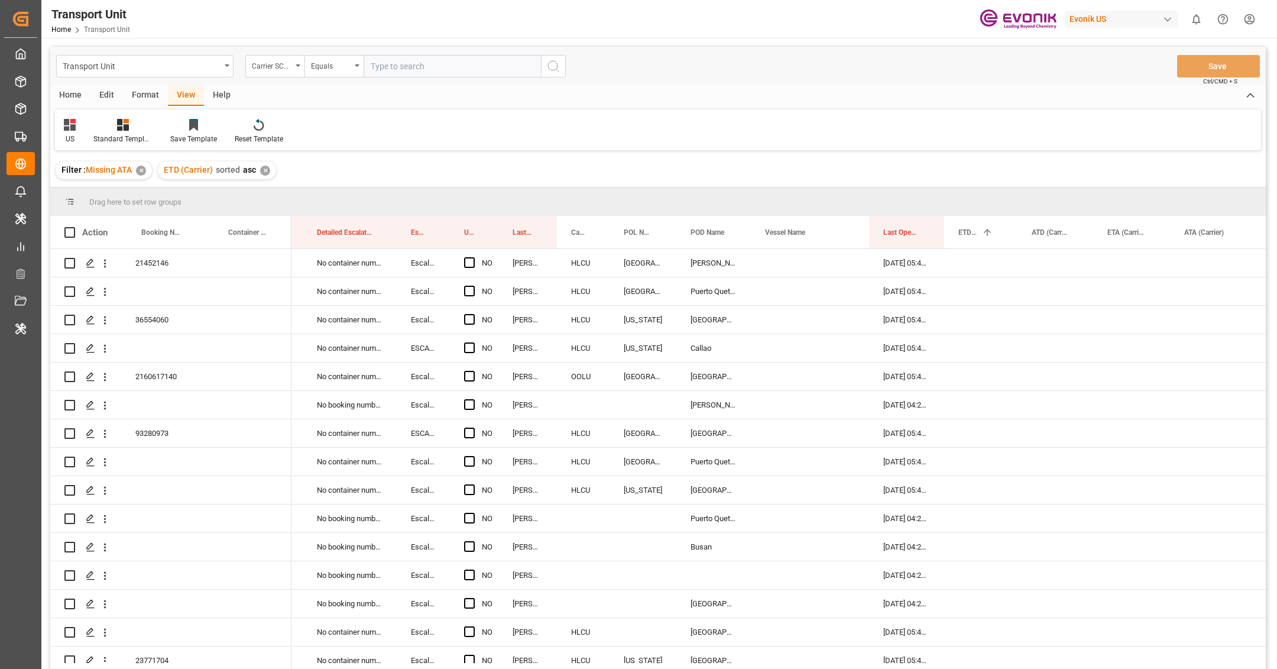
click at [427, 66] on input "text" at bounding box center [452, 66] width 177 height 22
type input "[PERSON_NAME]"
click at [559, 66] on icon "search button" at bounding box center [553, 66] width 14 height 14
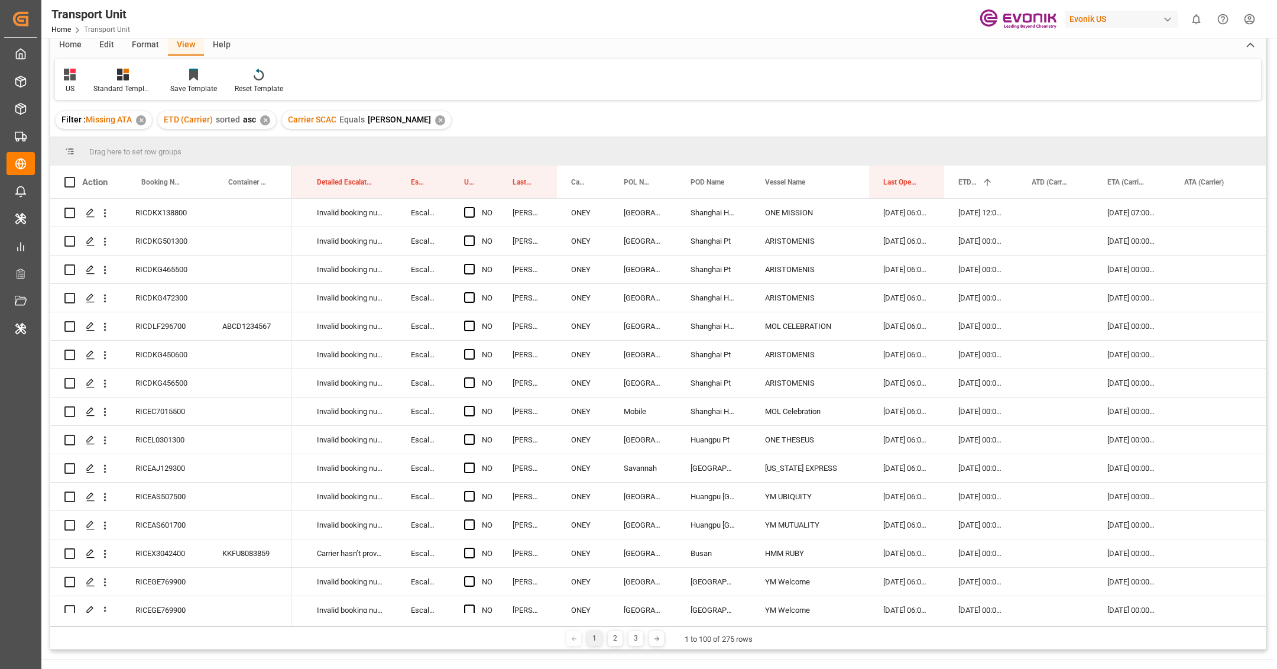
scroll to position [101, 0]
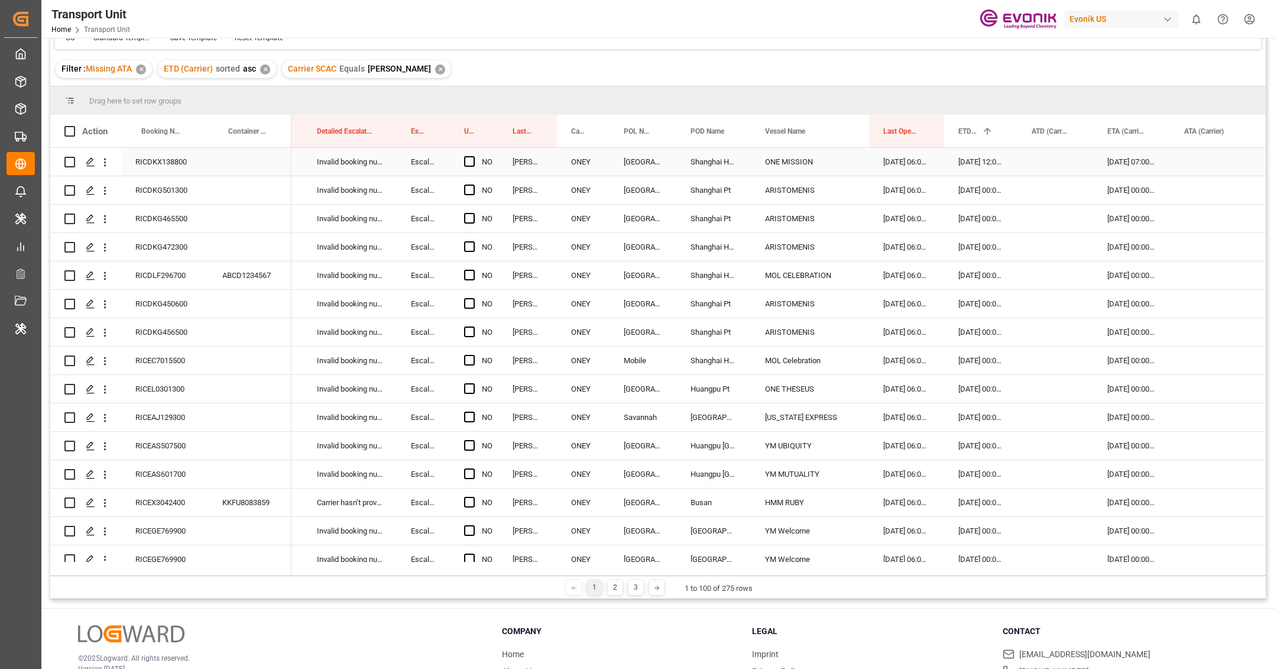
drag, startPoint x: 468, startPoint y: 161, endPoint x: 477, endPoint y: 168, distance: 12.2
click at [468, 160] on span "Press SPACE to select this row." at bounding box center [469, 161] width 11 height 11
click at [473, 156] on input "Press SPACE to select this row." at bounding box center [473, 156] width 0 height 0
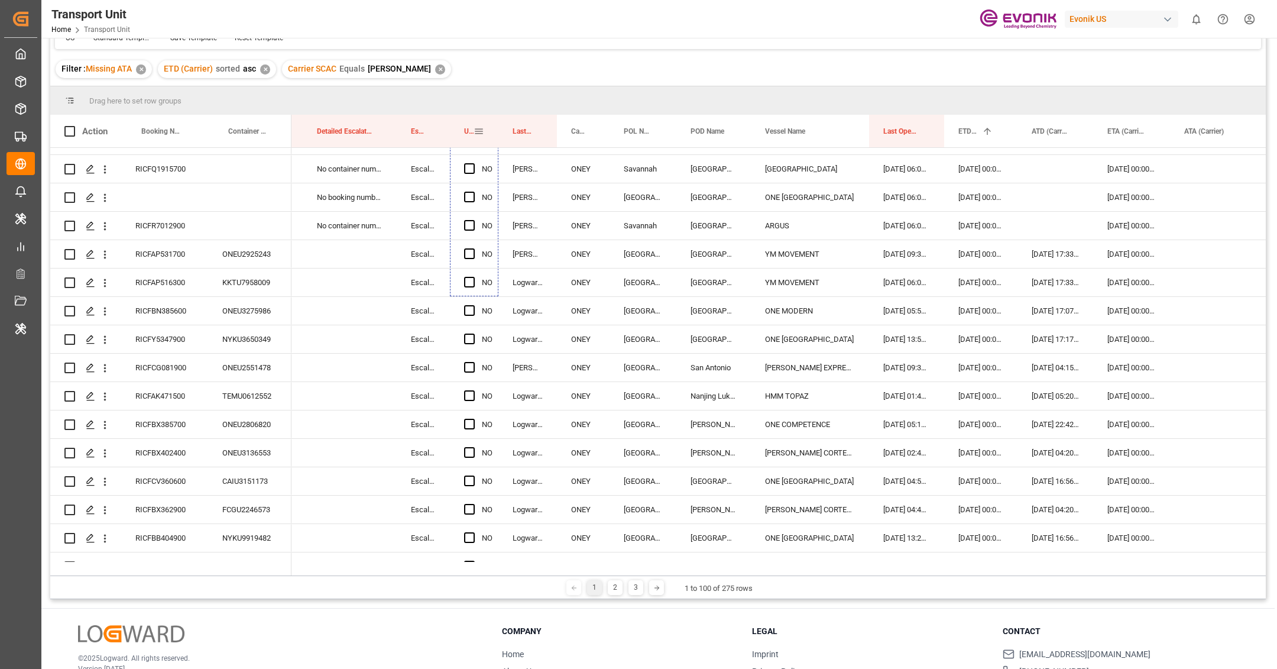
scroll to position [2272, 0]
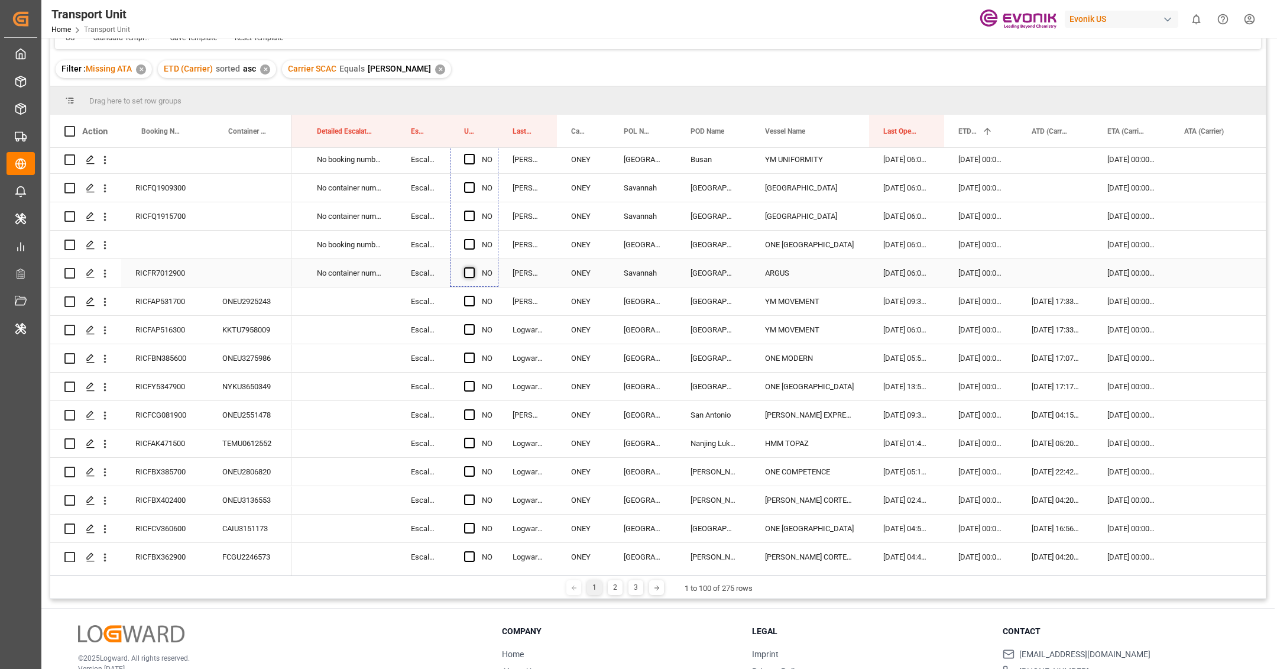
drag, startPoint x: 495, startPoint y: 174, endPoint x: 470, endPoint y: 268, distance: 97.4
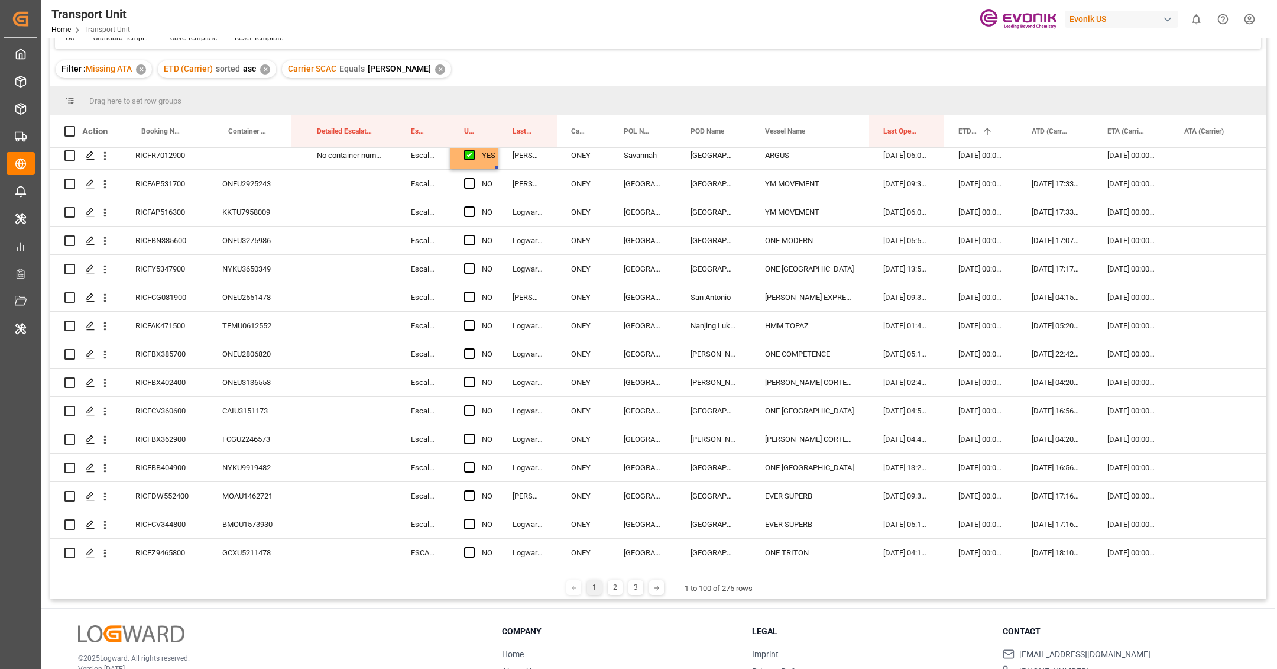
scroll to position [2436, 0]
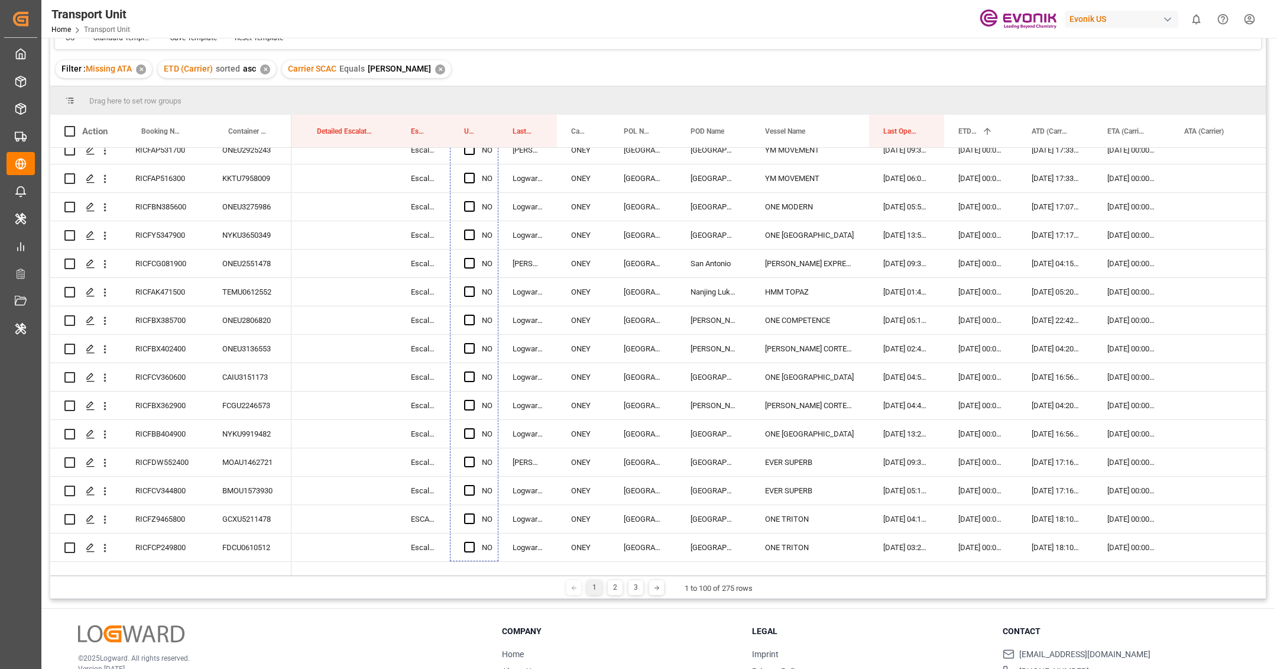
drag, startPoint x: 496, startPoint y: 285, endPoint x: 483, endPoint y: 556, distance: 271.6
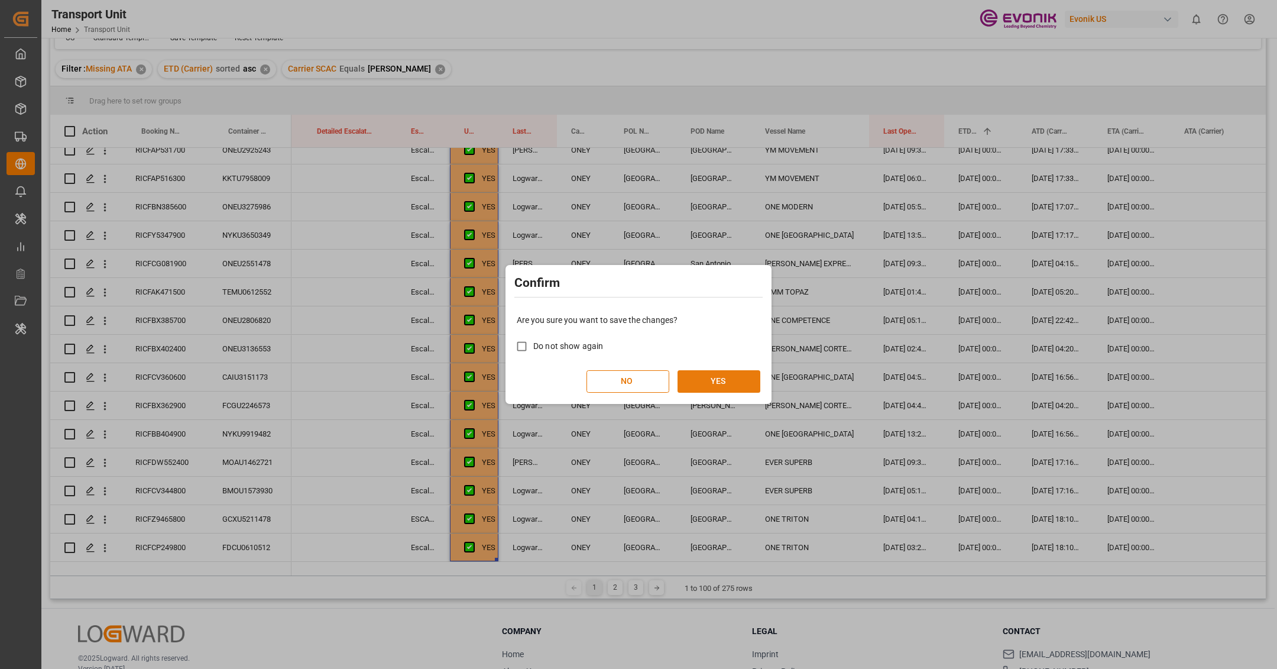
click at [743, 372] on button "YES" at bounding box center [718, 381] width 83 height 22
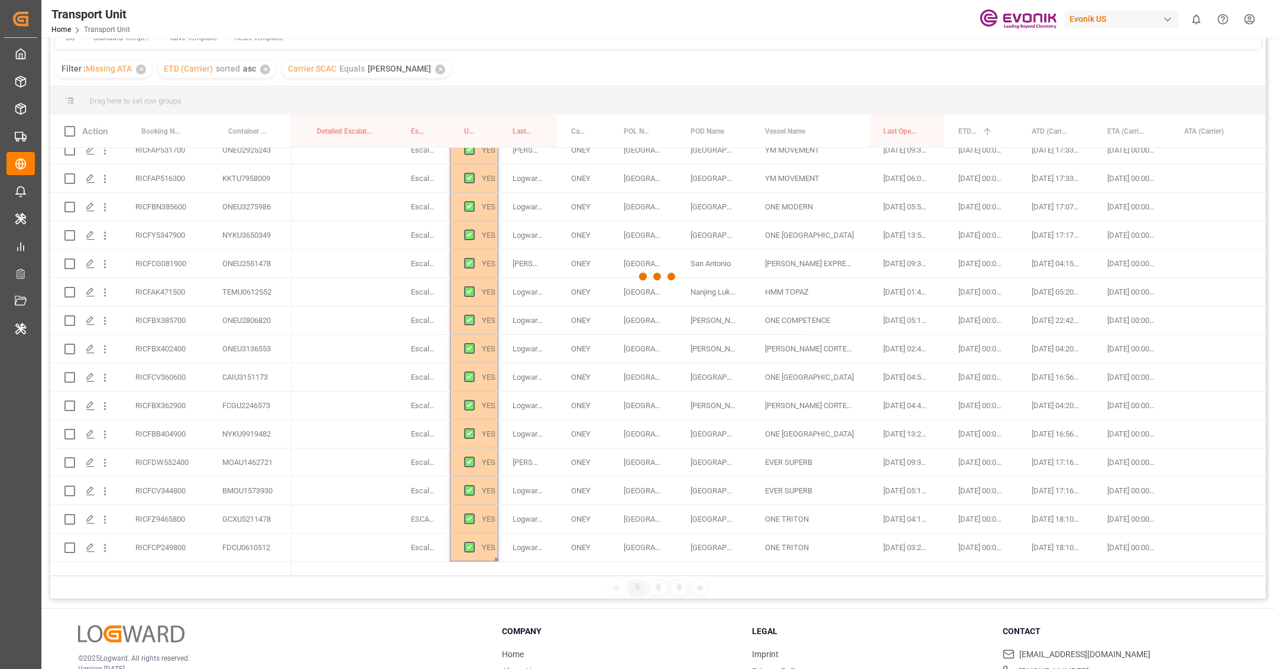
scroll to position [0, 0]
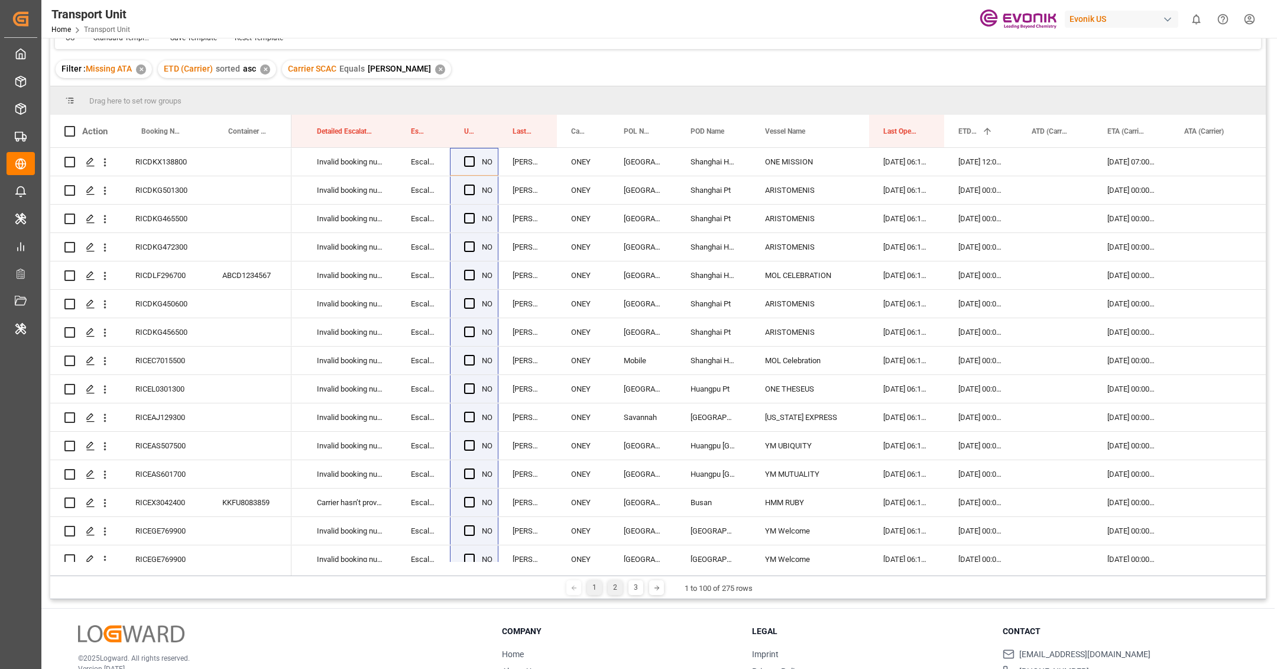
click at [617, 590] on div "2" at bounding box center [615, 587] width 15 height 15
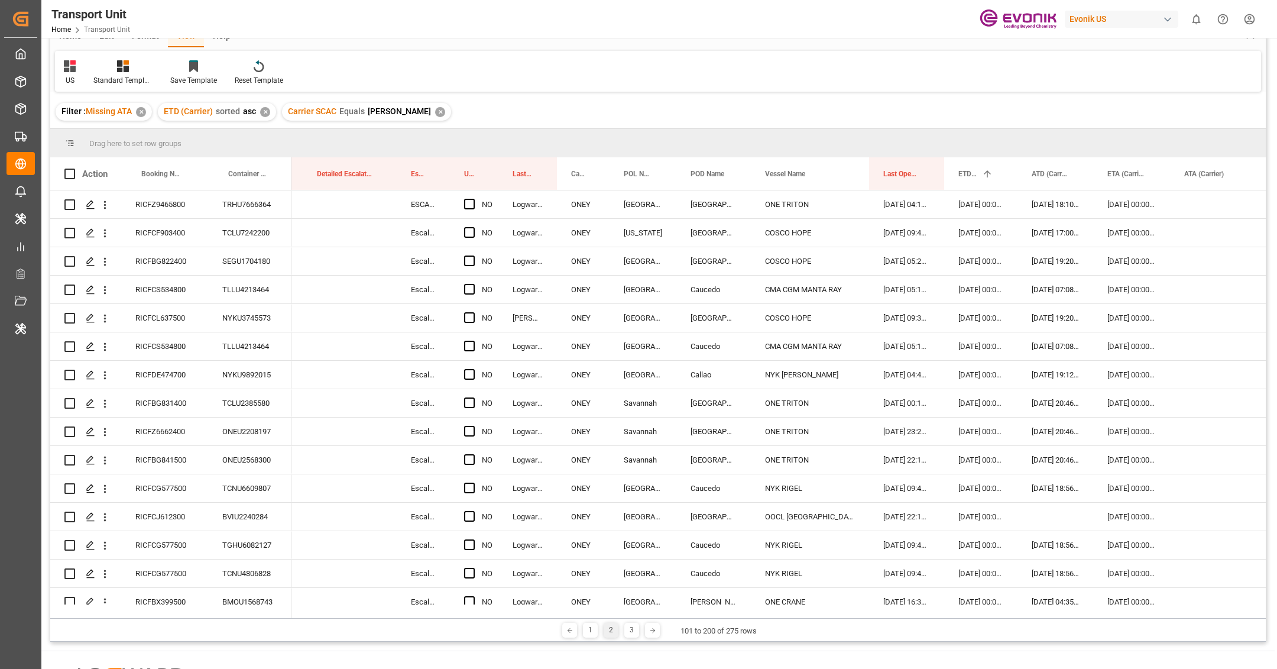
scroll to position [70, 0]
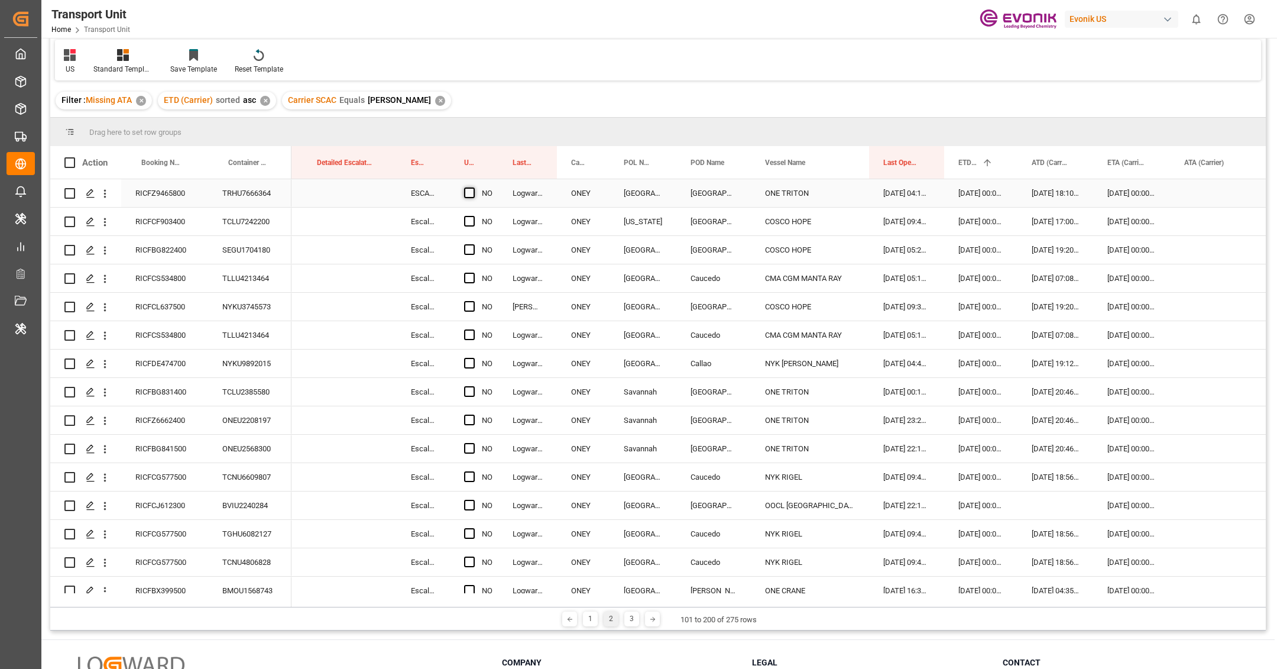
click at [466, 196] on span "Press SPACE to select this row." at bounding box center [469, 192] width 11 height 11
click at [473, 187] on input "Press SPACE to select this row." at bounding box center [473, 187] width 0 height 0
drag, startPoint x: 495, startPoint y: 206, endPoint x: 479, endPoint y: 469, distance: 263.5
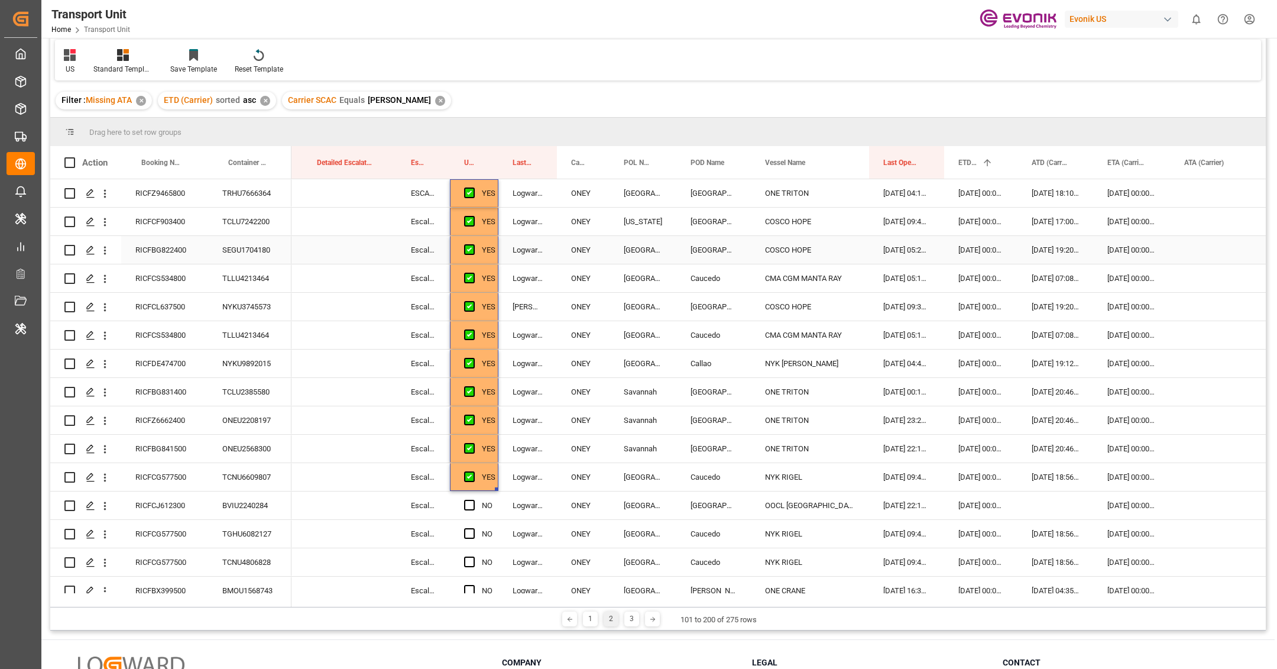
click at [190, 256] on div "RICFBG822400" at bounding box center [164, 250] width 87 height 28
click at [168, 283] on div "RICFCS534800" at bounding box center [164, 278] width 87 height 28
click at [173, 306] on div "RICFCL637500" at bounding box center [164, 307] width 87 height 28
click at [184, 328] on div "RICFCS534800" at bounding box center [164, 335] width 87 height 28
click at [161, 365] on div "RICFDE474700" at bounding box center [164, 363] width 87 height 28
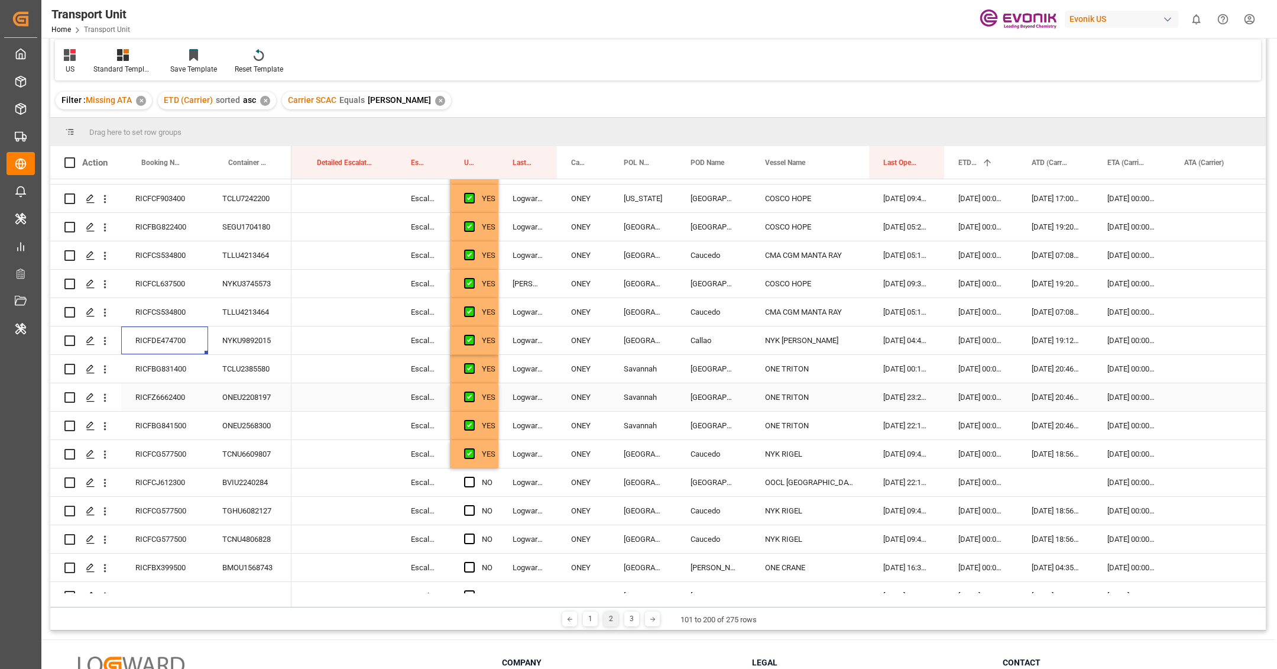
scroll to position [34, 0]
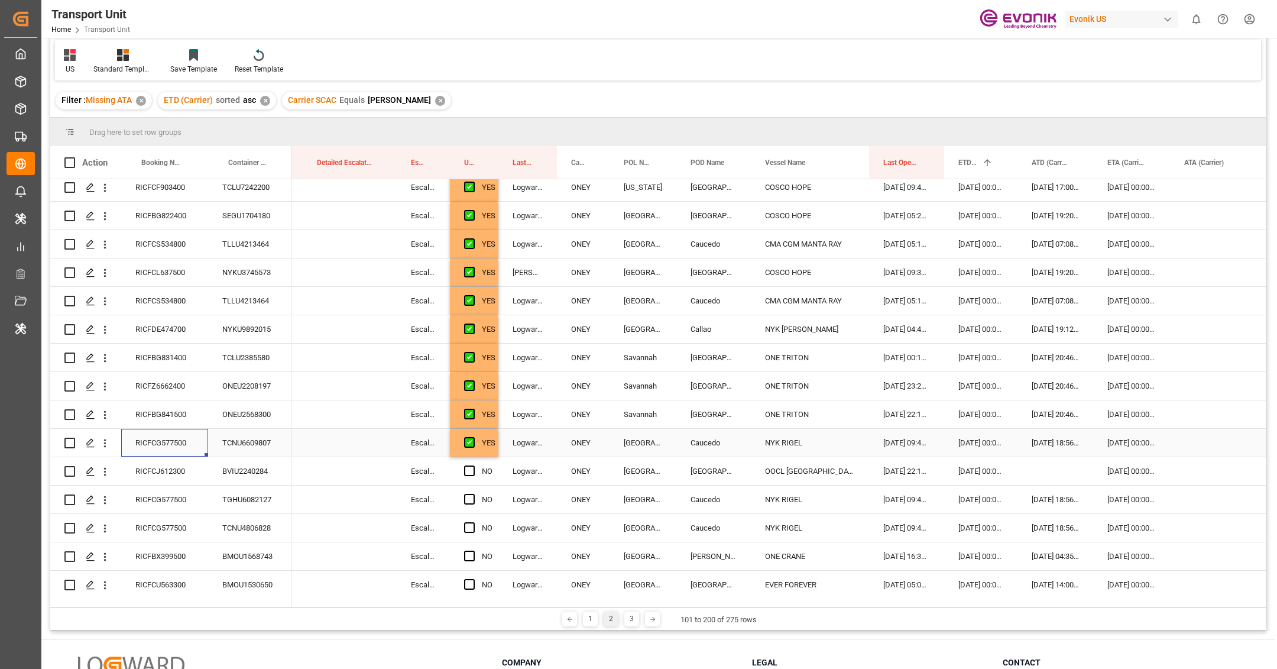
click at [187, 450] on div "RICFCG577500" at bounding box center [164, 443] width 87 height 28
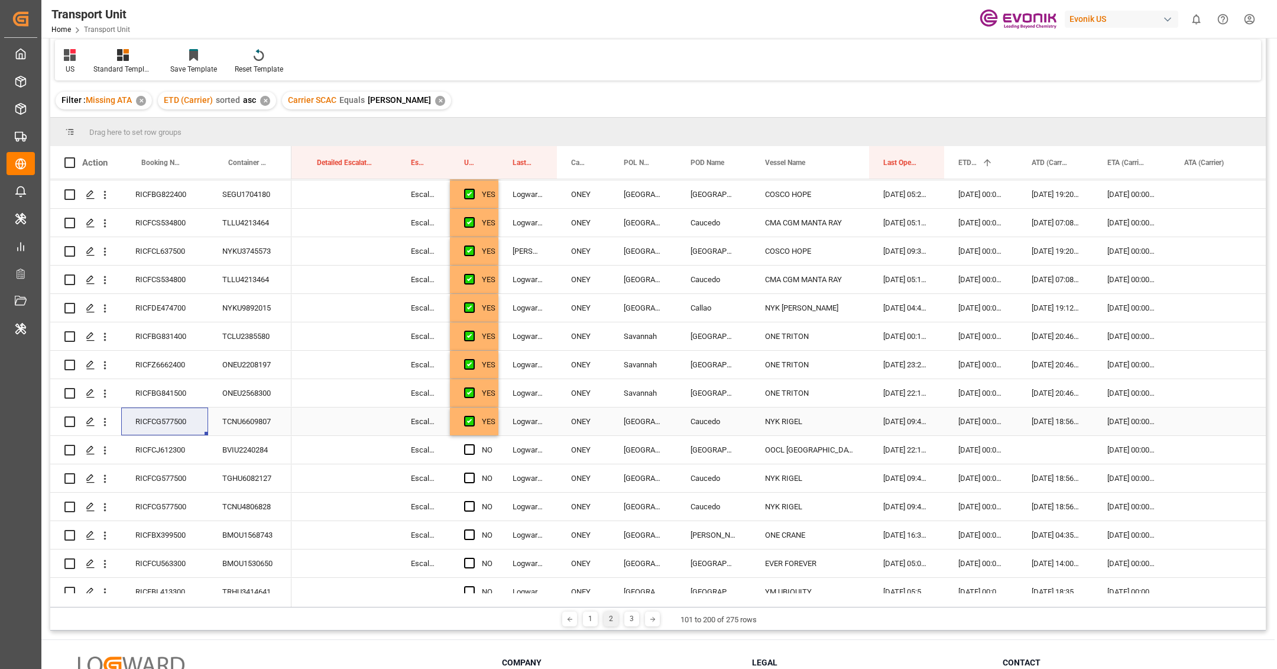
scroll to position [67, 0]
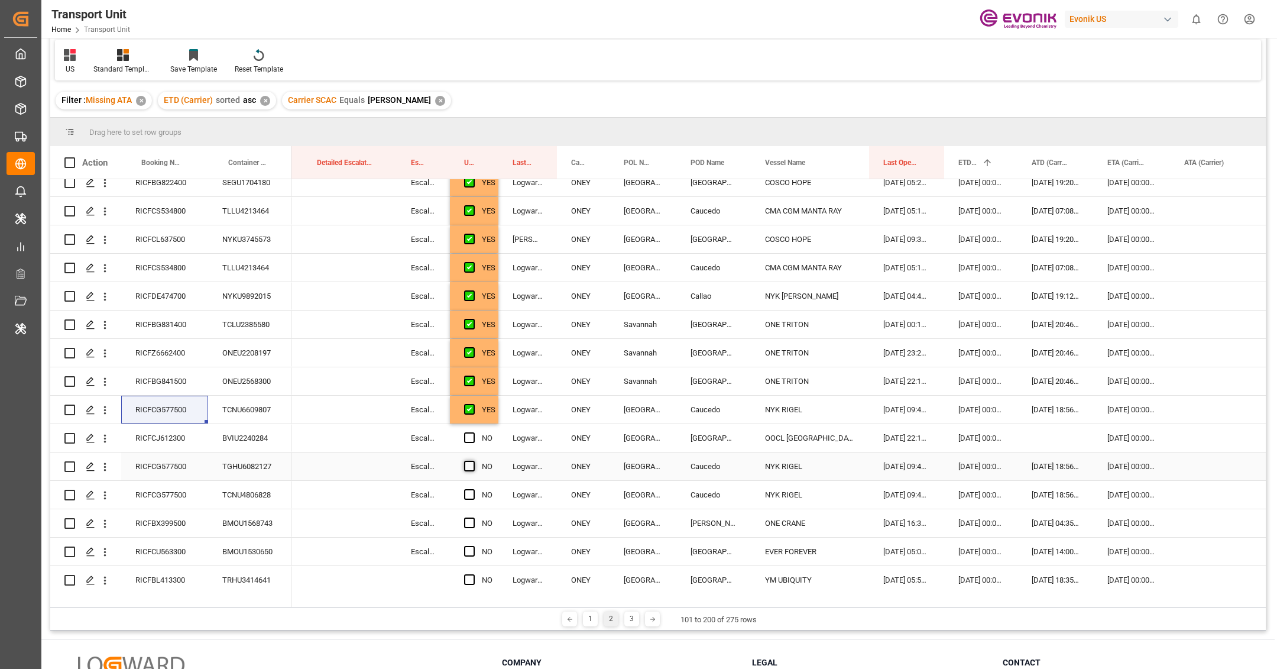
click at [466, 461] on span "Press SPACE to select this row." at bounding box center [469, 465] width 11 height 11
click at [473, 460] on input "Press SPACE to select this row." at bounding box center [473, 460] width 0 height 0
click at [469, 489] on span "Press SPACE to select this row." at bounding box center [469, 494] width 11 height 11
click at [473, 489] on input "Press SPACE to select this row." at bounding box center [473, 489] width 0 height 0
click at [469, 438] on span "Press SPACE to select this row." at bounding box center [469, 437] width 11 height 11
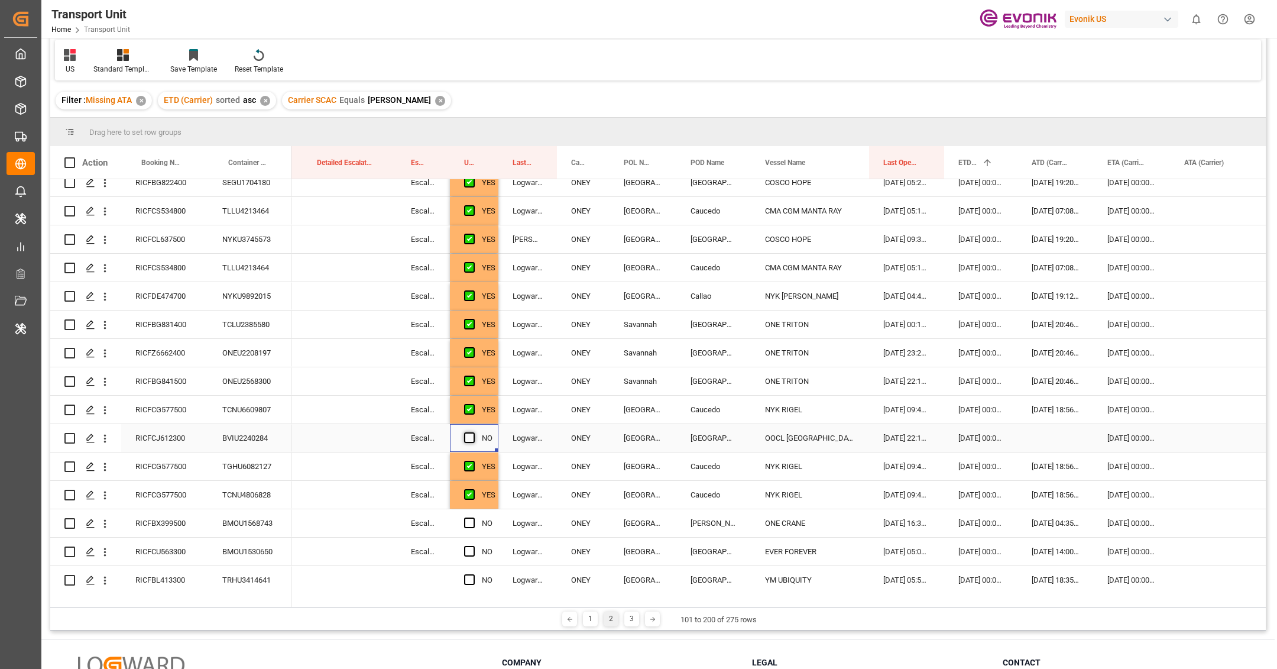
click at [473, 432] on input "Press SPACE to select this row." at bounding box center [473, 432] width 0 height 0
click at [187, 429] on div "RICFCJ612300" at bounding box center [164, 438] width 87 height 28
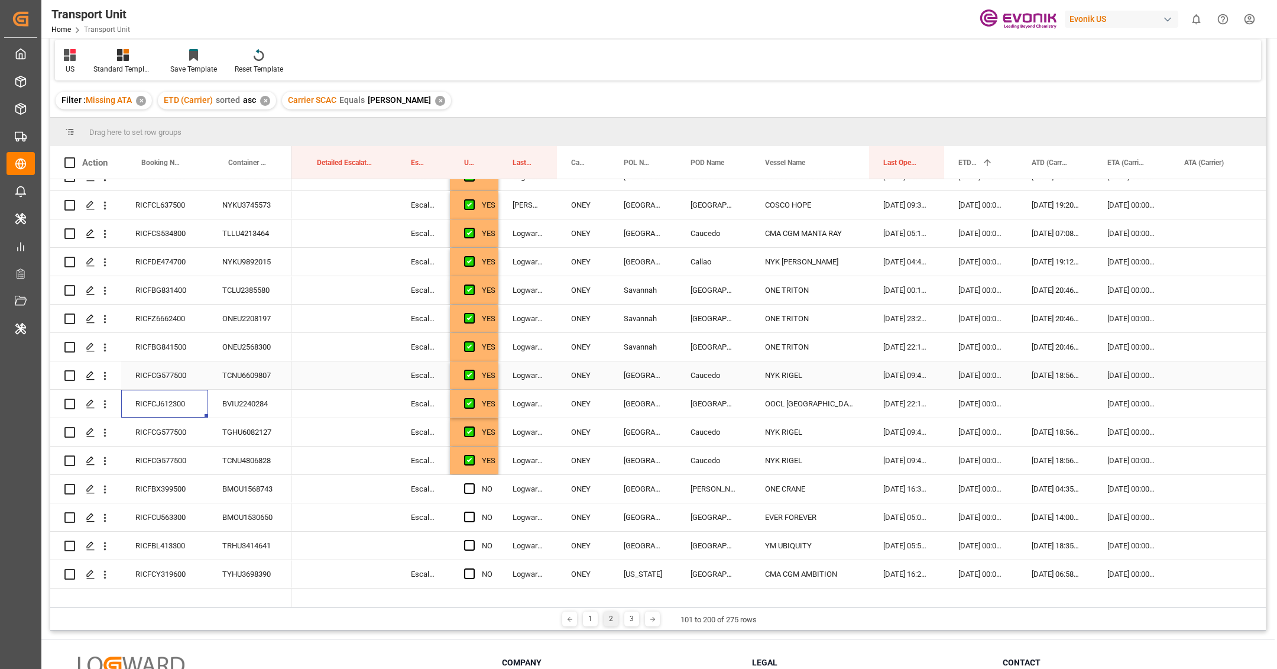
scroll to position [245, 0]
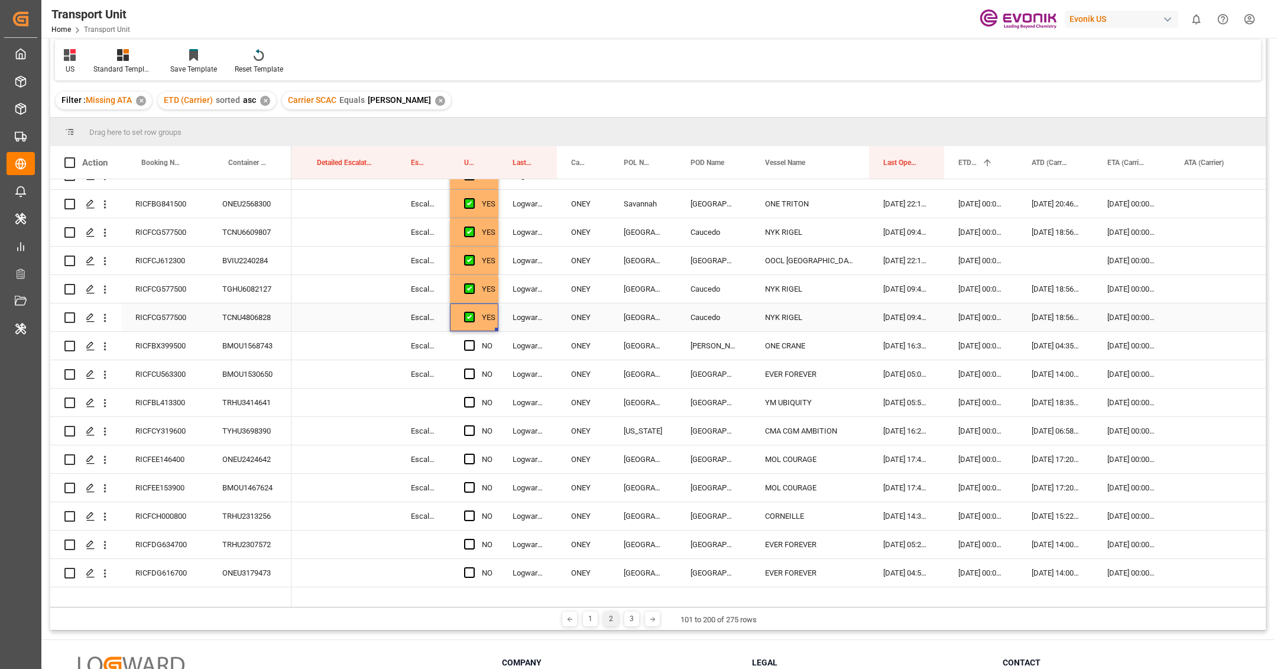
click at [488, 326] on div "YES" at bounding box center [489, 317] width 14 height 27
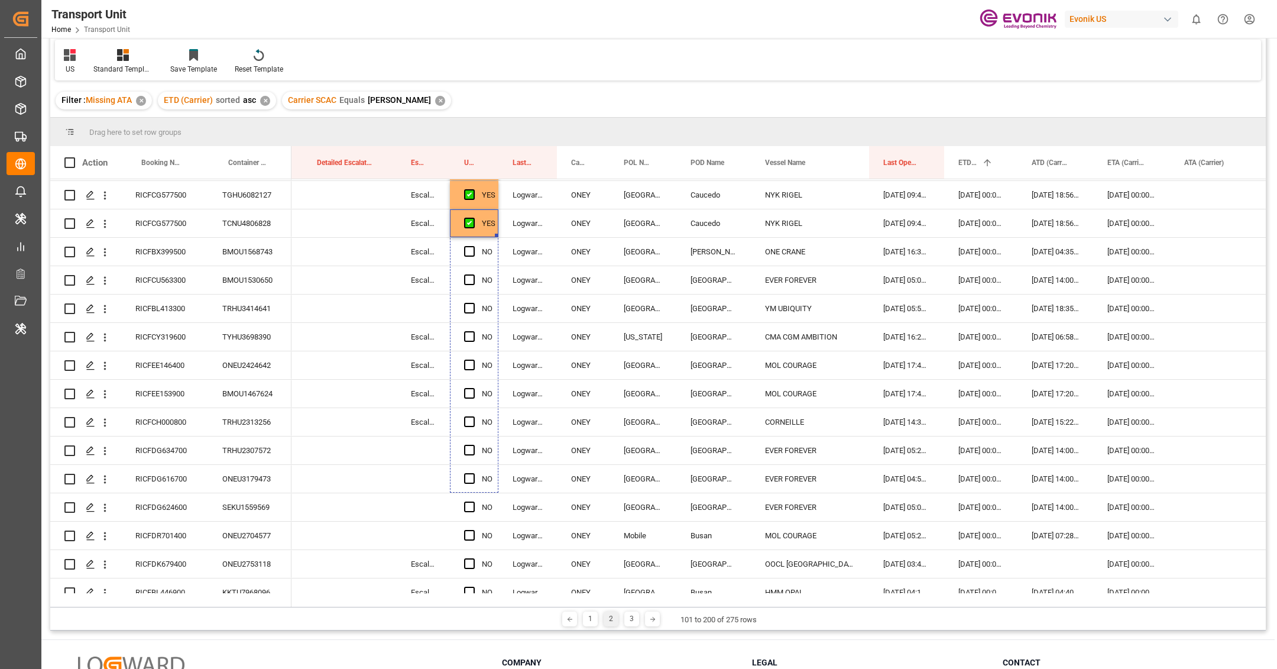
scroll to position [385, 0]
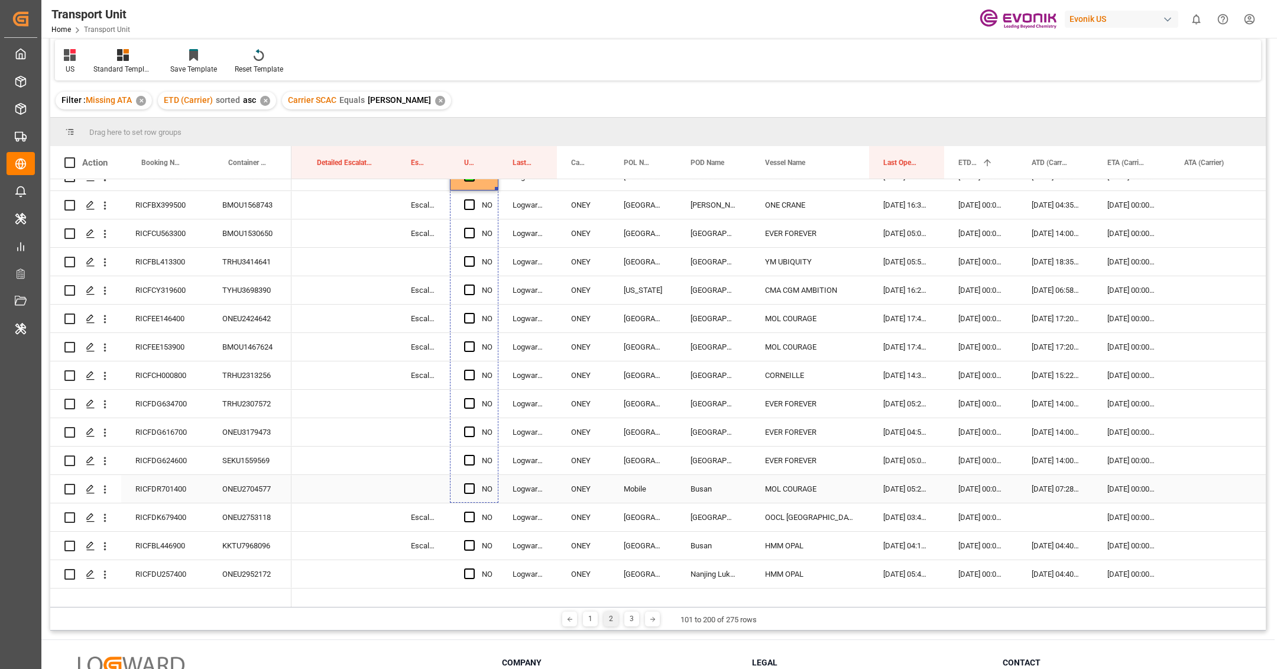
drag, startPoint x: 495, startPoint y: 329, endPoint x: 486, endPoint y: 494, distance: 164.5
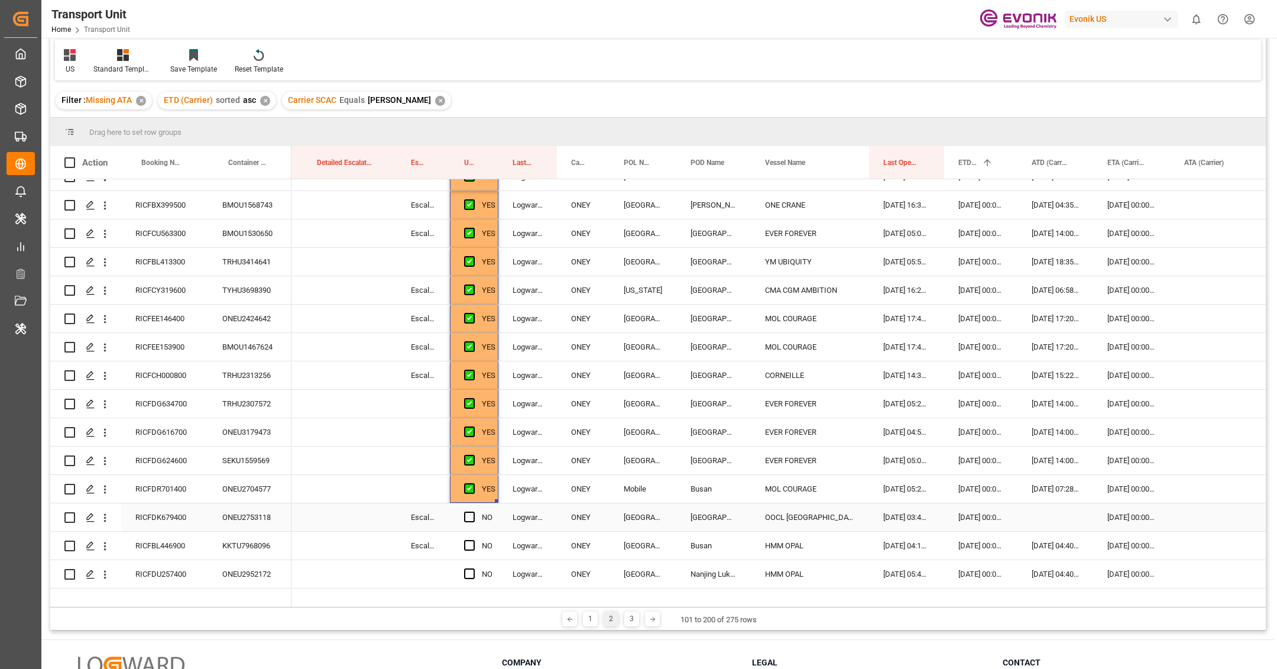
click at [187, 521] on div "RICFDK679400" at bounding box center [164, 517] width 87 height 28
click at [470, 521] on div "Press SPACE to select this row." at bounding box center [473, 517] width 18 height 27
click at [466, 515] on span "Press SPACE to select this row." at bounding box center [469, 516] width 11 height 11
click at [473, 511] on input "Press SPACE to select this row." at bounding box center [473, 511] width 0 height 0
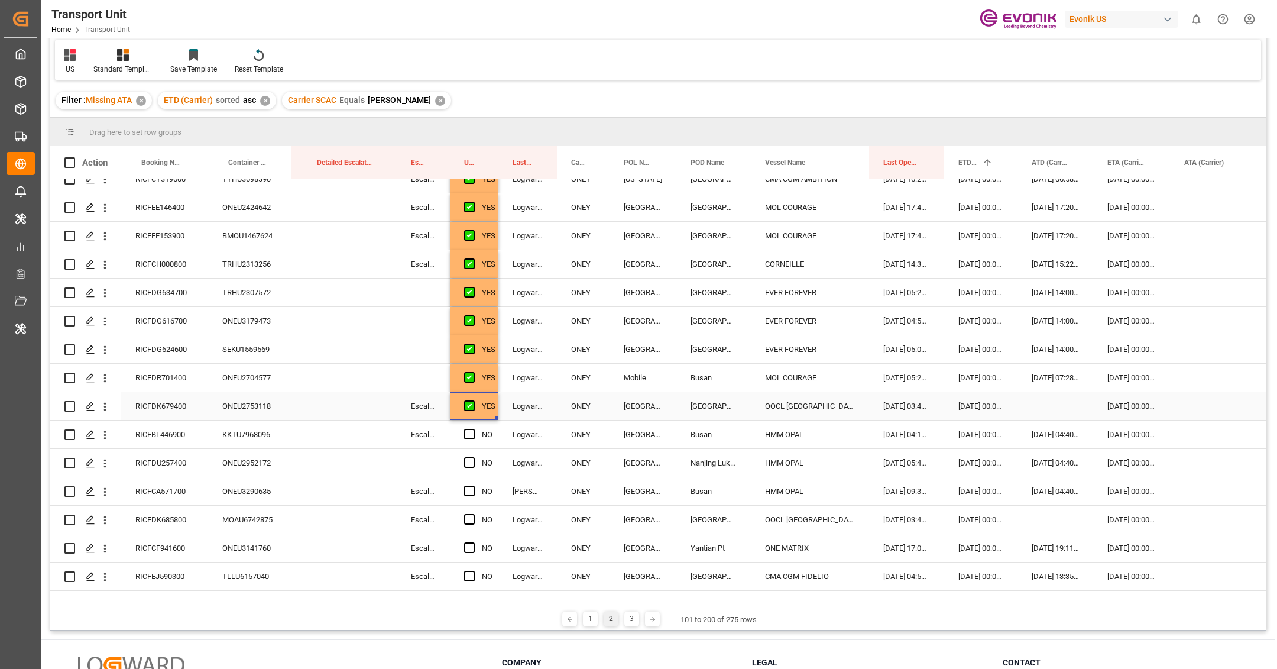
scroll to position [669, 0]
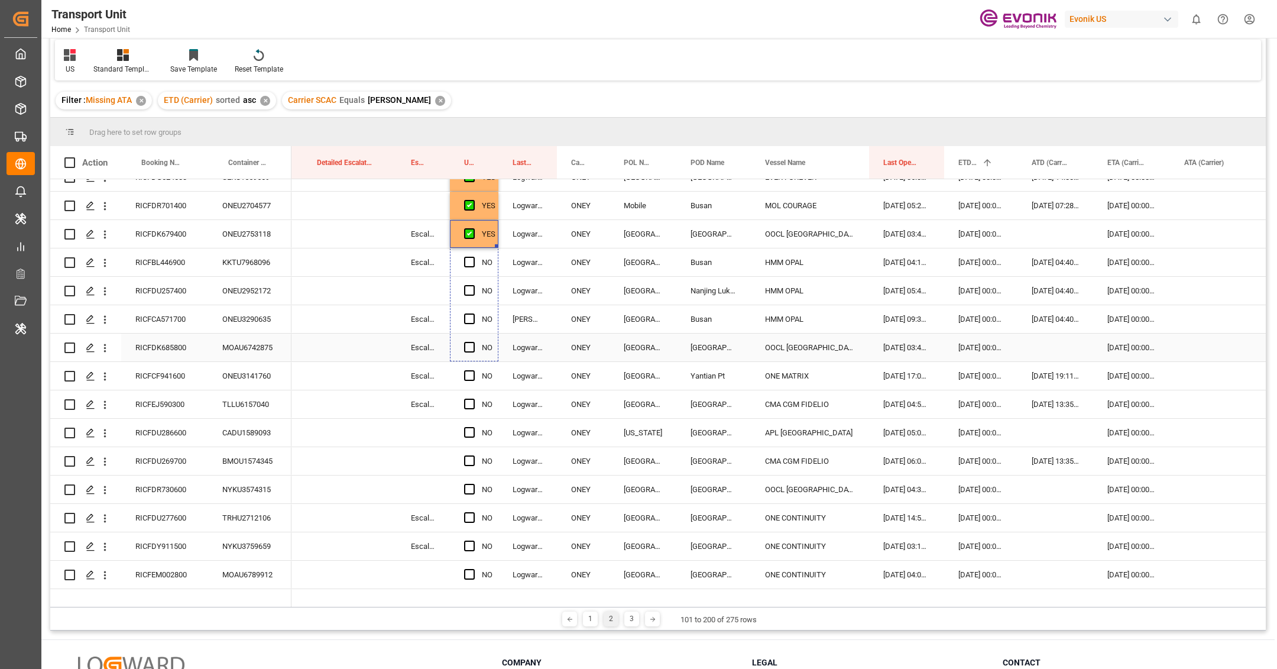
drag, startPoint x: 496, startPoint y: 245, endPoint x: 504, endPoint y: 349, distance: 104.9
click at [149, 347] on div "RICFDK685800" at bounding box center [164, 347] width 87 height 28
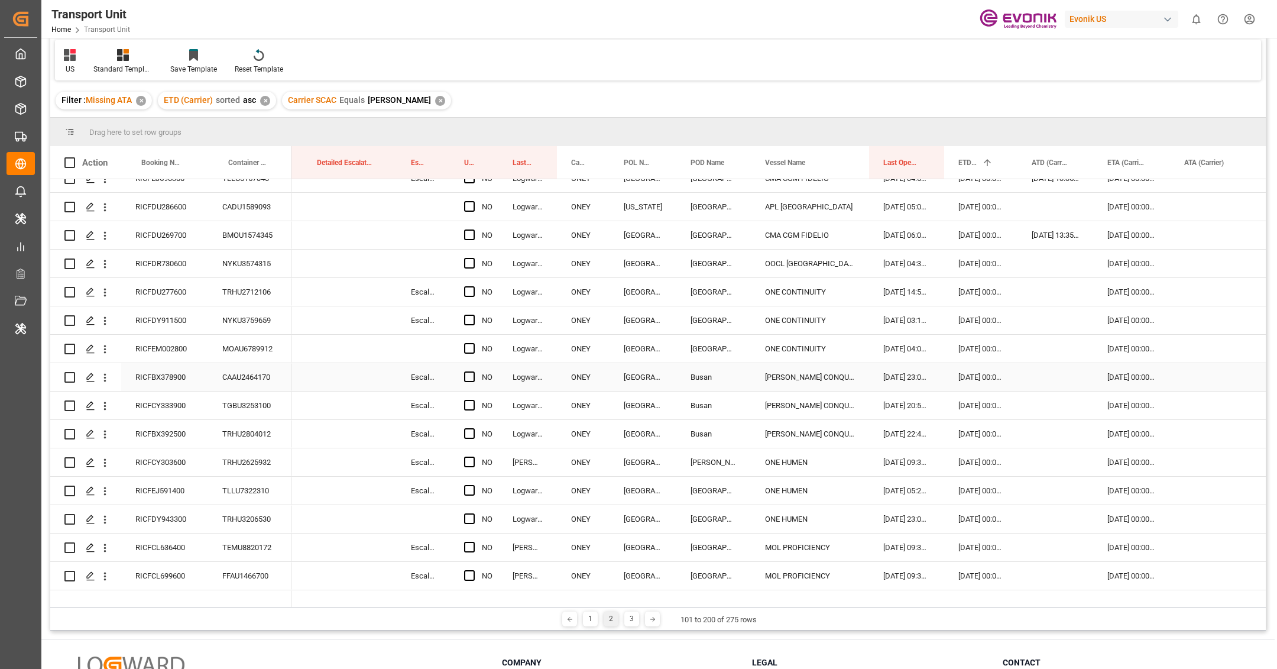
scroll to position [759, 0]
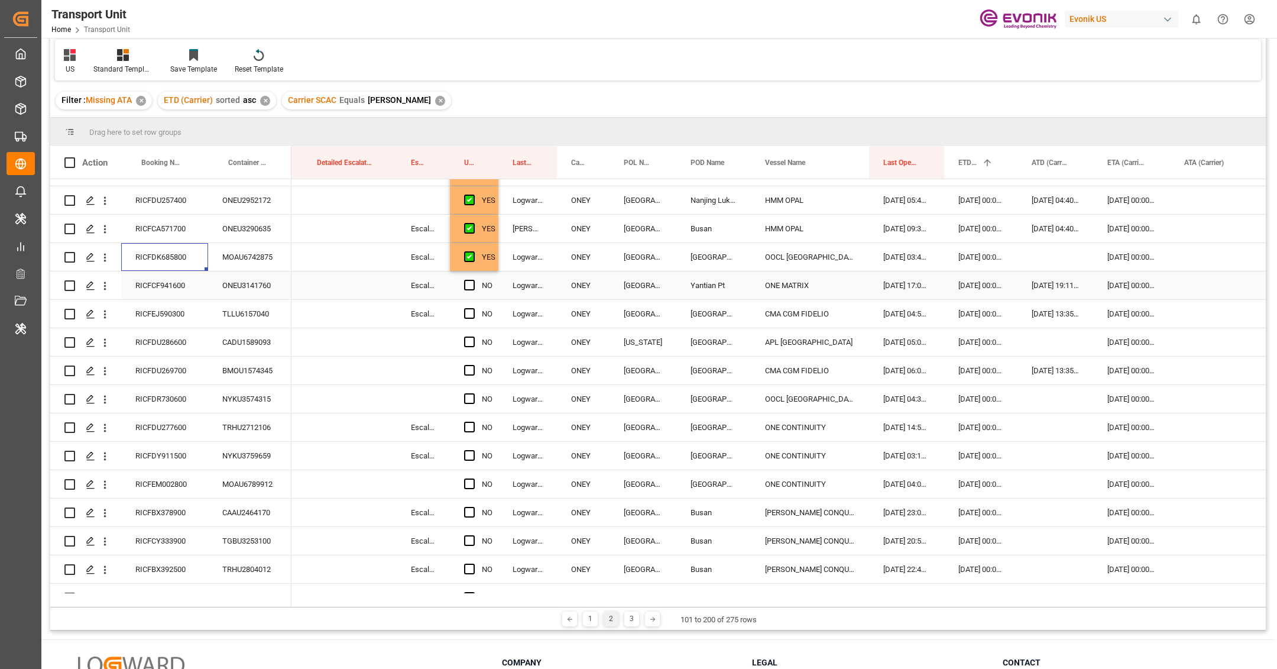
click at [494, 270] on div "YES" at bounding box center [489, 257] width 14 height 27
drag, startPoint x: 495, startPoint y: 270, endPoint x: 494, endPoint y: 353, distance: 83.3
click at [160, 348] on div "RICFDU286600" at bounding box center [164, 342] width 87 height 28
click at [466, 369] on span "Press SPACE to select this row." at bounding box center [469, 370] width 11 height 11
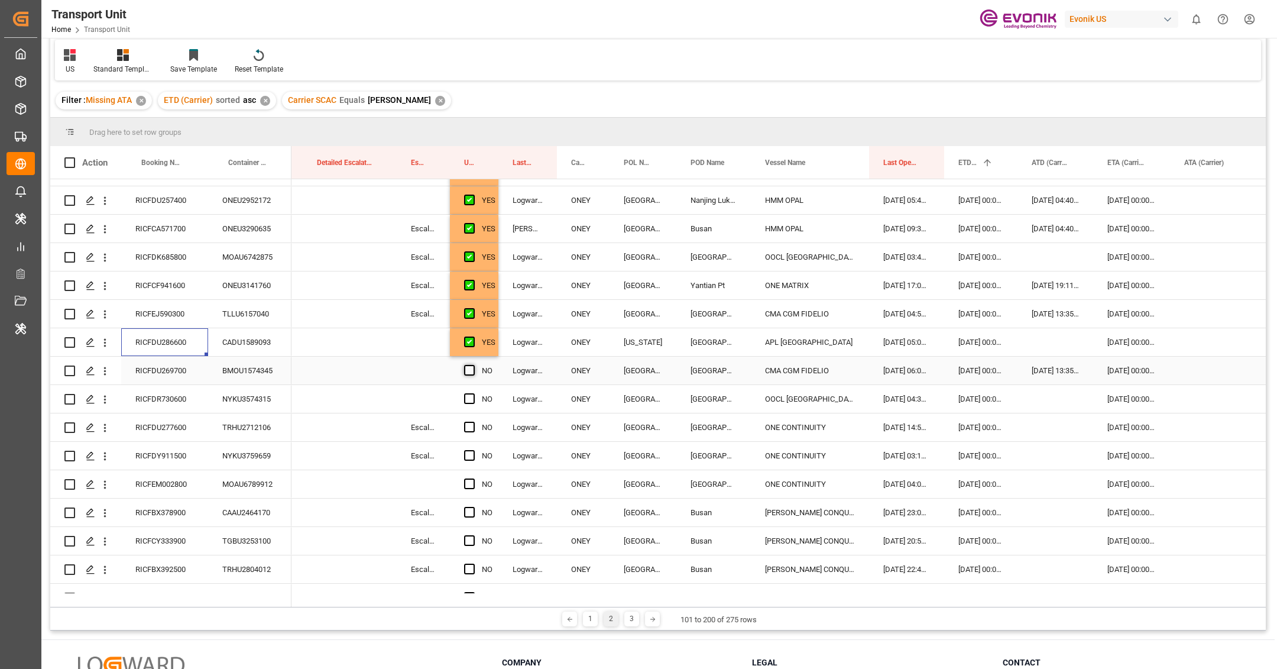
click at [473, 365] on input "Press SPACE to select this row." at bounding box center [473, 365] width 0 height 0
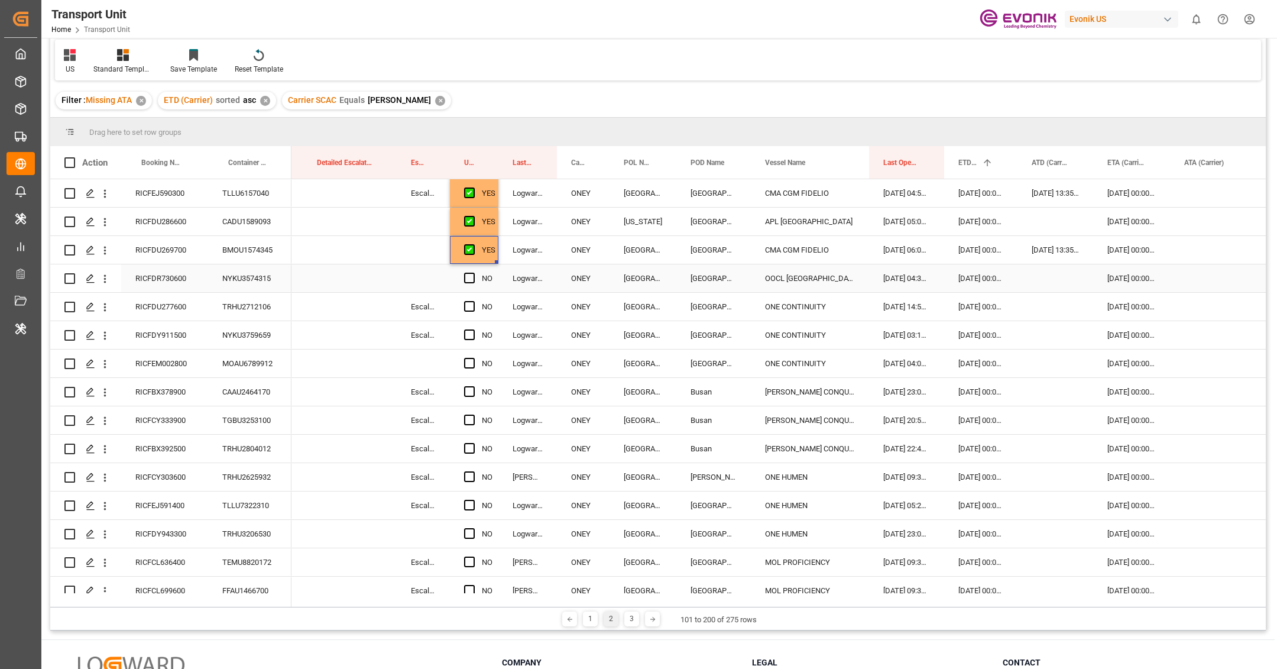
scroll to position [916, 0]
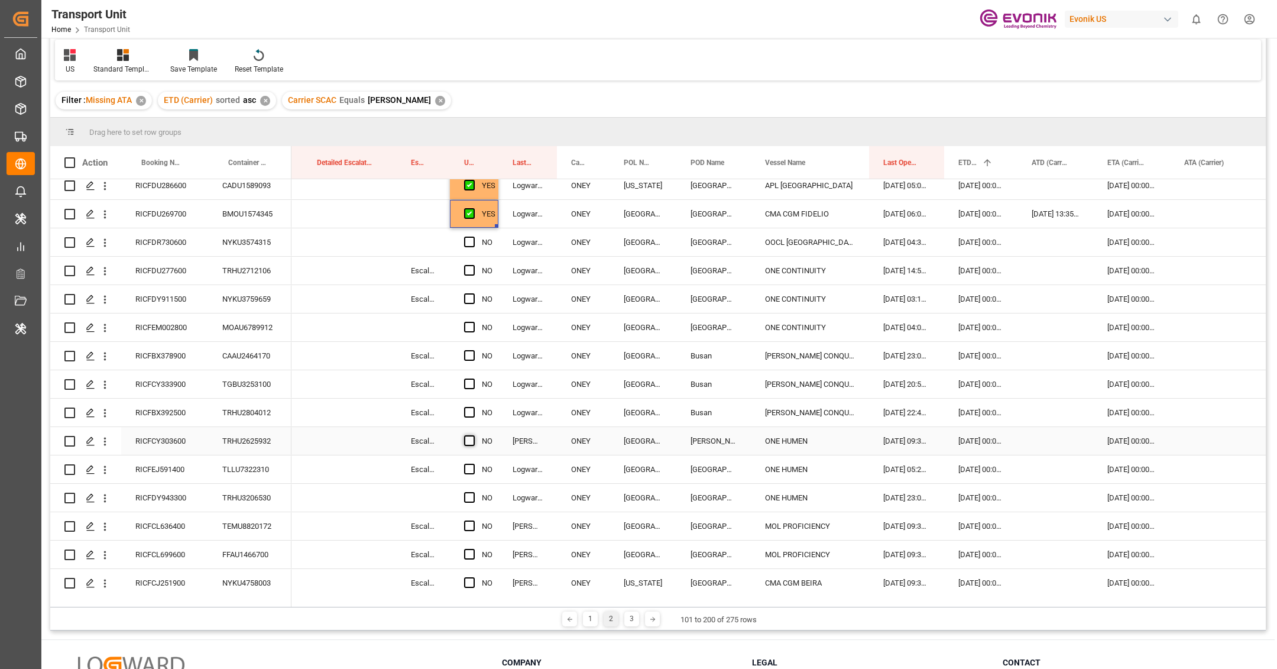
click at [472, 438] on span "Press SPACE to select this row." at bounding box center [469, 440] width 11 height 11
click at [473, 435] on input "Press SPACE to select this row." at bounding box center [473, 435] width 0 height 0
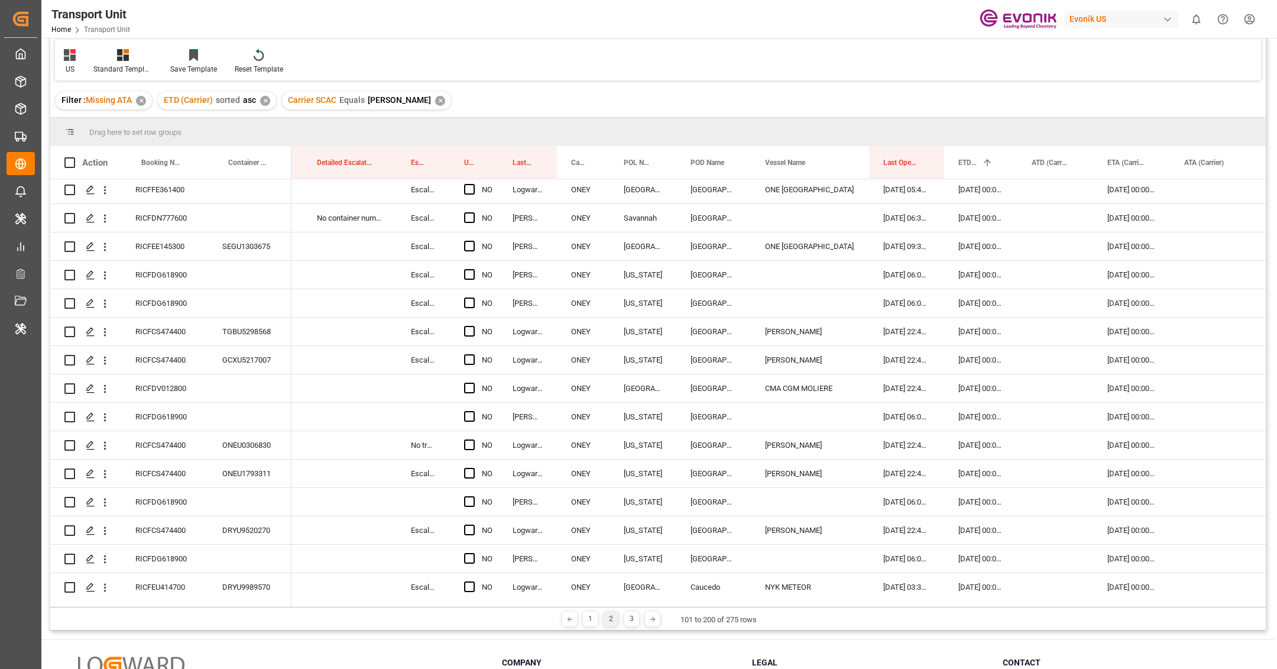
scroll to position [2436, 0]
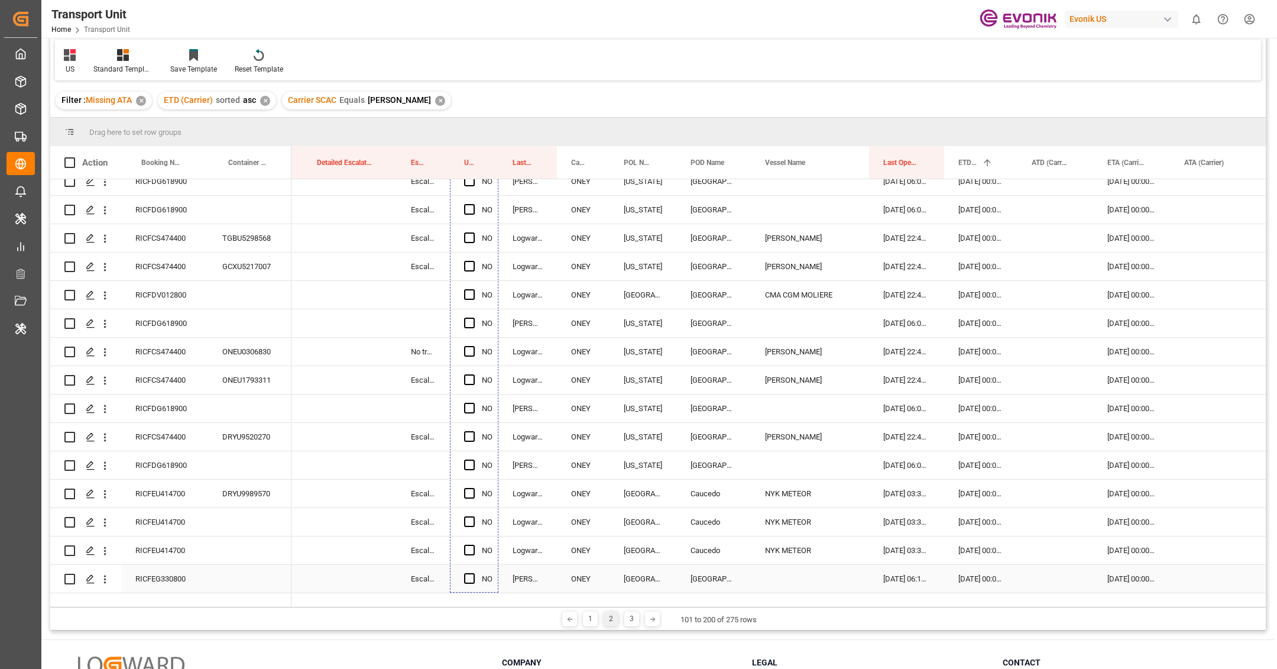
drag, startPoint x: 495, startPoint y: 339, endPoint x: 487, endPoint y: 575, distance: 236.6
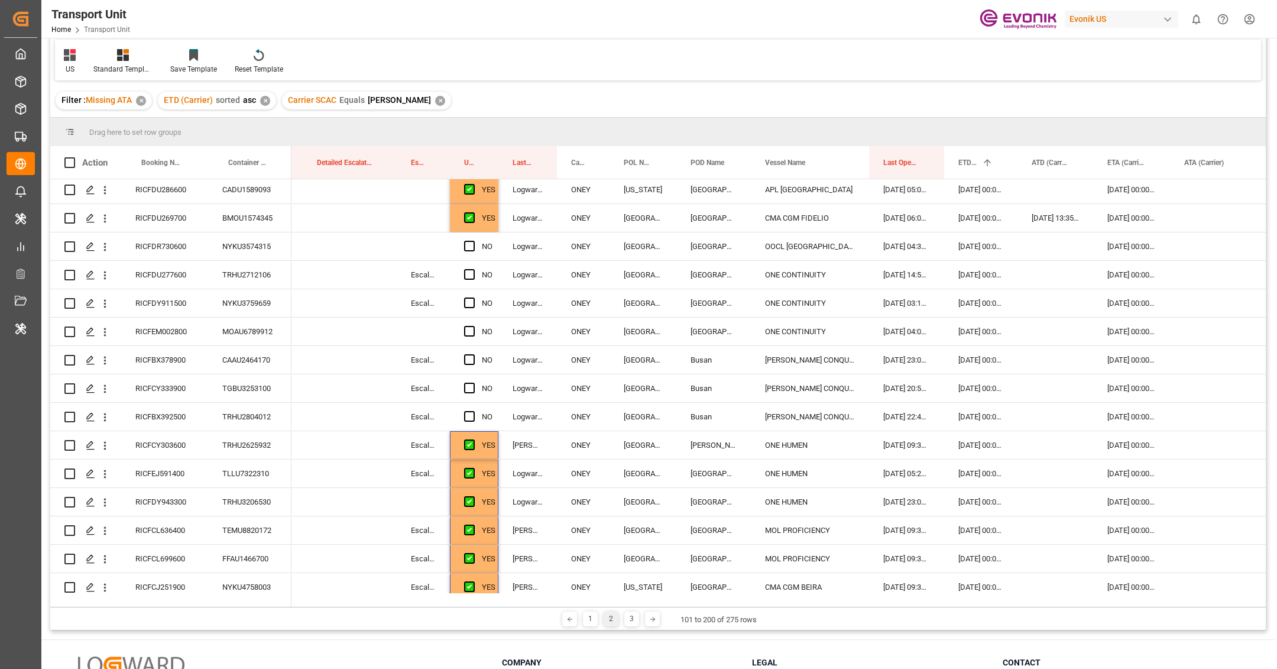
scroll to position [900, 0]
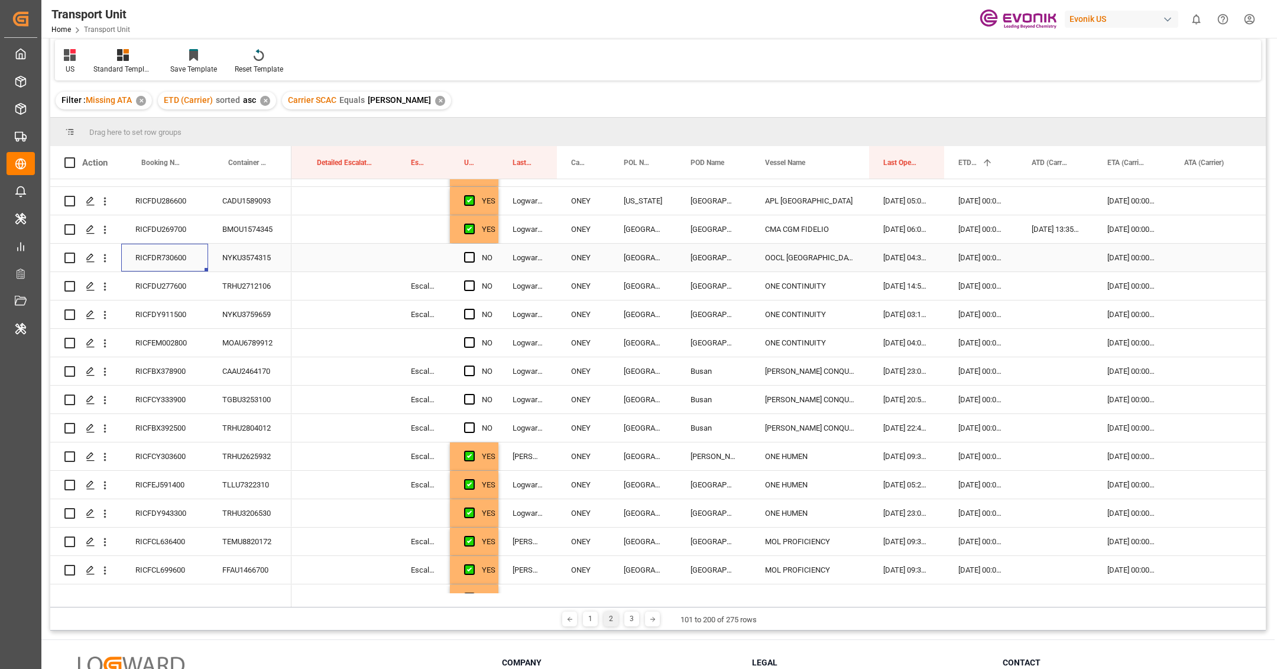
click at [140, 264] on div "RICFDR730600" at bounding box center [164, 258] width 87 height 28
click at [468, 255] on span "Press SPACE to select this row." at bounding box center [469, 257] width 11 height 11
click at [473, 252] on input "Press SPACE to select this row." at bounding box center [473, 252] width 0 height 0
click at [187, 287] on div "RICFDU277600" at bounding box center [164, 286] width 87 height 28
click at [468, 286] on span "Press SPACE to select this row." at bounding box center [469, 285] width 11 height 11
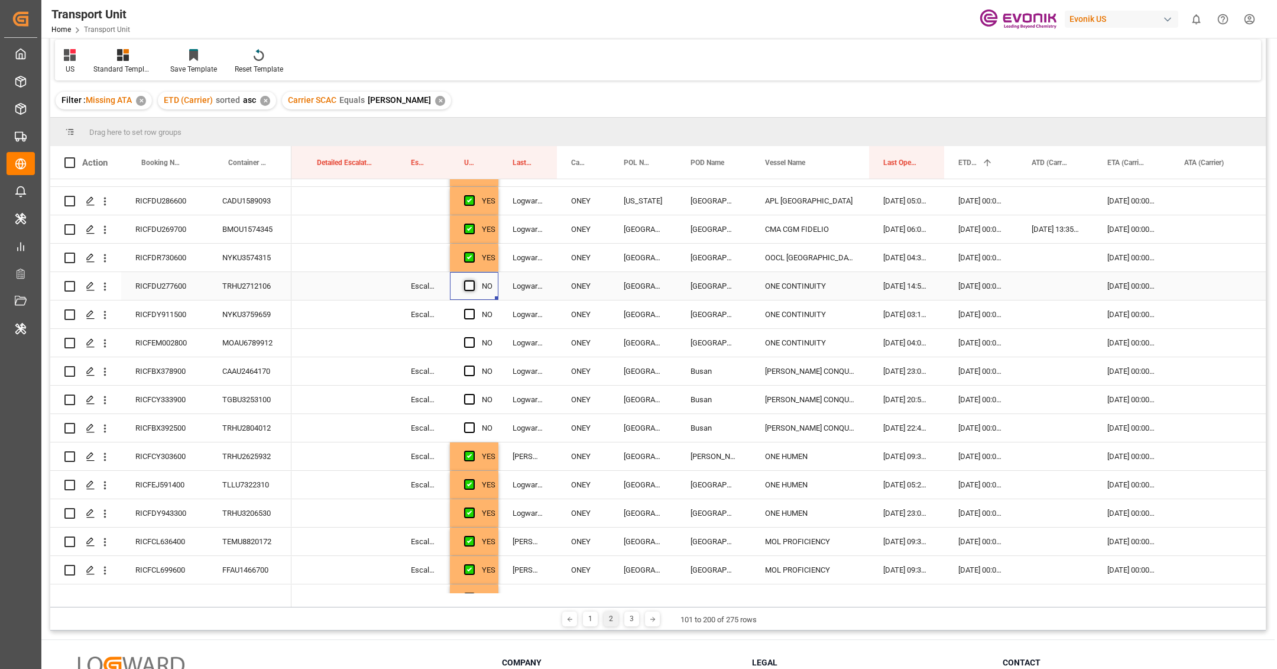
click at [473, 280] on input "Press SPACE to select this row." at bounding box center [473, 280] width 0 height 0
click at [183, 313] on div "RICFDY911500" at bounding box center [164, 314] width 87 height 28
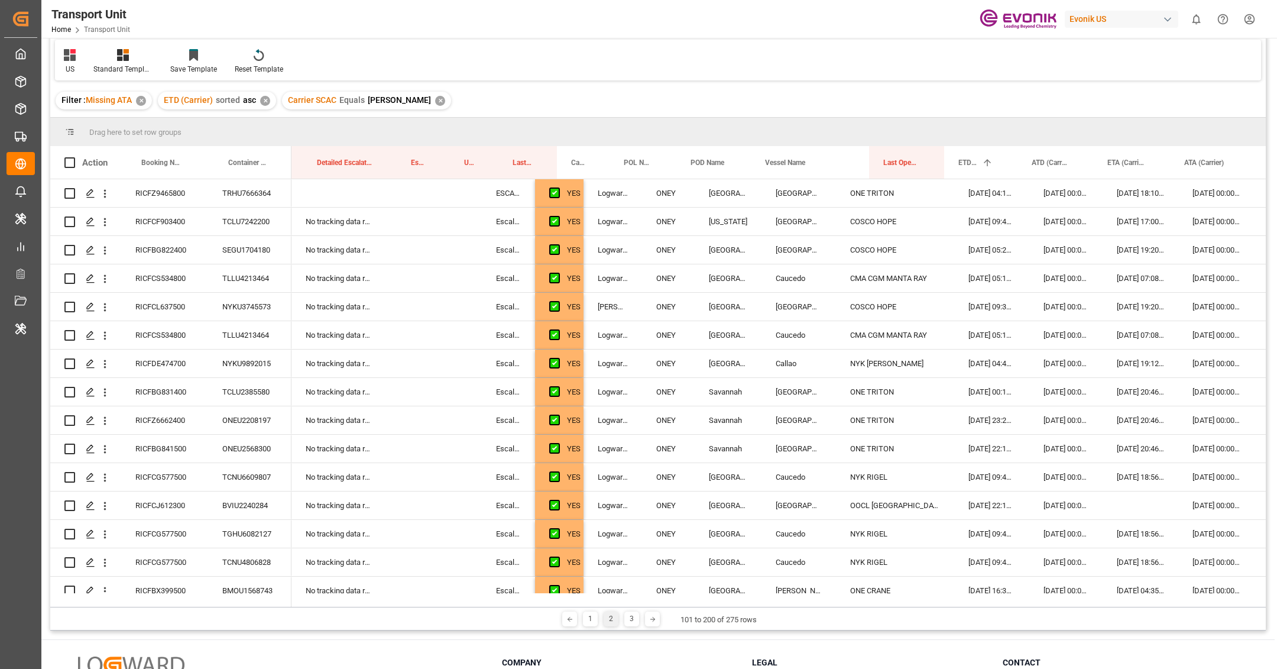
scroll to position [0, 85]
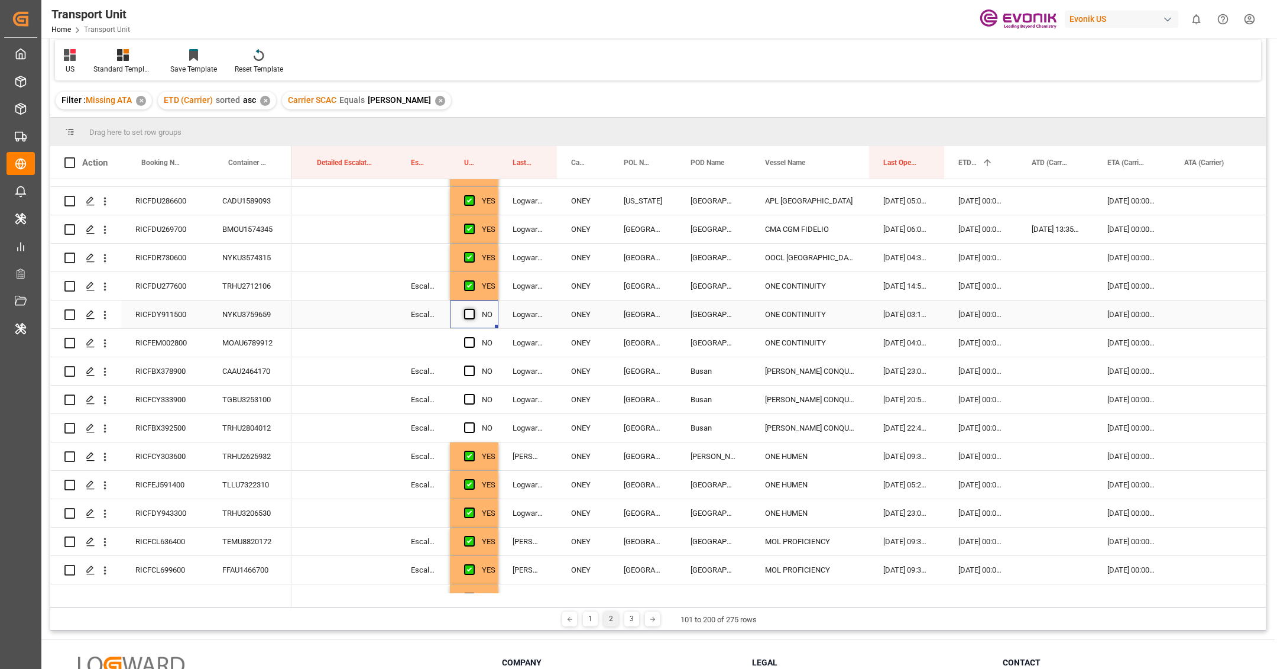
click at [472, 310] on span "Press SPACE to select this row." at bounding box center [469, 314] width 11 height 11
click at [473, 309] on input "Press SPACE to select this row." at bounding box center [473, 309] width 0 height 0
click at [184, 351] on div "RICFEM002800" at bounding box center [164, 343] width 87 height 28
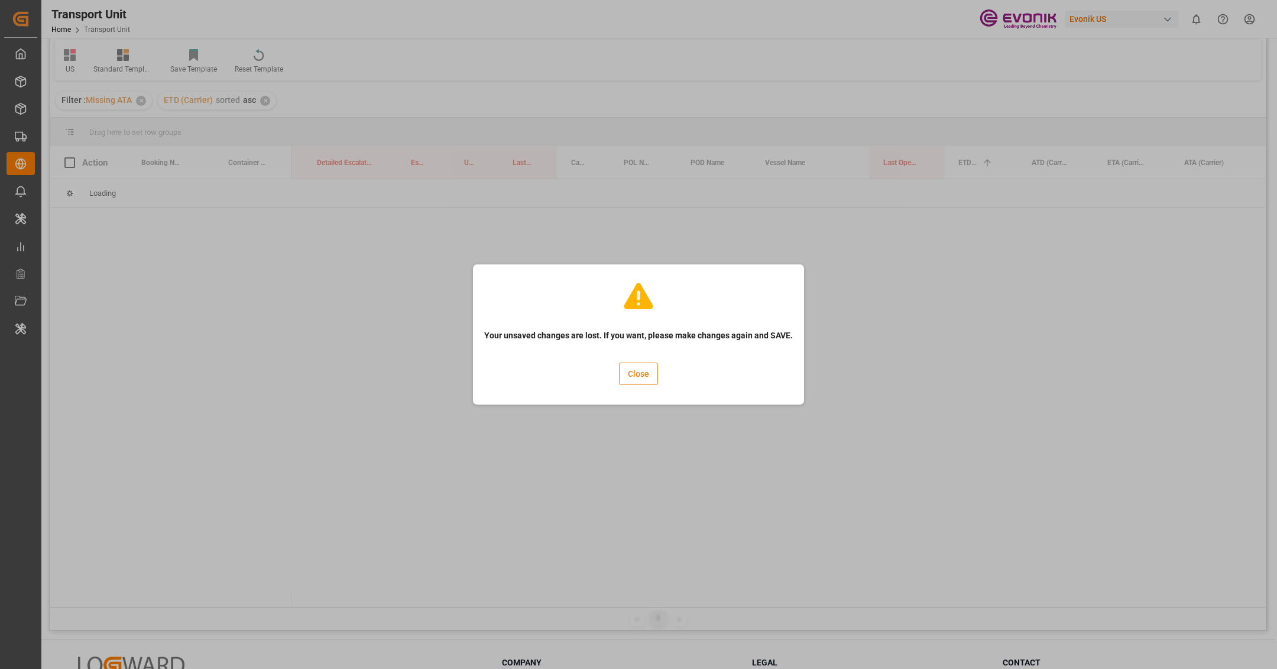
click at [621, 380] on button "Close" at bounding box center [638, 373] width 39 height 22
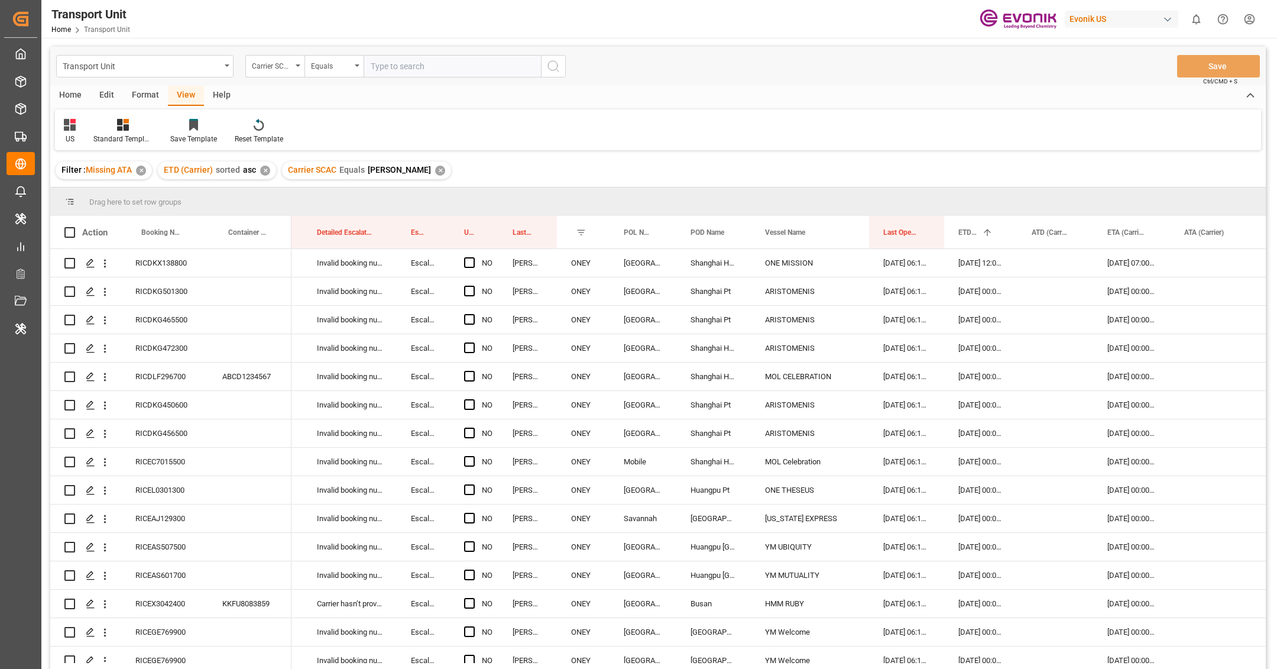
scroll to position [174, 0]
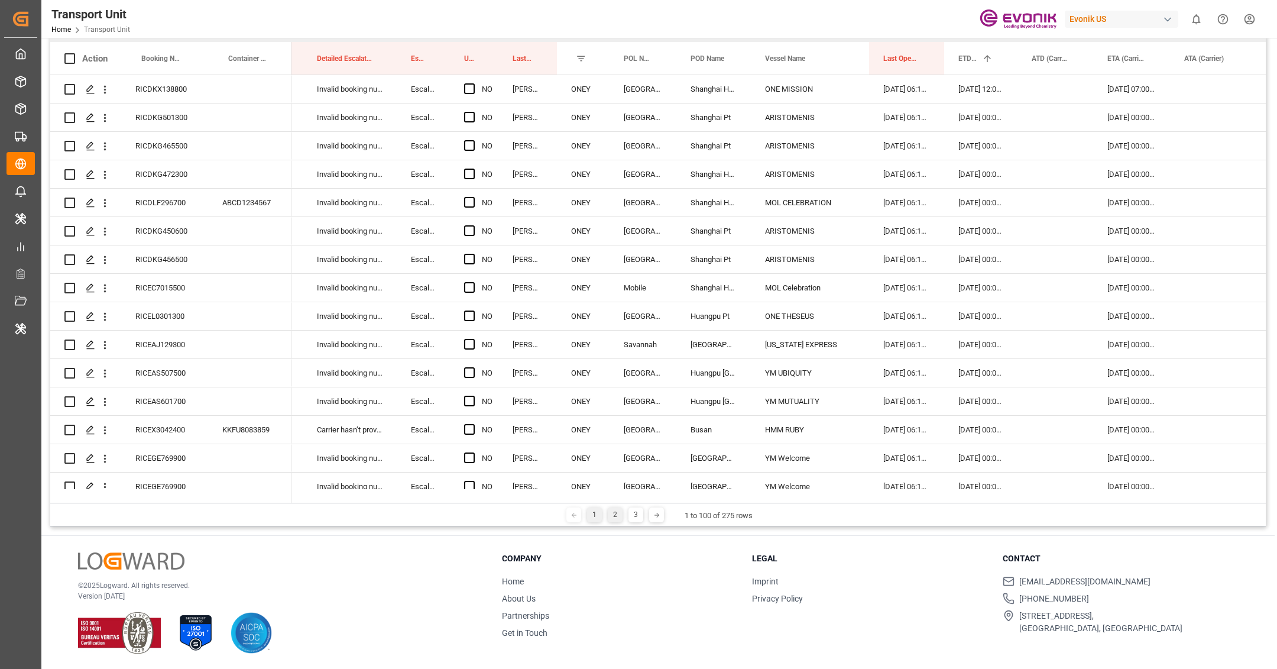
click at [611, 518] on div "2" at bounding box center [615, 514] width 15 height 15
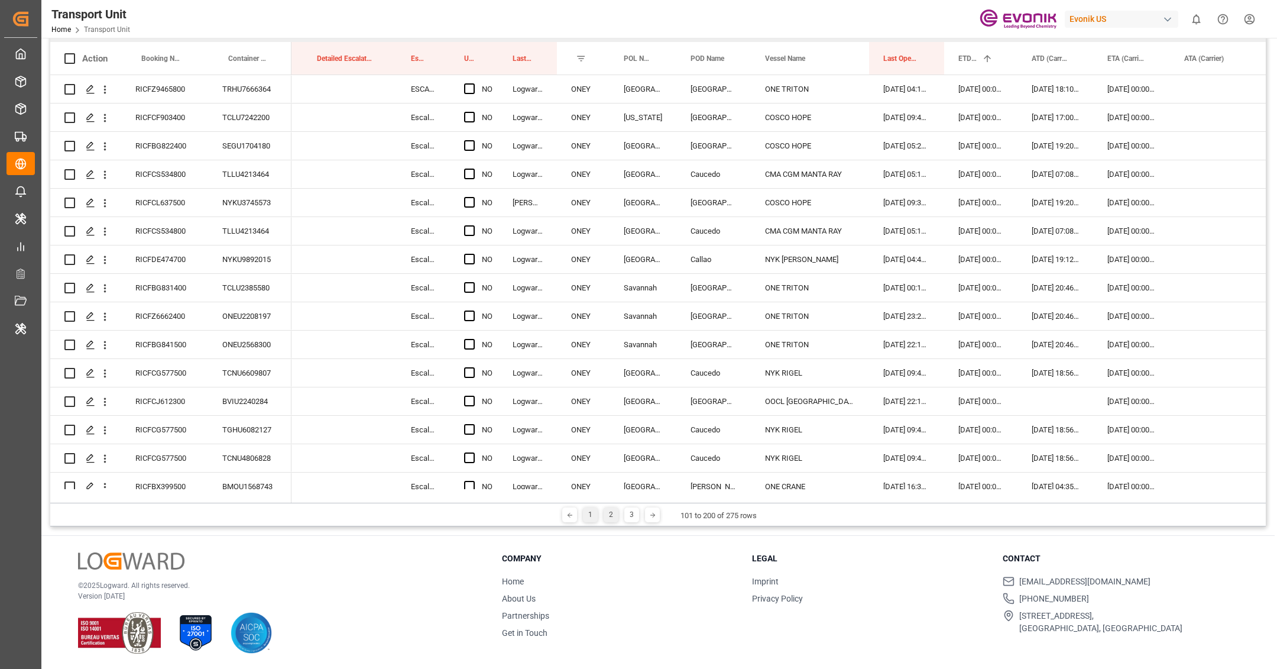
click at [586, 520] on div "1" at bounding box center [590, 514] width 15 height 15
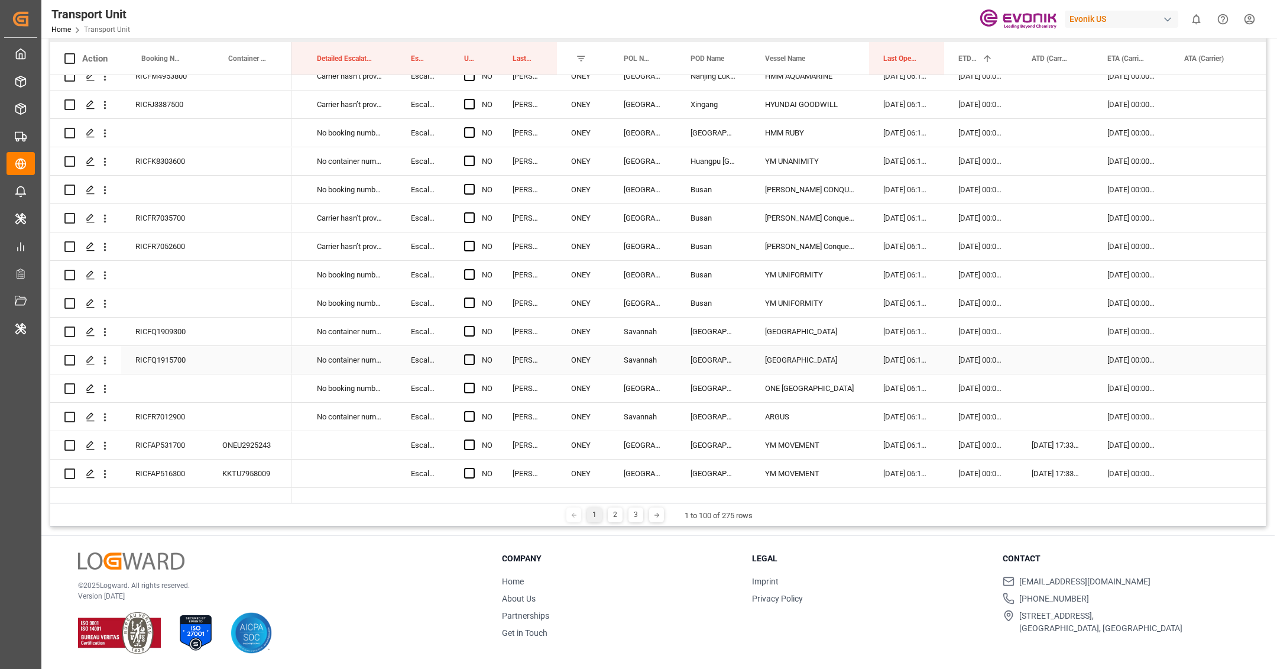
scroll to position [2436, 0]
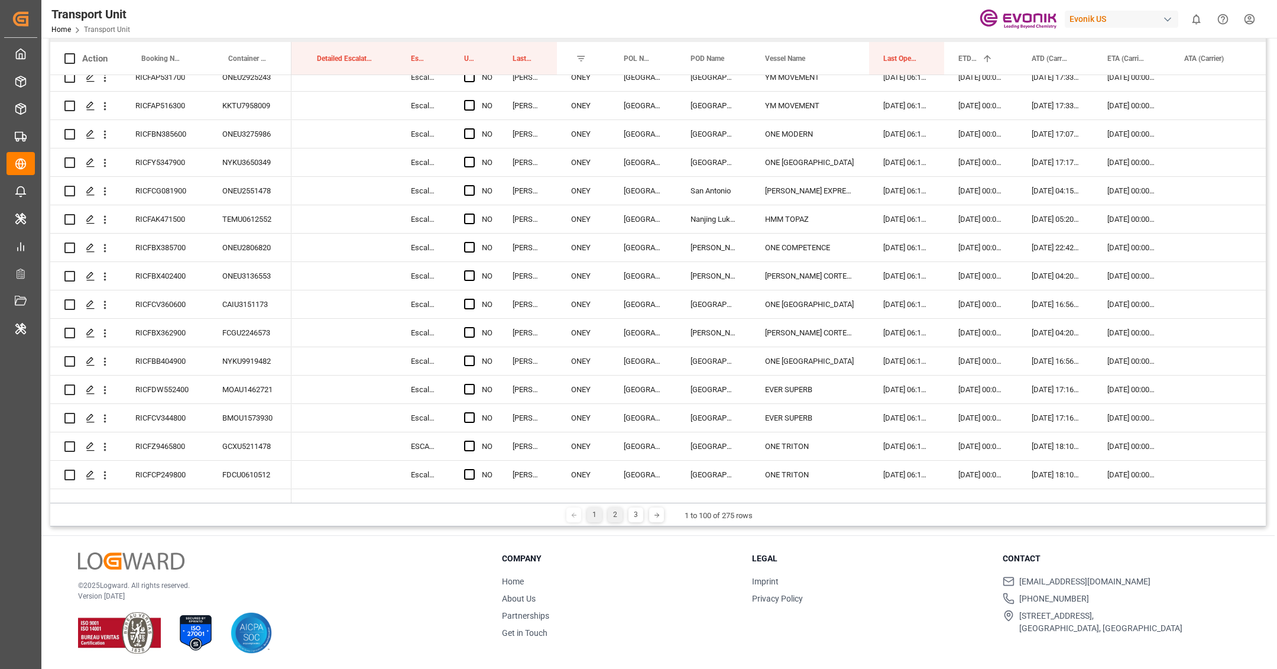
click at [618, 516] on div "2" at bounding box center [615, 514] width 15 height 15
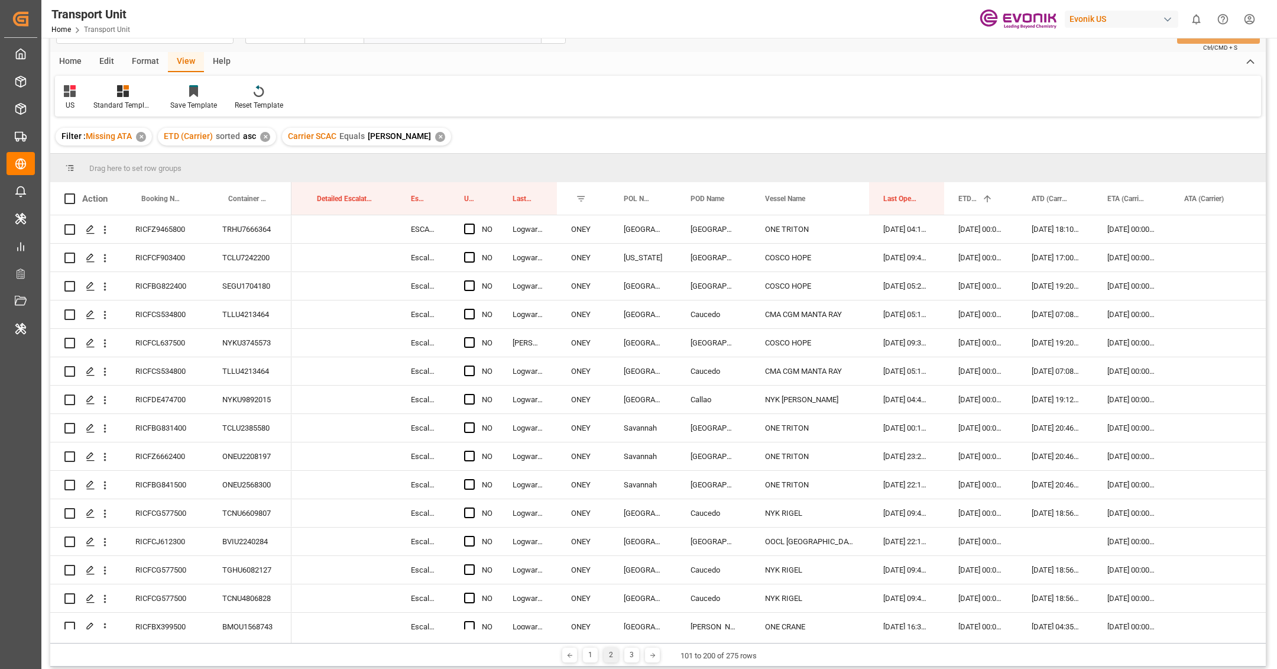
scroll to position [100, 0]
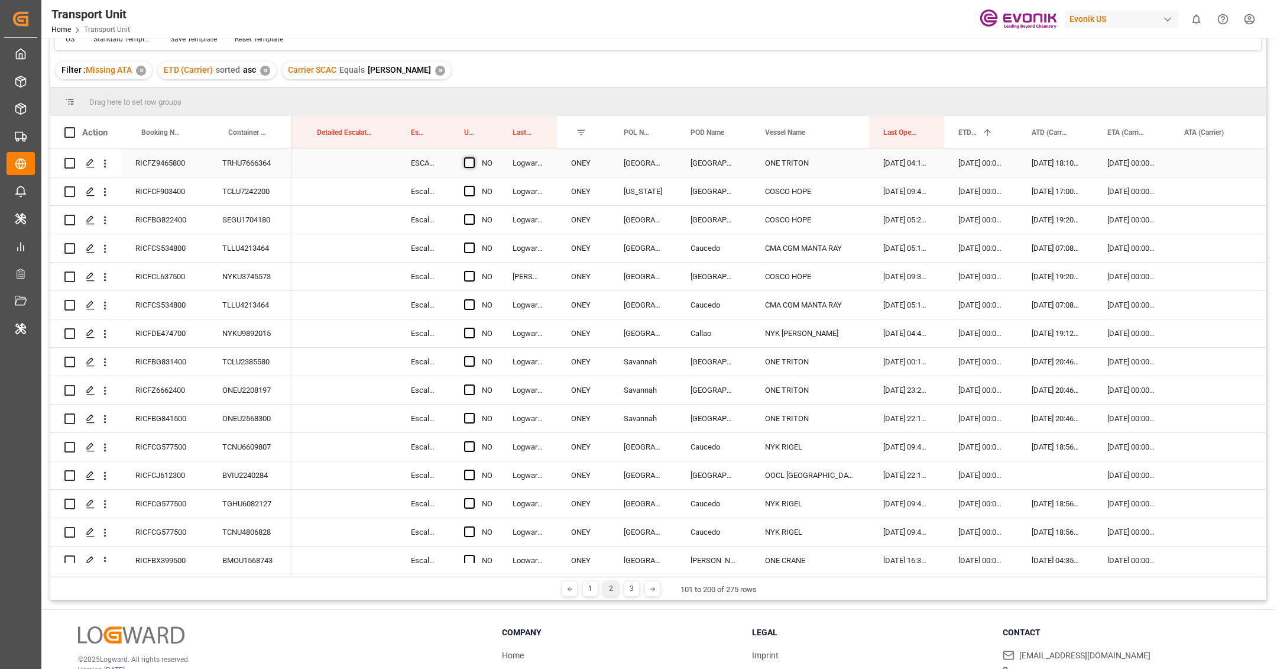
click at [473, 164] on span "Press SPACE to select this row." at bounding box center [469, 162] width 11 height 11
click at [473, 157] on input "Press SPACE to select this row." at bounding box center [473, 157] width 0 height 0
click at [494, 171] on div "YES" at bounding box center [489, 163] width 14 height 27
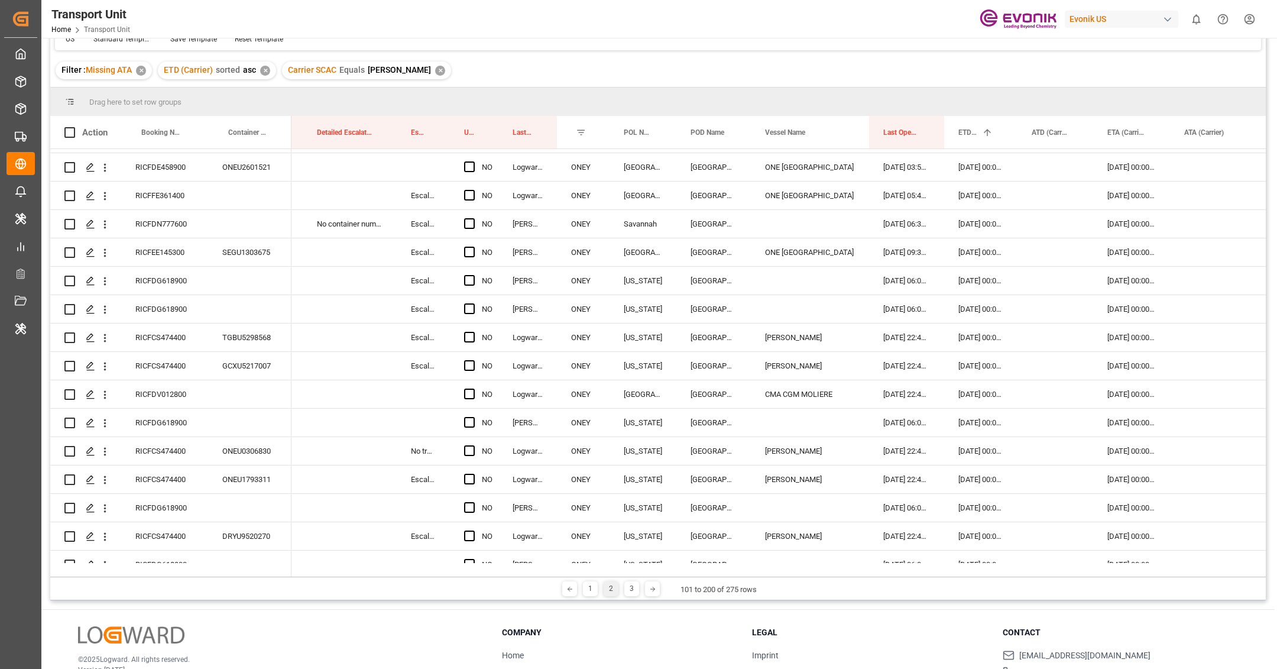
scroll to position [2436, 0]
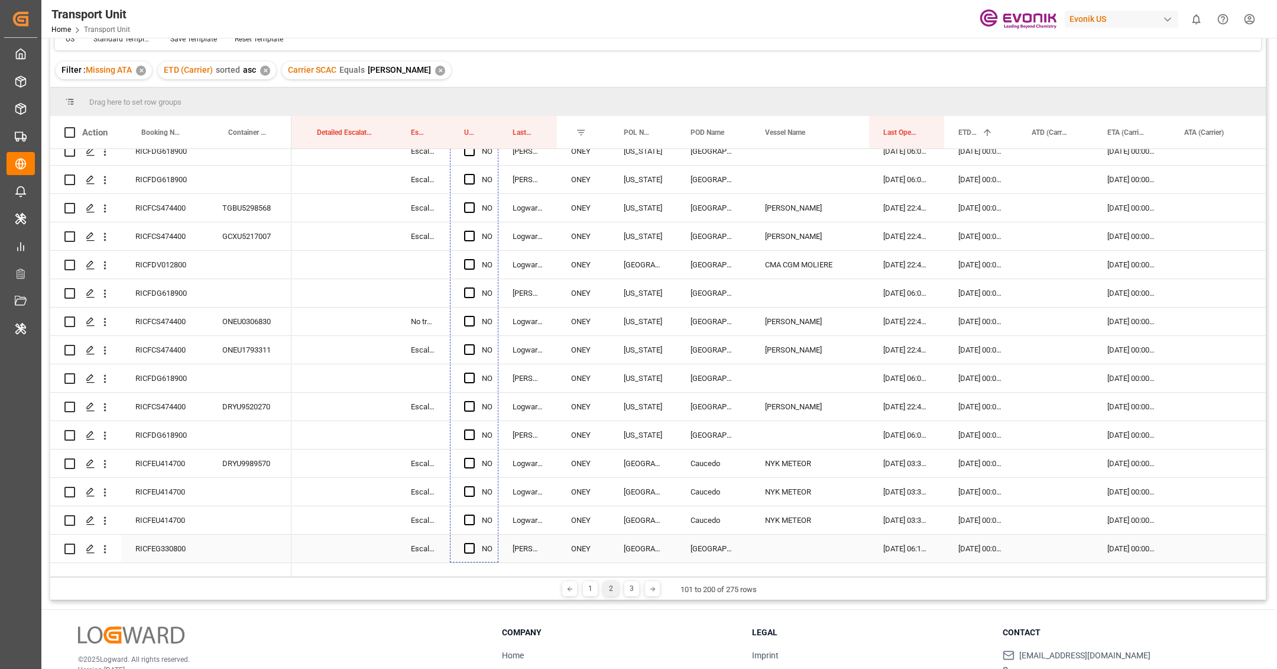
drag, startPoint x: 498, startPoint y: 174, endPoint x: 492, endPoint y: 533, distance: 358.8
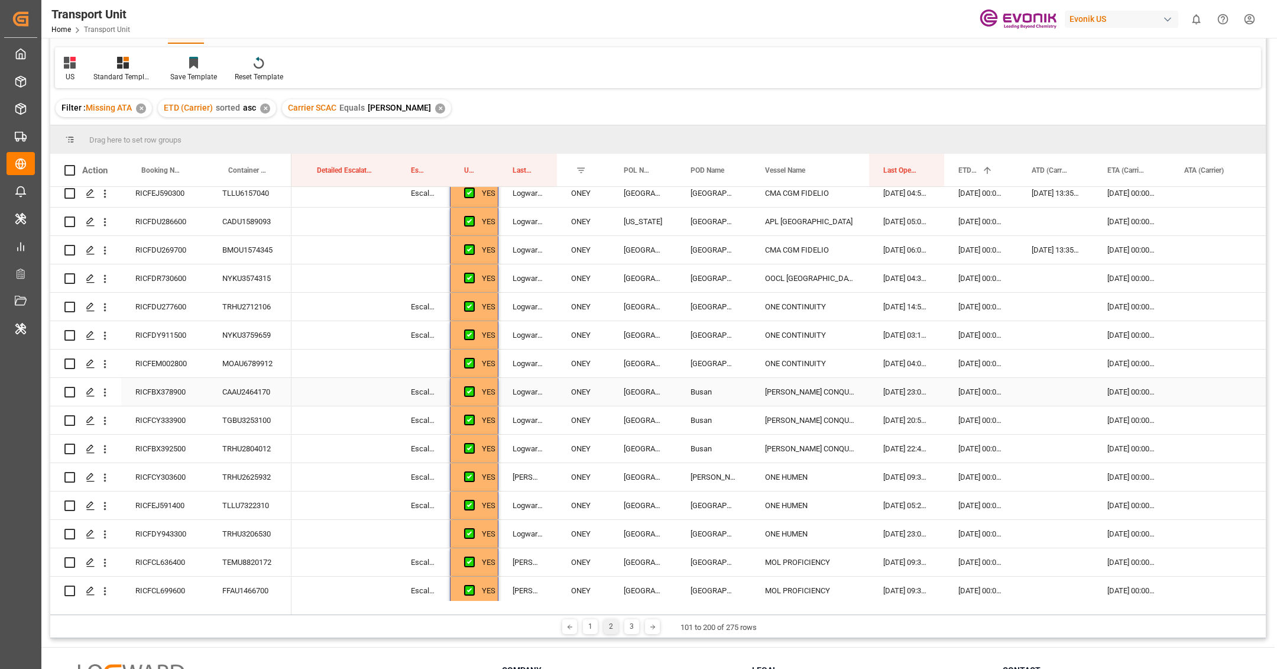
scroll to position [1107, 0]
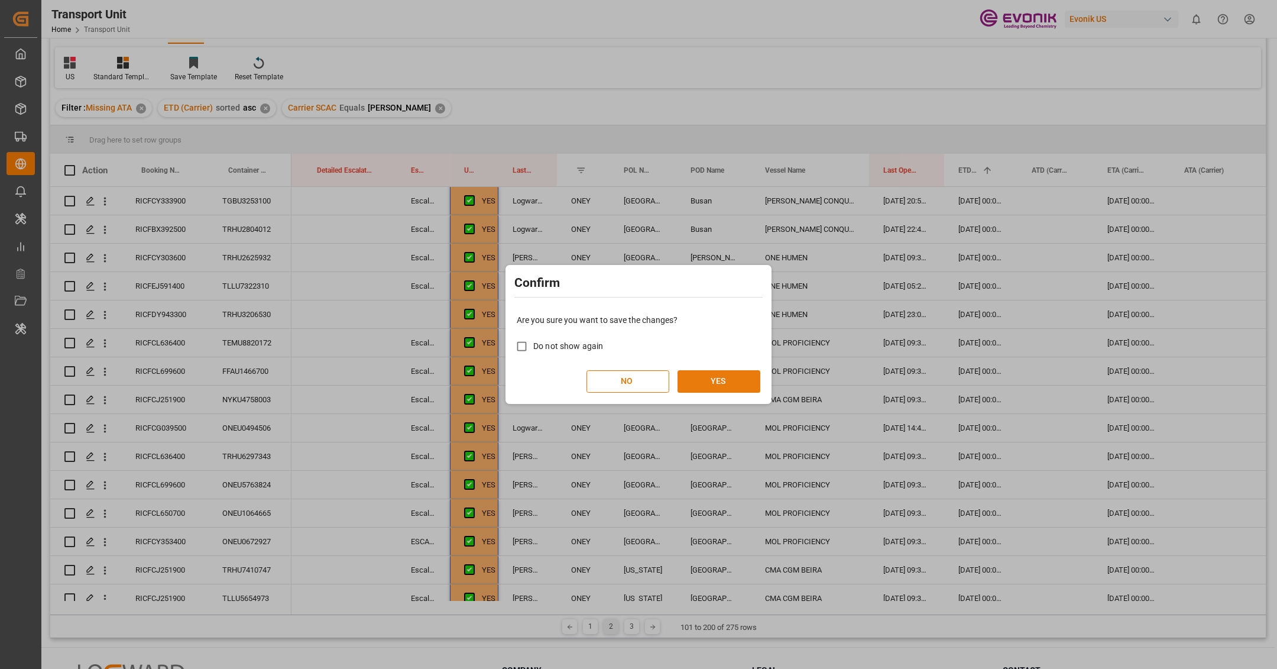
click at [732, 375] on button "YES" at bounding box center [718, 381] width 83 height 22
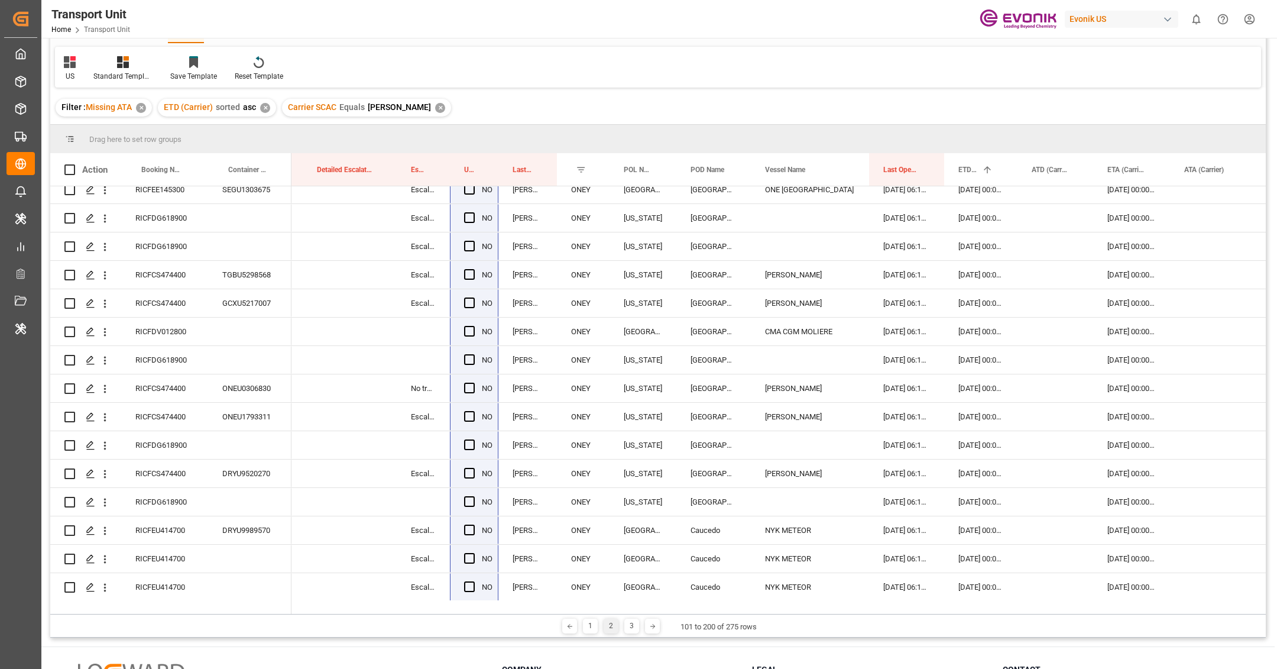
scroll to position [2436, 0]
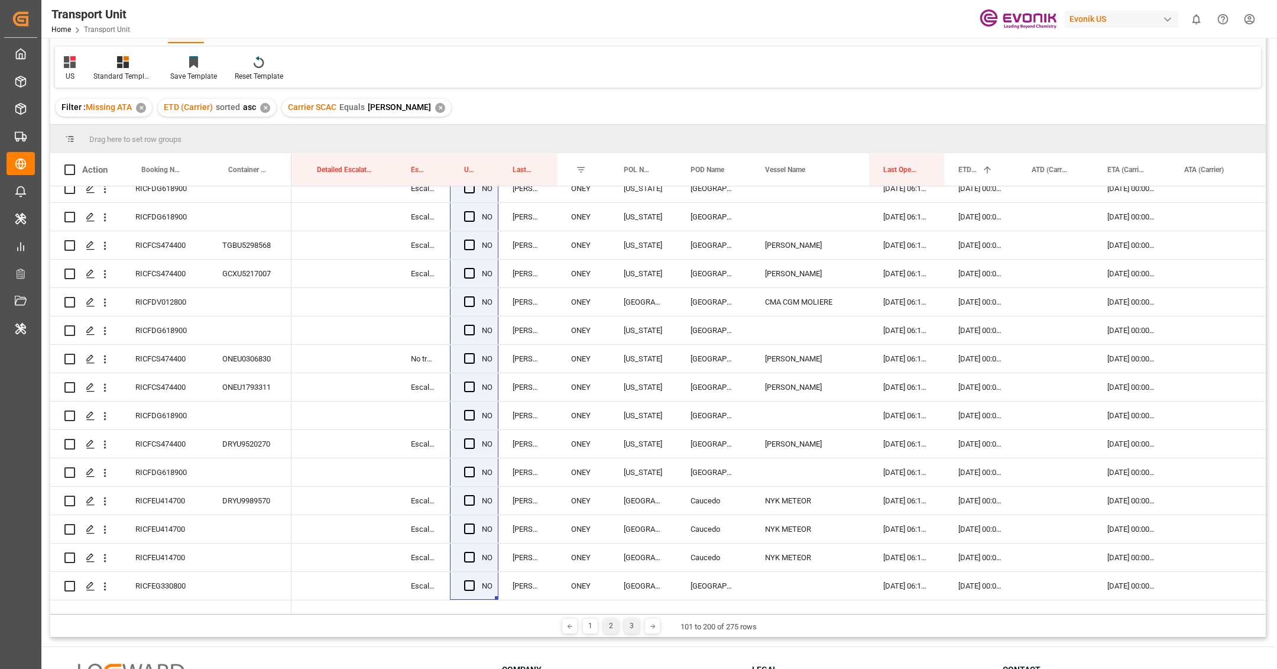
click at [634, 626] on div "3" at bounding box center [631, 625] width 15 height 15
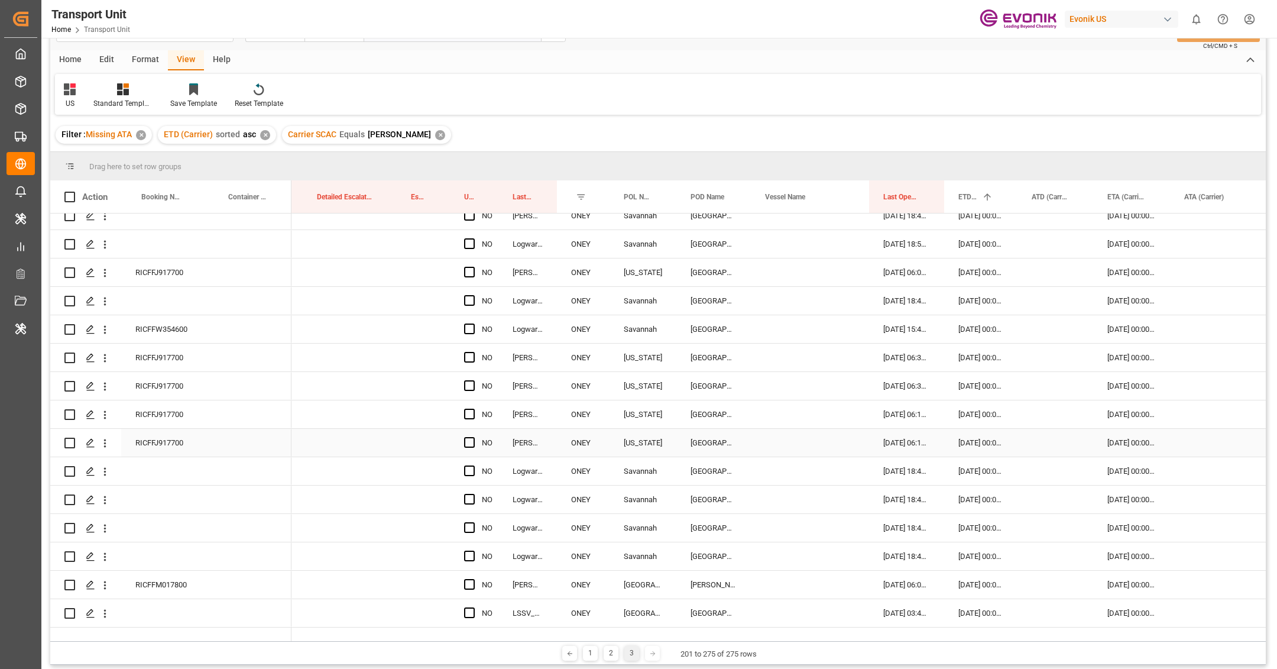
scroll to position [174, 0]
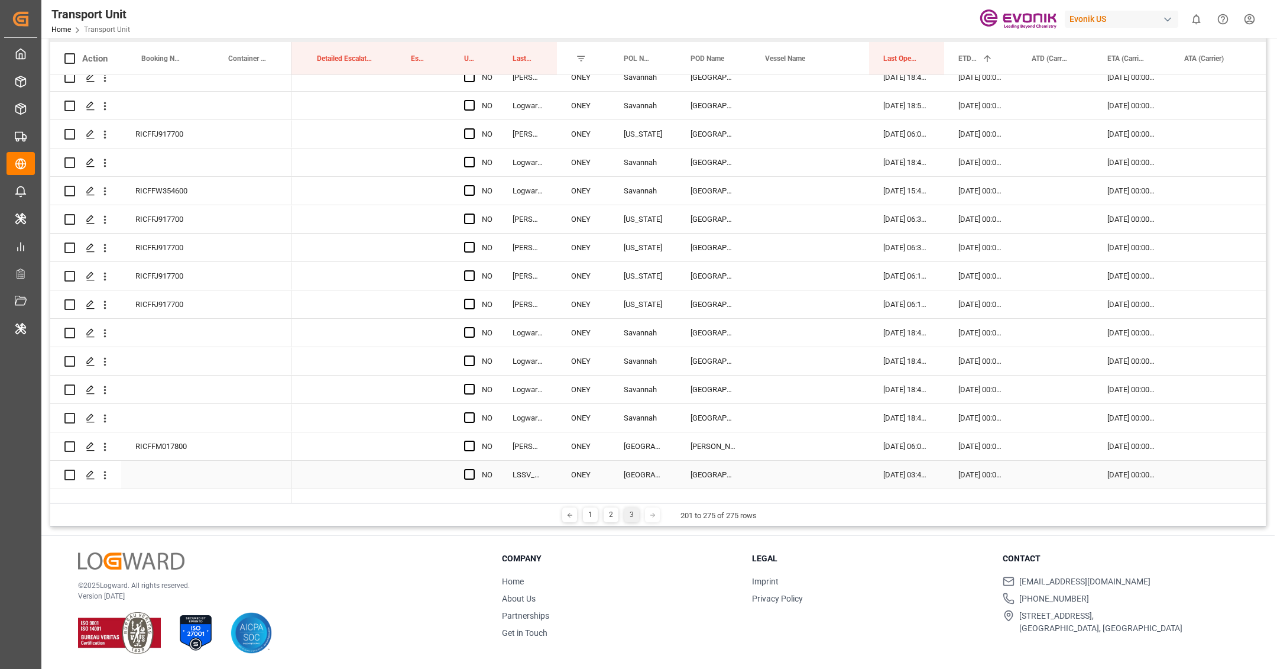
click at [337, 460] on div "Press SPACE to select this row." at bounding box center [350, 474] width 94 height 28
click at [345, 463] on button "Select" at bounding box center [349, 467] width 75 height 22
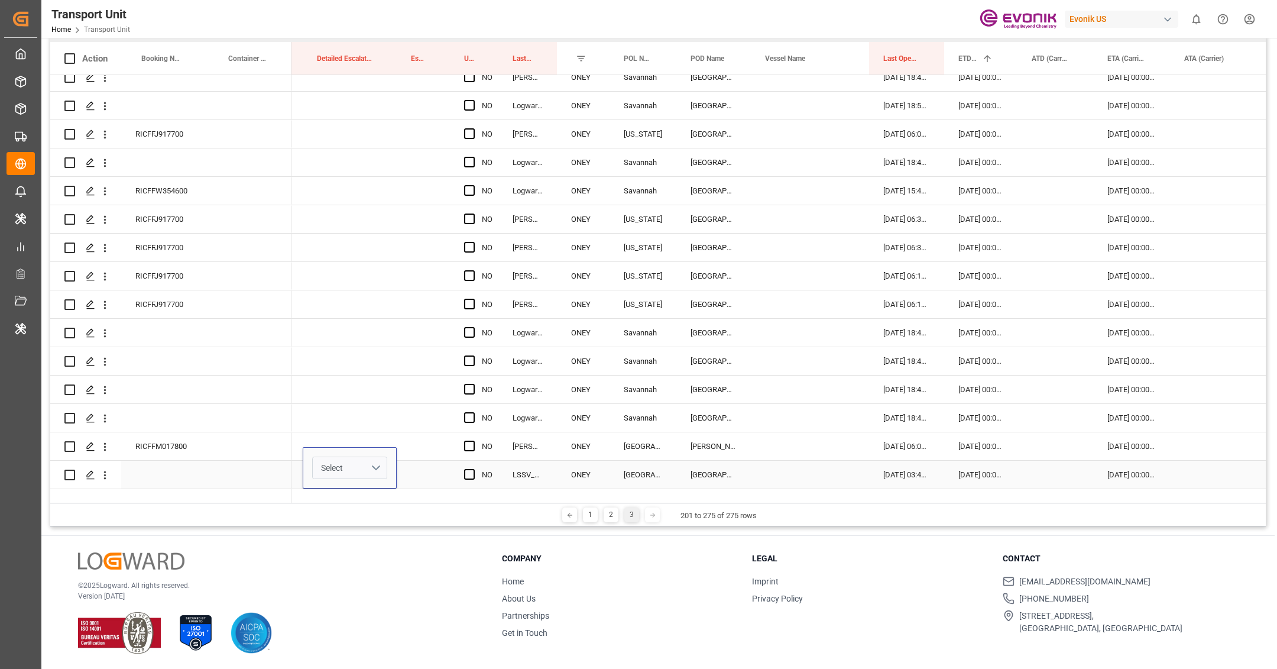
click at [345, 456] on button "Select" at bounding box center [349, 467] width 75 height 22
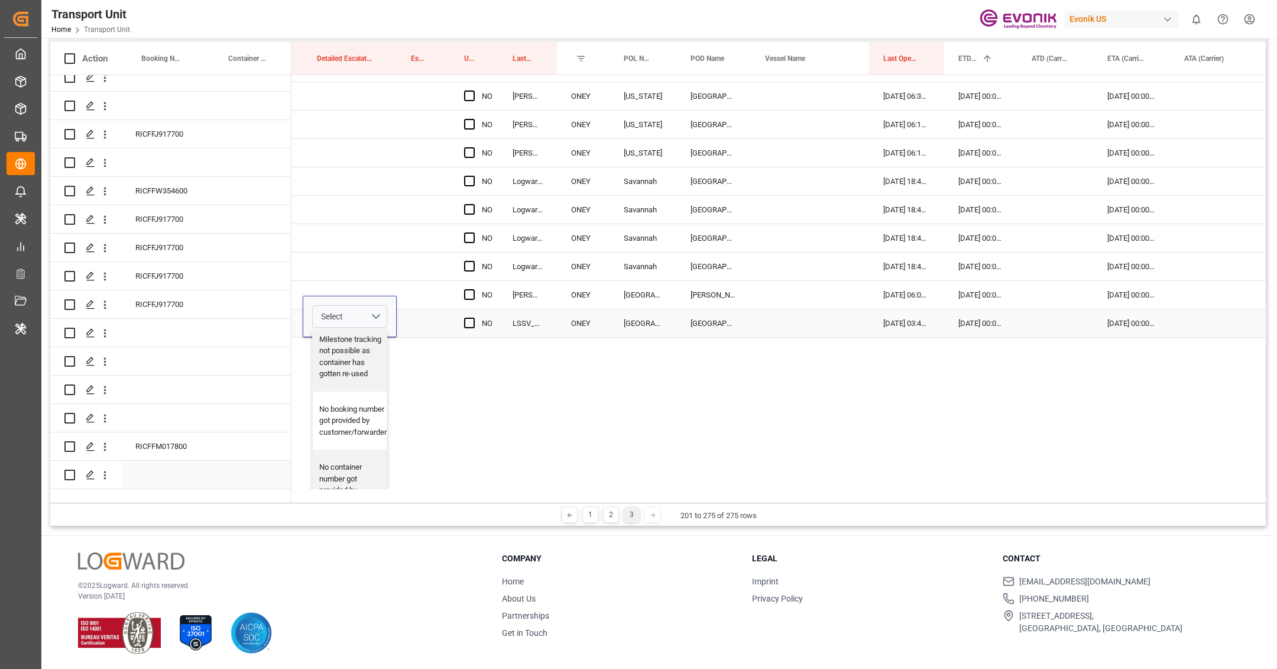
scroll to position [427, 0]
click at [349, 414] on div "No booking number got provided by customer/forwarder" at bounding box center [352, 408] width 67 height 35
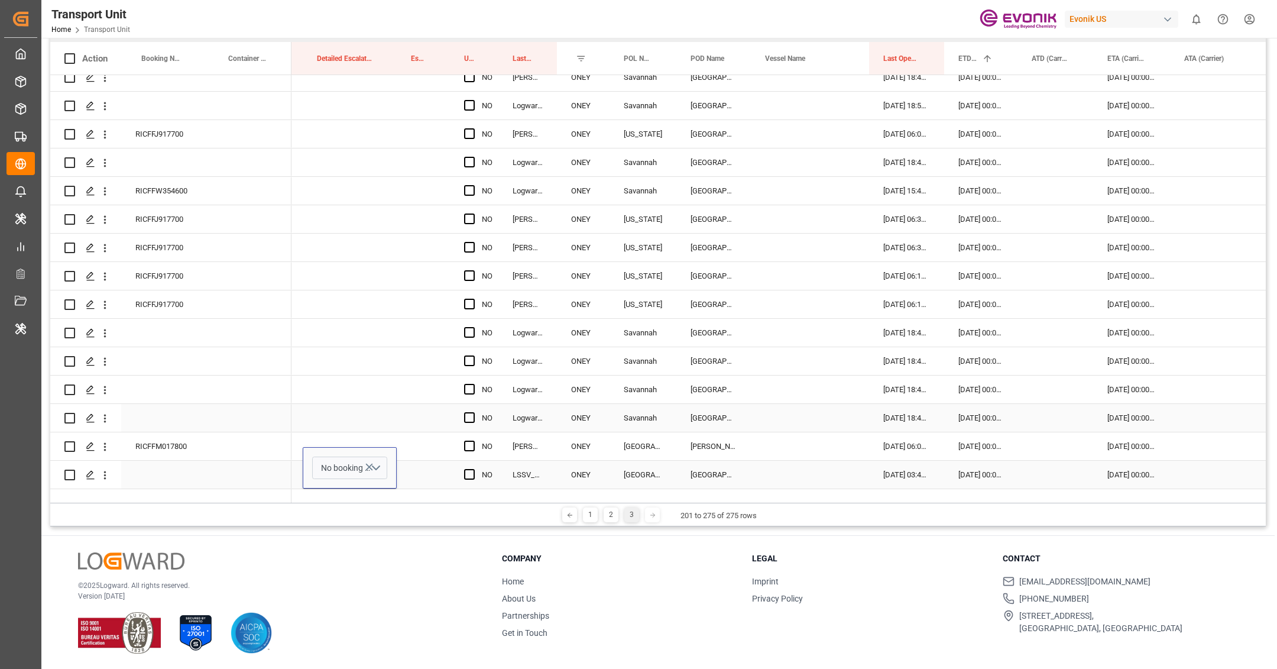
click at [394, 347] on div "Press SPACE to select this row." at bounding box center [350, 361] width 94 height 28
click at [421, 465] on div "Press SPACE to select this row." at bounding box center [423, 474] width 53 height 28
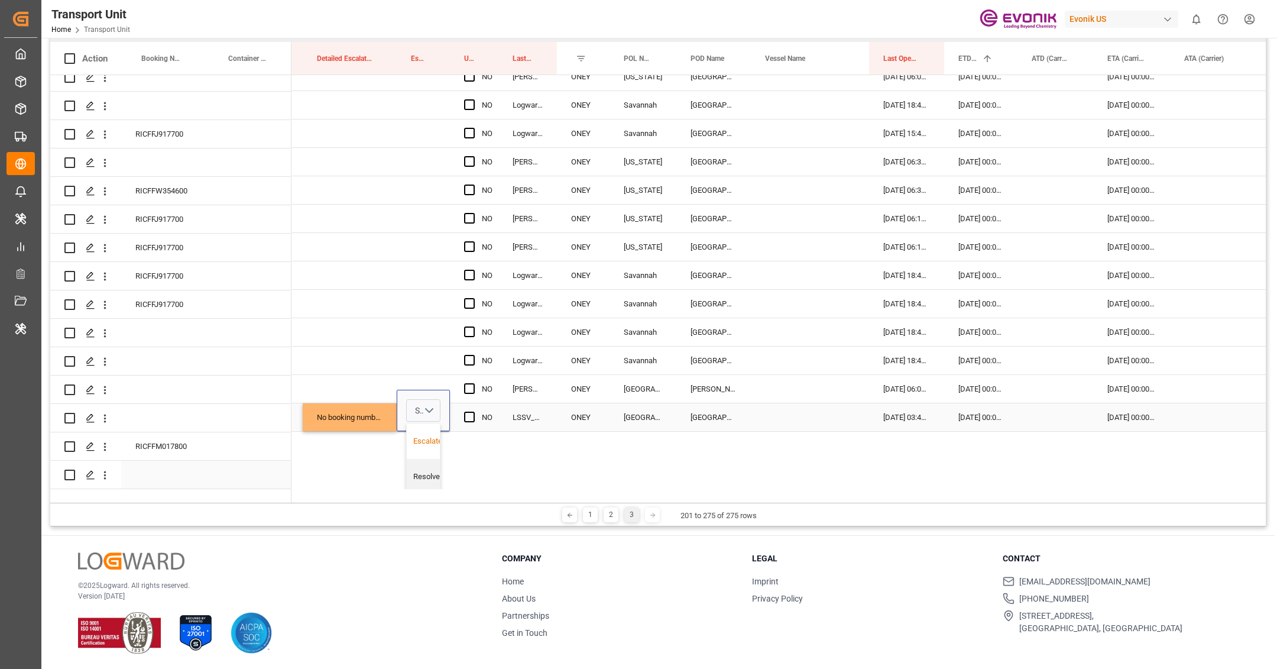
scroll to position [69, 85]
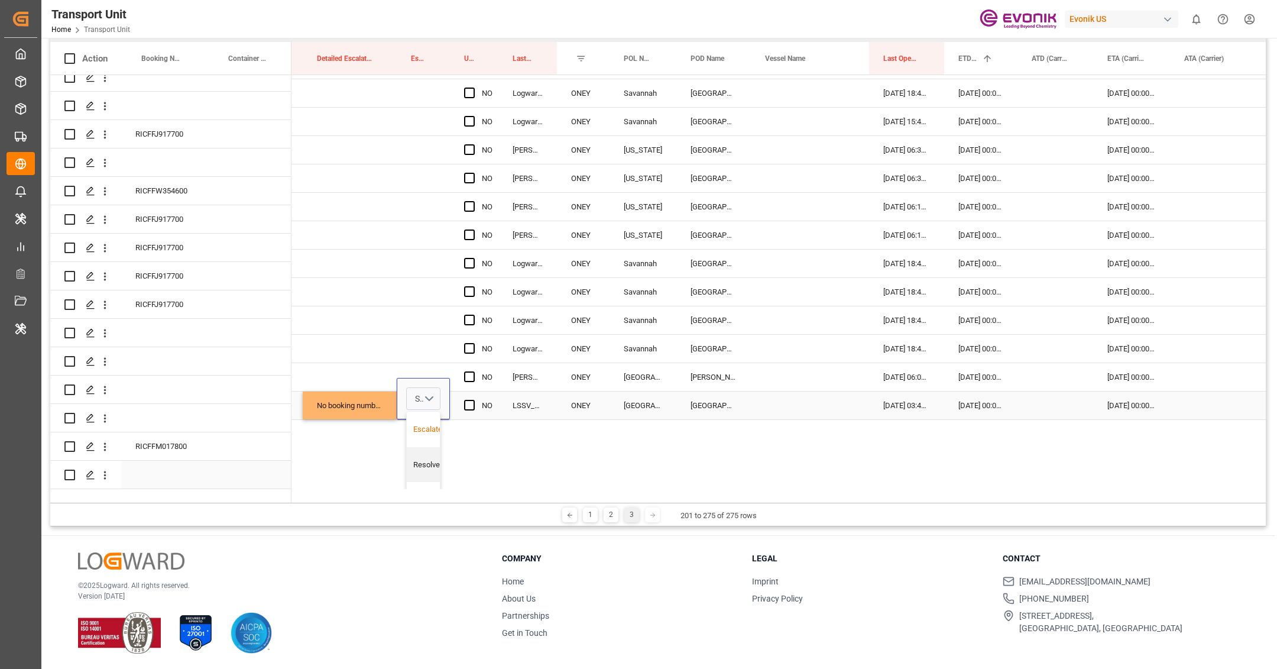
click at [431, 423] on div "Escalated" at bounding box center [429, 429] width 33 height 12
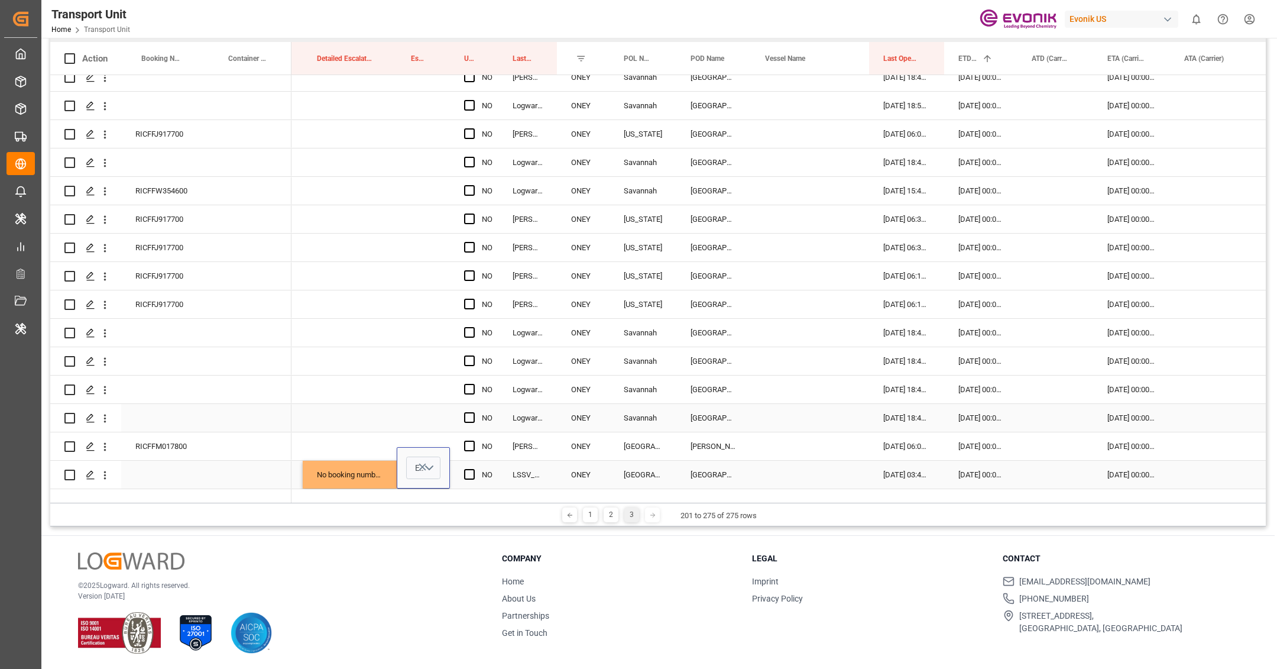
scroll to position [0, 85]
click at [400, 404] on div "Press SPACE to select this row." at bounding box center [423, 418] width 53 height 28
drag, startPoint x: 346, startPoint y: 460, endPoint x: 405, endPoint y: 464, distance: 59.8
click at [345, 404] on div "Press SPACE to select this row." at bounding box center [350, 418] width 94 height 28
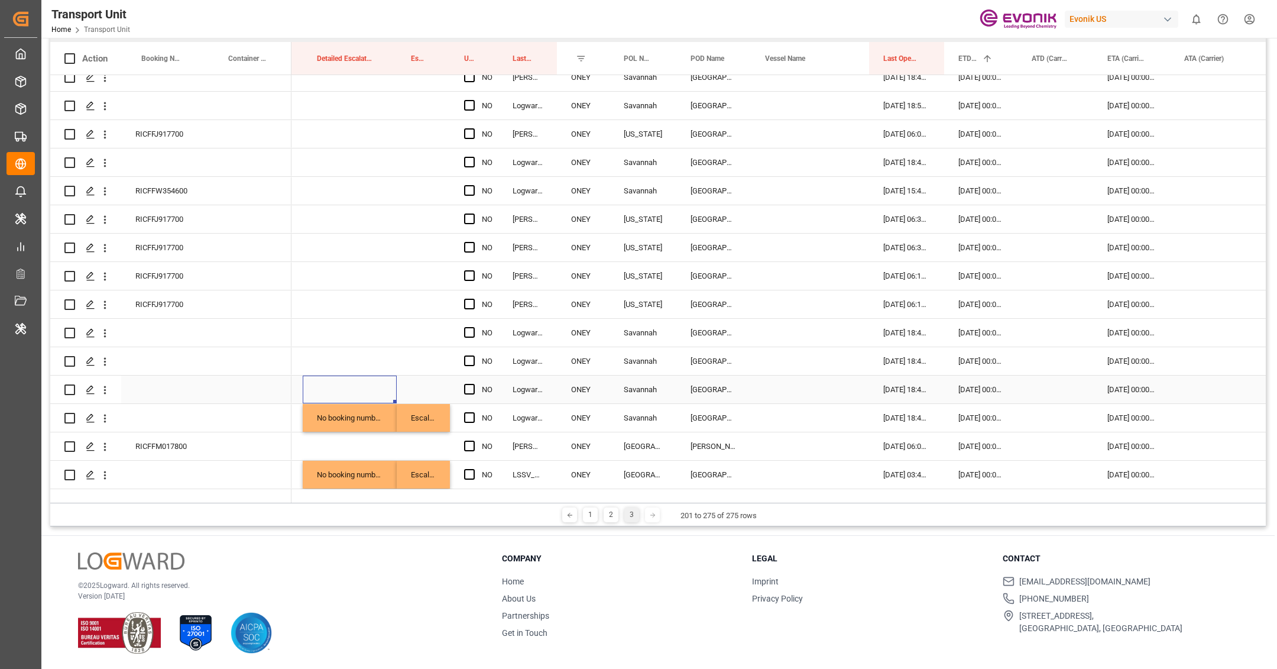
click at [338, 375] on div "Press SPACE to select this row." at bounding box center [350, 389] width 94 height 28
click at [336, 348] on div "Press SPACE to select this row." at bounding box center [350, 361] width 94 height 28
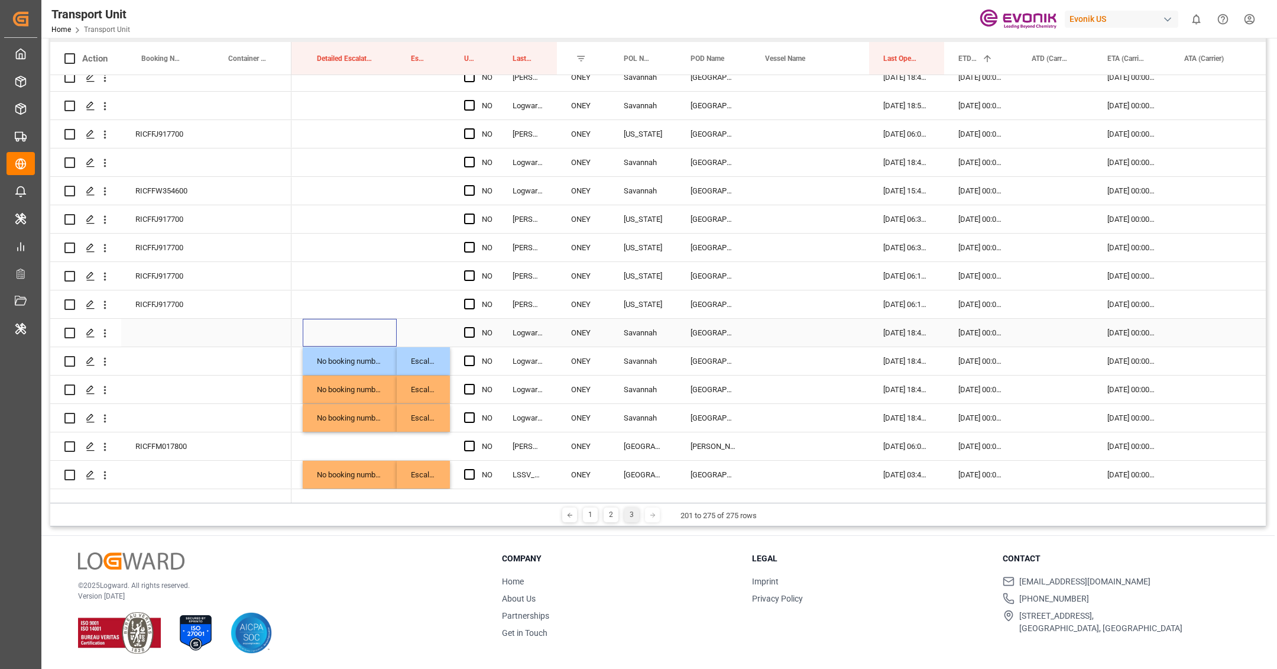
click at [336, 324] on div "Press SPACE to select this row." at bounding box center [350, 333] width 94 height 28
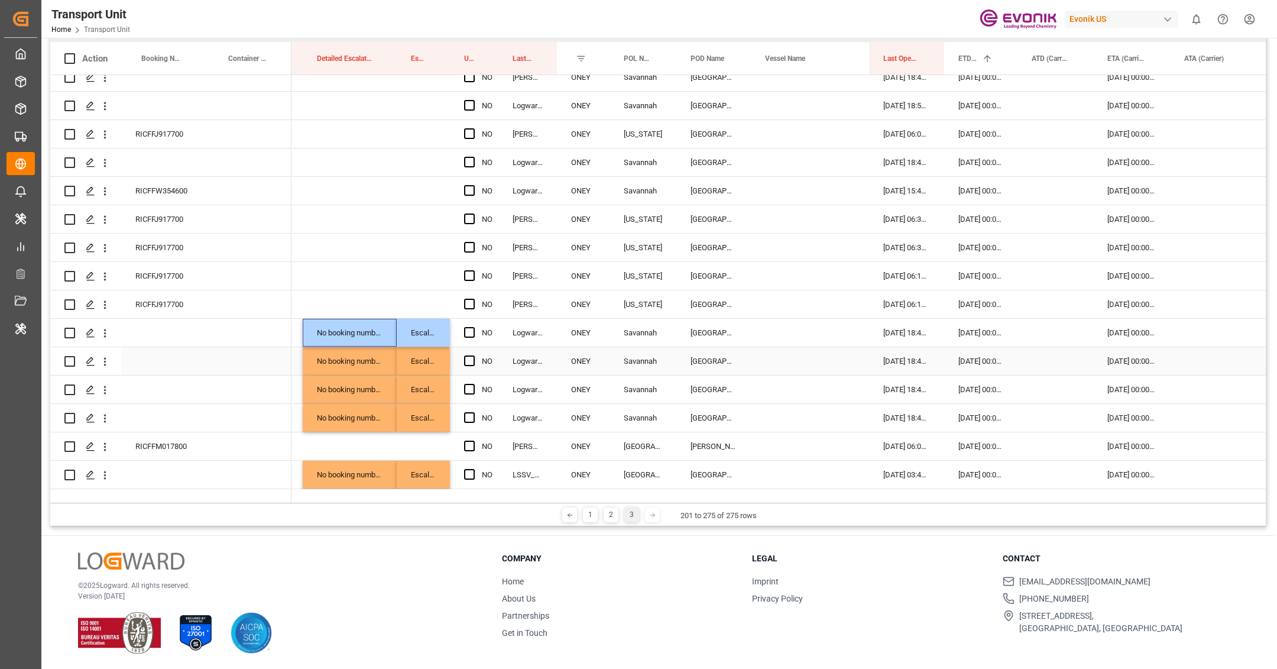
scroll to position [1511, 0]
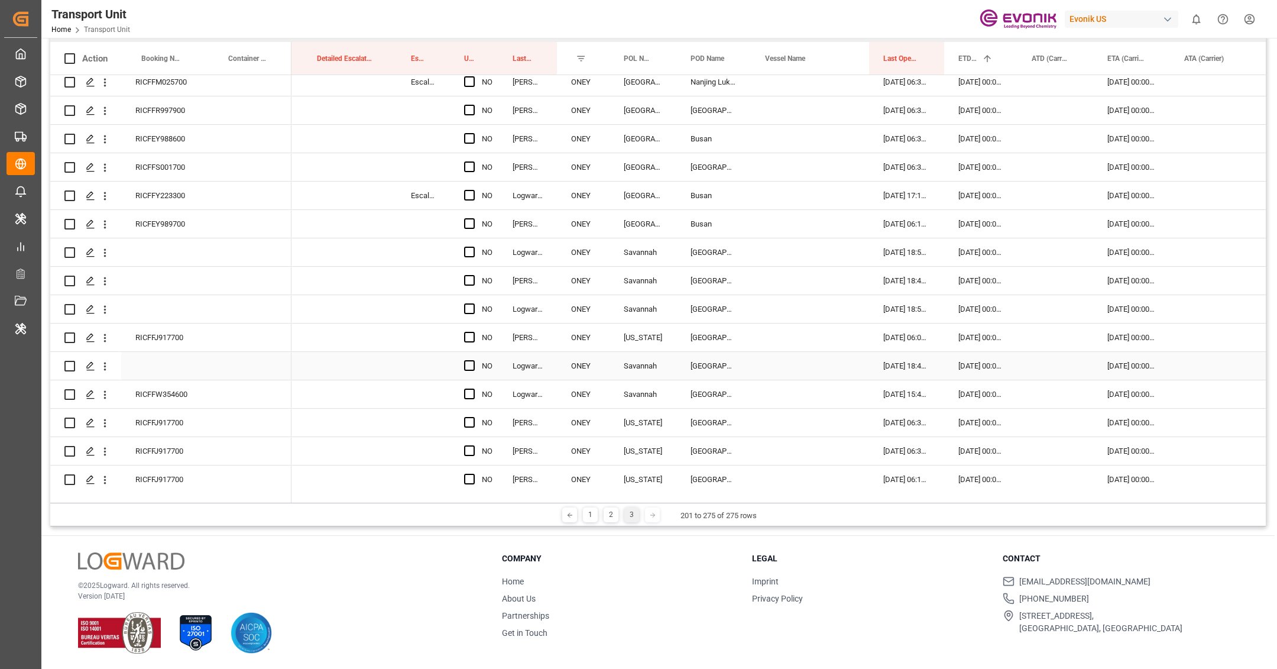
click at [340, 359] on div "Press SPACE to select this row." at bounding box center [350, 366] width 94 height 28
click at [333, 310] on div "Press SPACE to select this row." at bounding box center [350, 309] width 94 height 28
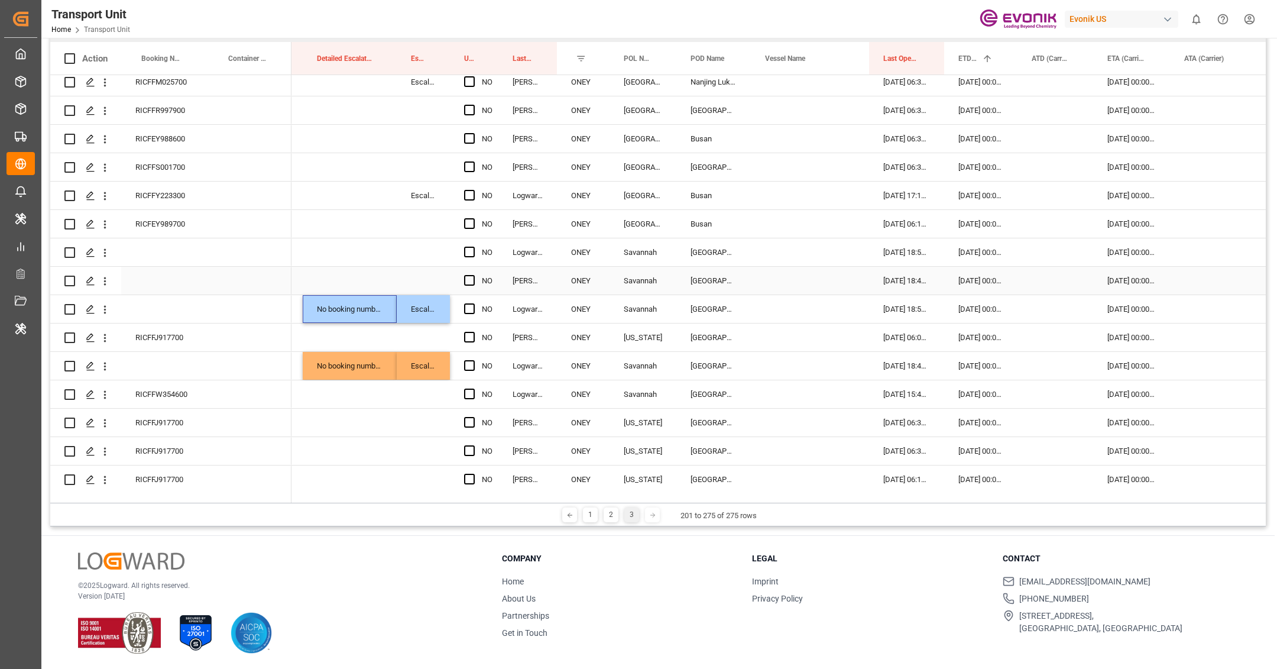
click at [334, 276] on div "Press SPACE to select this row." at bounding box center [350, 281] width 94 height 28
click at [338, 252] on div "Press SPACE to select this row." at bounding box center [350, 252] width 94 height 28
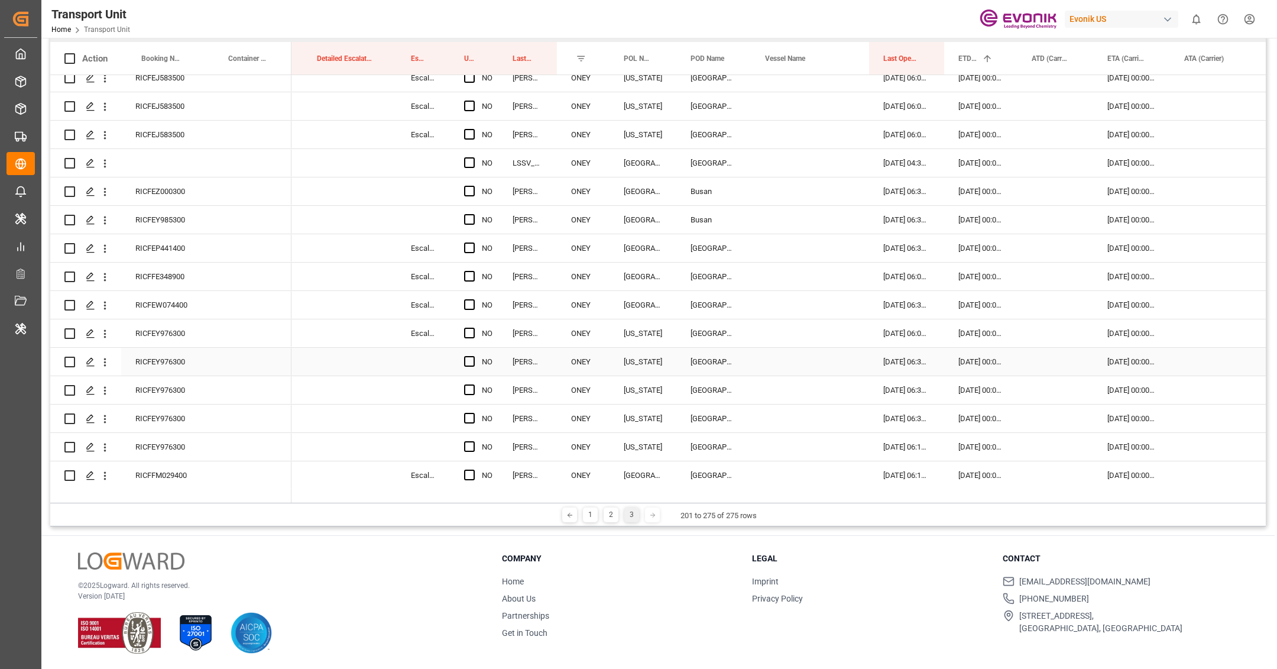
scroll to position [803, 0]
click at [331, 365] on div "Press SPACE to select this row." at bounding box center [350, 364] width 94 height 28
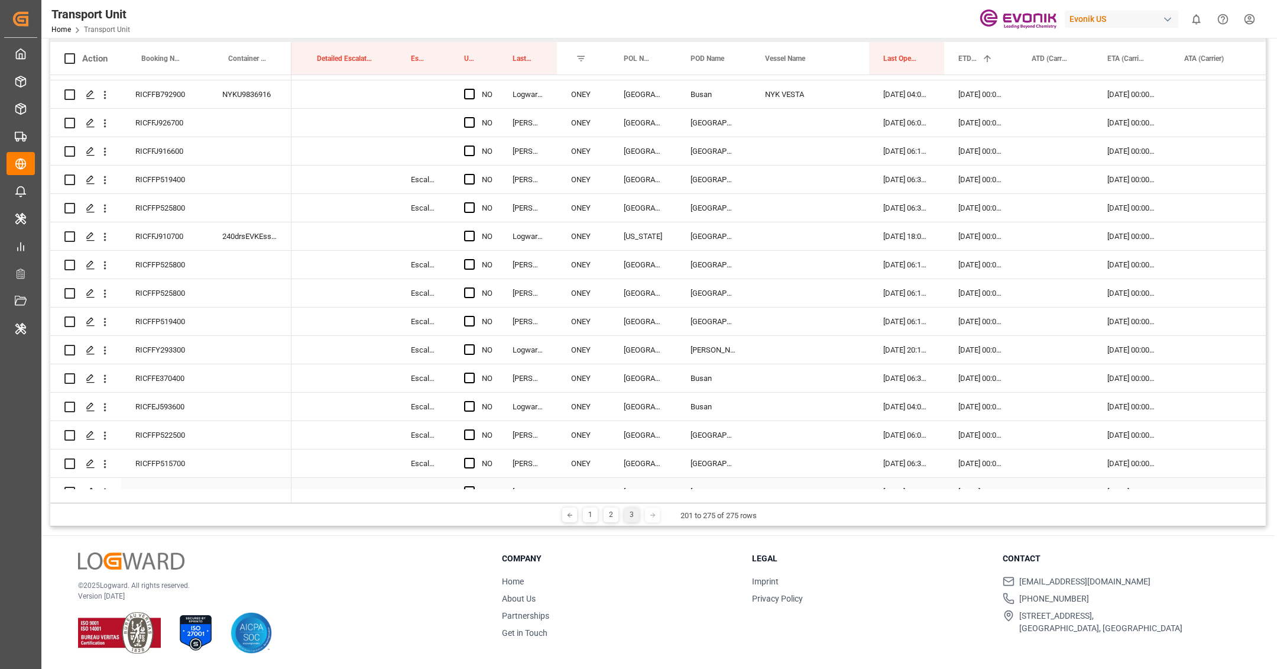
scroll to position [0, 0]
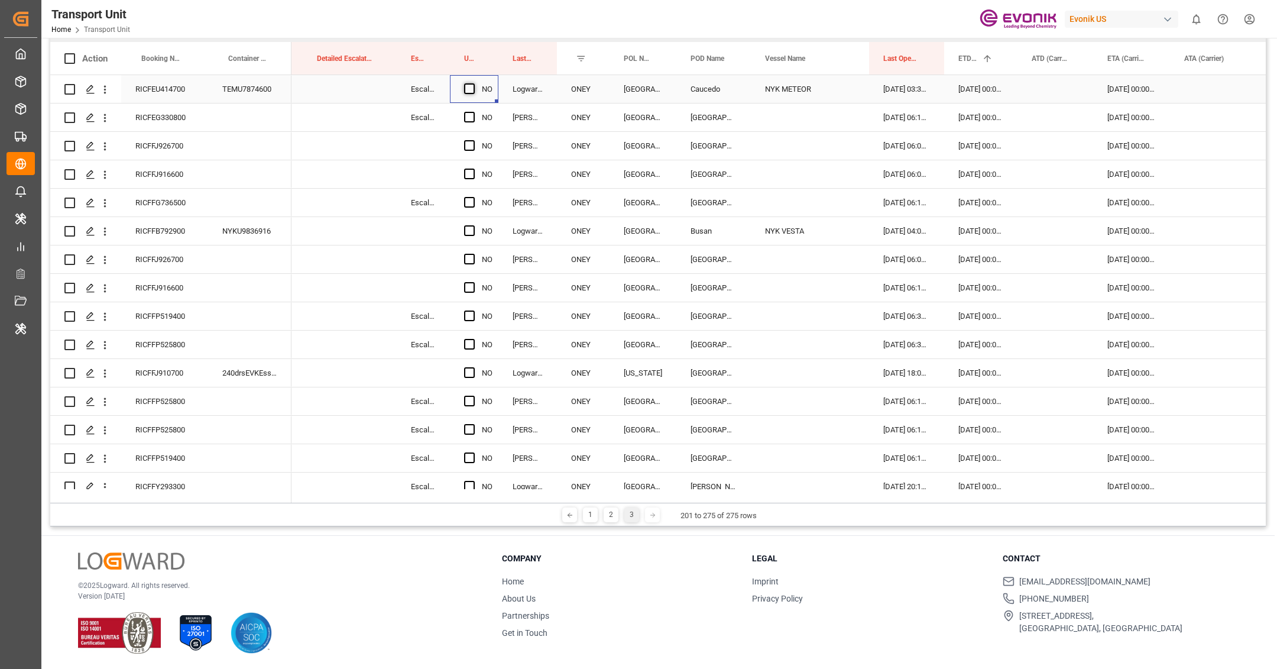
click at [472, 86] on span "Press SPACE to select this row." at bounding box center [469, 88] width 11 height 11
click at [473, 83] on input "Press SPACE to select this row." at bounding box center [473, 83] width 0 height 0
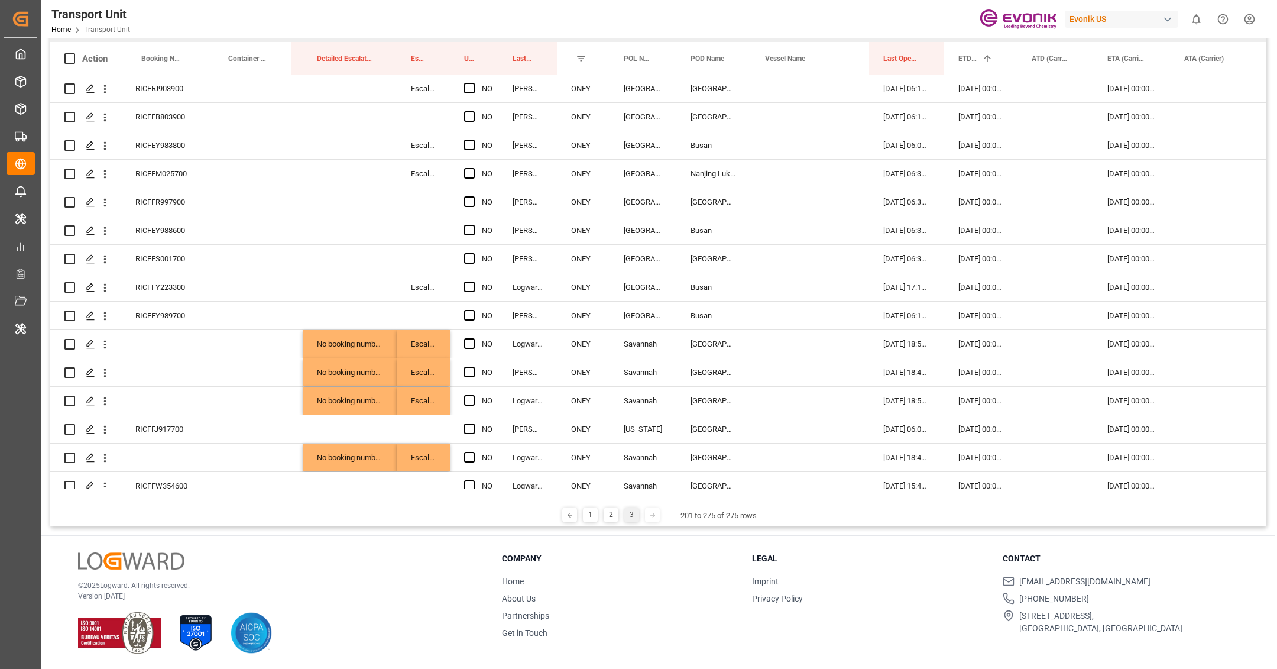
scroll to position [1727, 0]
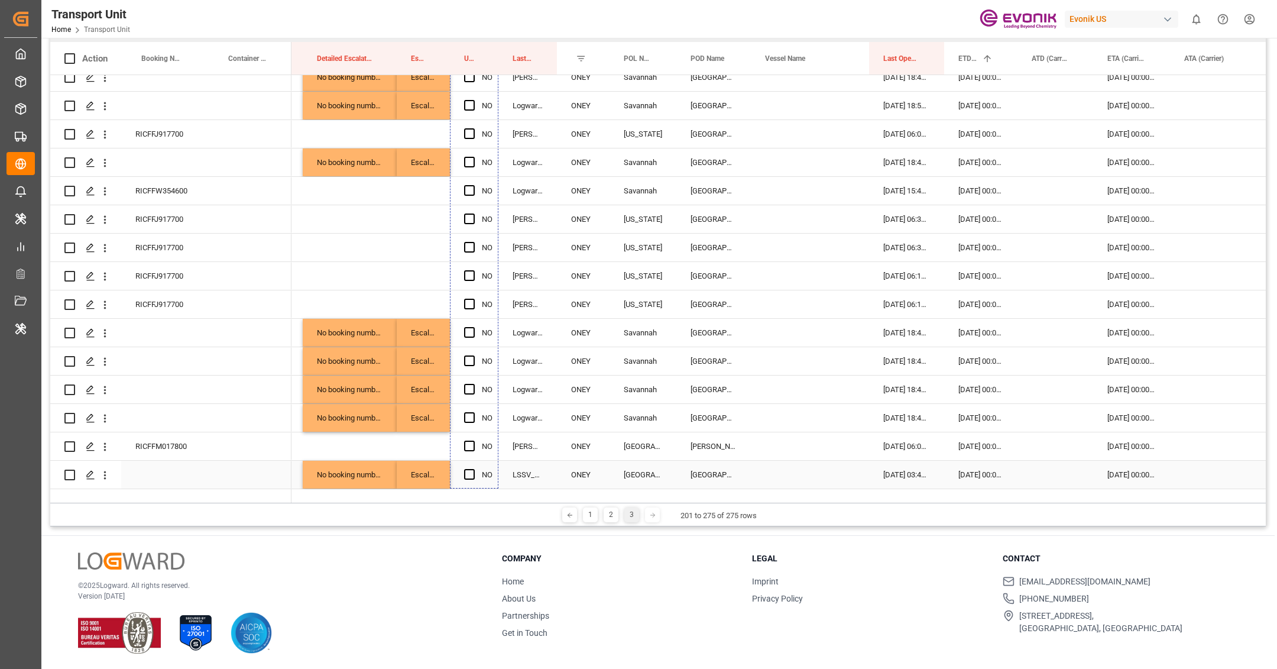
drag, startPoint x: 496, startPoint y: 100, endPoint x: 485, endPoint y: 462, distance: 362.5
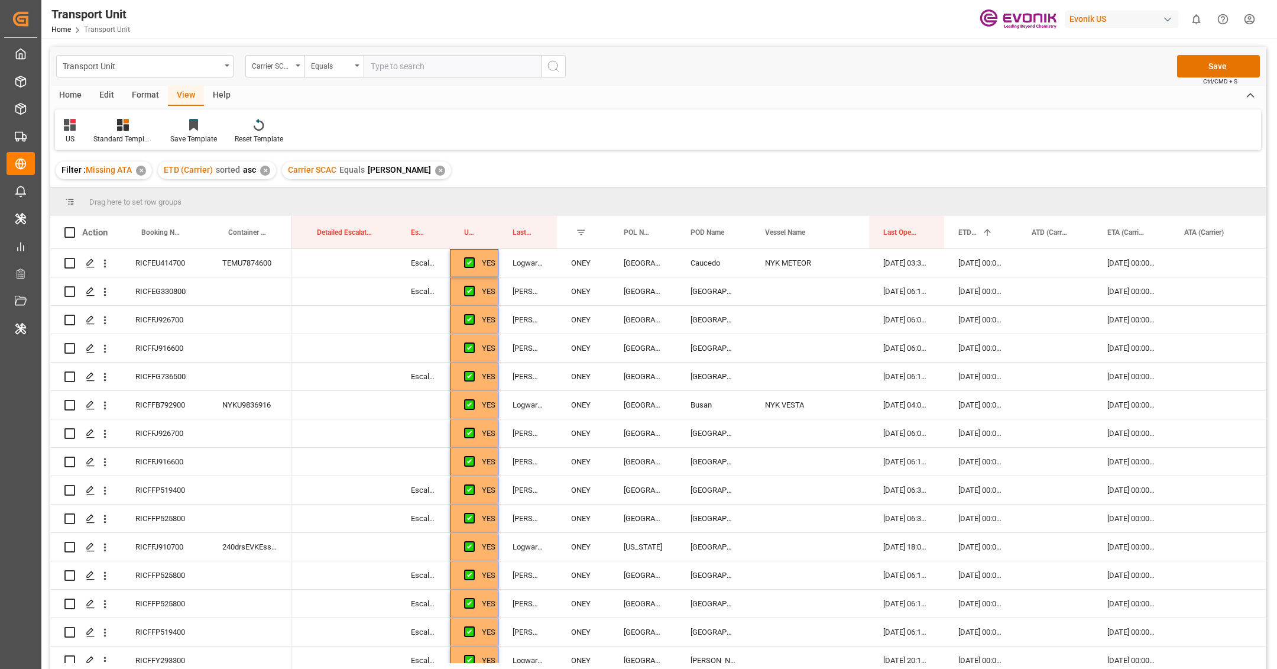
scroll to position [112, 0]
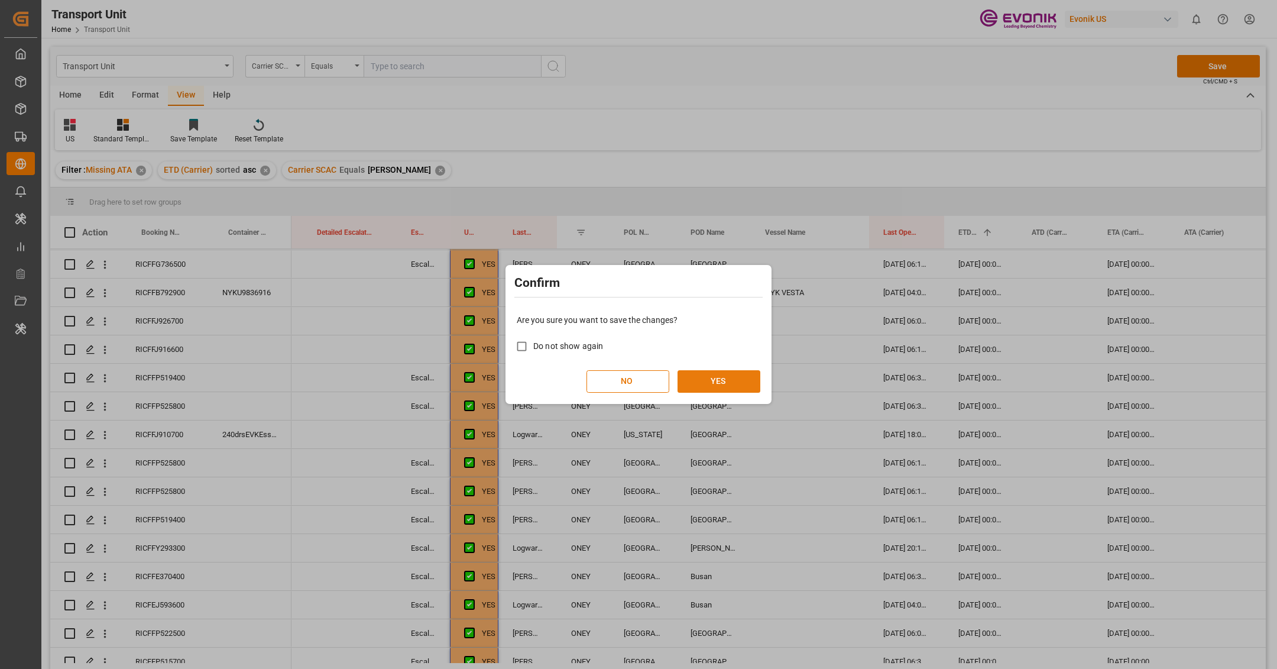
click at [742, 375] on button "YES" at bounding box center [718, 381] width 83 height 22
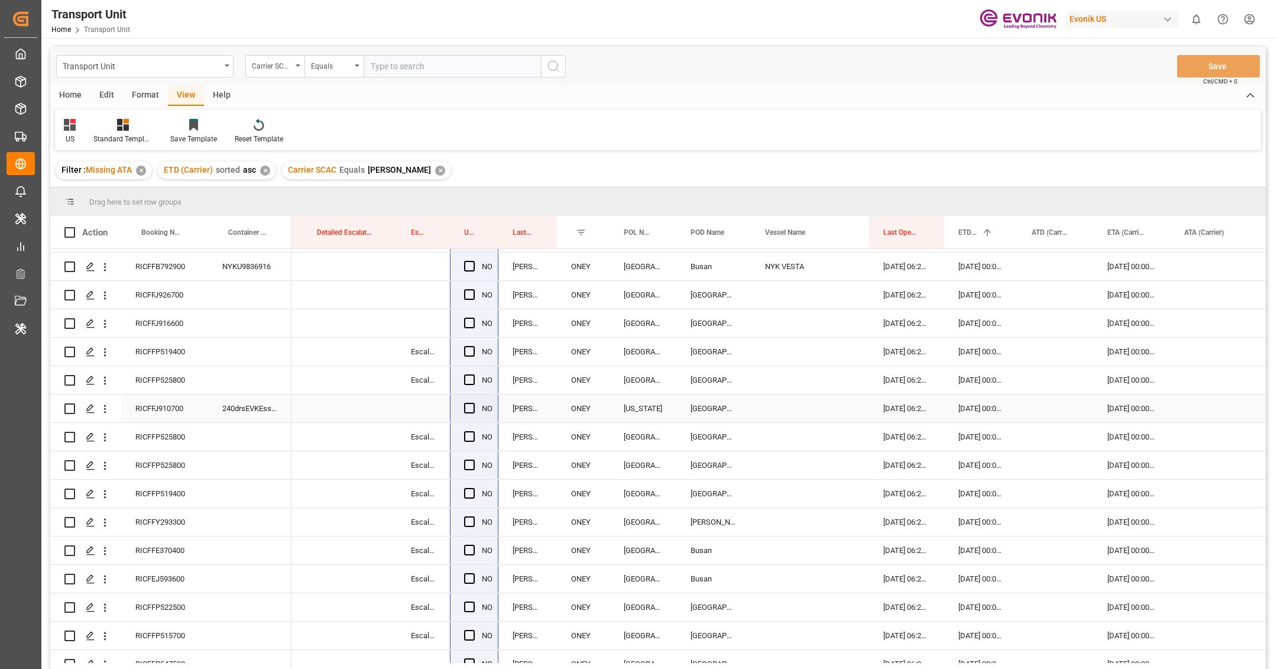
scroll to position [25, 0]
click at [389, 174] on div "Carrier SCAC Equals [PERSON_NAME] ✕" at bounding box center [366, 170] width 169 height 18
click at [435, 174] on div "✕" at bounding box center [440, 171] width 10 height 10
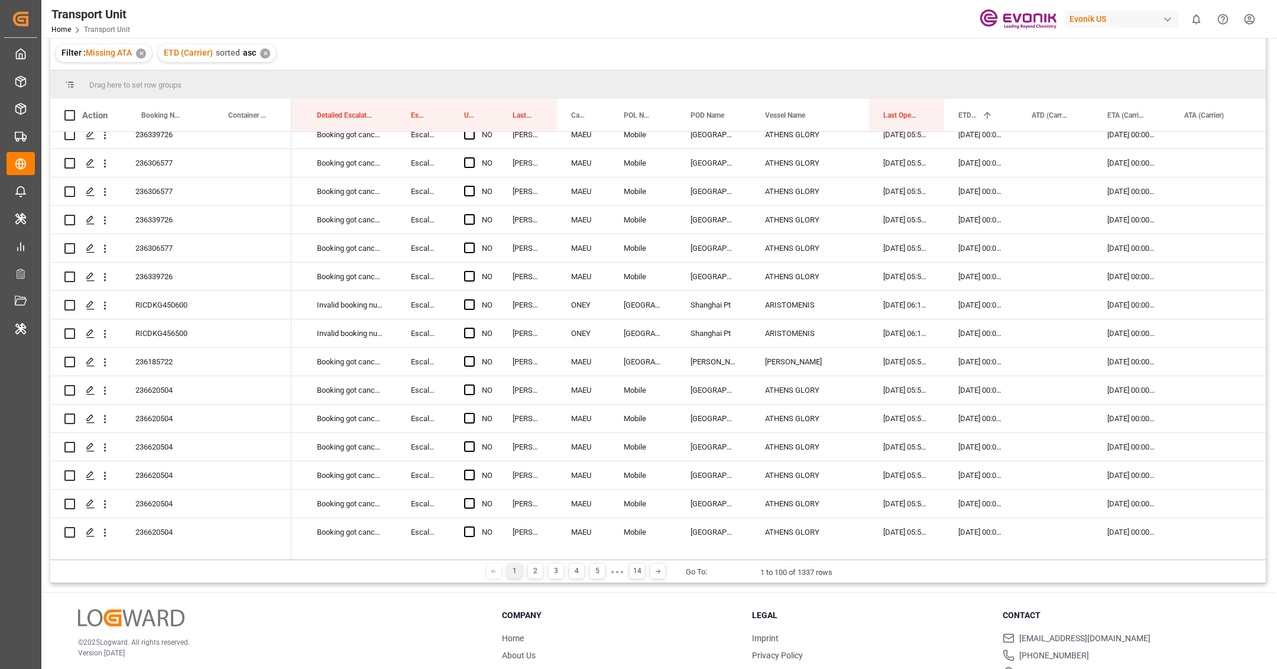
scroll to position [2272, 0]
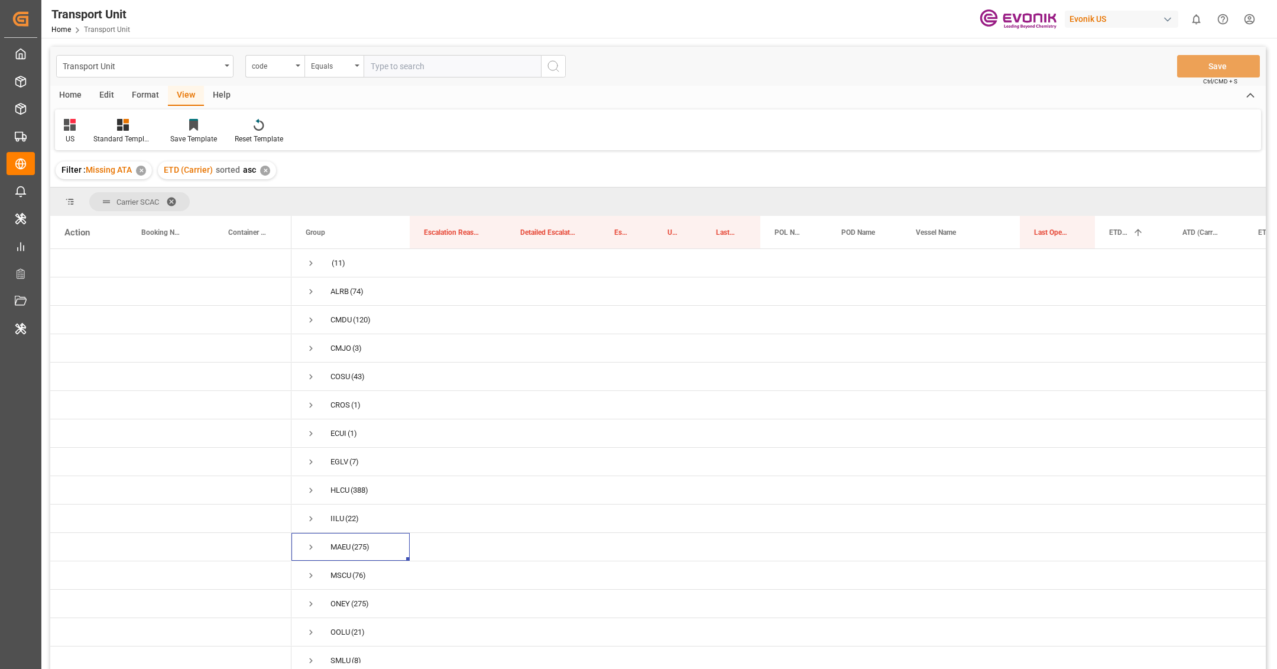
click at [270, 167] on div "ETD (Carrier) sorted asc ✕" at bounding box center [217, 170] width 118 height 18
click at [268, 169] on div "✕" at bounding box center [265, 171] width 10 height 10
click at [1117, 19] on div "Evonik US" at bounding box center [1121, 19] width 113 height 17
type input "evonik i"
click at [1176, 78] on div "EV Evonik Industries AG EvonikIn-6LLN" at bounding box center [1124, 80] width 202 height 27
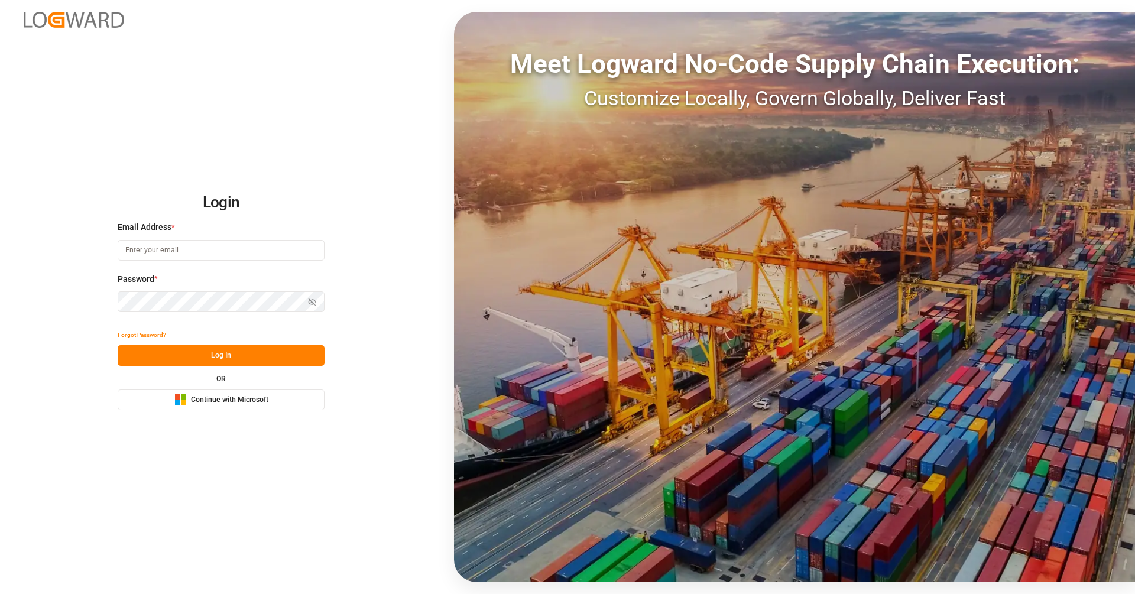
click at [285, 402] on button "Microsoft Logo Continue with Microsoft" at bounding box center [221, 400] width 207 height 21
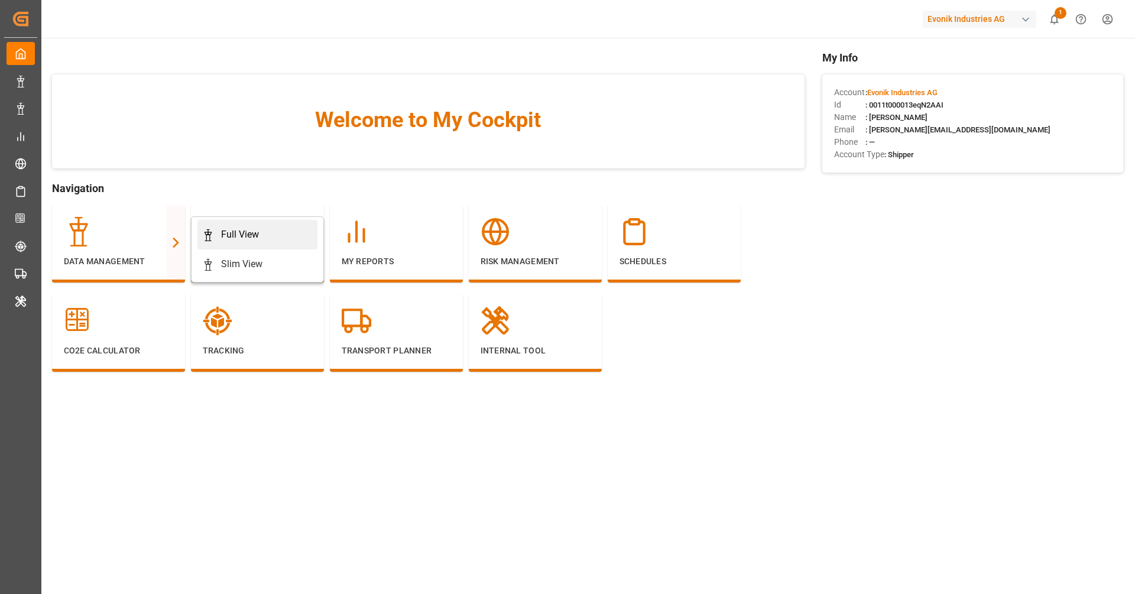
click at [239, 233] on div "Full View" at bounding box center [240, 235] width 38 height 14
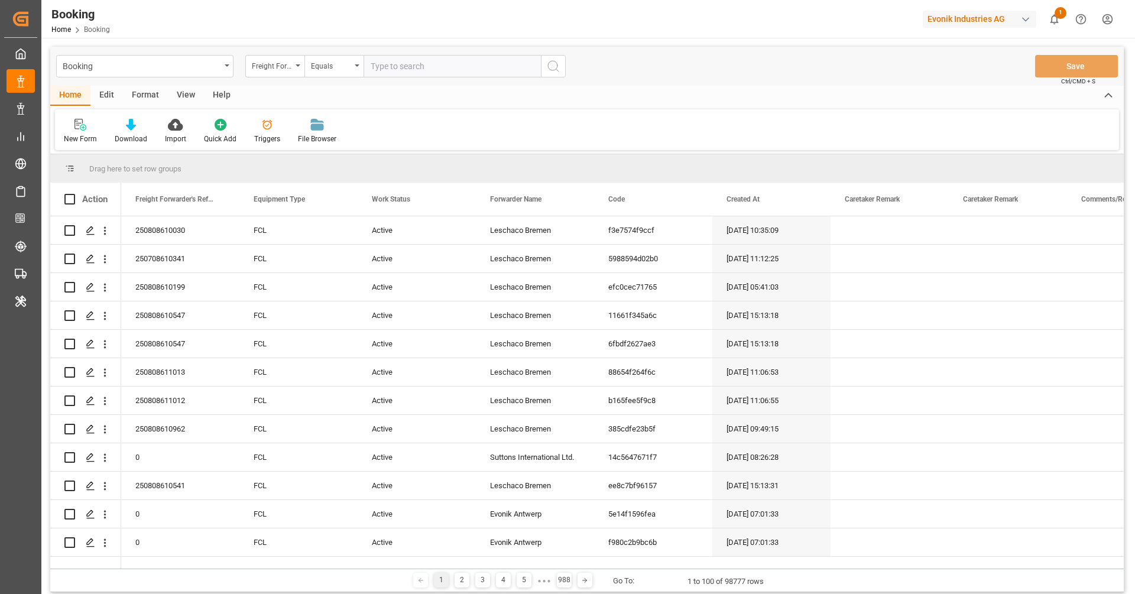
click at [152, 98] on div "Format" at bounding box center [145, 96] width 45 height 20
click at [83, 133] on div "Filter Rows" at bounding box center [81, 131] width 53 height 26
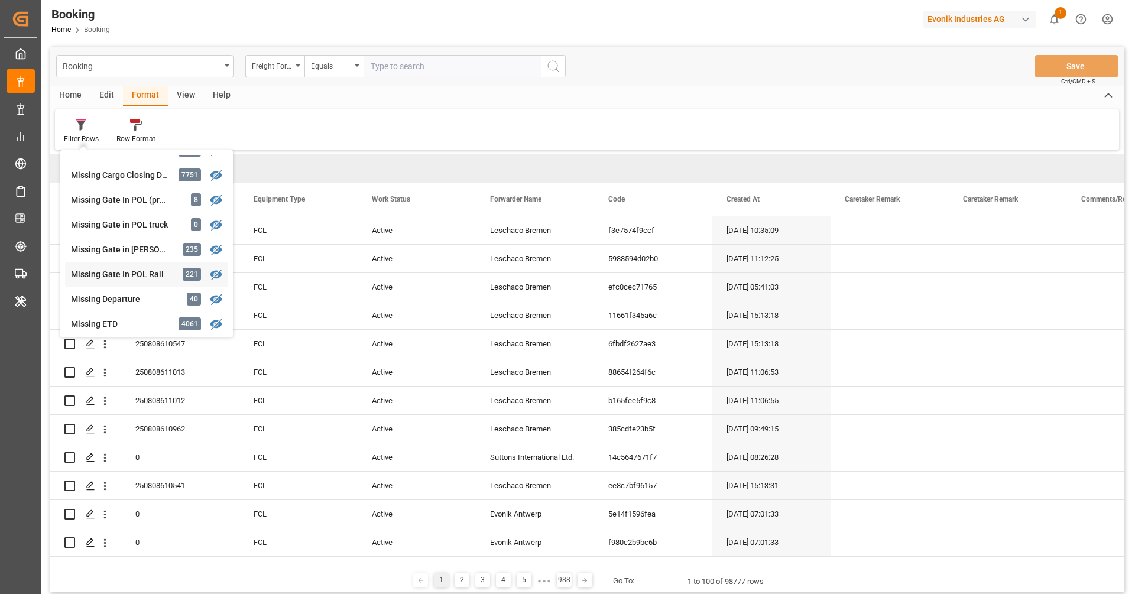
scroll to position [176, 0]
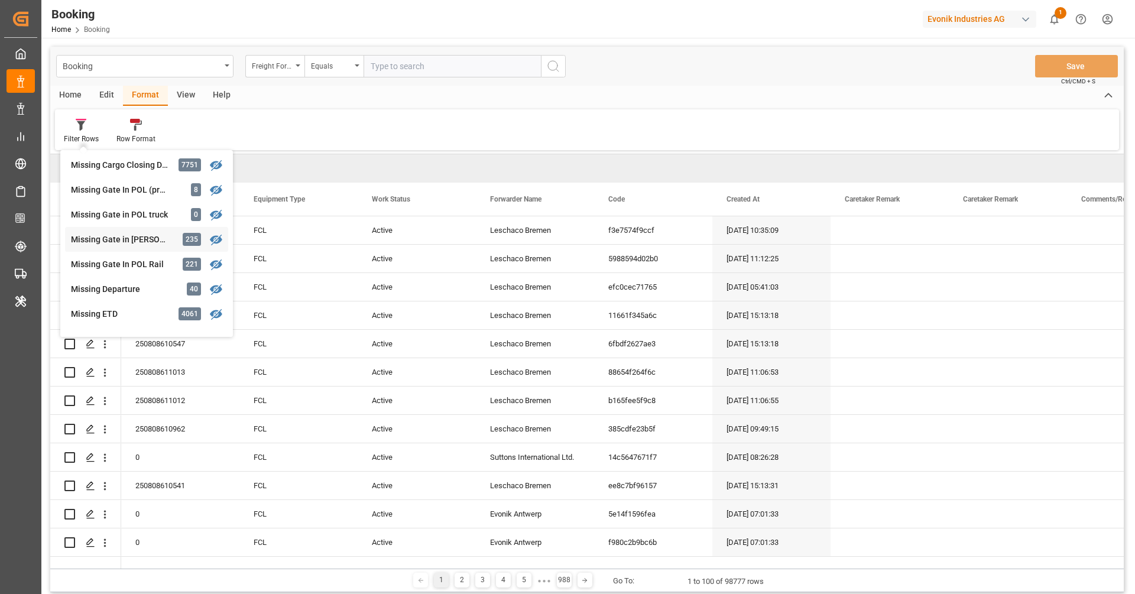
click at [135, 236] on div "Booking Freight Forwarder's Reference No. Equals Save Ctrl/CMD + S Home Edit Fo…" at bounding box center [586, 320] width 1073 height 546
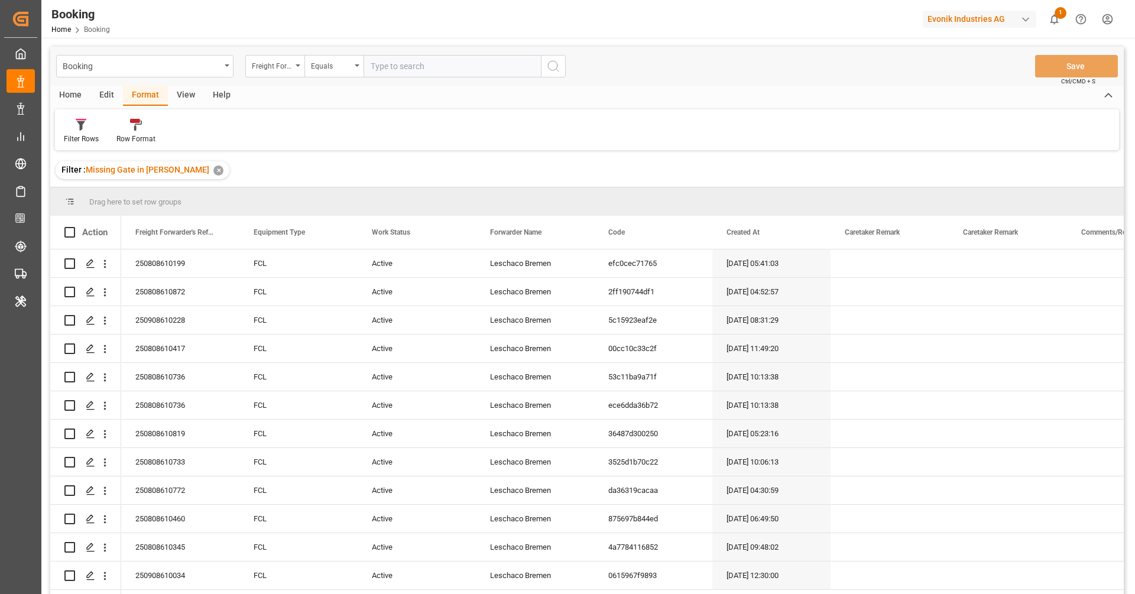
click at [179, 96] on div "View" at bounding box center [186, 96] width 36 height 20
click at [76, 126] on icon at bounding box center [76, 125] width 12 height 12
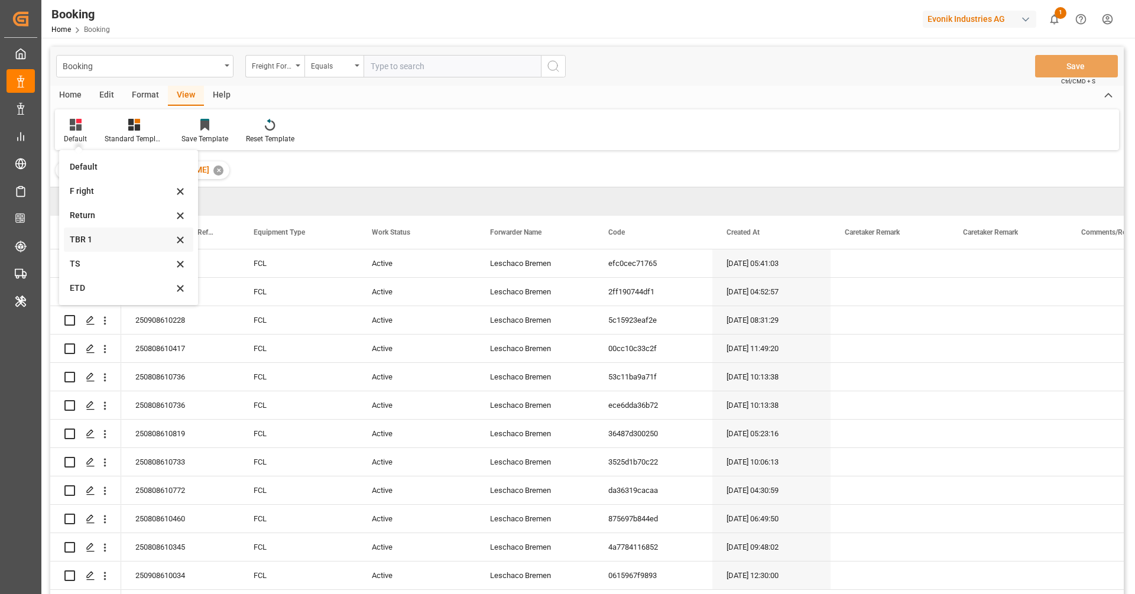
click at [100, 242] on div "TBR 1" at bounding box center [121, 239] width 103 height 12
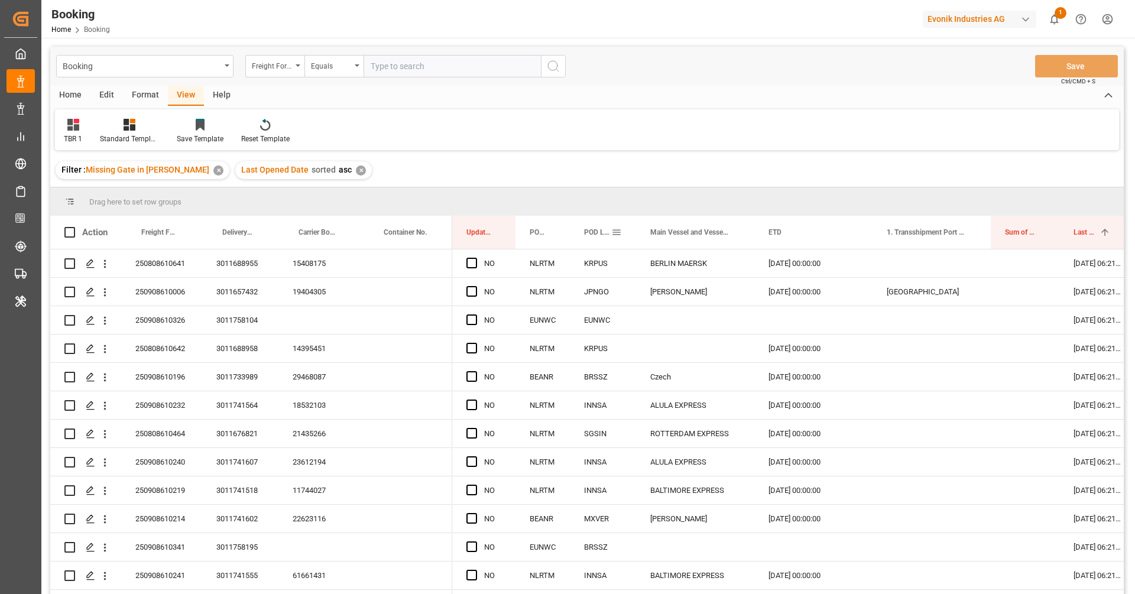
click at [618, 233] on span at bounding box center [616, 232] width 11 height 11
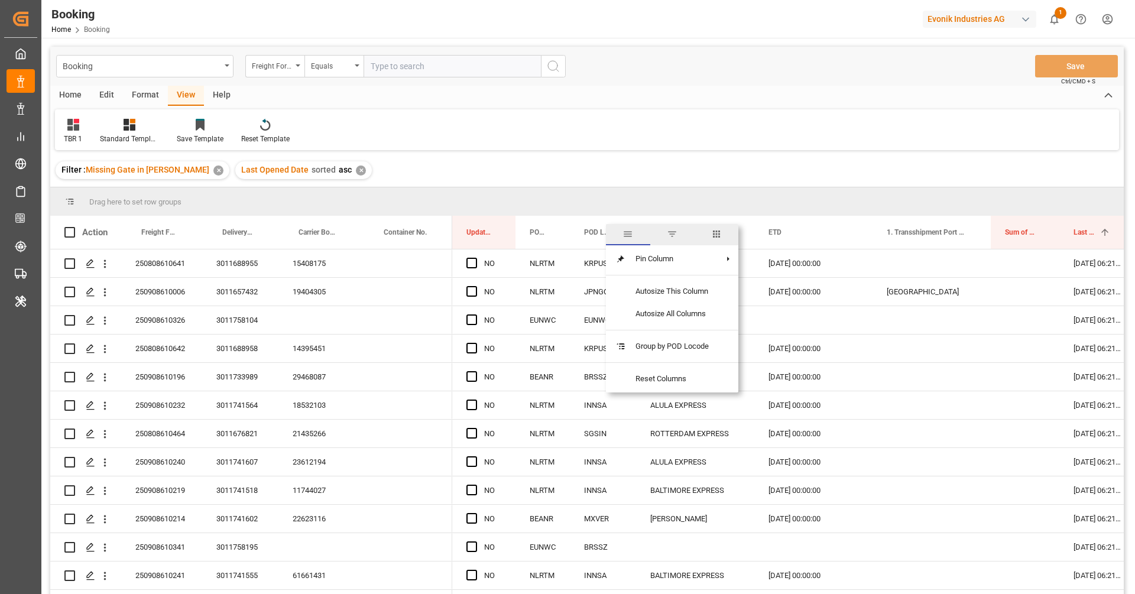
click at [724, 230] on span "columns" at bounding box center [716, 234] width 44 height 21
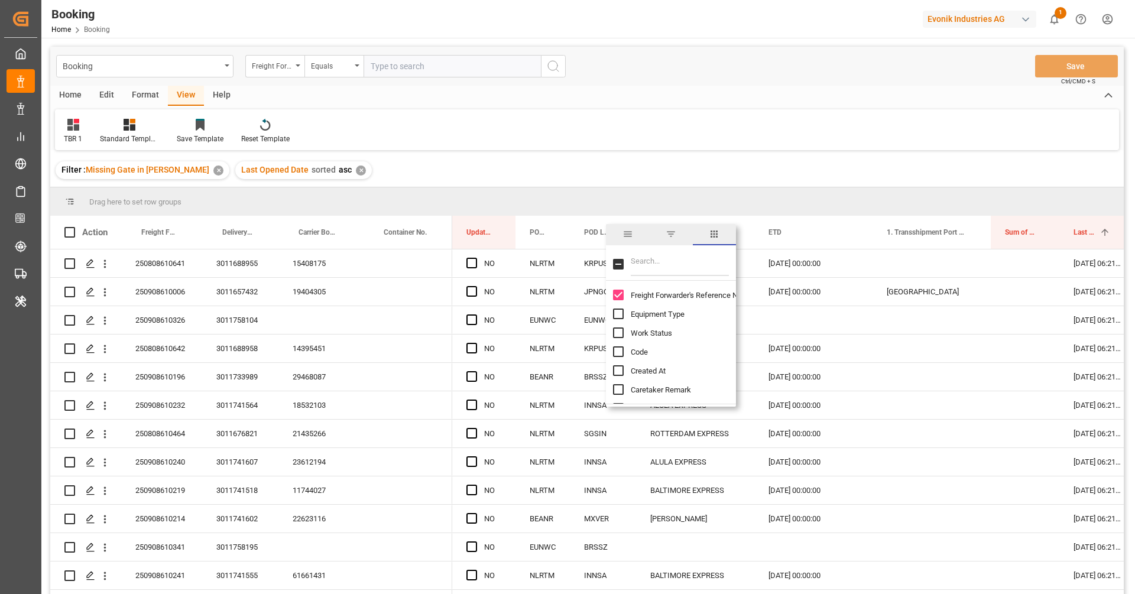
click at [686, 262] on input "Filter Columns Input" at bounding box center [680, 264] width 98 height 24
type input "carr"
click at [617, 361] on input "Carrier SCAC column toggle visibility (hidden)" at bounding box center [618, 358] width 11 height 11
checkbox input "true"
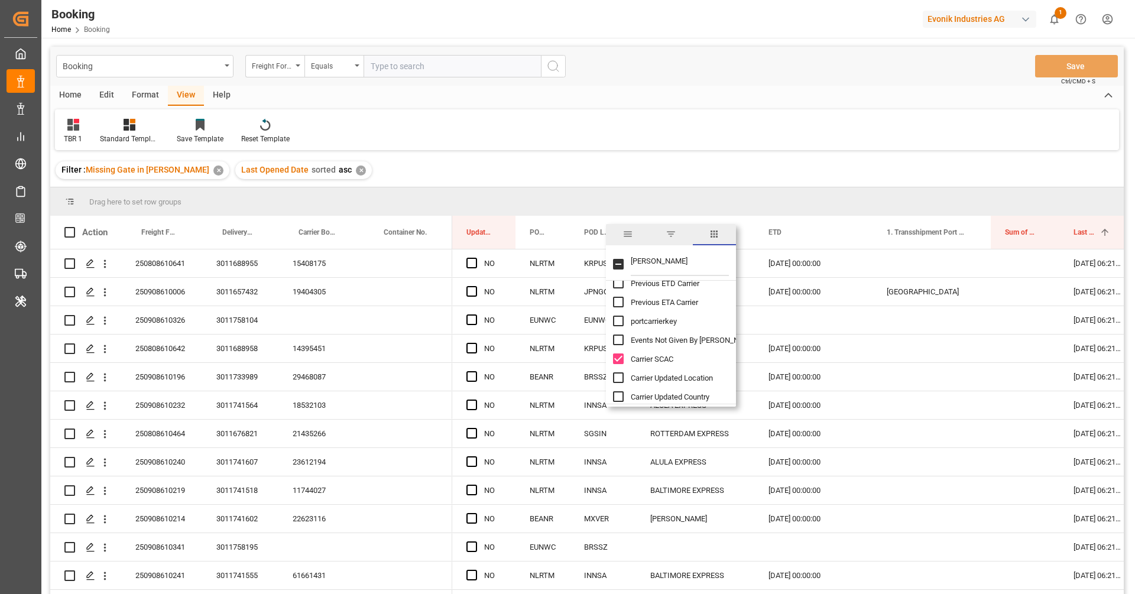
click at [804, 177] on div "Filter : Missing Gate in POL Barge ✕ Last Opened Date sorted asc ✕" at bounding box center [586, 170] width 1073 height 33
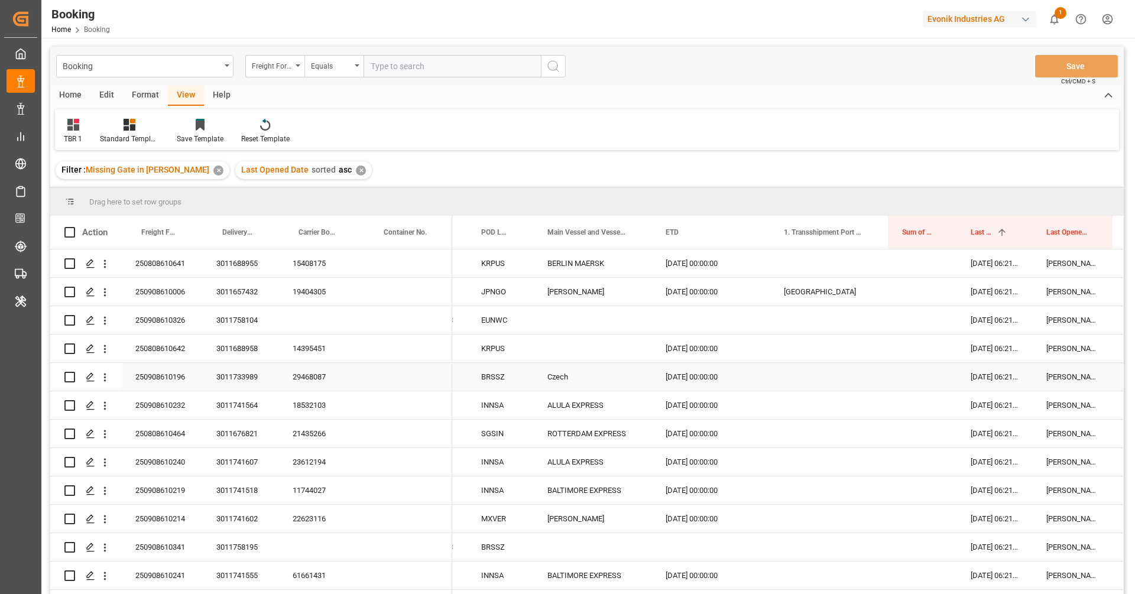
scroll to position [0, 0]
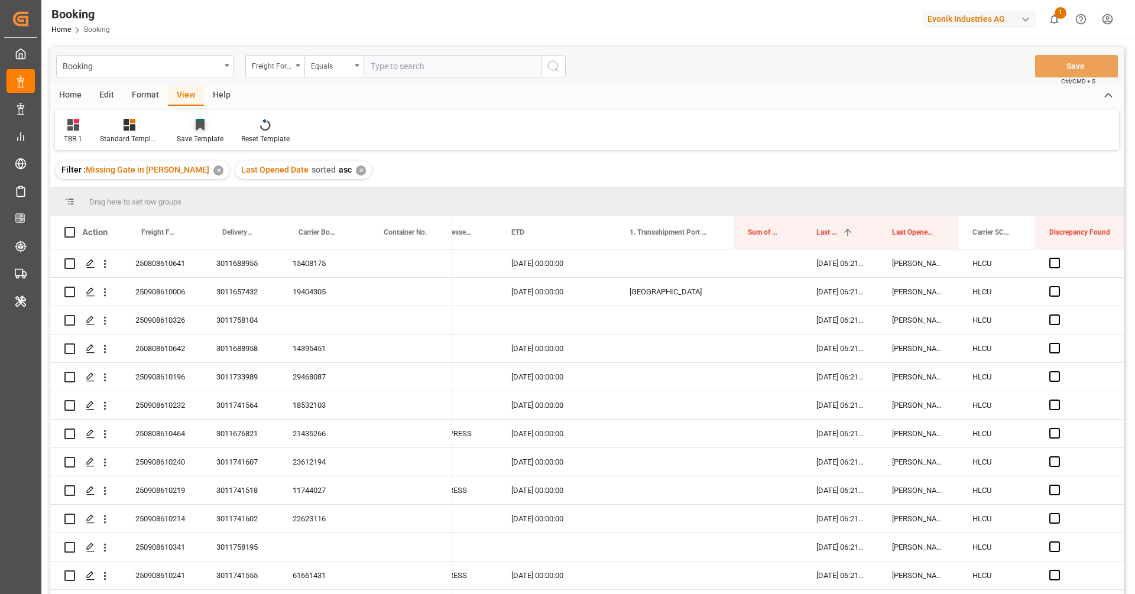
click at [208, 138] on div "Save Template" at bounding box center [200, 139] width 47 height 11
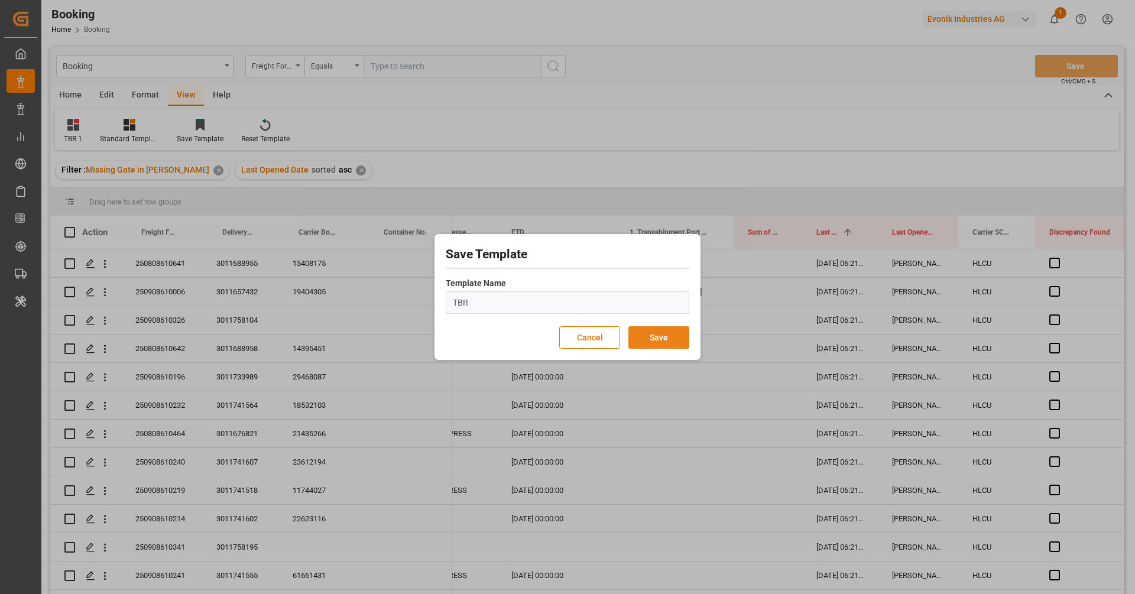
type input "TBR"
click at [647, 330] on button "Save" at bounding box center [658, 337] width 61 height 22
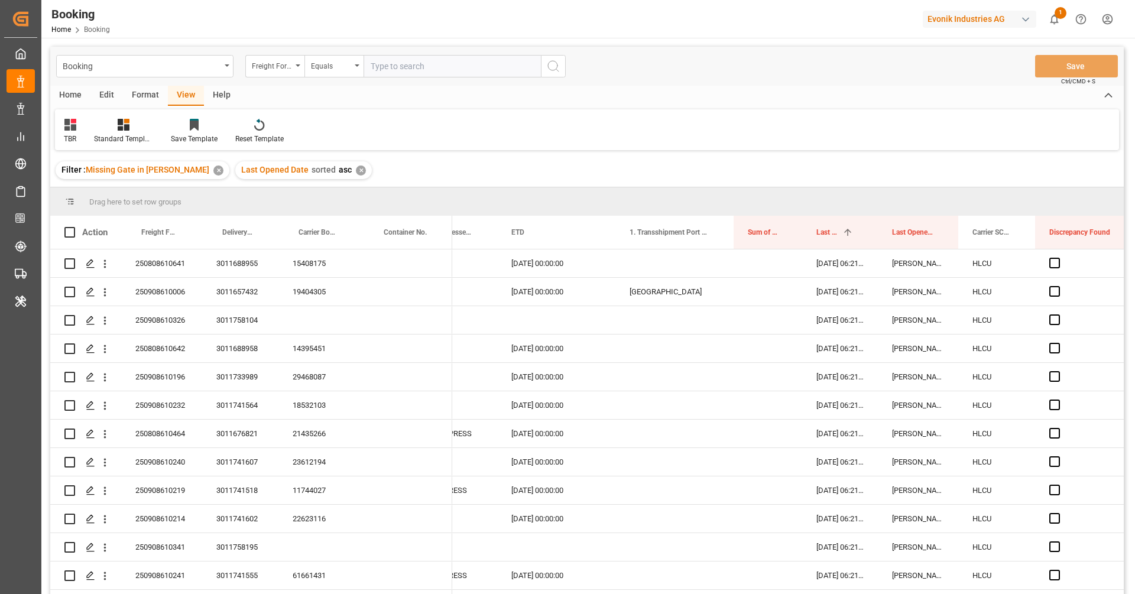
click at [646, 166] on div "Filter : Missing Gate in POL Barge ✕ Last Opened Date sorted asc ✕" at bounding box center [586, 170] width 1073 height 33
click at [650, 141] on div "TBR Standard Templates Save Template Reset Template" at bounding box center [587, 129] width 1064 height 41
click at [655, 109] on div "TBR Standard Templates Save Template Reset Template" at bounding box center [587, 129] width 1064 height 41
click at [658, 80] on div "Booking Freight Forwarder's Reference No. Equals Save Ctrl/CMD + S" at bounding box center [586, 66] width 1073 height 39
click at [660, 59] on div "Booking Freight Forwarder's Reference No. Equals Save Ctrl/CMD + S" at bounding box center [586, 66] width 1073 height 39
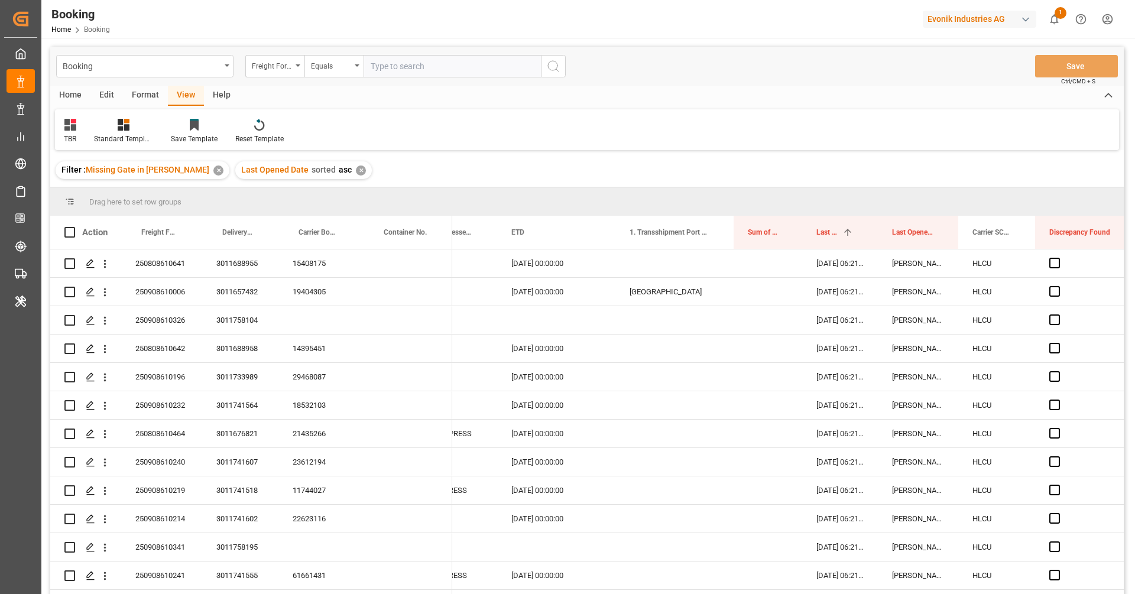
scroll to position [9, 0]
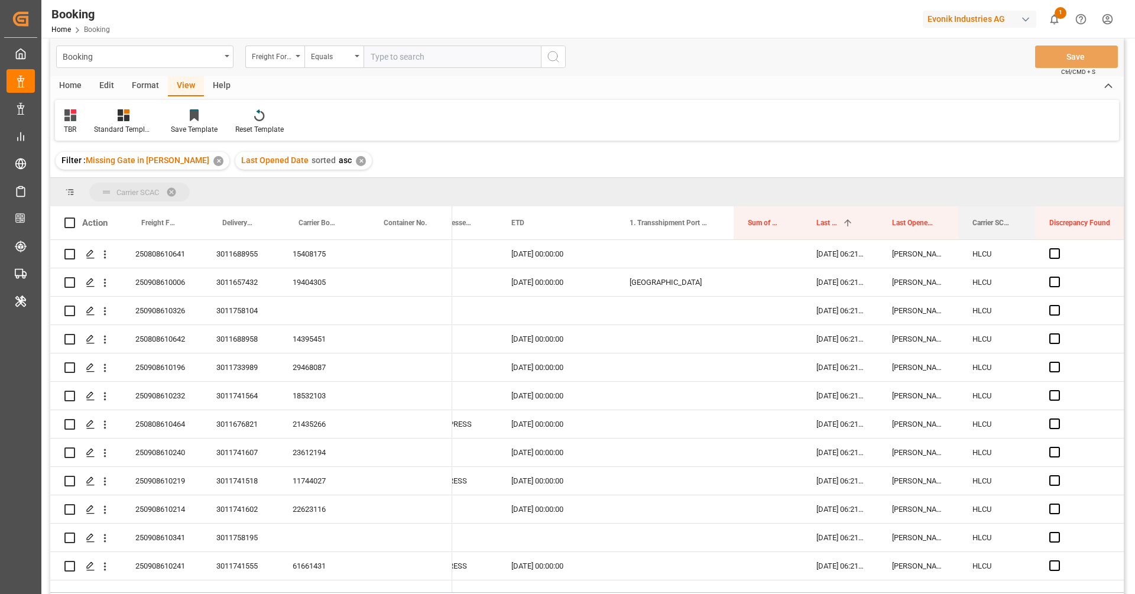
drag, startPoint x: 988, startPoint y: 219, endPoint x: 984, endPoint y: 193, distance: 25.8
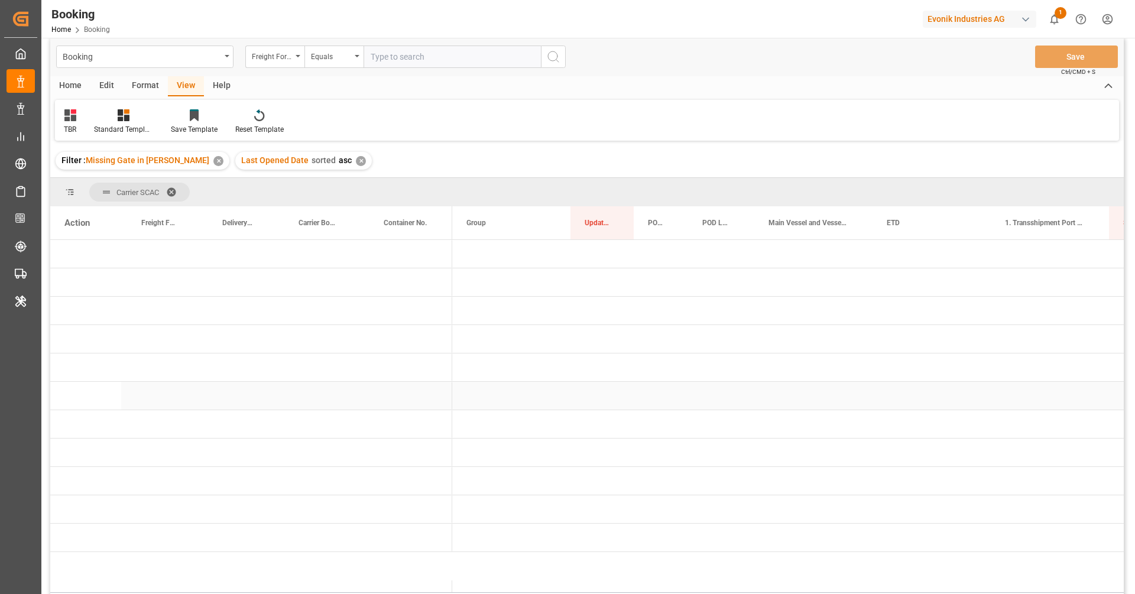
scroll to position [0, 0]
click at [557, 366] on div "HLCU (133)" at bounding box center [511, 367] width 118 height 28
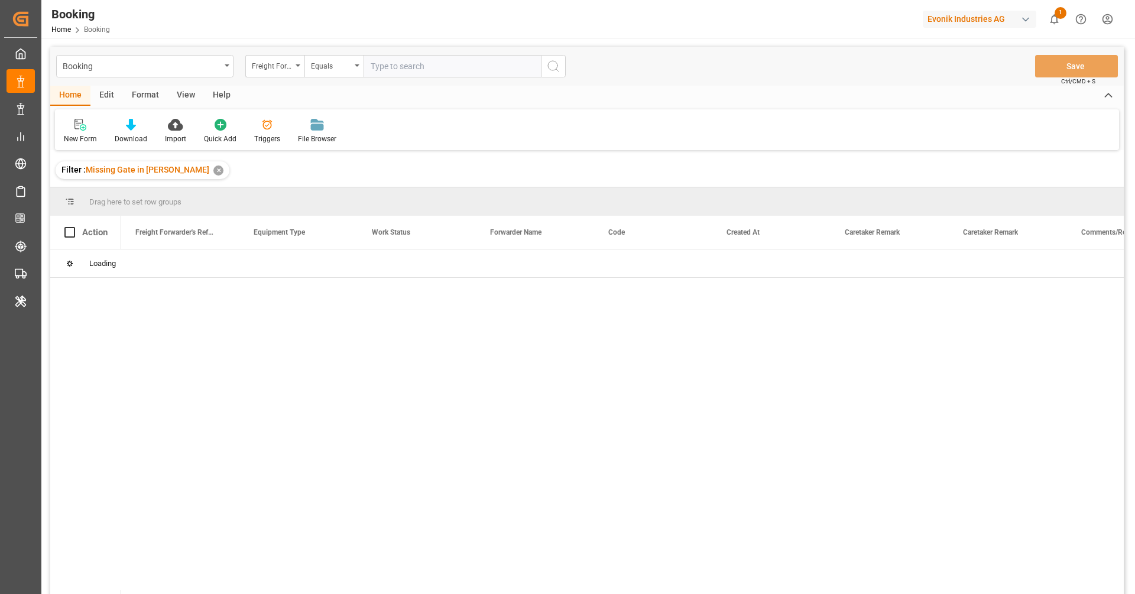
click at [284, 70] on div "Freight Forwarder's Reference No." at bounding box center [272, 65] width 40 height 14
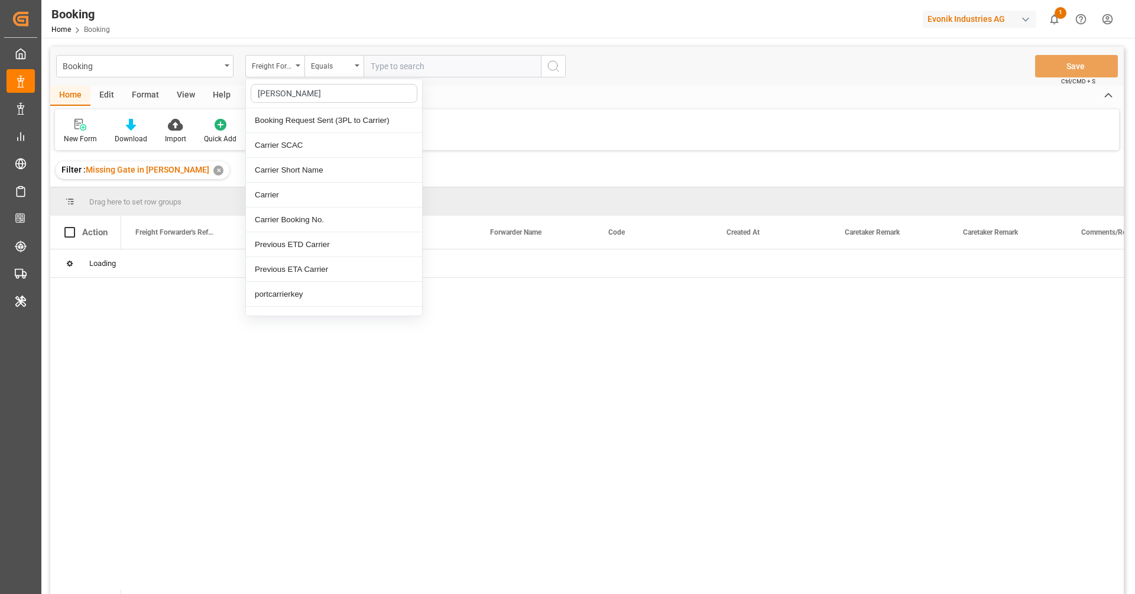
type input "carrier"
click at [290, 138] on div "Carrier SCAC" at bounding box center [334, 145] width 176 height 25
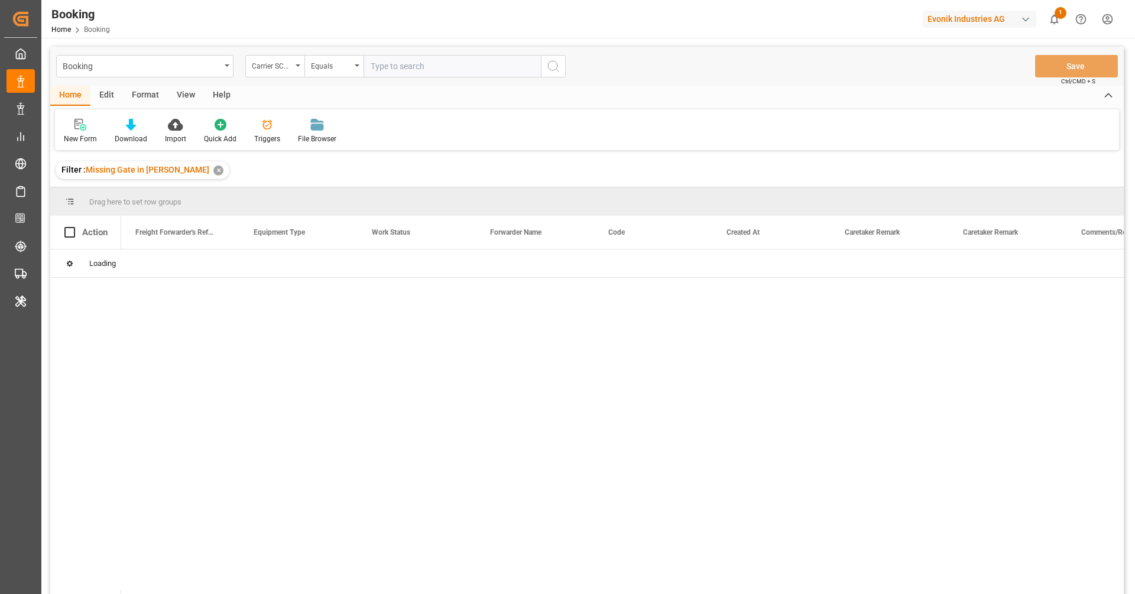
click at [384, 67] on input "text" at bounding box center [452, 66] width 177 height 22
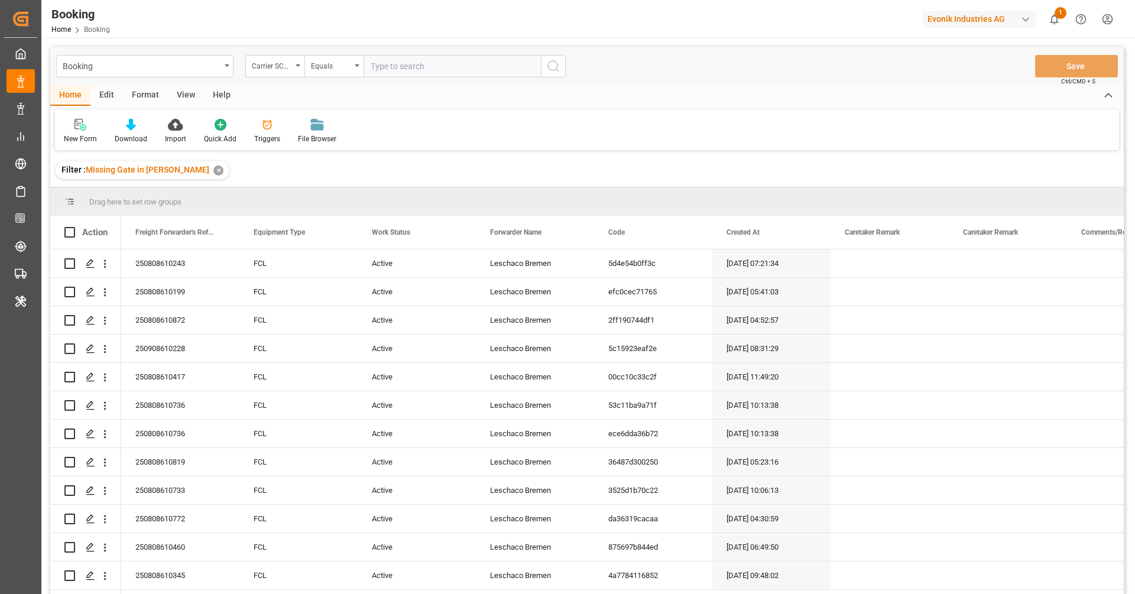
paste input "HLCU"
type input "HLCU"
click at [553, 67] on icon "search button" at bounding box center [553, 66] width 14 height 14
click at [190, 96] on div "View" at bounding box center [186, 96] width 36 height 20
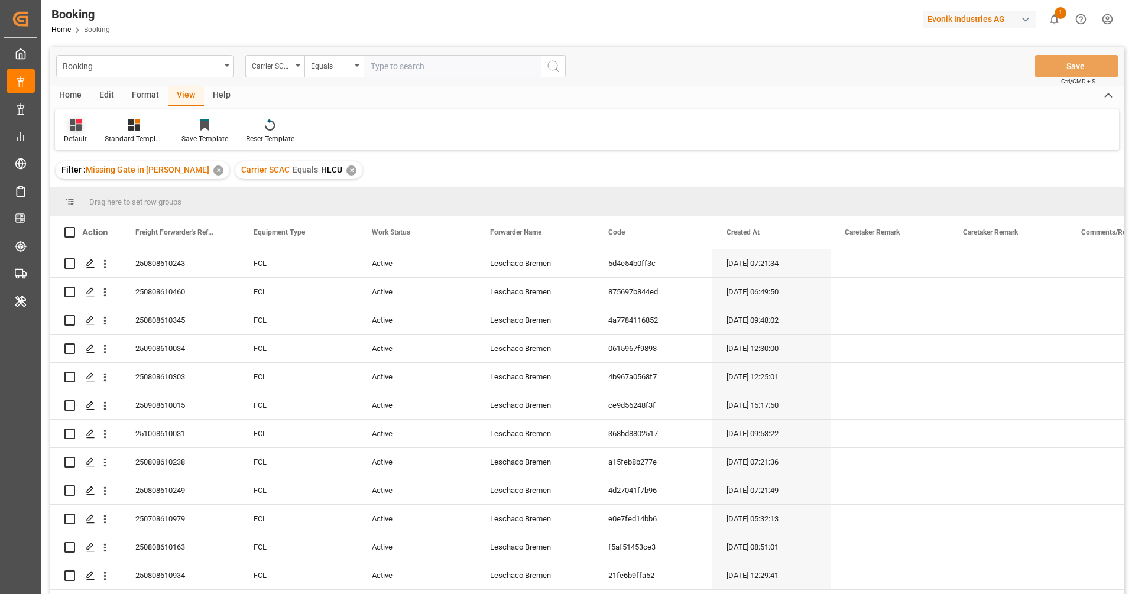
click at [76, 143] on div "Default" at bounding box center [75, 139] width 23 height 11
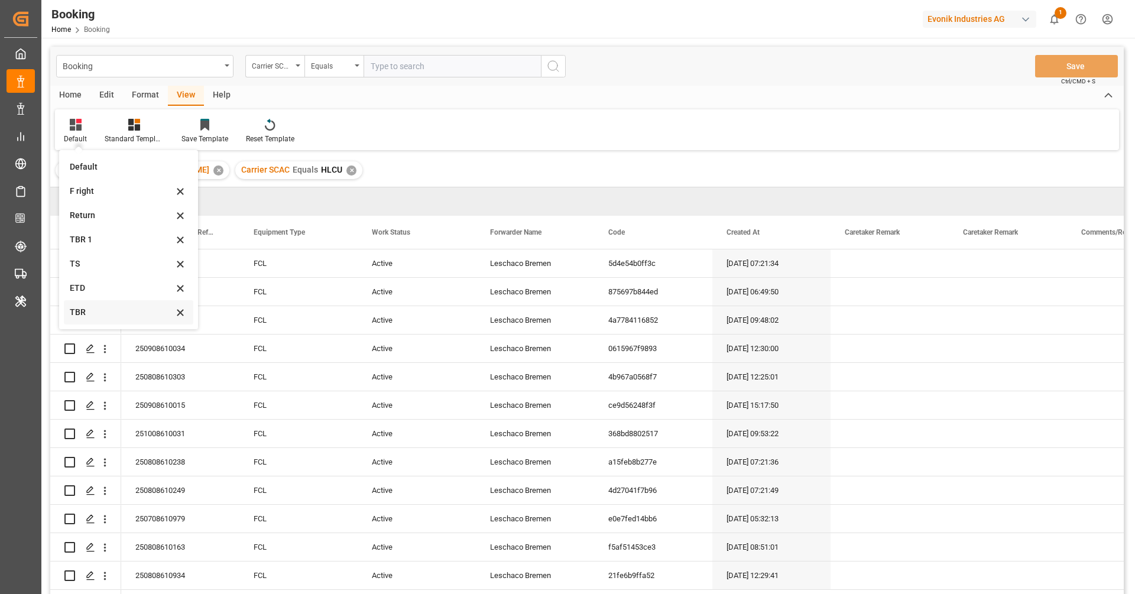
click at [103, 305] on div "TBR" at bounding box center [128, 312] width 129 height 24
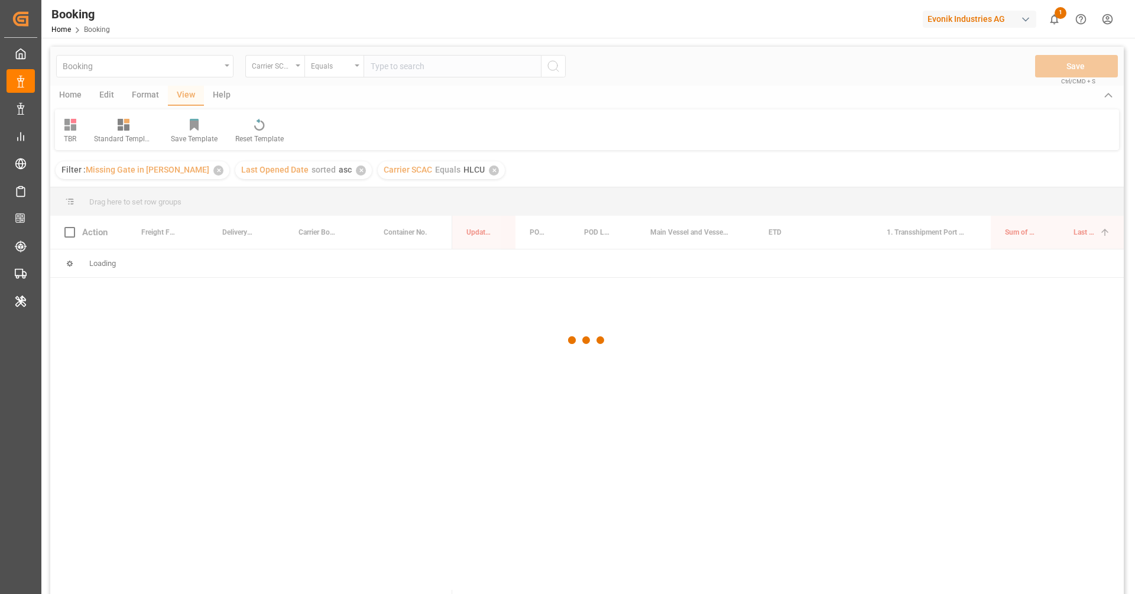
click at [540, 130] on div at bounding box center [586, 340] width 1073 height 587
click at [567, 135] on div at bounding box center [586, 340] width 1073 height 587
click at [586, 118] on div at bounding box center [586, 340] width 1073 height 587
click at [609, 102] on div at bounding box center [586, 340] width 1073 height 587
click at [651, 69] on div at bounding box center [586, 340] width 1073 height 587
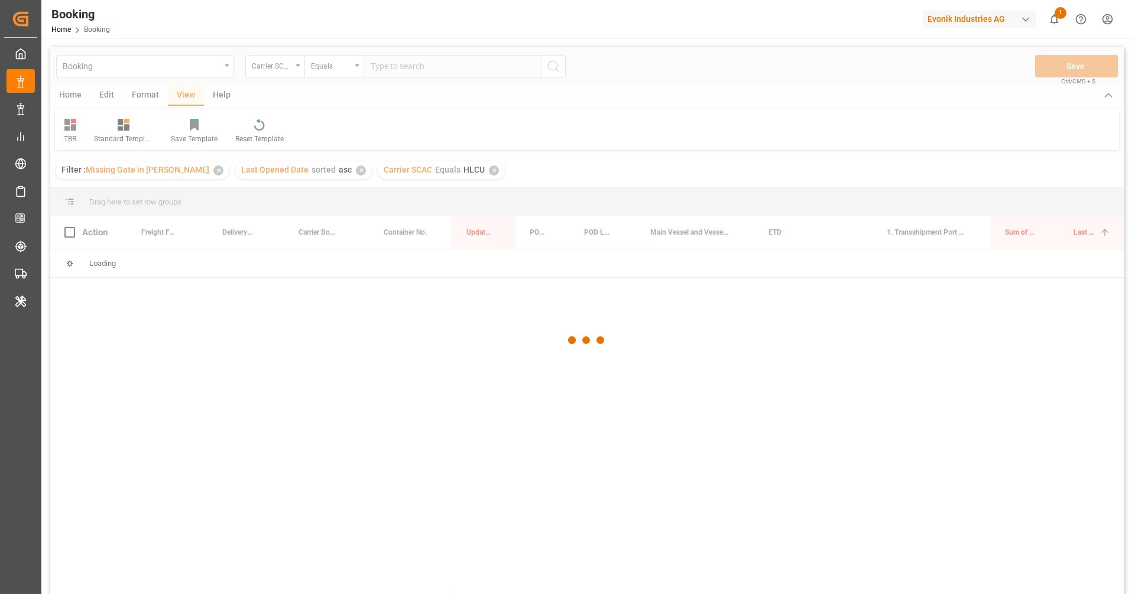
drag, startPoint x: 684, startPoint y: 45, endPoint x: 684, endPoint y: 90, distance: 44.9
click at [684, 46] on div "Booking Carrier SCAC Equals Save Ctrl/CMD + S Home Edit Format View Help TBR St…" at bounding box center [586, 403] width 1091 height 731
drag, startPoint x: 684, startPoint y: 90, endPoint x: 683, endPoint y: 132, distance: 42.0
click at [684, 90] on div at bounding box center [586, 340] width 1073 height 587
drag, startPoint x: 683, startPoint y: 136, endPoint x: 685, endPoint y: 157, distance: 20.8
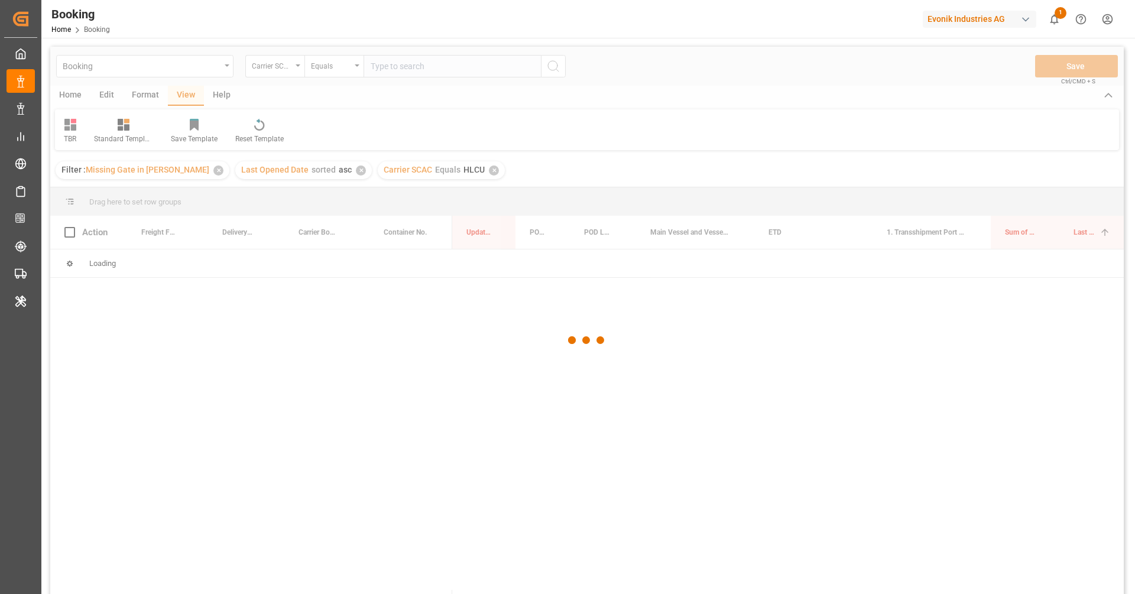
click at [683, 138] on div at bounding box center [586, 340] width 1073 height 587
click at [685, 157] on div at bounding box center [586, 340] width 1073 height 587
drag, startPoint x: 632, startPoint y: 170, endPoint x: 593, endPoint y: 158, distance: 40.4
click at [631, 170] on div at bounding box center [586, 340] width 1073 height 587
click at [588, 157] on div at bounding box center [586, 340] width 1073 height 587
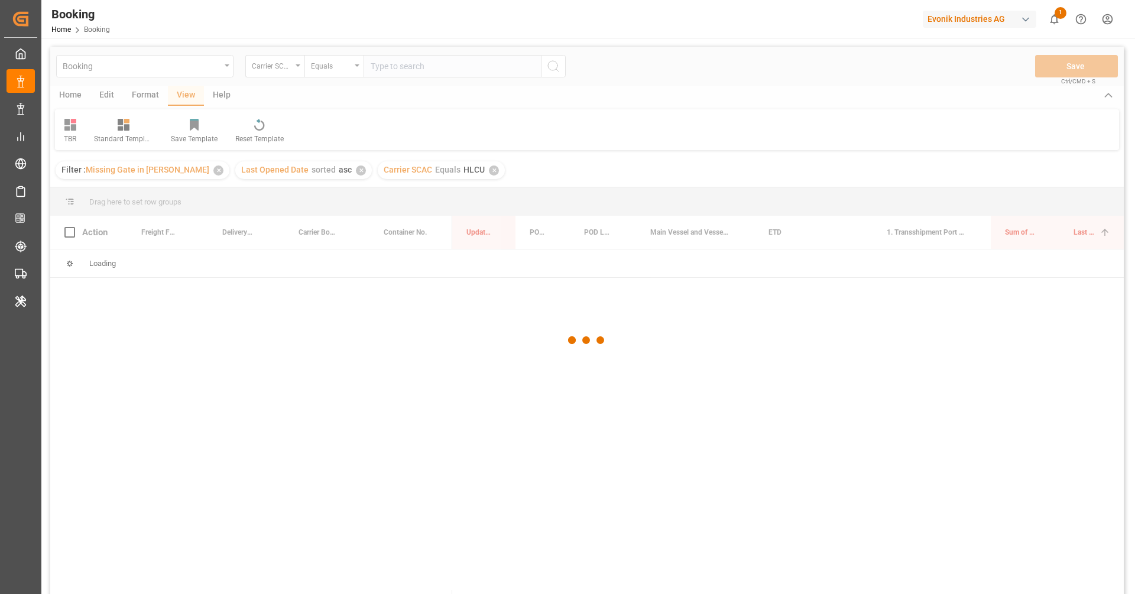
click at [590, 122] on div at bounding box center [586, 340] width 1073 height 587
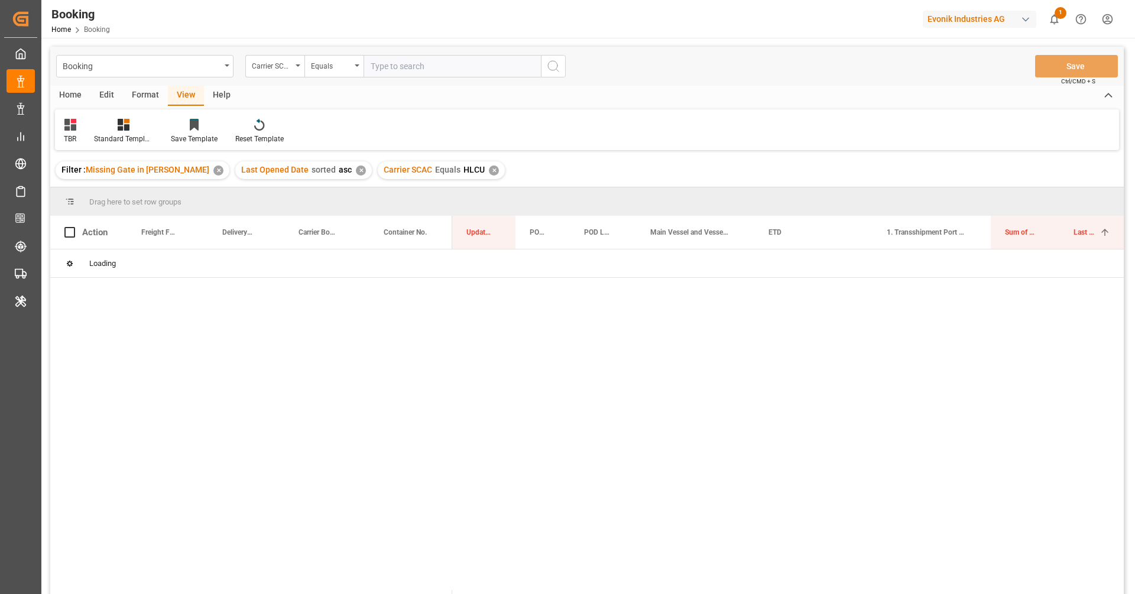
click at [593, 97] on div "Home Edit Format View Help" at bounding box center [586, 96] width 1073 height 20
drag, startPoint x: 644, startPoint y: 74, endPoint x: 701, endPoint y: 77, distance: 56.8
click at [651, 75] on div "Booking Carrier SCAC Equals Save Ctrl/CMD + S" at bounding box center [586, 66] width 1073 height 39
drag, startPoint x: 701, startPoint y: 77, endPoint x: 721, endPoint y: 92, distance: 24.5
click at [712, 87] on div "Booking Carrier SCAC Equals Save Ctrl/CMD + S Home Edit Format View Help TBR St…" at bounding box center [586, 336] width 1073 height 579
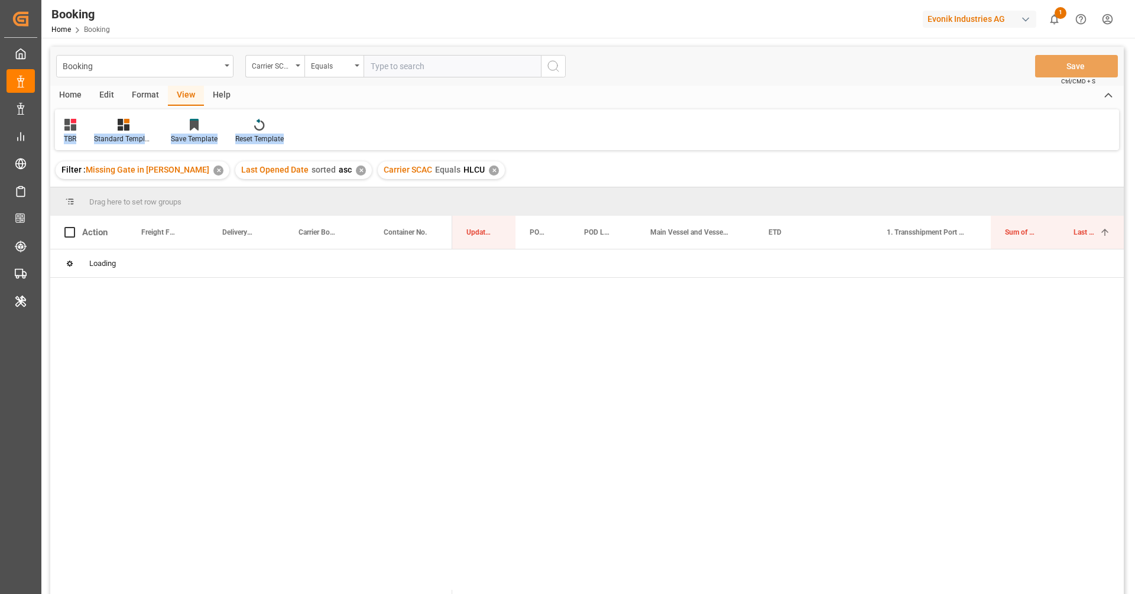
drag, startPoint x: 736, startPoint y: 119, endPoint x: 741, endPoint y: 137, distance: 18.4
click at [741, 137] on div "Home Edit Format View Help TBR Standard Templates Save Template Reset Template" at bounding box center [586, 118] width 1073 height 64
click at [741, 145] on div "TBR Standard Templates Save Template Reset Template" at bounding box center [587, 129] width 1064 height 41
click at [695, 167] on div "Filter : Missing Gate in POL Barge ✕ Last Opened Date sorted asc ✕ Carrier SCAC…" at bounding box center [586, 170] width 1073 height 33
click at [622, 154] on div "Filter : Missing Gate in POL Barge ✕ Last Opened Date sorted asc ✕ Carrier SCAC…" at bounding box center [586, 170] width 1073 height 33
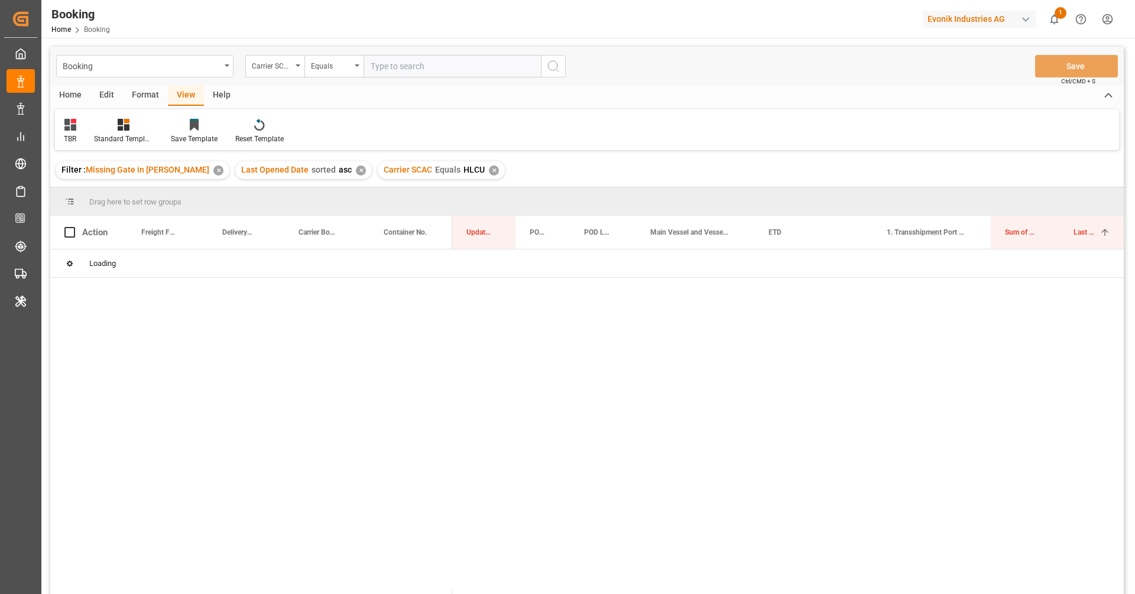
click at [619, 143] on div "TBR Standard Templates Save Template Reset Template" at bounding box center [587, 129] width 1064 height 41
click at [645, 122] on div "TBR Standard Templates Save Template Reset Template" at bounding box center [587, 129] width 1064 height 41
click at [729, 111] on div "TBR Standard Templates Save Template Reset Template" at bounding box center [587, 129] width 1064 height 41
drag, startPoint x: 784, startPoint y: 129, endPoint x: 739, endPoint y: 132, distance: 44.5
click at [783, 129] on div "TBR Standard Templates Save Template Reset Template" at bounding box center [587, 129] width 1064 height 41
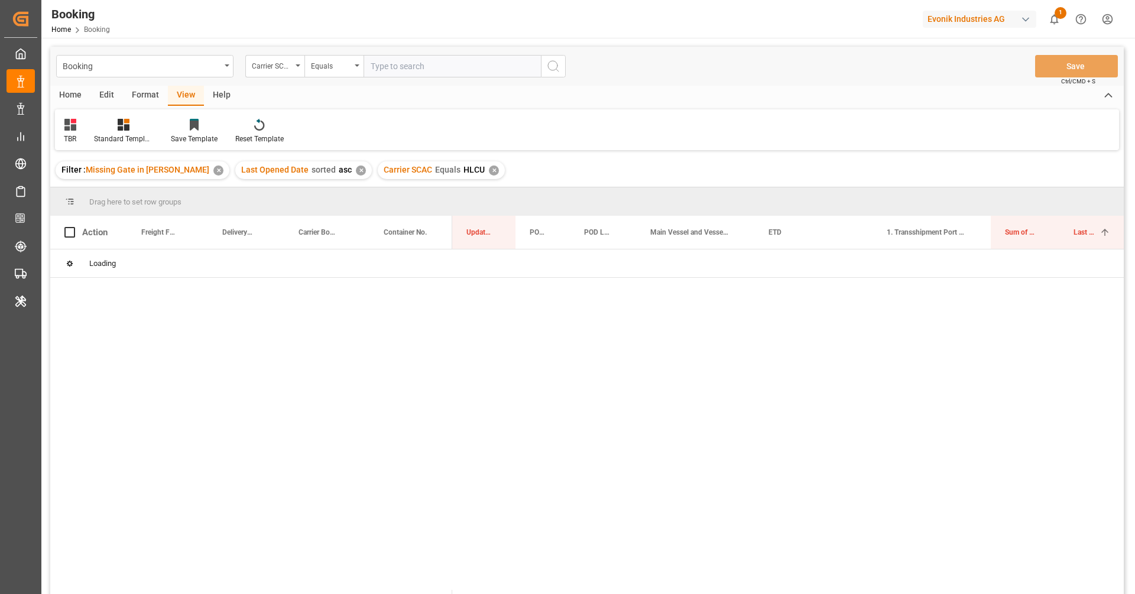
click at [722, 126] on div "TBR Standard Templates Save Template Reset Template" at bounding box center [587, 129] width 1064 height 41
click at [725, 130] on div "TBR Standard Templates Save Template Reset Template" at bounding box center [587, 129] width 1064 height 41
click at [718, 121] on div "TBR Standard Templates Save Template Reset Template" at bounding box center [587, 129] width 1064 height 41
click at [692, 131] on div "TBR Standard Templates Save Template Reset Template" at bounding box center [587, 129] width 1064 height 41
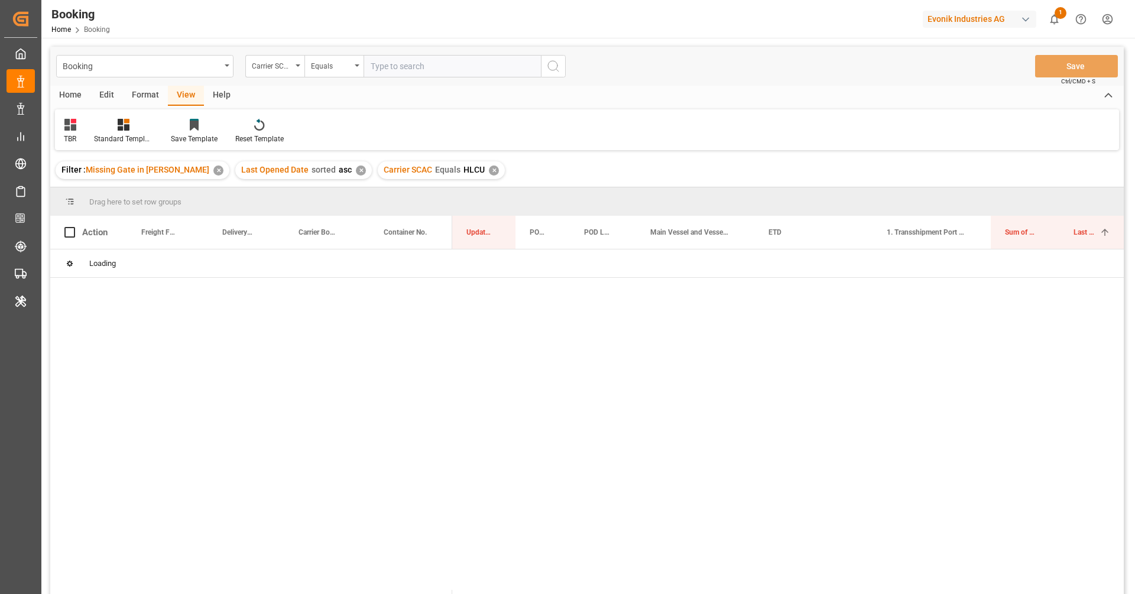
drag, startPoint x: 705, startPoint y: 135, endPoint x: 731, endPoint y: 128, distance: 26.2
click at [707, 135] on div "TBR Standard Templates Save Template Reset Template" at bounding box center [587, 129] width 1064 height 41
drag, startPoint x: 741, startPoint y: 112, endPoint x: 712, endPoint y: 103, distance: 29.6
click at [739, 111] on div "TBR Standard Templates Save Template Reset Template" at bounding box center [587, 129] width 1064 height 41
drag, startPoint x: 673, startPoint y: 98, endPoint x: 674, endPoint y: 180, distance: 82.8
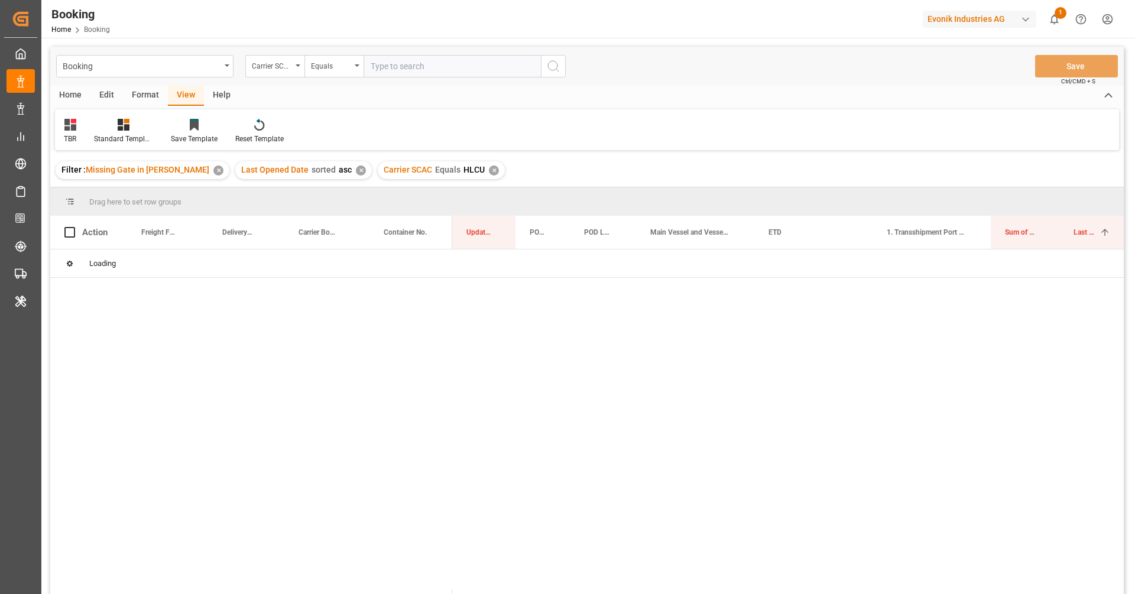
click at [673, 103] on div "Home Edit Format View Help" at bounding box center [586, 96] width 1073 height 20
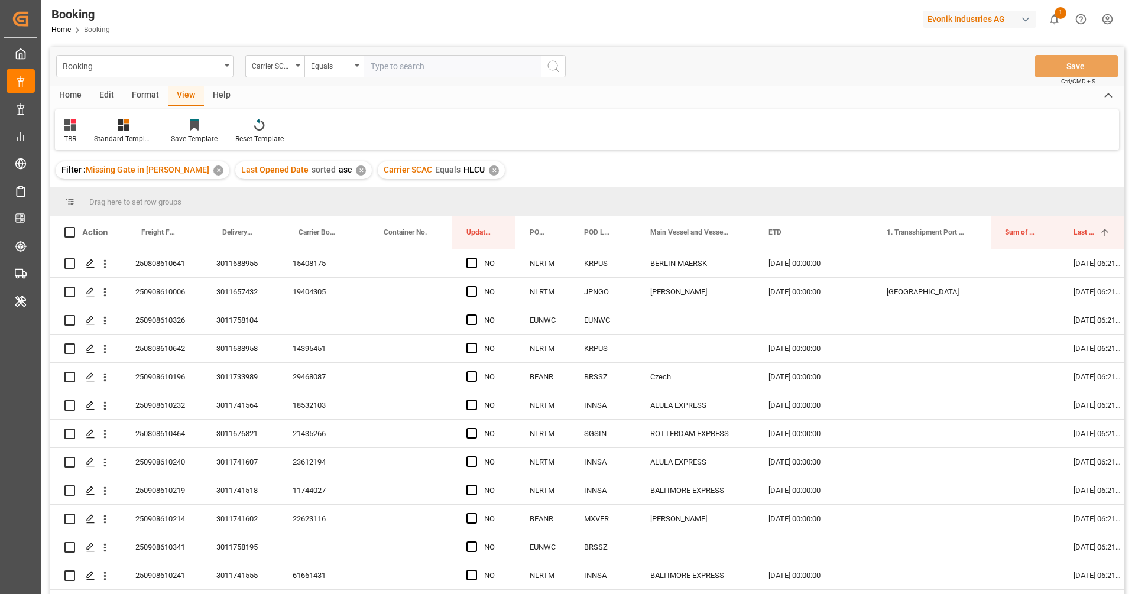
click at [686, 151] on div "Booking Carrier SCAC Equals Save Ctrl/CMD + S Home Edit Format View Help TBR St…" at bounding box center [586, 336] width 1073 height 579
click at [696, 103] on div "Home Edit Format View Help" at bounding box center [586, 96] width 1073 height 20
click at [322, 268] on div "15408175" at bounding box center [320, 263] width 85 height 28
click at [108, 270] on button "open menu" at bounding box center [105, 263] width 12 height 22
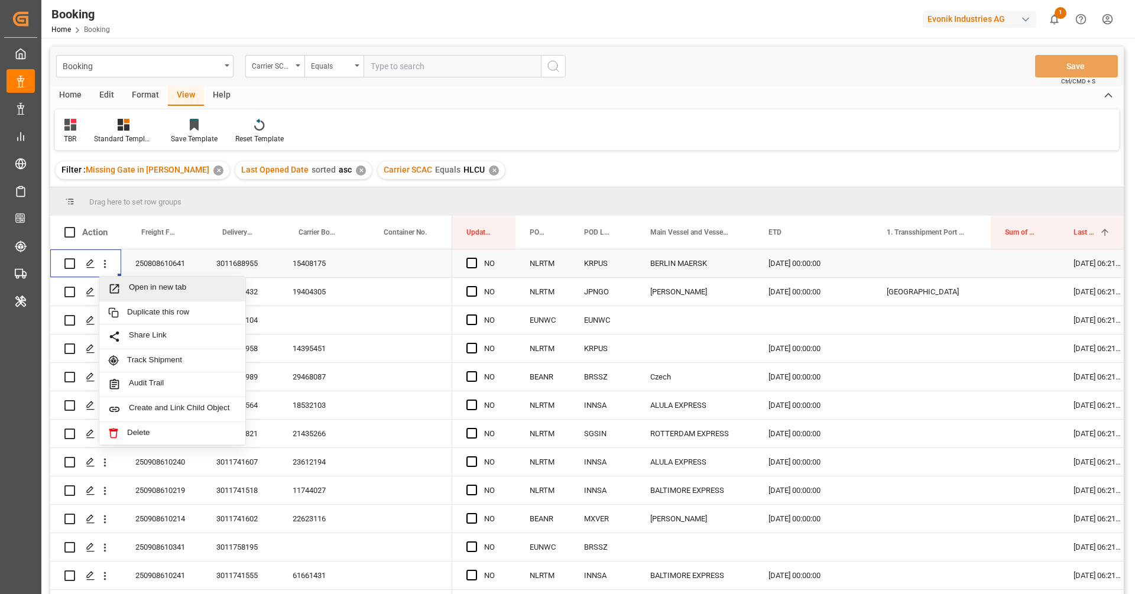
click at [124, 281] on div "Open in new tab" at bounding box center [172, 289] width 146 height 25
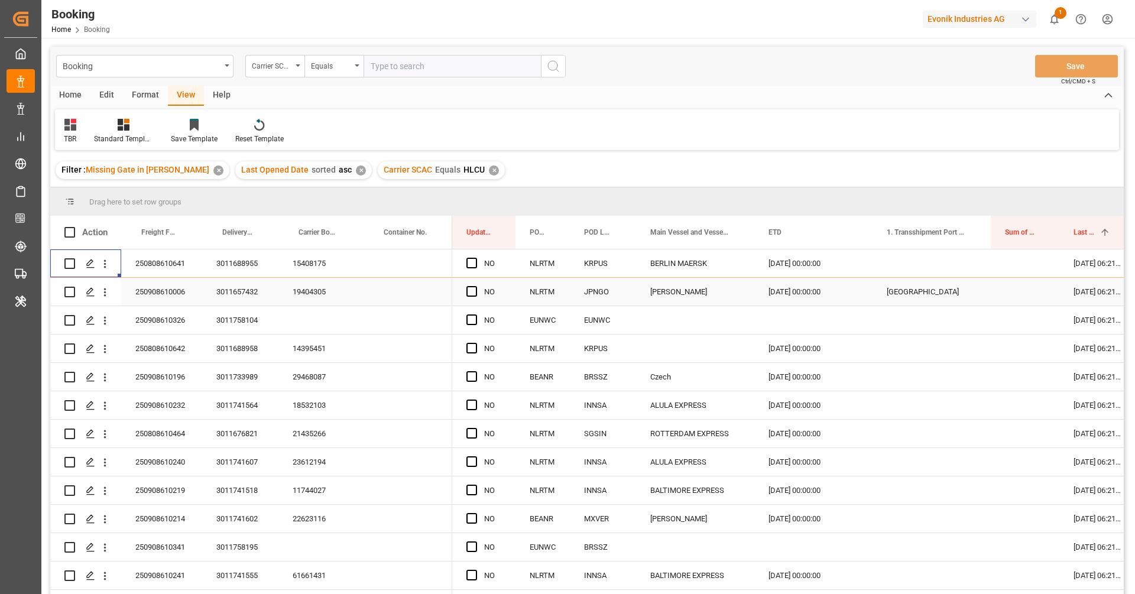
click at [307, 296] on div "19404305" at bounding box center [320, 292] width 85 height 28
click at [108, 296] on icon "open menu" at bounding box center [105, 292] width 12 height 12
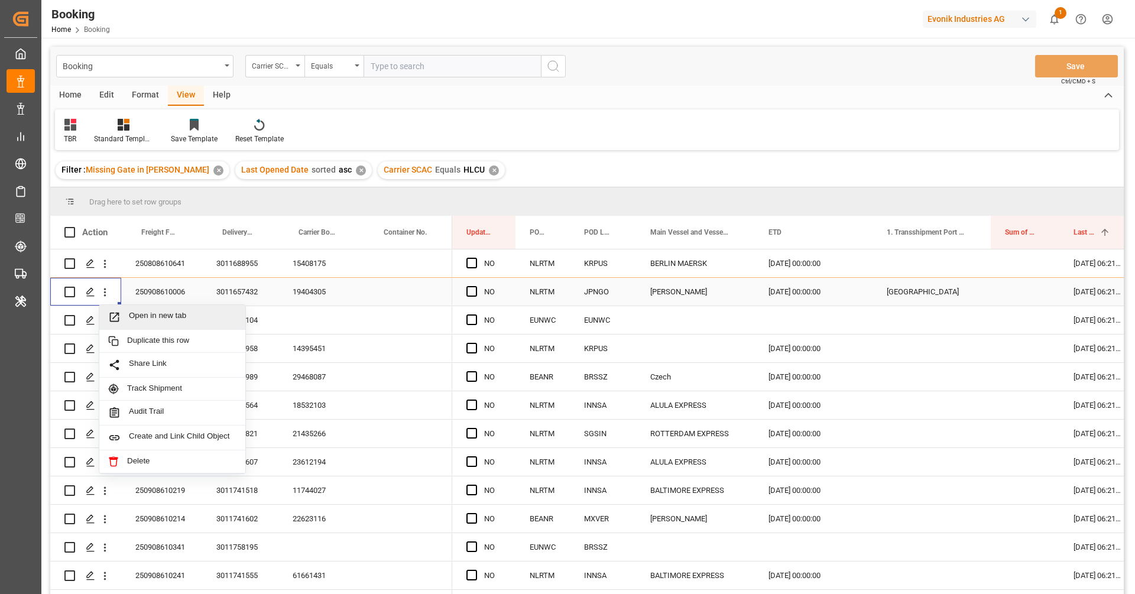
click at [151, 319] on span "Open in new tab" at bounding box center [183, 317] width 108 height 12
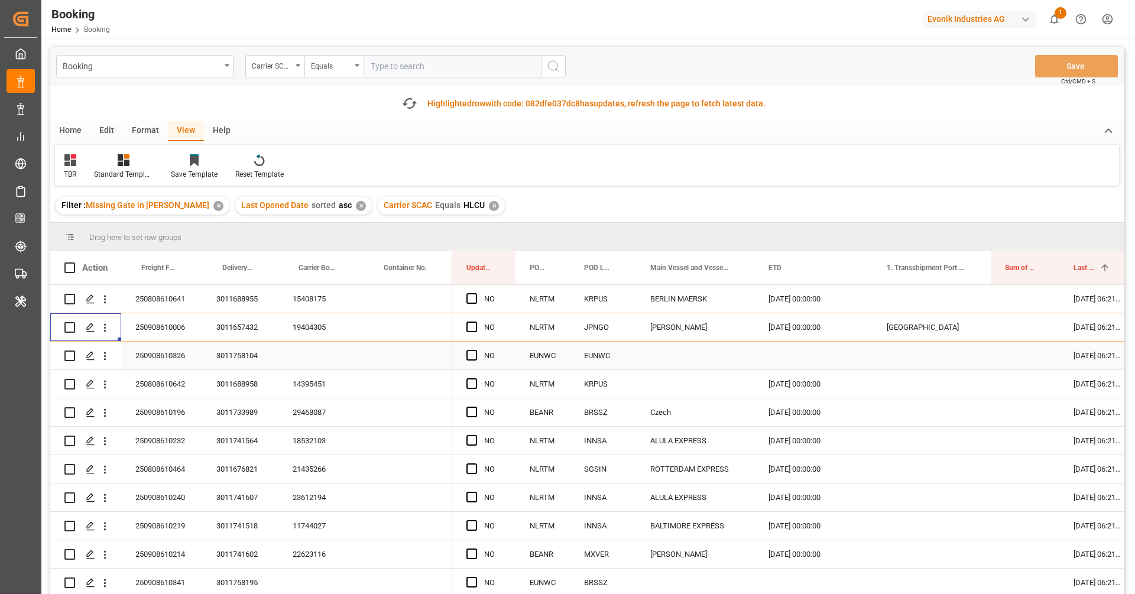
click at [194, 363] on div "250908610326" at bounding box center [161, 356] width 81 height 28
click at [107, 358] on icon "open menu" at bounding box center [105, 356] width 12 height 12
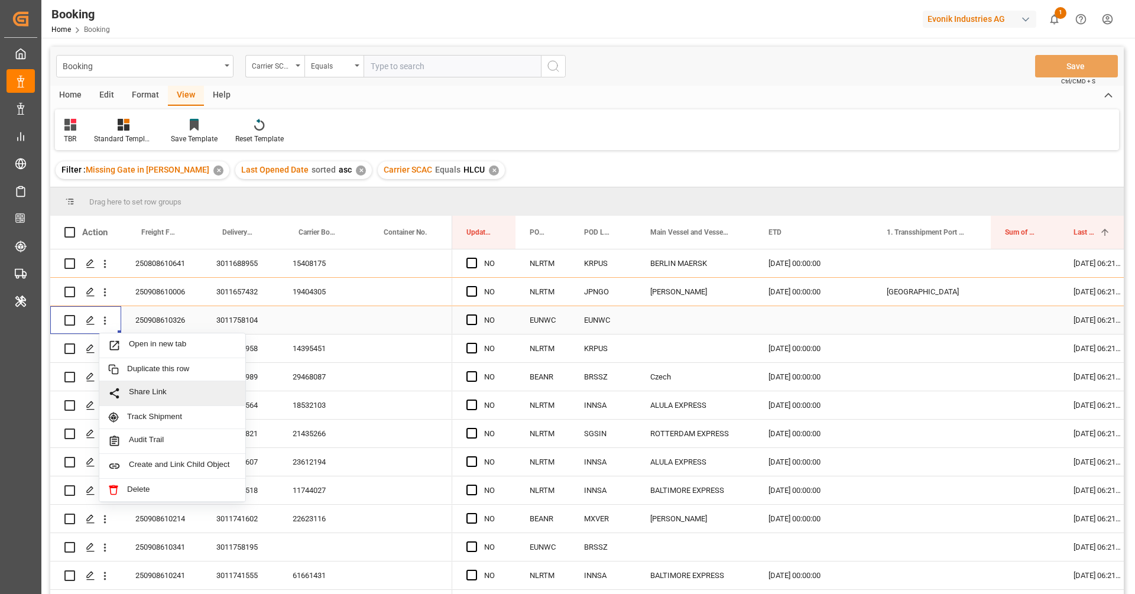
click at [155, 382] on div "Share Link" at bounding box center [172, 393] width 146 height 25
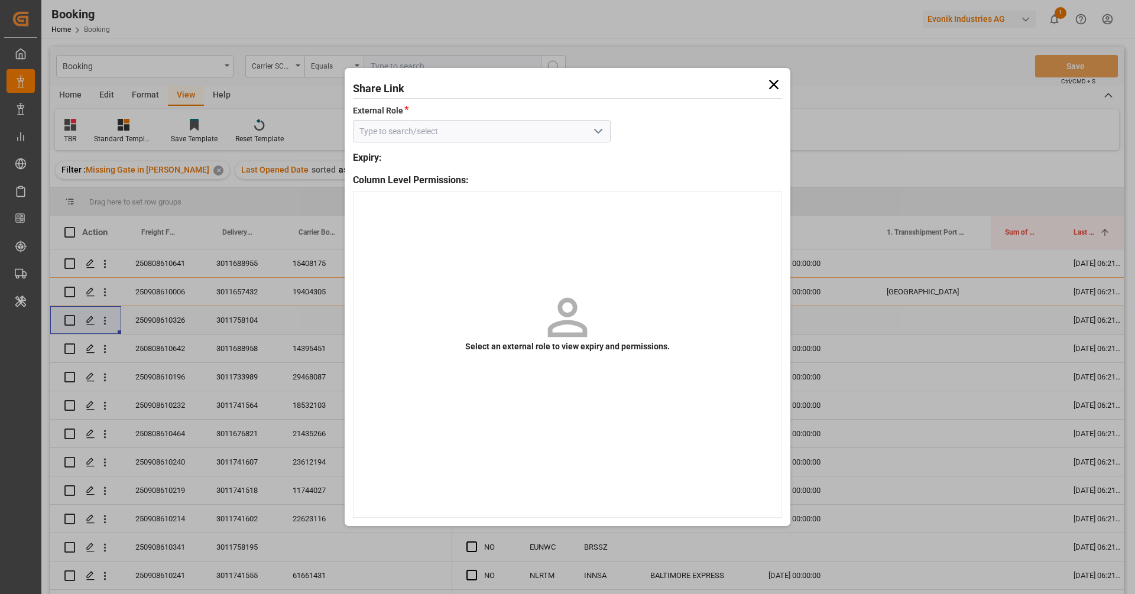
click at [777, 85] on icon at bounding box center [773, 84] width 17 height 17
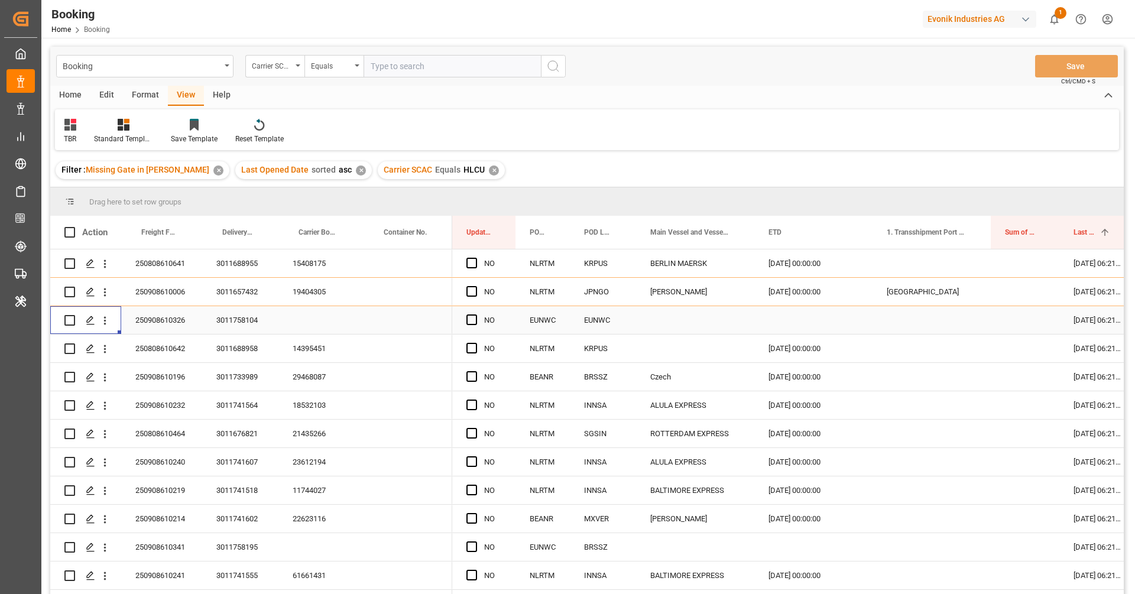
click at [166, 320] on div "250908610326" at bounding box center [161, 320] width 81 height 28
click at [105, 326] on icon "open menu" at bounding box center [105, 320] width 12 height 12
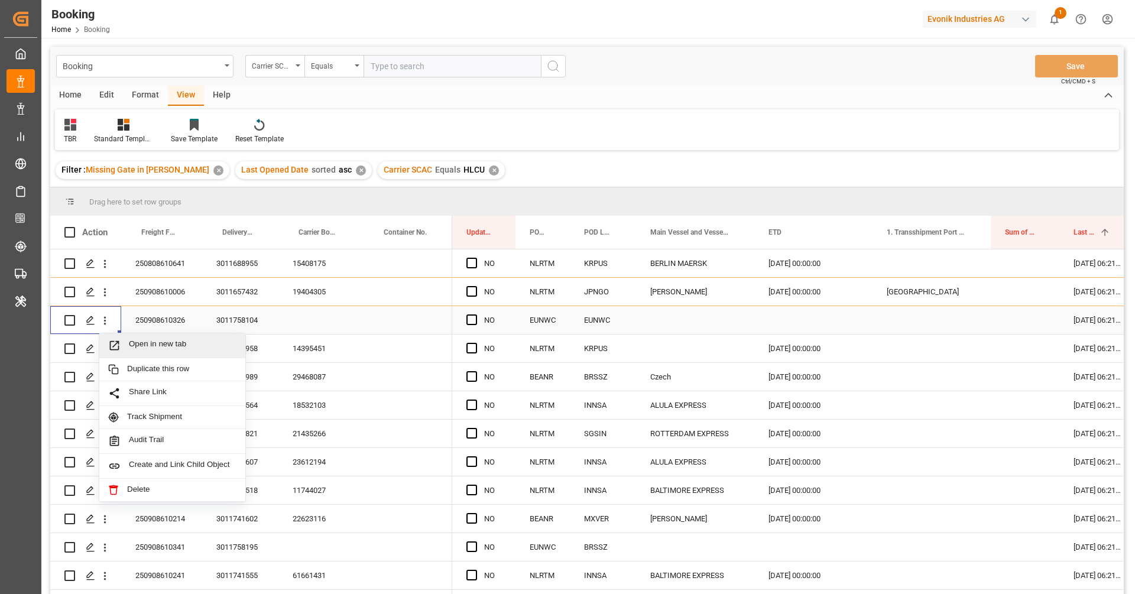
click at [128, 339] on span "Press SPACE to select this row." at bounding box center [118, 345] width 21 height 12
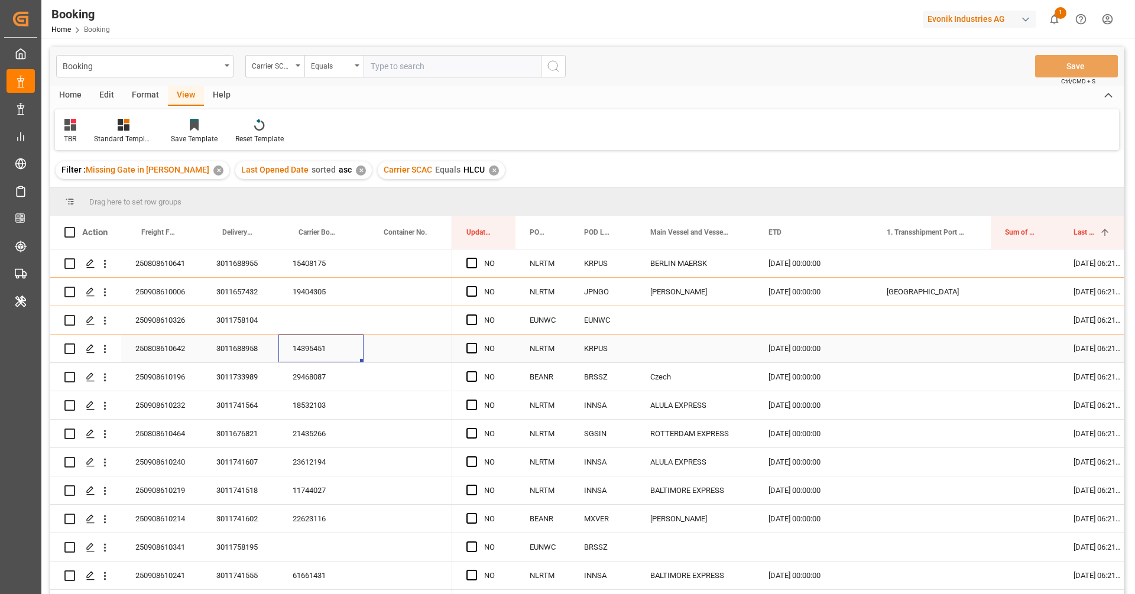
click at [313, 353] on div "14395451" at bounding box center [320, 349] width 85 height 28
click at [105, 354] on icon "open menu" at bounding box center [105, 349] width 12 height 12
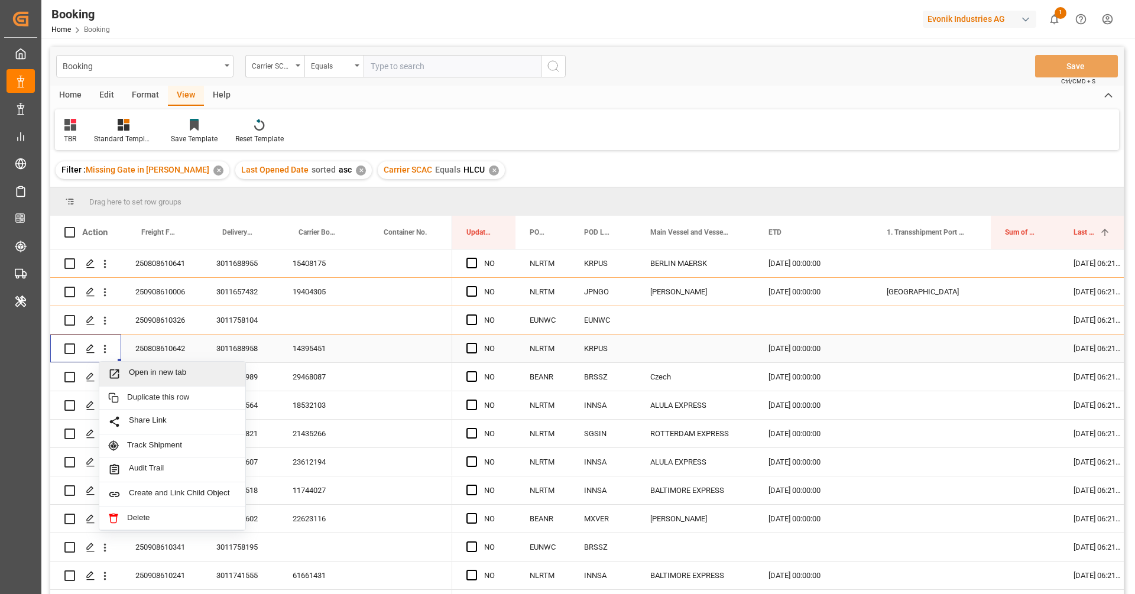
click at [140, 371] on span "Open in new tab" at bounding box center [183, 374] width 108 height 12
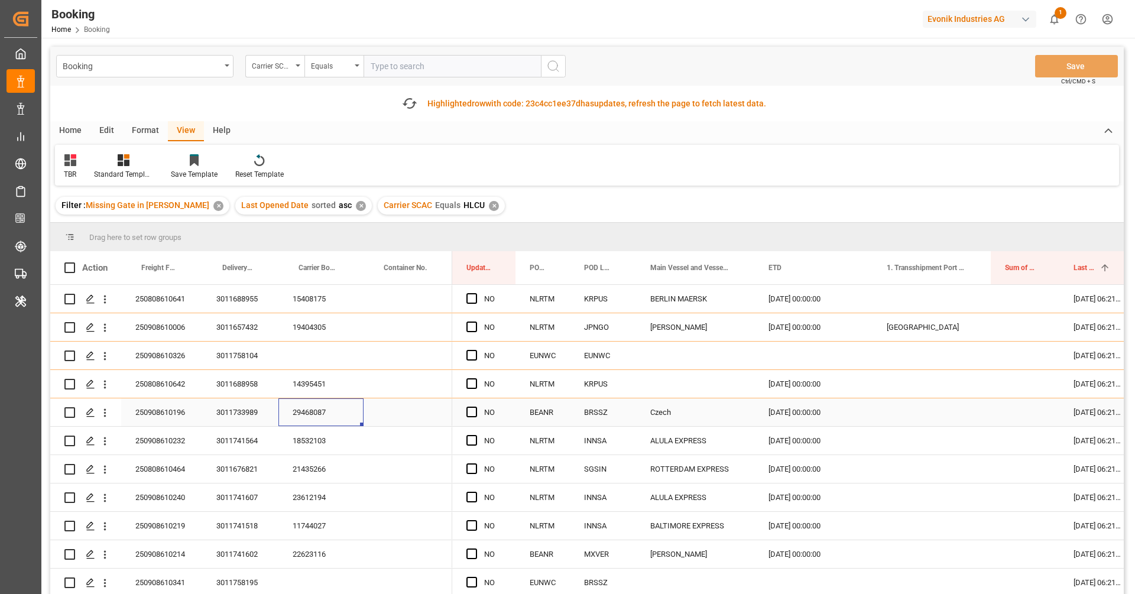
click at [308, 413] on div "29468087" at bounding box center [320, 412] width 85 height 28
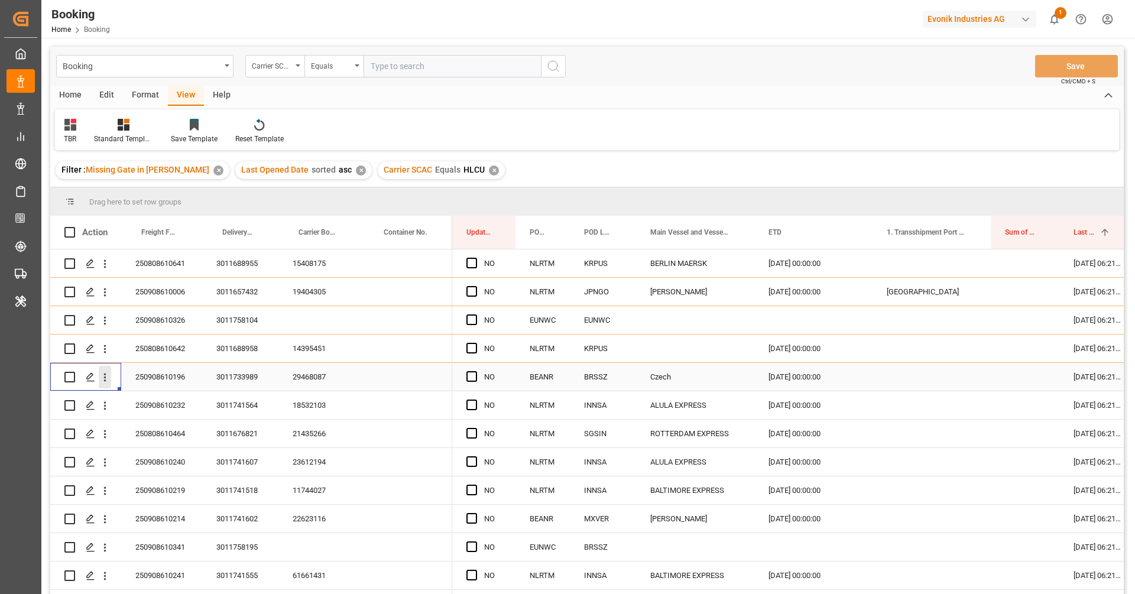
click at [106, 382] on icon "open menu" at bounding box center [105, 377] width 12 height 12
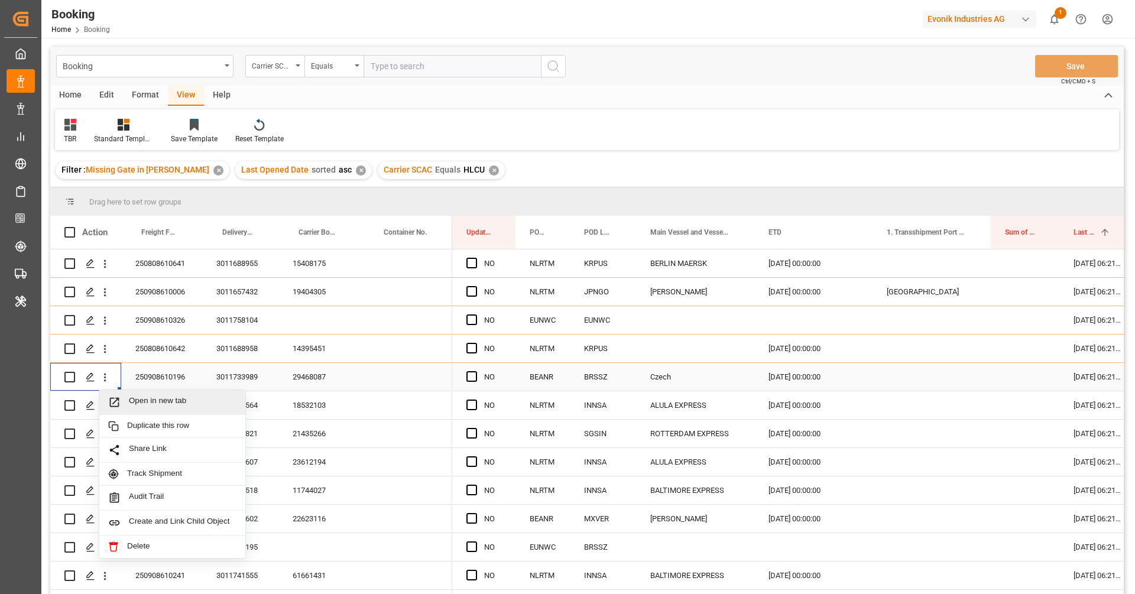
click at [137, 394] on div "Open in new tab" at bounding box center [172, 402] width 146 height 25
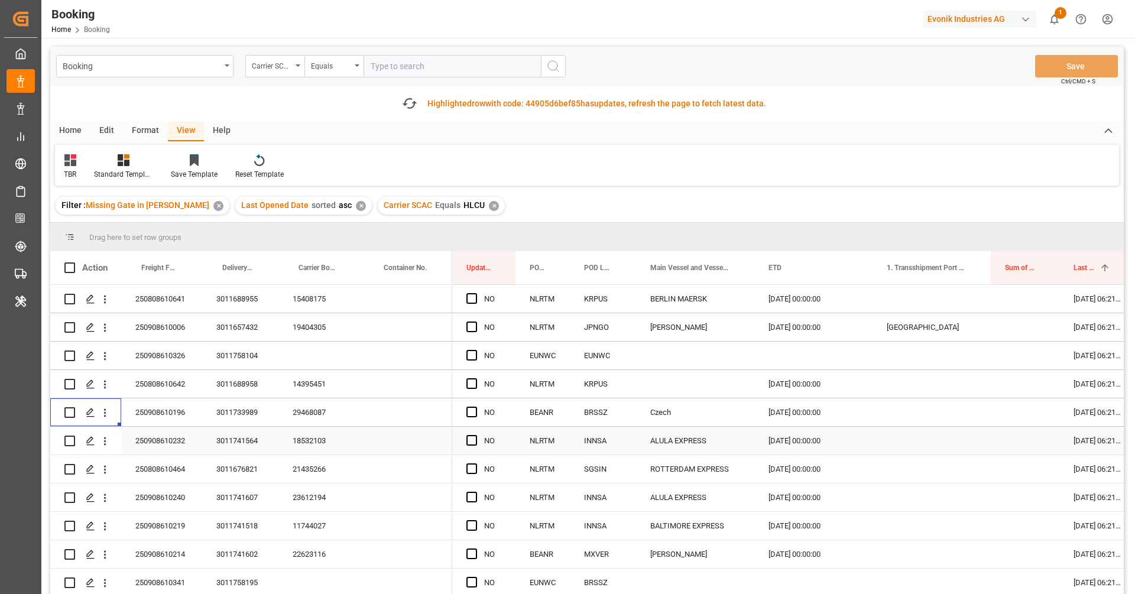
click at [309, 444] on div "18532103" at bounding box center [320, 441] width 85 height 28
click at [109, 443] on icon "open menu" at bounding box center [105, 441] width 12 height 12
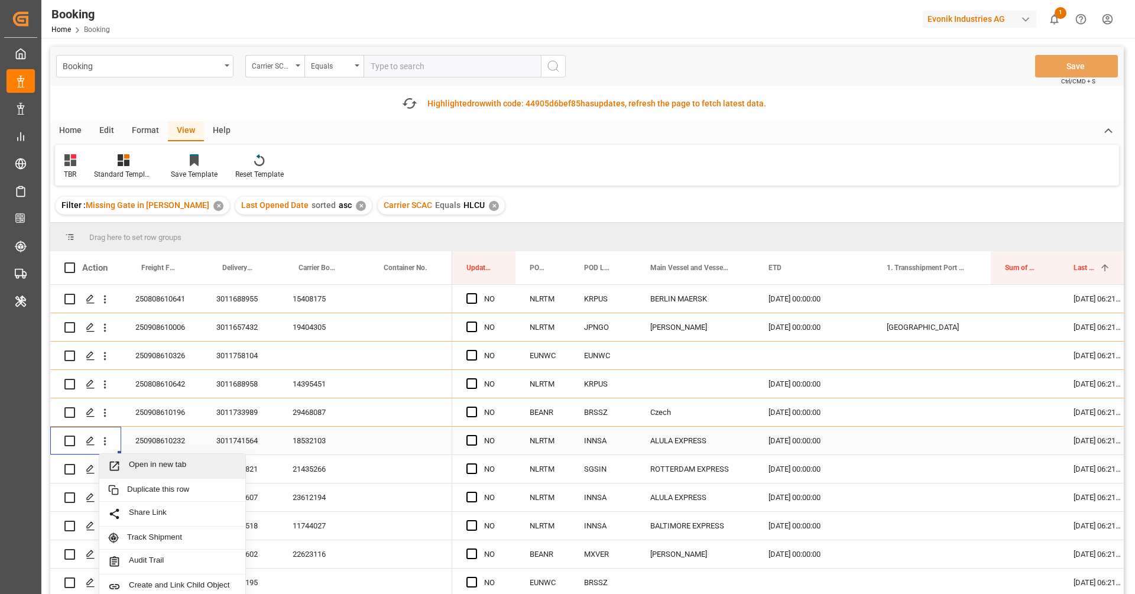
click at [137, 459] on div "Open in new tab" at bounding box center [172, 466] width 146 height 25
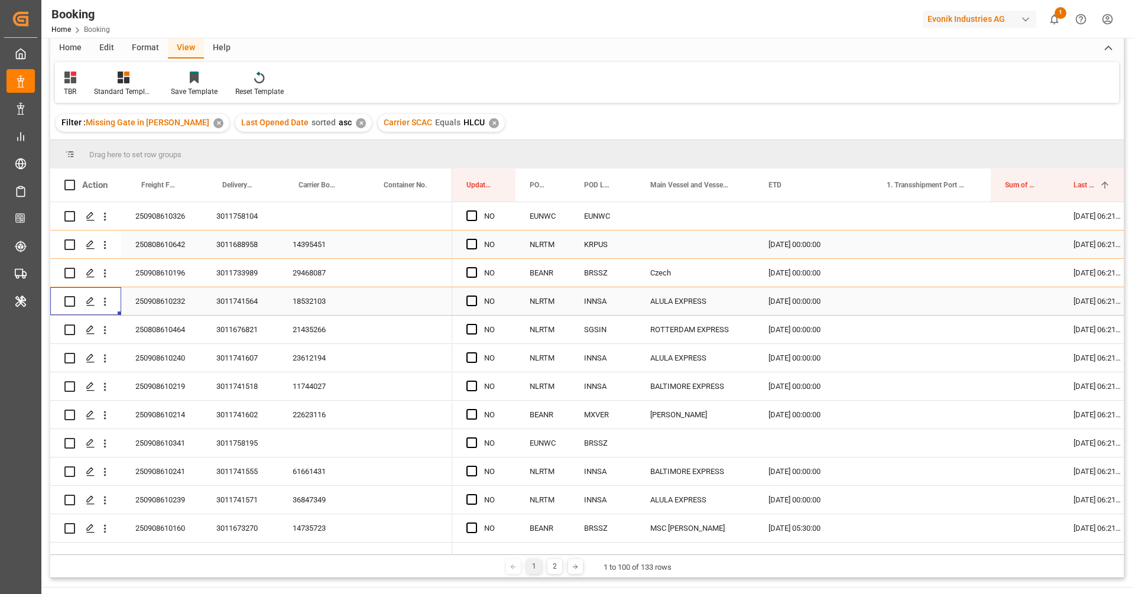
scroll to position [67, 0]
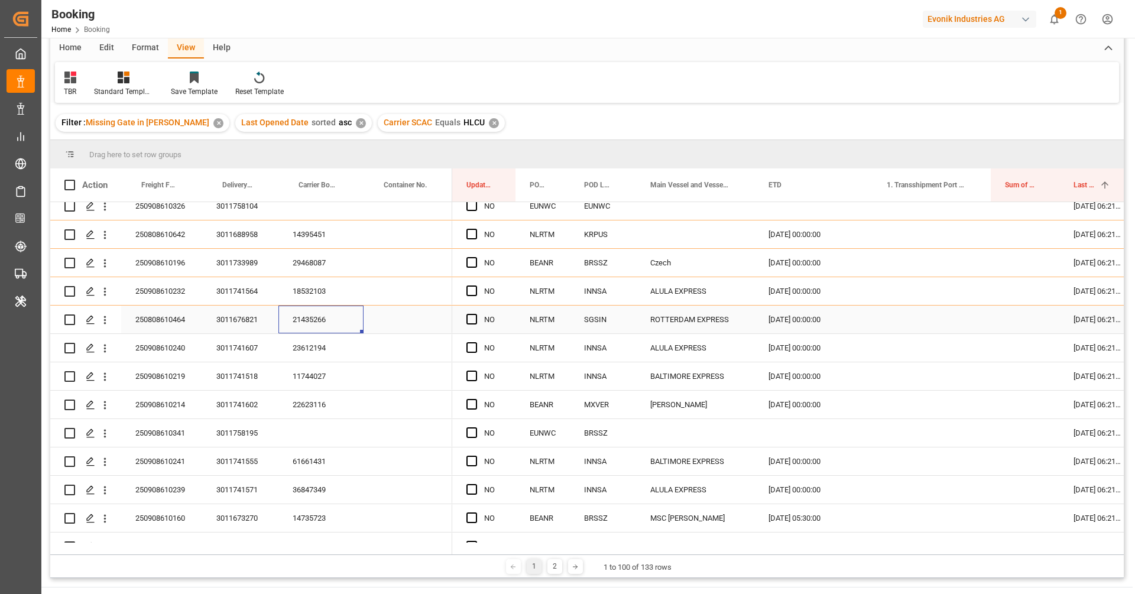
click at [330, 312] on div "21435266" at bounding box center [320, 320] width 85 height 28
click at [109, 323] on icon "open menu" at bounding box center [105, 320] width 12 height 12
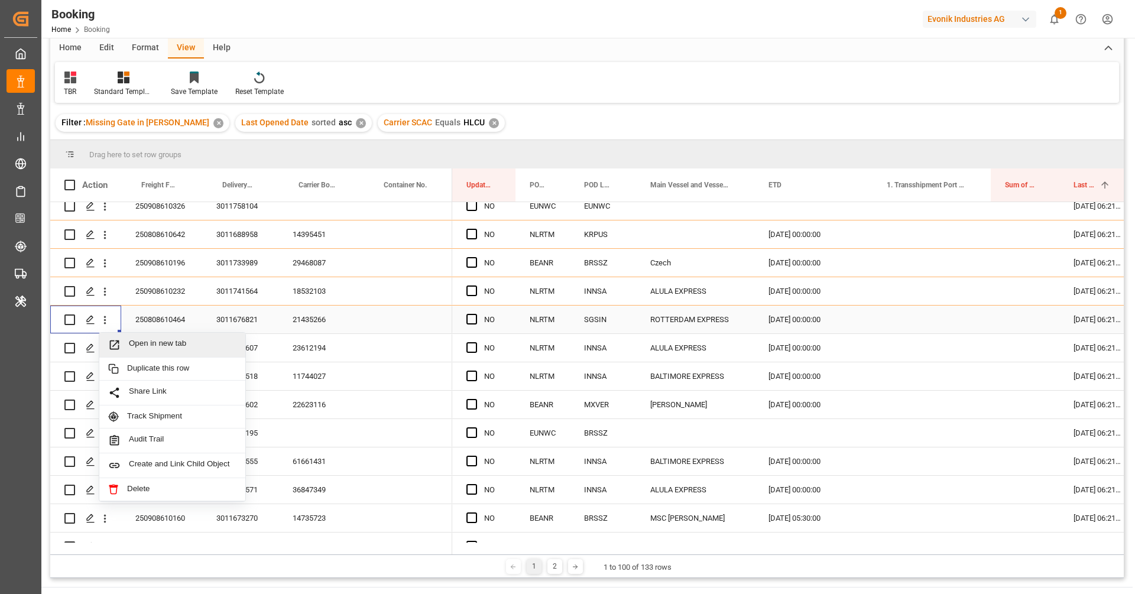
click at [128, 335] on div "Open in new tab" at bounding box center [172, 345] width 146 height 25
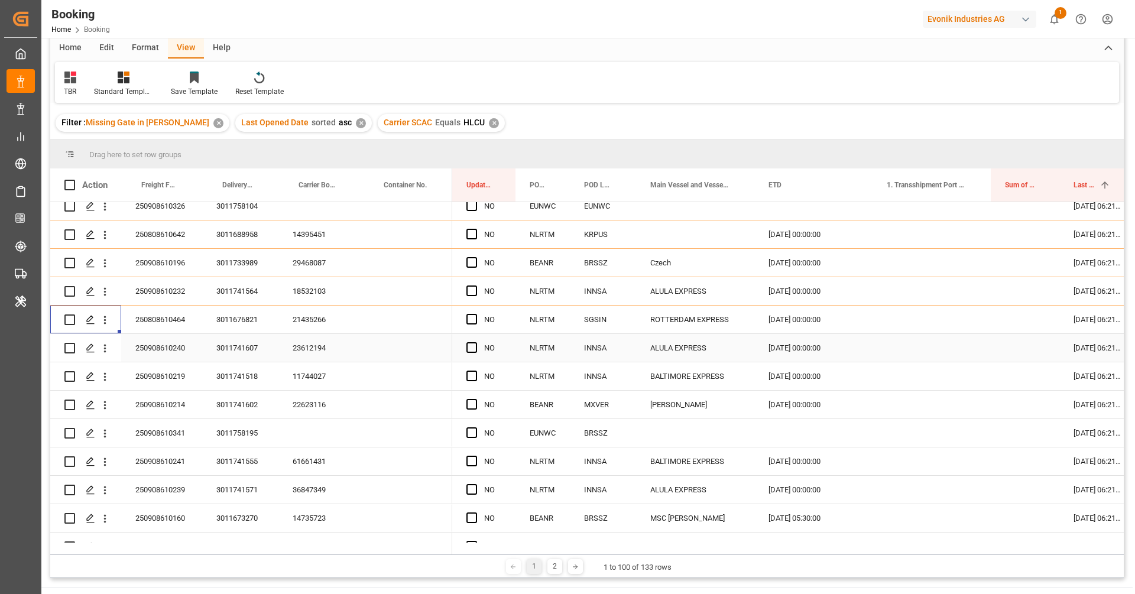
click at [310, 352] on div "23612194" at bounding box center [320, 348] width 85 height 28
click at [107, 355] on button "open menu" at bounding box center [105, 348] width 12 height 22
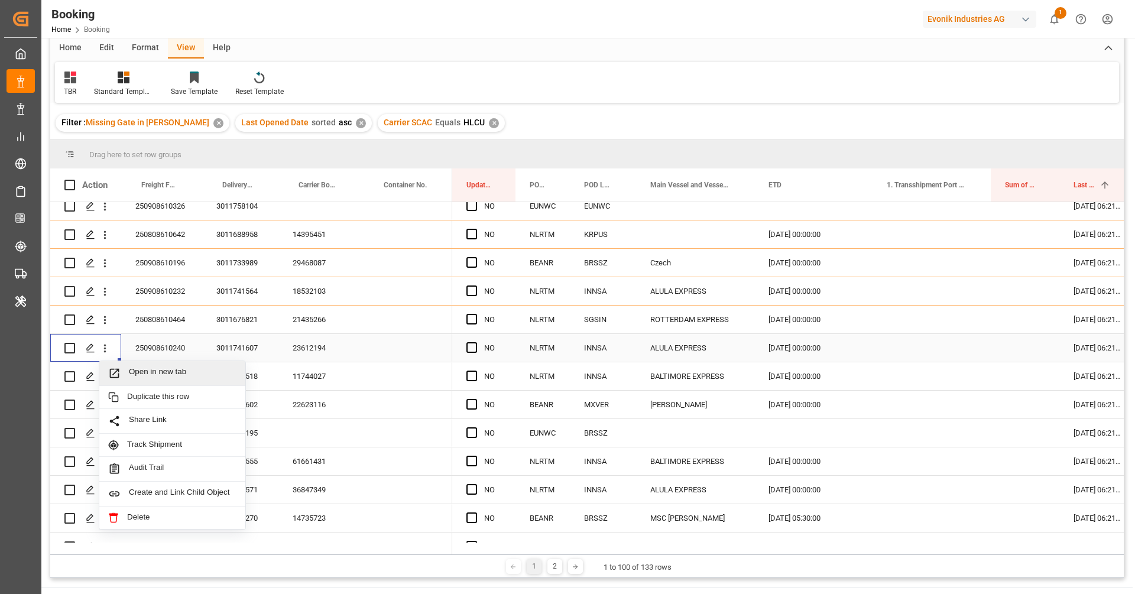
drag, startPoint x: 113, startPoint y: 358, endPoint x: 158, endPoint y: 374, distance: 47.1
click at [158, 375] on span "Open in new tab" at bounding box center [183, 373] width 108 height 12
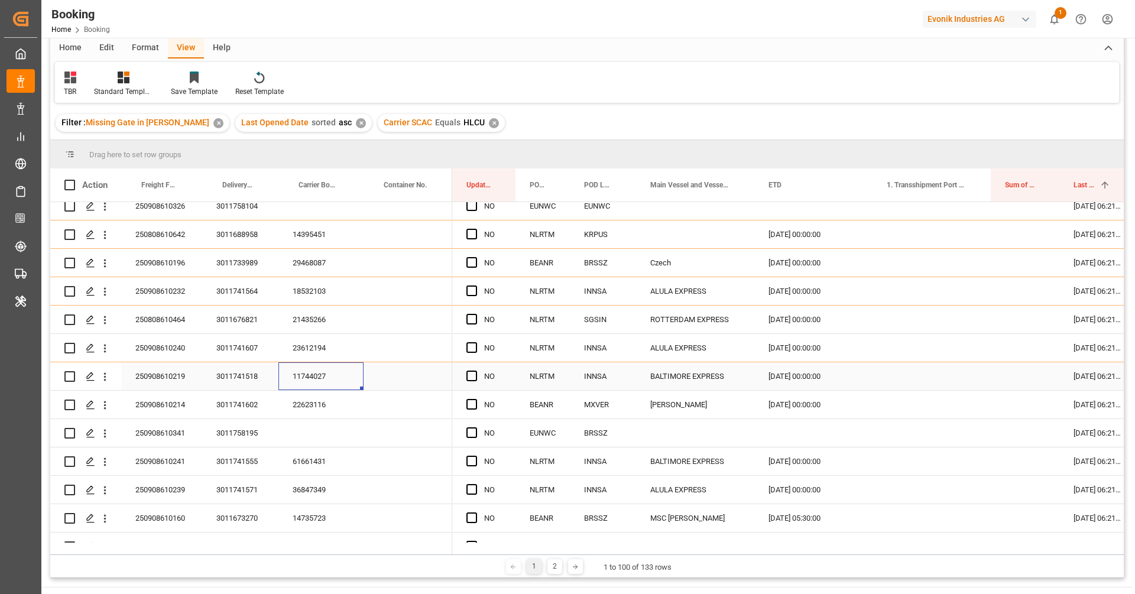
click at [313, 372] on div "11744027" at bounding box center [320, 376] width 85 height 28
click at [111, 379] on icon "open menu" at bounding box center [105, 377] width 12 height 12
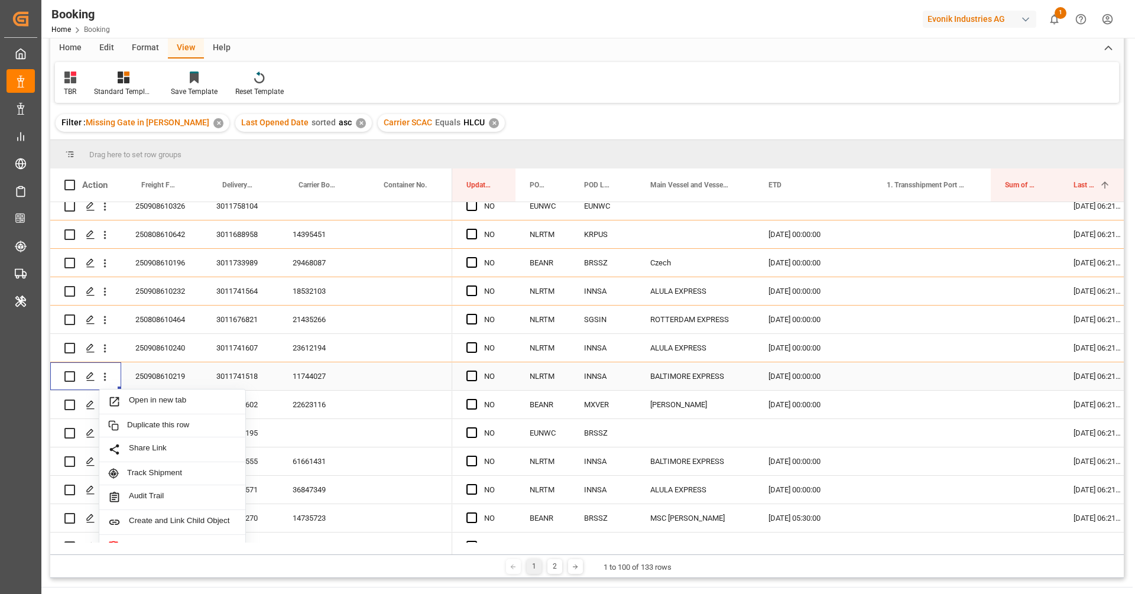
click at [120, 387] on div "Press SPACE to select this row." at bounding box center [120, 389] width 4 height 4
click at [137, 398] on span "Open in new tab" at bounding box center [183, 401] width 108 height 12
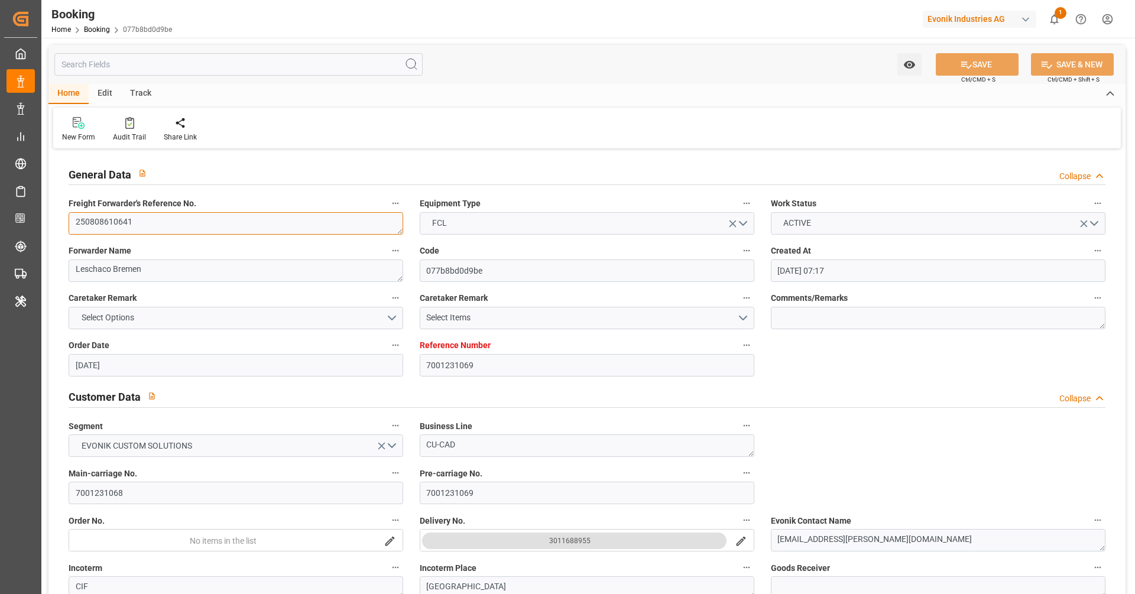
click at [199, 220] on textarea "250808610641" at bounding box center [236, 223] width 335 height 22
click at [121, 125] on div at bounding box center [129, 122] width 33 height 12
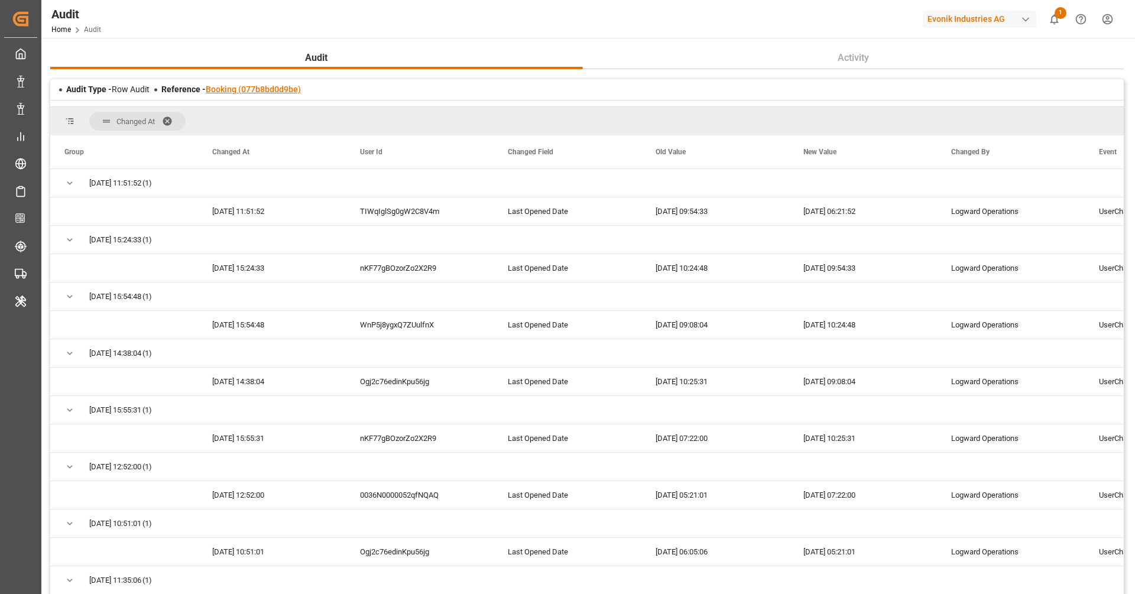
click at [244, 90] on link "Booking (077b8bd0d9be)" at bounding box center [253, 89] width 95 height 9
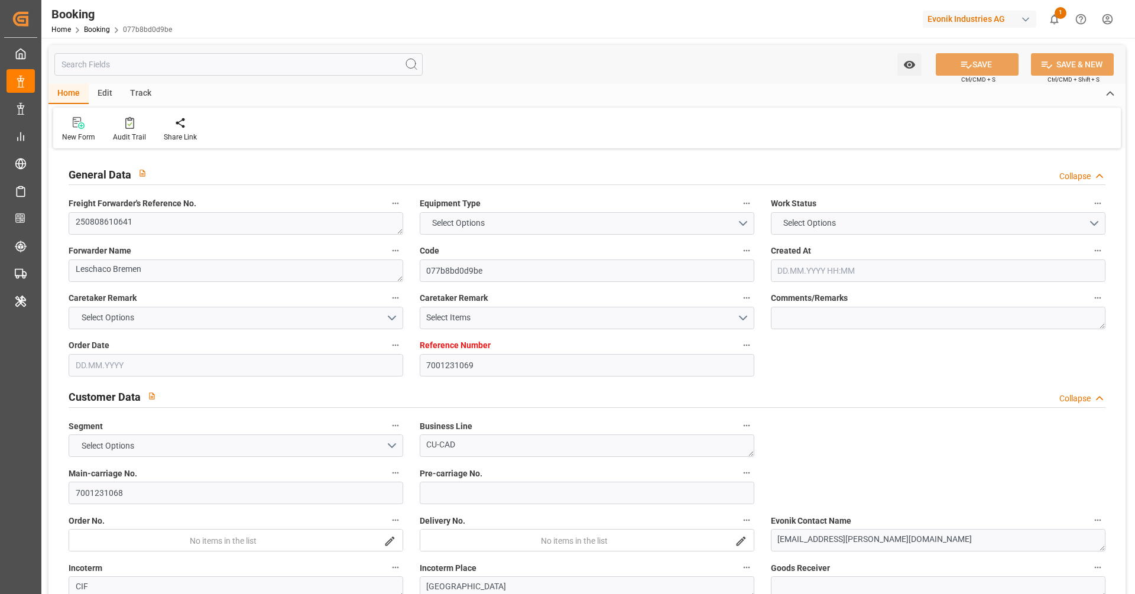
type input "7001231069"
type input "9984560"
type input "Hapag [PERSON_NAME]"
type input "Hapag [PERSON_NAME] Aktiengesellschaft"
type input "NLRTM"
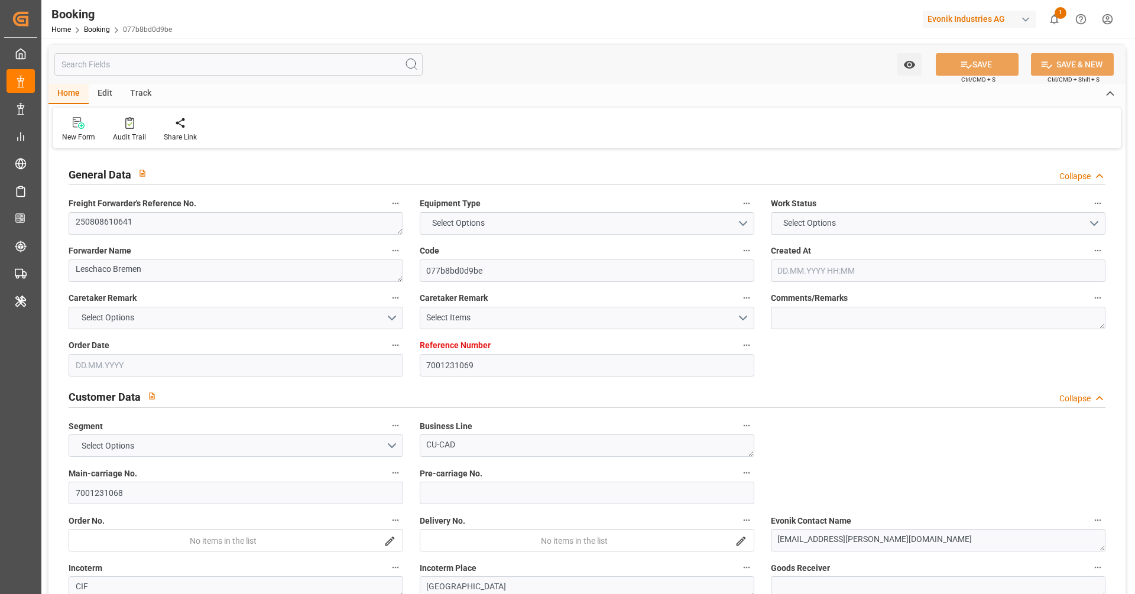
type input "KRPUS"
type input "24.07.2025 07:17"
type input "24.07.2025"
type input "15.10.2025"
type input "[DATE]"
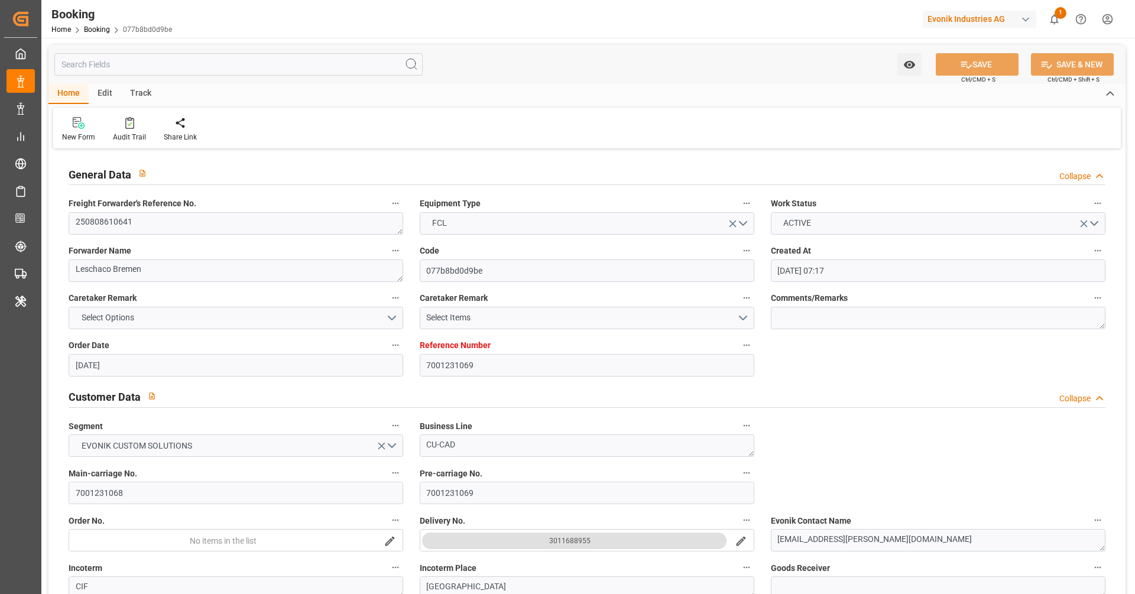
type input "24.07.2025"
type input "24.08.2025 00:00"
type input "24.07.2025"
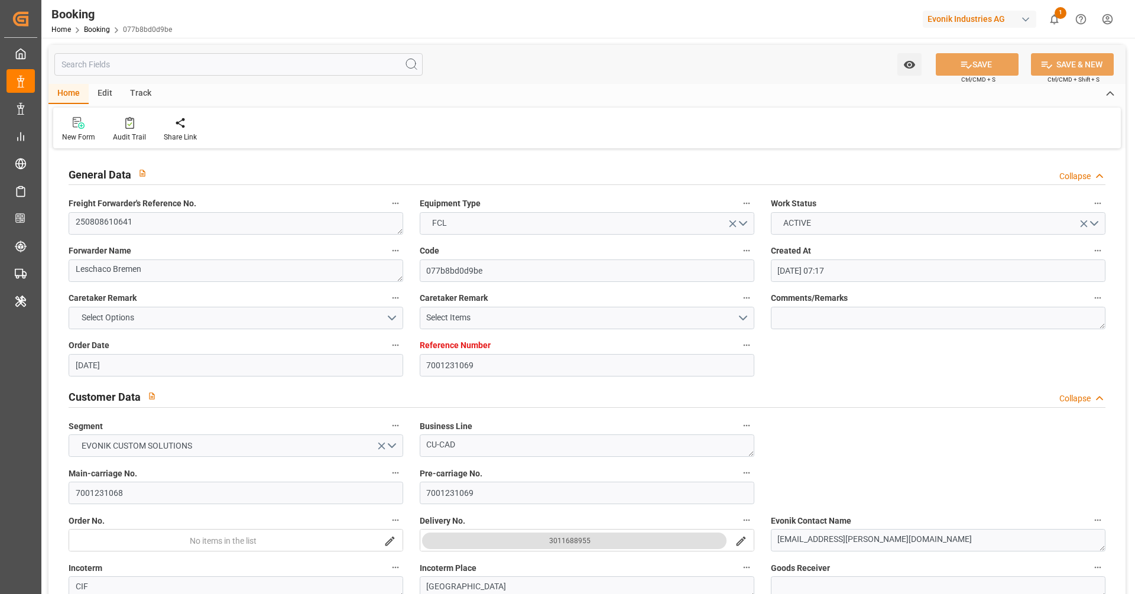
type input "[DATE] 06:21"
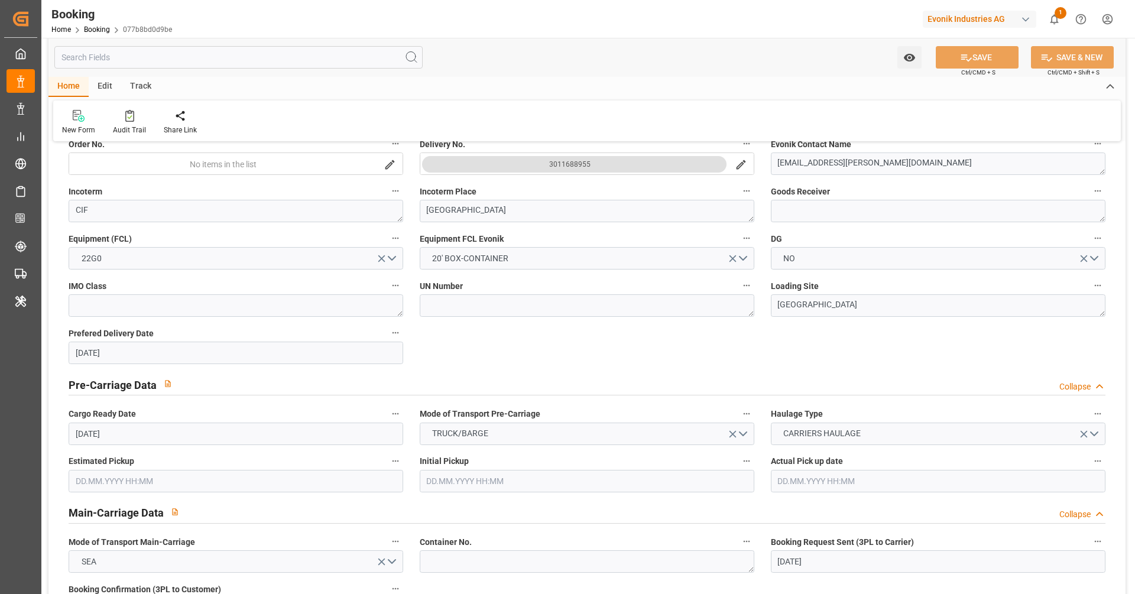
scroll to position [559, 0]
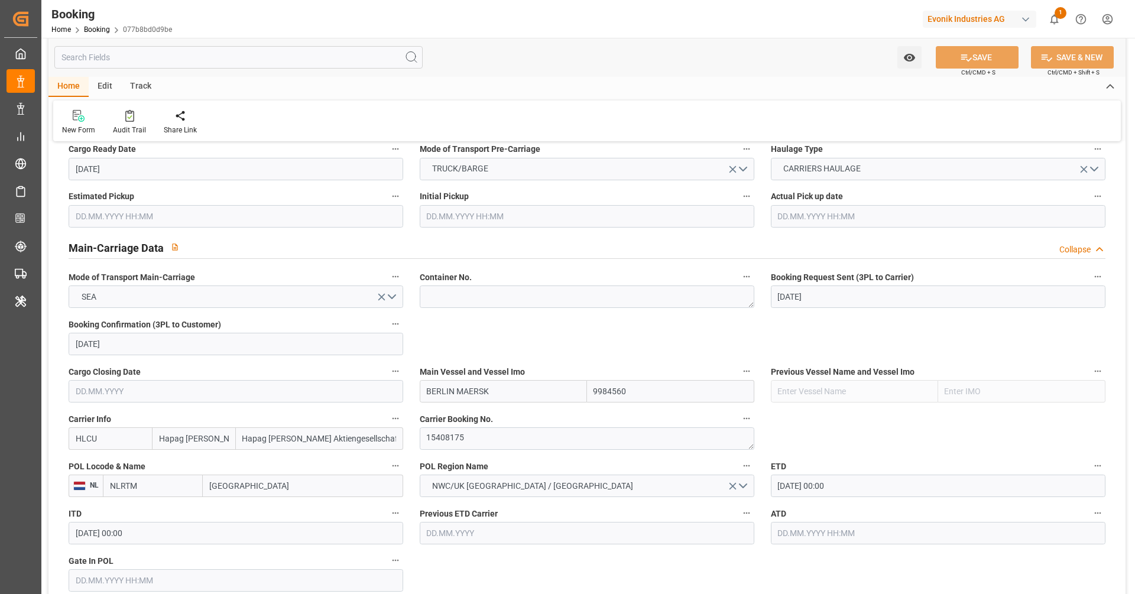
scroll to position [661, 0]
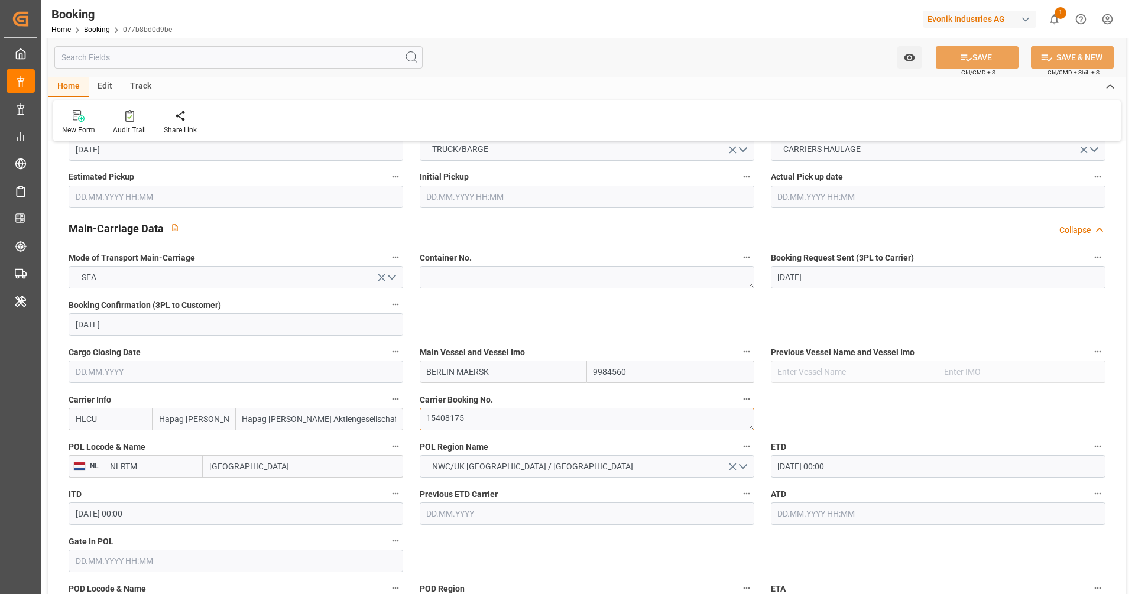
click at [511, 423] on textarea "15408175" at bounding box center [587, 419] width 335 height 22
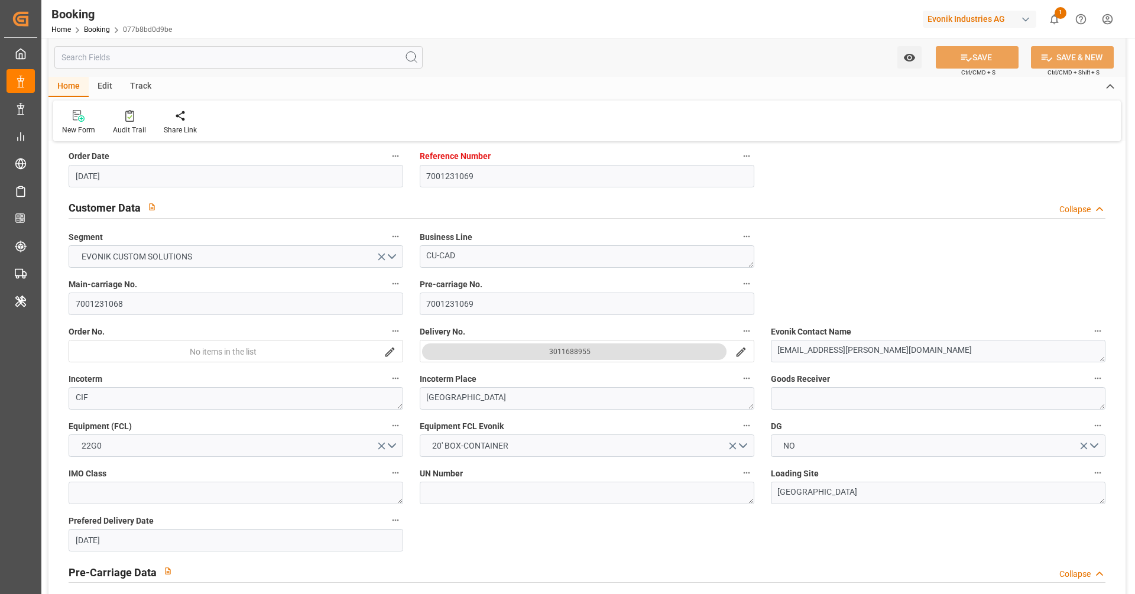
scroll to position [0, 0]
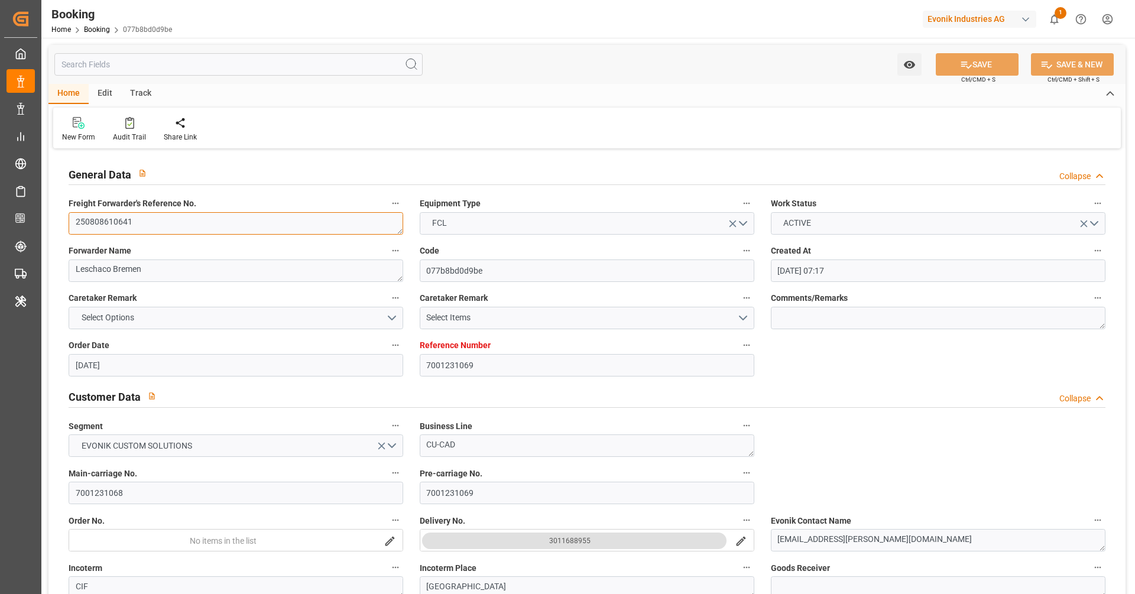
click at [210, 229] on textarea "250808610641" at bounding box center [236, 223] width 335 height 22
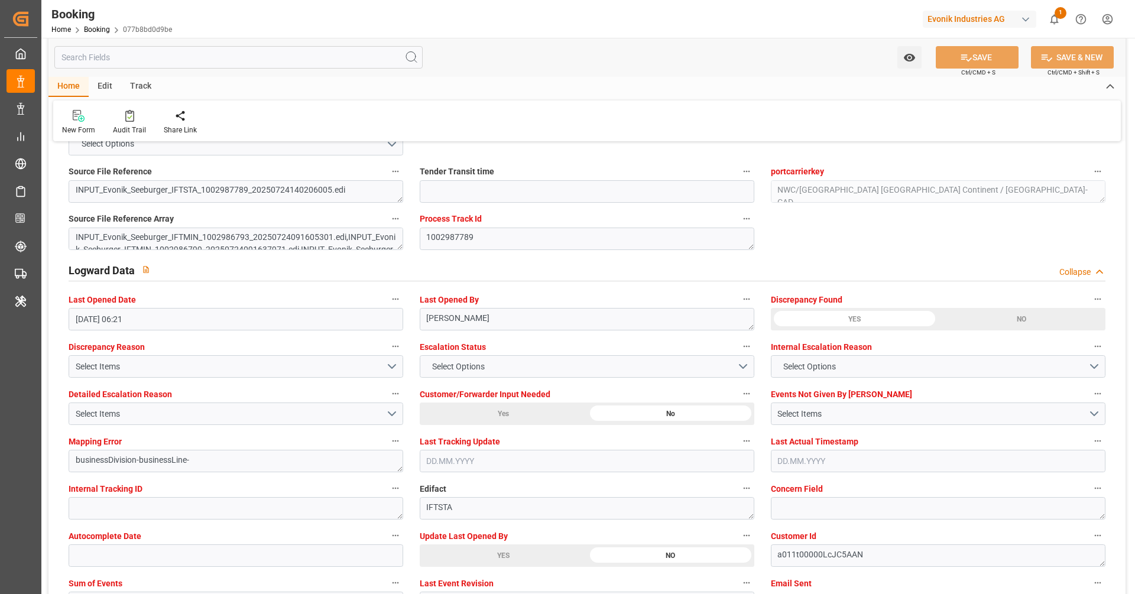
scroll to position [2218, 0]
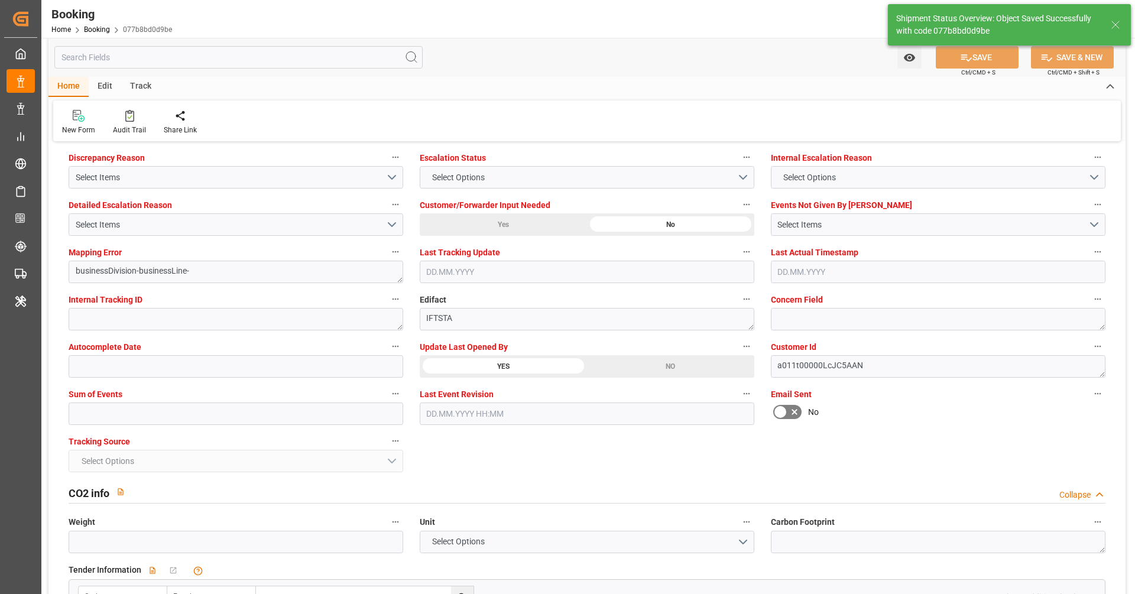
type textarea "[PERSON_NAME]"
type input "20.08.2025 06:51"
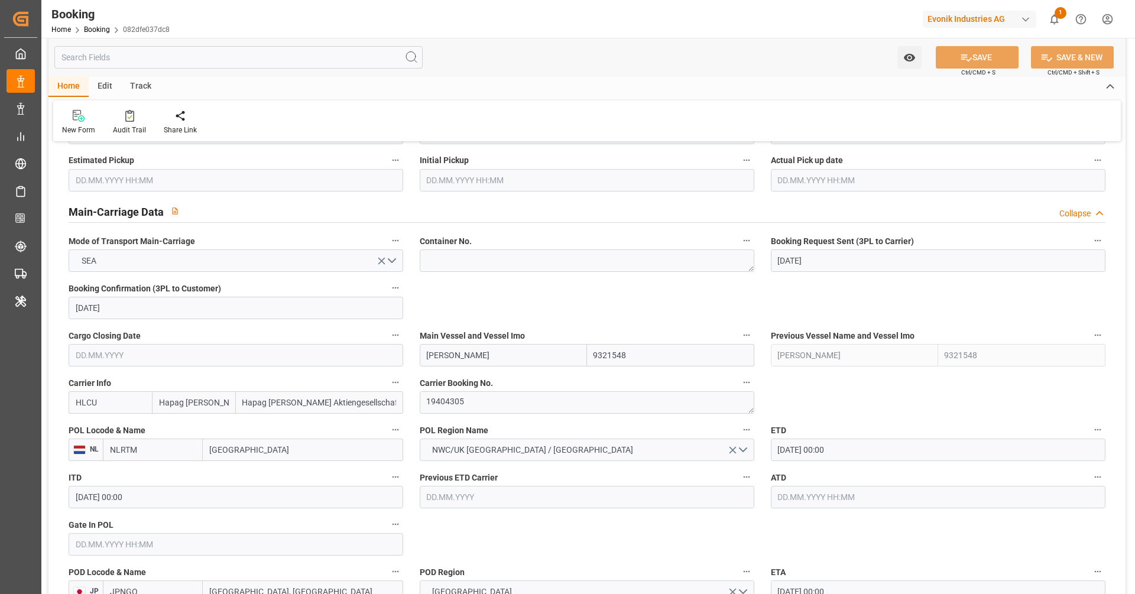
scroll to position [798, 0]
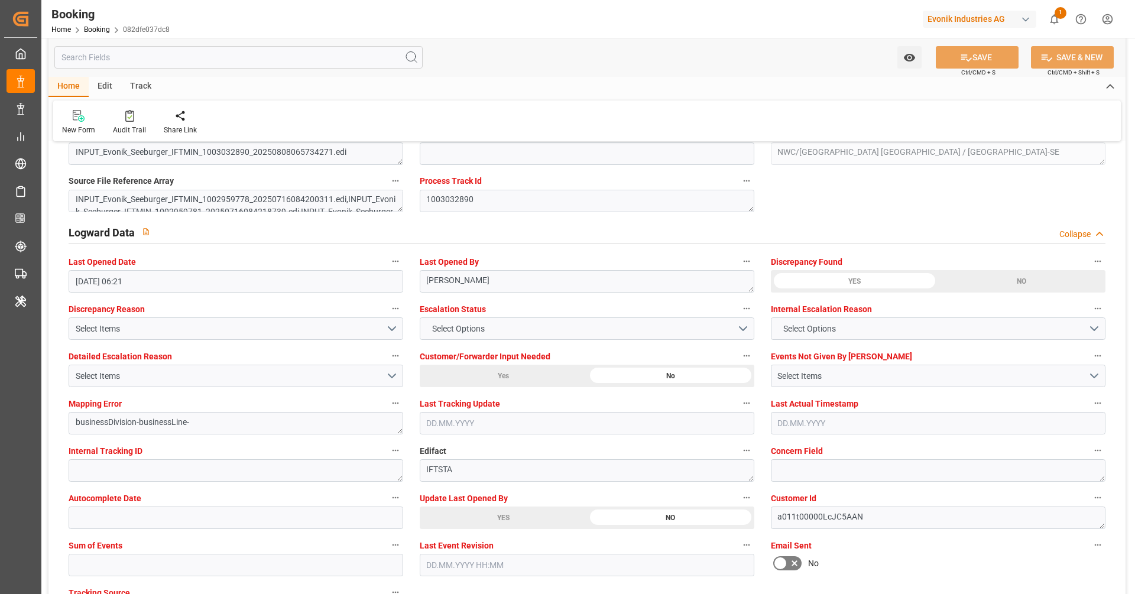
scroll to position [2168, 0]
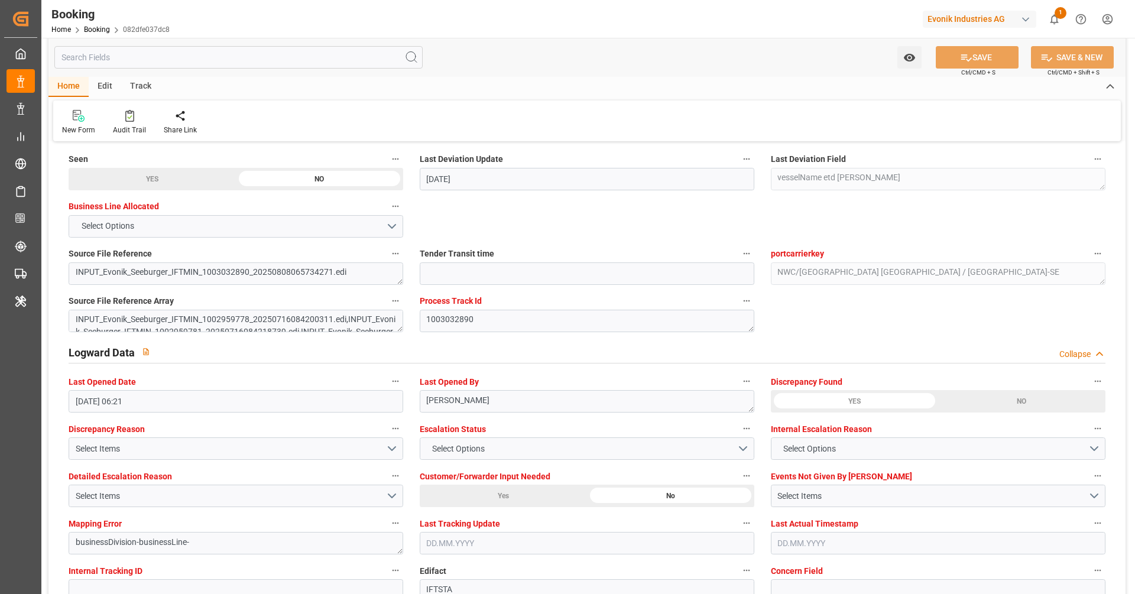
scroll to position [1570, 0]
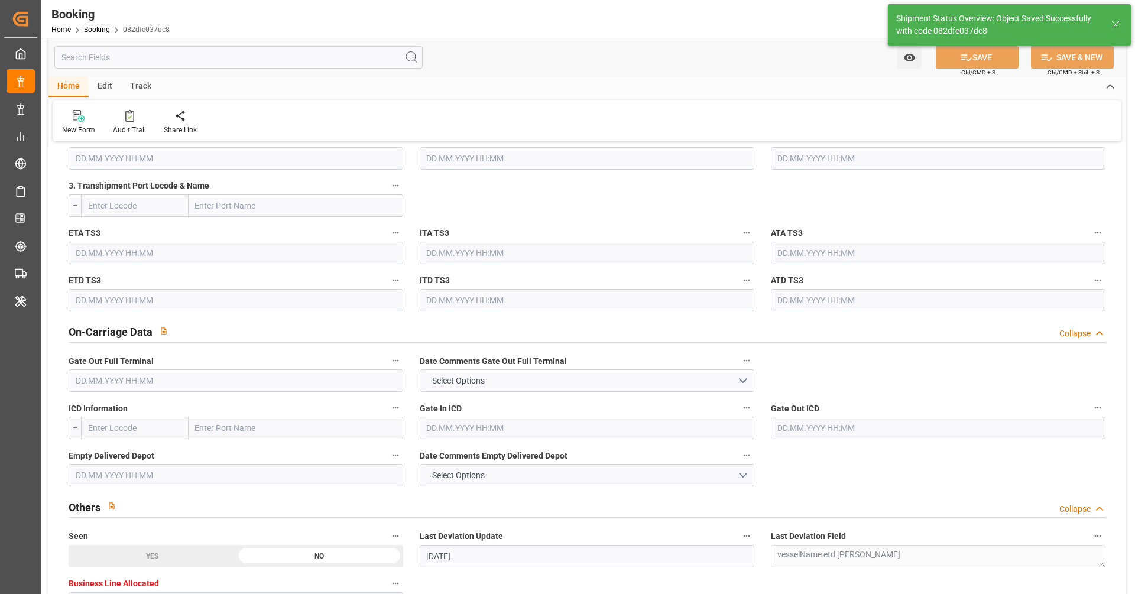
type textarea "[PERSON_NAME]"
type input "[DATE] 06:52"
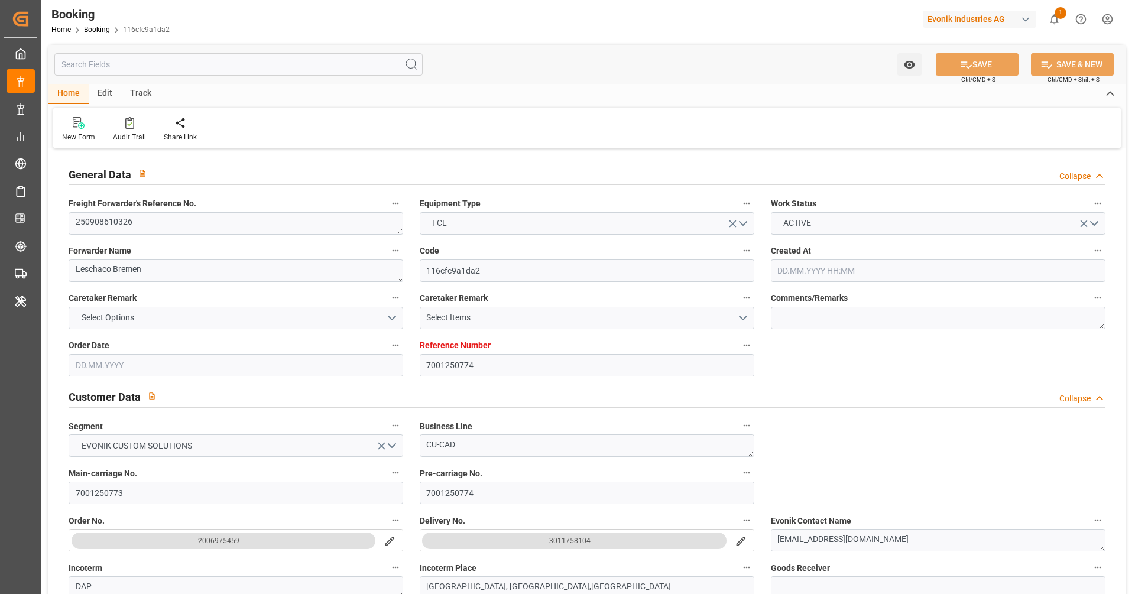
type input "7001250774"
type input "Hapag [PERSON_NAME]"
type input "Hapag [PERSON_NAME] Aktiengesellschaft"
type input "EUNWC"
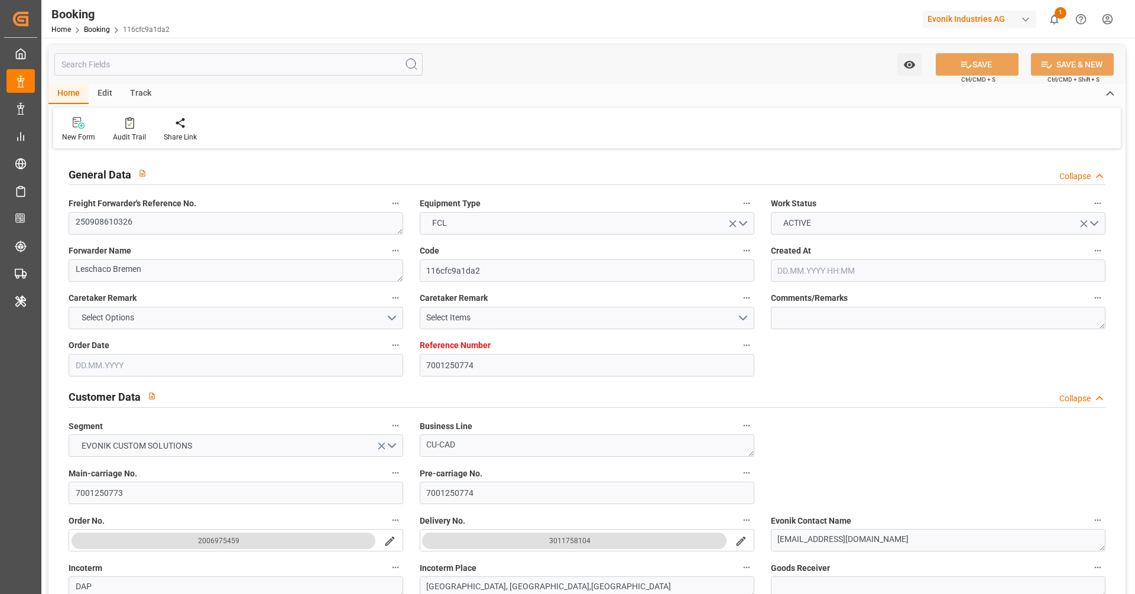
type input "18.08.2025 06:14"
type input "18.08.2025"
type input "15.09.2025"
type input "01.09.2025"
type input "18.08.2025"
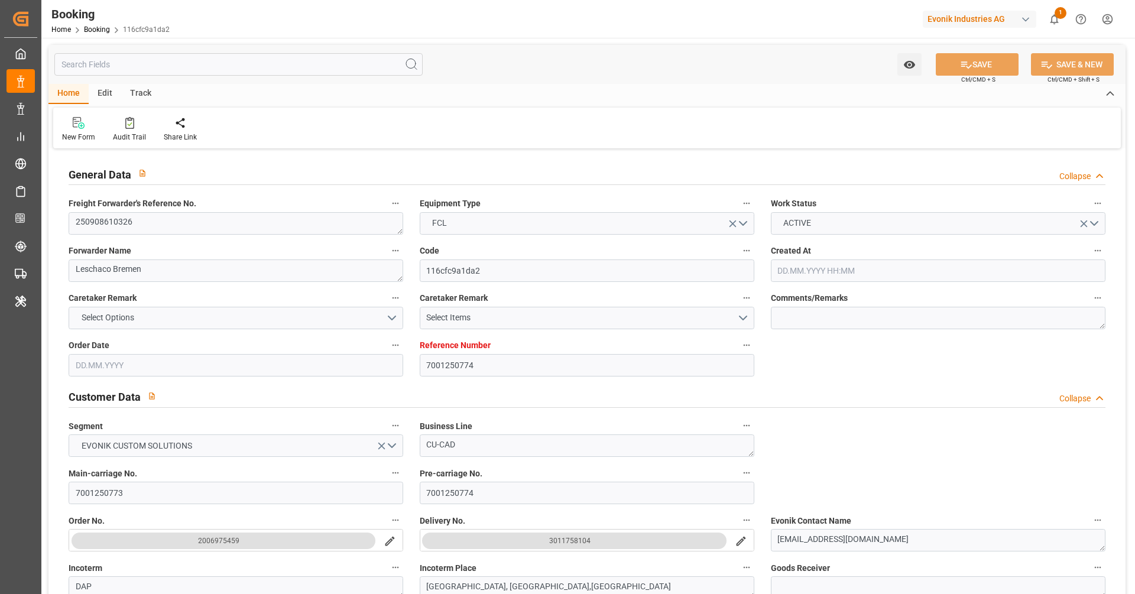
type input "18.08.2025"
type input "[DATE] 06:21"
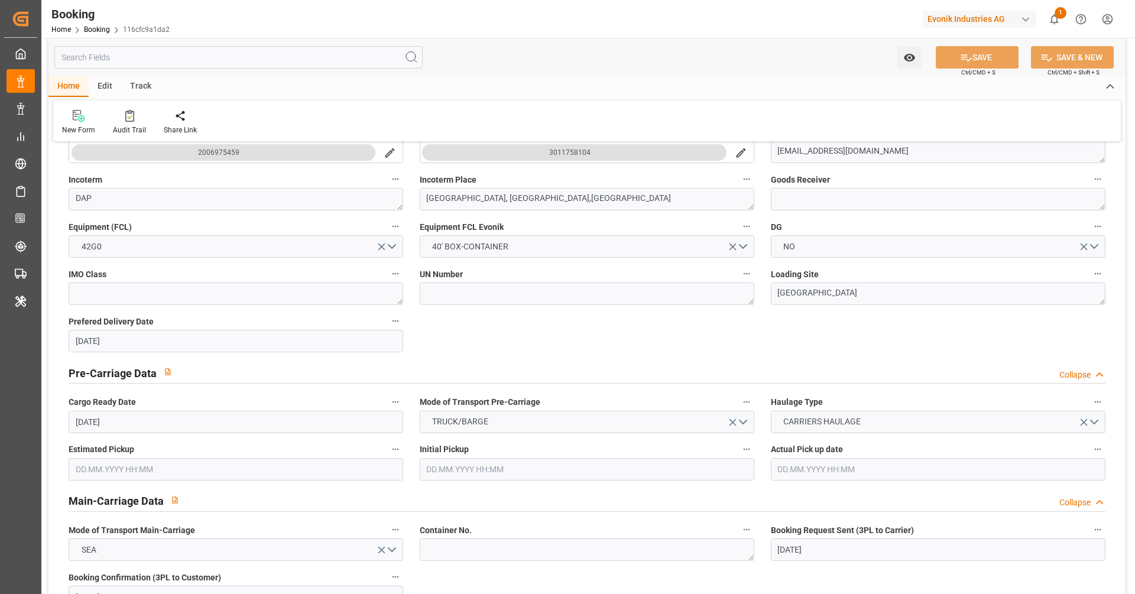
scroll to position [670, 0]
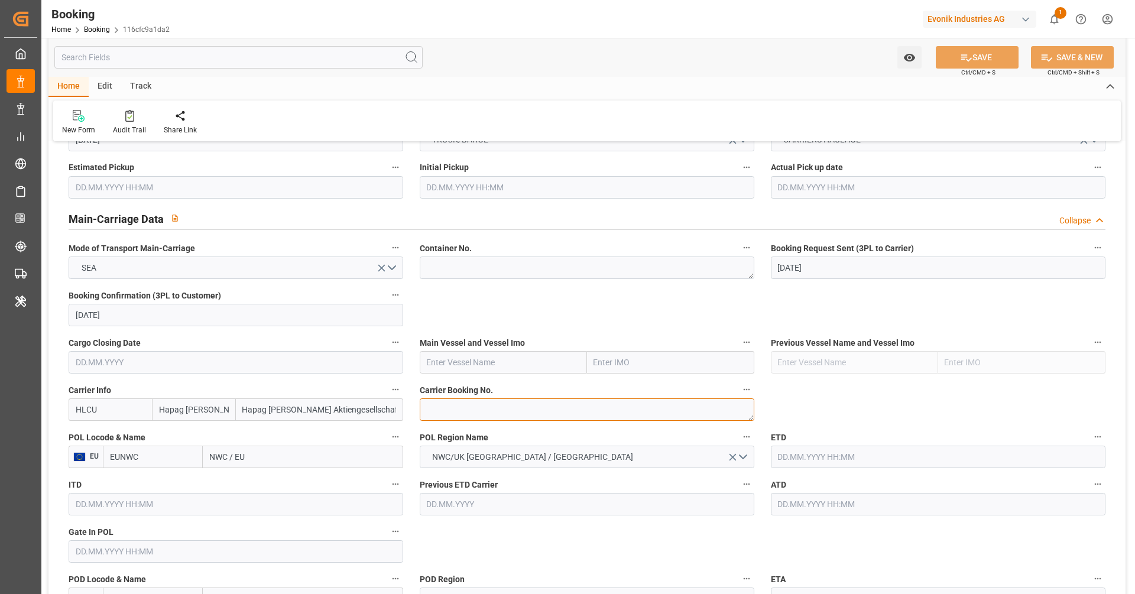
click at [496, 408] on textarea at bounding box center [587, 409] width 335 height 22
paste textarea "62331742"
type textarea "62331742"
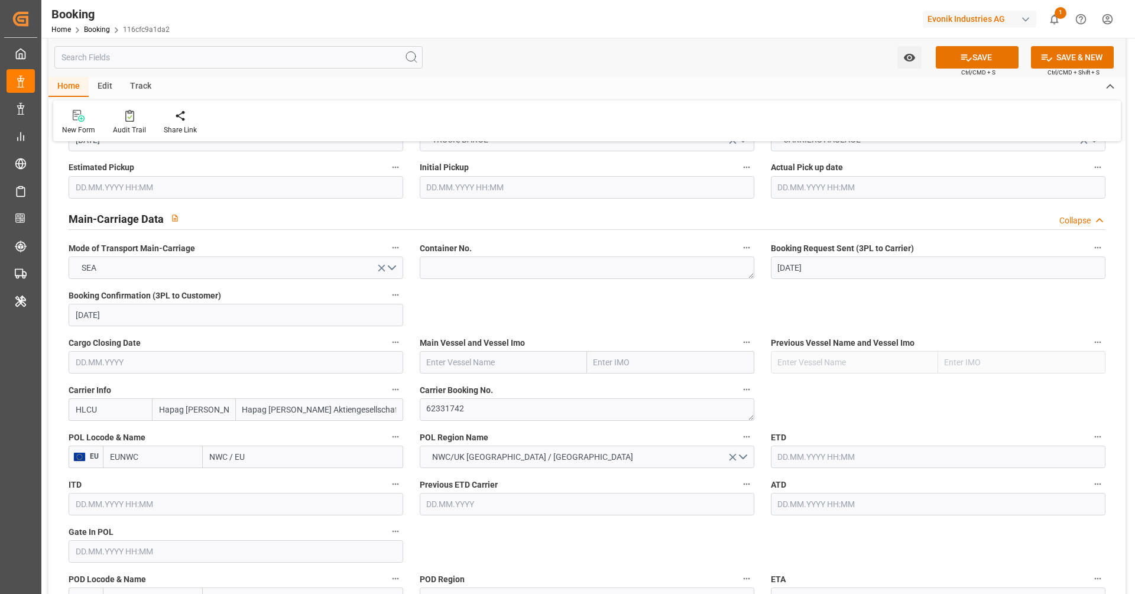
click at [163, 455] on input "EUNWC" at bounding box center [153, 457] width 100 height 22
click at [154, 479] on span "BEANR - Antwerp" at bounding box center [151, 489] width 80 height 22
type input "BEANR"
type input "Antwerp"
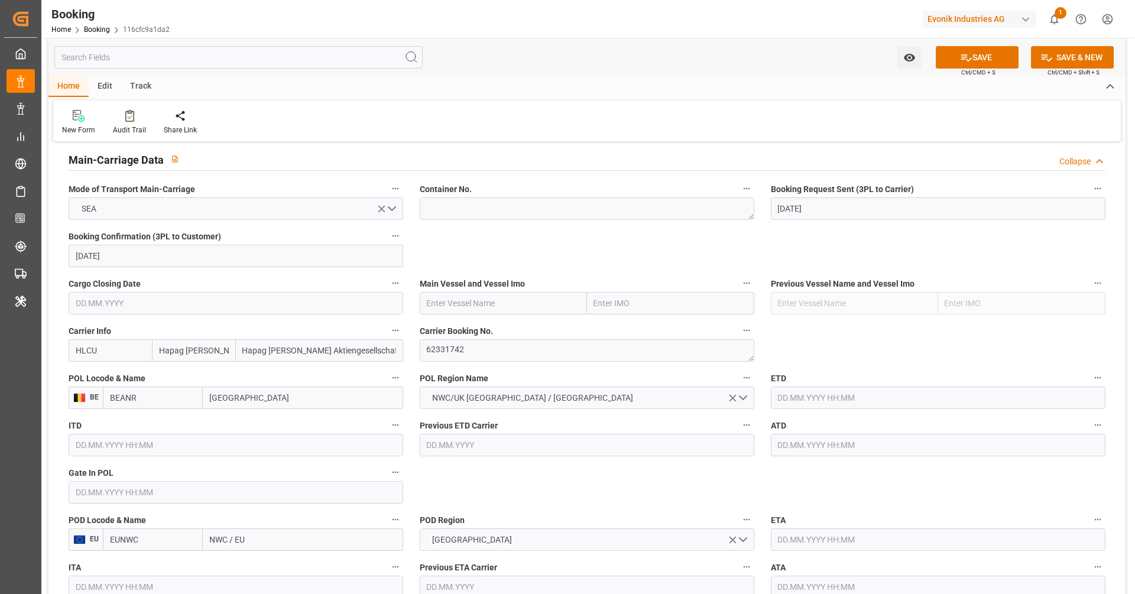
scroll to position [823, 0]
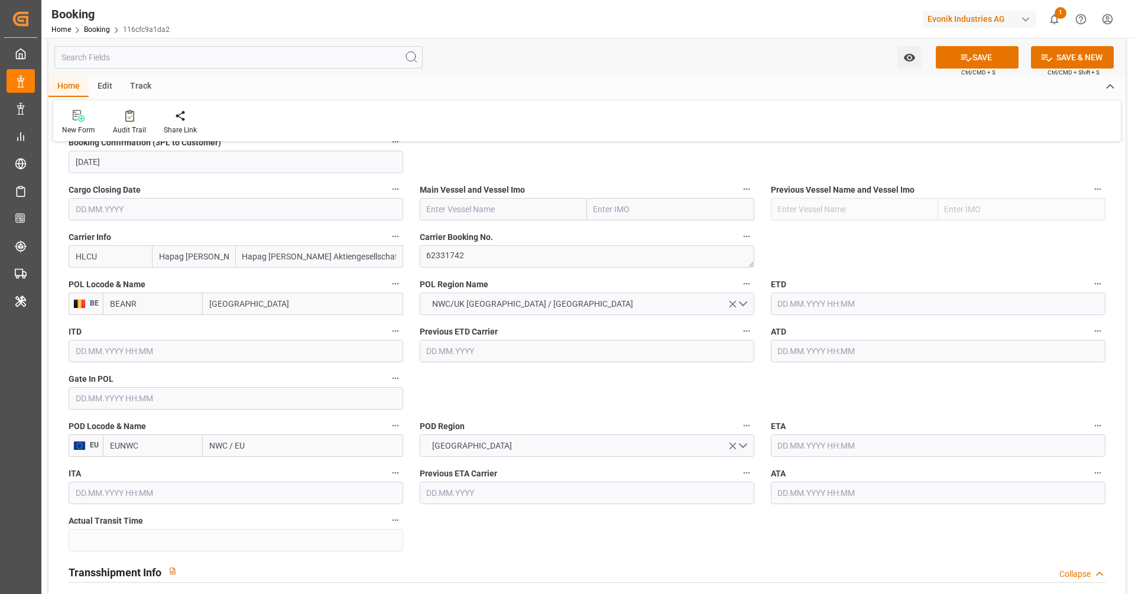
type input "BEANR"
click at [143, 447] on input "EUNWC" at bounding box center [153, 445] width 100 height 22
click at [254, 439] on input "NWC / EU" at bounding box center [303, 445] width 200 height 22
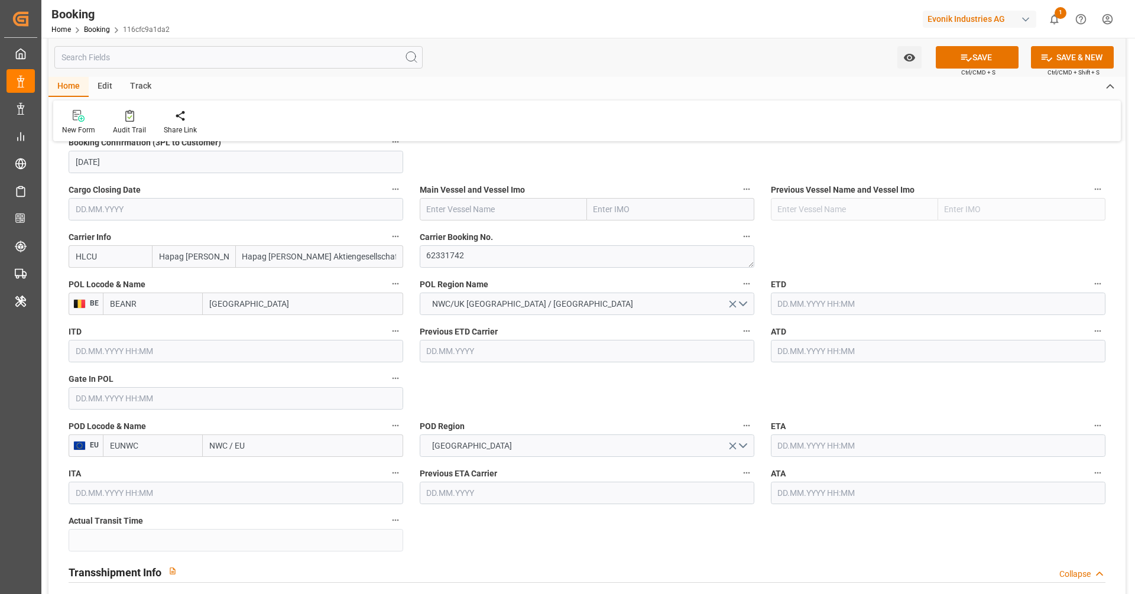
click at [254, 439] on input "NWC / EU" at bounding box center [303, 445] width 200 height 22
paste input "MONTREAL"
type input "MONTREAL"
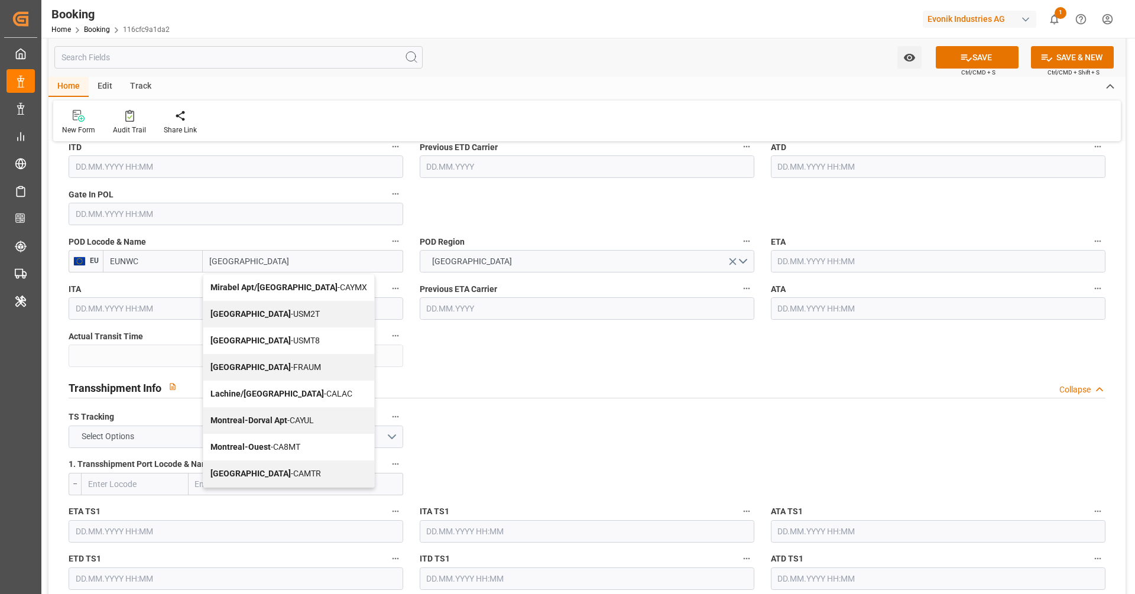
scroll to position [1018, 0]
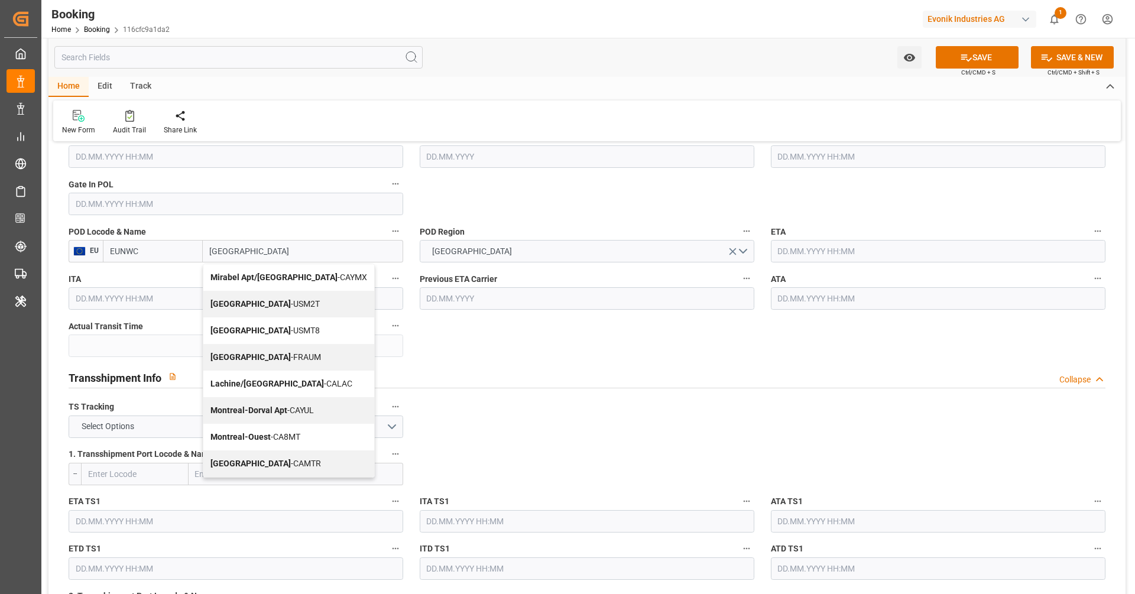
click at [290, 460] on div "Montreal - CAMTR" at bounding box center [288, 463] width 171 height 27
type input "CAMTR"
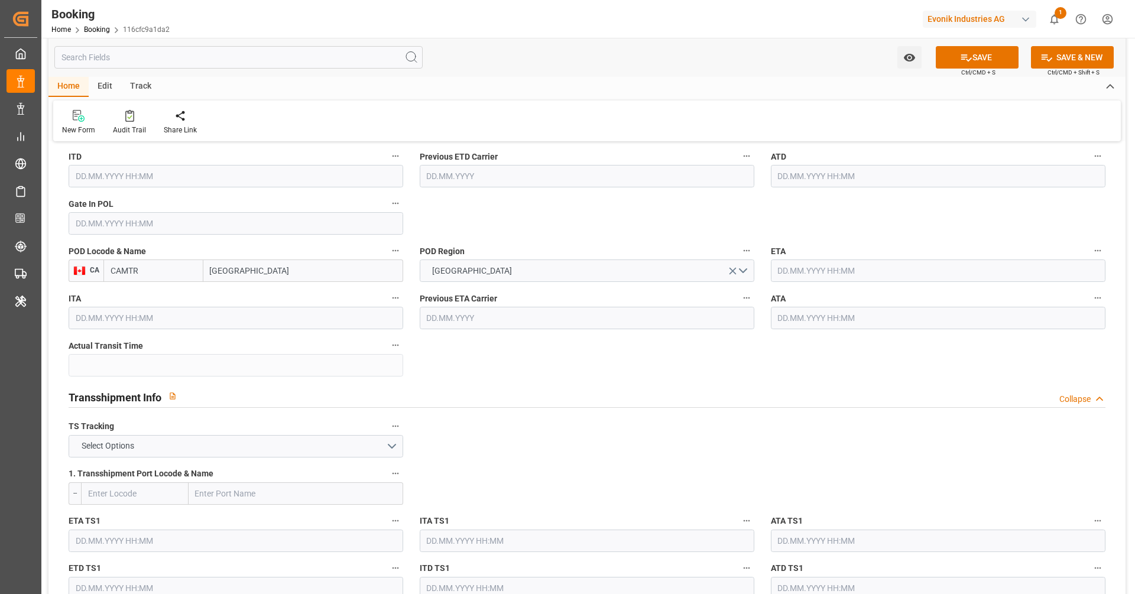
scroll to position [988, 0]
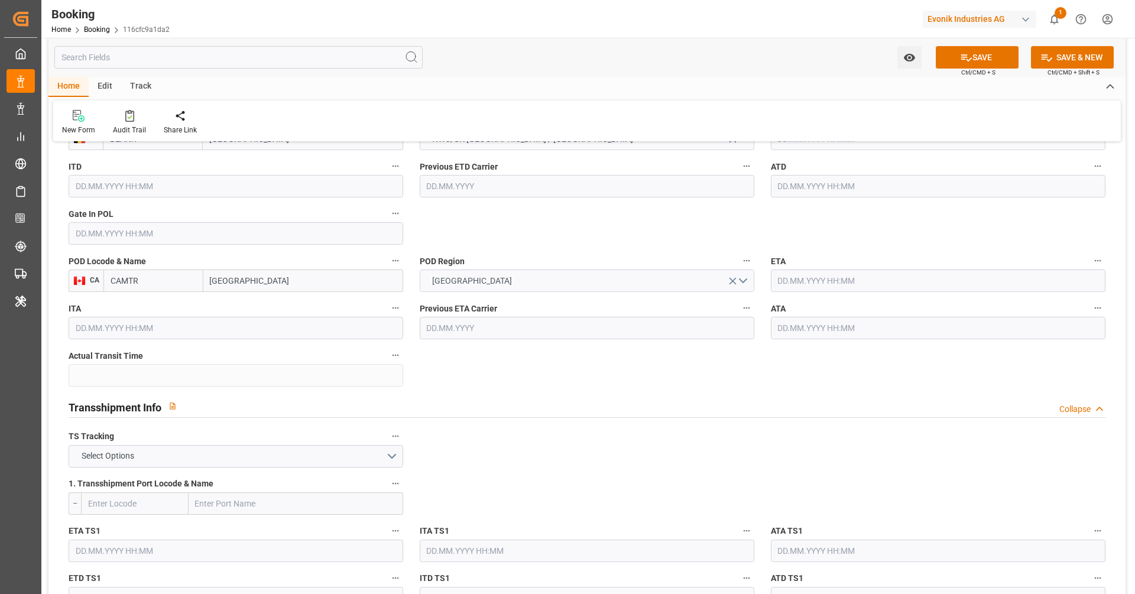
type input "Montreal"
click at [530, 288] on button "CANADA" at bounding box center [587, 281] width 335 height 22
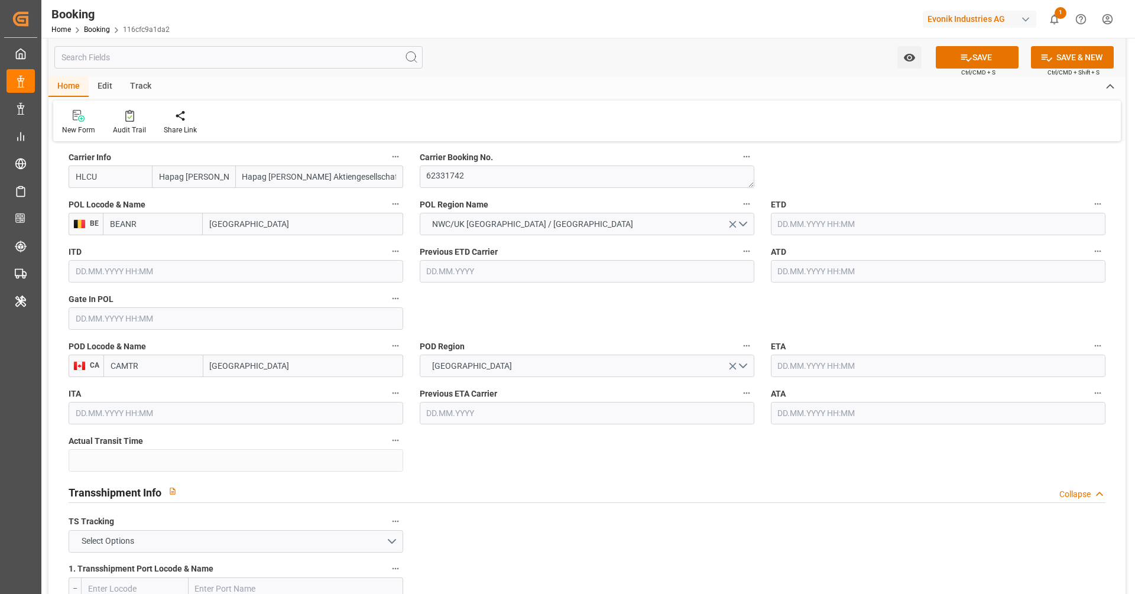
scroll to position [963, 0]
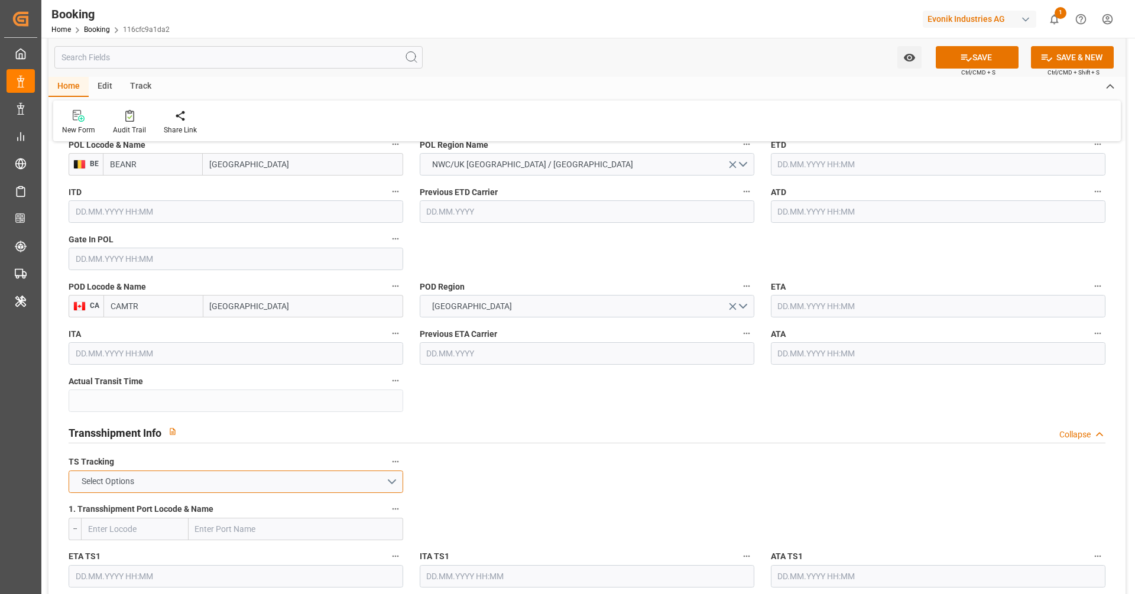
click at [218, 476] on button "Select Options" at bounding box center [236, 482] width 335 height 22
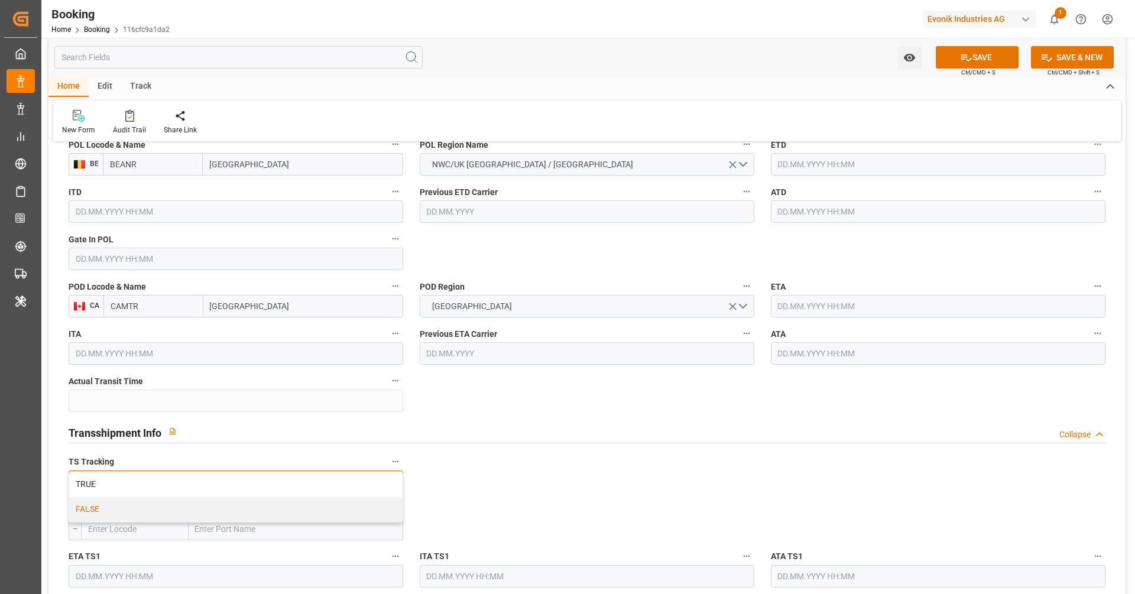
click at [200, 502] on div "FALSE" at bounding box center [235, 509] width 333 height 25
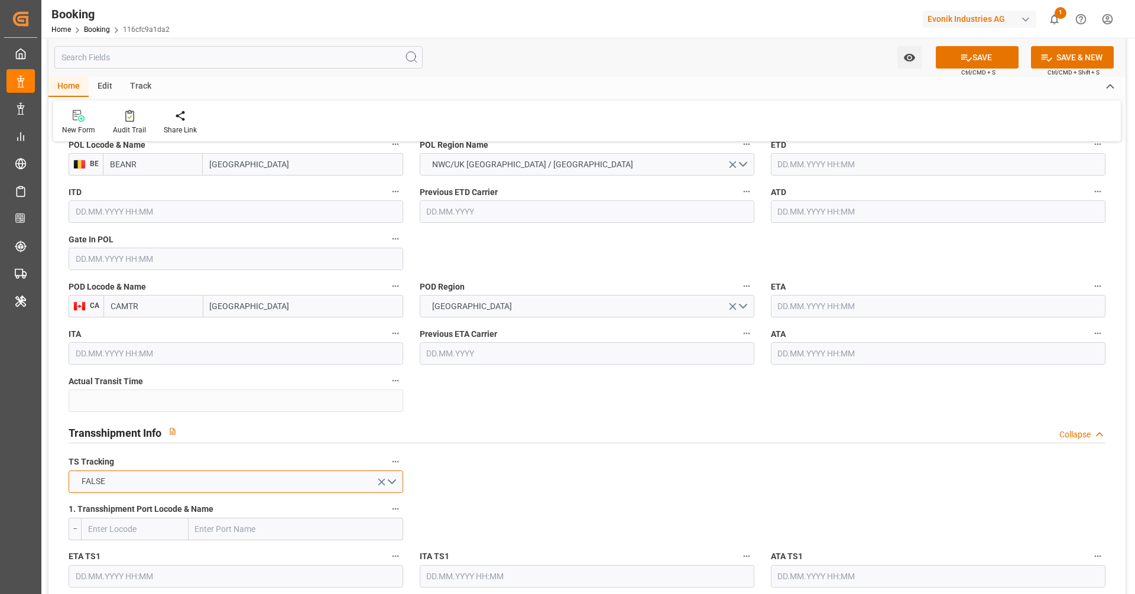
scroll to position [814, 0]
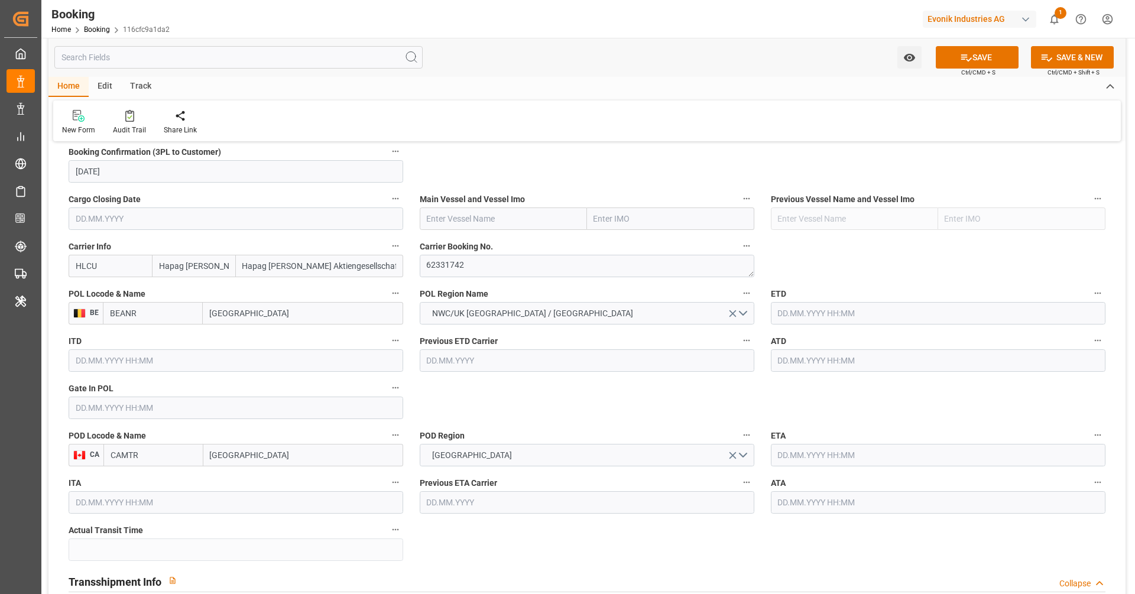
click at [512, 221] on input "text" at bounding box center [503, 218] width 167 height 22
paste input "OOCL MONTREAL"
click at [509, 249] on div "OOCL Montreal - 9253739" at bounding box center [497, 245] width 154 height 27
type input "OOCL Montreal"
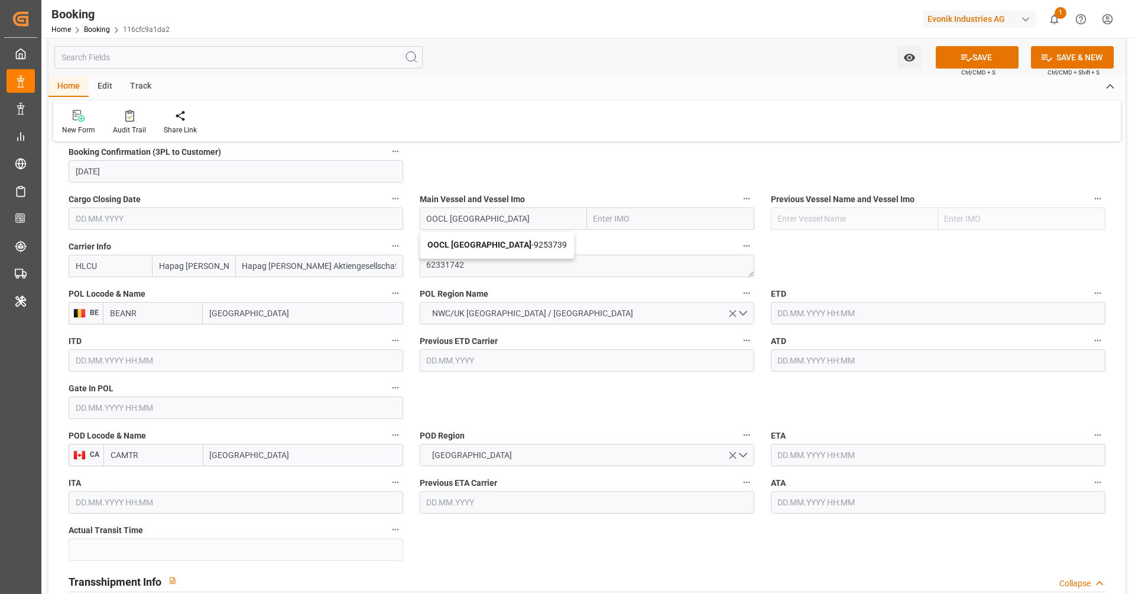
type input "9253739"
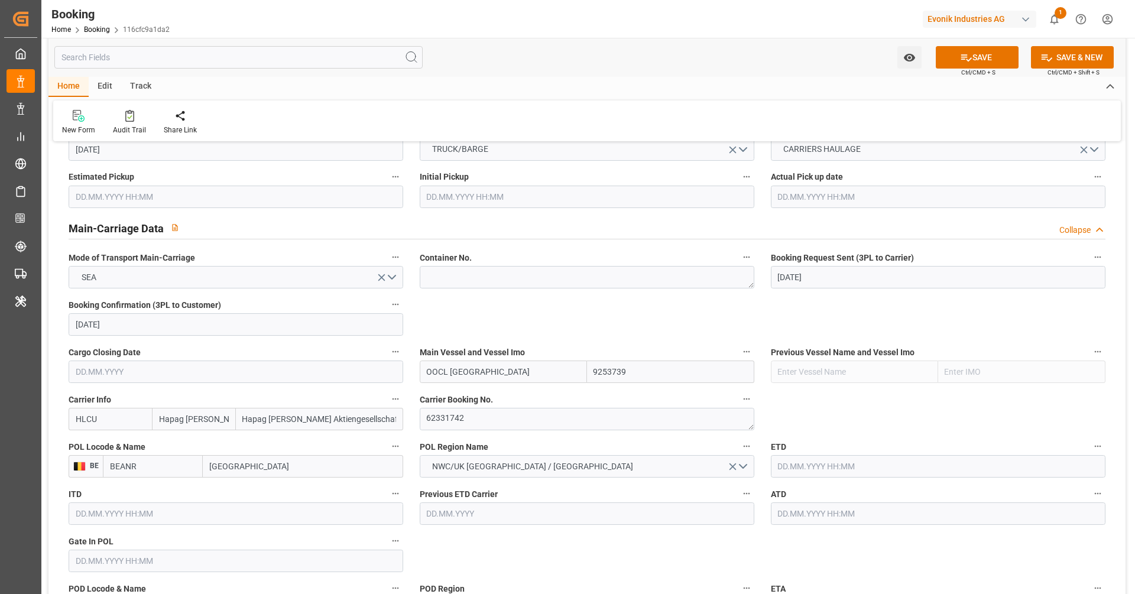
type input "OOCL Montreal"
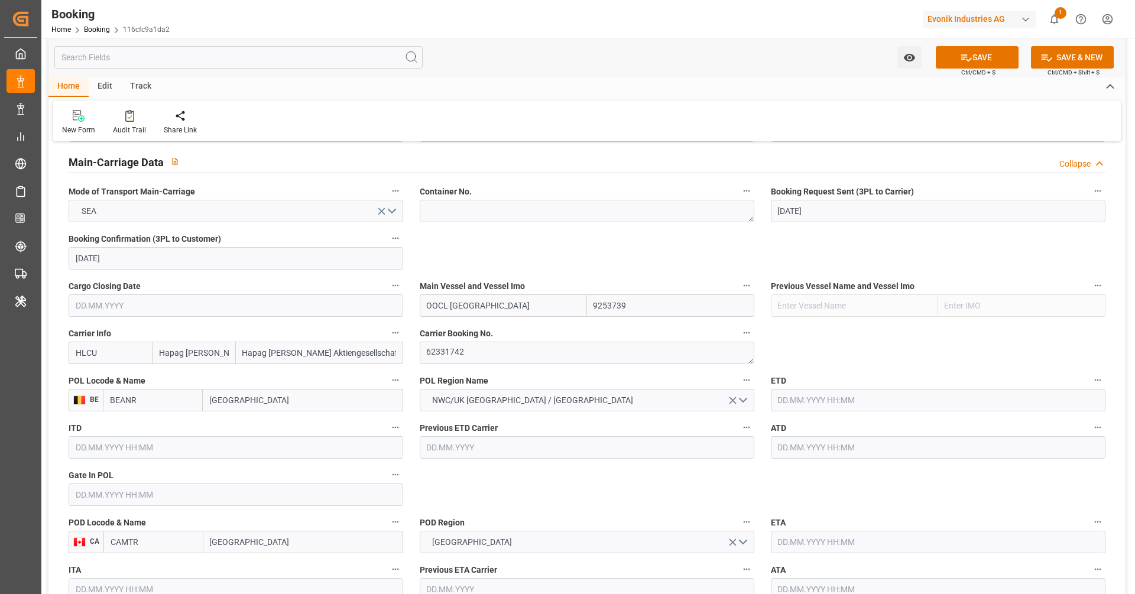
scroll to position [771, 0]
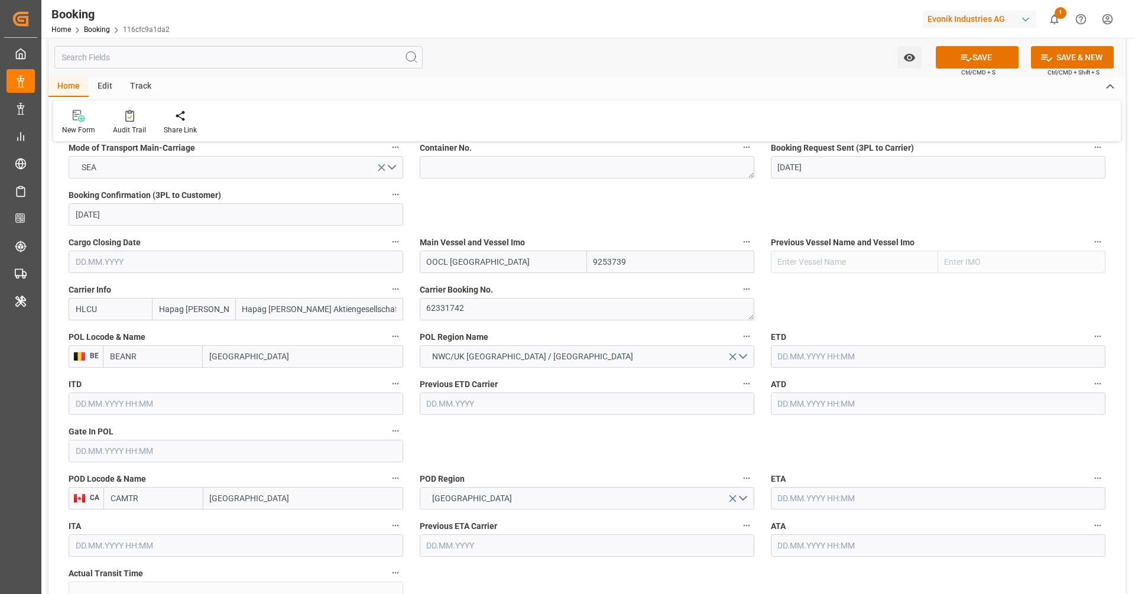
click at [826, 353] on input "text" at bounding box center [938, 356] width 335 height 22
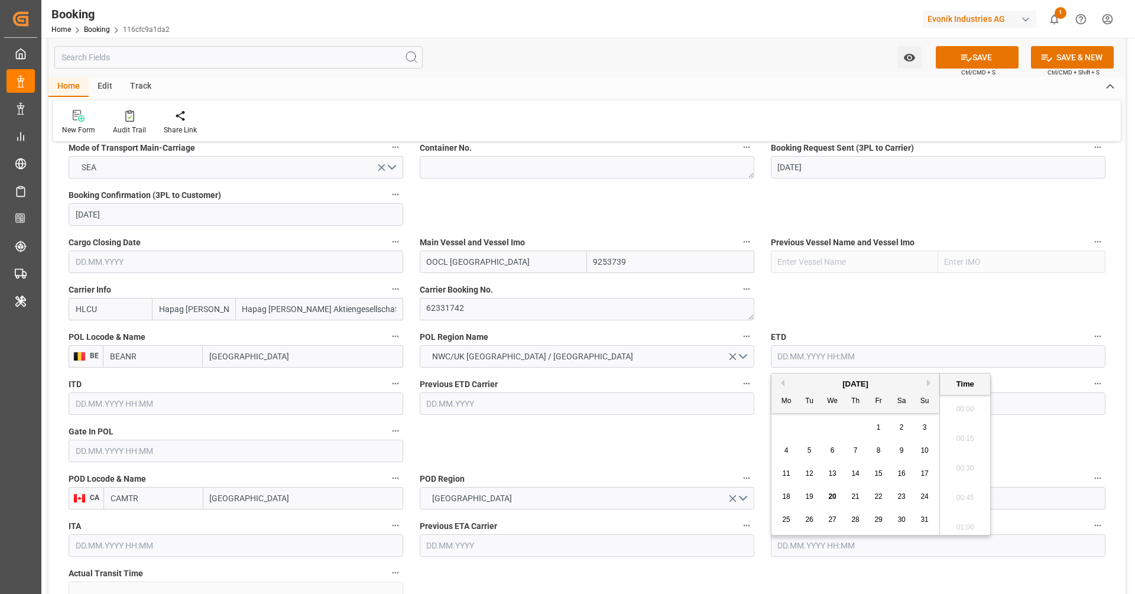
scroll to position [1393, 0]
paste input "2025-09-06"
click div "General Data Collapse Freight Forwarder's Reference No. 250908610326 Equipment …"
type input "06.09.2025 00:00"
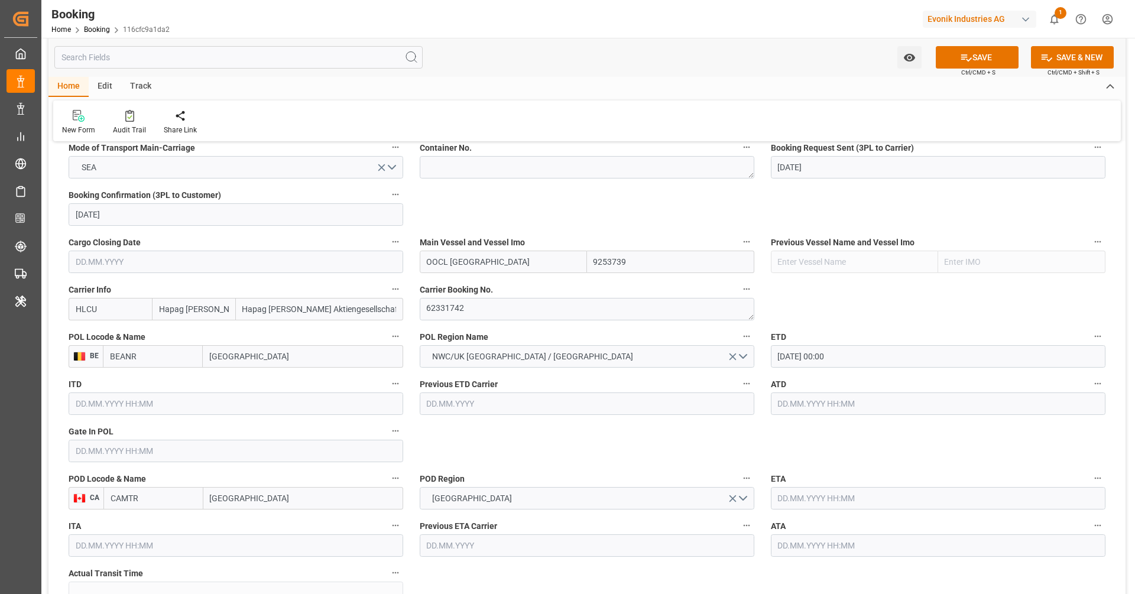
click input "text"
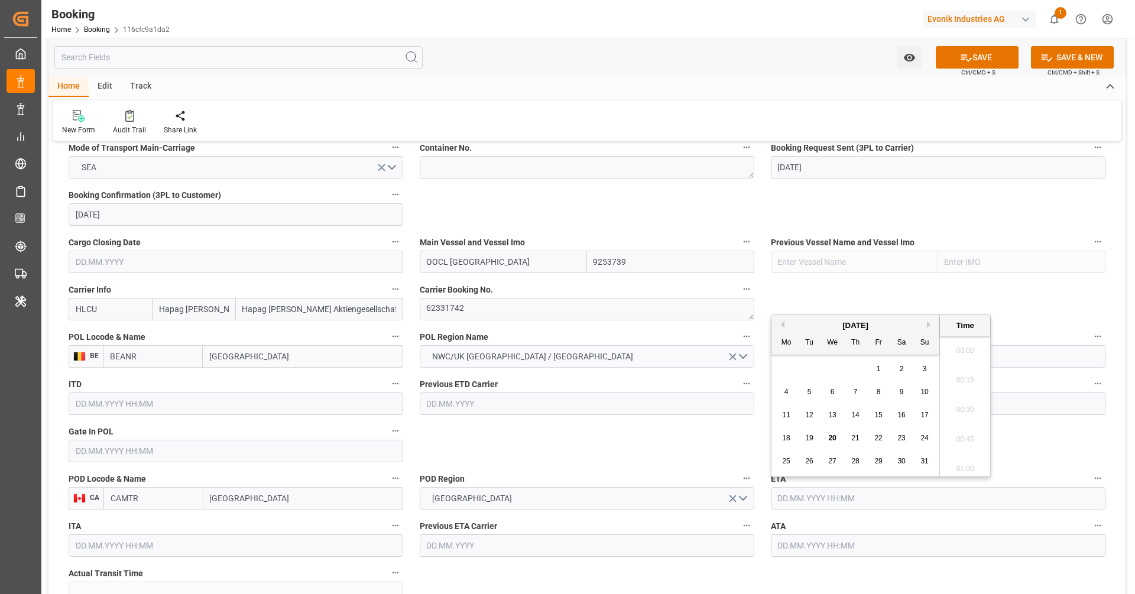
paste input "2025-09-06"
click div "23"
type input "23.09.2025 00:00"
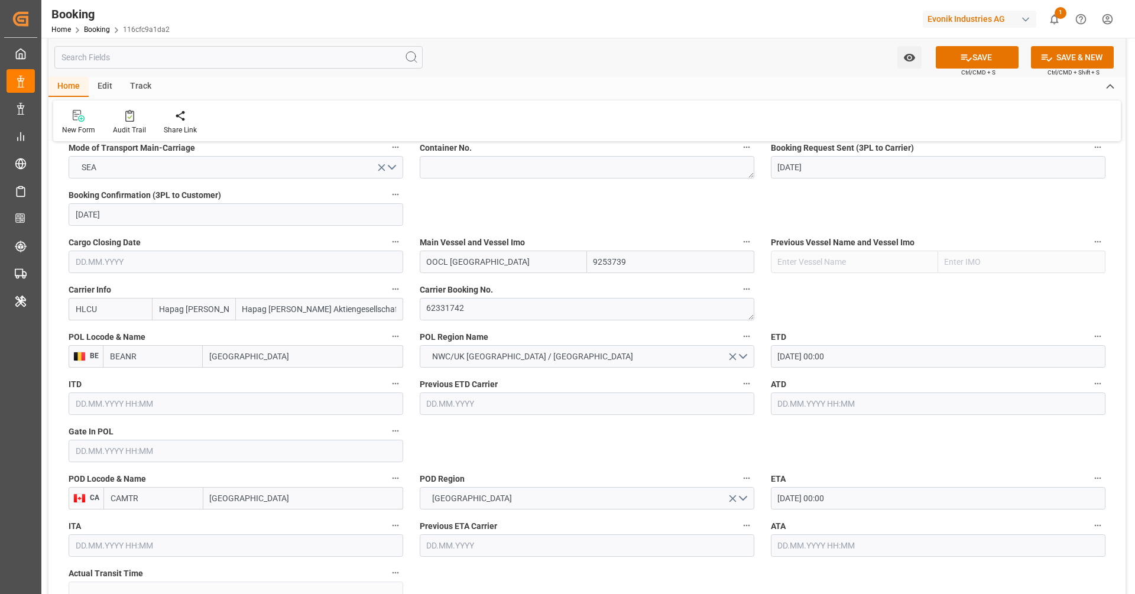
click div "General Data Collapse Freight Forwarder's Reference No. 250908610326 Equipment …"
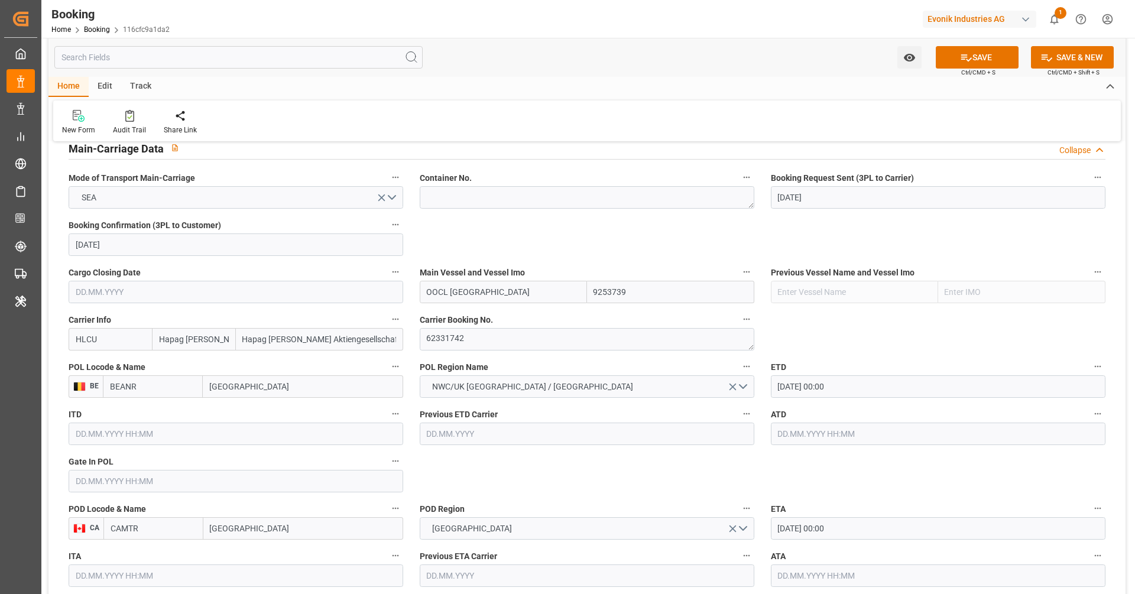
click div "General Data Collapse Freight Forwarder's Reference No. 250908610326 Equipment …"
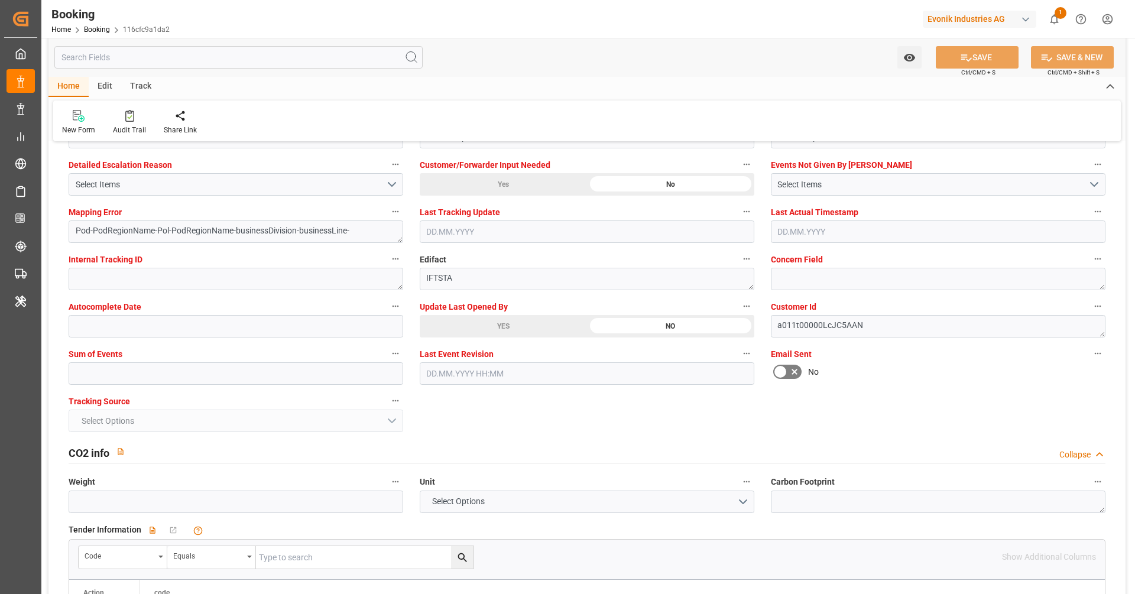
scroll to position [2238, 0]
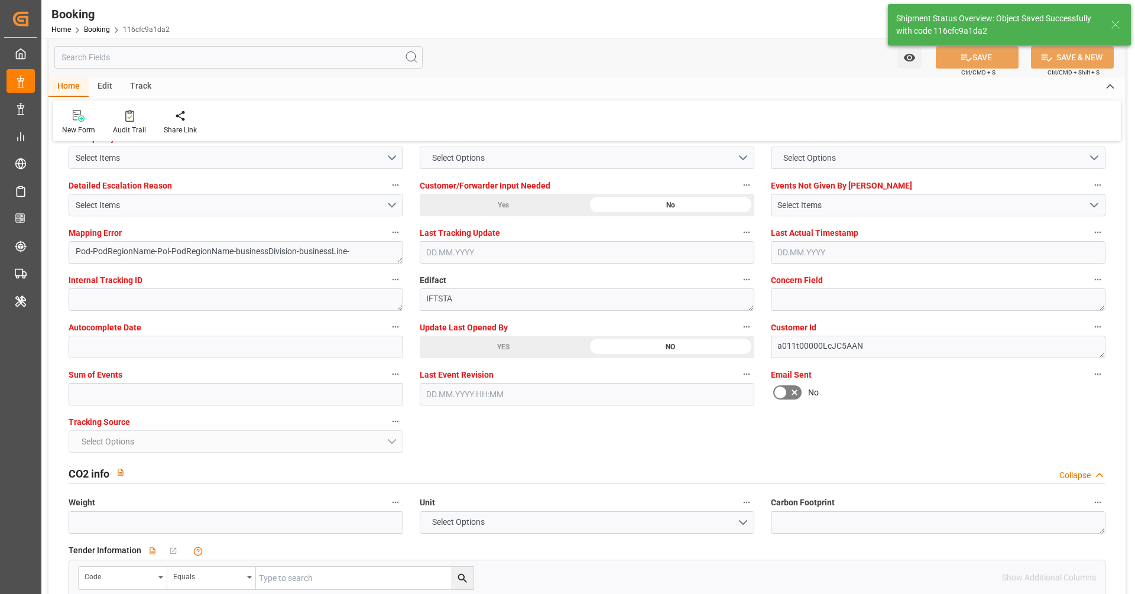
type textarea "NWC/UK North West Continent / UK_CAMTR_HLCU_CU-CAD"
type textarea "[PERSON_NAME]"
type textarea "businessDivision-businessLine-"
type input "06.09.2025 00:00"
type input "23.09.2025 00:00"
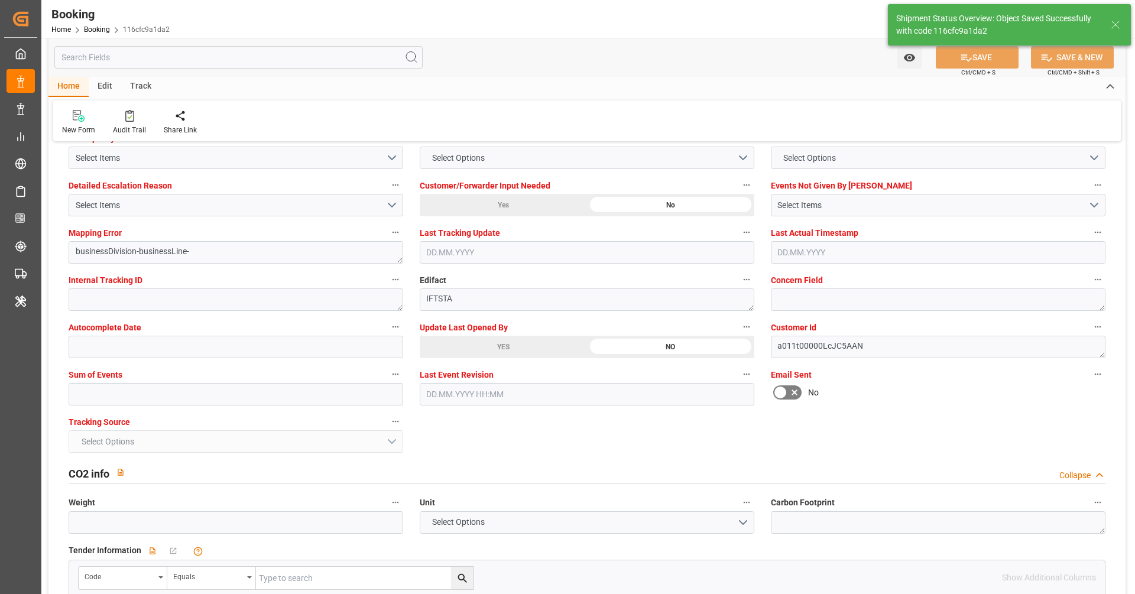
type input "20.08.2025 06:53"
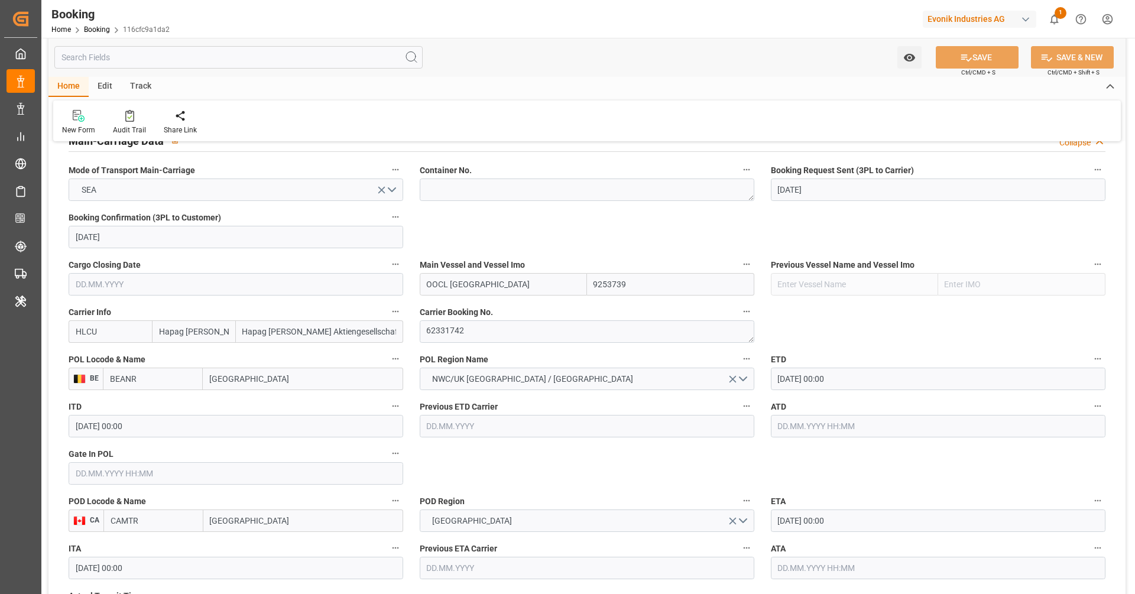
scroll to position [686, 0]
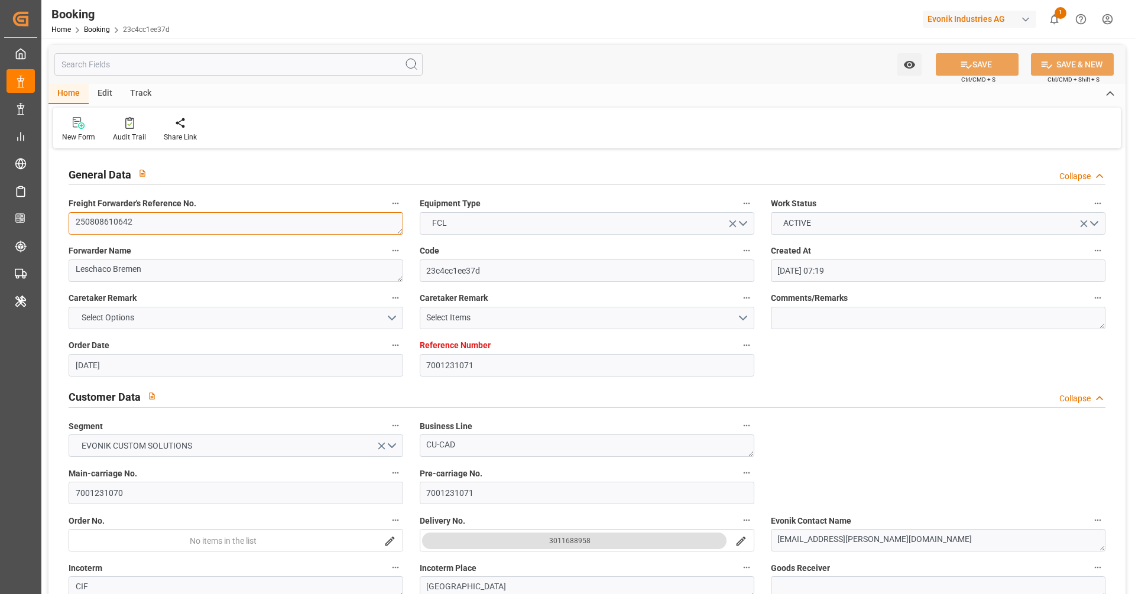
click at [189, 222] on textarea "250808610642" at bounding box center [236, 223] width 335 height 22
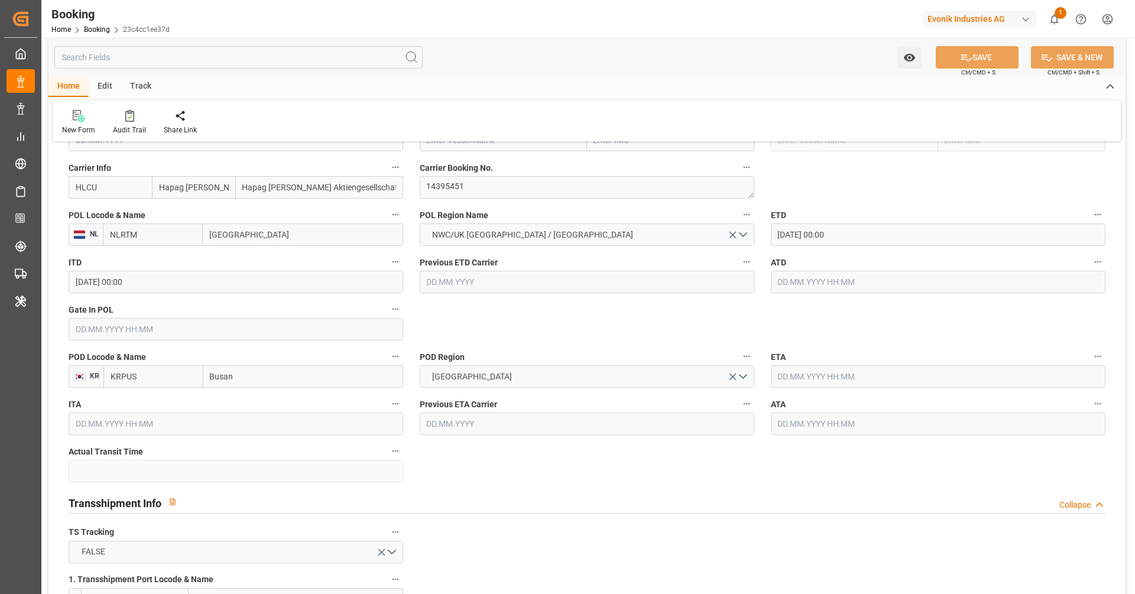
scroll to position [993, 0]
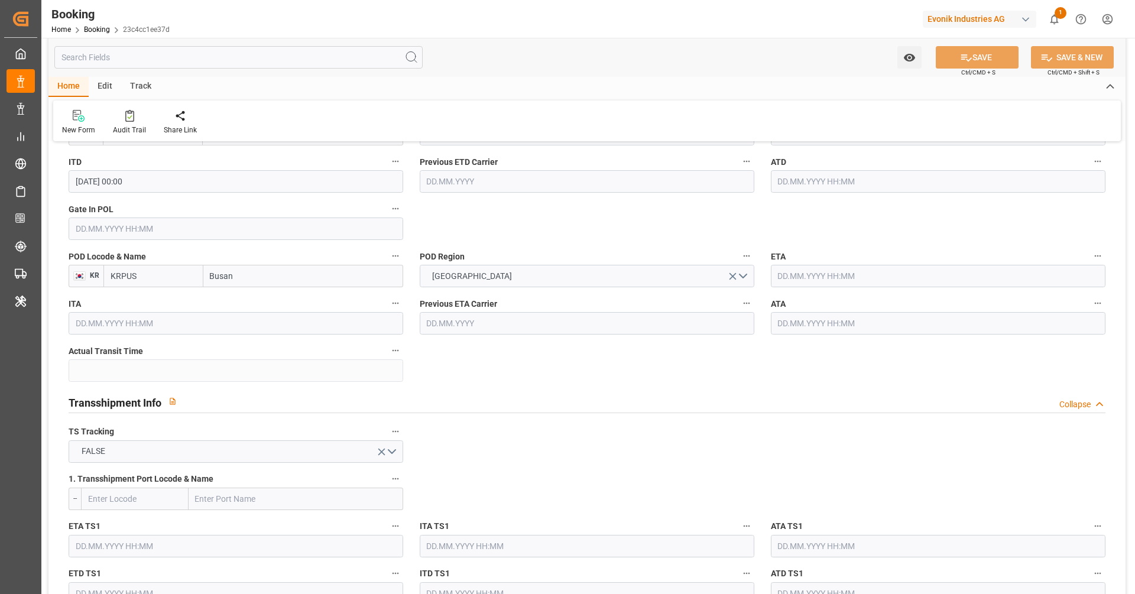
click at [1134, 381] on div at bounding box center [567, 297] width 1135 height 594
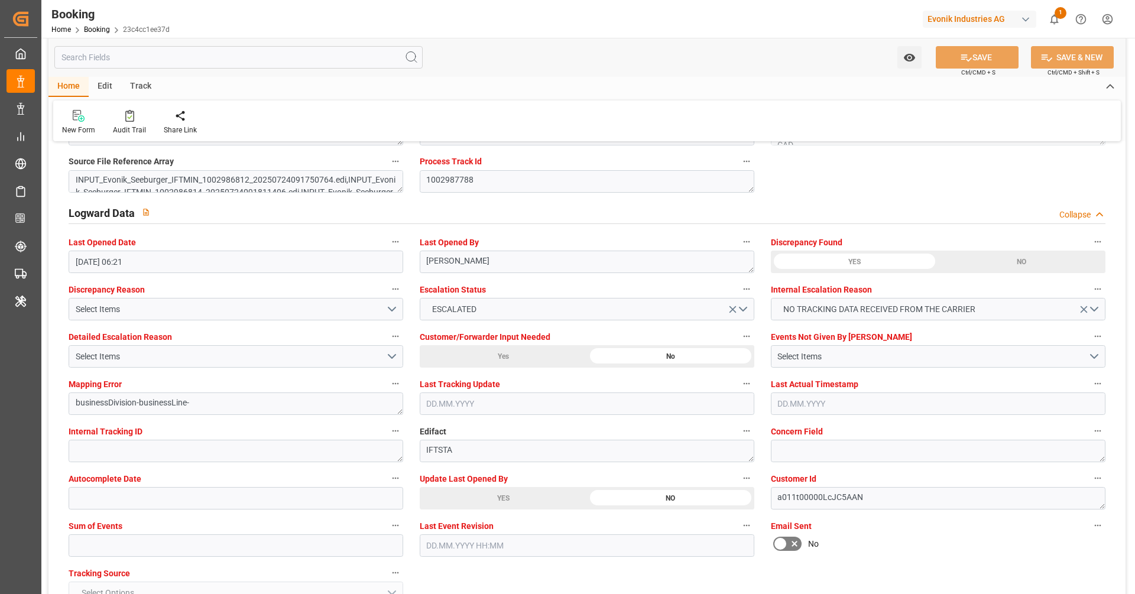
scroll to position [2113, 0]
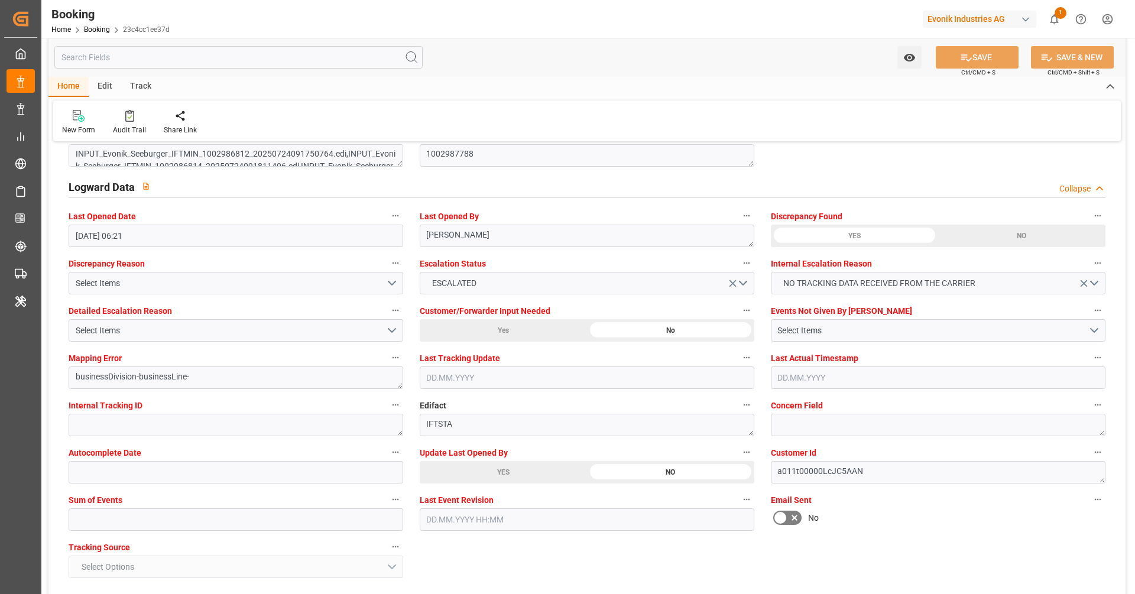
click at [236, 25] on div "YES" at bounding box center [152, 13] width 167 height 22
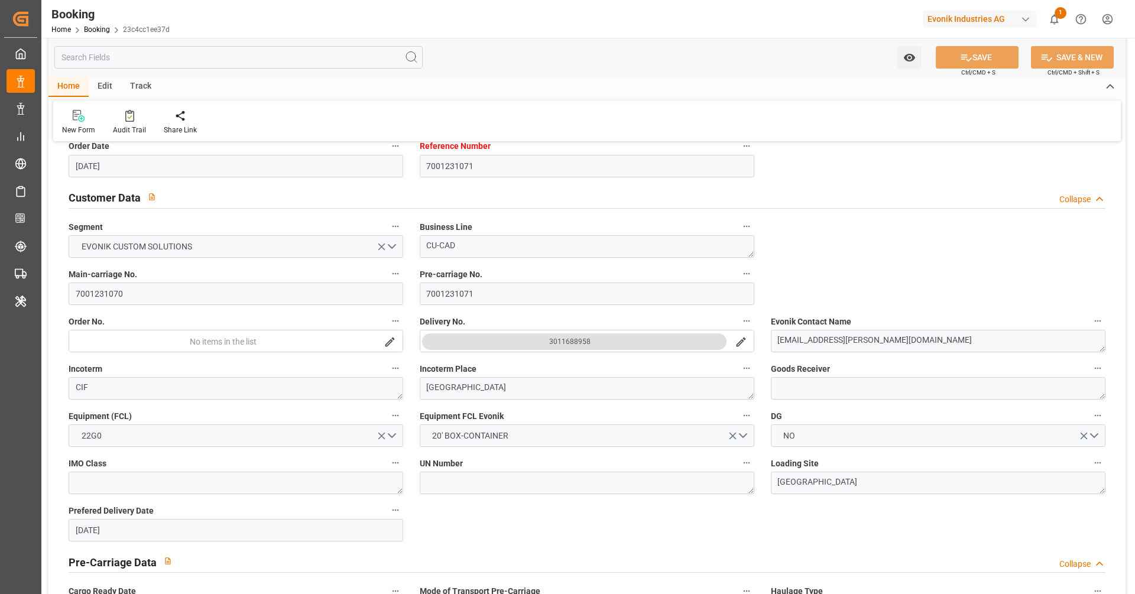
scroll to position [0, 0]
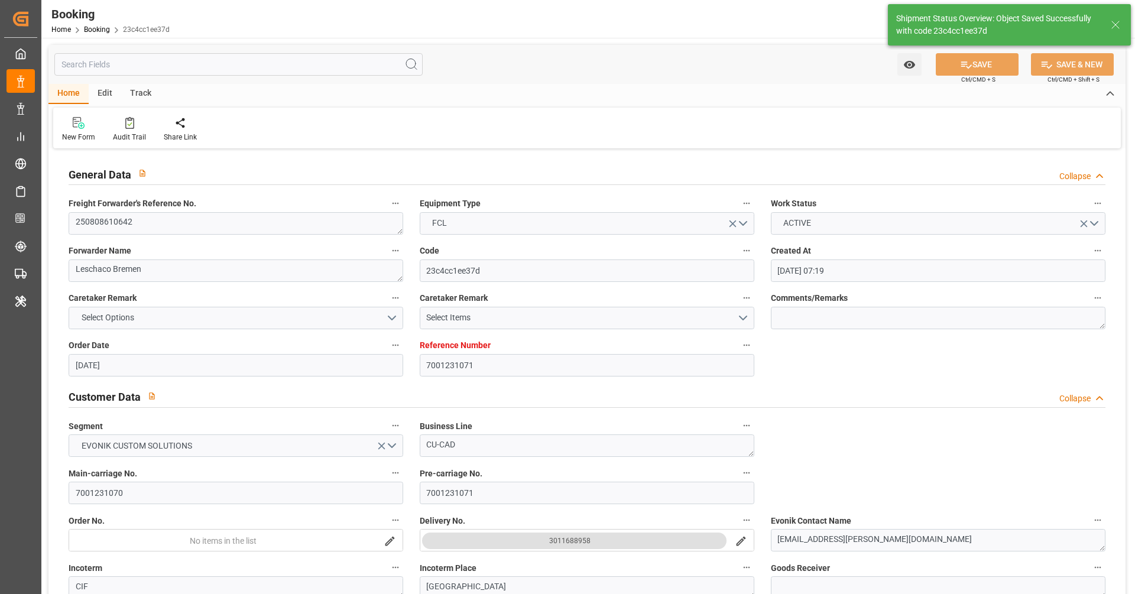
type textarea "[PERSON_NAME]"
type input "20.08.2025 06:58"
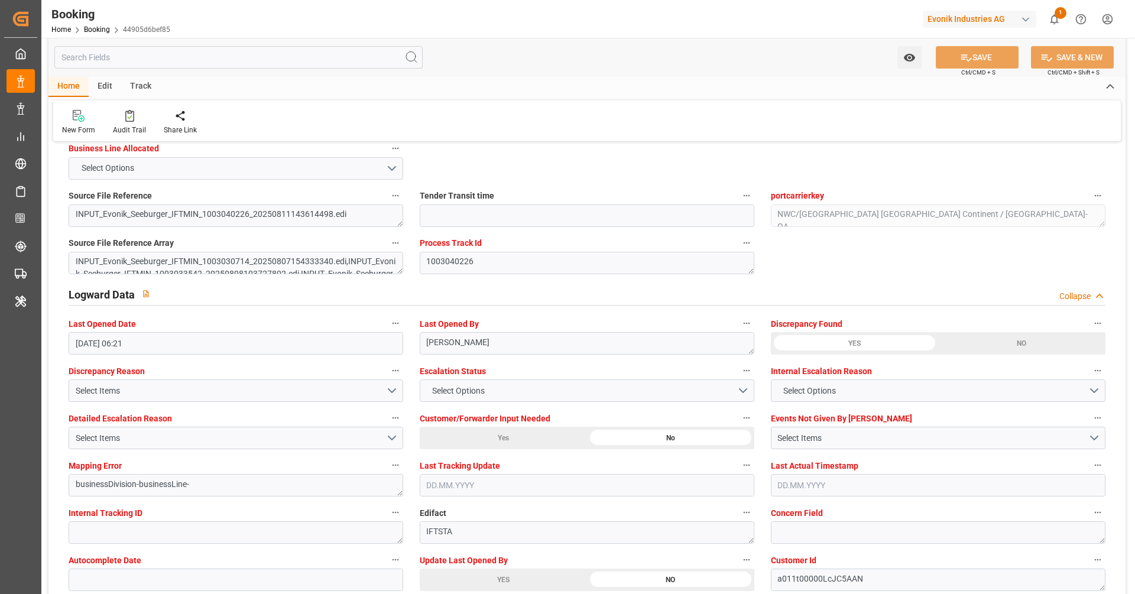
scroll to position [2069, 0]
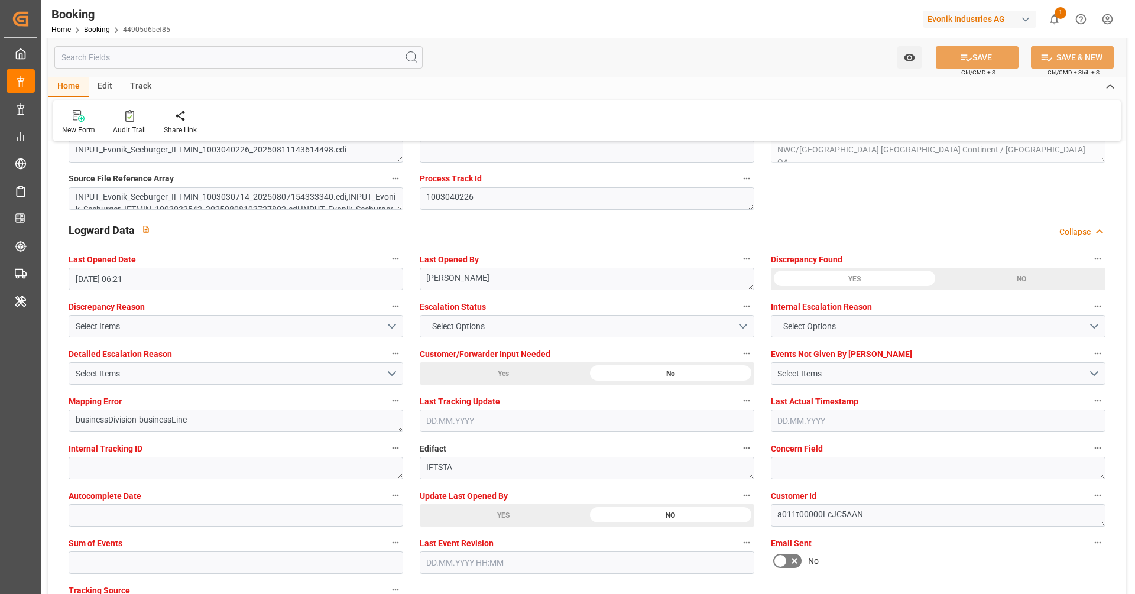
click at [236, 68] on div "YES" at bounding box center [152, 57] width 167 height 22
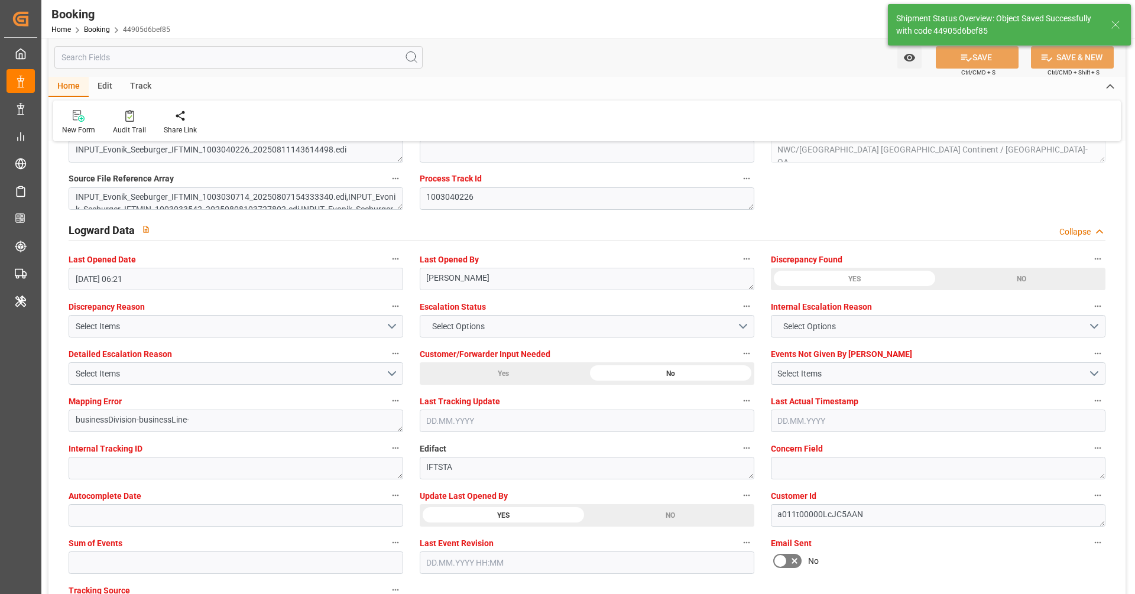
type textarea "[PERSON_NAME]"
type input "20.08.2025 06:59"
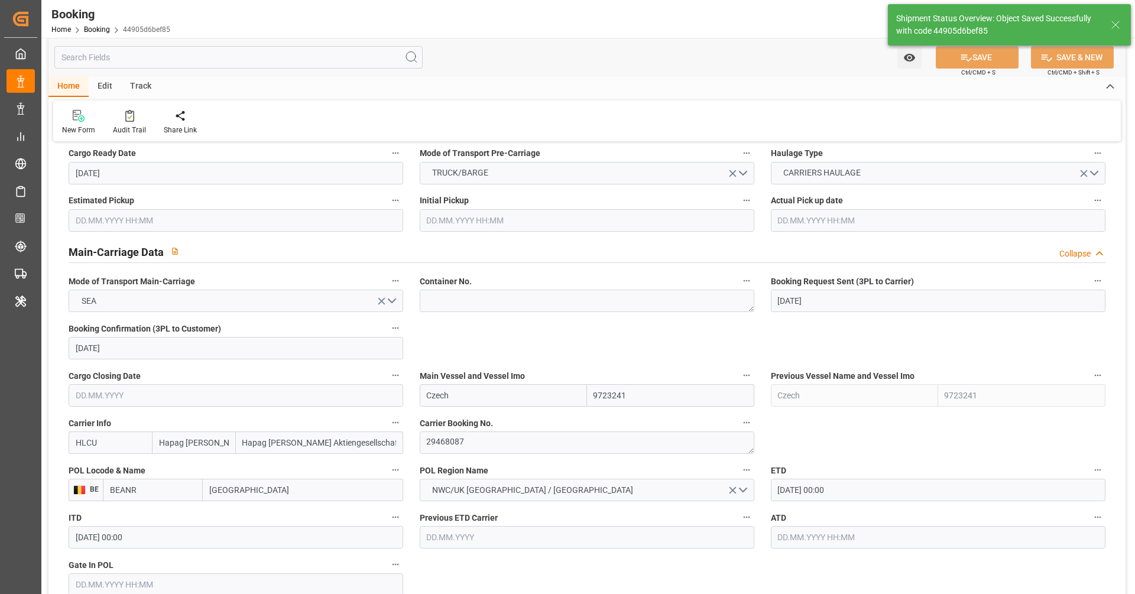
scroll to position [537, 0]
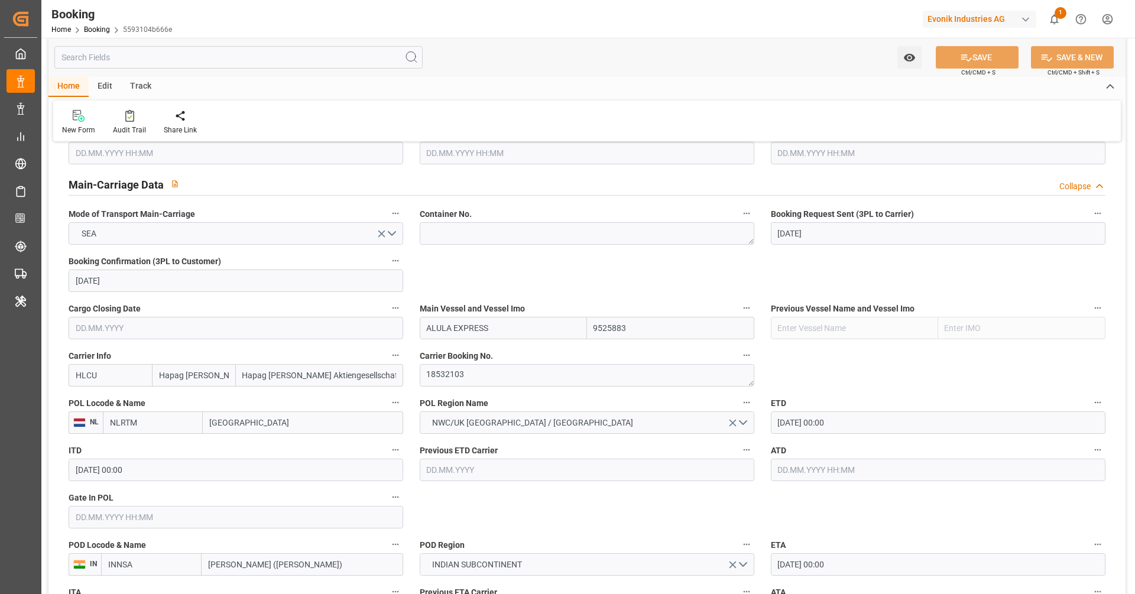
scroll to position [804, 0]
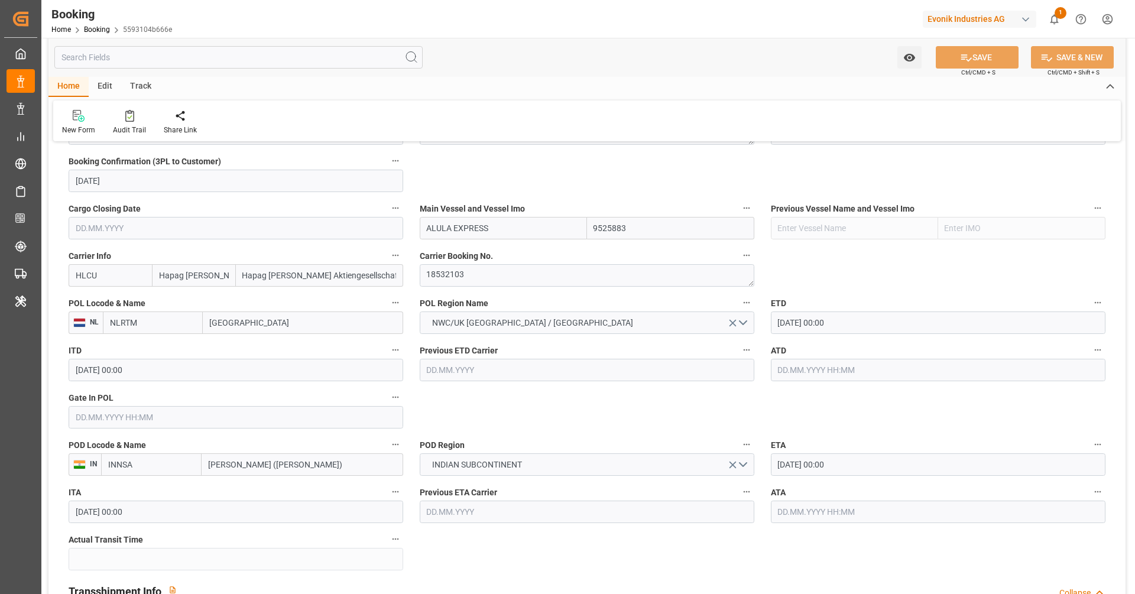
click at [908, 464] on input "[DATE] 00:00" at bounding box center [938, 464] width 335 height 22
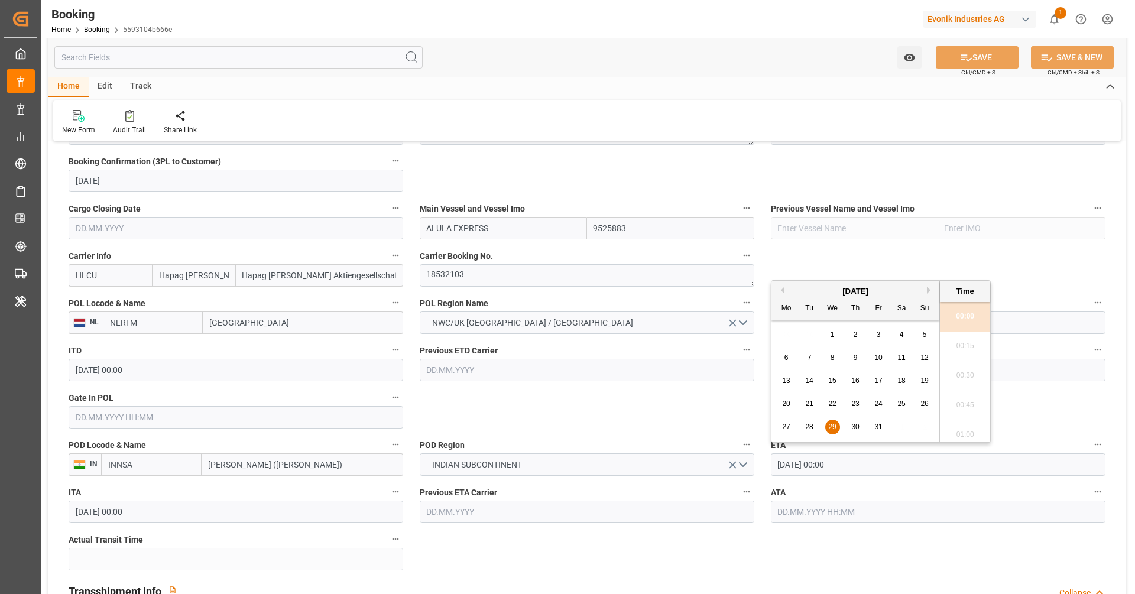
click at [933, 283] on div "[DATE] Mo Tu We Th Fr Sa Su" at bounding box center [855, 301] width 168 height 40
click at [930, 285] on div "[DATE]" at bounding box center [855, 291] width 168 height 12
click at [927, 287] on button "Next Month" at bounding box center [930, 290] width 7 height 7
click at [832, 356] on span "5" at bounding box center [832, 357] width 4 height 8
type input "[DATE] 00:00"
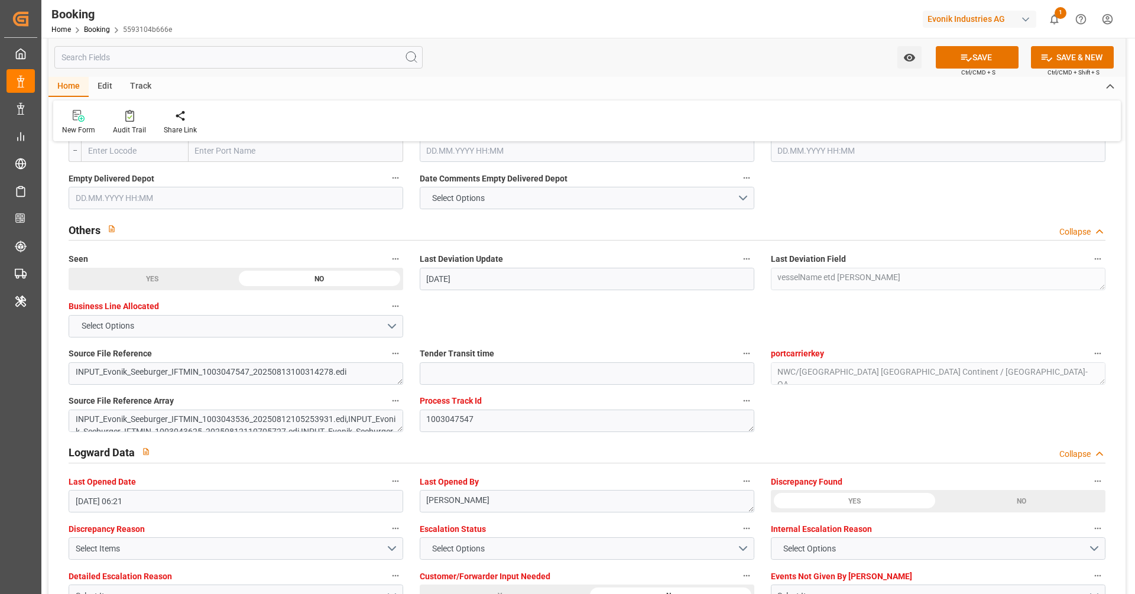
scroll to position [2168, 0]
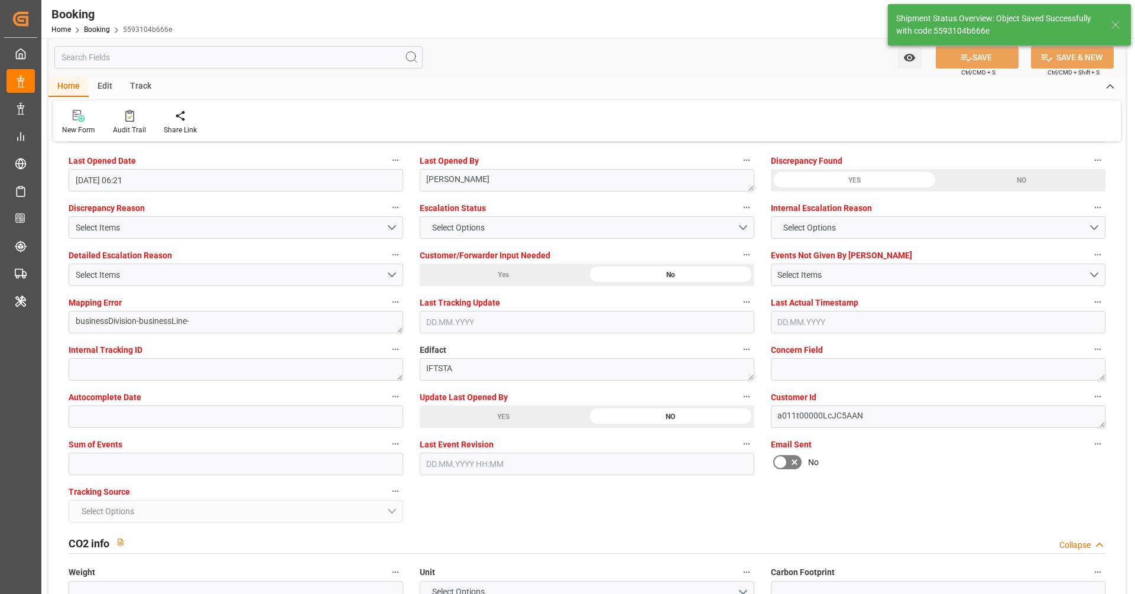
type textarea "[PERSON_NAME]"
type input "[DATE] 06:59"
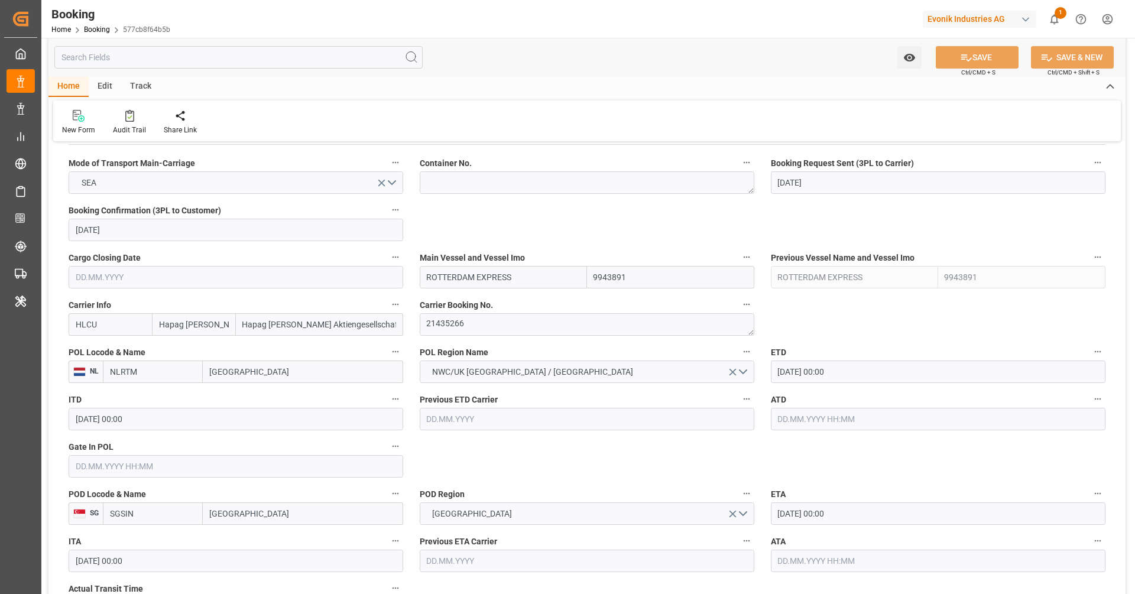
scroll to position [804, 0]
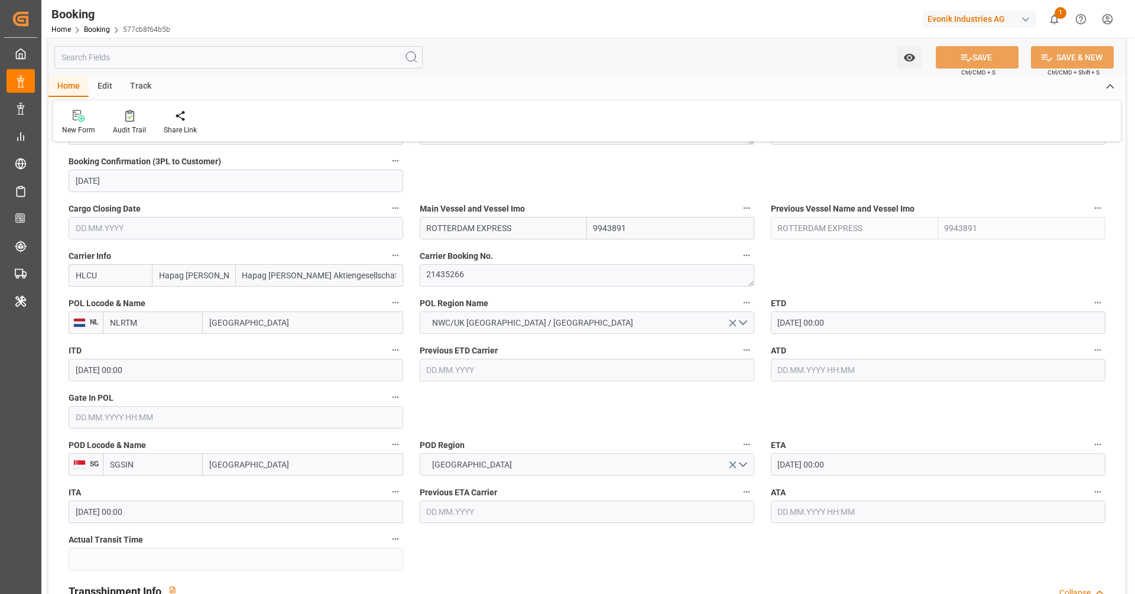
click at [804, 462] on input "04.10.2025 00:00" at bounding box center [938, 464] width 335 height 22
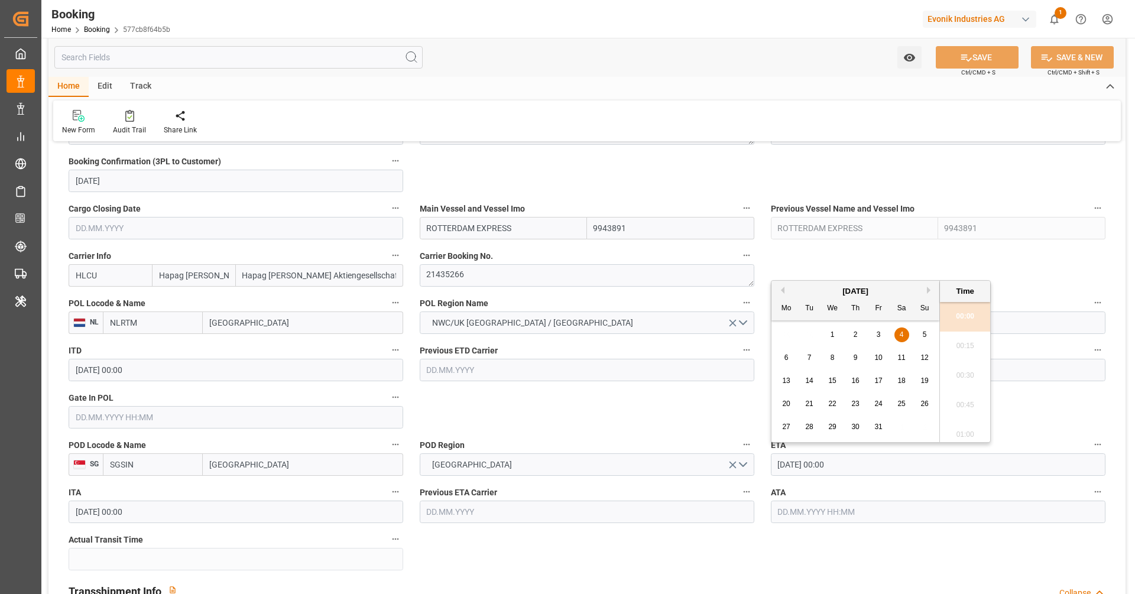
click at [877, 336] on span "3" at bounding box center [879, 334] width 4 height 8
type input "03.10.2025 00:00"
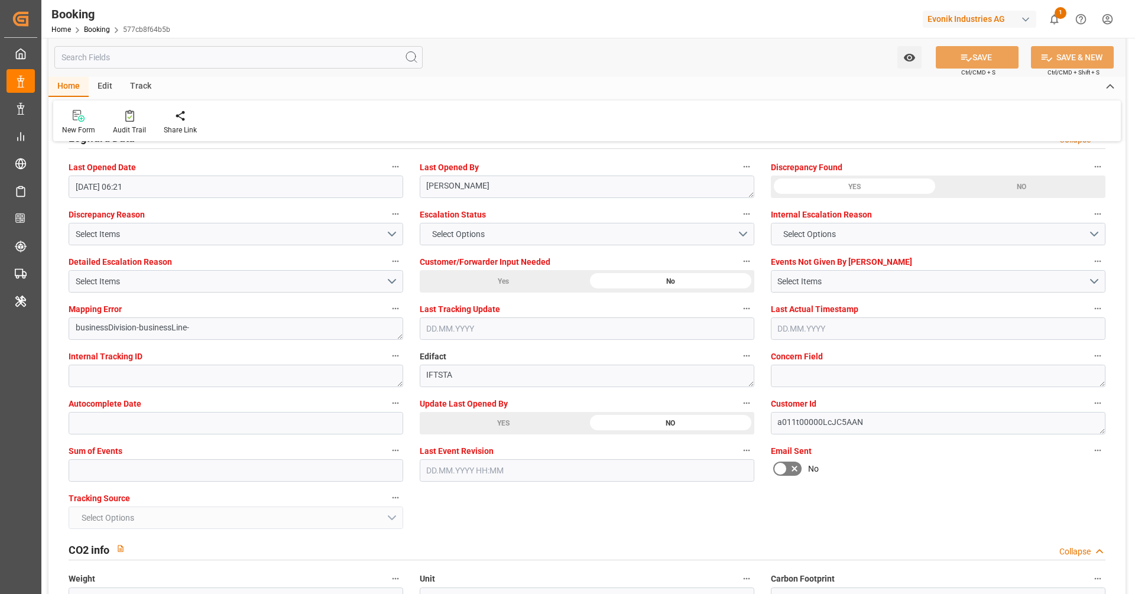
scroll to position [2172, 0]
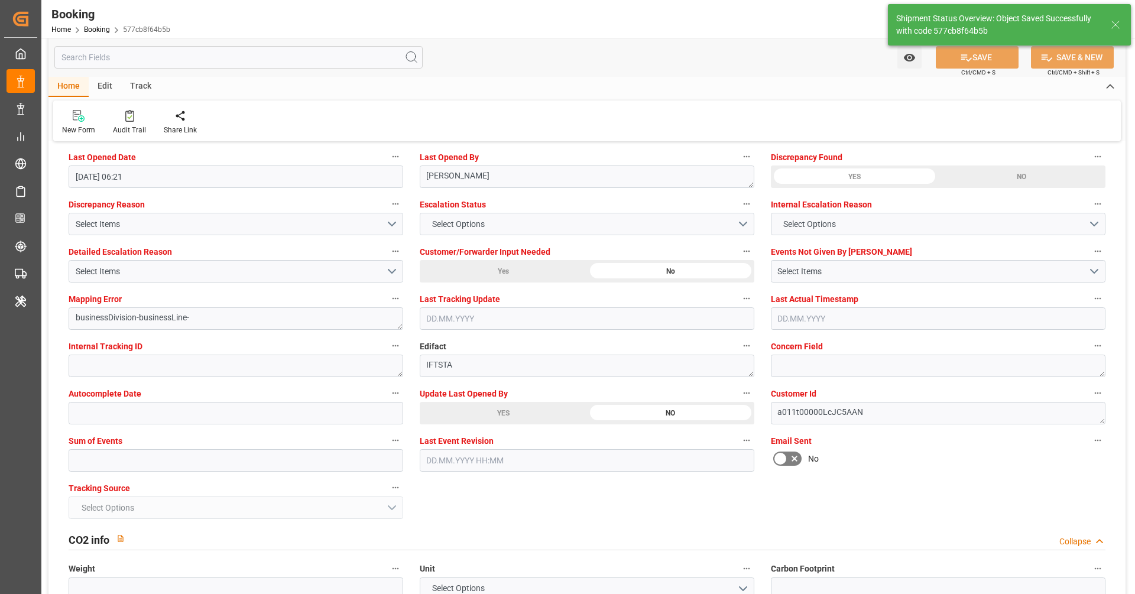
type textarea "[PERSON_NAME]"
type input "20.08.2025 07:00"
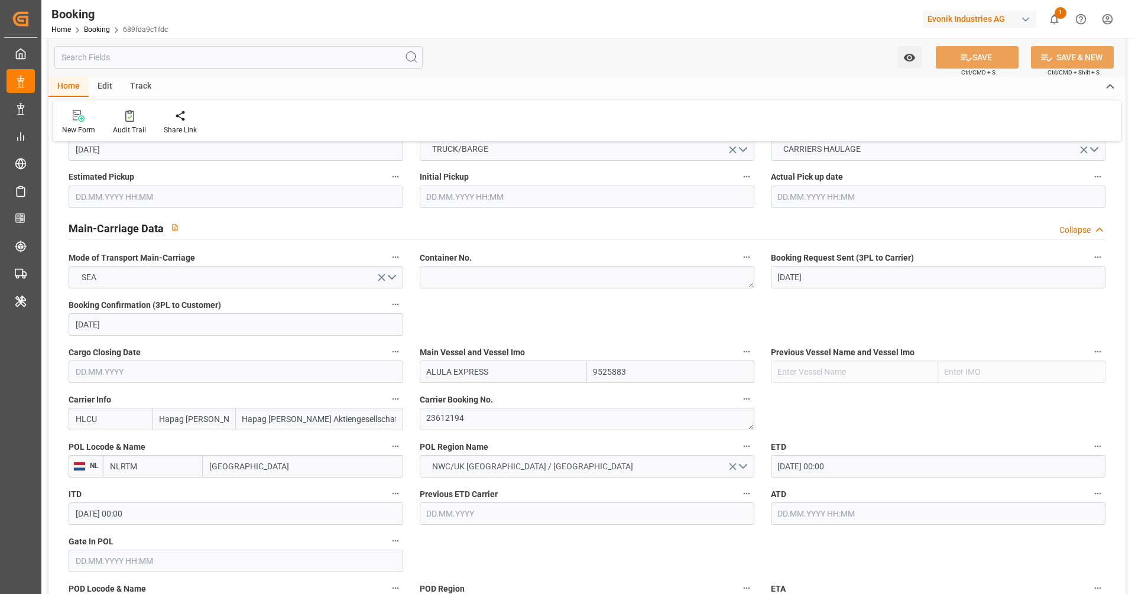
scroll to position [838, 0]
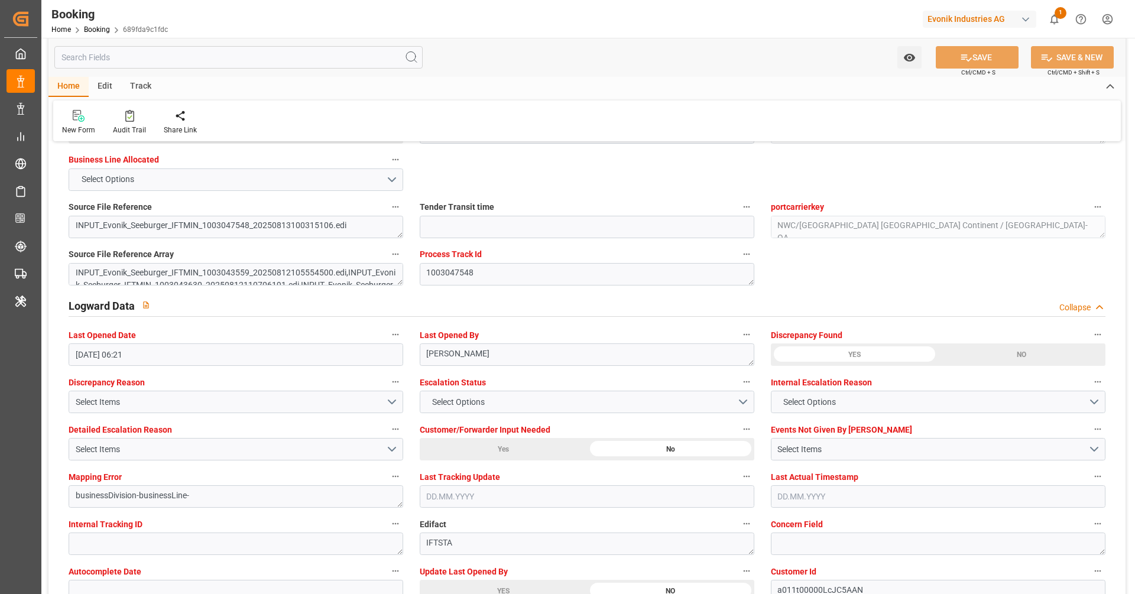
scroll to position [2178, 0]
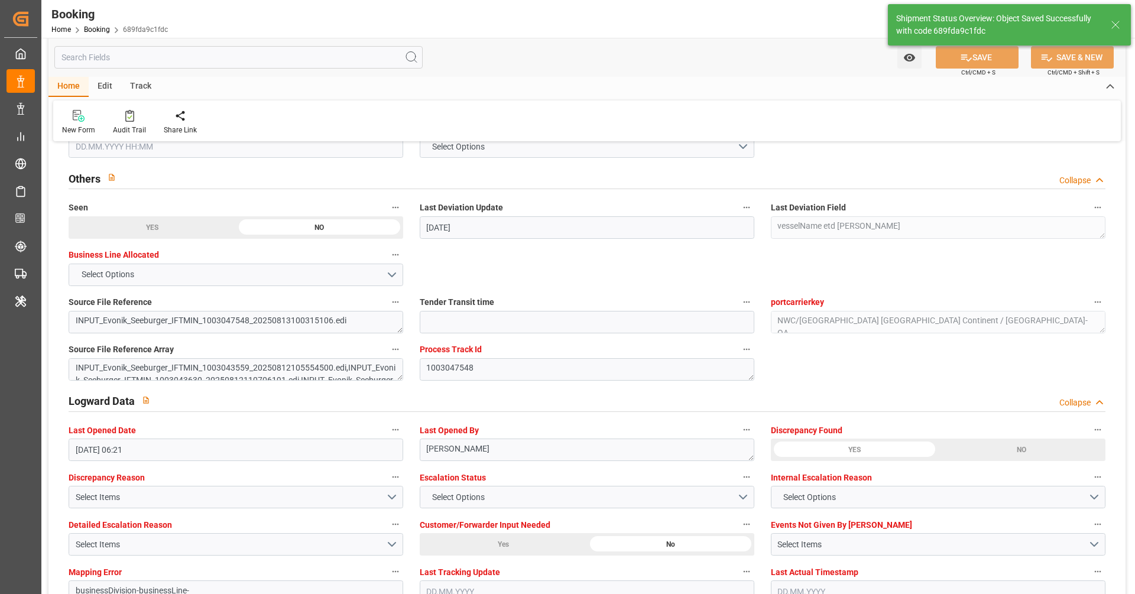
type textarea "[PERSON_NAME]"
type input "[DATE] 07:00"
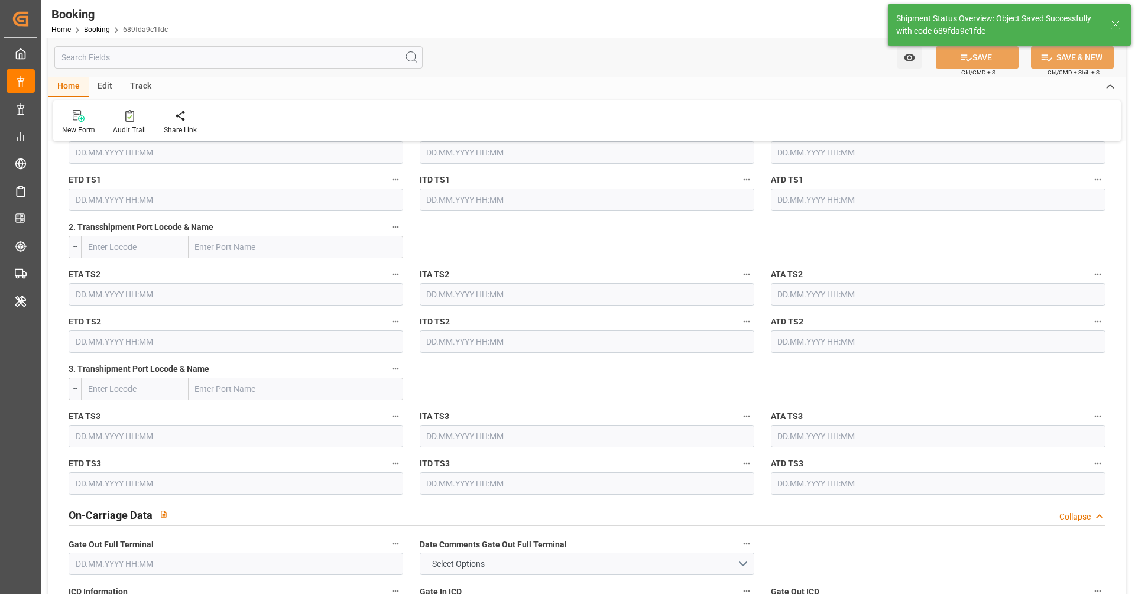
scroll to position [1124, 0]
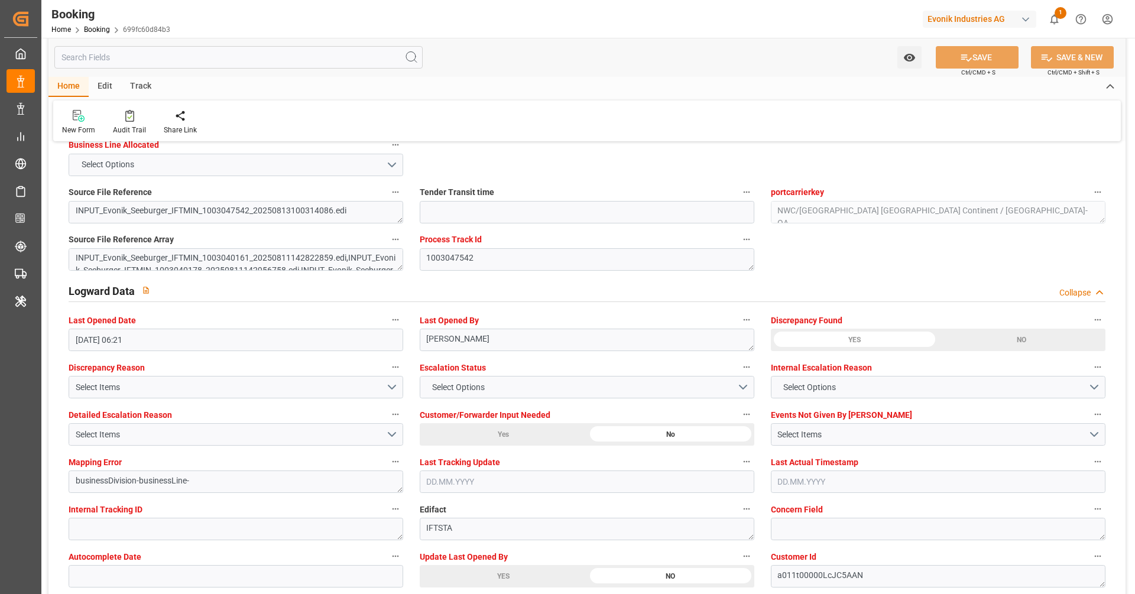
scroll to position [2109, 0]
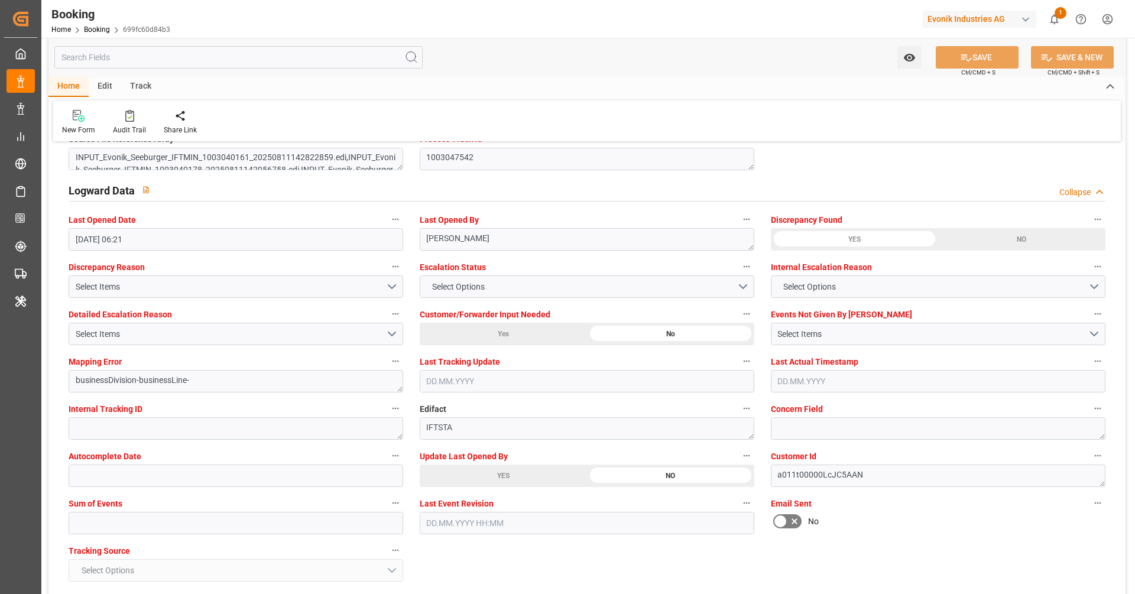
click at [236, 28] on div "YES" at bounding box center [152, 17] width 167 height 22
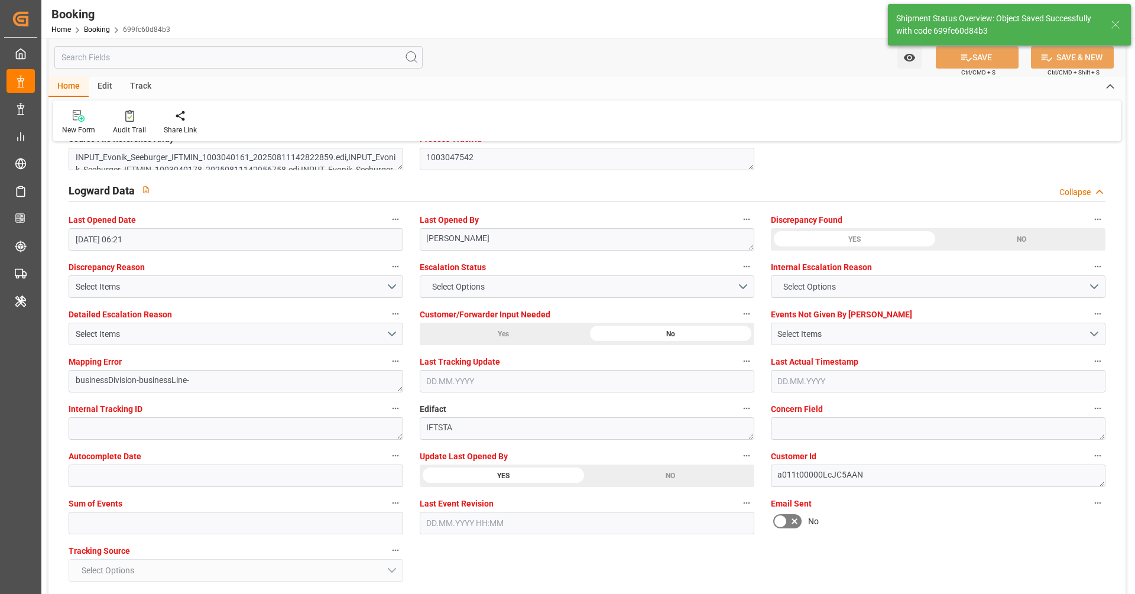
type textarea "[PERSON_NAME]"
type input "[DATE] 07:01"
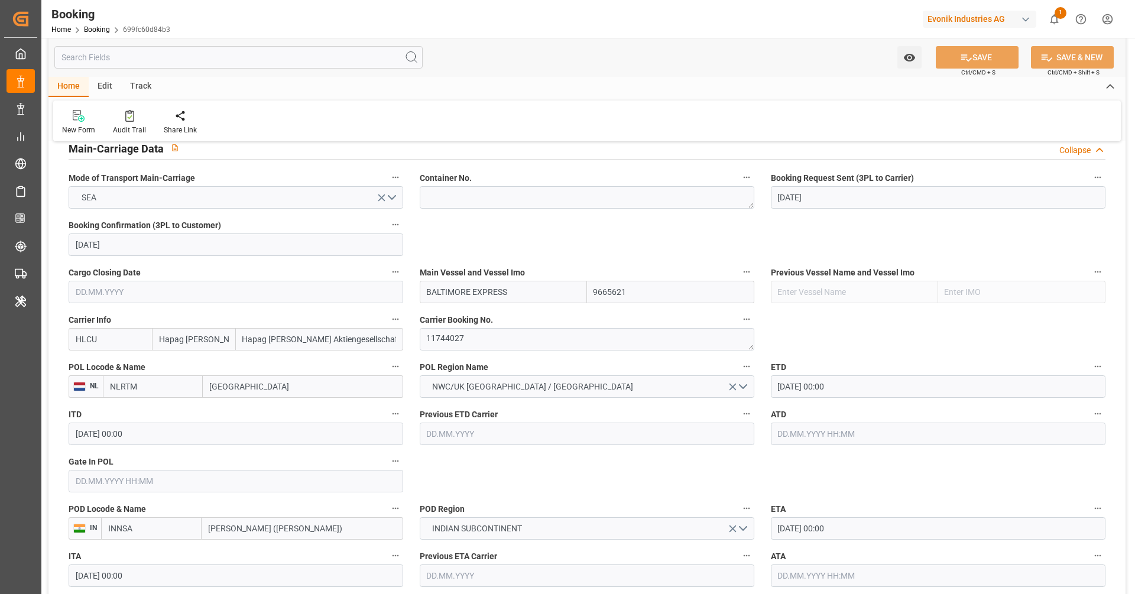
scroll to position [420, 0]
